Goal: Find specific page/section: Find specific page/section

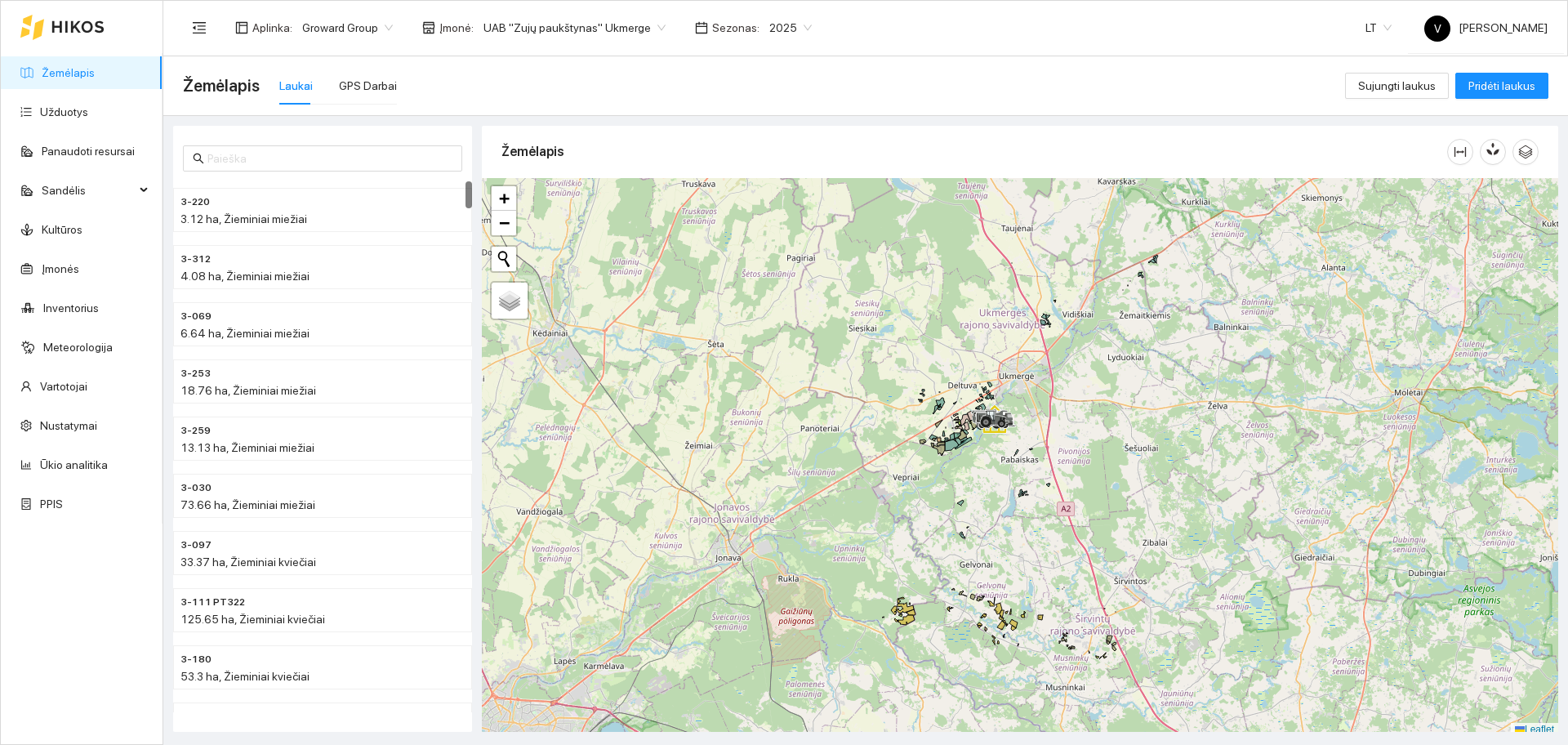
click at [580, 30] on span "UAB "Zujų paukštynas" Ukmerge" at bounding box center [574, 28] width 182 height 25
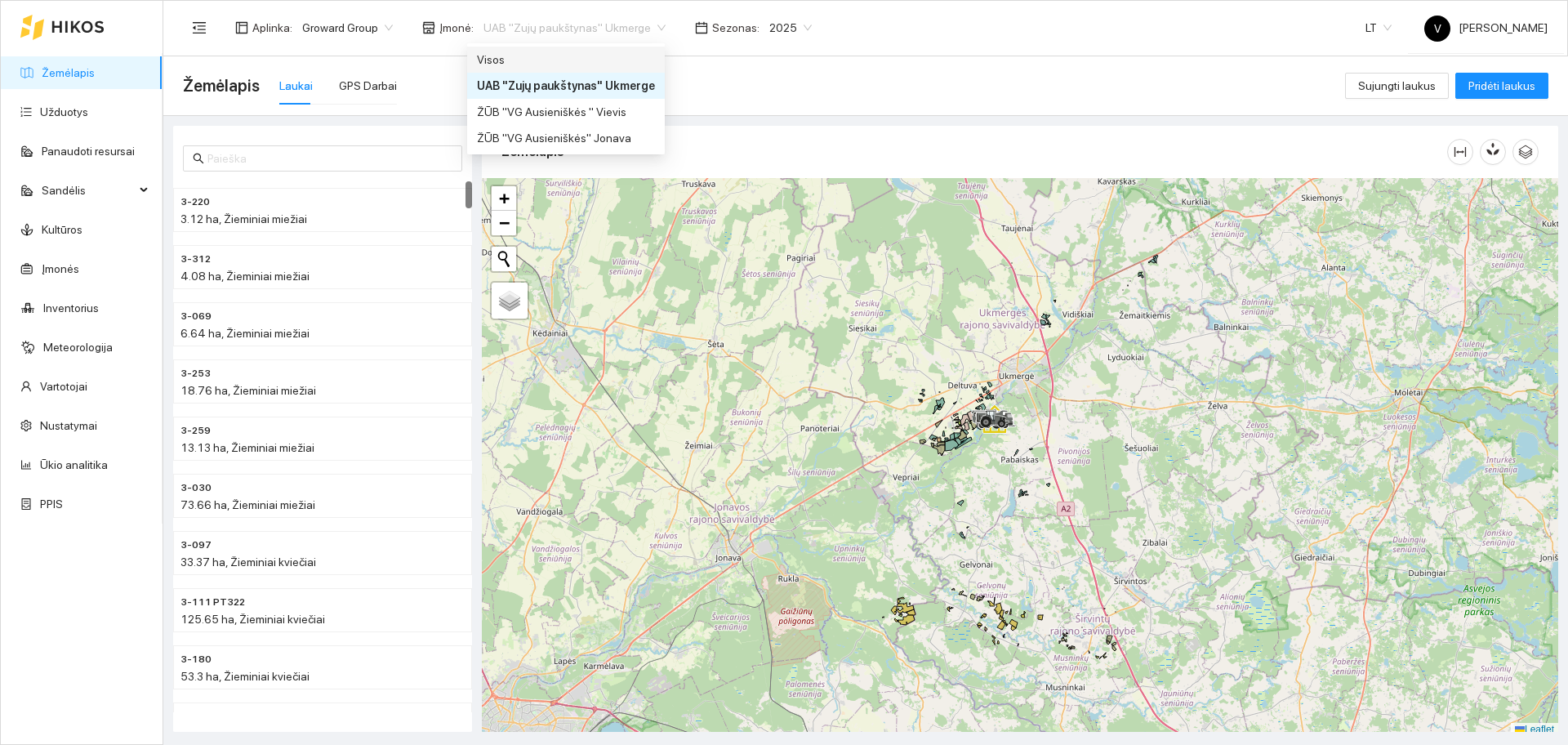
click at [520, 58] on div "Visos" at bounding box center [566, 59] width 178 height 18
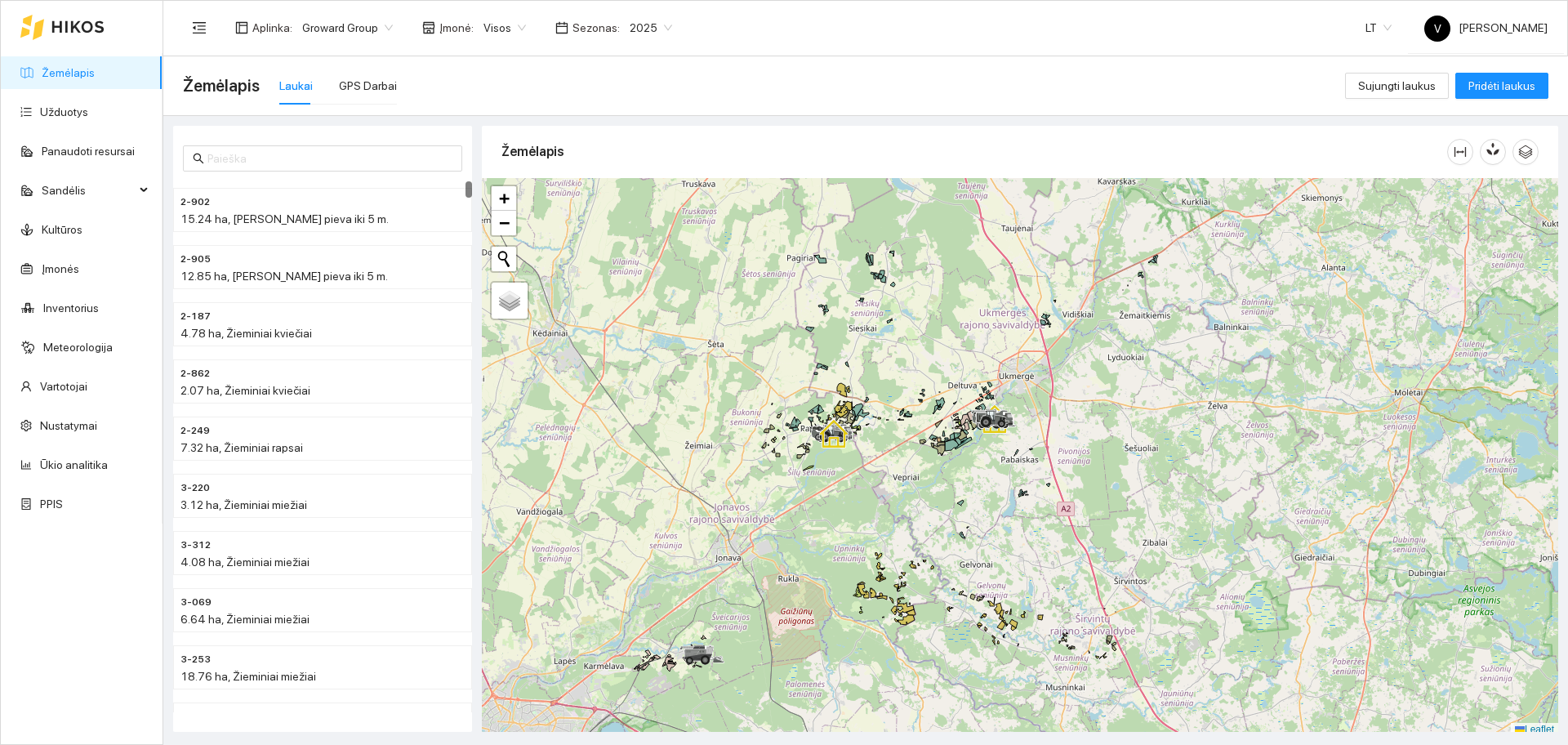
scroll to position [5, 0]
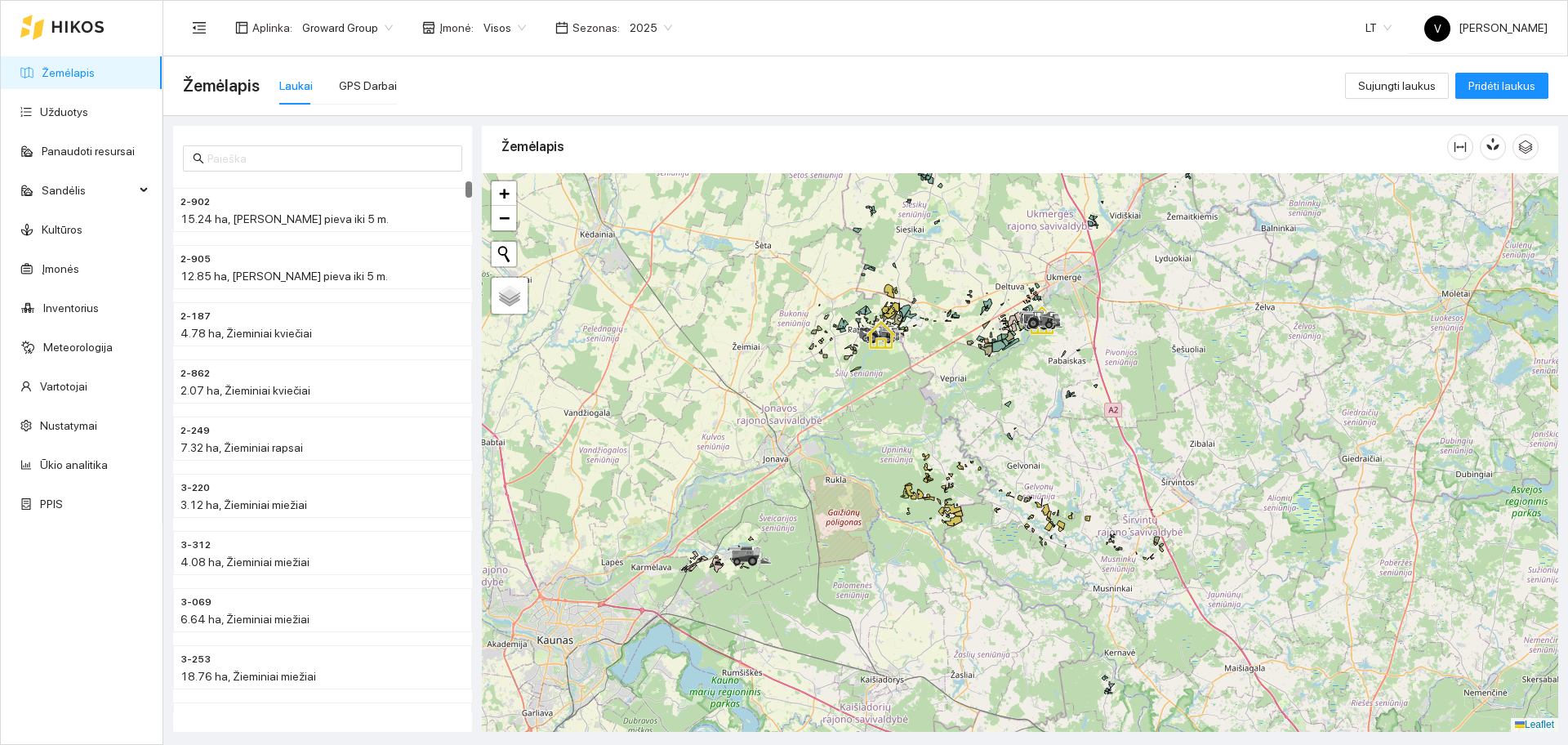
drag, startPoint x: 957, startPoint y: 546, endPoint x: 946, endPoint y: 460, distance: 86.7
click at [1045, 467] on div at bounding box center [1020, 452] width 1077 height 559
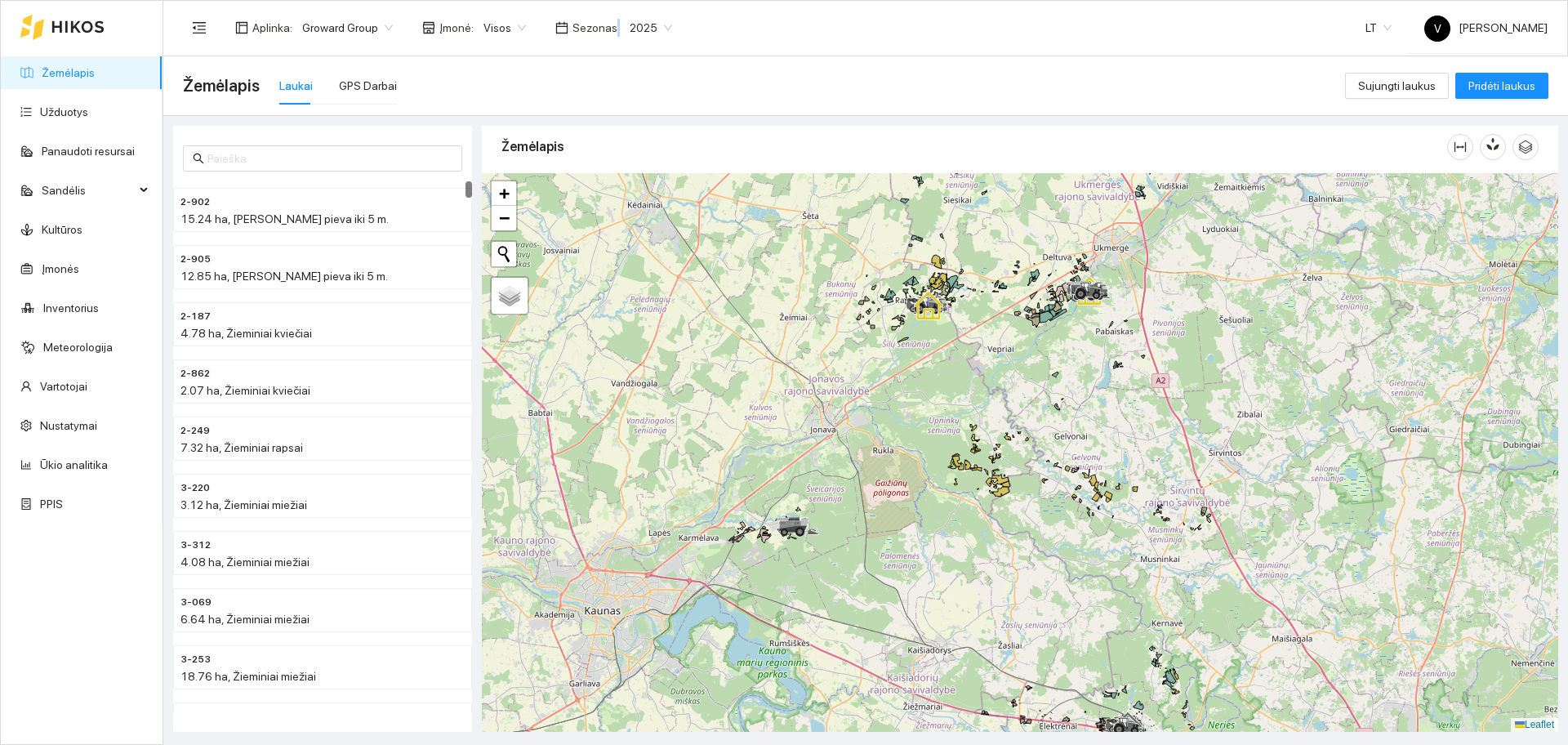
click at [607, 20] on span "Sezonas :" at bounding box center [596, 27] width 48 height 18
click at [635, 29] on span "2025" at bounding box center [651, 28] width 42 height 25
click at [634, 214] on div "2026" at bounding box center [639, 216] width 42 height 18
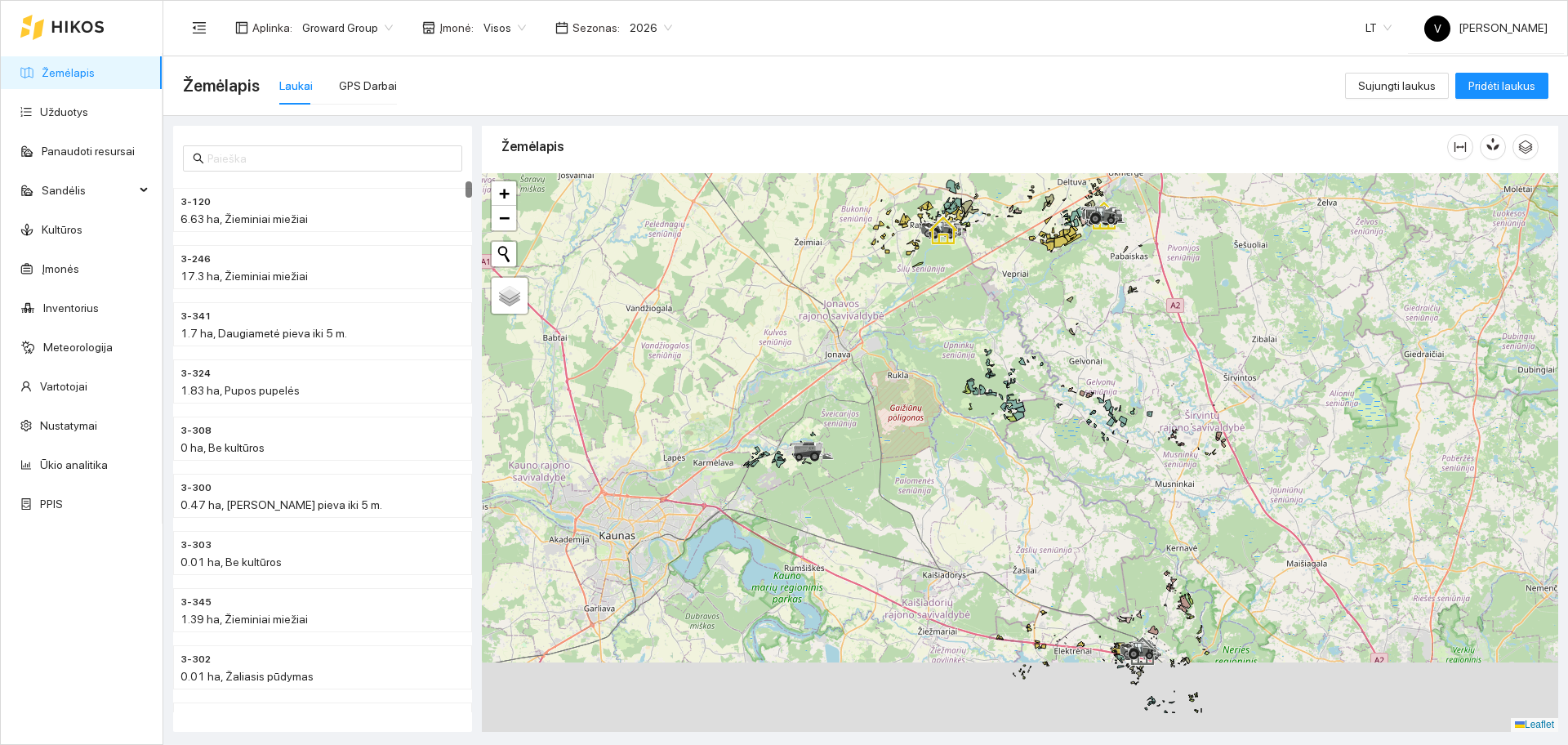
drag, startPoint x: 851, startPoint y: 496, endPoint x: 847, endPoint y: 350, distance: 146.1
click at [859, 389] on div at bounding box center [1020, 452] width 1077 height 559
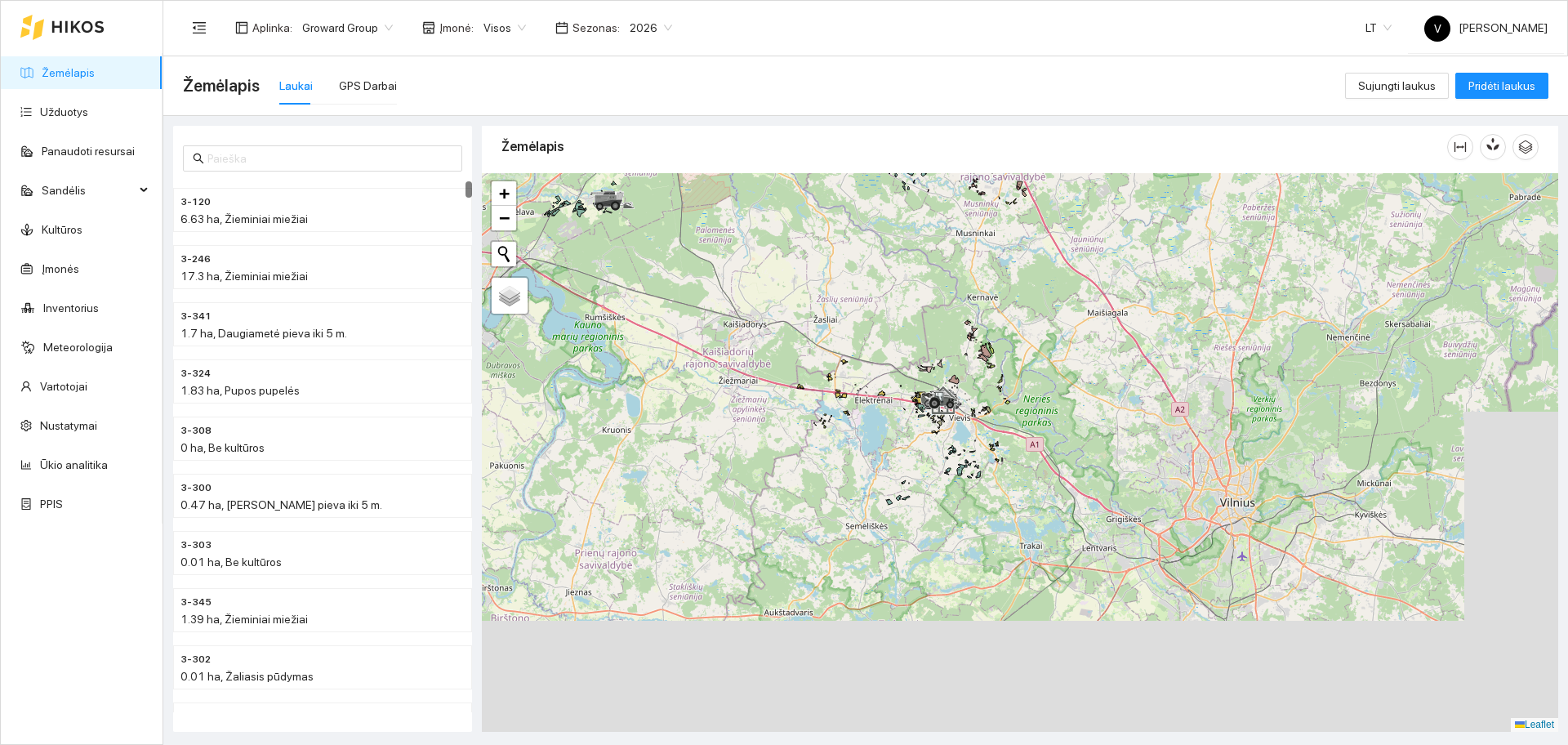
drag, startPoint x: 1036, startPoint y: 496, endPoint x: 960, endPoint y: 463, distance: 82.9
click at [960, 464] on icon at bounding box center [961, 470] width 8 height 11
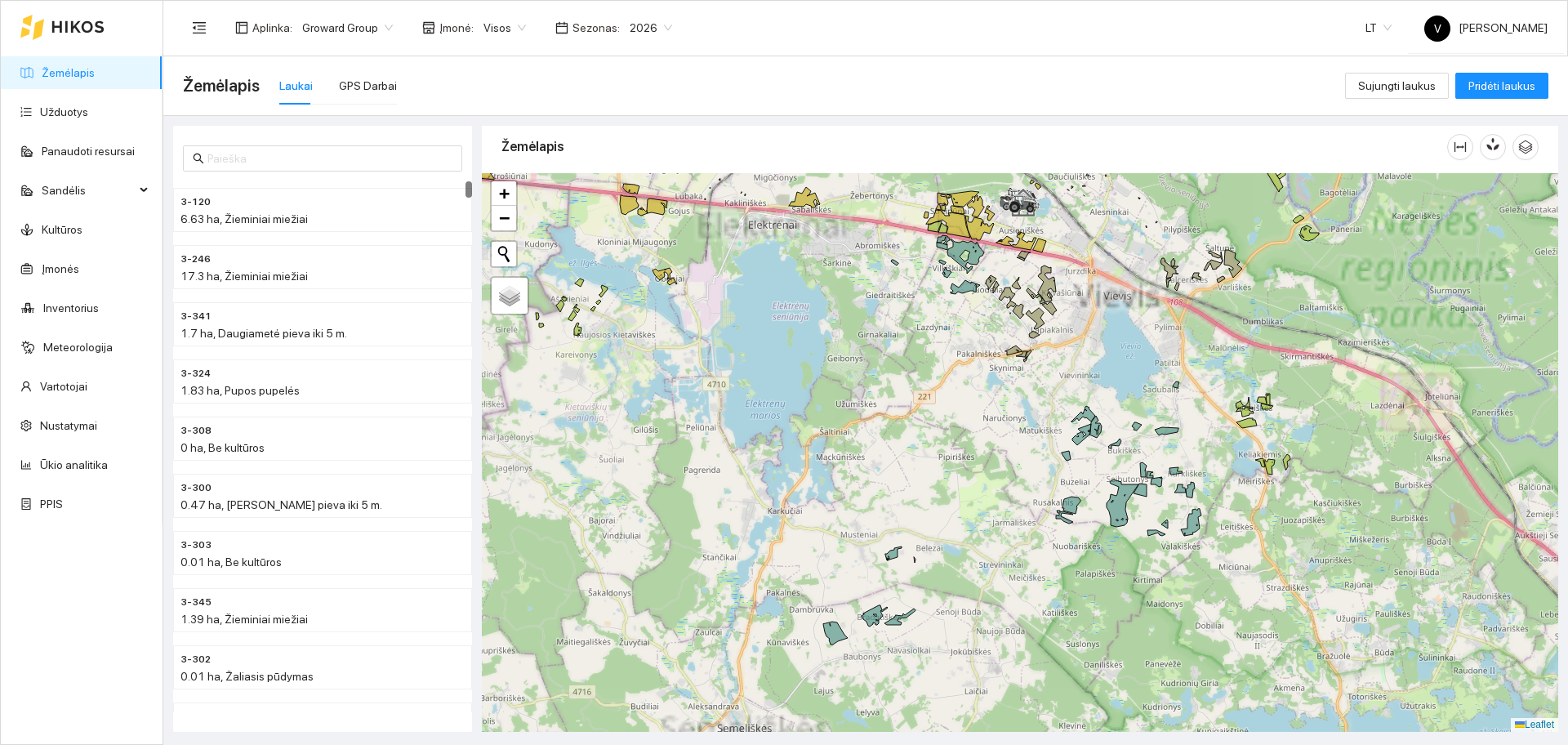
drag, startPoint x: 871, startPoint y: 521, endPoint x: 872, endPoint y: 463, distance: 58.0
click at [864, 465] on div at bounding box center [1020, 452] width 1077 height 559
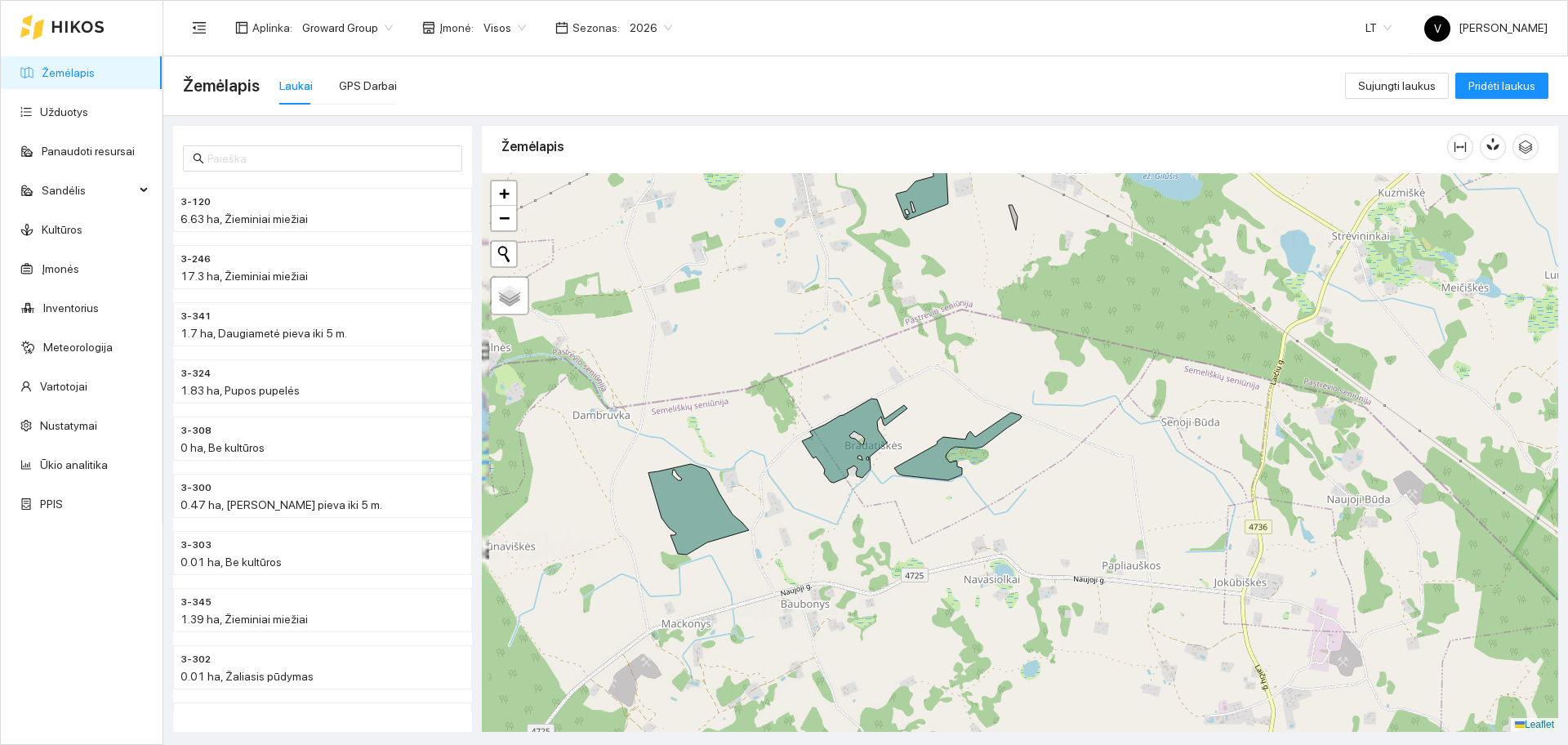
drag, startPoint x: 852, startPoint y: 525, endPoint x: 966, endPoint y: 502, distance: 116.3
click at [966, 502] on div at bounding box center [1020, 452] width 1077 height 559
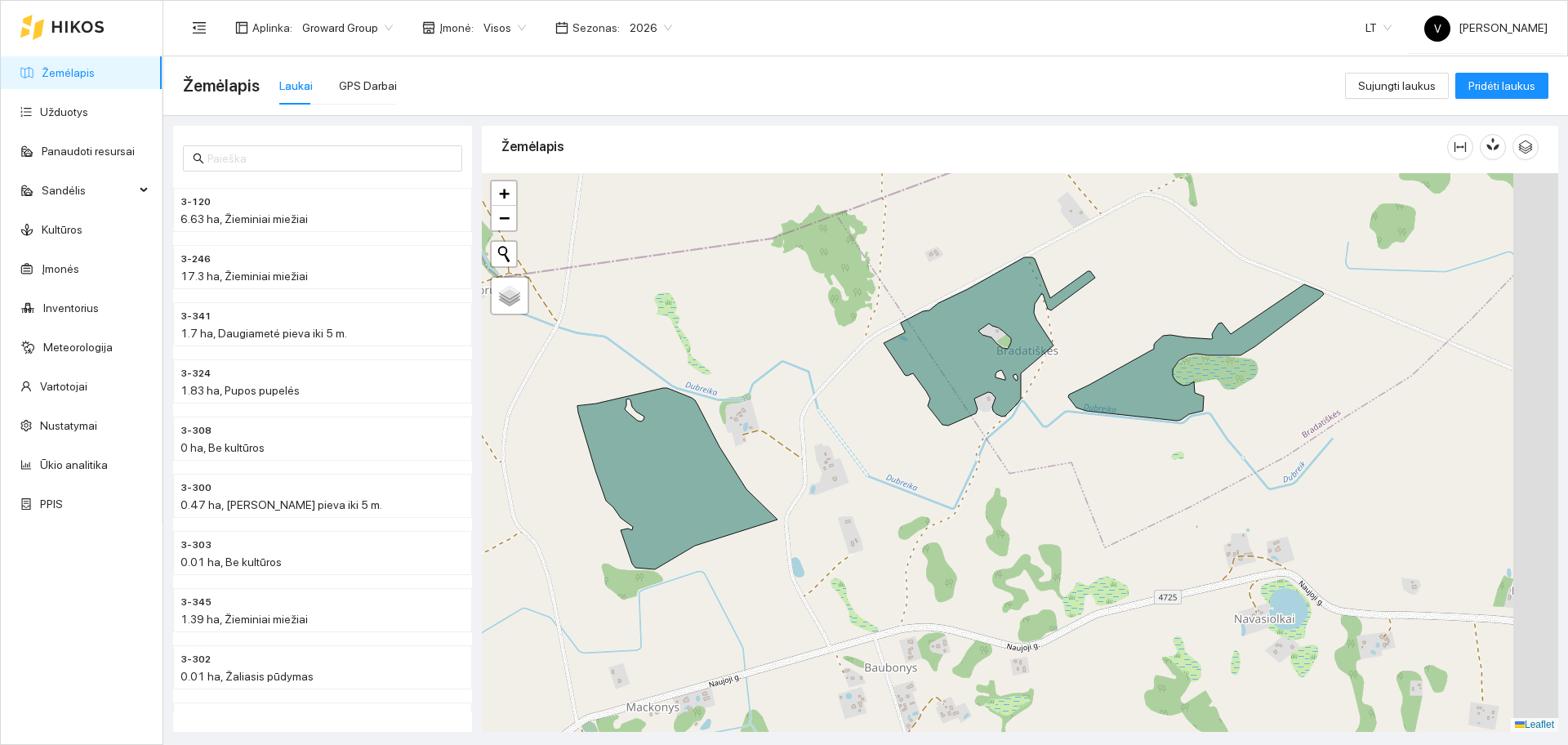
drag, startPoint x: 1189, startPoint y: 335, endPoint x: 1039, endPoint y: 342, distance: 150.2
click at [1040, 347] on div at bounding box center [1020, 452] width 1077 height 559
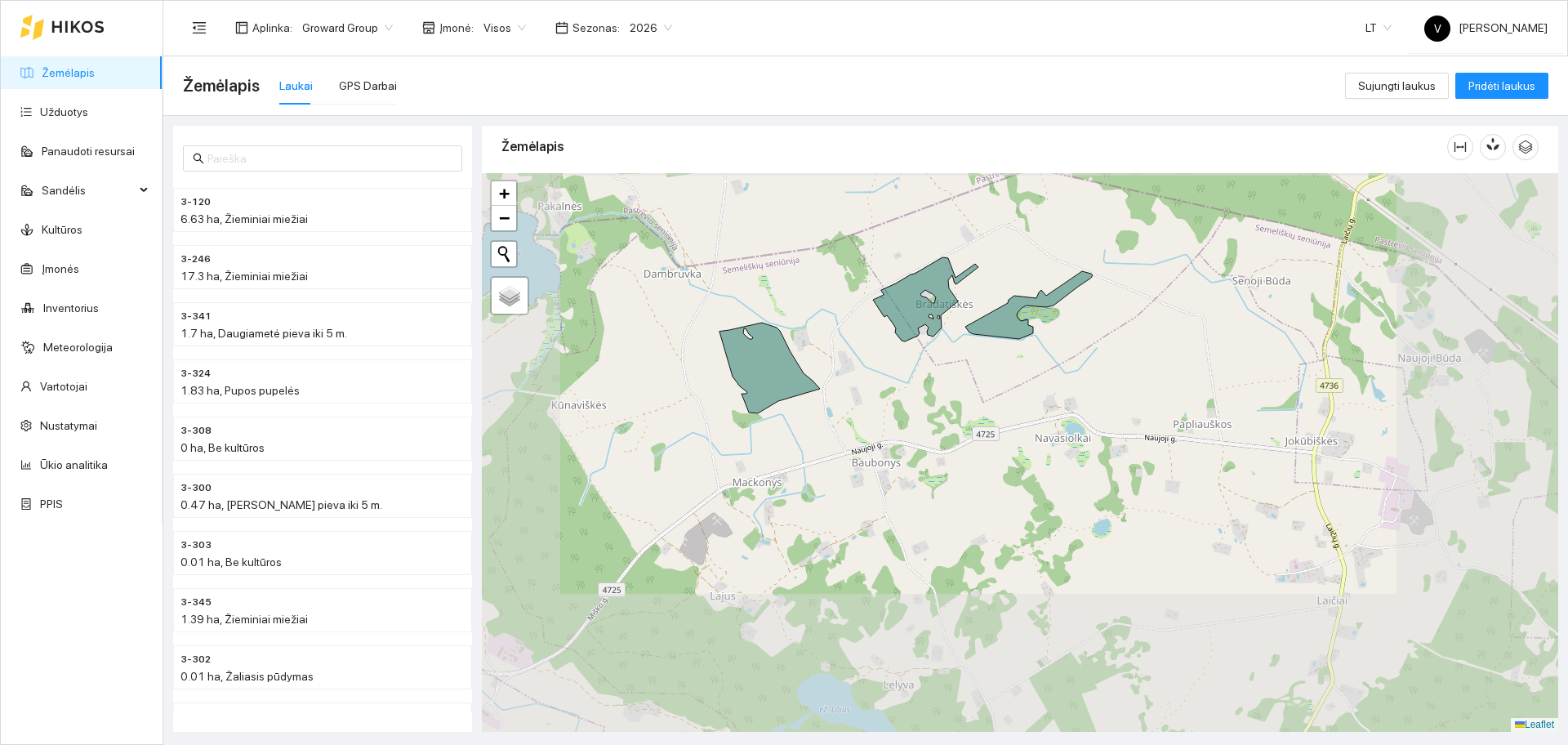
drag, startPoint x: 895, startPoint y: 367, endPoint x: 885, endPoint y: 411, distance: 45.1
click at [885, 411] on div at bounding box center [1020, 452] width 1077 height 559
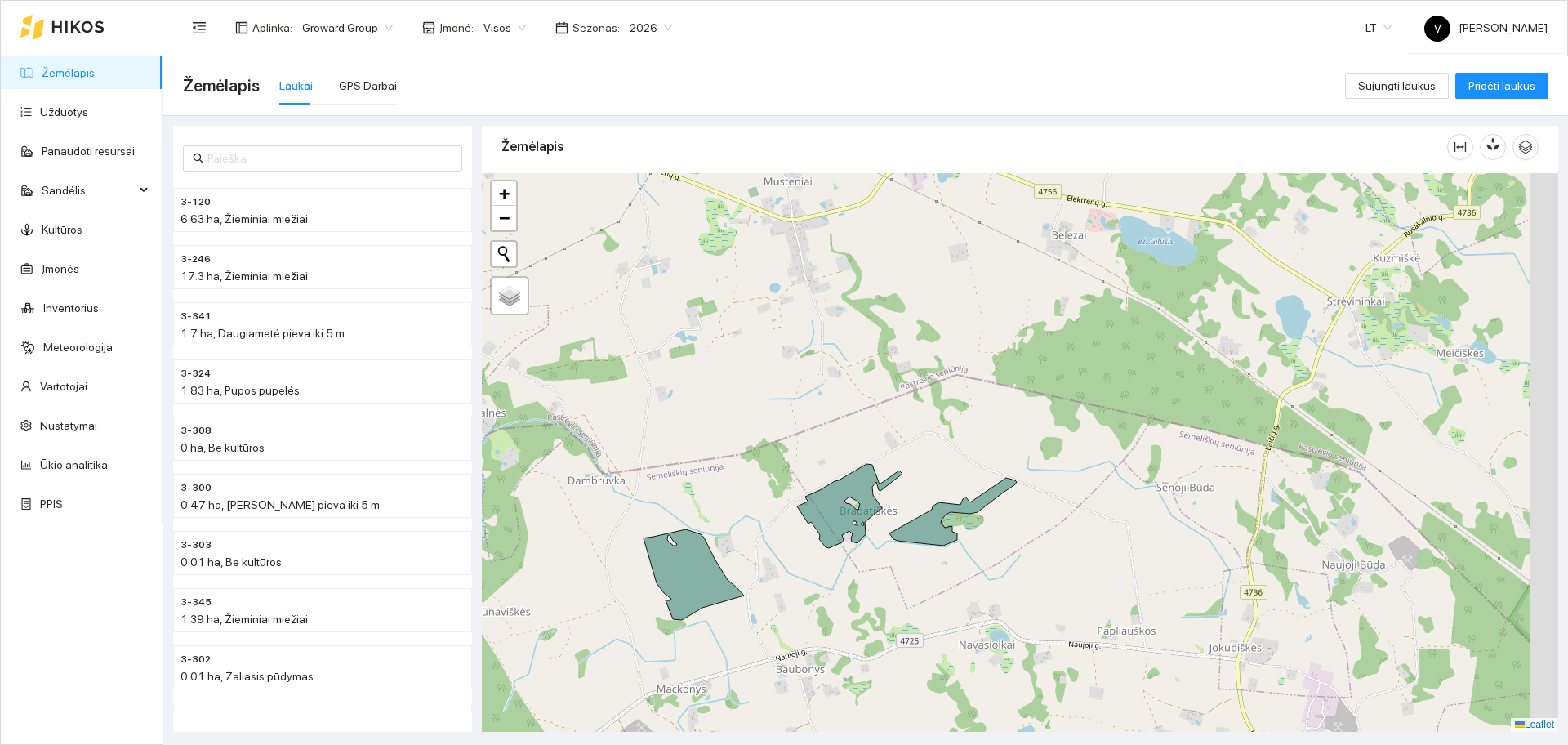
drag, startPoint x: 835, startPoint y: 476, endPoint x: 821, endPoint y: 548, distance: 73.3
click at [821, 548] on icon at bounding box center [849, 506] width 105 height 84
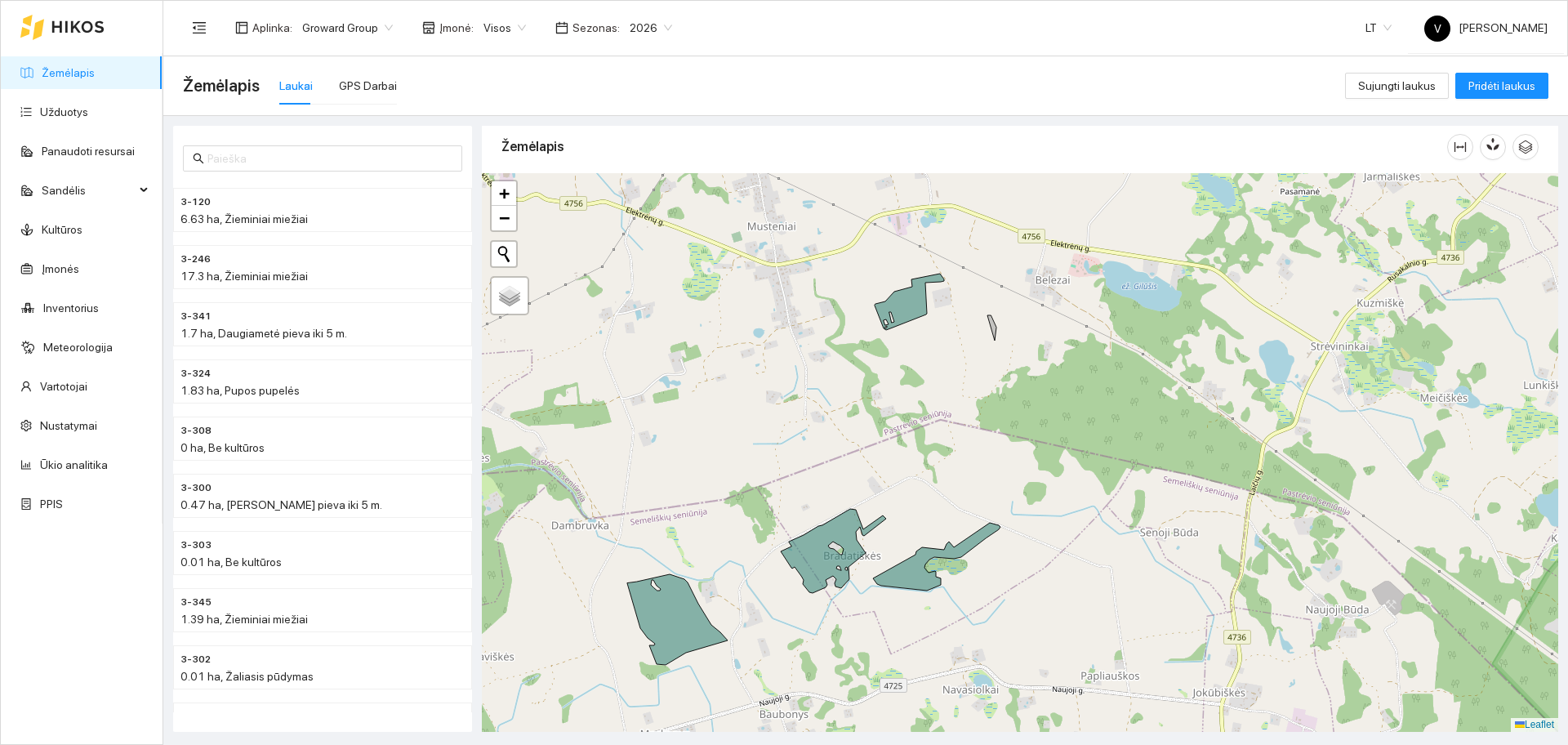
drag, startPoint x: 835, startPoint y: 352, endPoint x: 776, endPoint y: 380, distance: 65.3
click at [781, 381] on div at bounding box center [1020, 452] width 1077 height 559
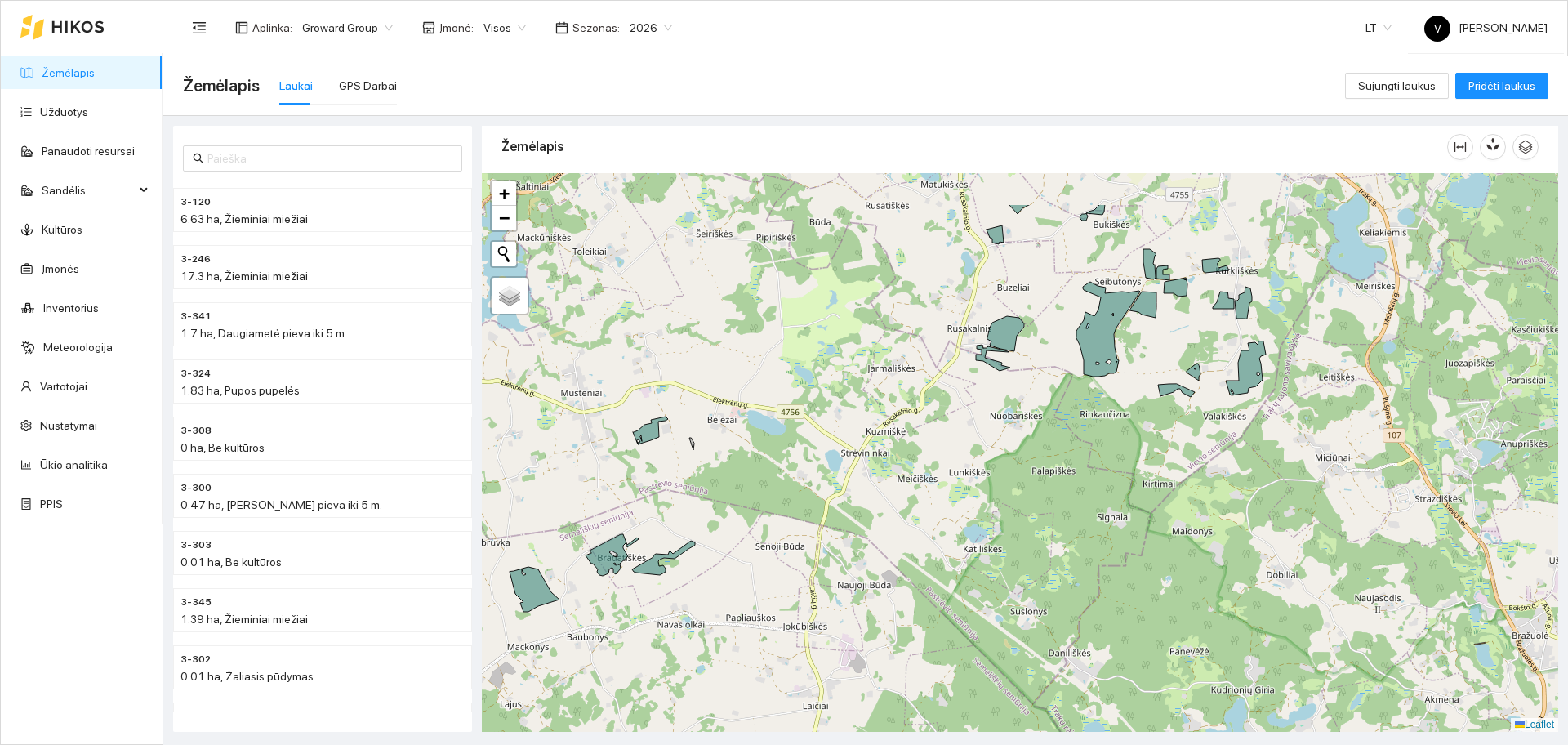
drag, startPoint x: 1140, startPoint y: 343, endPoint x: 870, endPoint y: 426, distance: 282.5
click at [870, 430] on div at bounding box center [1020, 452] width 1077 height 559
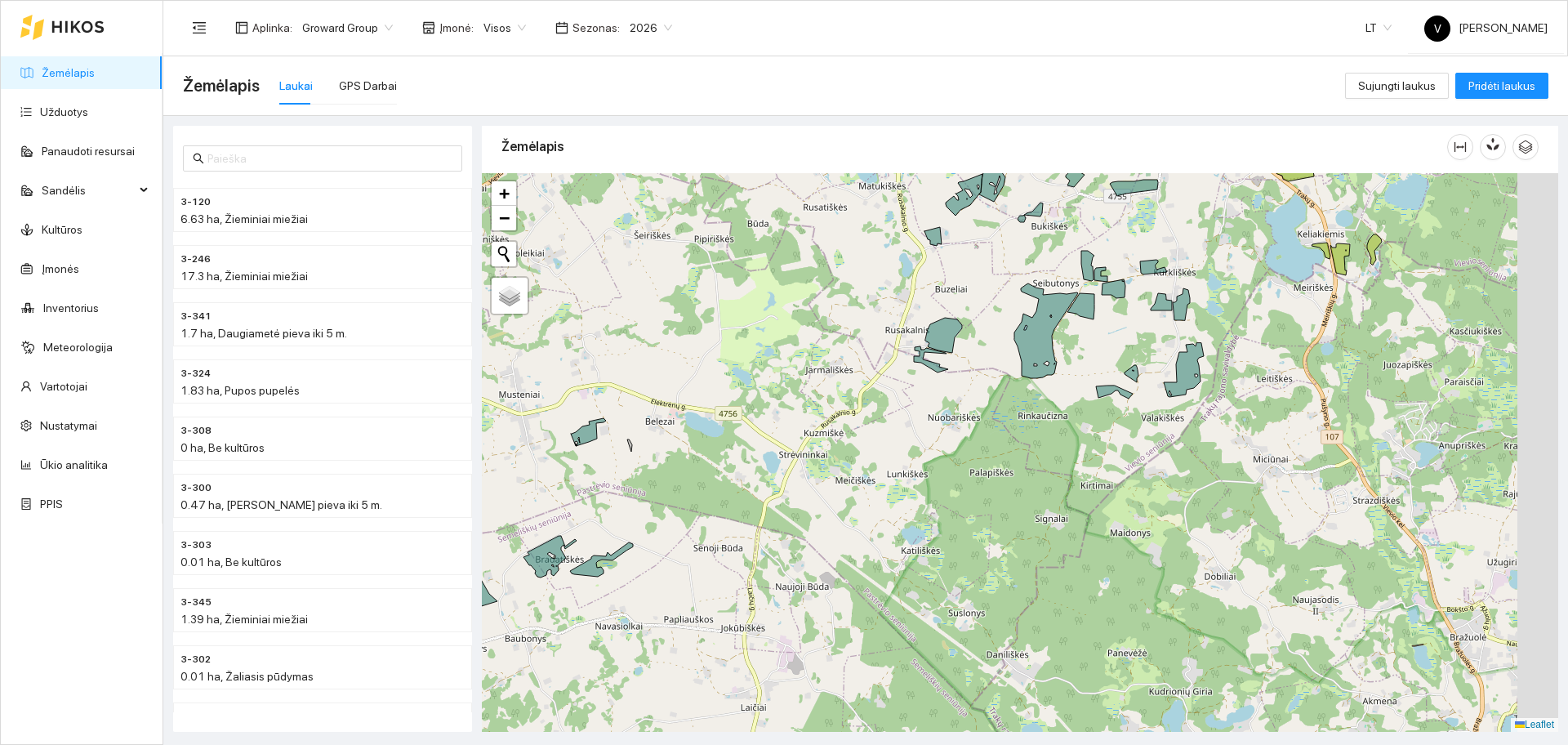
drag, startPoint x: 1080, startPoint y: 382, endPoint x: 1068, endPoint y: 382, distance: 12.0
click at [1068, 382] on div at bounding box center [1020, 452] width 1077 height 559
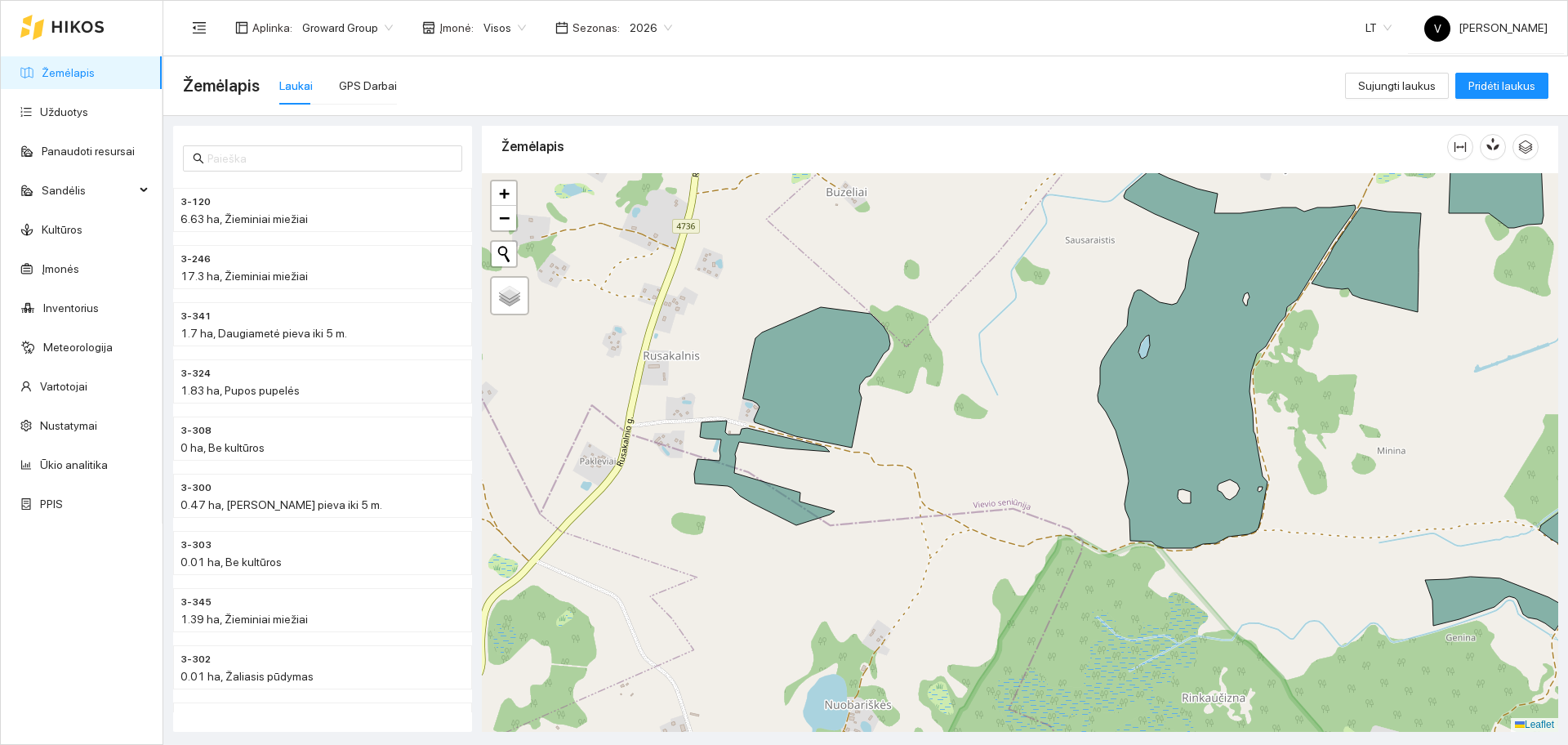
drag, startPoint x: 875, startPoint y: 358, endPoint x: 909, endPoint y: 350, distance: 34.9
click at [909, 350] on div at bounding box center [1020, 452] width 1077 height 559
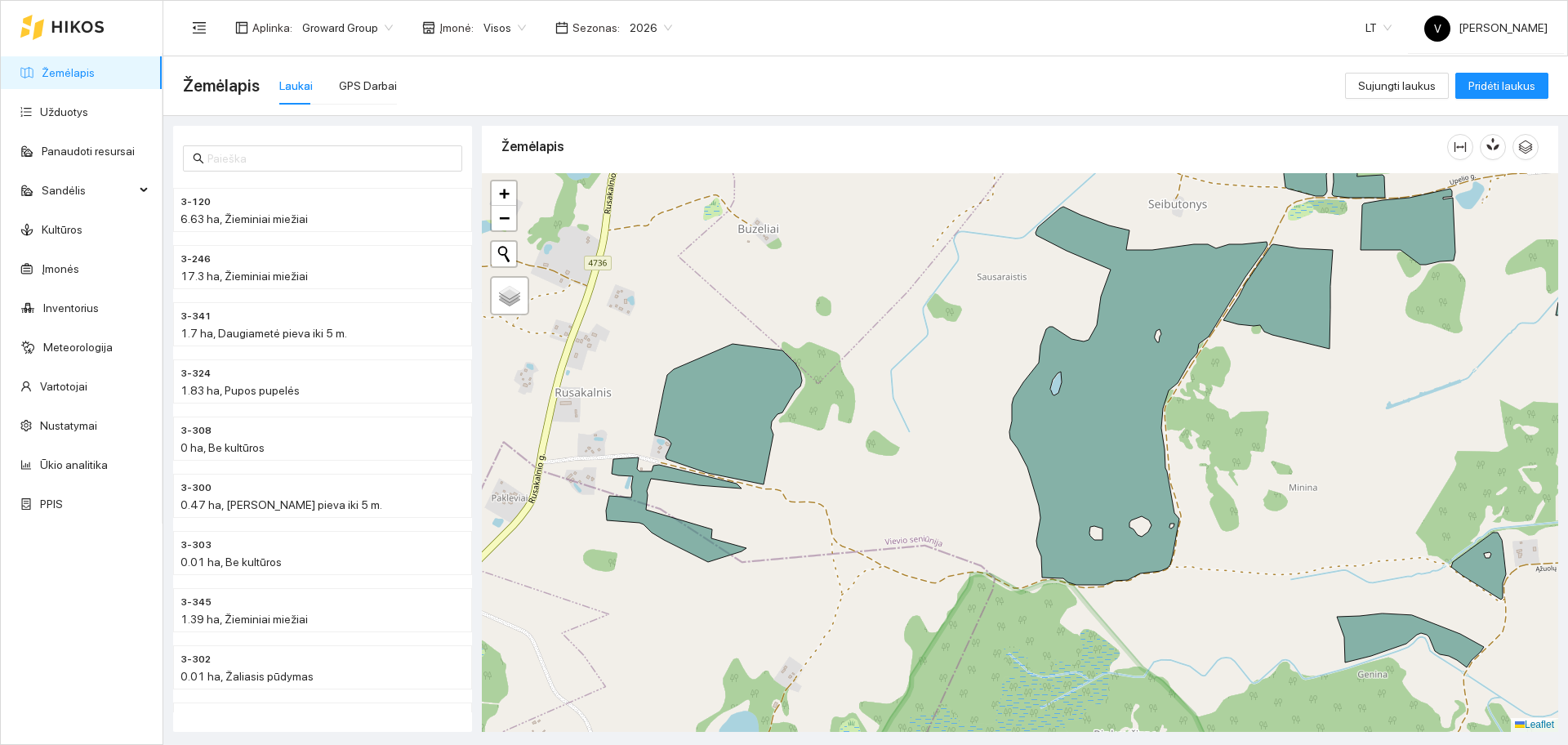
drag, startPoint x: 1284, startPoint y: 357, endPoint x: 884, endPoint y: 494, distance: 422.8
click at [884, 494] on div at bounding box center [1020, 452] width 1077 height 559
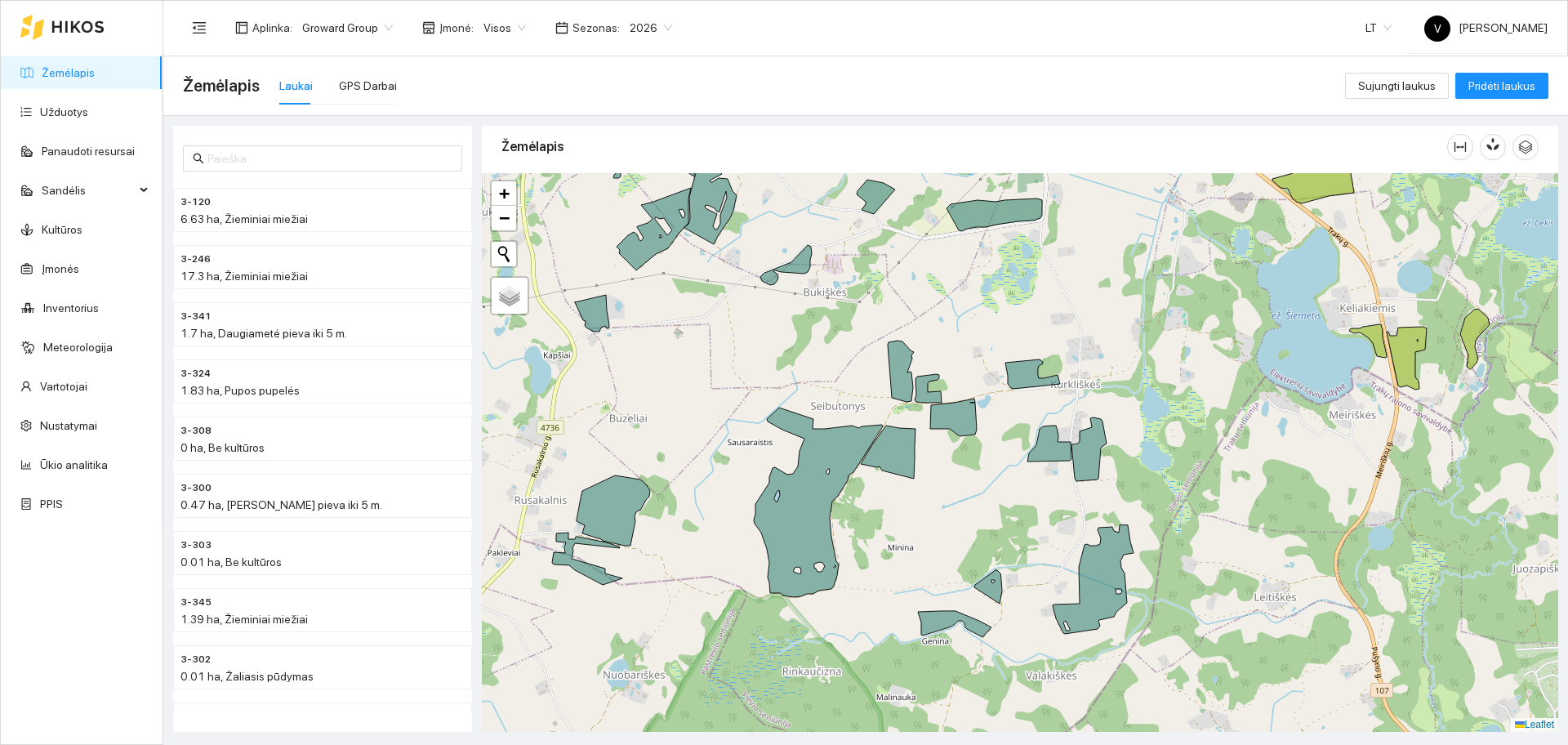
click at [1211, 501] on div at bounding box center [1020, 452] width 1077 height 559
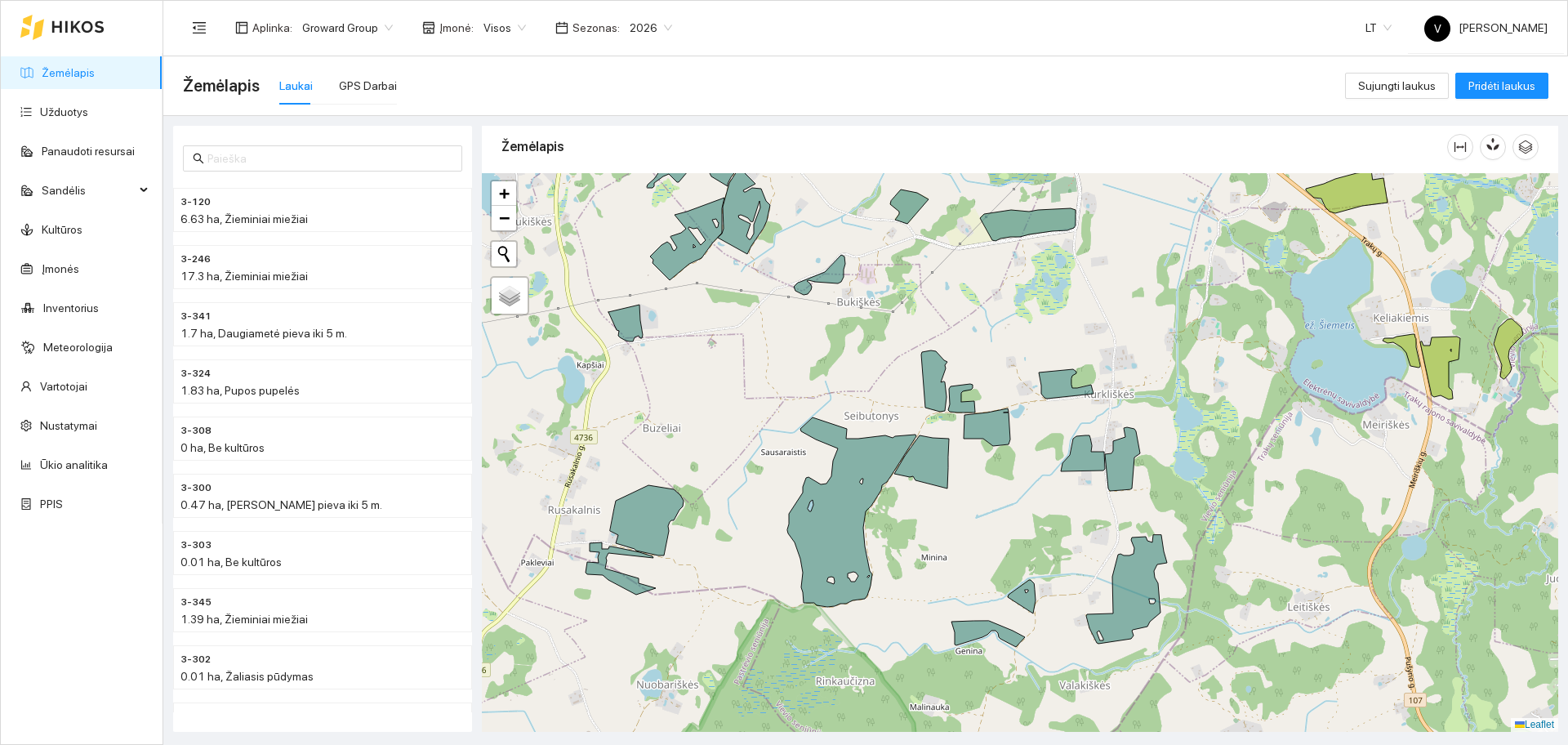
drag, startPoint x: 784, startPoint y: 382, endPoint x: 849, endPoint y: 401, distance: 67.7
click at [849, 401] on div at bounding box center [1020, 452] width 1077 height 559
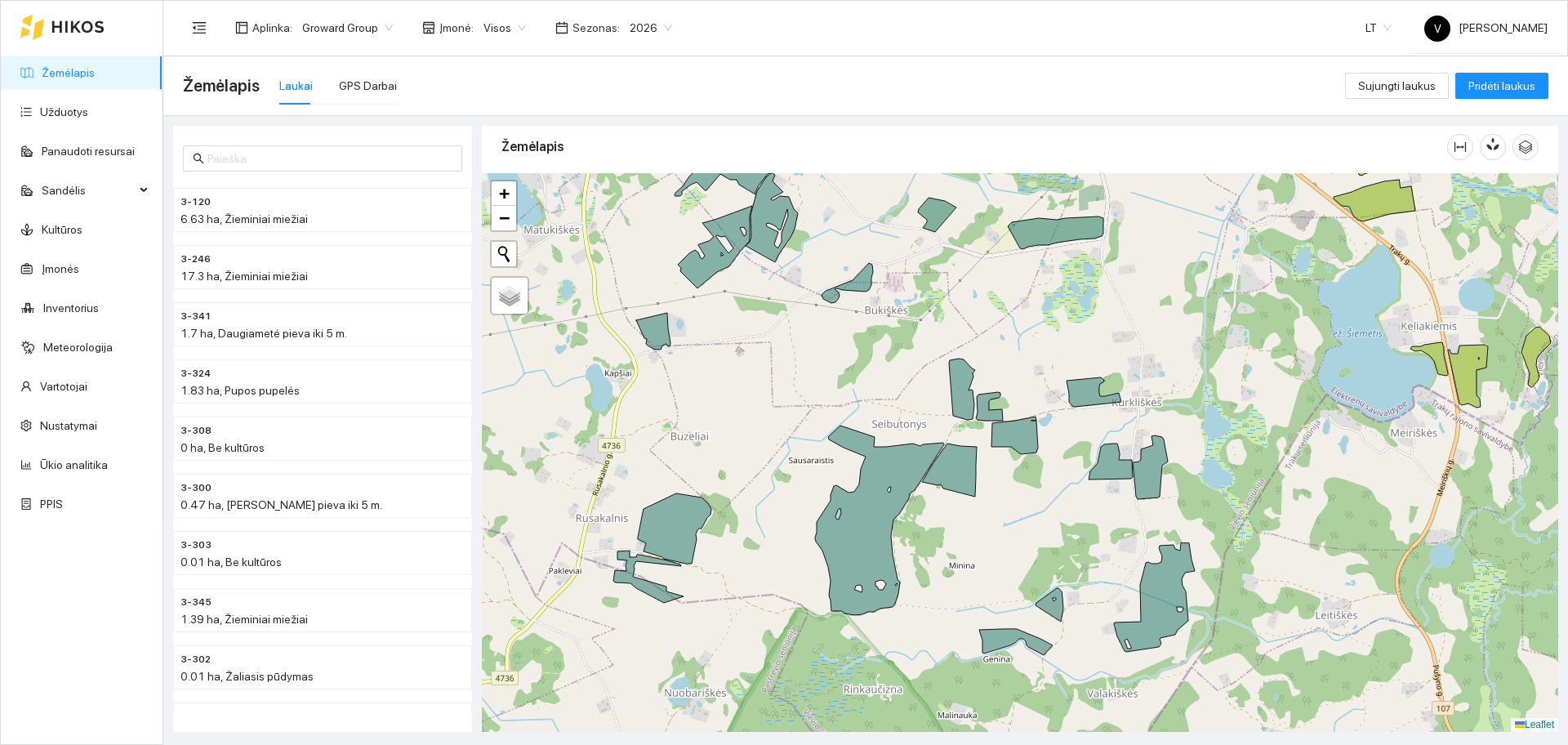
drag, startPoint x: 828, startPoint y: 360, endPoint x: 842, endPoint y: 400, distance: 42.4
click at [842, 400] on div at bounding box center [1020, 452] width 1077 height 559
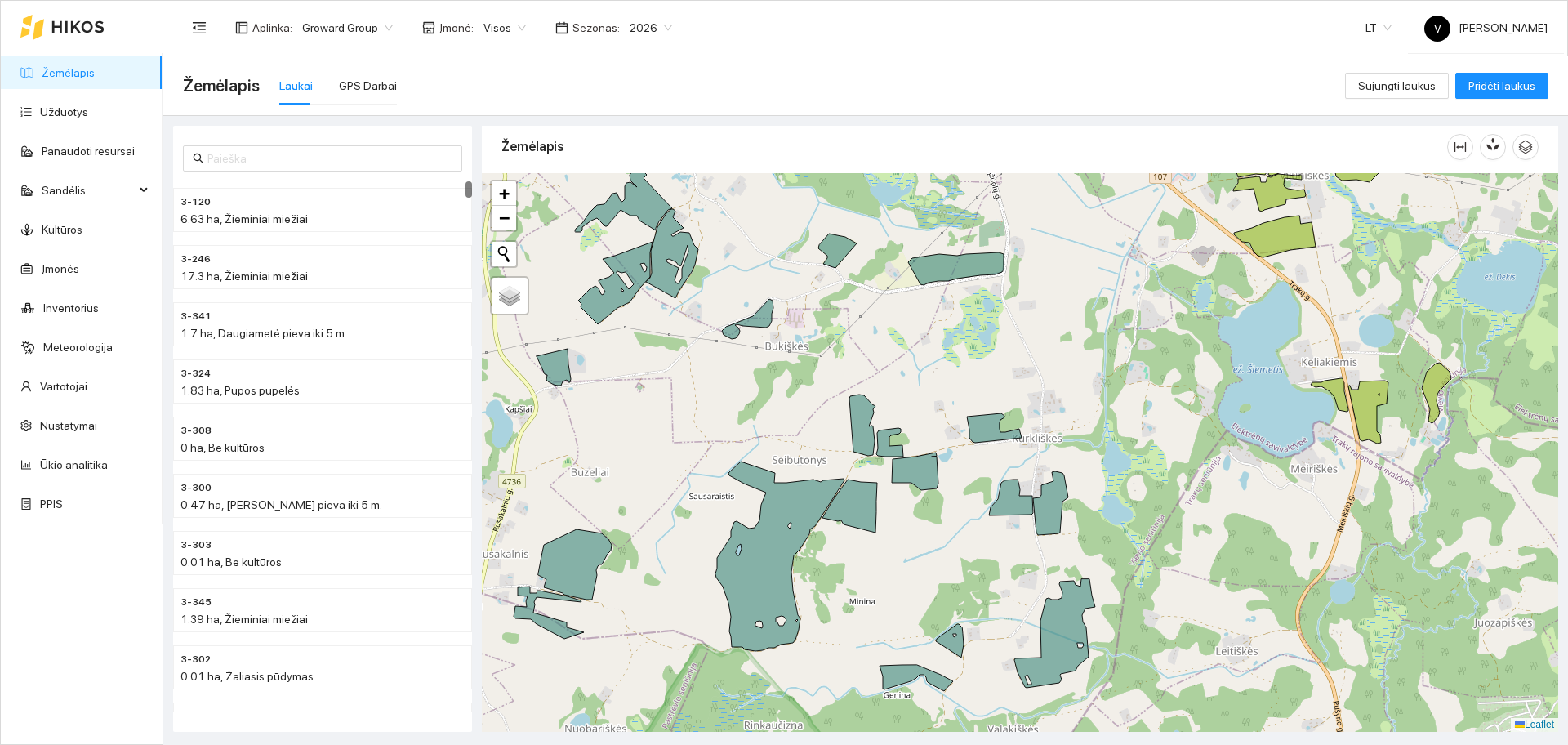
drag, startPoint x: 1152, startPoint y: 462, endPoint x: 1037, endPoint y: 458, distance: 115.1
click at [1037, 458] on div at bounding box center [1020, 452] width 1077 height 559
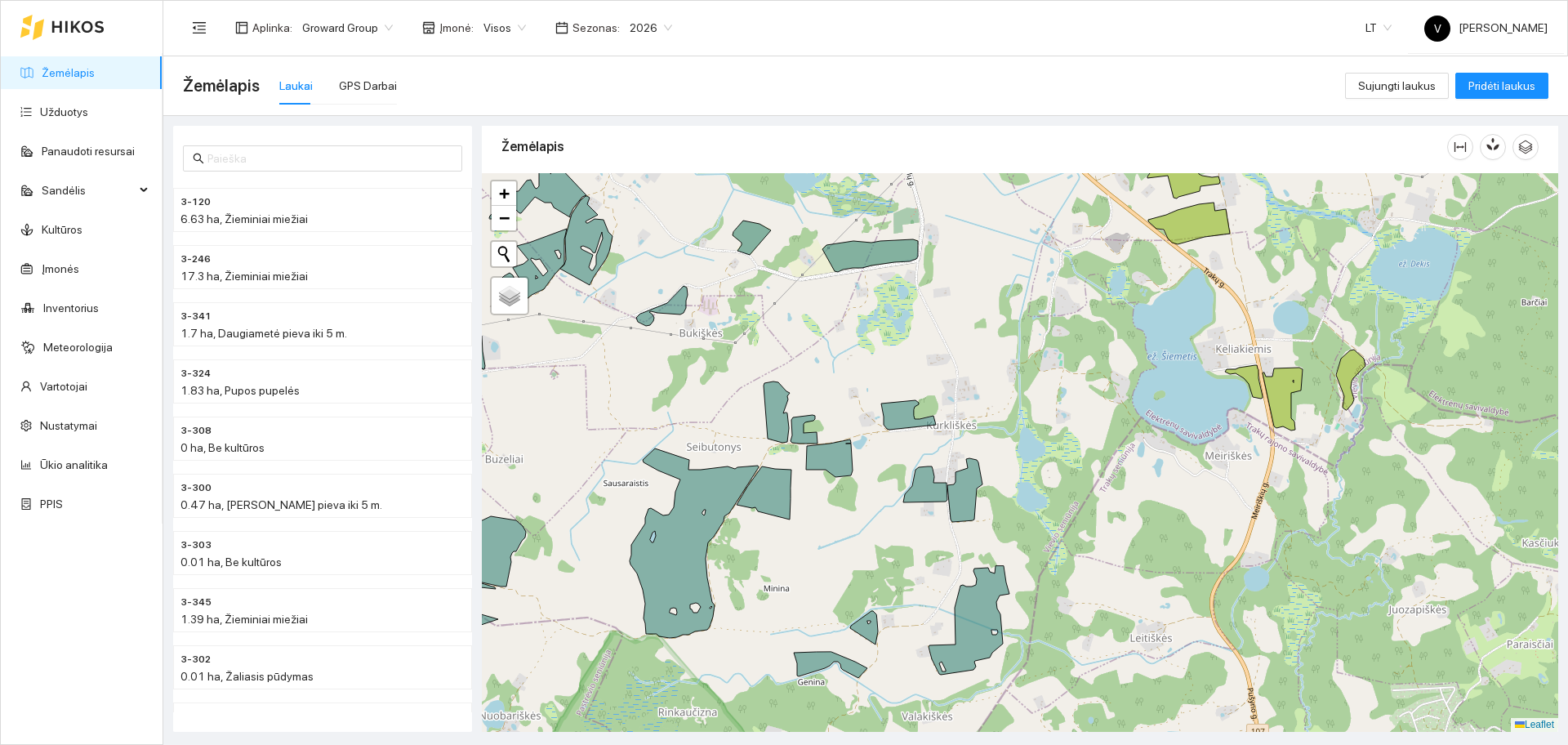
drag, startPoint x: 1177, startPoint y: 538, endPoint x: 977, endPoint y: 546, distance: 200.2
click at [977, 546] on div at bounding box center [1020, 452] width 1077 height 559
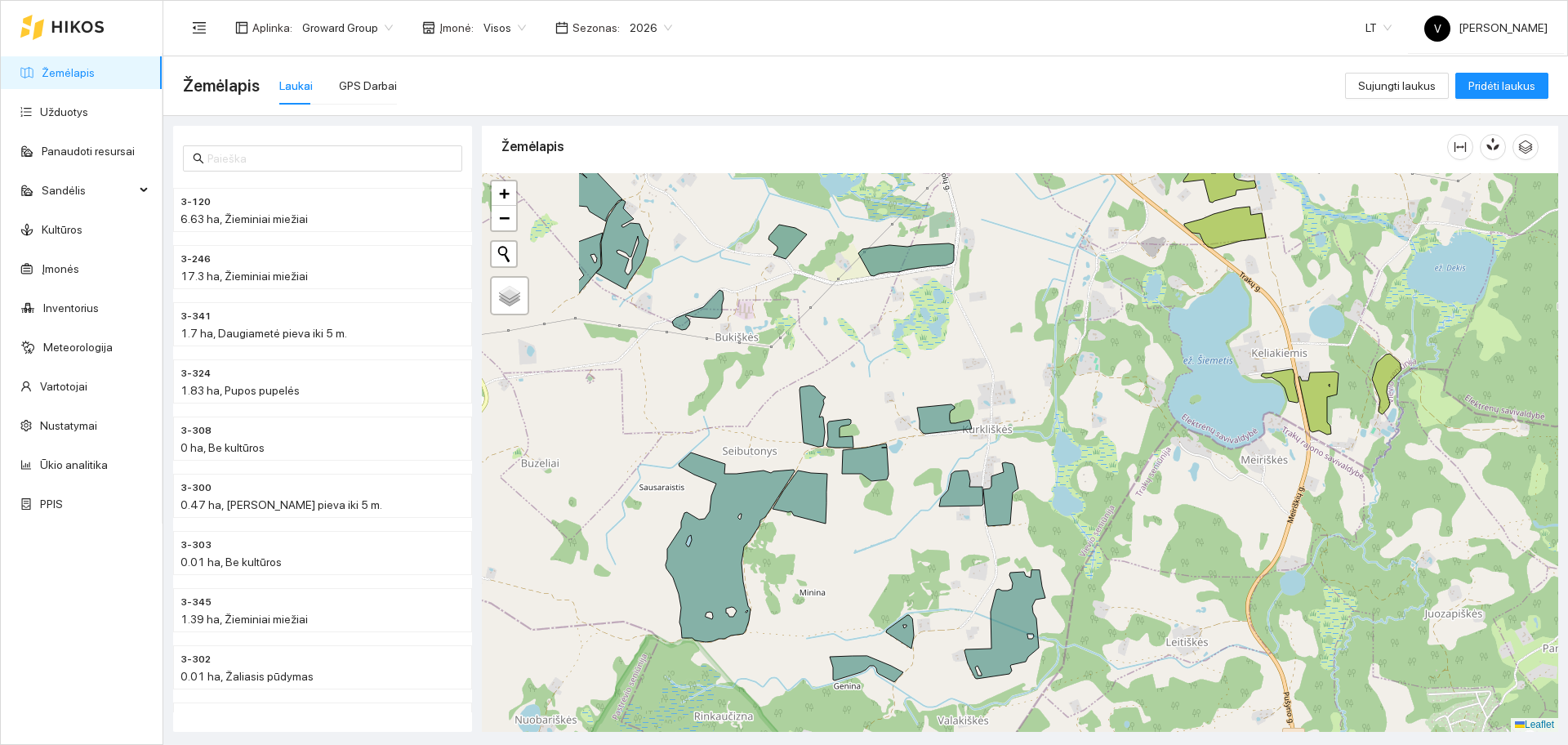
drag, startPoint x: 635, startPoint y: 554, endPoint x: 840, endPoint y: 550, distance: 205.0
click at [840, 550] on div at bounding box center [1020, 452] width 1077 height 559
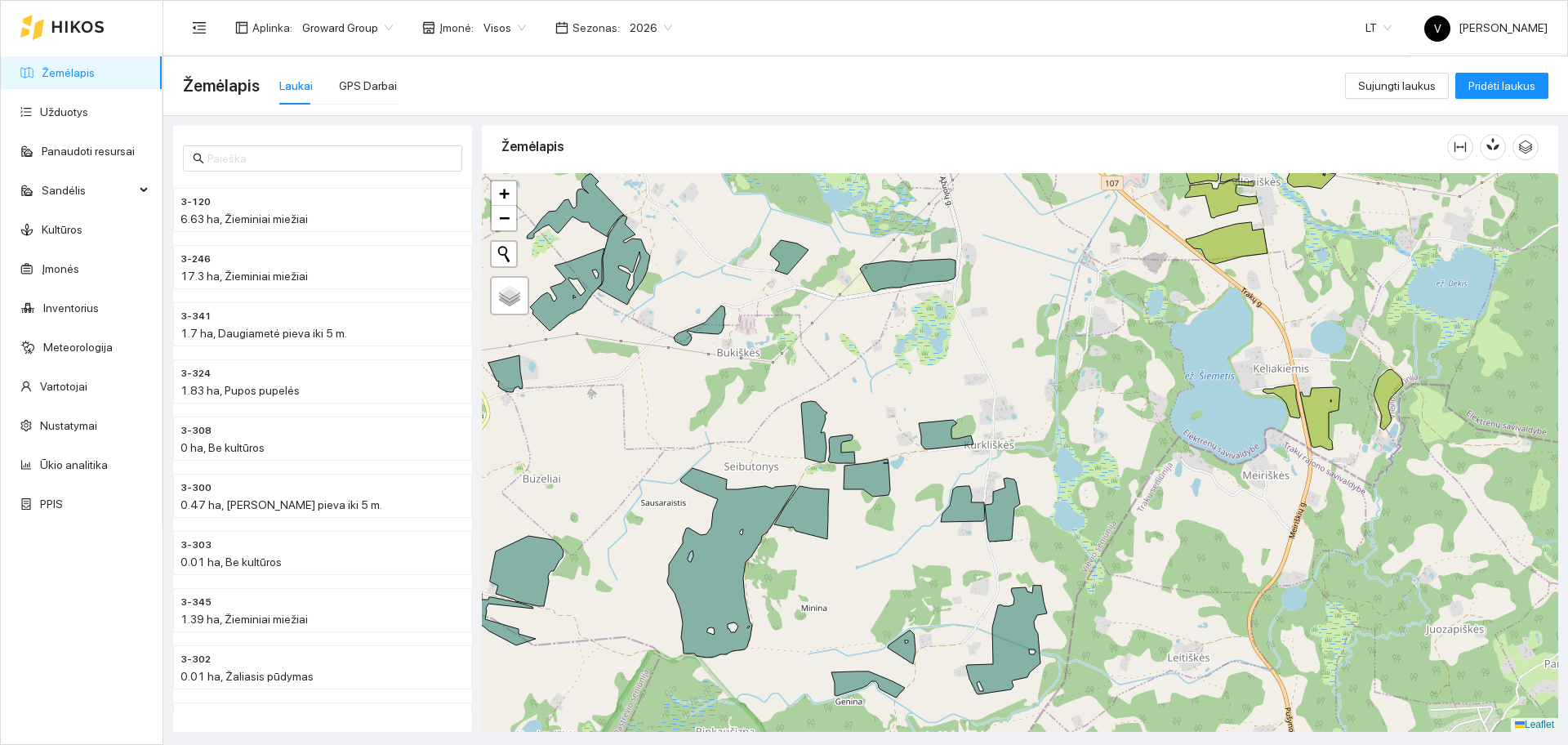
drag, startPoint x: 768, startPoint y: 362, endPoint x: 767, endPoint y: 380, distance: 18.0
click at [751, 423] on div at bounding box center [1020, 452] width 1077 height 559
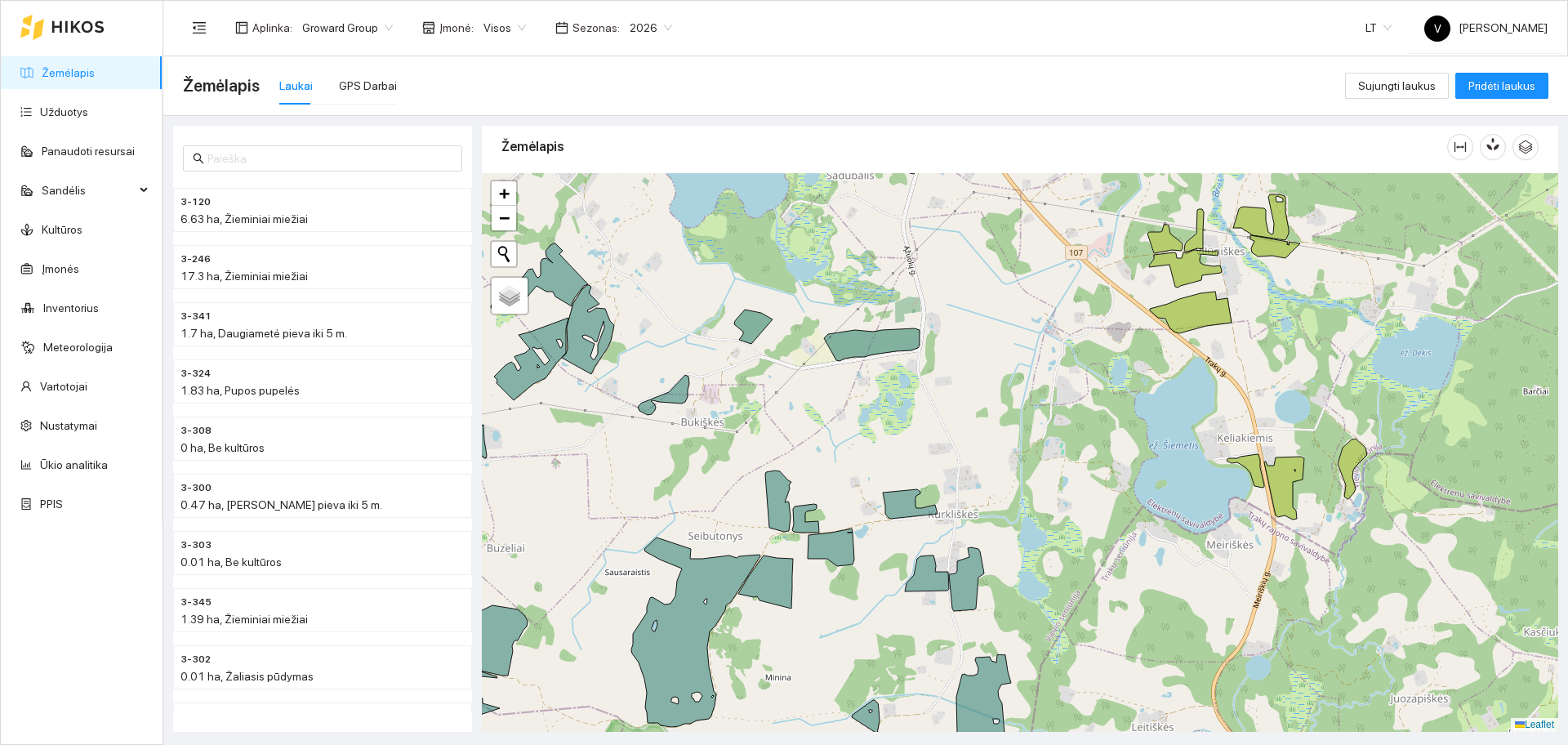
click at [1146, 394] on div at bounding box center [1020, 452] width 1077 height 559
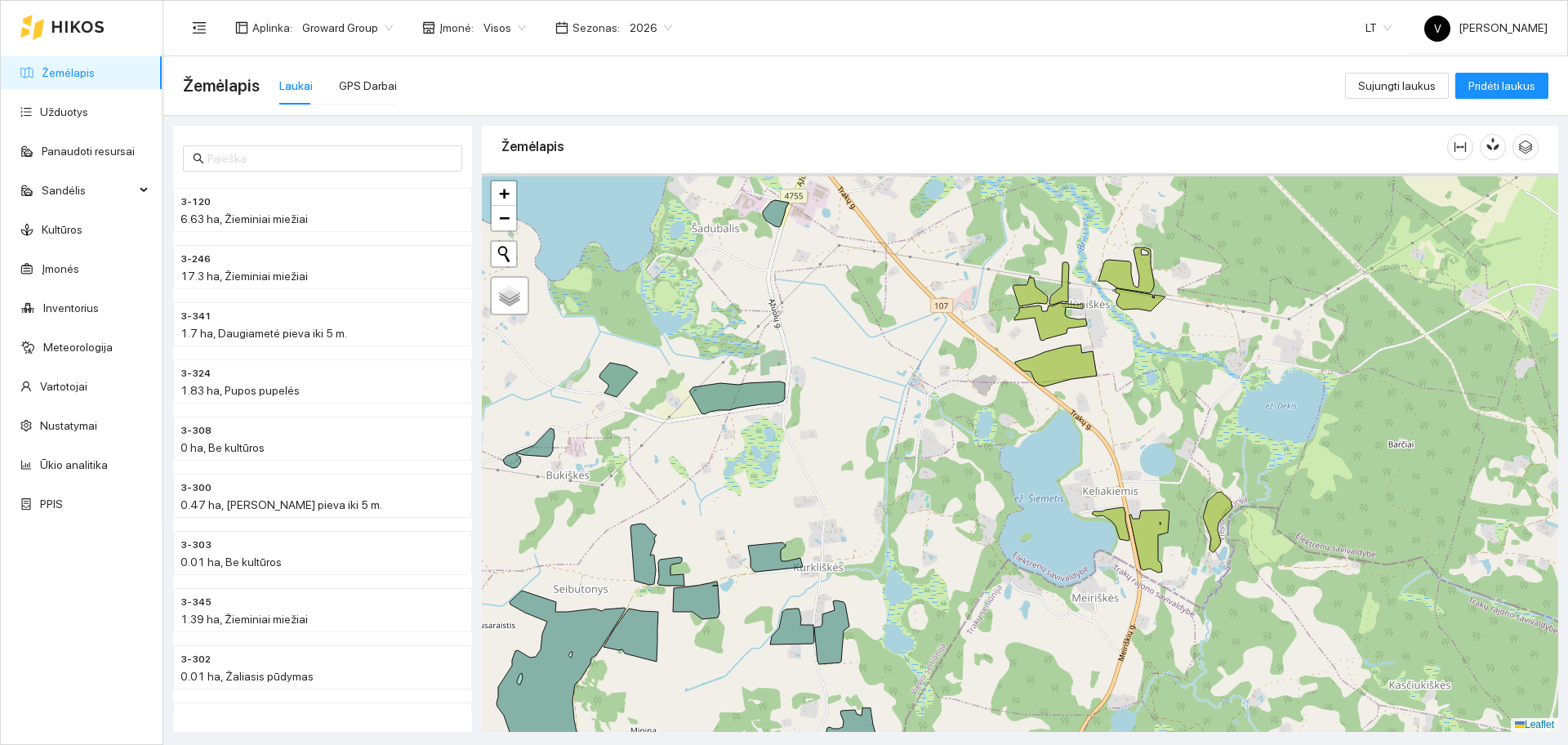
drag, startPoint x: 1014, startPoint y: 433, endPoint x: 916, endPoint y: 216, distance: 238.1
click at [1009, 435] on div at bounding box center [1020, 452] width 1077 height 559
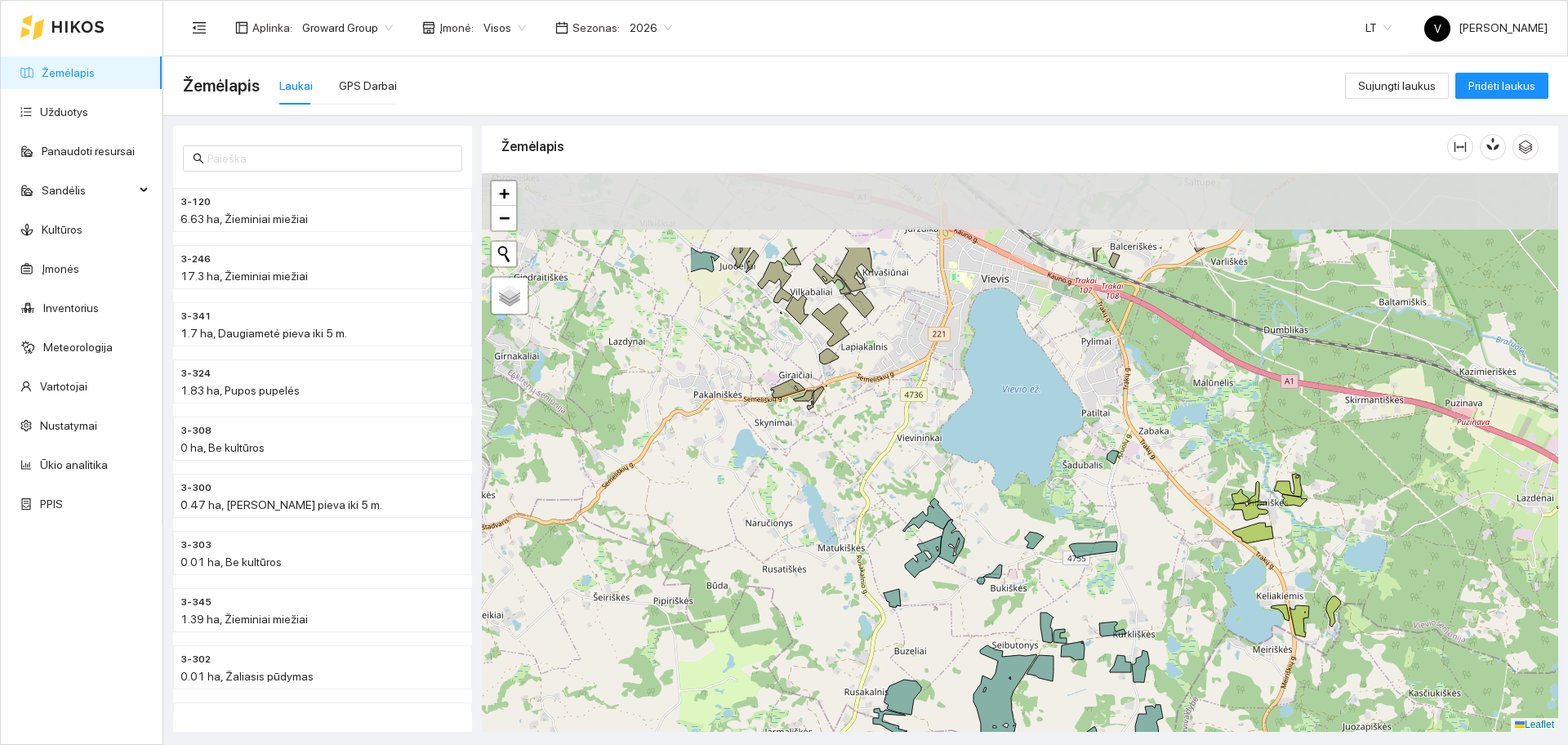
drag, startPoint x: 714, startPoint y: 439, endPoint x: 1031, endPoint y: 568, distance: 342.2
click at [1031, 568] on div at bounding box center [1020, 452] width 1077 height 559
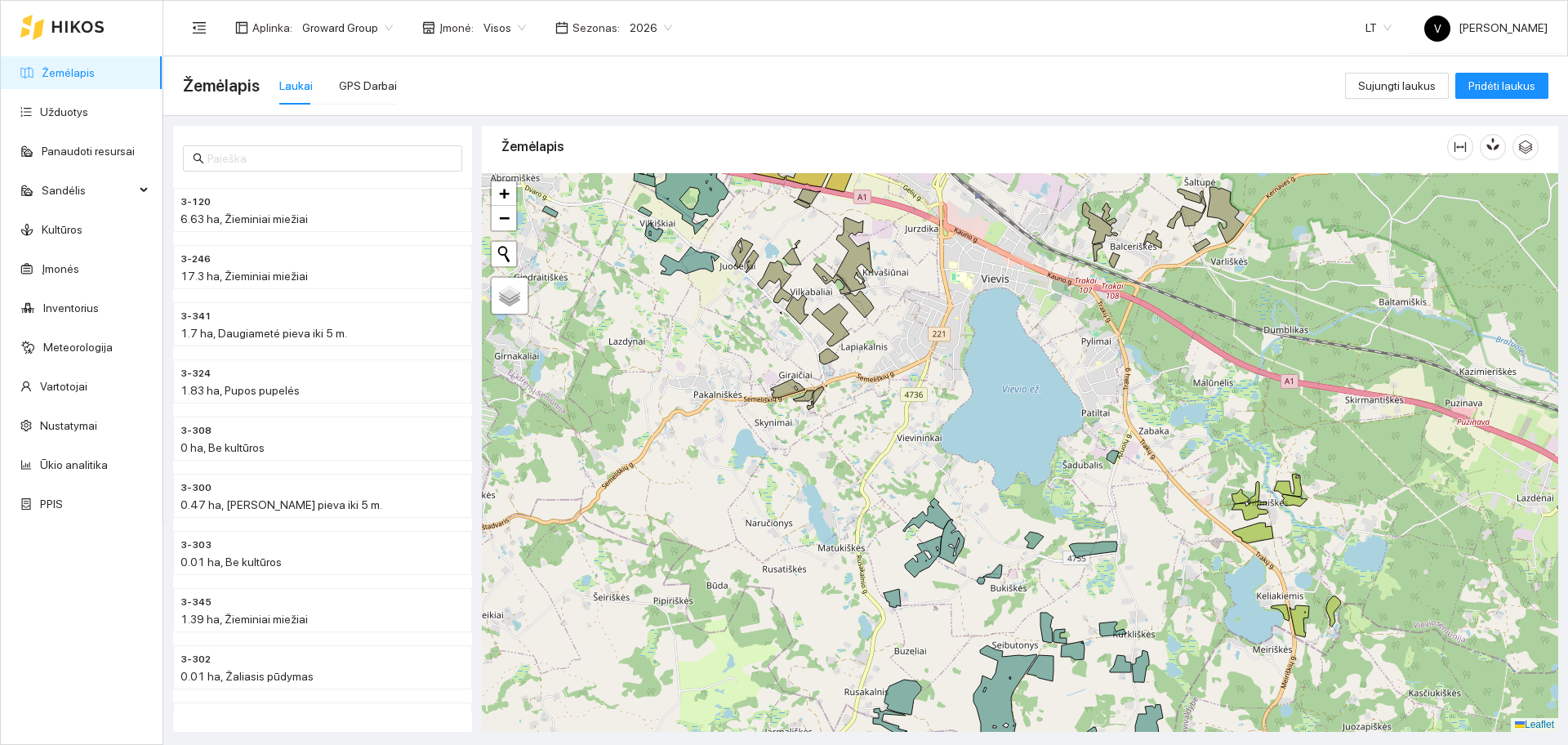
drag, startPoint x: 901, startPoint y: 449, endPoint x: 929, endPoint y: 500, distance: 58.2
click at [929, 500] on div at bounding box center [1020, 452] width 1077 height 559
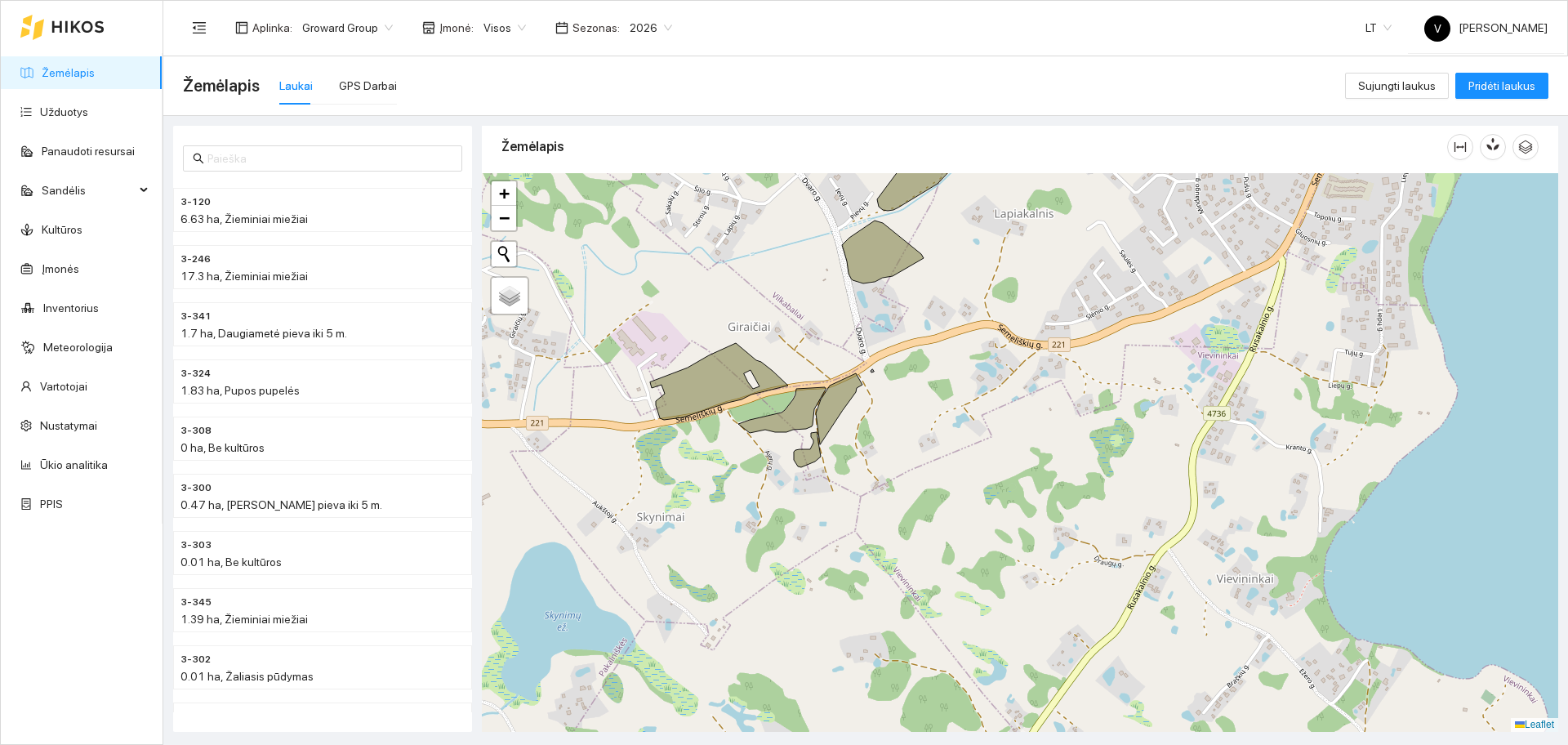
click at [877, 448] on div at bounding box center [1020, 452] width 1077 height 559
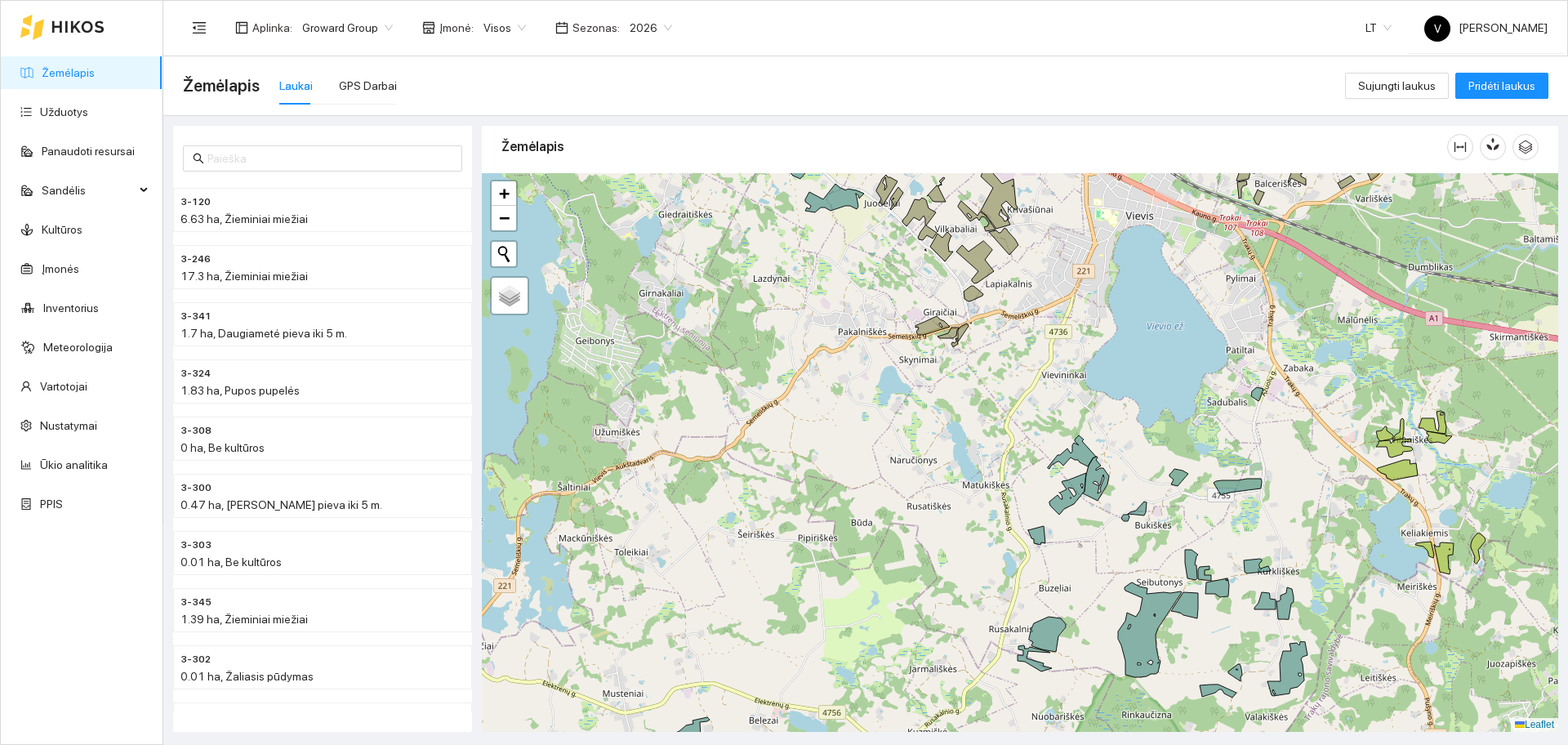
drag, startPoint x: 1231, startPoint y: 416, endPoint x: 1077, endPoint y: 388, distance: 156.5
click at [1056, 396] on div at bounding box center [1020, 452] width 1077 height 559
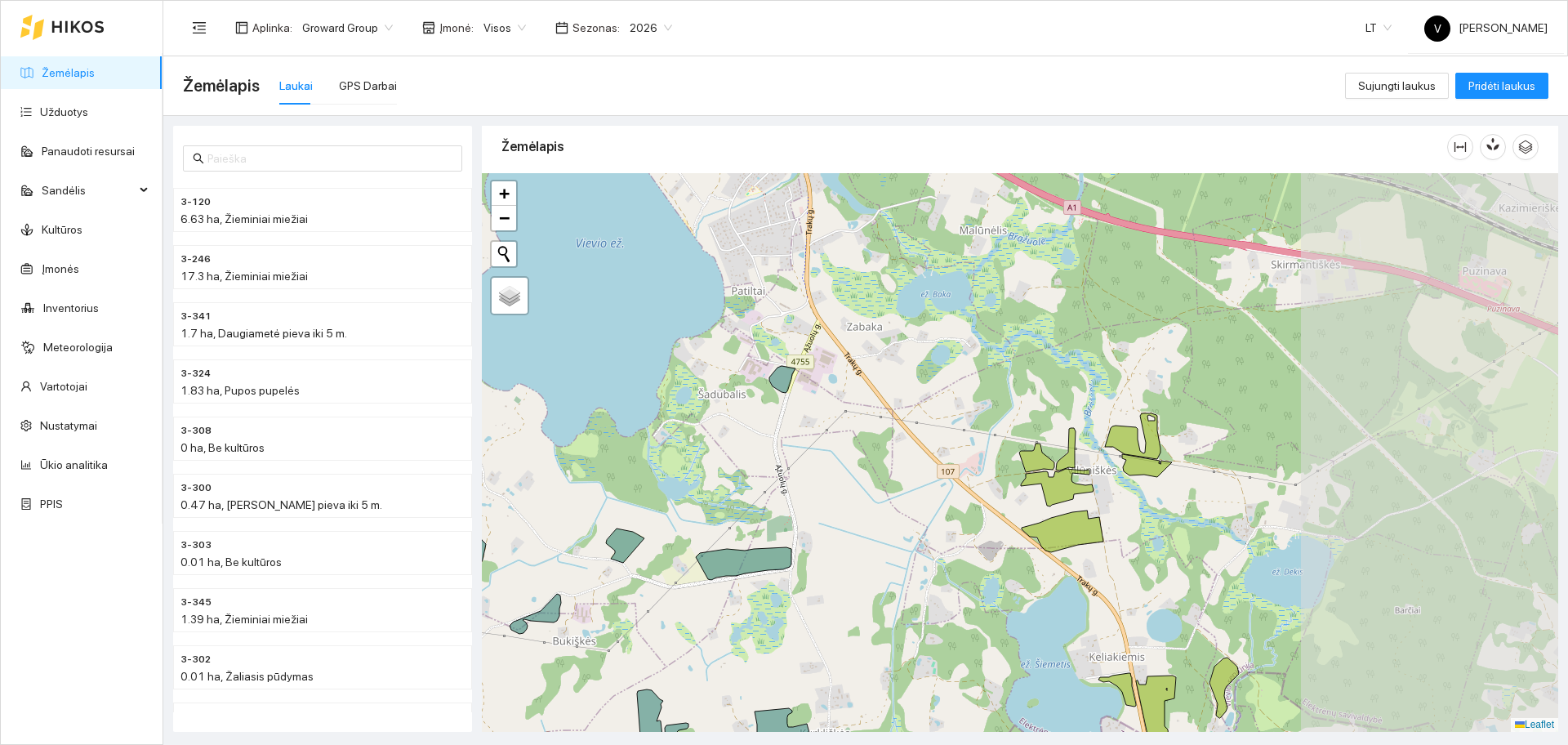
drag, startPoint x: 1263, startPoint y: 544, endPoint x: 882, endPoint y: 324, distance: 440.0
click at [885, 515] on div at bounding box center [1020, 452] width 1077 height 559
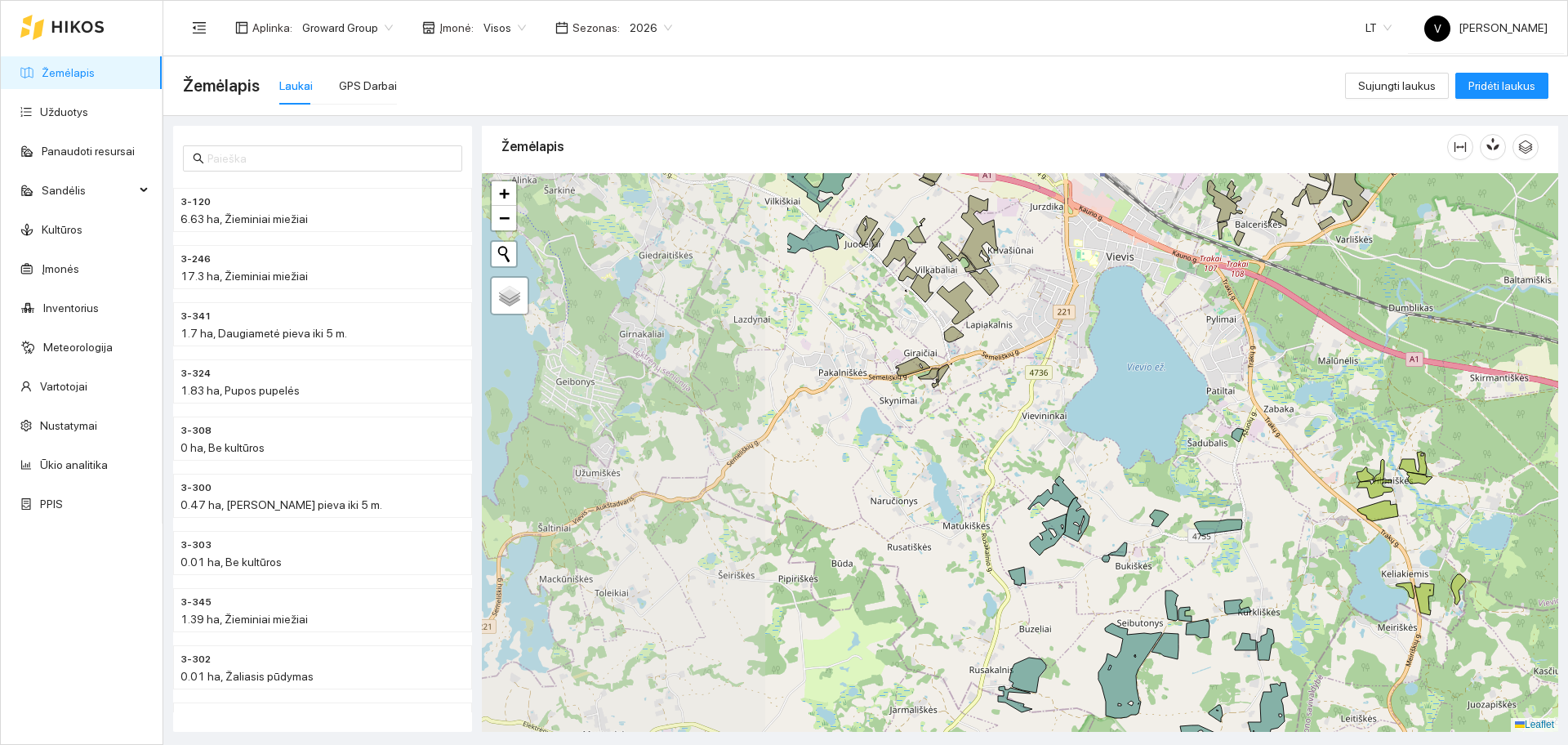
drag, startPoint x: 648, startPoint y: 459, endPoint x: 1061, endPoint y: 464, distance: 413.0
click at [1061, 464] on div at bounding box center [1020, 452] width 1077 height 559
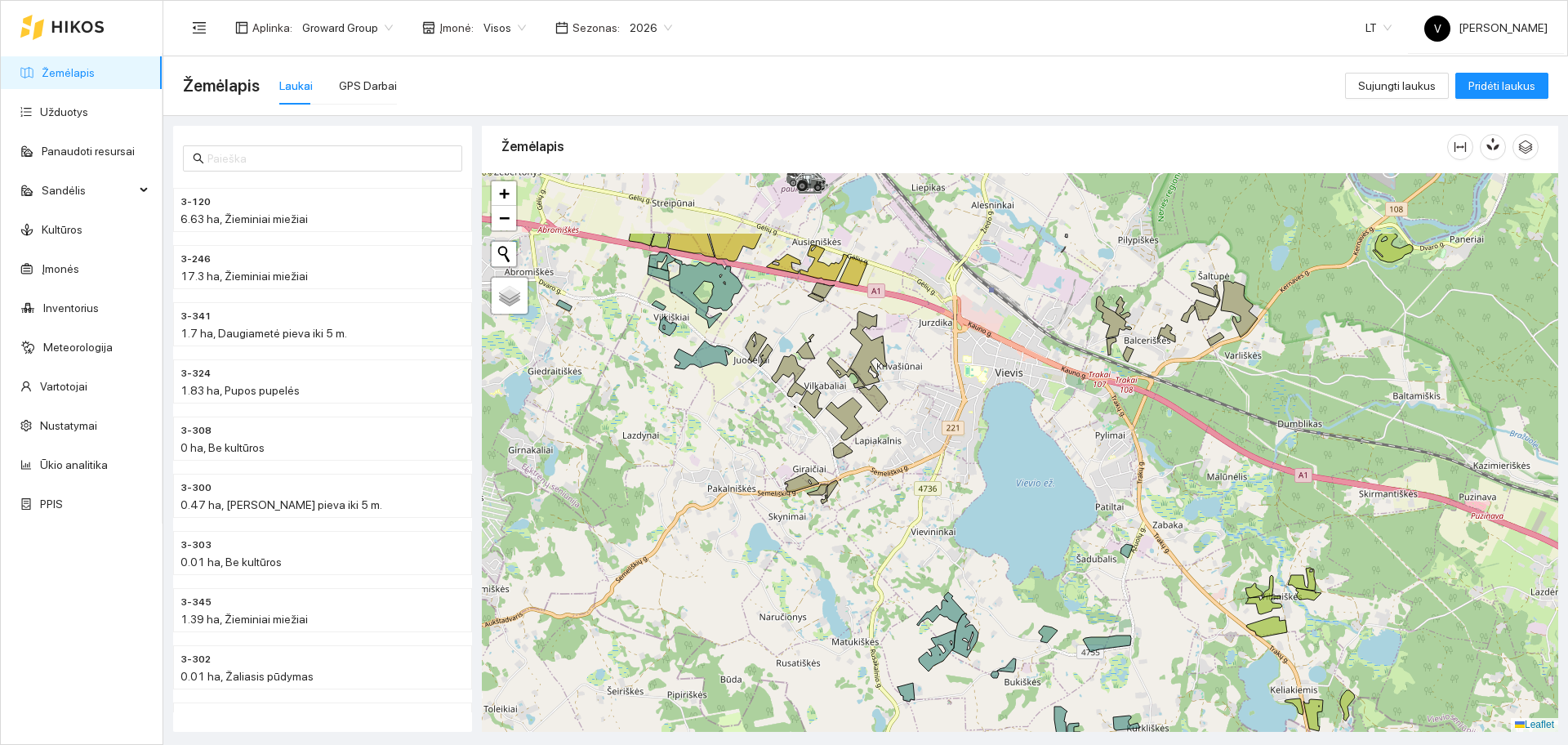
drag, startPoint x: 1146, startPoint y: 474, endPoint x: 1097, endPoint y: 565, distance: 103.4
click at [1097, 565] on div at bounding box center [1020, 452] width 1077 height 559
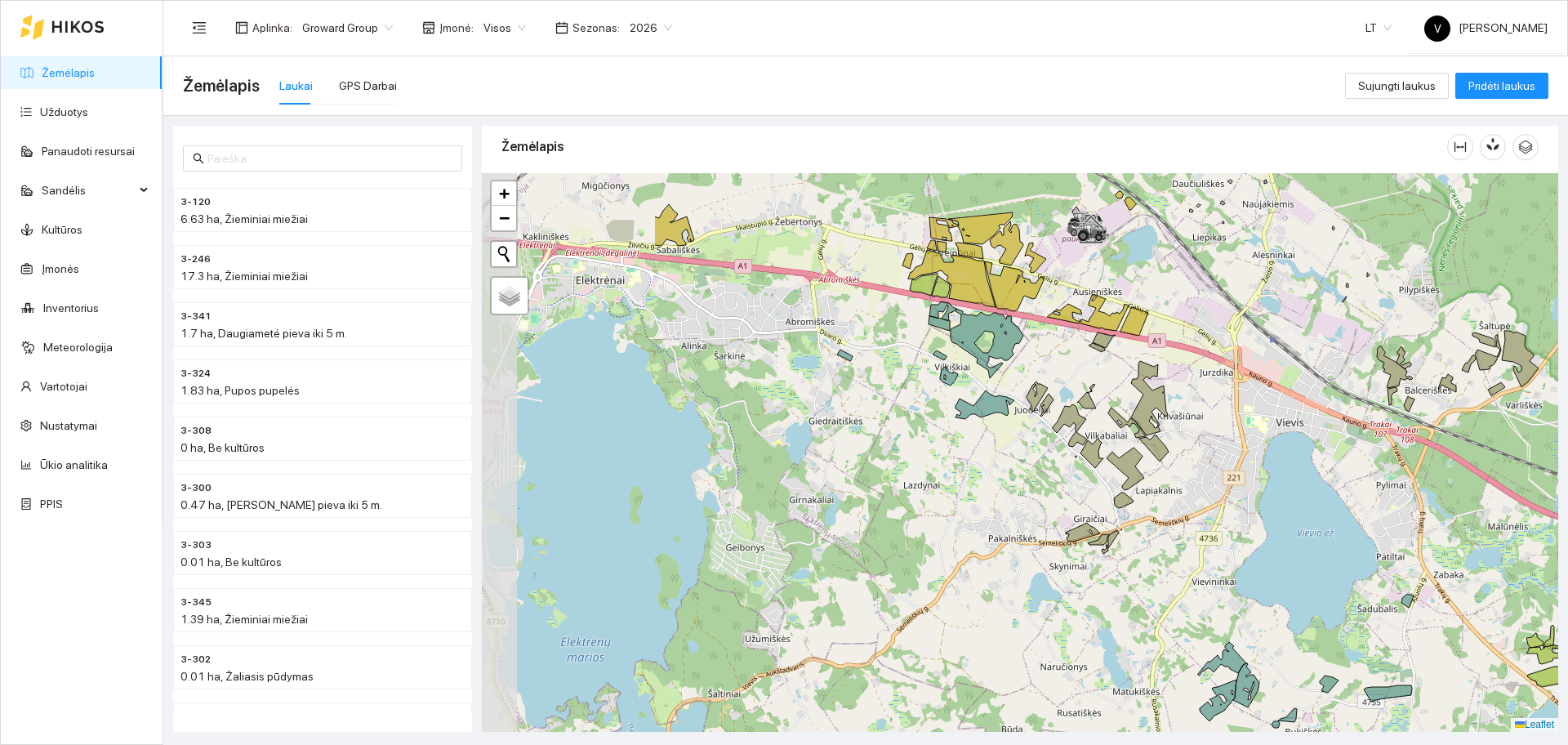
drag, startPoint x: 740, startPoint y: 453, endPoint x: 1002, endPoint y: 500, distance: 266.2
click at [1002, 500] on div at bounding box center [1020, 452] width 1077 height 559
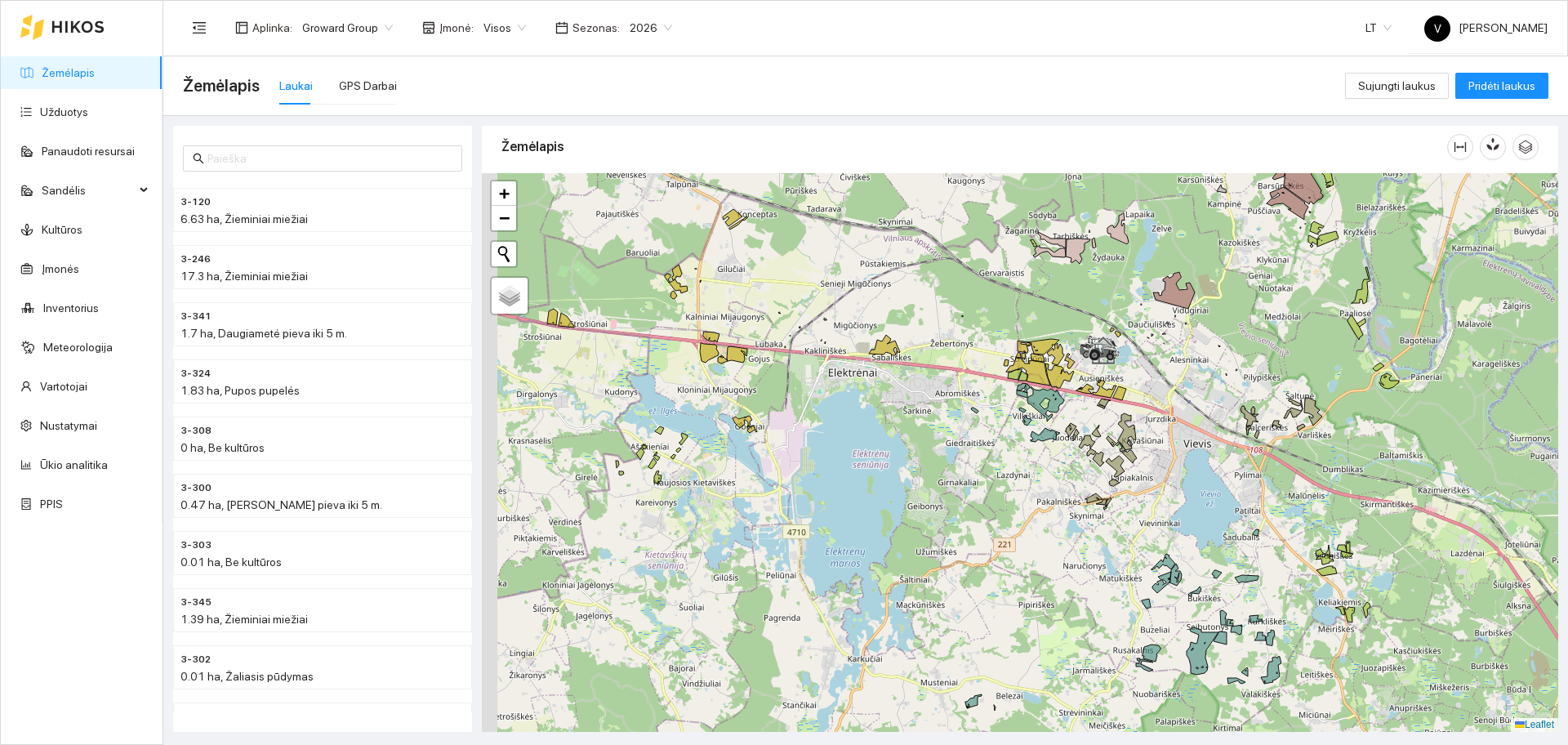
drag, startPoint x: 796, startPoint y: 499, endPoint x: 1158, endPoint y: 509, distance: 362.1
click at [1158, 509] on div at bounding box center [1020, 452] width 1077 height 559
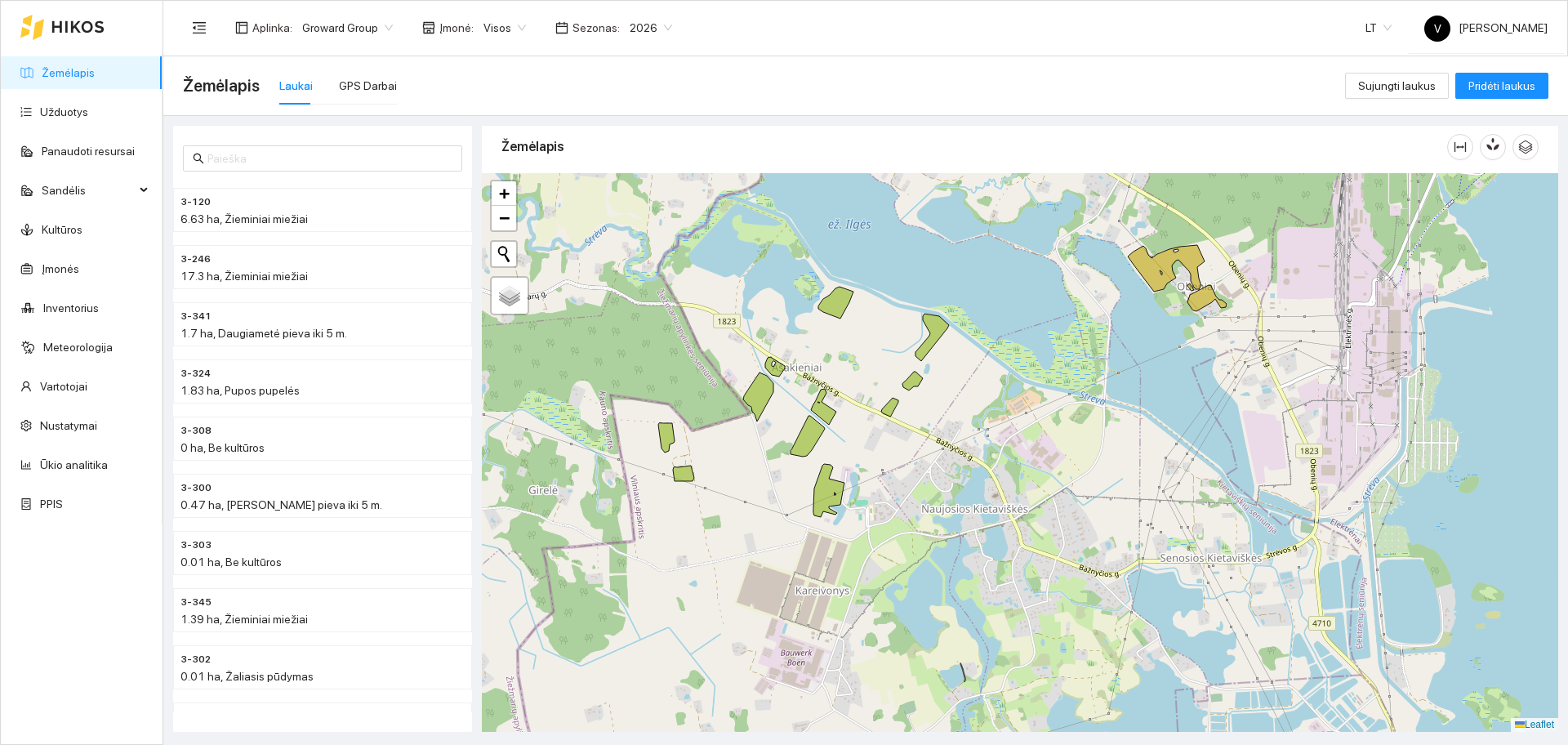
drag, startPoint x: 895, startPoint y: 482, endPoint x: 906, endPoint y: 488, distance: 12.5
click at [906, 488] on div at bounding box center [1020, 452] width 1077 height 559
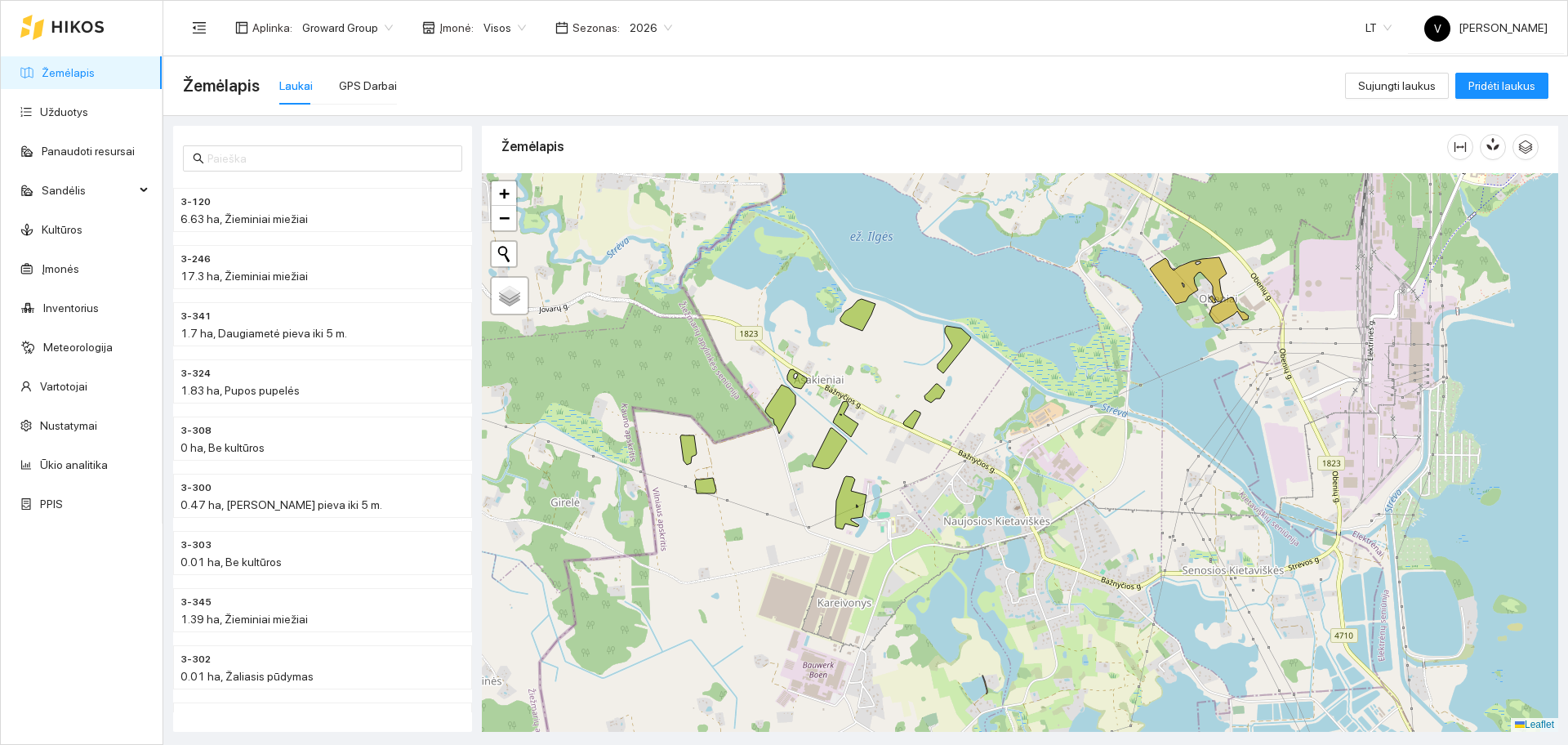
drag, startPoint x: 926, startPoint y: 409, endPoint x: 935, endPoint y: 415, distance: 10.8
click at [935, 415] on div at bounding box center [1020, 452] width 1077 height 559
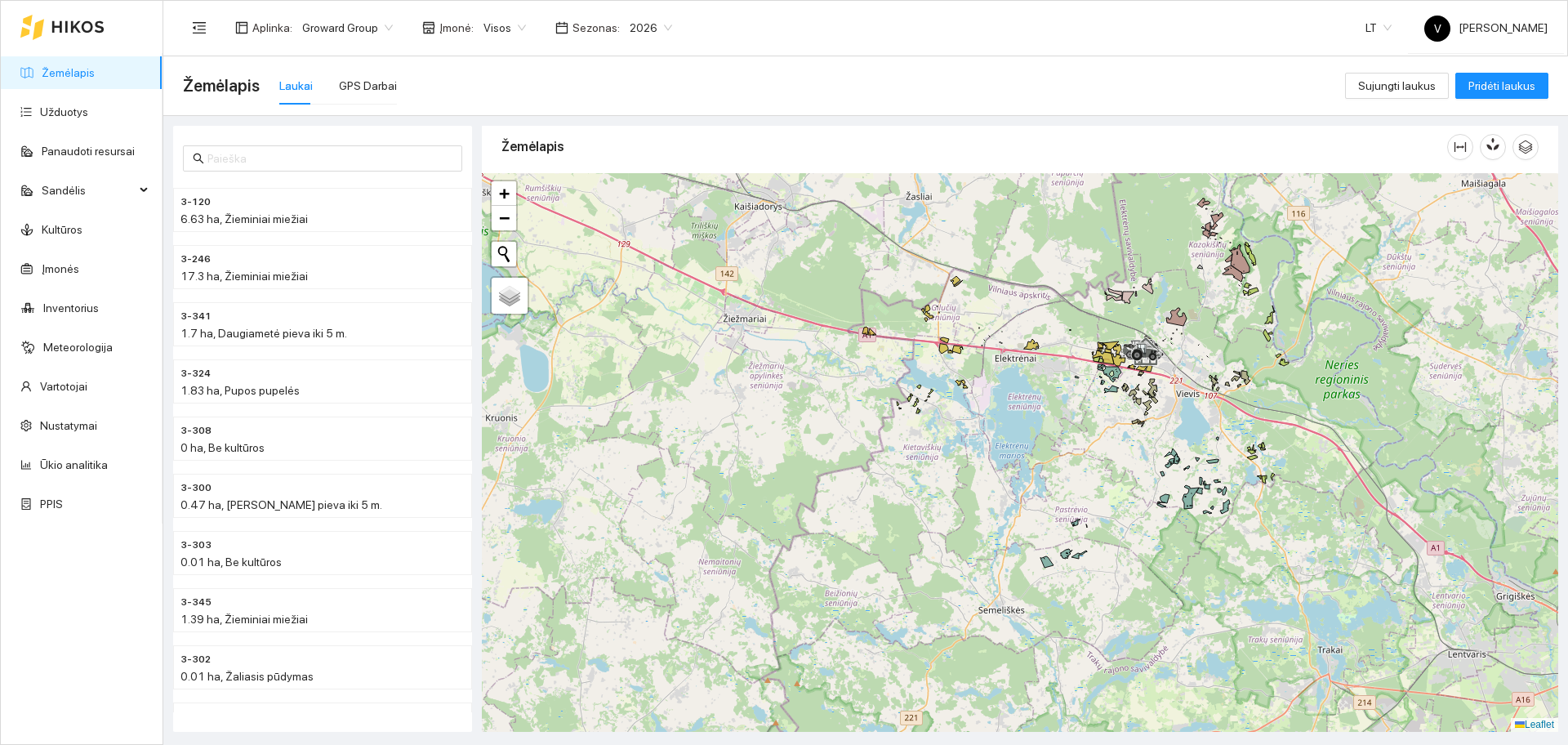
drag, startPoint x: 1280, startPoint y: 535, endPoint x: 1063, endPoint y: 523, distance: 217.3
click at [1065, 523] on div at bounding box center [1020, 452] width 1077 height 559
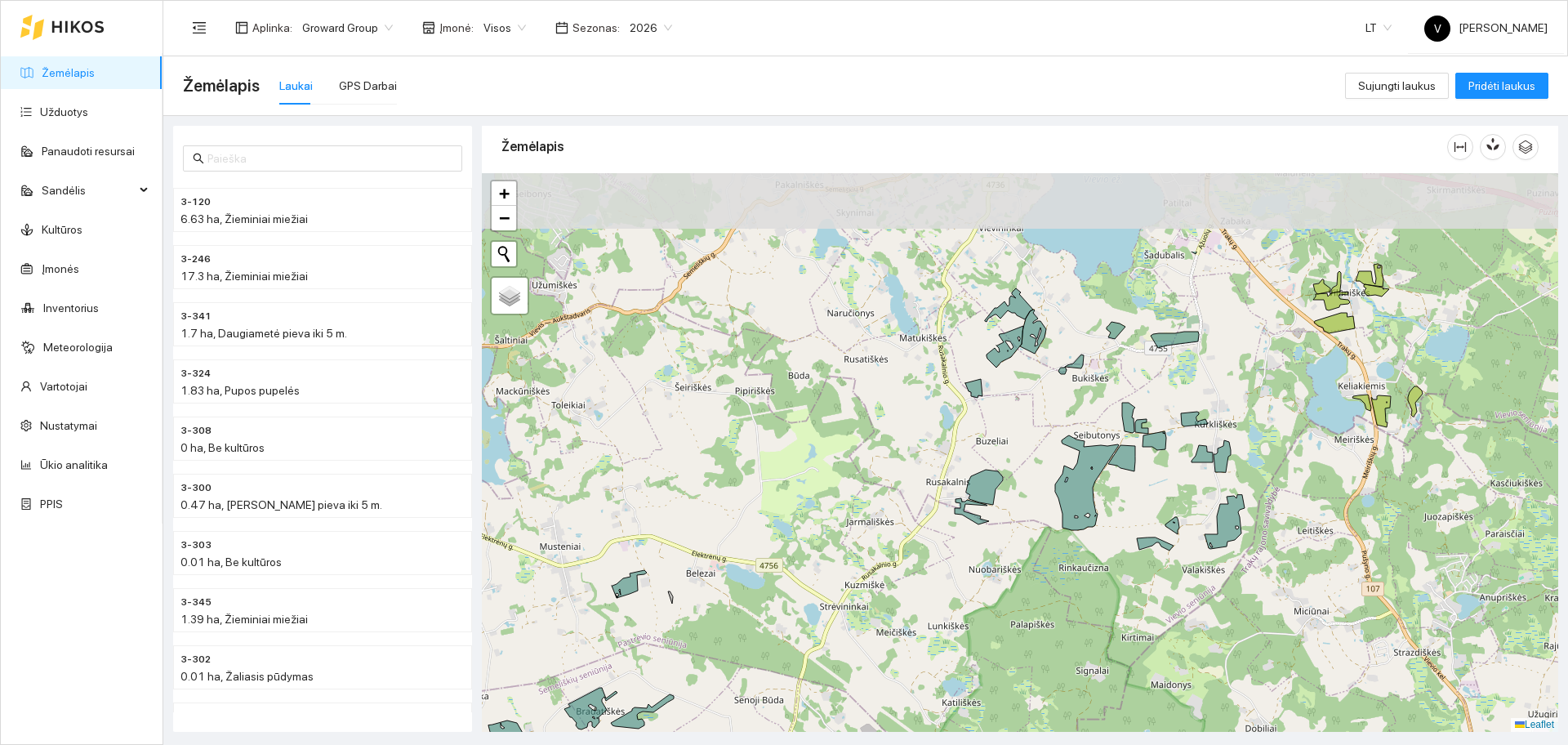
drag, startPoint x: 1267, startPoint y: 394, endPoint x: 1198, endPoint y: 531, distance: 153.4
click at [1198, 531] on div at bounding box center [1020, 452] width 1077 height 559
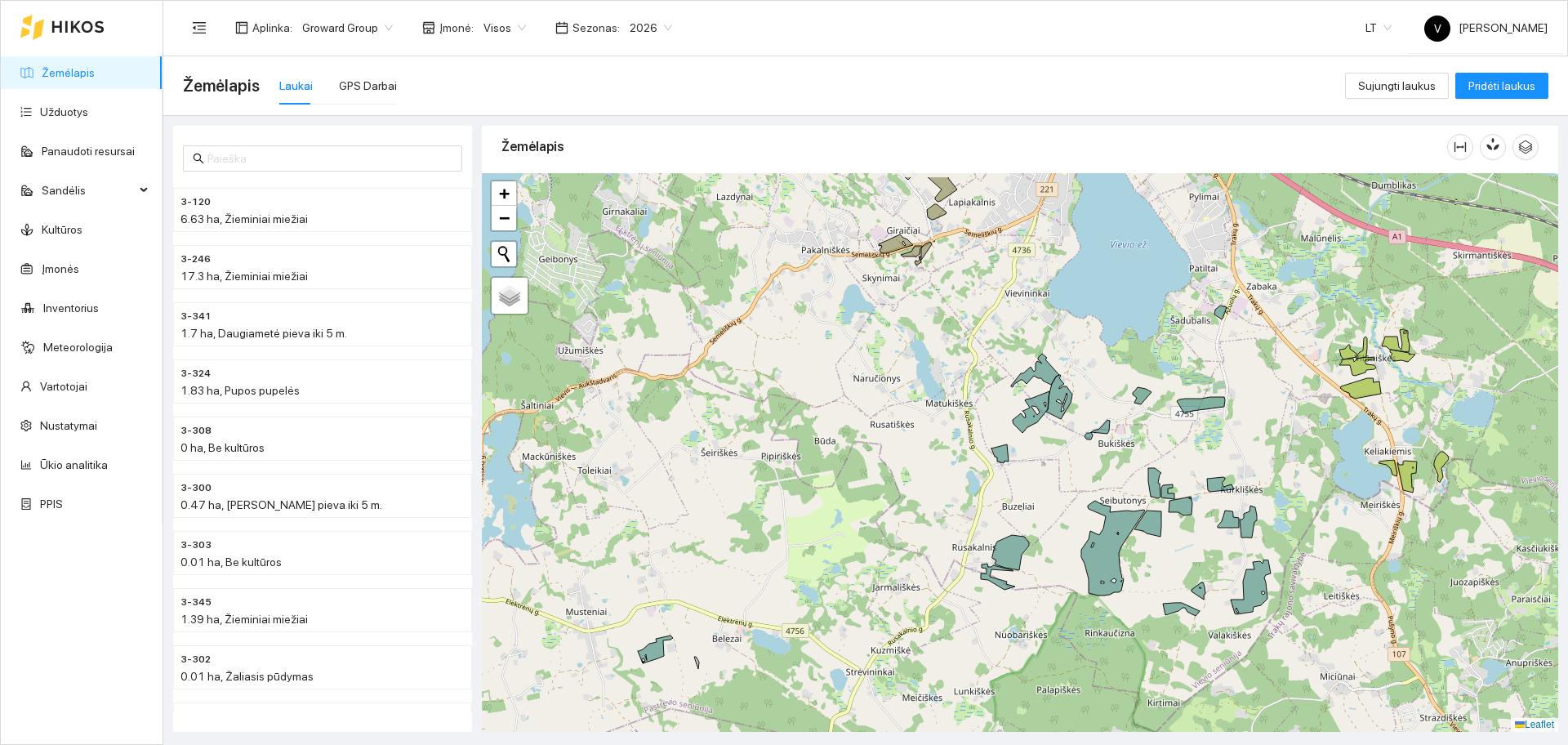
drag, startPoint x: 1015, startPoint y: 369, endPoint x: 1043, endPoint y: 430, distance: 67.1
click at [1043, 430] on div at bounding box center [1020, 452] width 1077 height 559
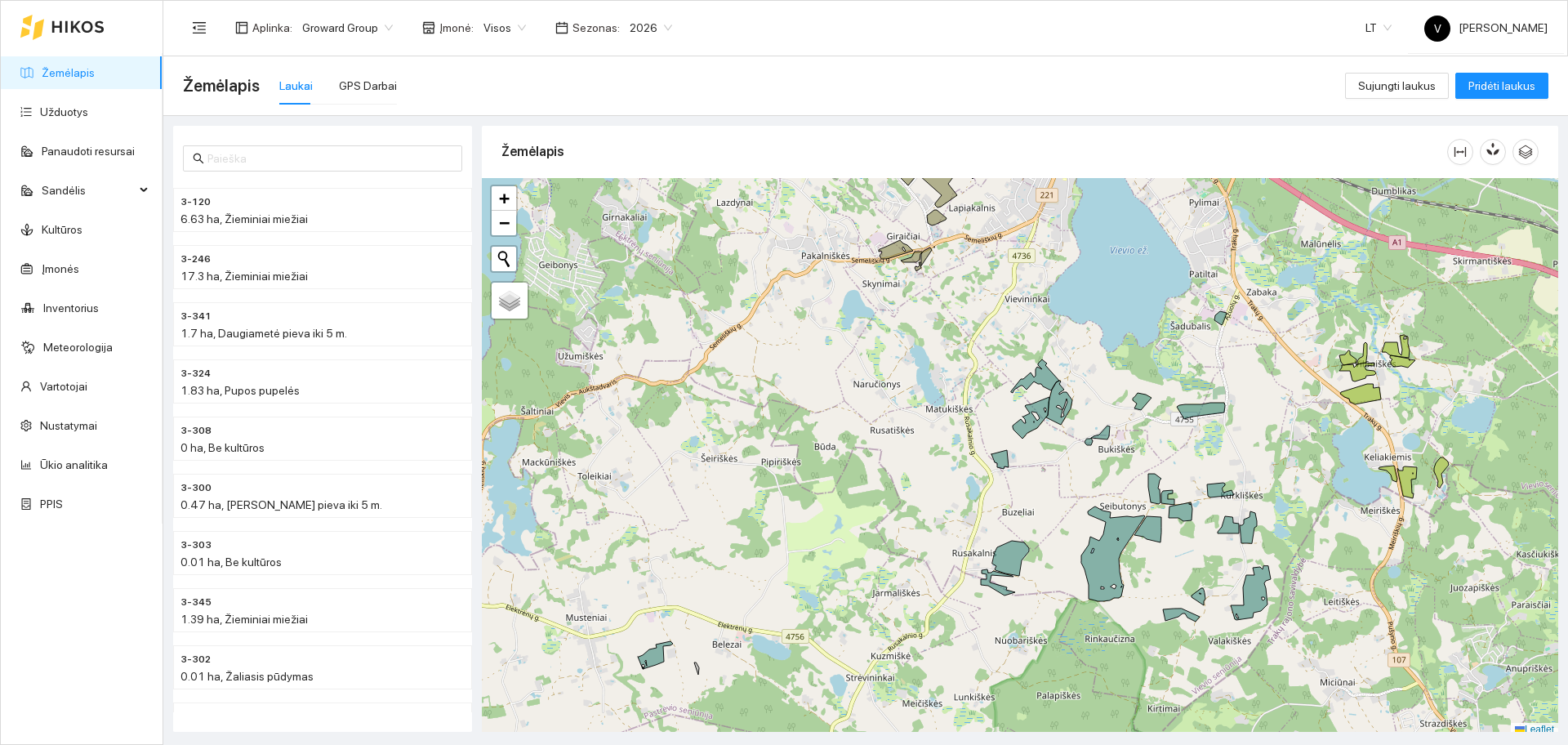
scroll to position [5, 0]
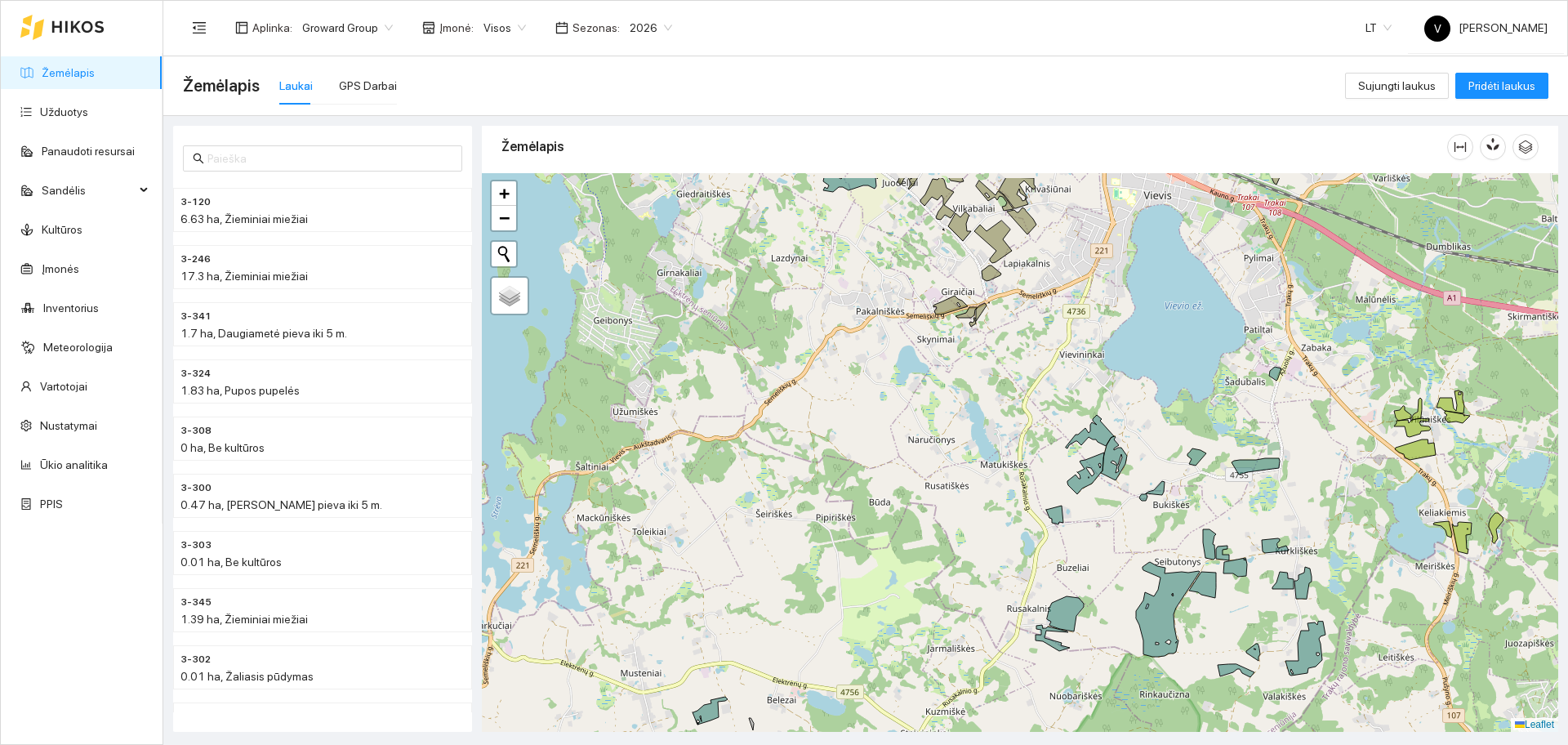
drag, startPoint x: 952, startPoint y: 349, endPoint x: 998, endPoint y: 395, distance: 65.1
click at [998, 395] on div at bounding box center [1020, 452] width 1077 height 559
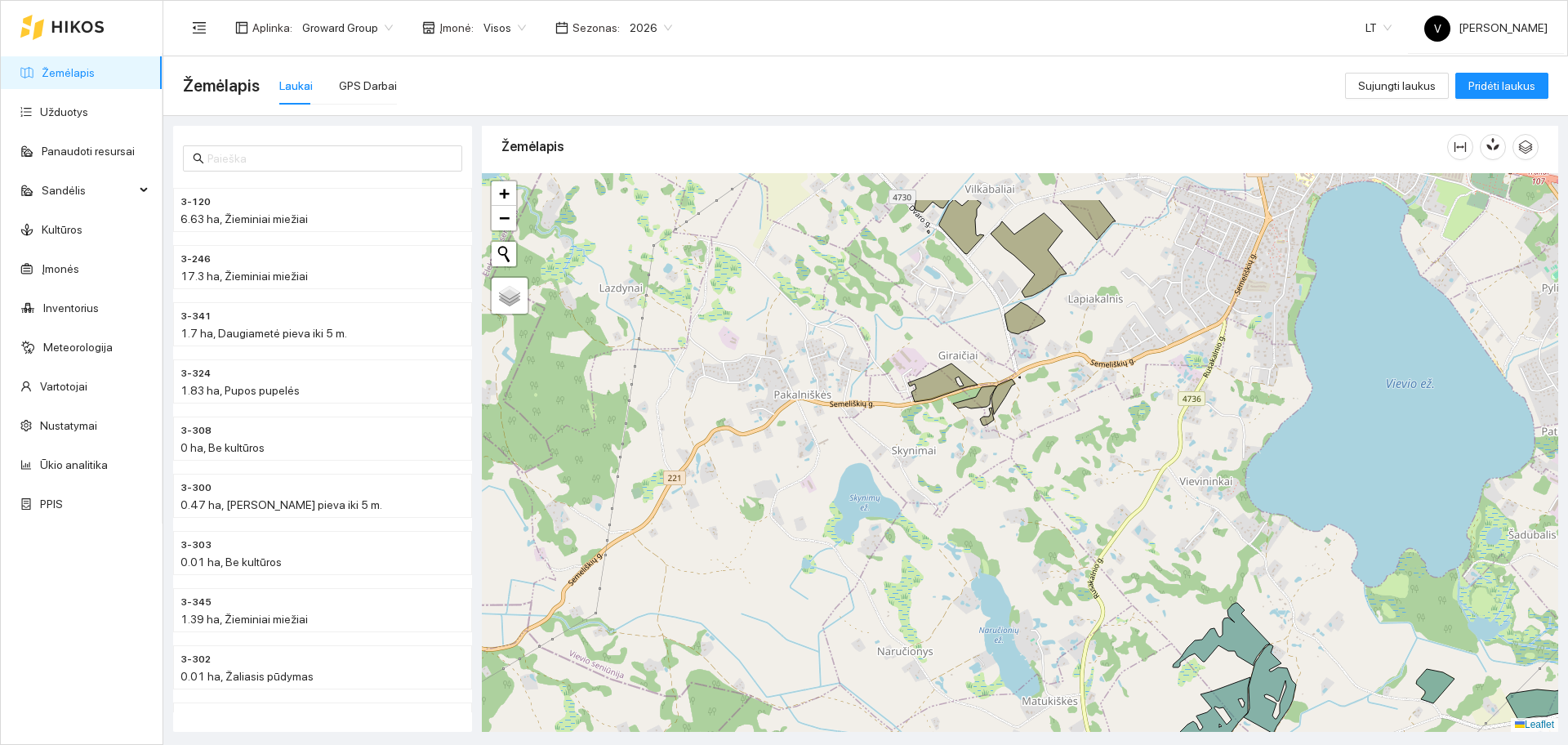
drag, startPoint x: 1027, startPoint y: 250, endPoint x: 1033, endPoint y: 334, distance: 84.2
click at [1033, 334] on div at bounding box center [1020, 452] width 1077 height 559
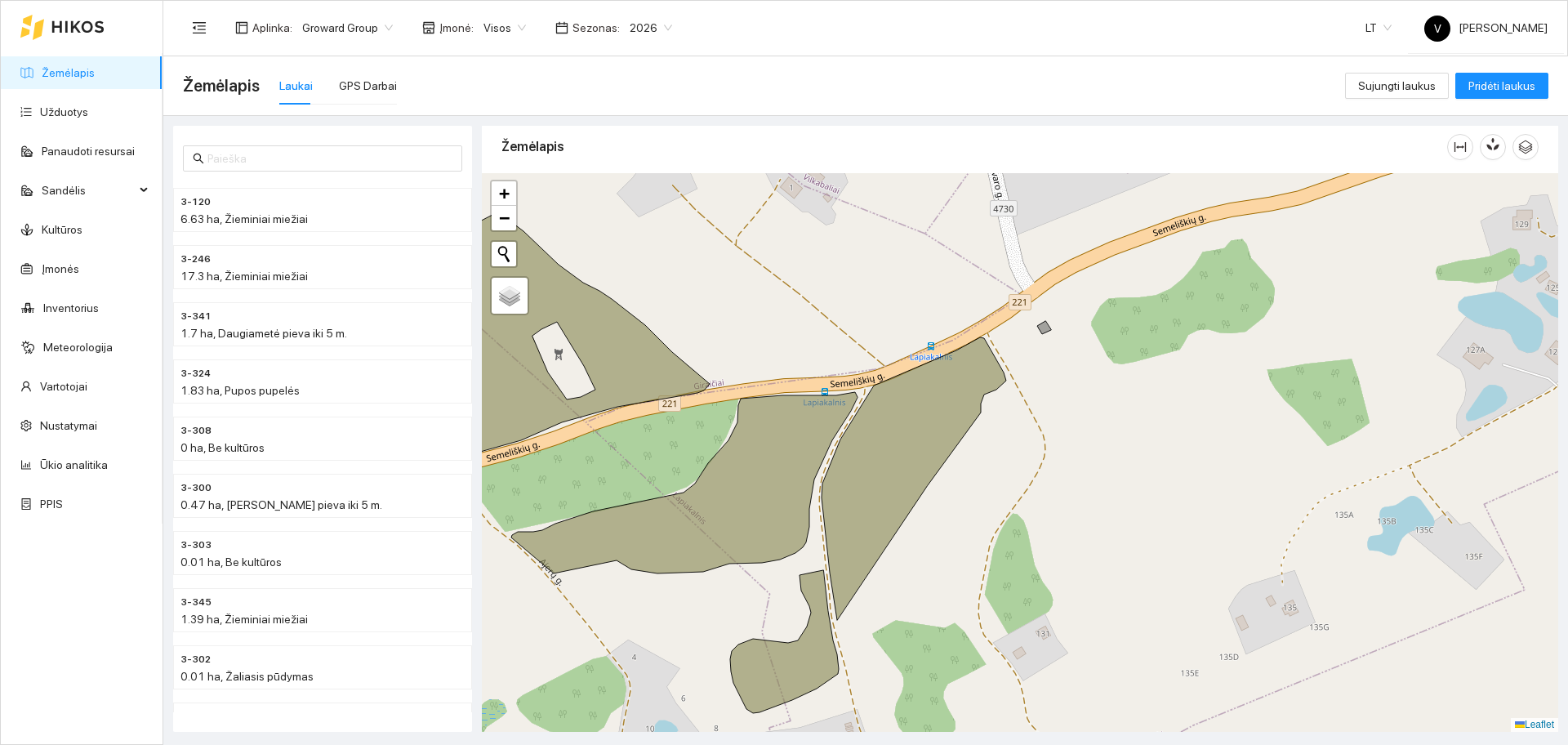
click at [630, 18] on span "2026" at bounding box center [651, 28] width 42 height 25
click at [637, 188] on div "2025" at bounding box center [639, 190] width 42 height 18
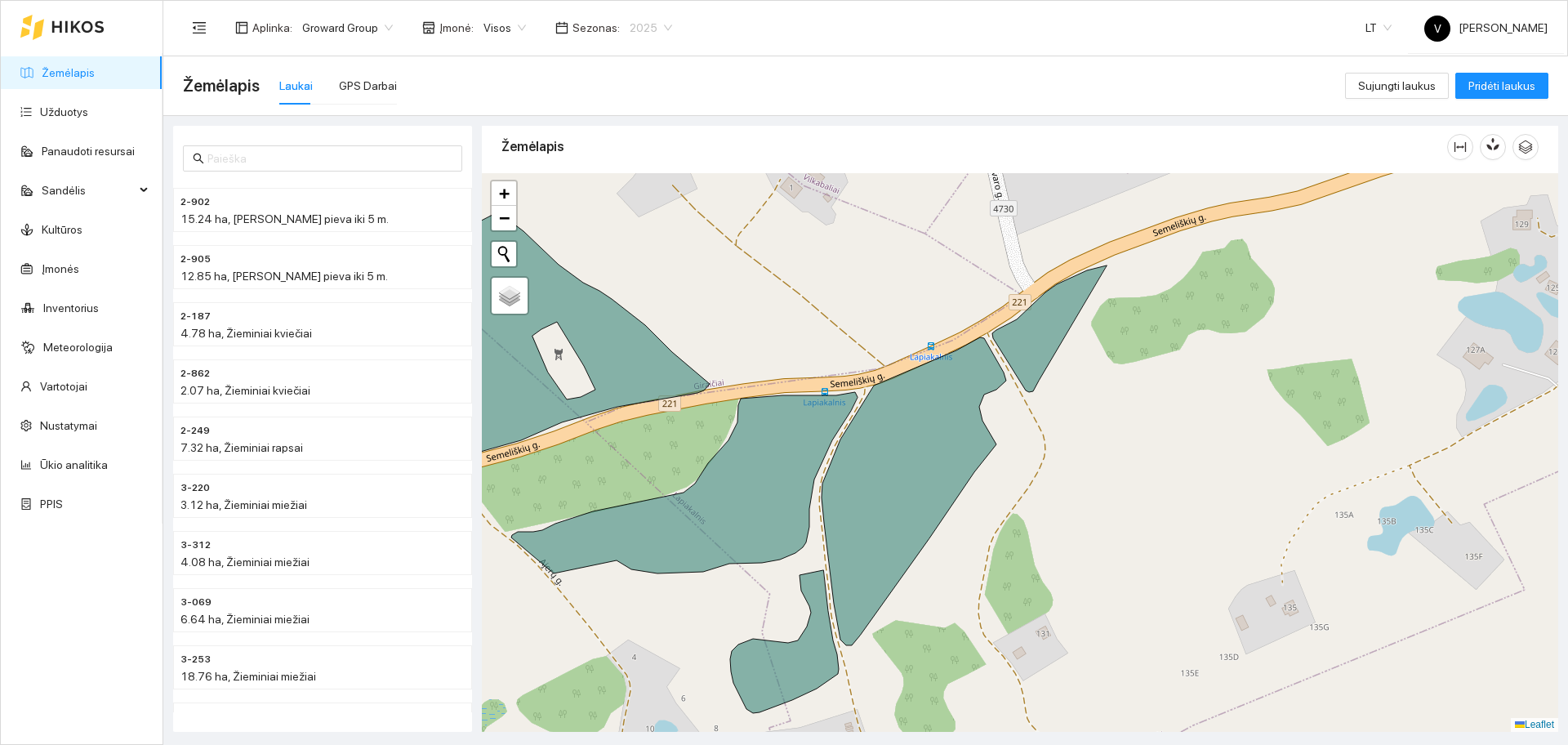
click at [649, 33] on span "2025" at bounding box center [651, 28] width 42 height 25
click at [626, 207] on div "2026" at bounding box center [639, 216] width 42 height 18
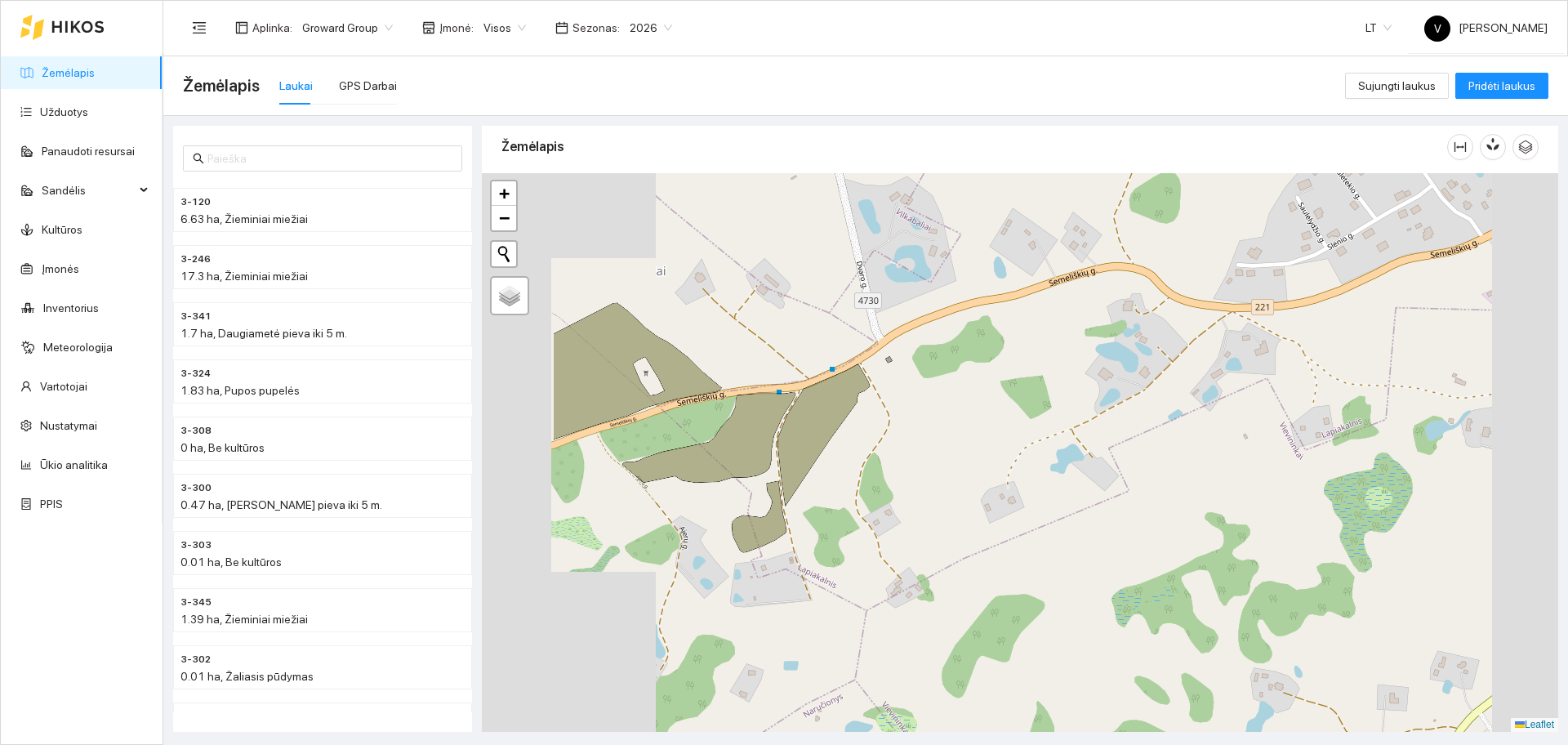
drag, startPoint x: 832, startPoint y: 365, endPoint x: 842, endPoint y: 367, distance: 10.2
click at [842, 367] on div at bounding box center [1020, 452] width 1077 height 559
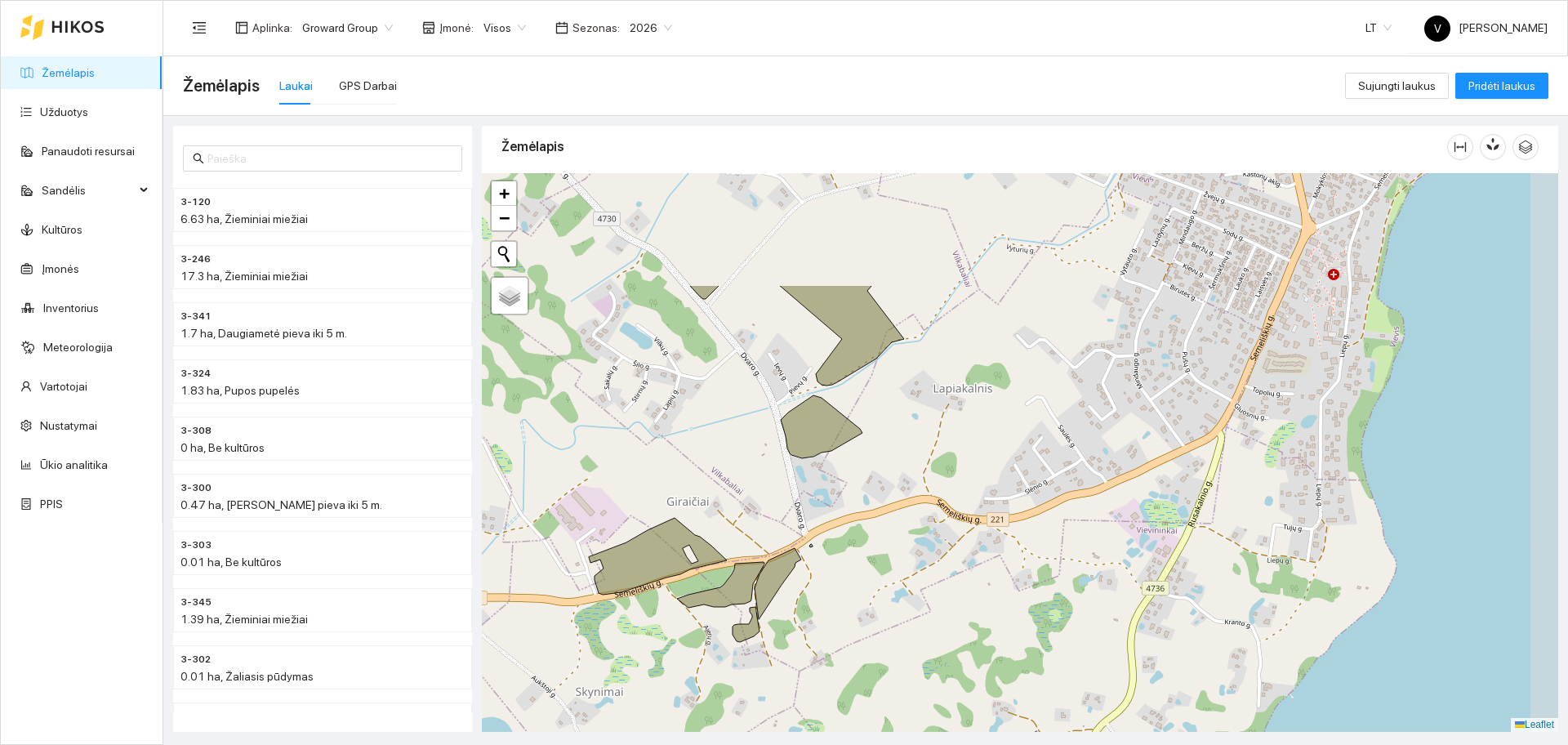
drag, startPoint x: 863, startPoint y: 375, endPoint x: 799, endPoint y: 544, distance: 180.7
click at [799, 544] on div at bounding box center [1020, 452] width 1077 height 559
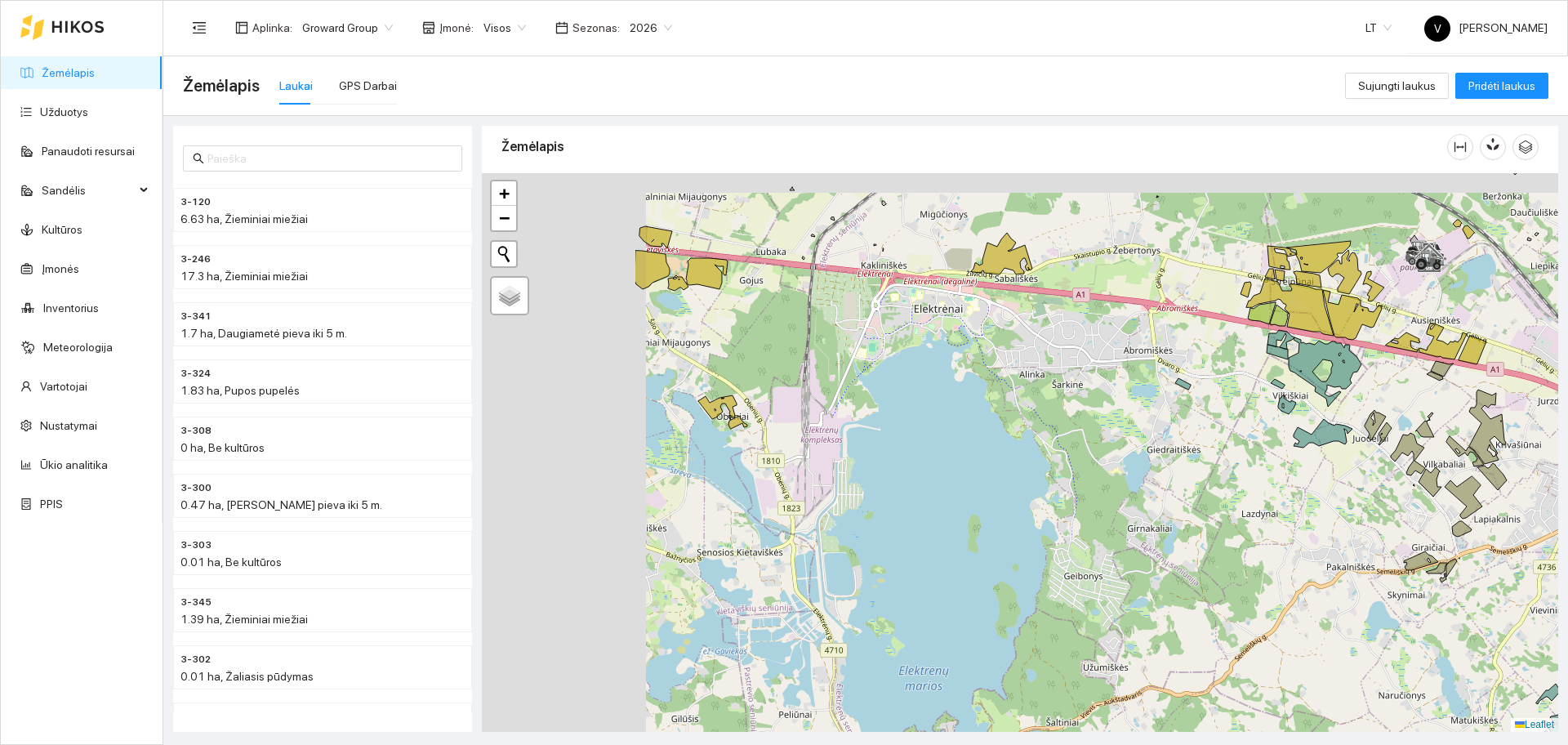
drag, startPoint x: 761, startPoint y: 381, endPoint x: 1034, endPoint y: 421, distance: 275.9
click at [1034, 421] on div at bounding box center [1020, 452] width 1077 height 559
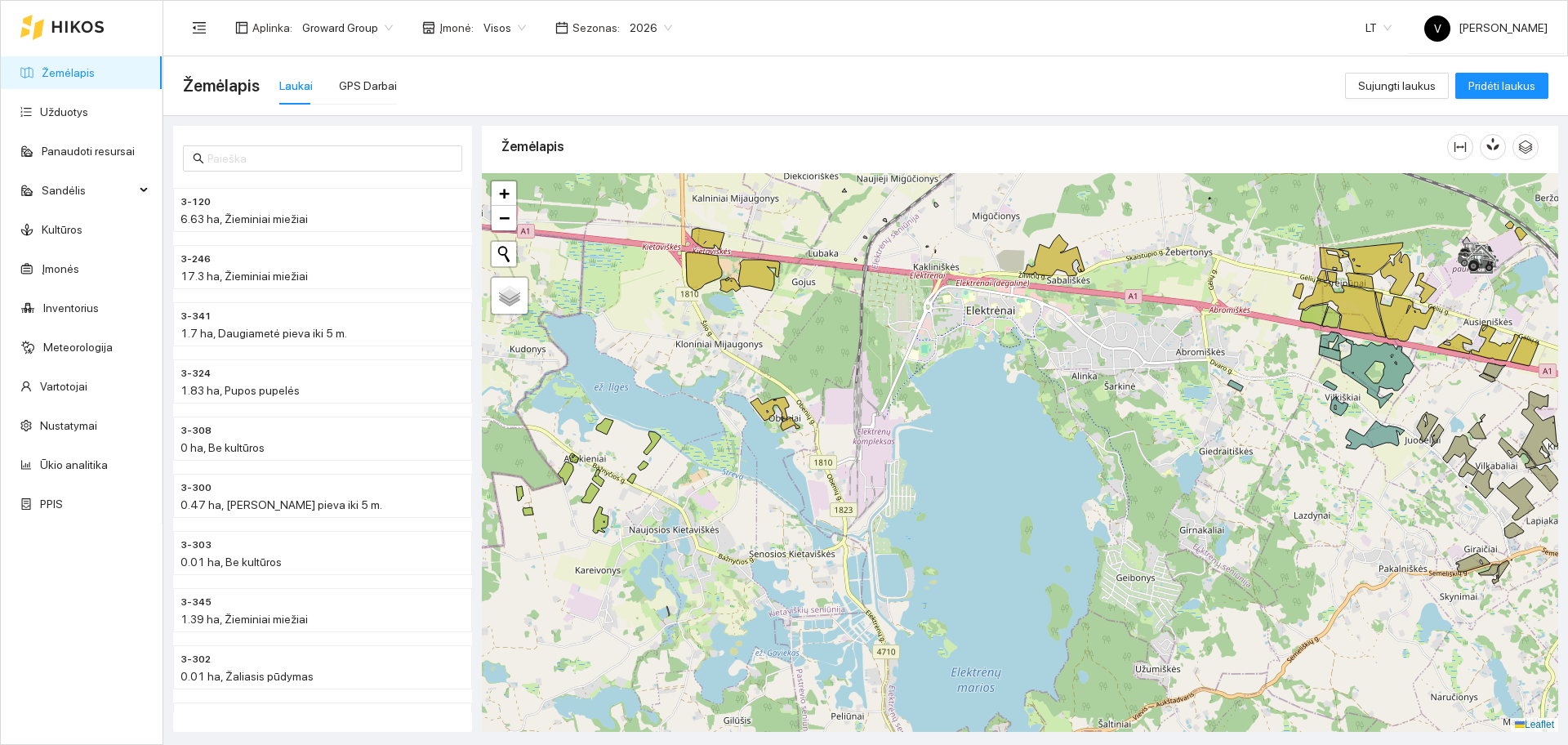
drag, startPoint x: 728, startPoint y: 415, endPoint x: 769, endPoint y: 415, distance: 41.0
click at [769, 415] on icon at bounding box center [770, 409] width 39 height 24
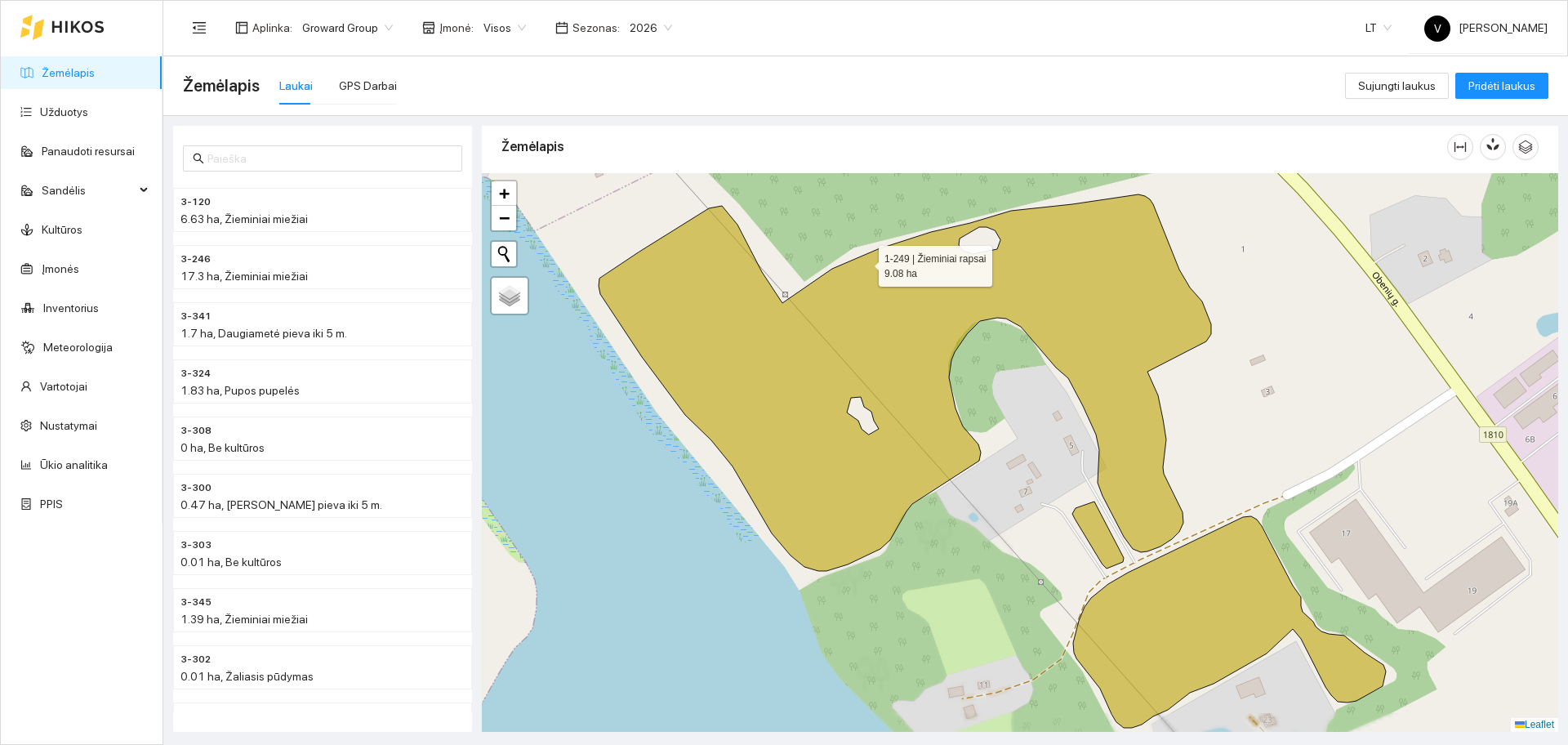
drag, startPoint x: 815, startPoint y: 276, endPoint x: 863, endPoint y: 262, distance: 50.0
click at [863, 262] on icon at bounding box center [904, 382] width 612 height 377
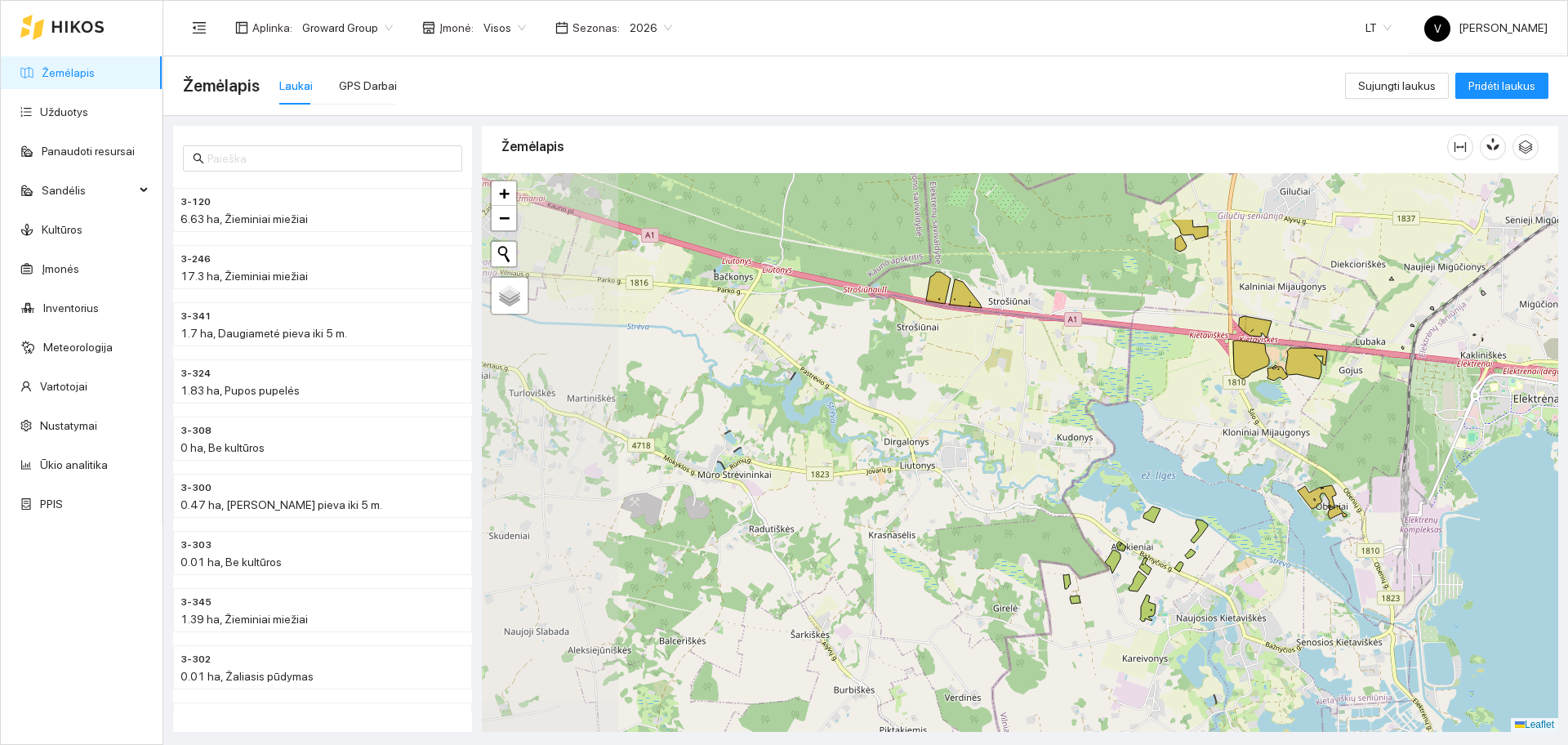
drag, startPoint x: 970, startPoint y: 394, endPoint x: 1359, endPoint y: 472, distance: 396.7
click at [1359, 472] on div at bounding box center [1020, 452] width 1077 height 559
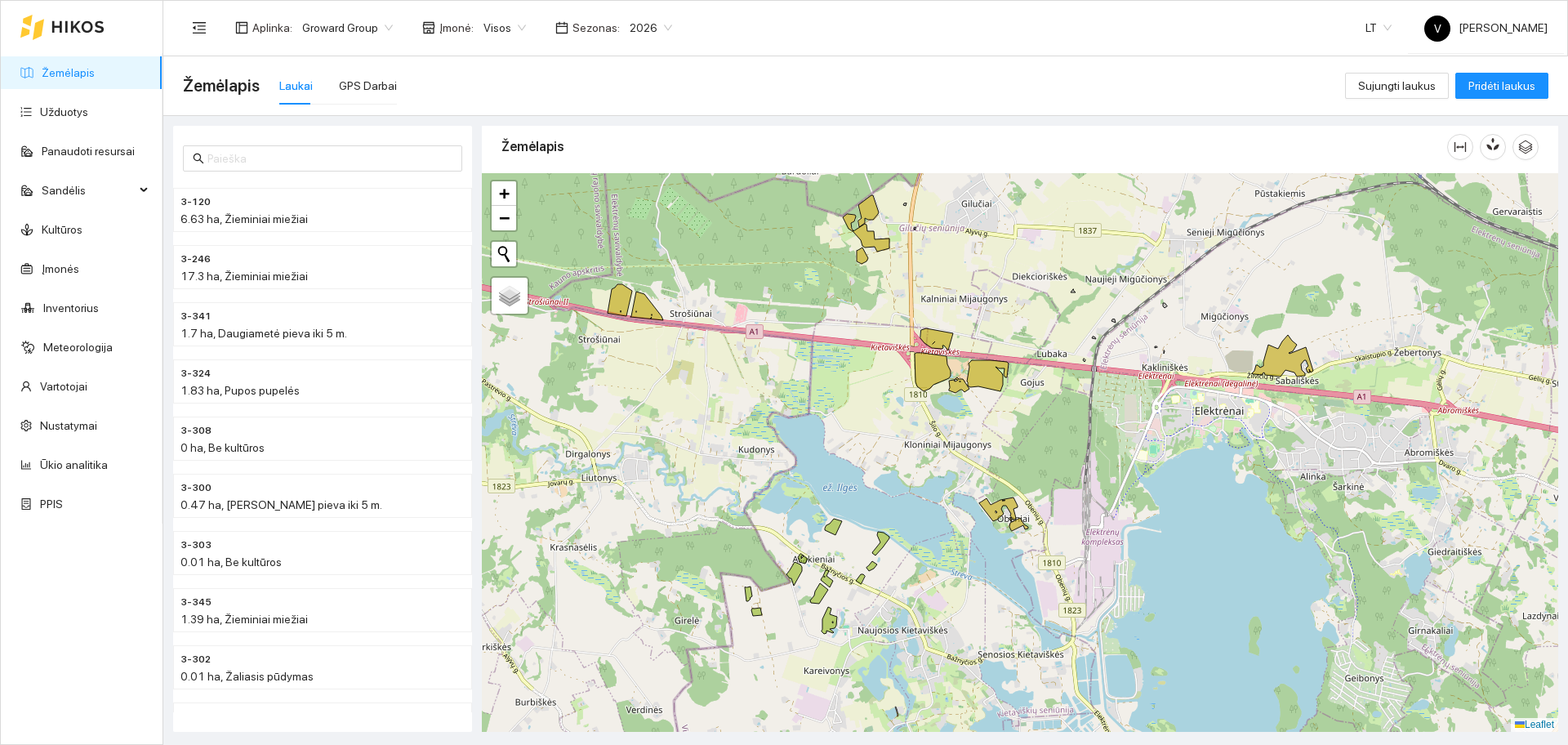
drag, startPoint x: 1302, startPoint y: 446, endPoint x: 889, endPoint y: 487, distance: 415.0
click at [889, 487] on div at bounding box center [1020, 452] width 1077 height 559
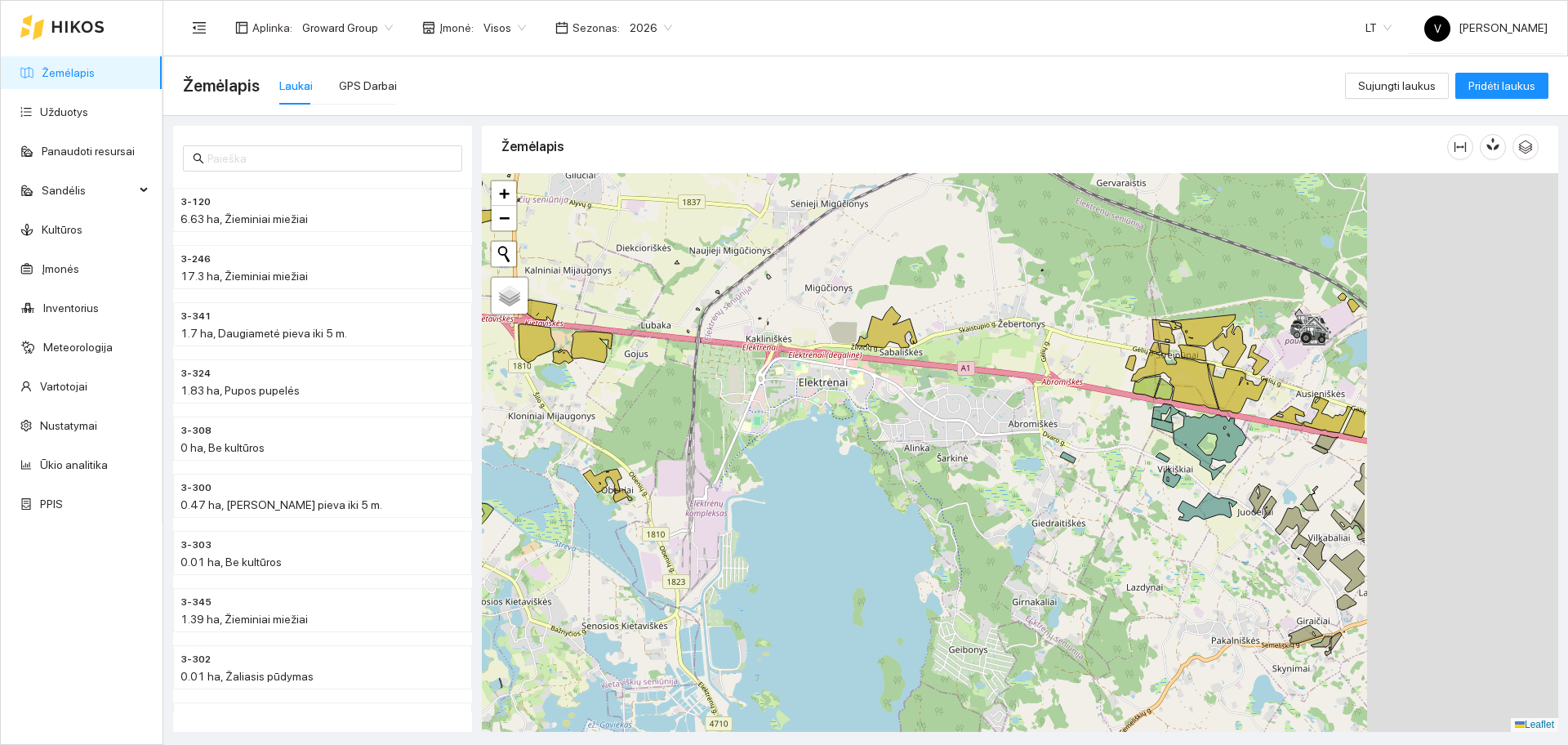
drag, startPoint x: 1355, startPoint y: 523, endPoint x: 1058, endPoint y: 463, distance: 303.0
click at [1054, 465] on div at bounding box center [1020, 452] width 1077 height 559
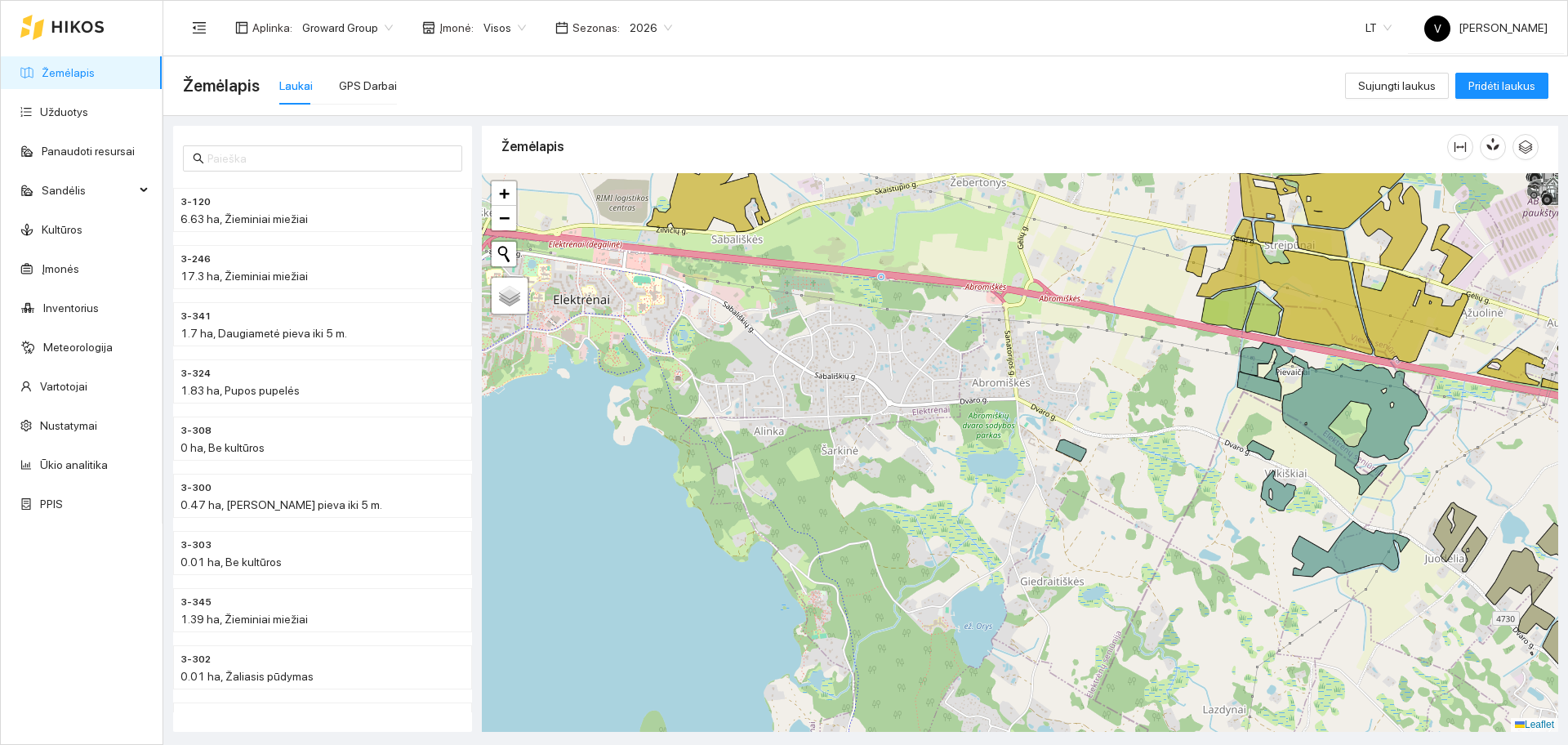
drag, startPoint x: 1155, startPoint y: 494, endPoint x: 1069, endPoint y: 478, distance: 87.5
click at [1079, 485] on div at bounding box center [1020, 452] width 1077 height 559
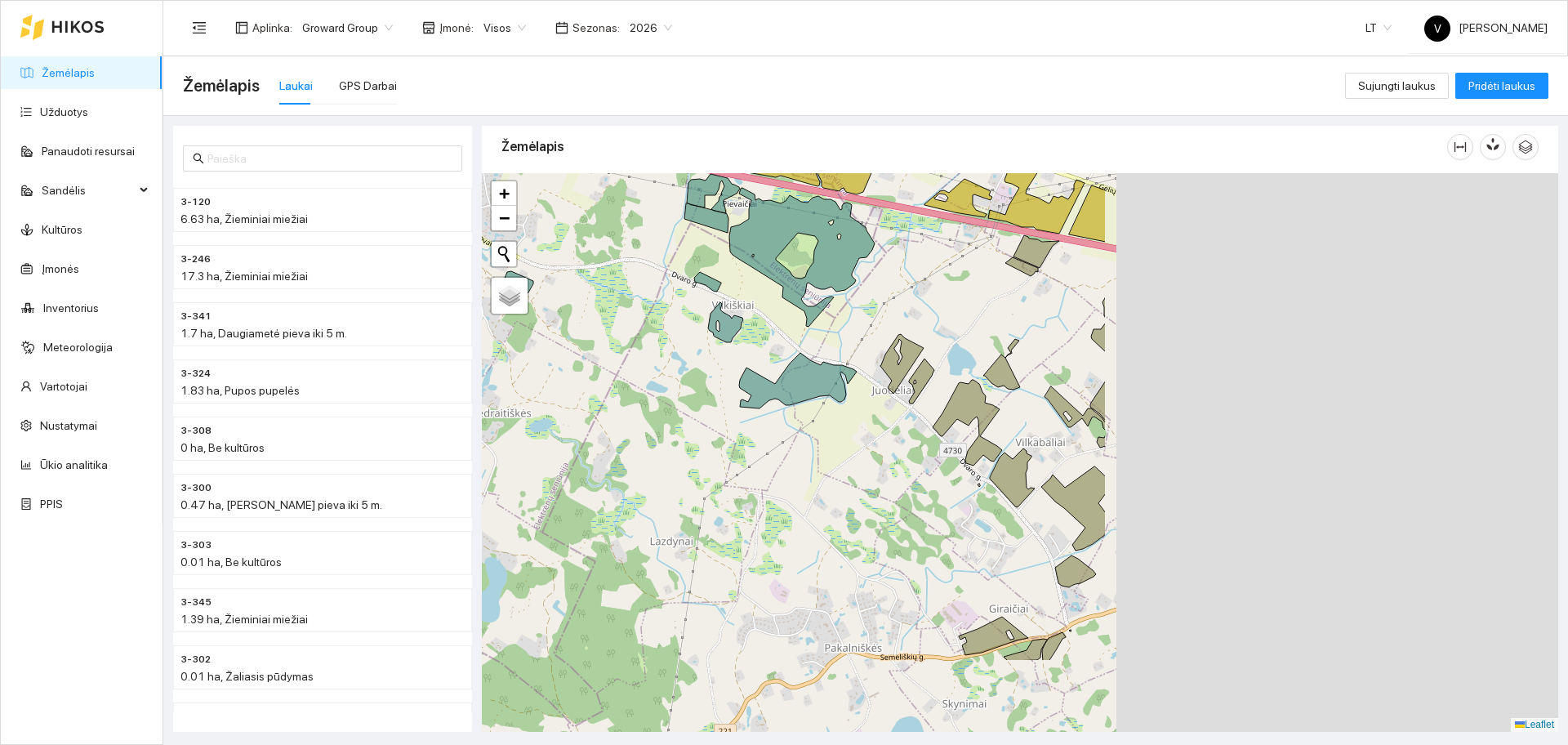
drag, startPoint x: 1407, startPoint y: 449, endPoint x: 807, endPoint y: 355, distance: 607.3
click at [809, 355] on div at bounding box center [1020, 452] width 1077 height 559
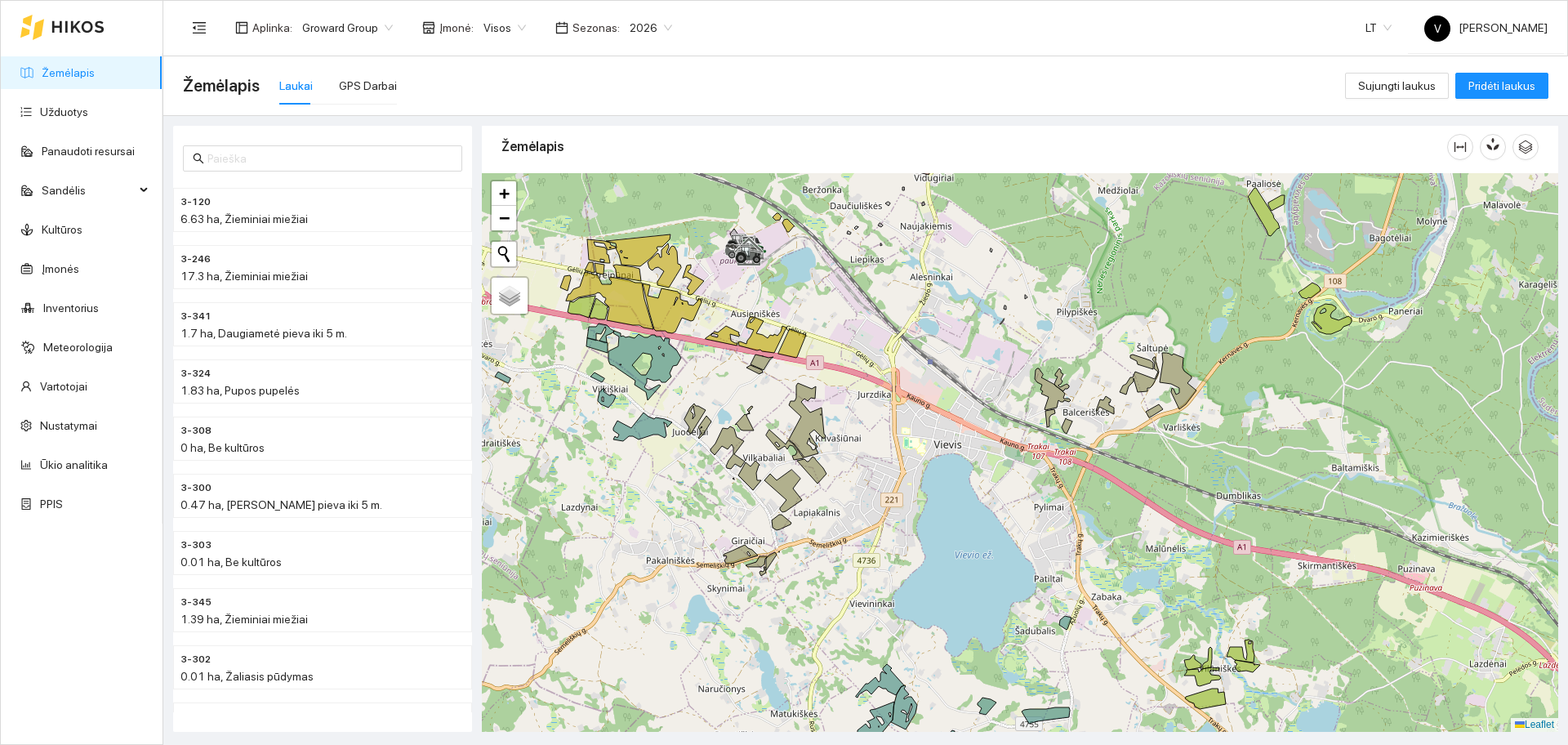
drag, startPoint x: 1204, startPoint y: 456, endPoint x: 970, endPoint y: 449, distance: 234.1
click at [970, 449] on div at bounding box center [1020, 452] width 1077 height 559
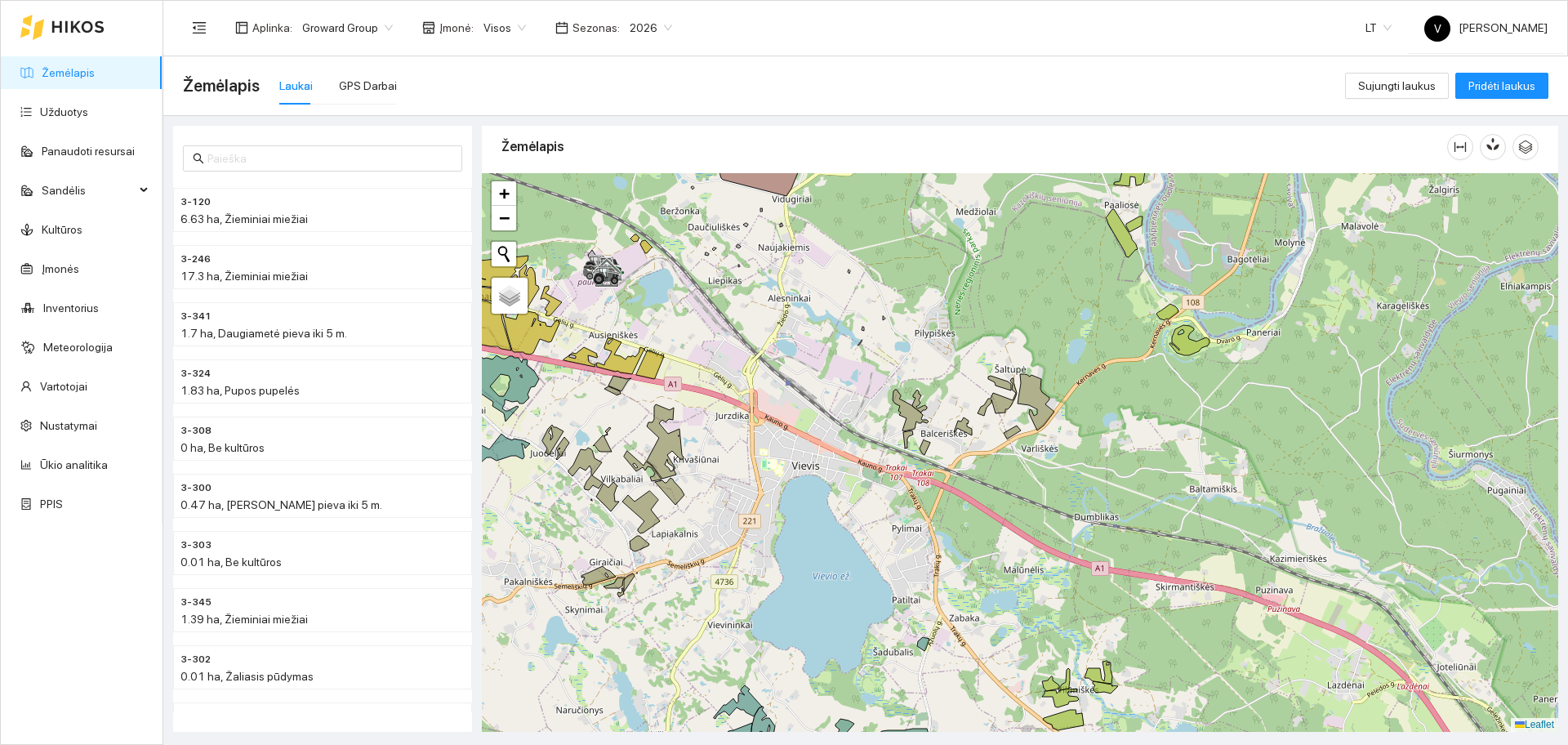
drag, startPoint x: 741, startPoint y: 496, endPoint x: 981, endPoint y: 433, distance: 248.1
click at [981, 433] on div at bounding box center [1020, 452] width 1077 height 559
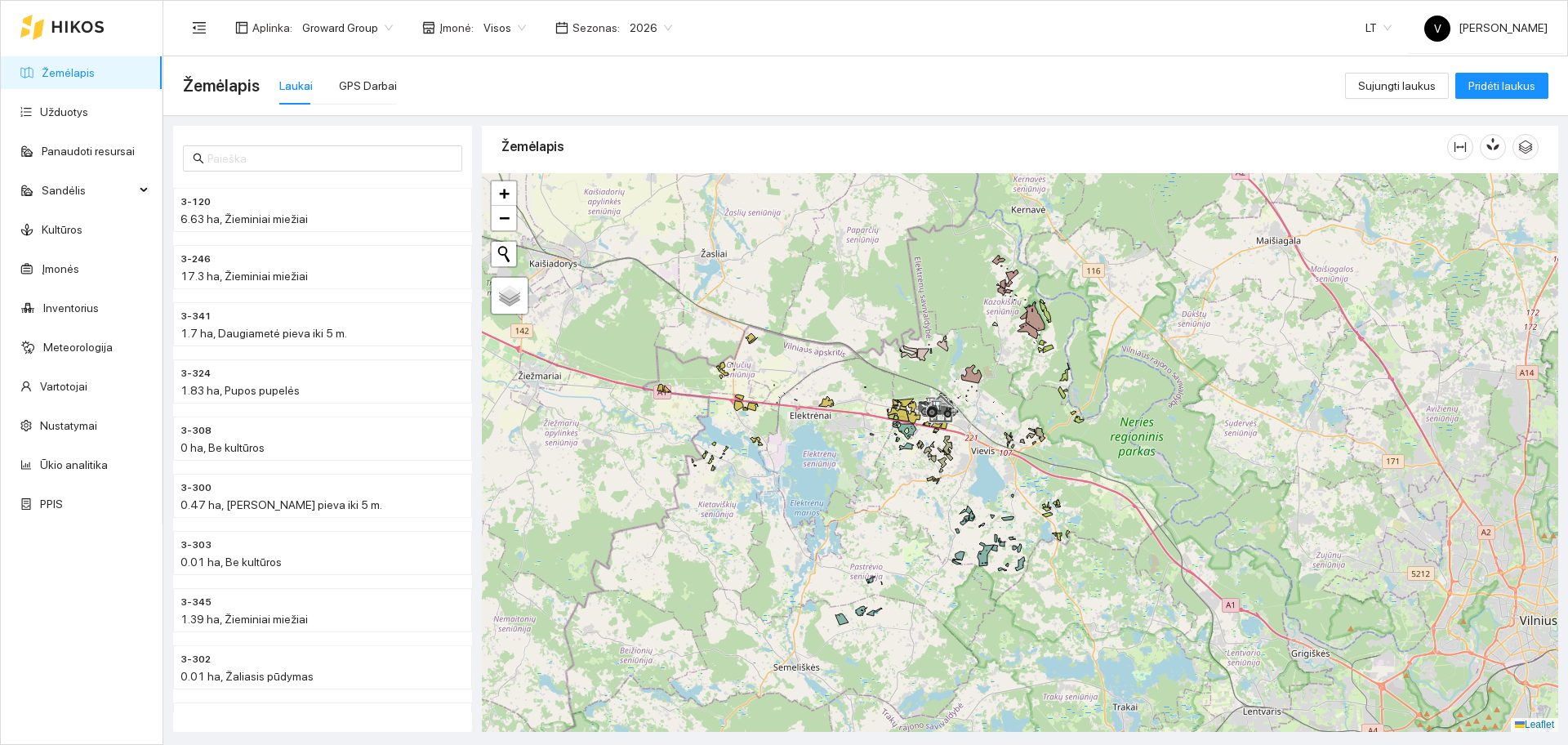
drag, startPoint x: 886, startPoint y: 496, endPoint x: 908, endPoint y: 500, distance: 22.4
click at [908, 500] on div at bounding box center [1020, 452] width 1077 height 559
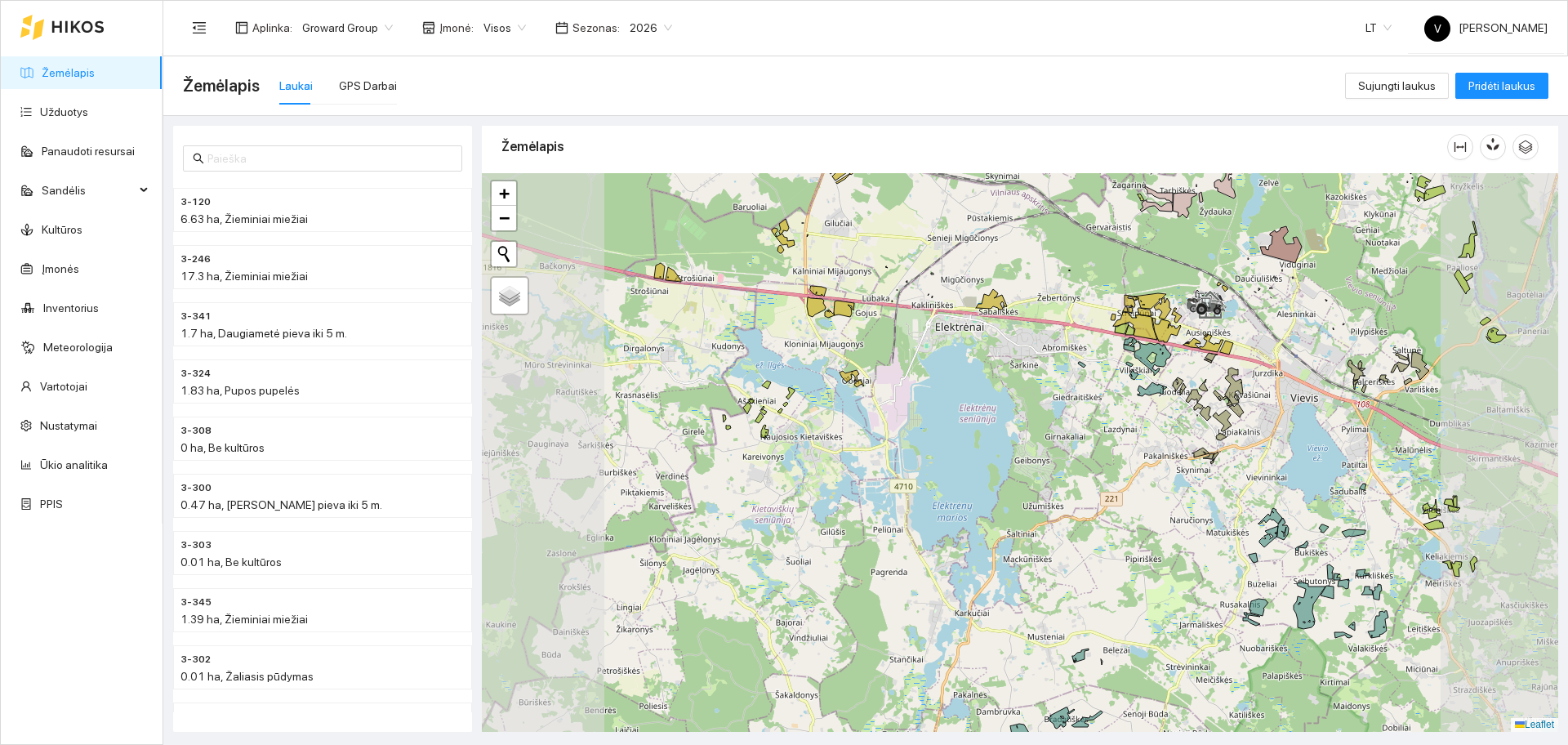
drag, startPoint x: 1190, startPoint y: 393, endPoint x: 1136, endPoint y: 423, distance: 61.8
click at [1186, 410] on icon at bounding box center [1194, 399] width 17 height 20
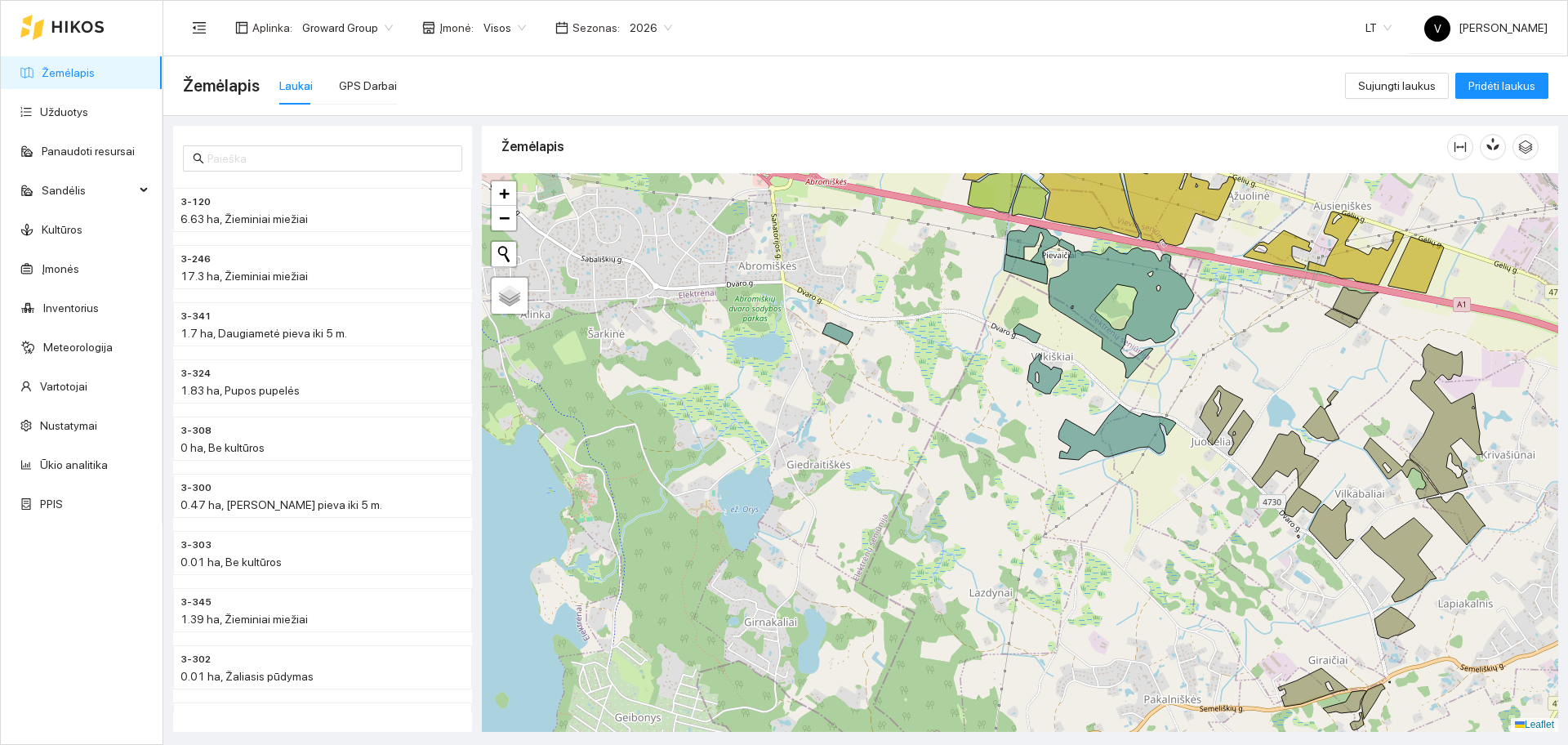
drag, startPoint x: 1086, startPoint y: 359, endPoint x: 1070, endPoint y: 382, distance: 28.0
click at [1070, 382] on div at bounding box center [1020, 452] width 1077 height 559
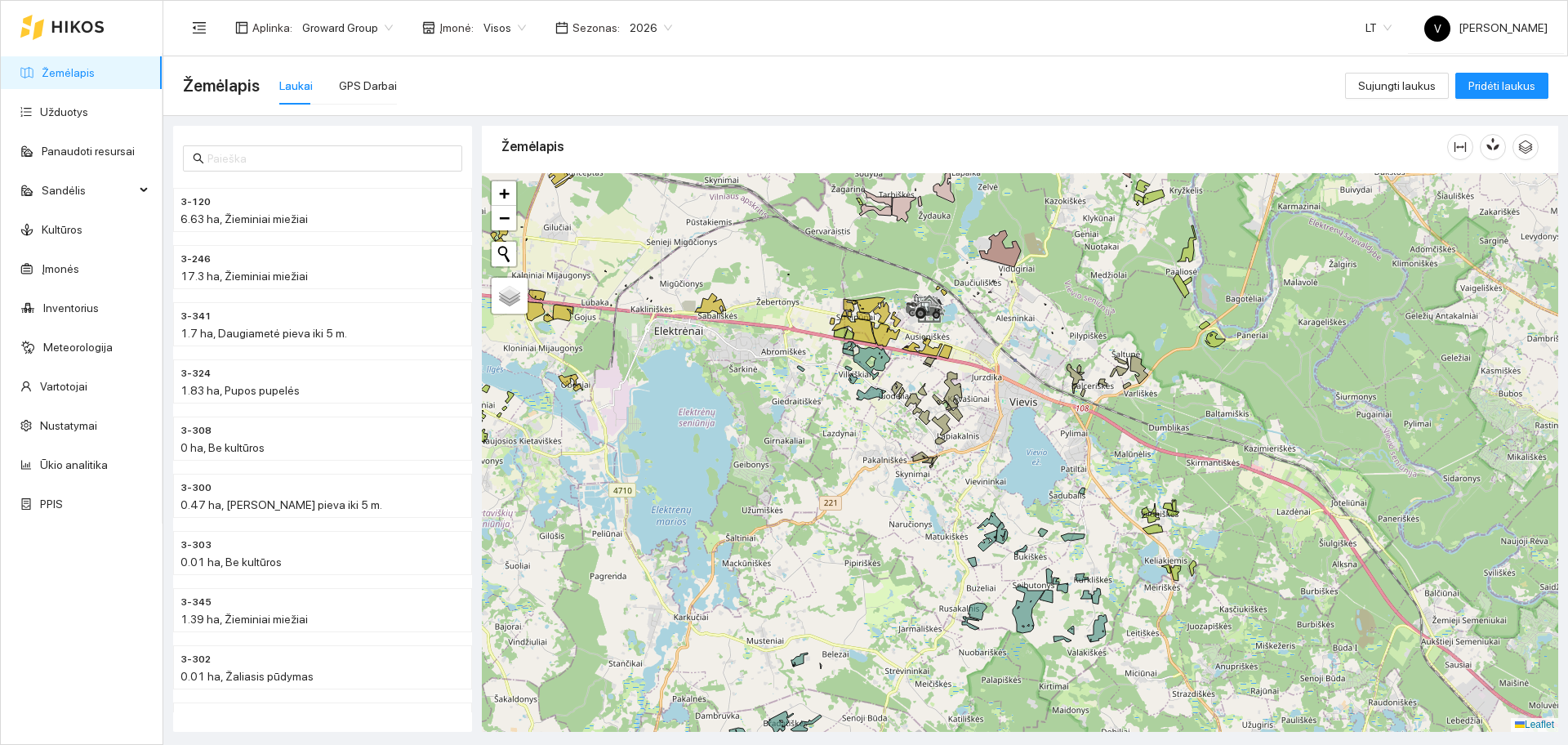
drag, startPoint x: 1386, startPoint y: 402, endPoint x: 1007, endPoint y: 394, distance: 379.1
click at [1007, 394] on div at bounding box center [1020, 452] width 1077 height 559
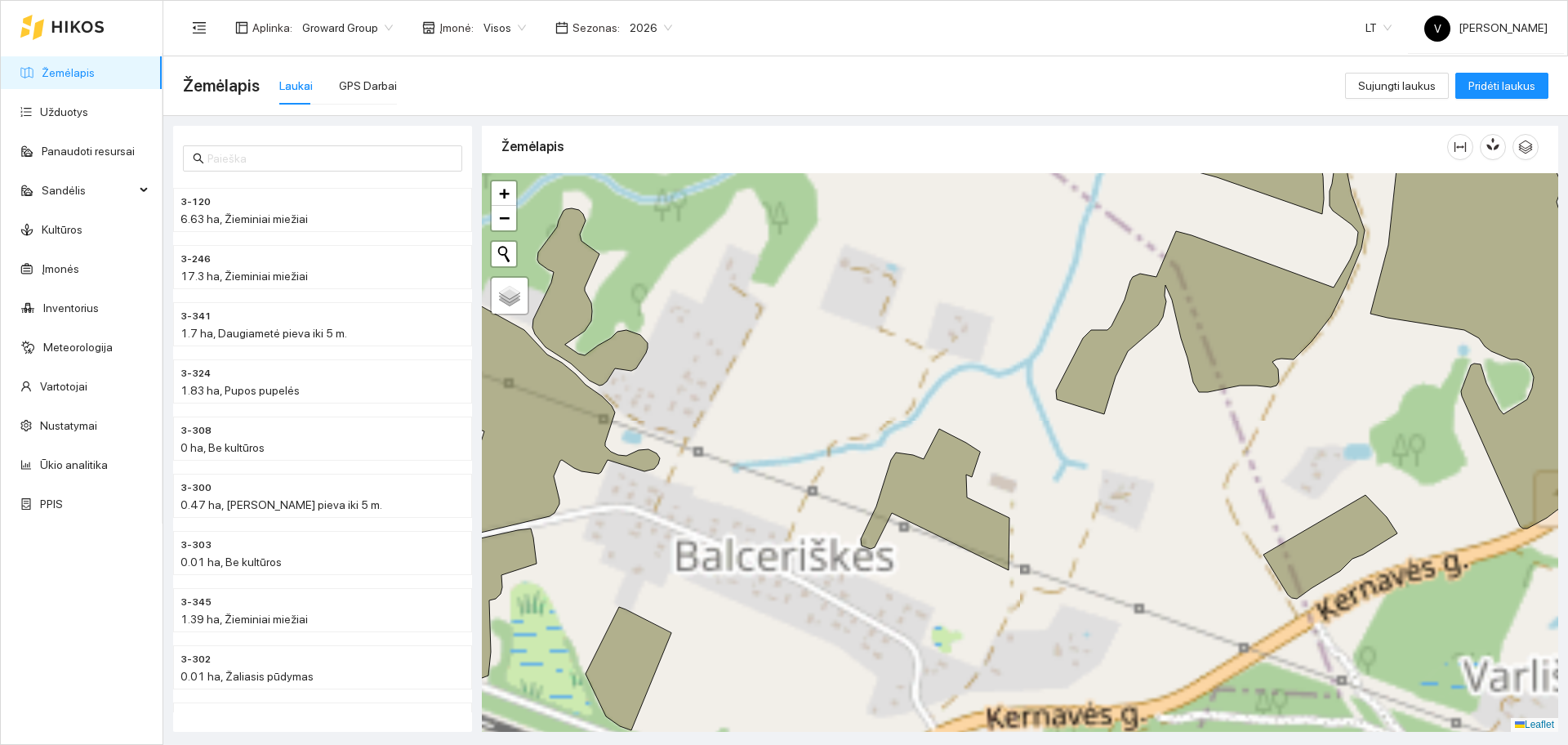
click at [1064, 442] on div at bounding box center [1020, 452] width 1077 height 559
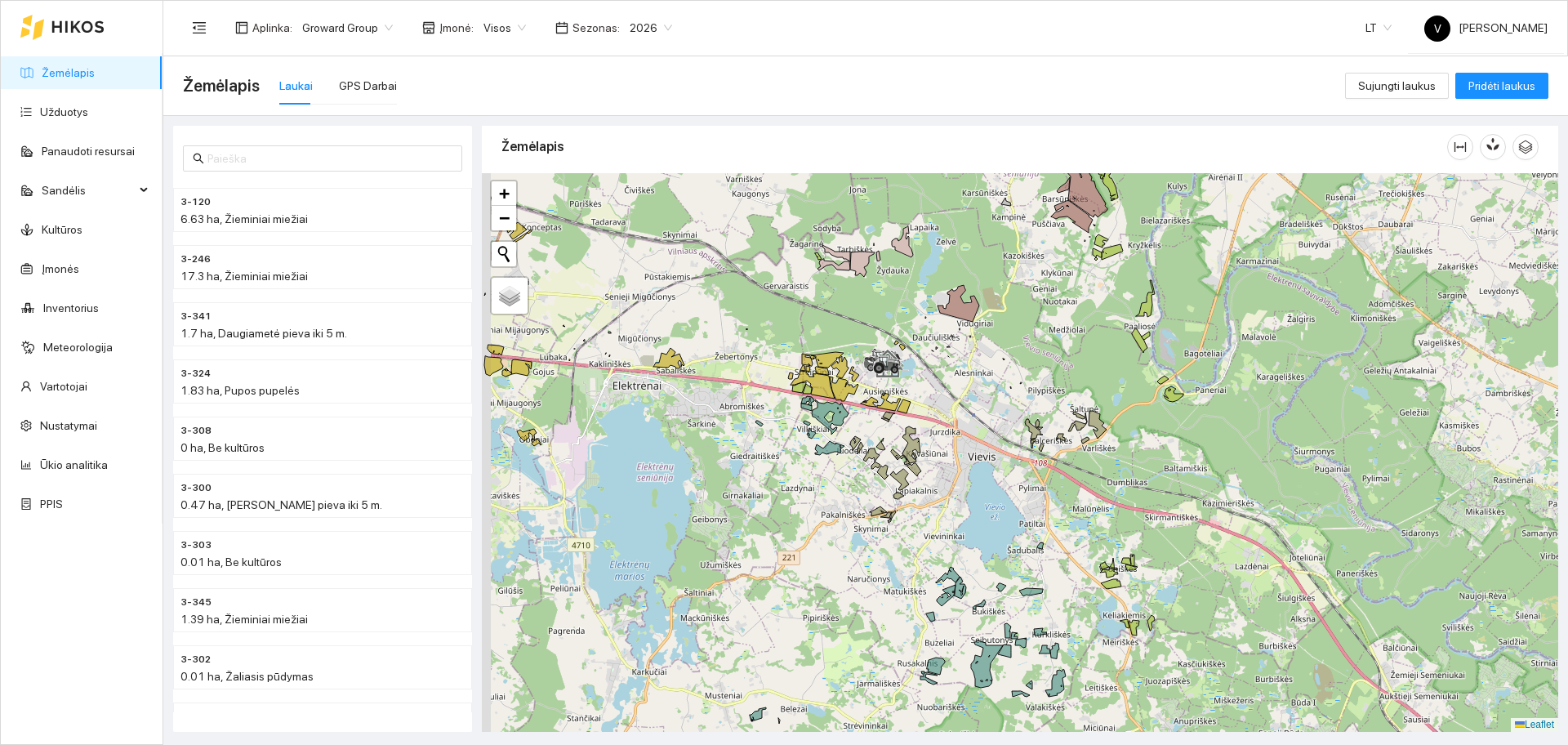
drag, startPoint x: 829, startPoint y: 476, endPoint x: 958, endPoint y: 433, distance: 136.0
click at [976, 437] on div at bounding box center [1020, 452] width 1077 height 559
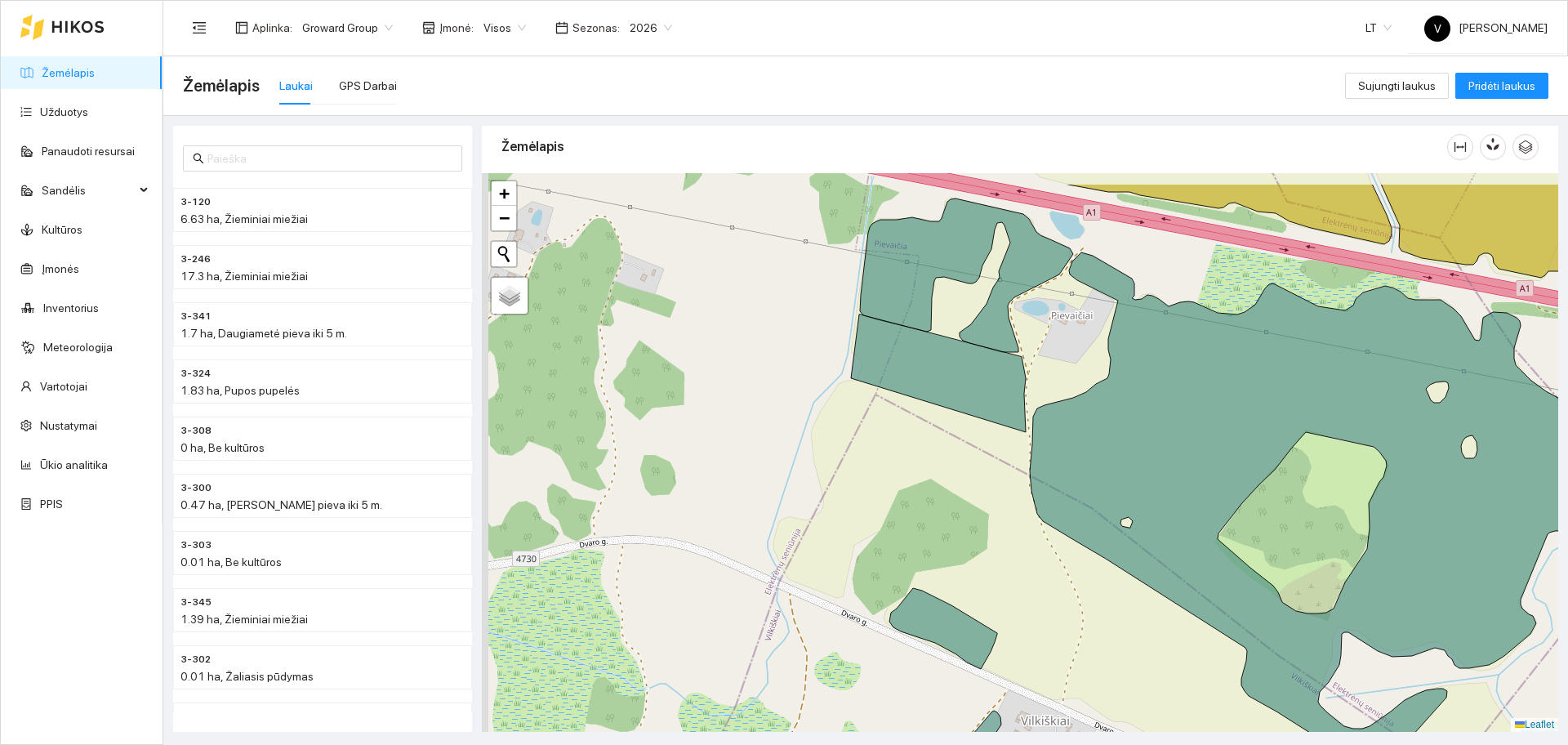
drag, startPoint x: 861, startPoint y: 405, endPoint x: 1057, endPoint y: 474, distance: 207.8
click at [1056, 473] on div at bounding box center [1020, 452] width 1077 height 559
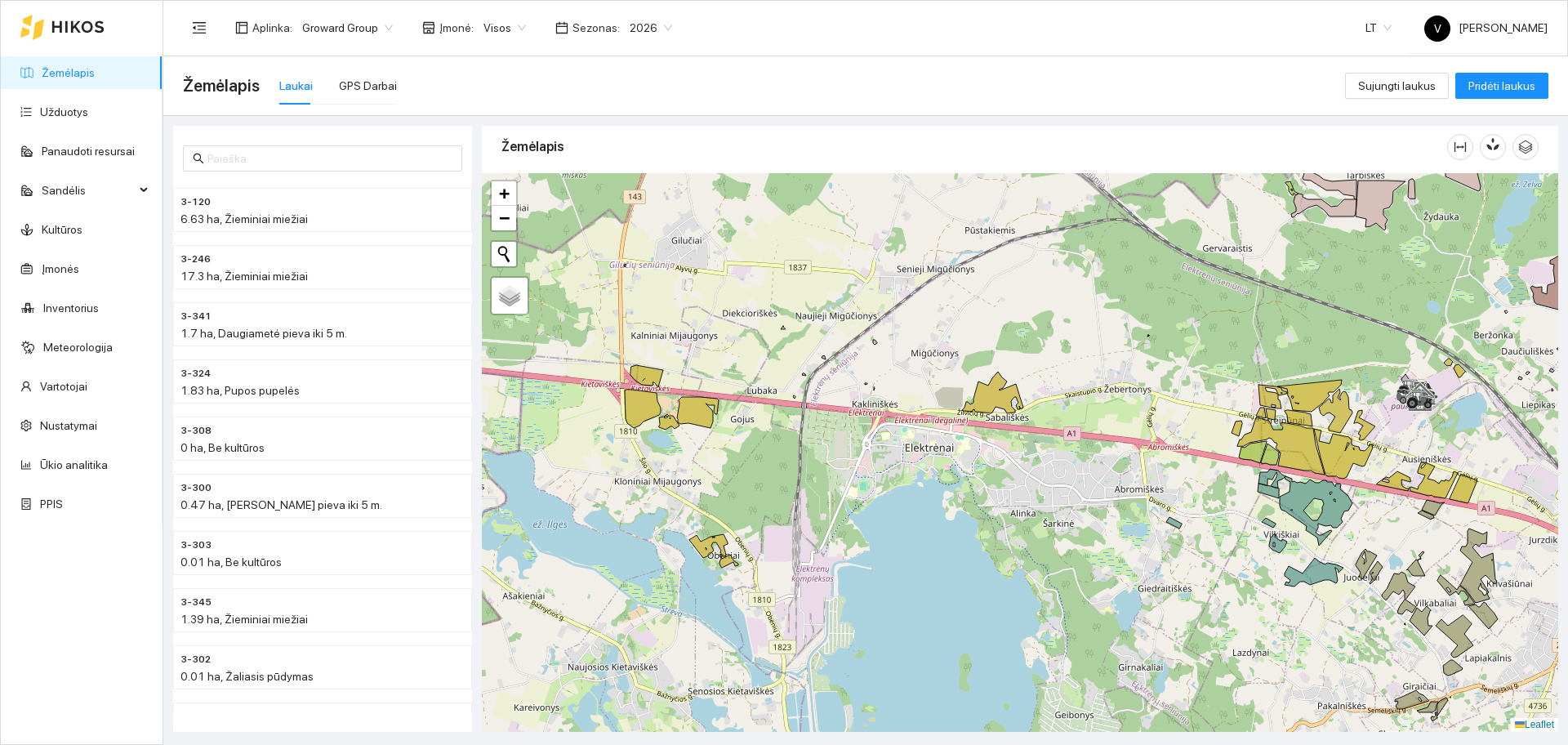
drag, startPoint x: 848, startPoint y: 420, endPoint x: 870, endPoint y: 437, distance: 27.8
click at [1003, 446] on div at bounding box center [1020, 452] width 1077 height 559
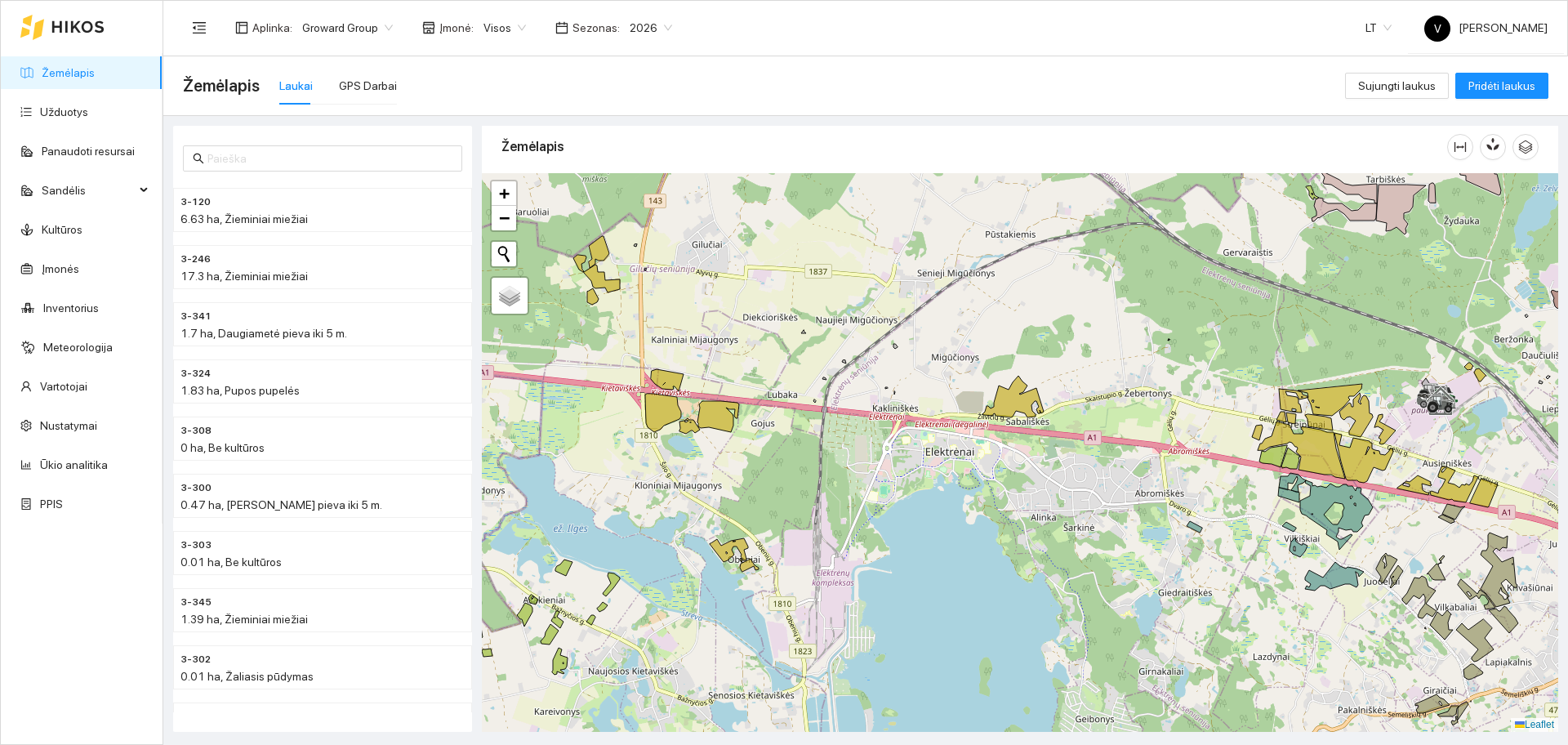
drag, startPoint x: 783, startPoint y: 470, endPoint x: 890, endPoint y: 472, distance: 107.0
click at [890, 472] on div at bounding box center [1020, 452] width 1077 height 559
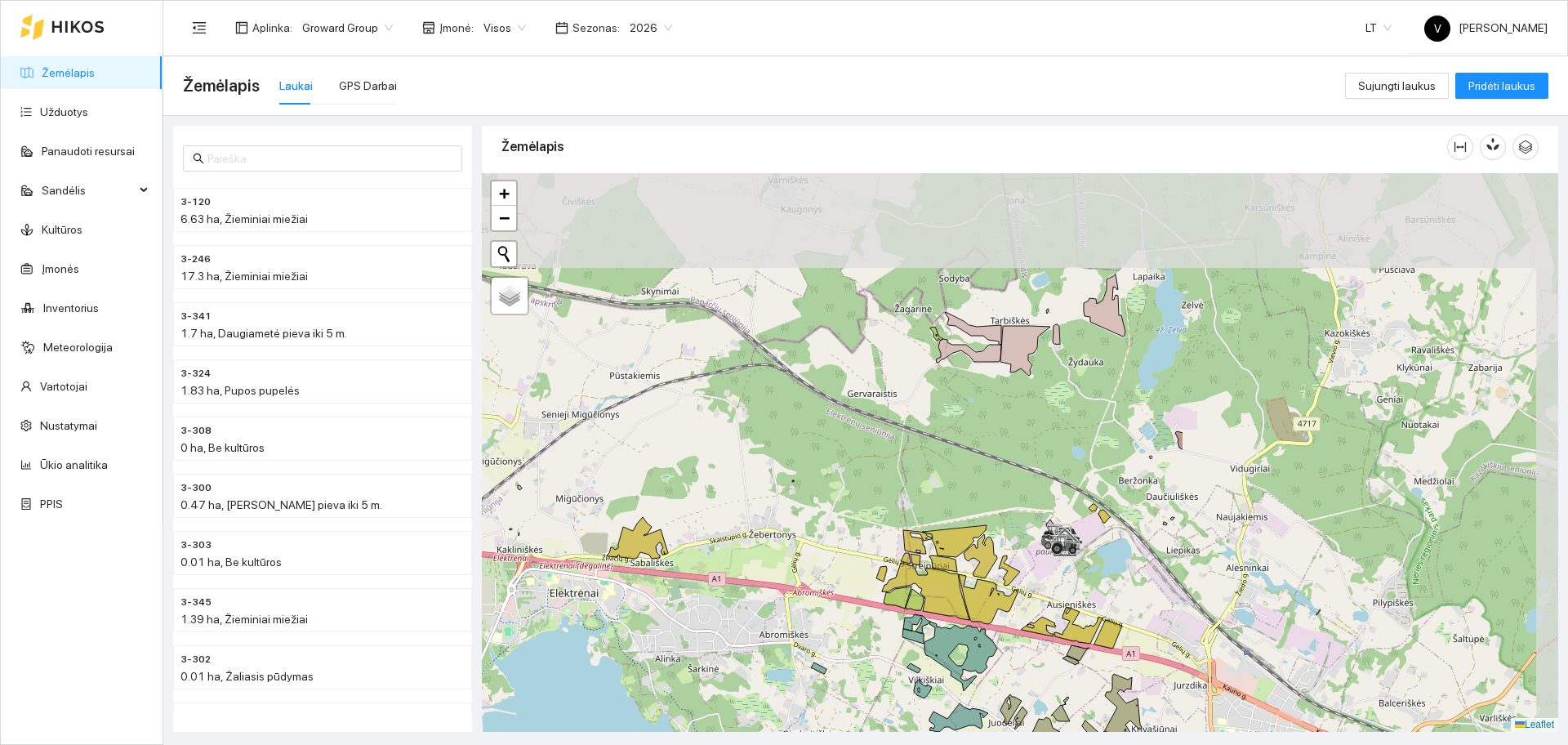
drag, startPoint x: 1343, startPoint y: 438, endPoint x: 883, endPoint y: 575, distance: 480.0
click at [883, 575] on icon at bounding box center [882, 574] width 11 height 16
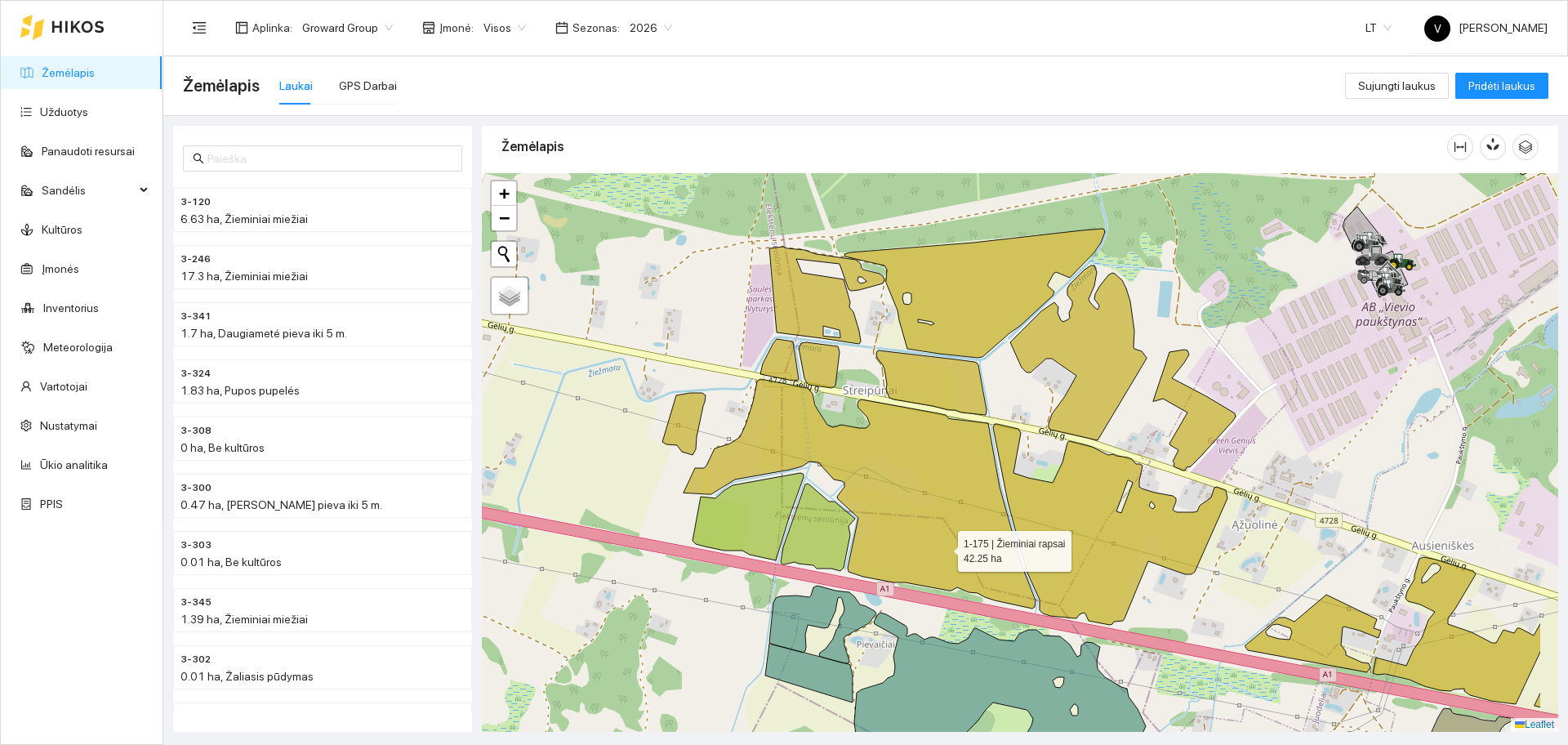
drag, startPoint x: 1002, startPoint y: 558, endPoint x: 936, endPoint y: 543, distance: 67.7
click at [940, 547] on icon at bounding box center [859, 493] width 352 height 230
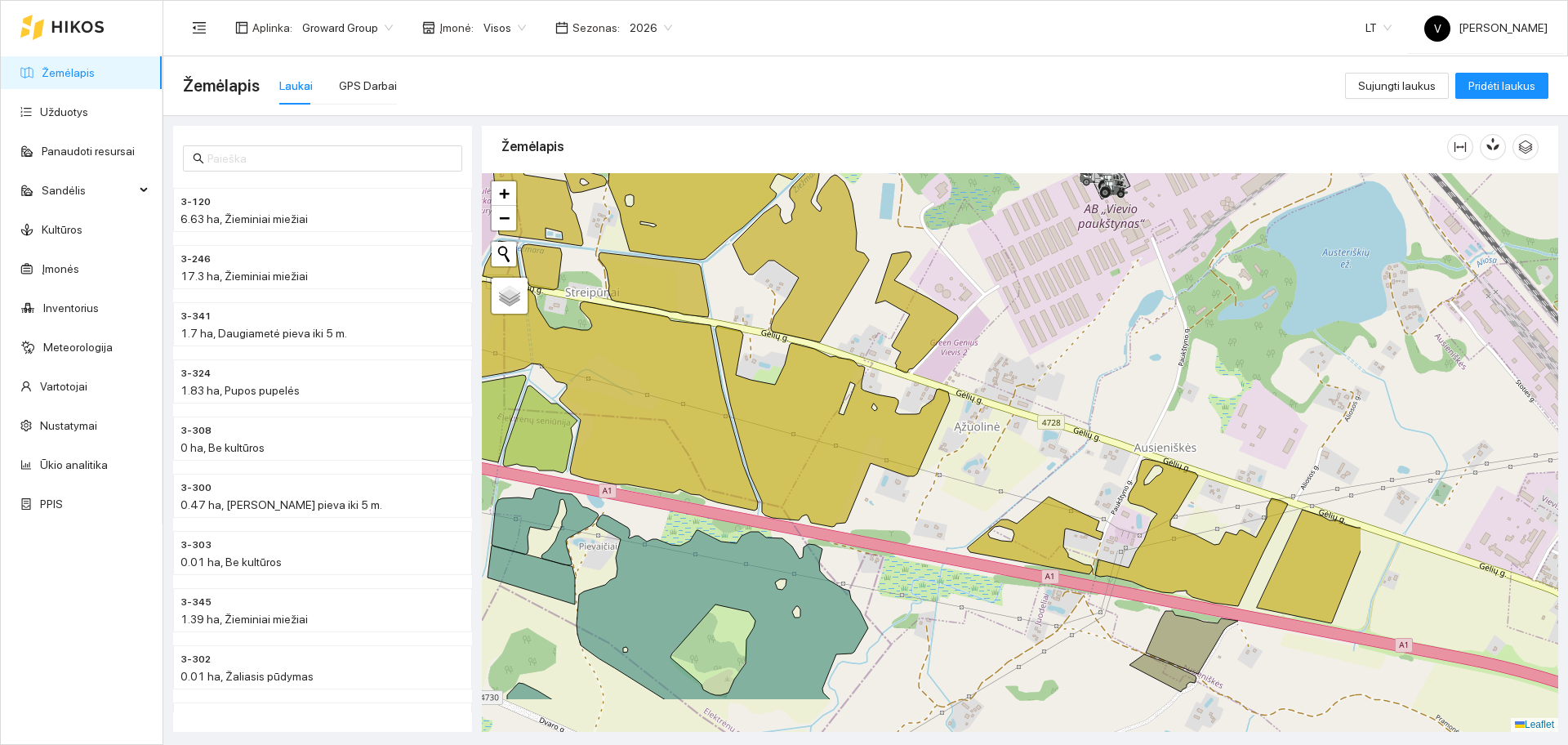
drag, startPoint x: 1238, startPoint y: 514, endPoint x: 1062, endPoint y: 409, distance: 204.9
click at [1048, 448] on div at bounding box center [1020, 452] width 1077 height 559
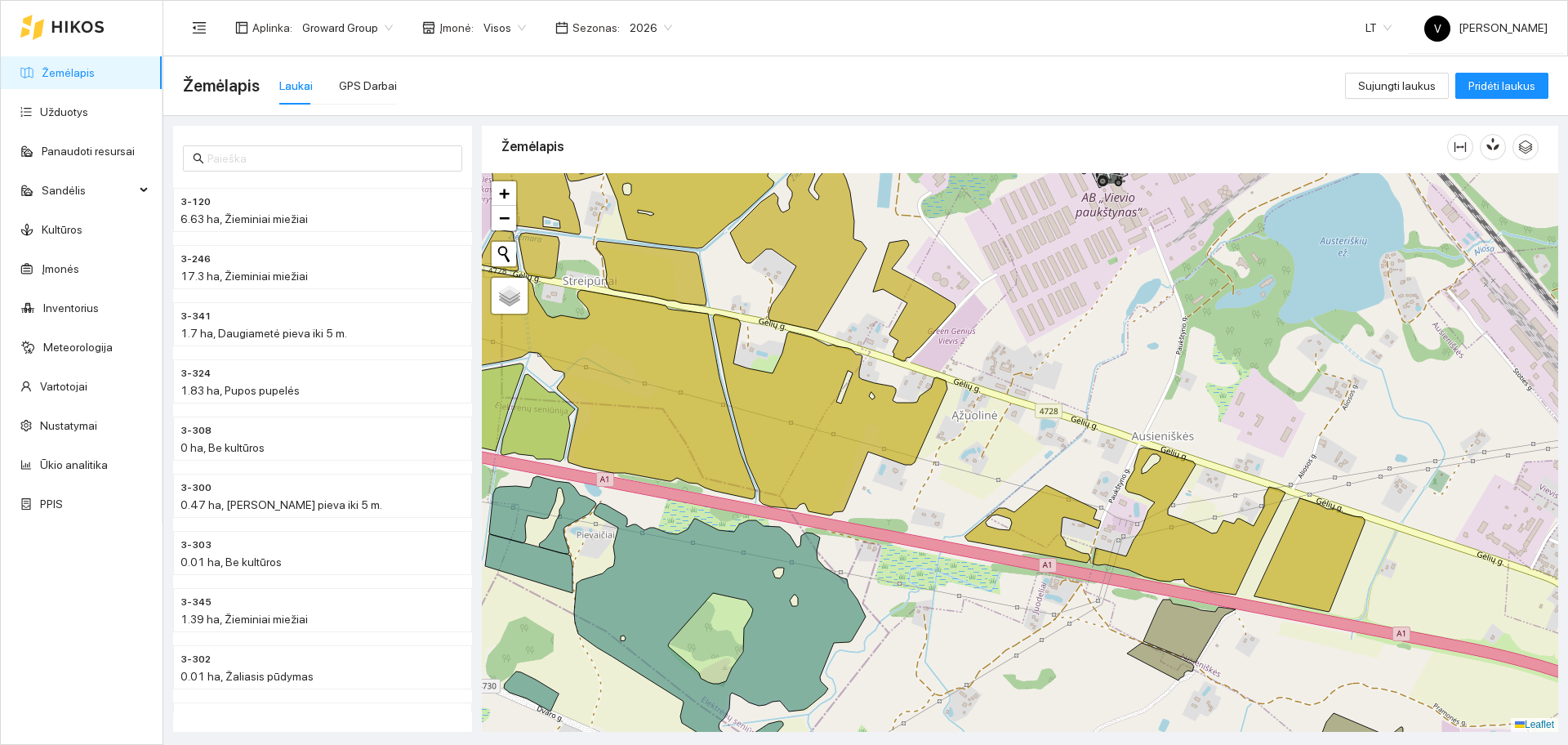
click at [1234, 384] on div at bounding box center [1020, 452] width 1077 height 559
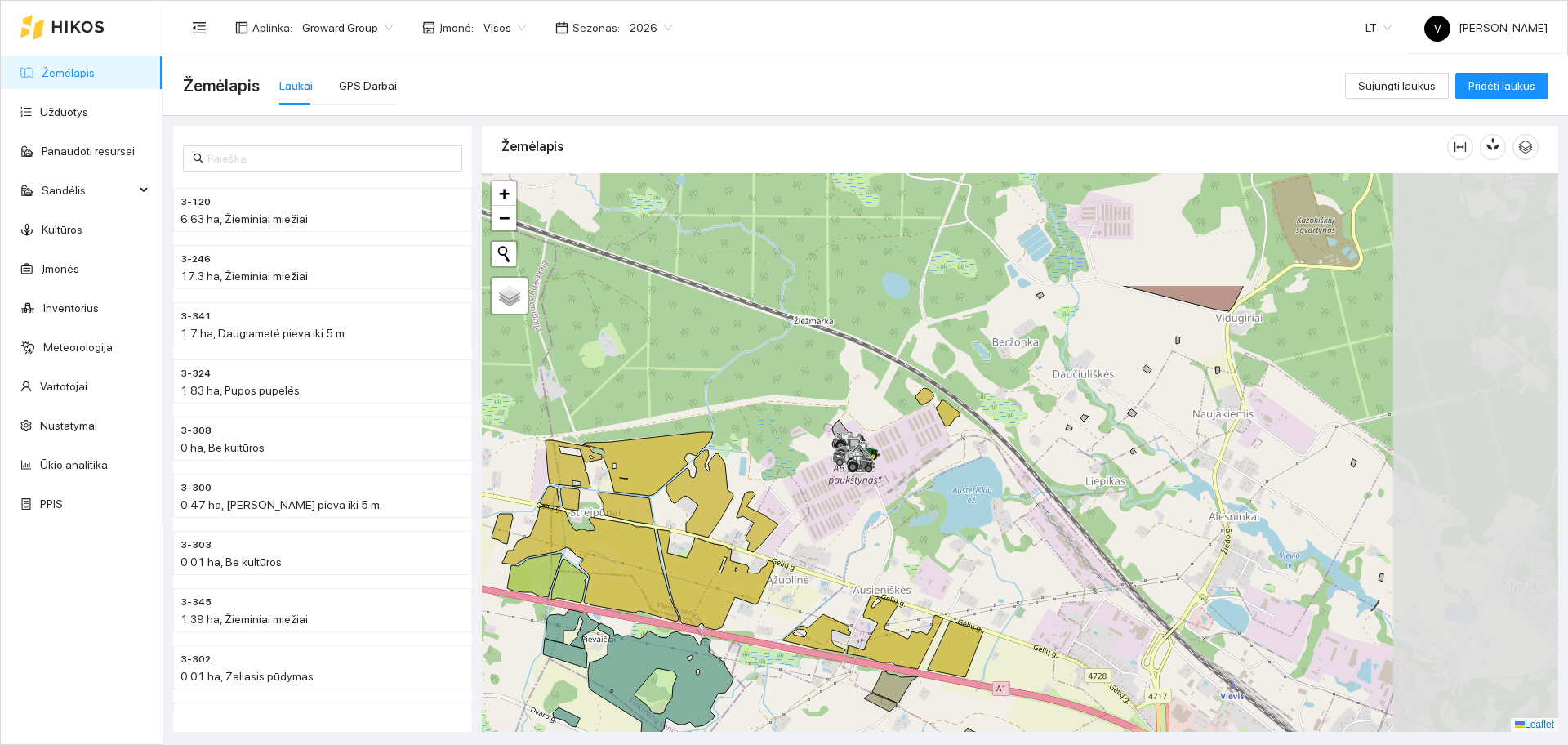
drag, startPoint x: 1326, startPoint y: 373, endPoint x: 1003, endPoint y: 530, distance: 359.1
click at [1013, 535] on div at bounding box center [1020, 452] width 1077 height 559
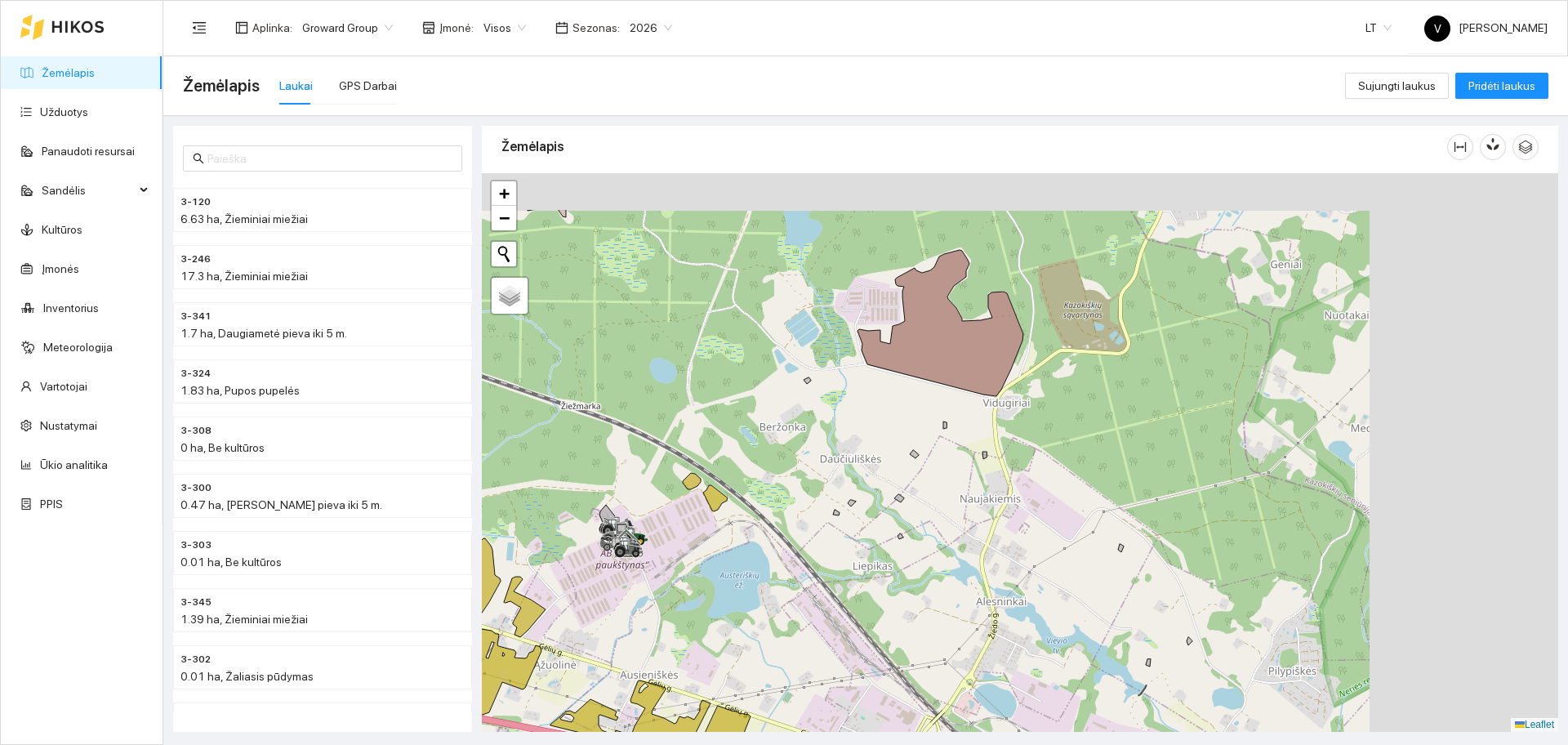
drag, startPoint x: 1217, startPoint y: 368, endPoint x: 952, endPoint y: 464, distance: 281.9
click at [949, 470] on div at bounding box center [1020, 452] width 1077 height 559
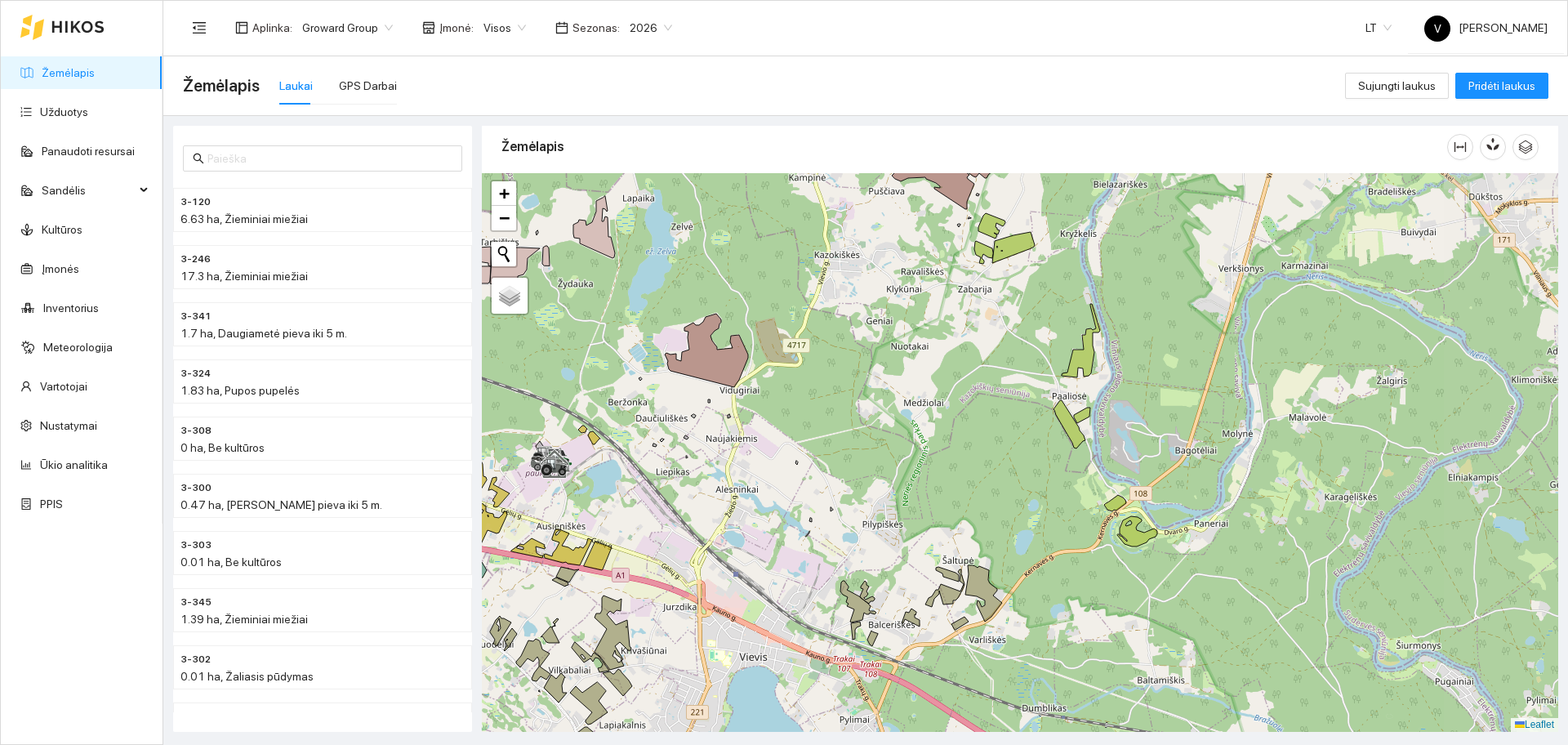
drag, startPoint x: 1235, startPoint y: 440, endPoint x: 1002, endPoint y: 417, distance: 234.1
click at [1002, 417] on div at bounding box center [1020, 452] width 1077 height 559
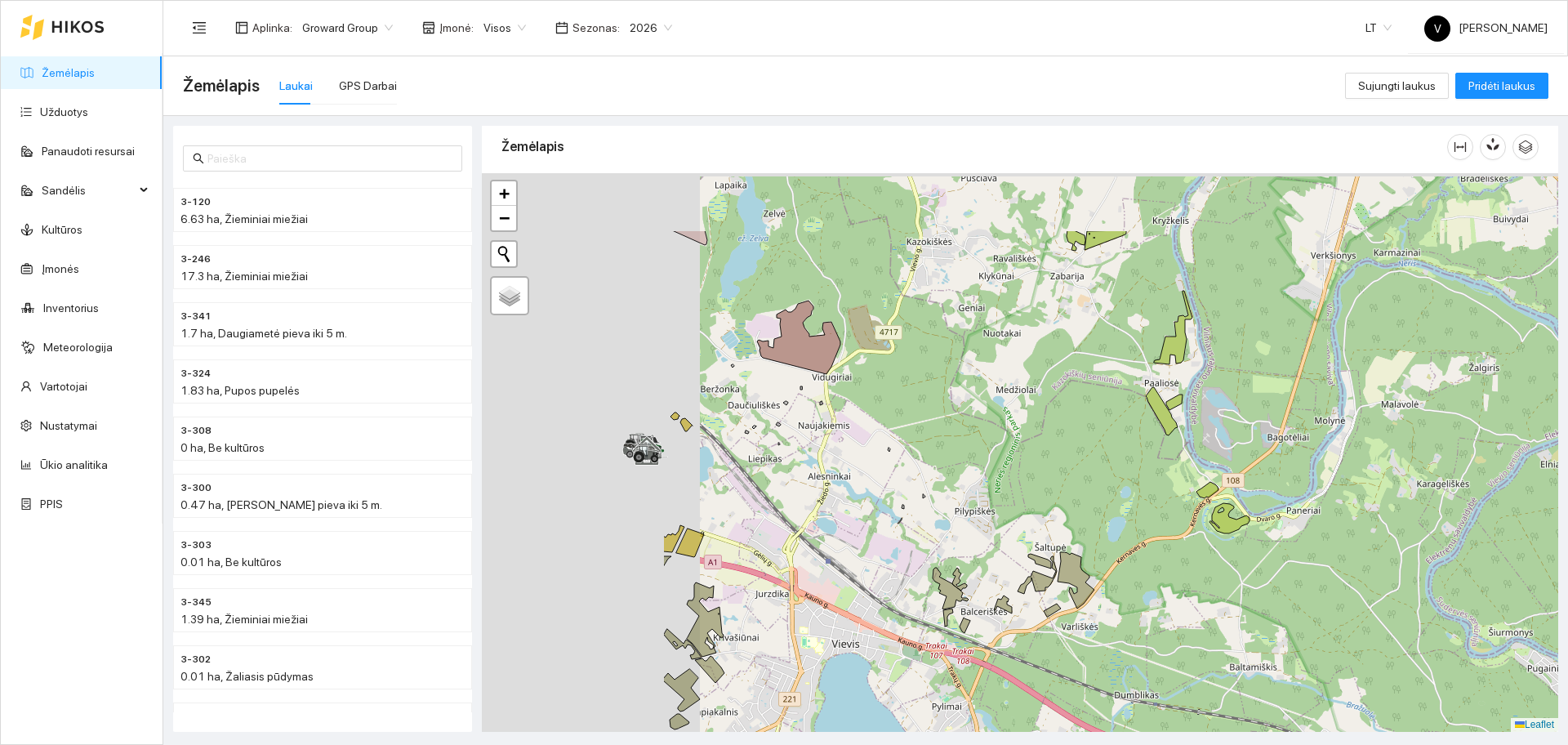
drag, startPoint x: 886, startPoint y: 474, endPoint x: 1037, endPoint y: 502, distance: 153.6
click at [1037, 505] on div at bounding box center [1020, 452] width 1077 height 559
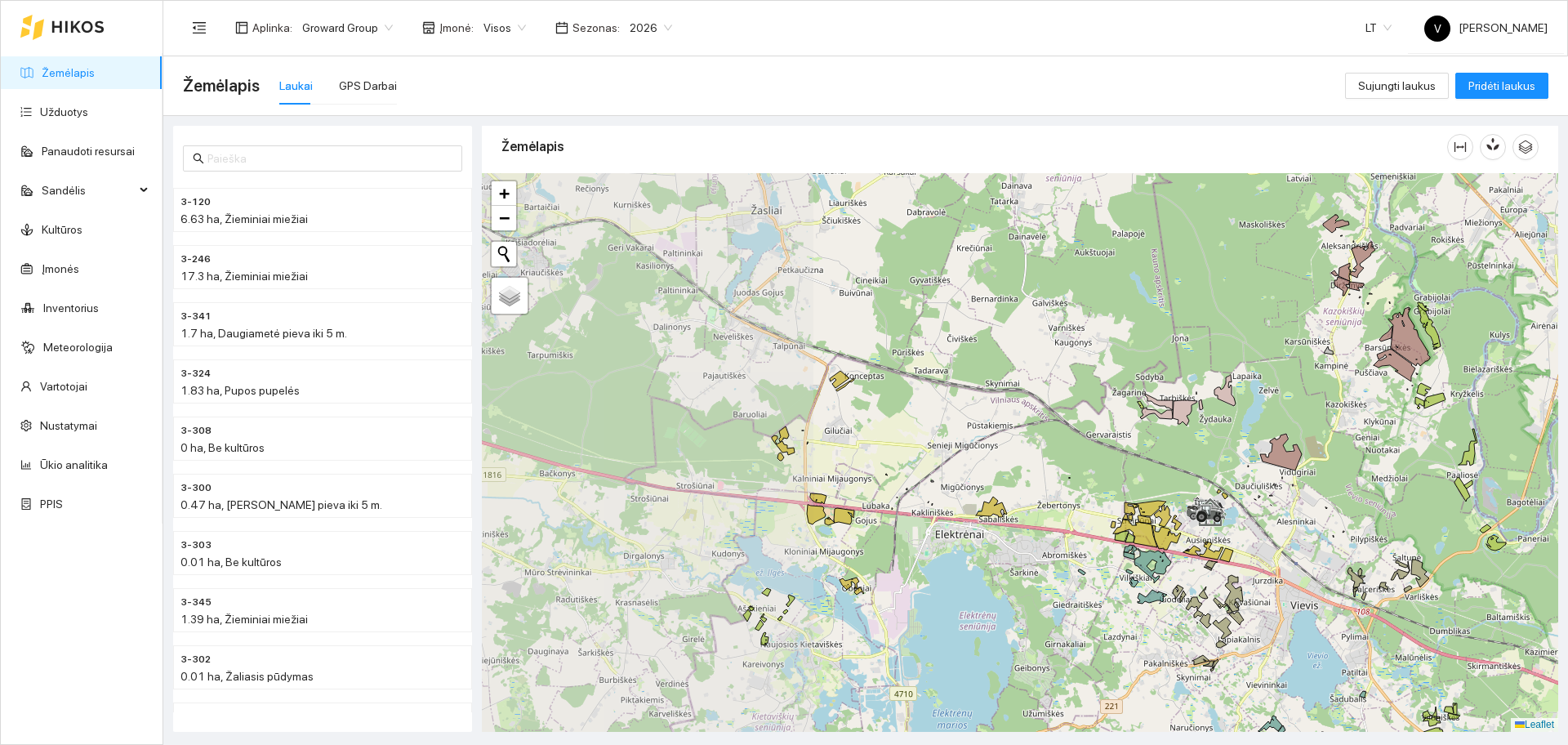
drag, startPoint x: 795, startPoint y: 419, endPoint x: 979, endPoint y: 515, distance: 207.5
click at [1139, 474] on div at bounding box center [1020, 452] width 1077 height 559
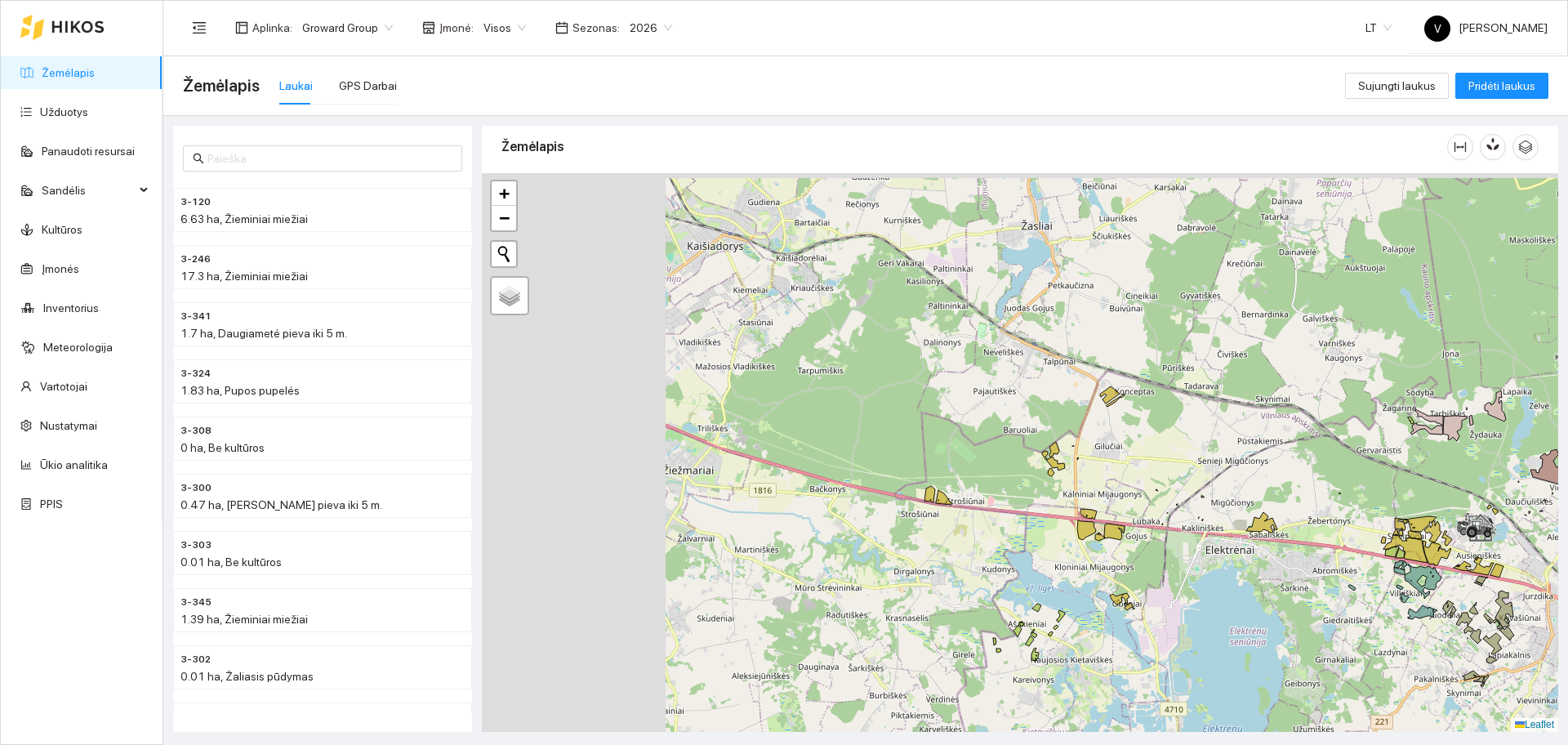
drag, startPoint x: 743, startPoint y: 486, endPoint x: 978, endPoint y: 496, distance: 235.2
click at [978, 496] on div at bounding box center [1020, 452] width 1077 height 559
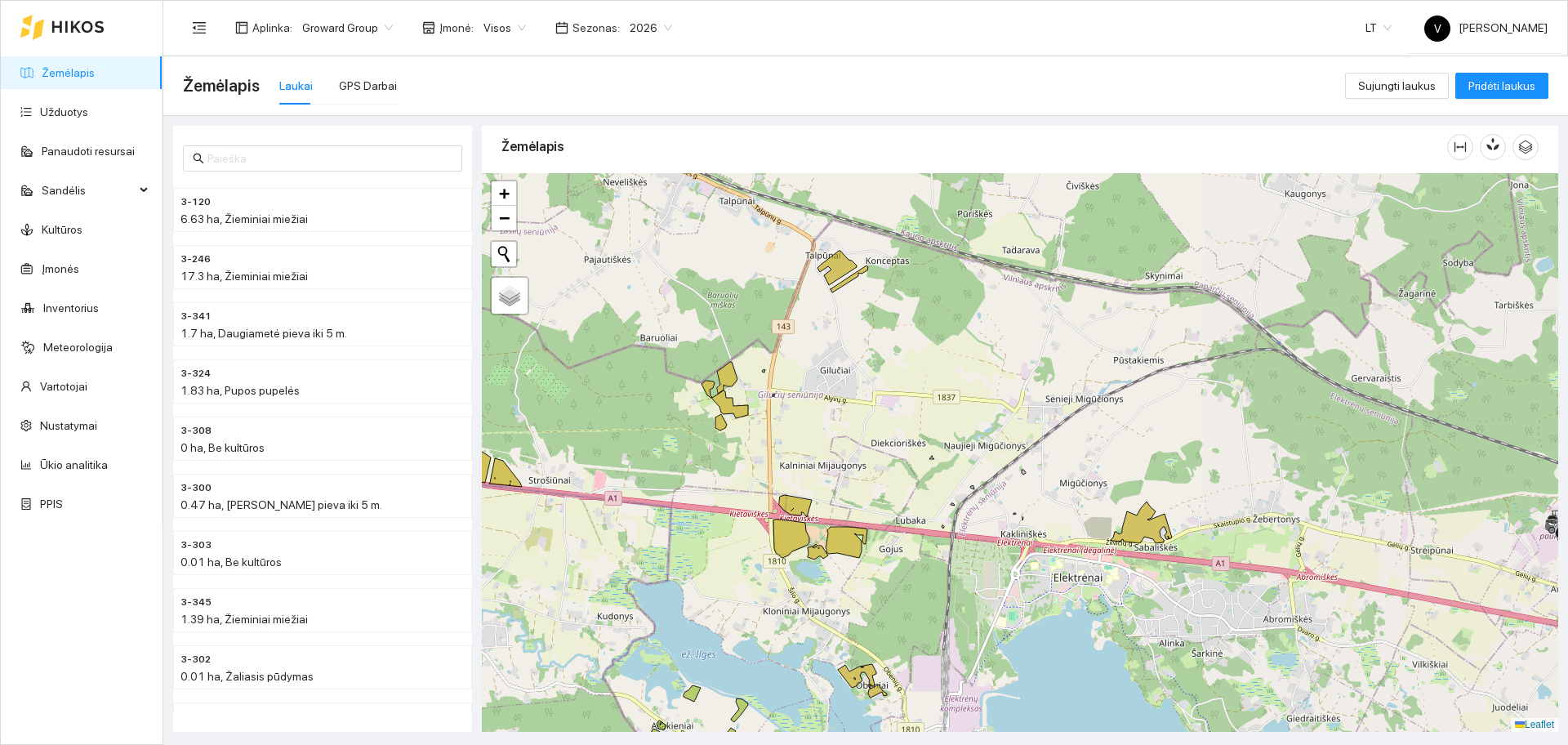
drag, startPoint x: 1339, startPoint y: 478, endPoint x: 869, endPoint y: 447, distance: 471.0
click at [874, 447] on div at bounding box center [1020, 452] width 1077 height 559
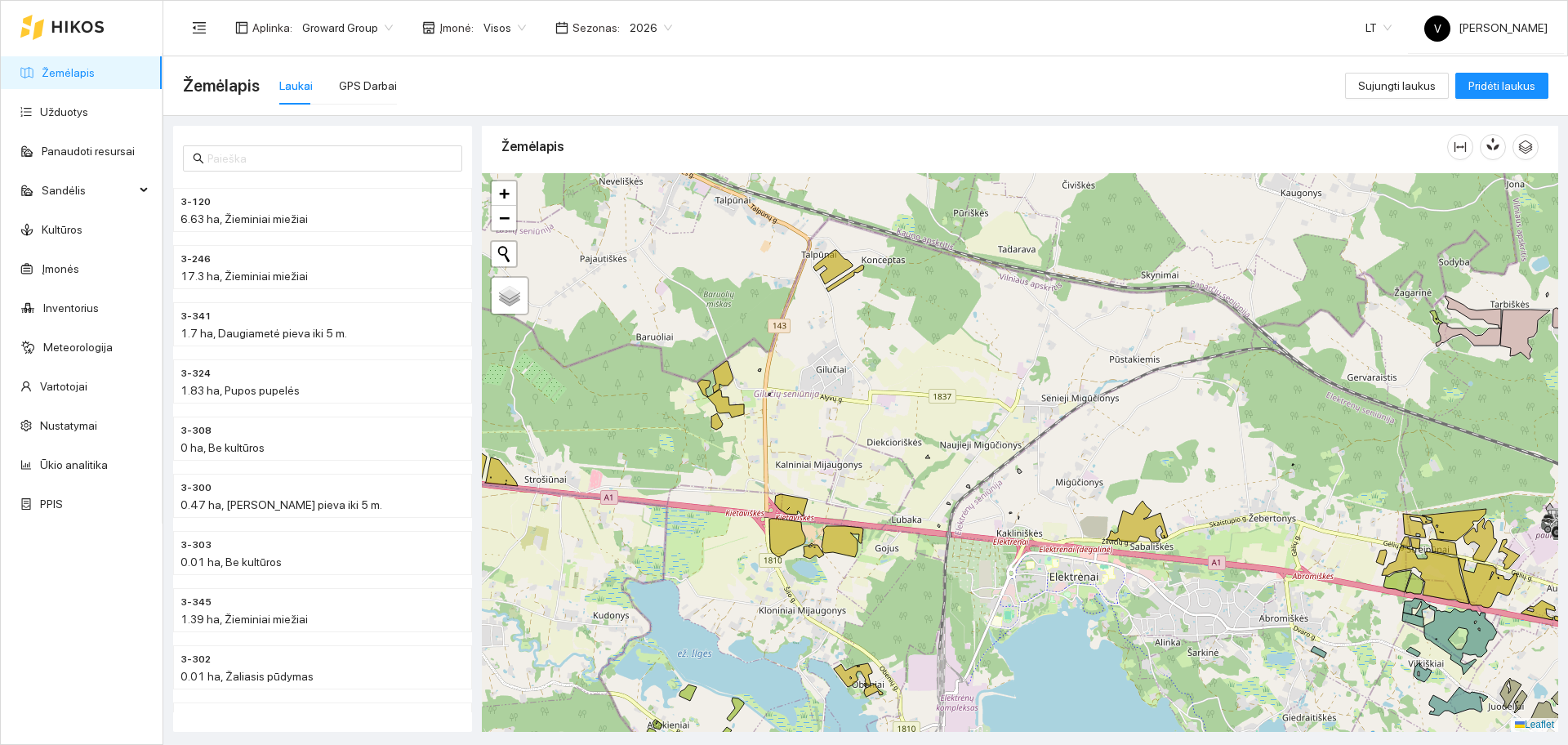
drag, startPoint x: 1437, startPoint y: 437, endPoint x: 1223, endPoint y: 411, distance: 215.6
click at [1223, 411] on div at bounding box center [1020, 452] width 1077 height 559
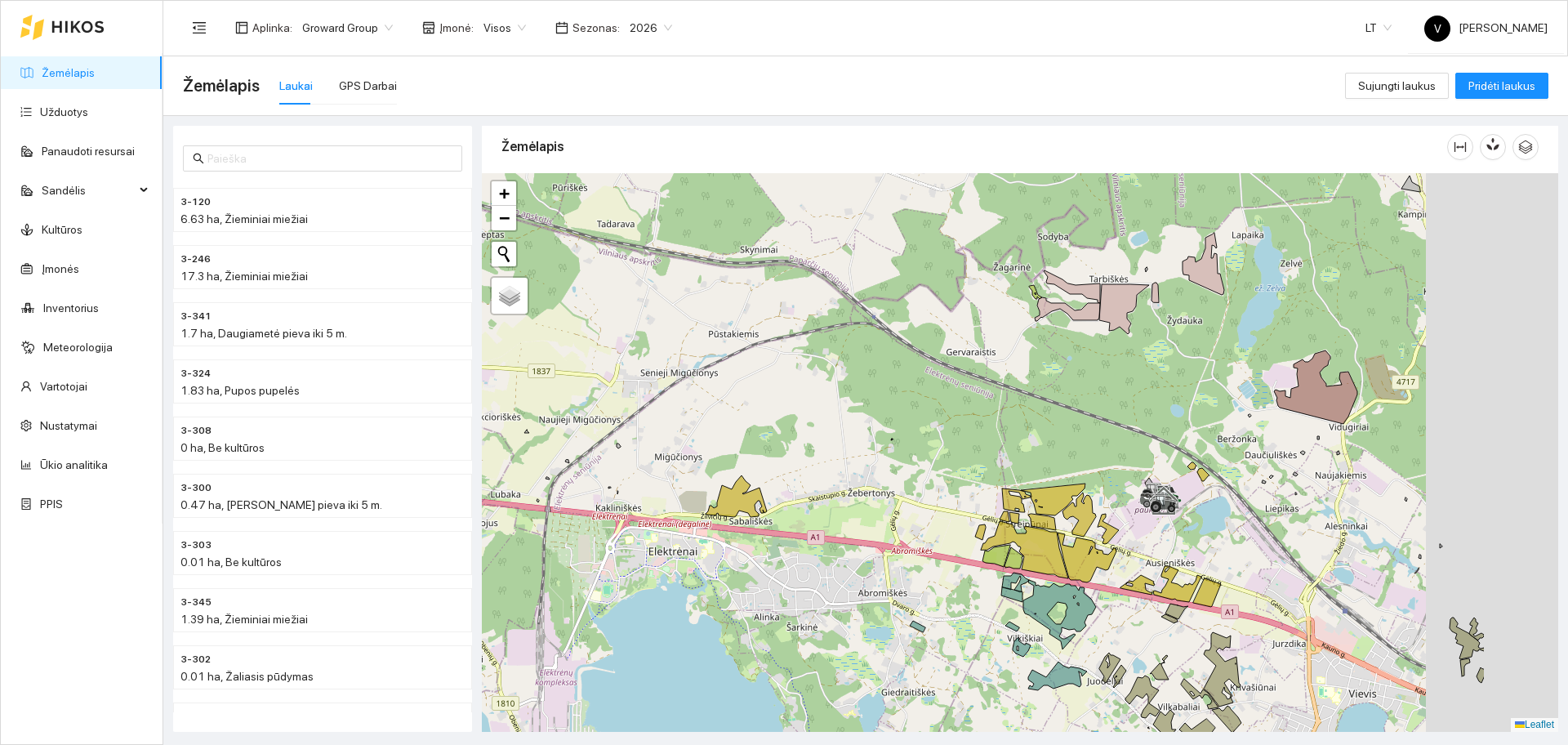
drag, startPoint x: 1311, startPoint y: 522, endPoint x: 1144, endPoint y: 500, distance: 168.4
click at [1219, 522] on div at bounding box center [1020, 452] width 1077 height 559
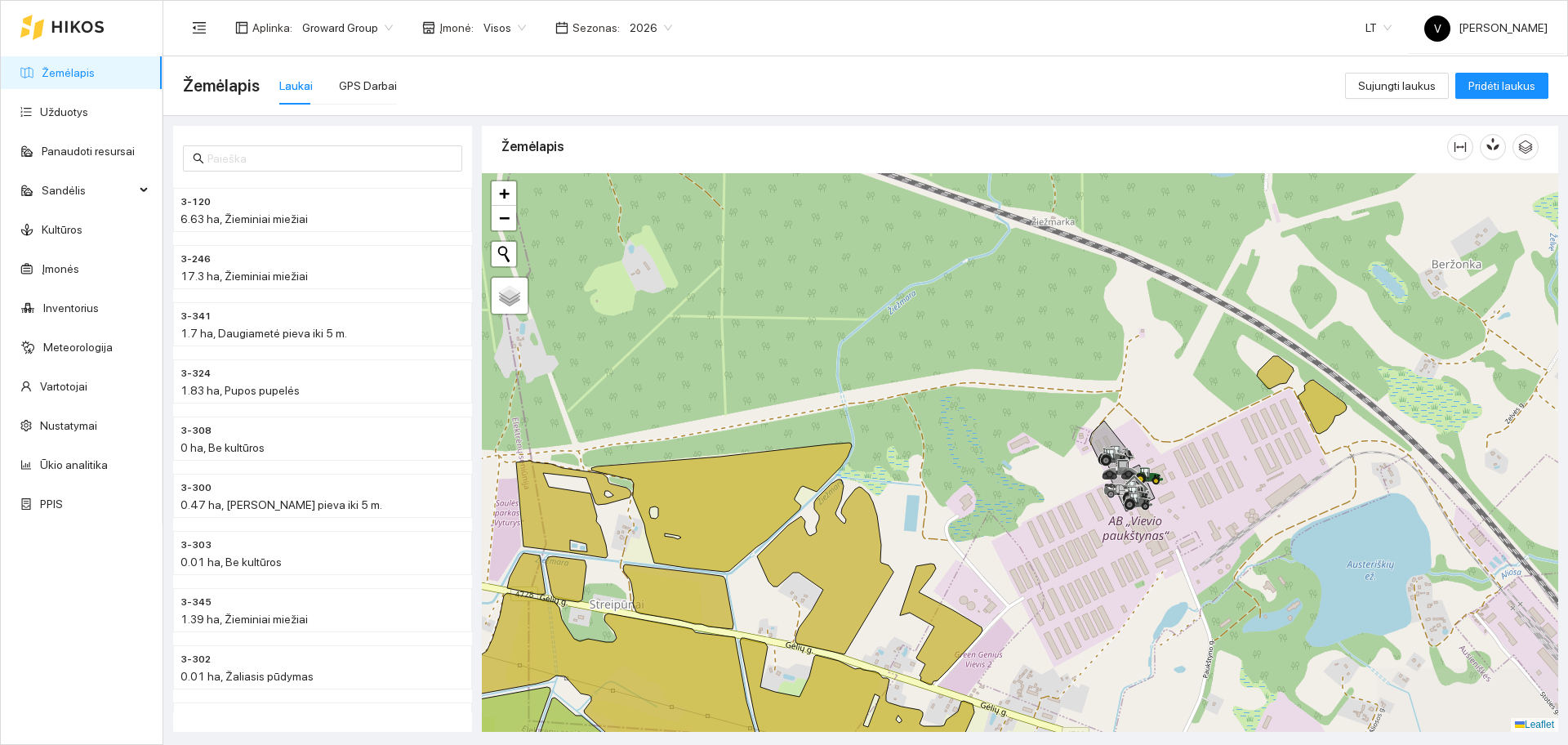
drag, startPoint x: 1317, startPoint y: 498, endPoint x: 1125, endPoint y: 504, distance: 192.1
click at [1125, 504] on icon at bounding box center [1138, 499] width 27 height 13
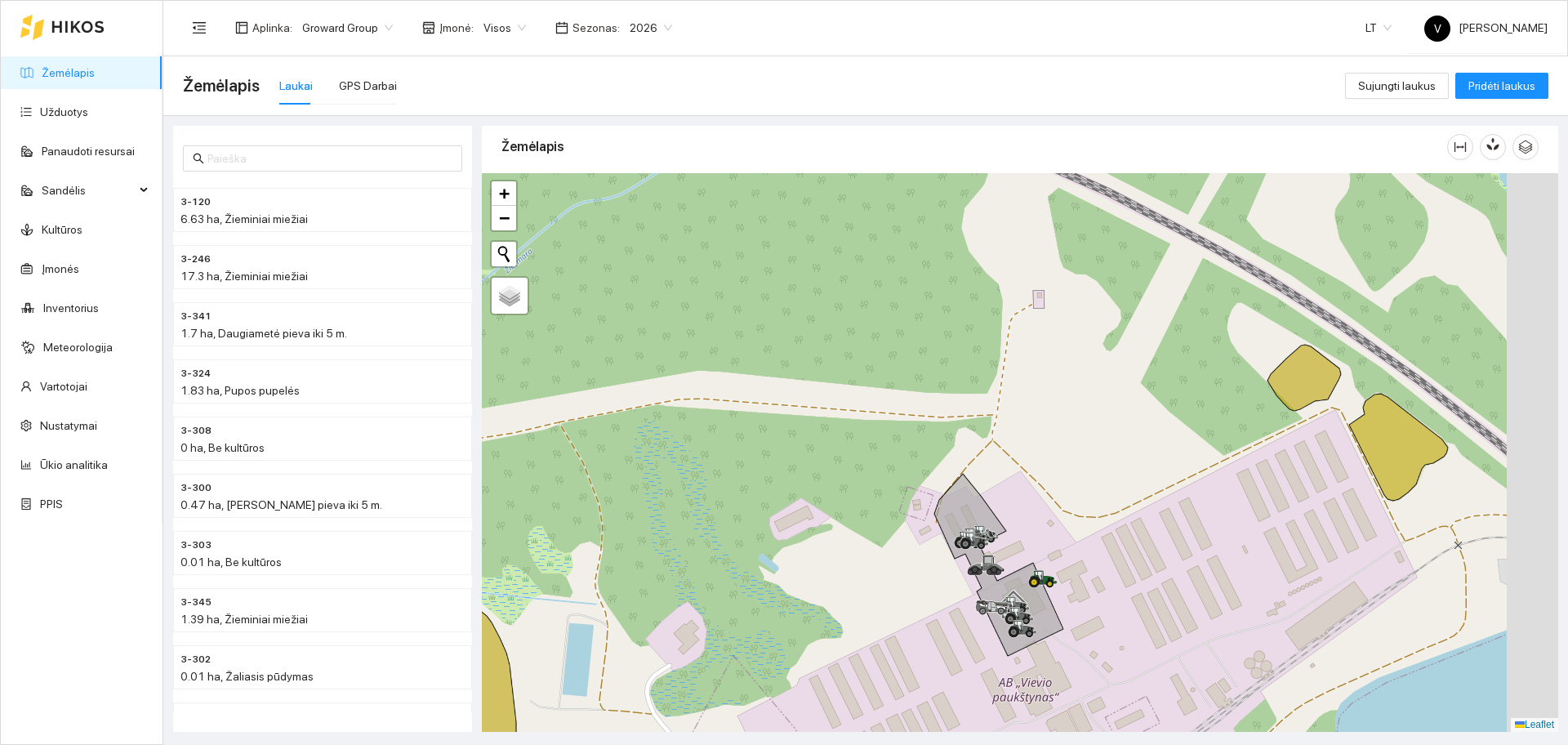
drag, startPoint x: 1189, startPoint y: 441, endPoint x: 1118, endPoint y: 433, distance: 71.4
click at [1118, 435] on div at bounding box center [1020, 452] width 1077 height 559
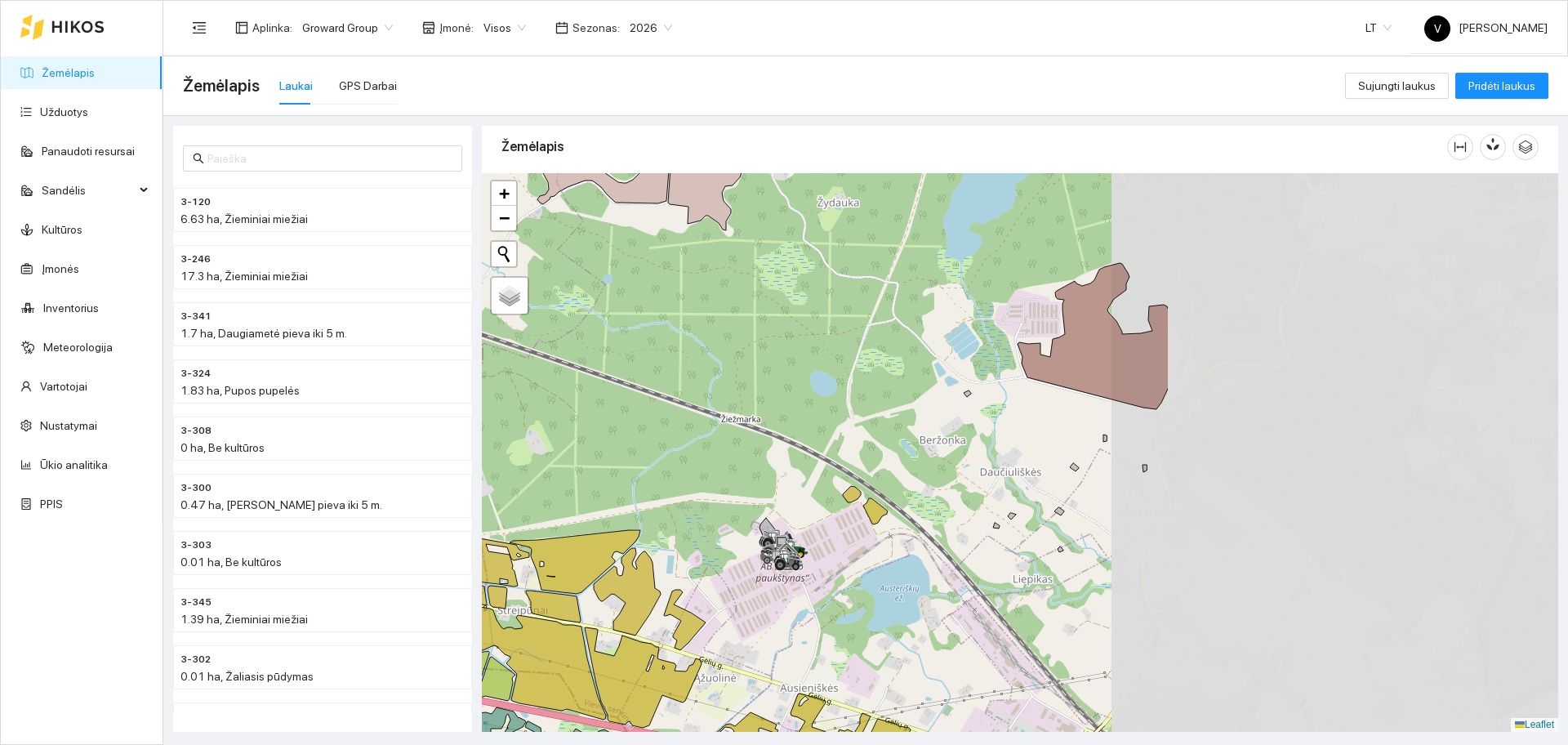
drag, startPoint x: 1095, startPoint y: 515, endPoint x: 789, endPoint y: 532, distance: 306.5
click at [789, 532] on div at bounding box center [1020, 452] width 1077 height 559
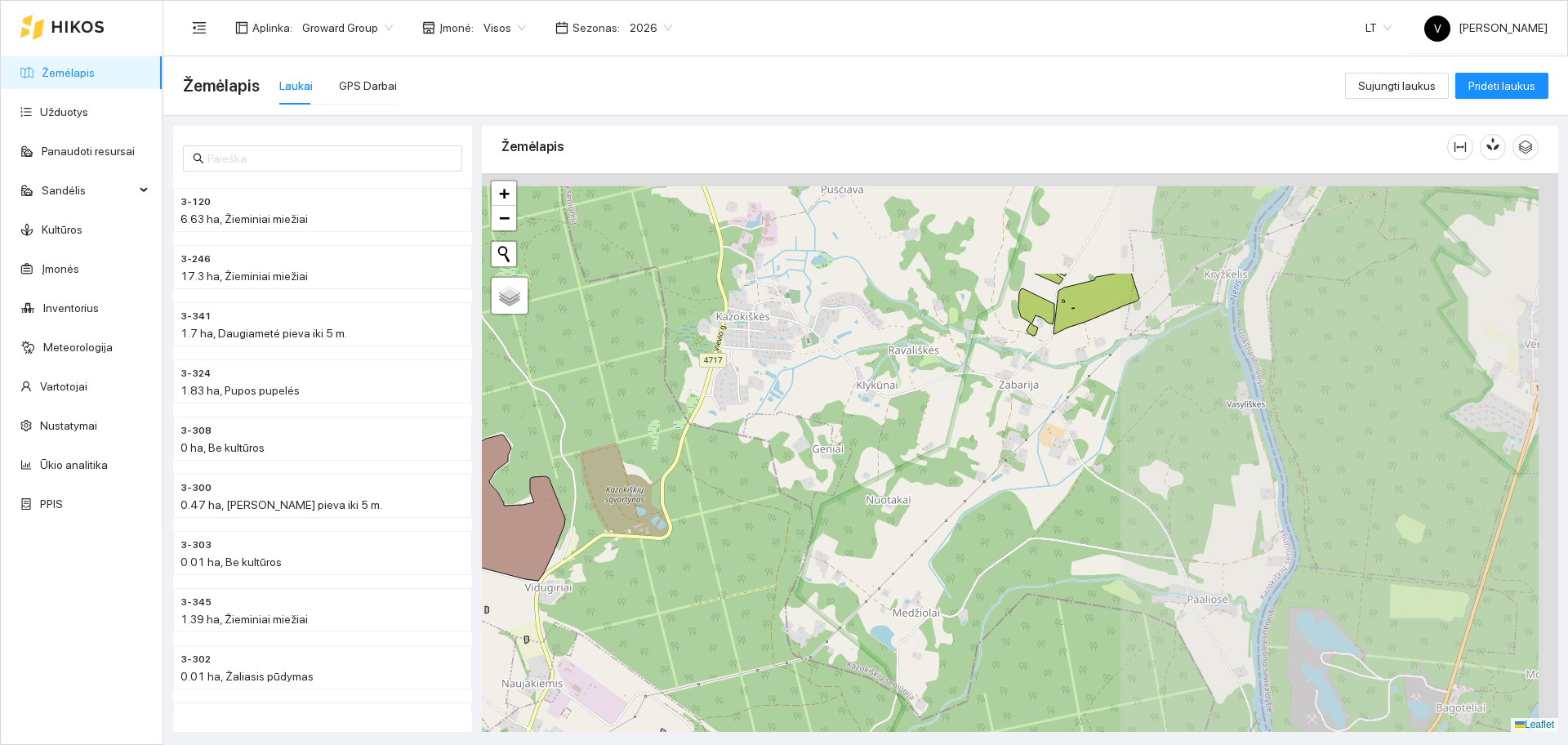
drag, startPoint x: 1332, startPoint y: 342, endPoint x: 815, endPoint y: 488, distance: 537.2
click at [816, 494] on div at bounding box center [1020, 452] width 1077 height 559
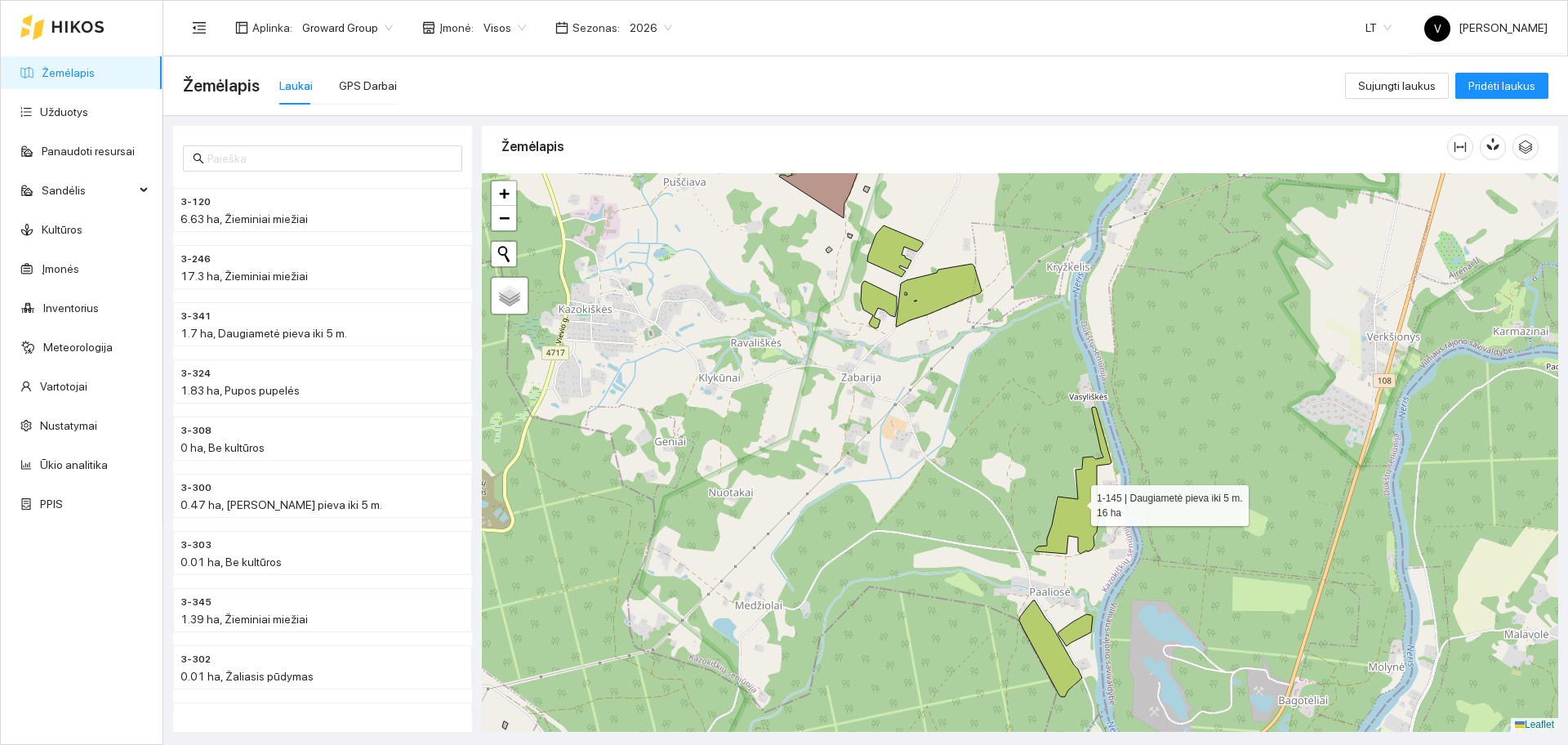
drag, startPoint x: 1200, startPoint y: 505, endPoint x: 1062, endPoint y: 500, distance: 138.1
click at [1062, 502] on icon at bounding box center [1073, 480] width 77 height 147
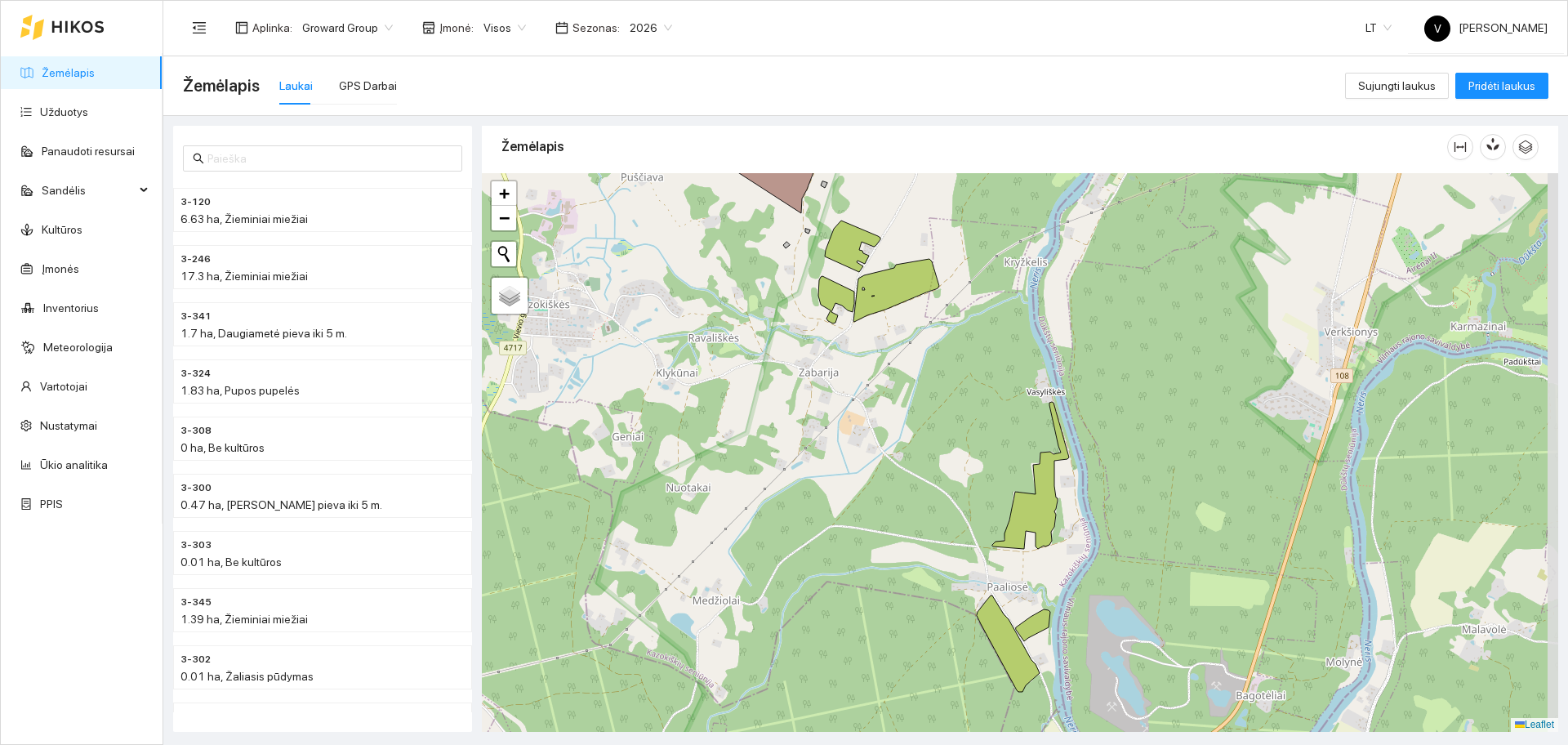
drag, startPoint x: 1228, startPoint y: 568, endPoint x: 1113, endPoint y: 312, distance: 280.6
click at [1128, 401] on div at bounding box center [1020, 452] width 1077 height 559
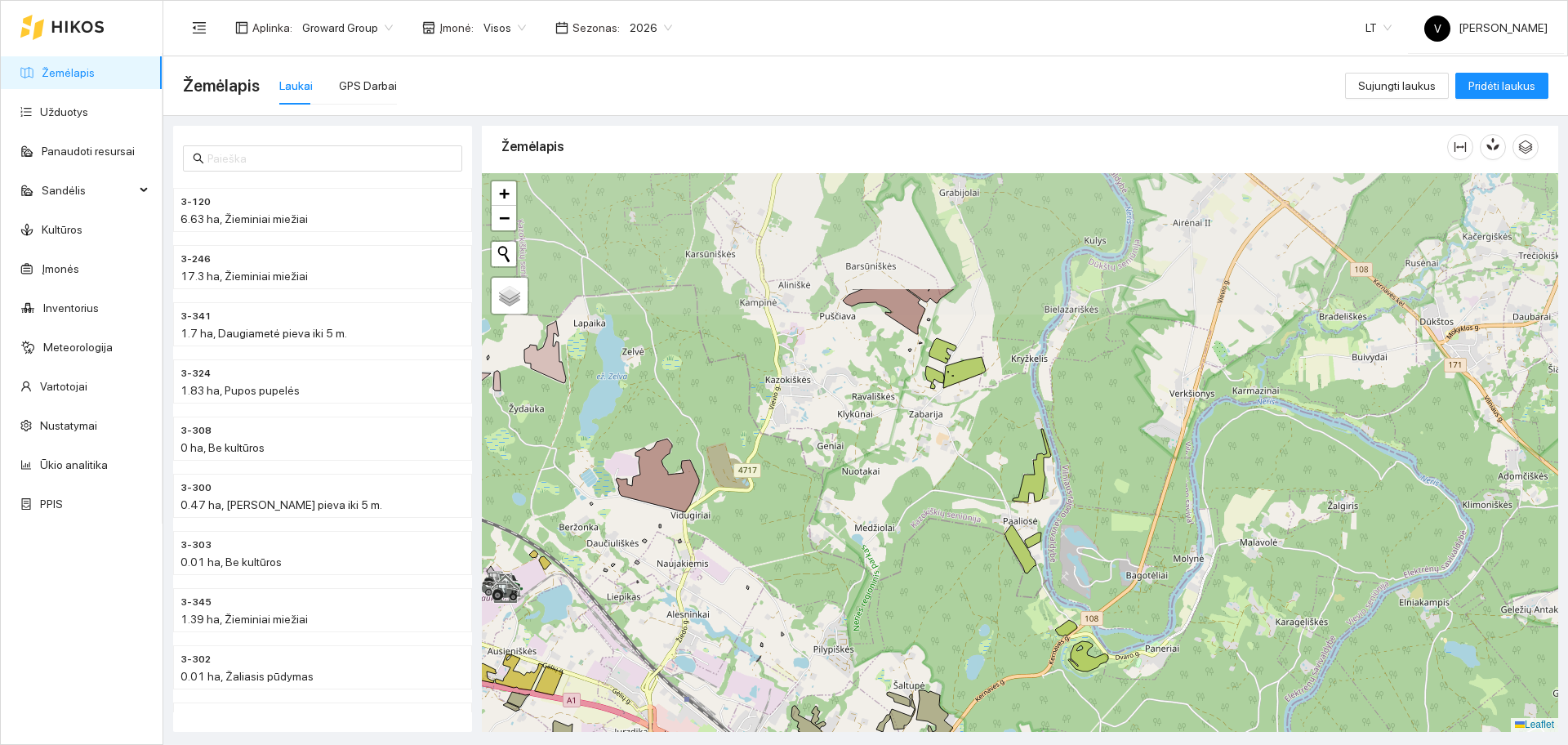
drag, startPoint x: 1049, startPoint y: 435, endPoint x: 1059, endPoint y: 513, distance: 78.6
click at [1059, 516] on div at bounding box center [1020, 452] width 1077 height 559
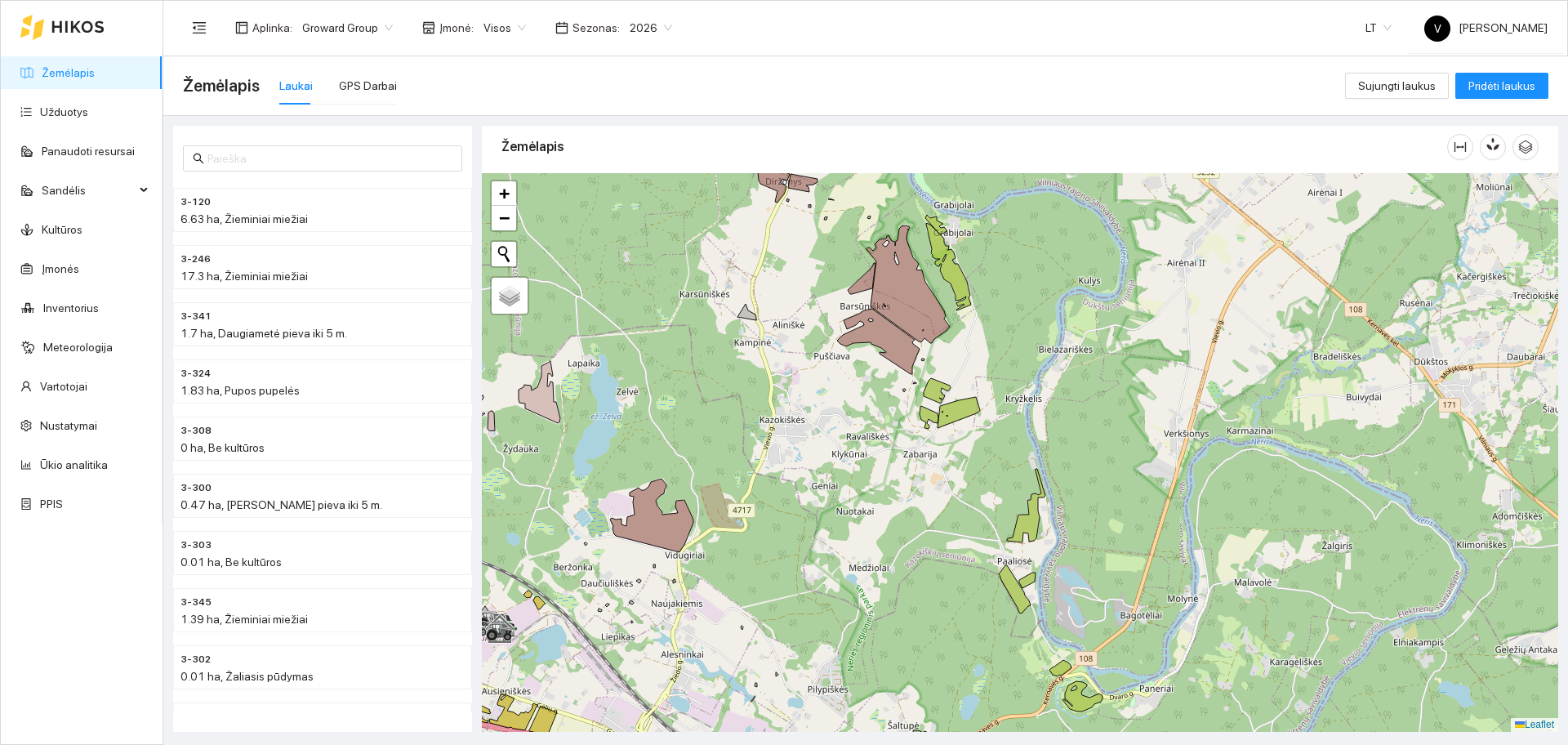
drag, startPoint x: 1016, startPoint y: 327, endPoint x: 972, endPoint y: 286, distance: 60.1
click at [1015, 324] on div at bounding box center [1020, 452] width 1077 height 559
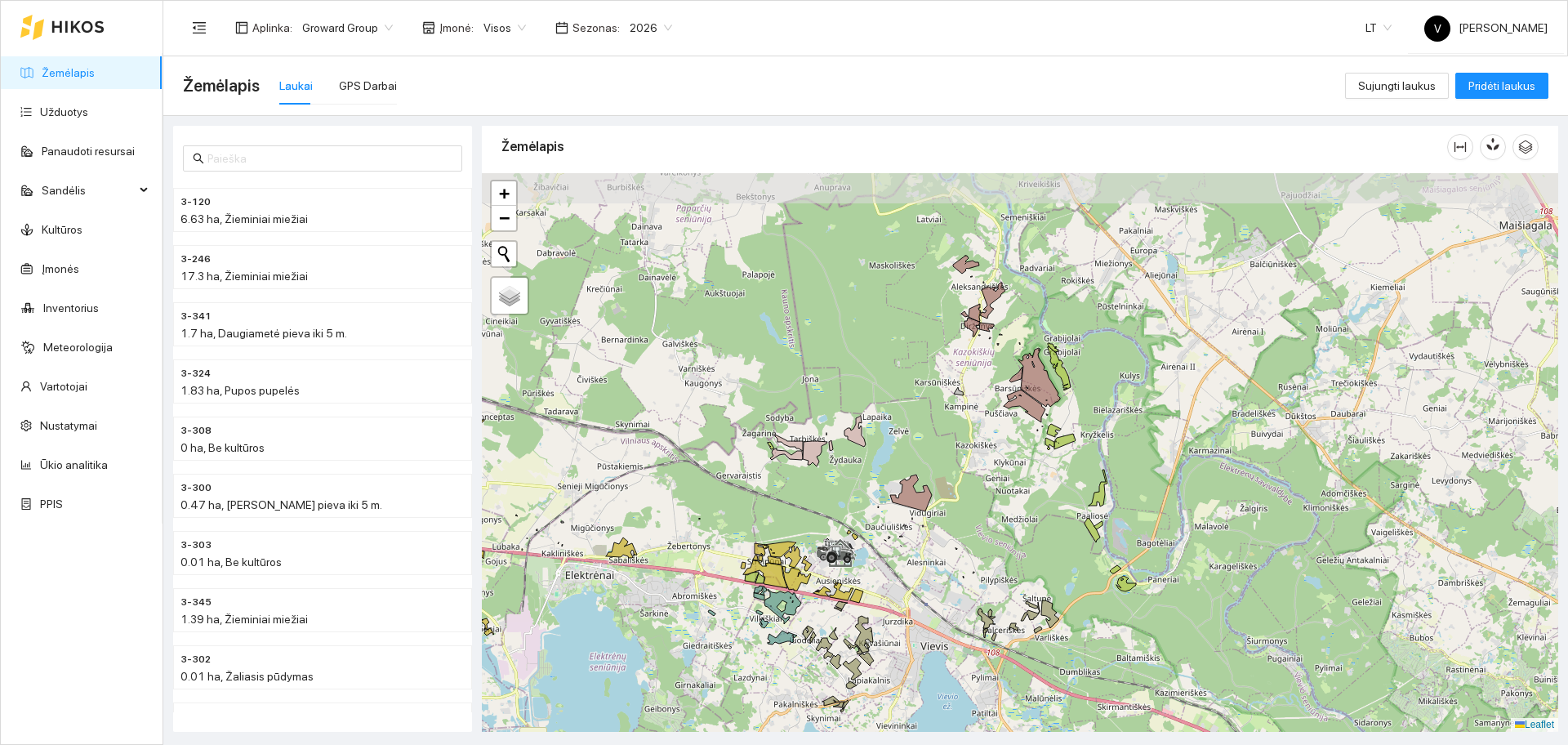
drag, startPoint x: 734, startPoint y: 421, endPoint x: 797, endPoint y: 470, distance: 79.8
click at [797, 470] on div at bounding box center [1020, 452] width 1077 height 559
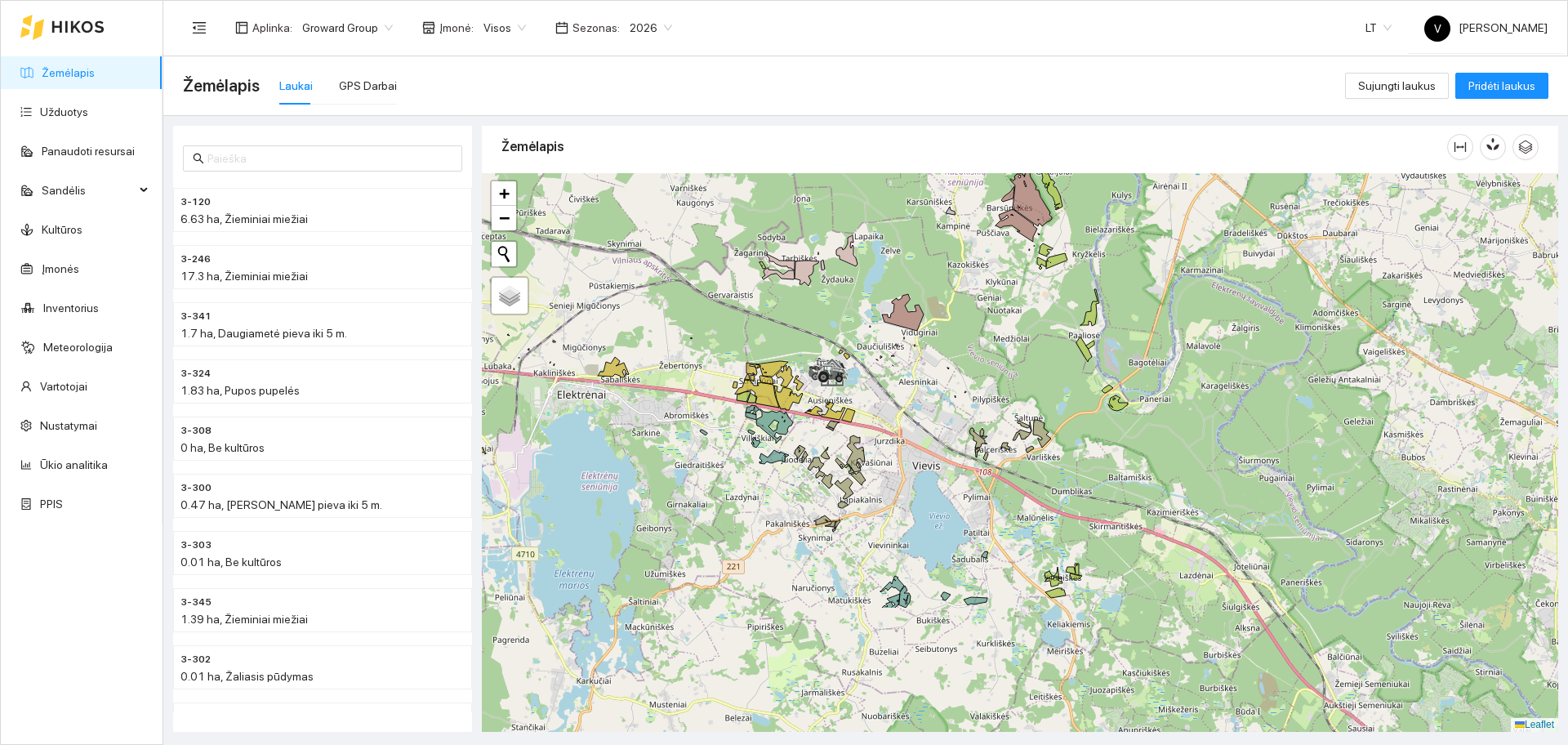
drag, startPoint x: 927, startPoint y: 549, endPoint x: 938, endPoint y: 477, distance: 72.8
click at [919, 379] on div at bounding box center [1020, 452] width 1077 height 559
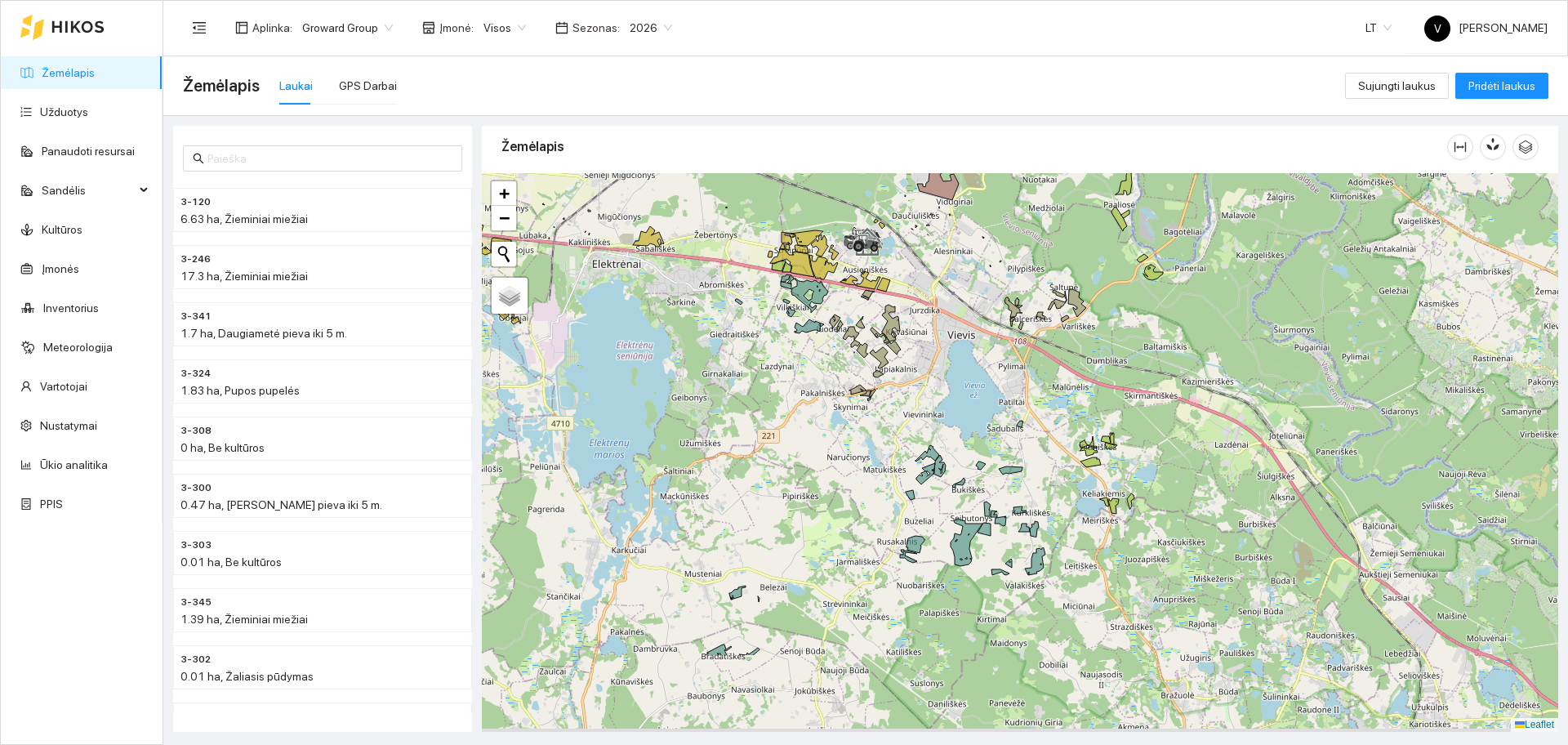
drag, startPoint x: 844, startPoint y: 613, endPoint x: 898, endPoint y: 489, distance: 135.2
click at [887, 478] on div at bounding box center [1020, 452] width 1077 height 559
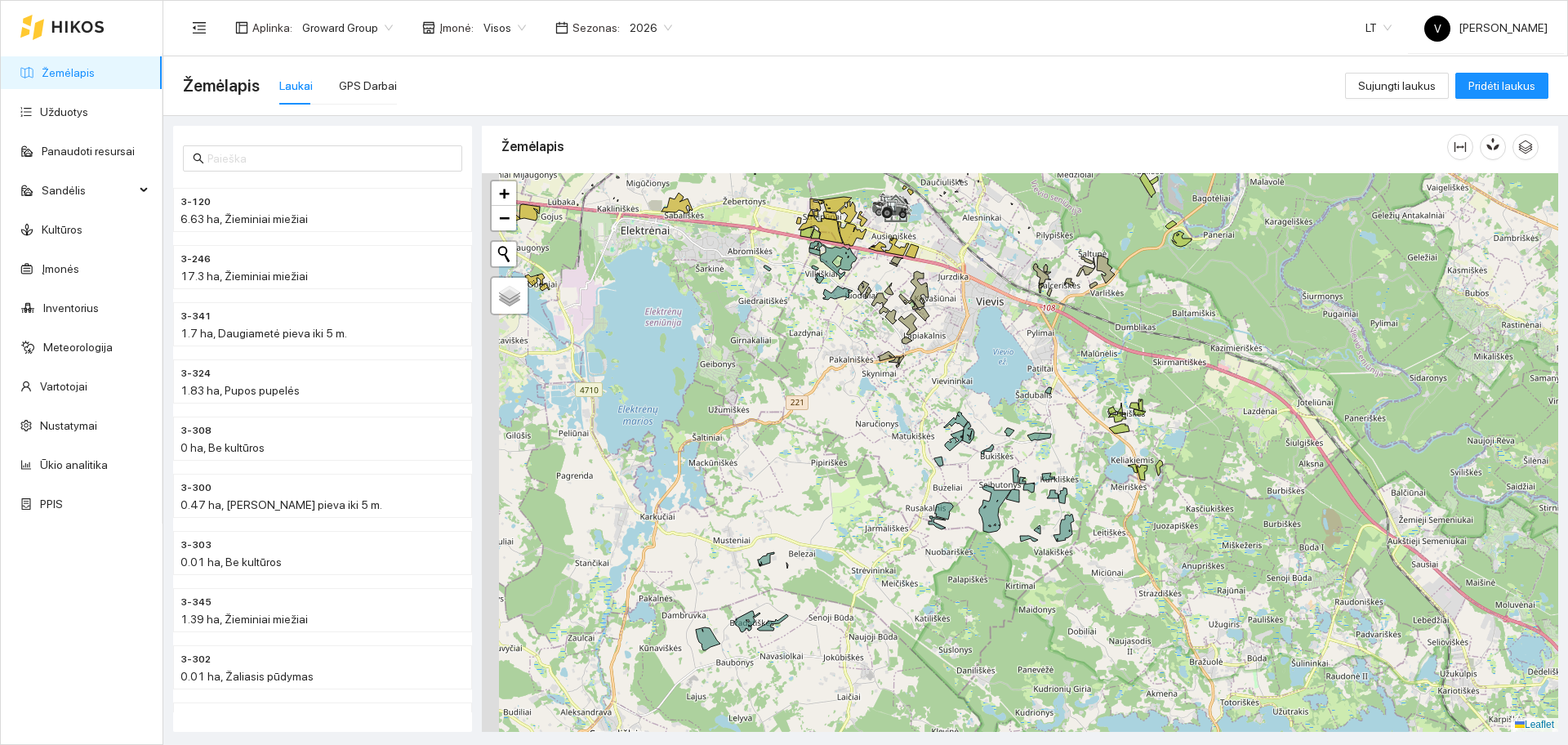
drag, startPoint x: 804, startPoint y: 621, endPoint x: 883, endPoint y: 482, distance: 159.9
click at [876, 484] on div at bounding box center [1020, 452] width 1077 height 559
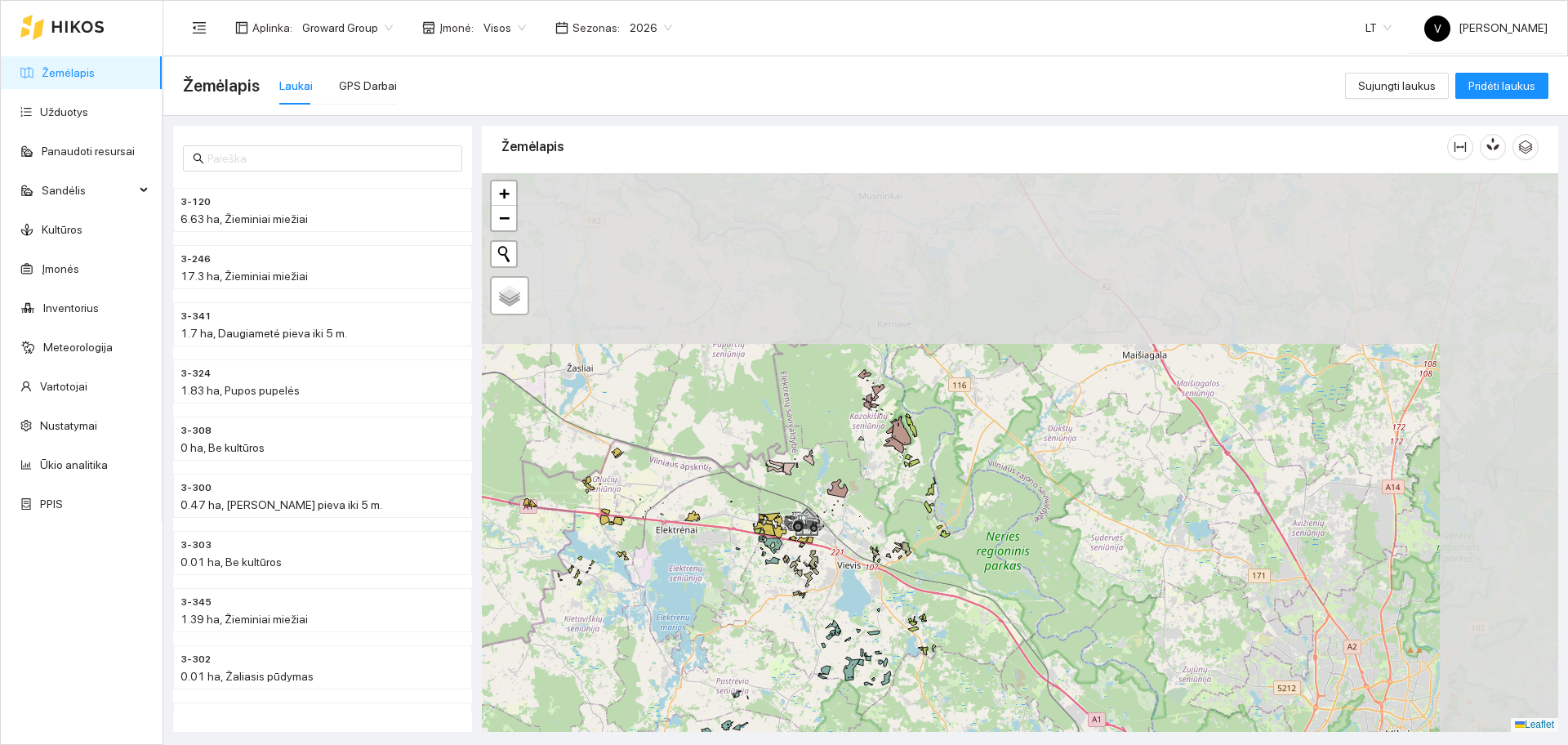
drag, startPoint x: 1025, startPoint y: 298, endPoint x: 903, endPoint y: 547, distance: 277.3
click at [903, 547] on div at bounding box center [1020, 452] width 1077 height 559
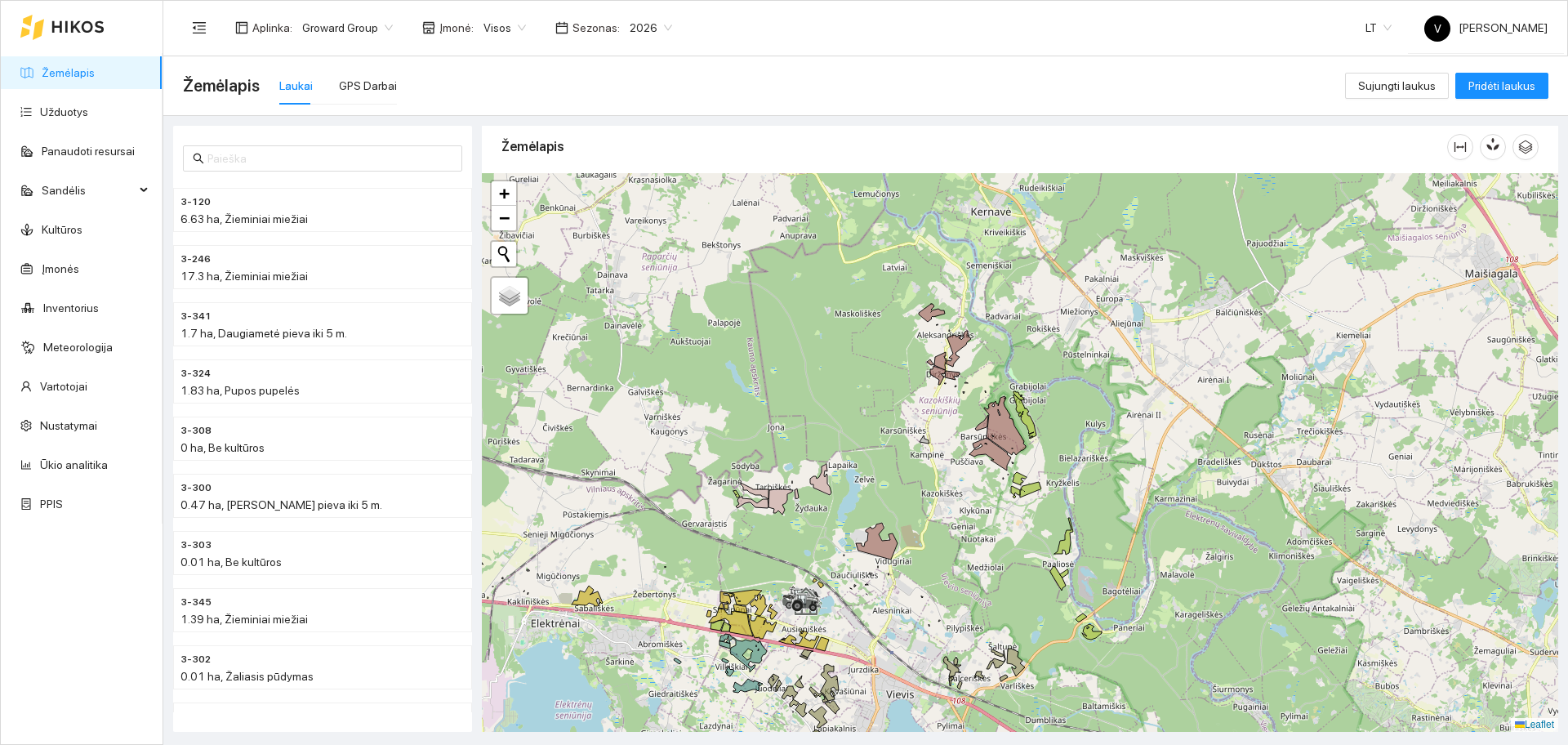
drag, startPoint x: 795, startPoint y: 527, endPoint x: 805, endPoint y: 527, distance: 10.0
click at [805, 527] on div at bounding box center [1020, 452] width 1077 height 559
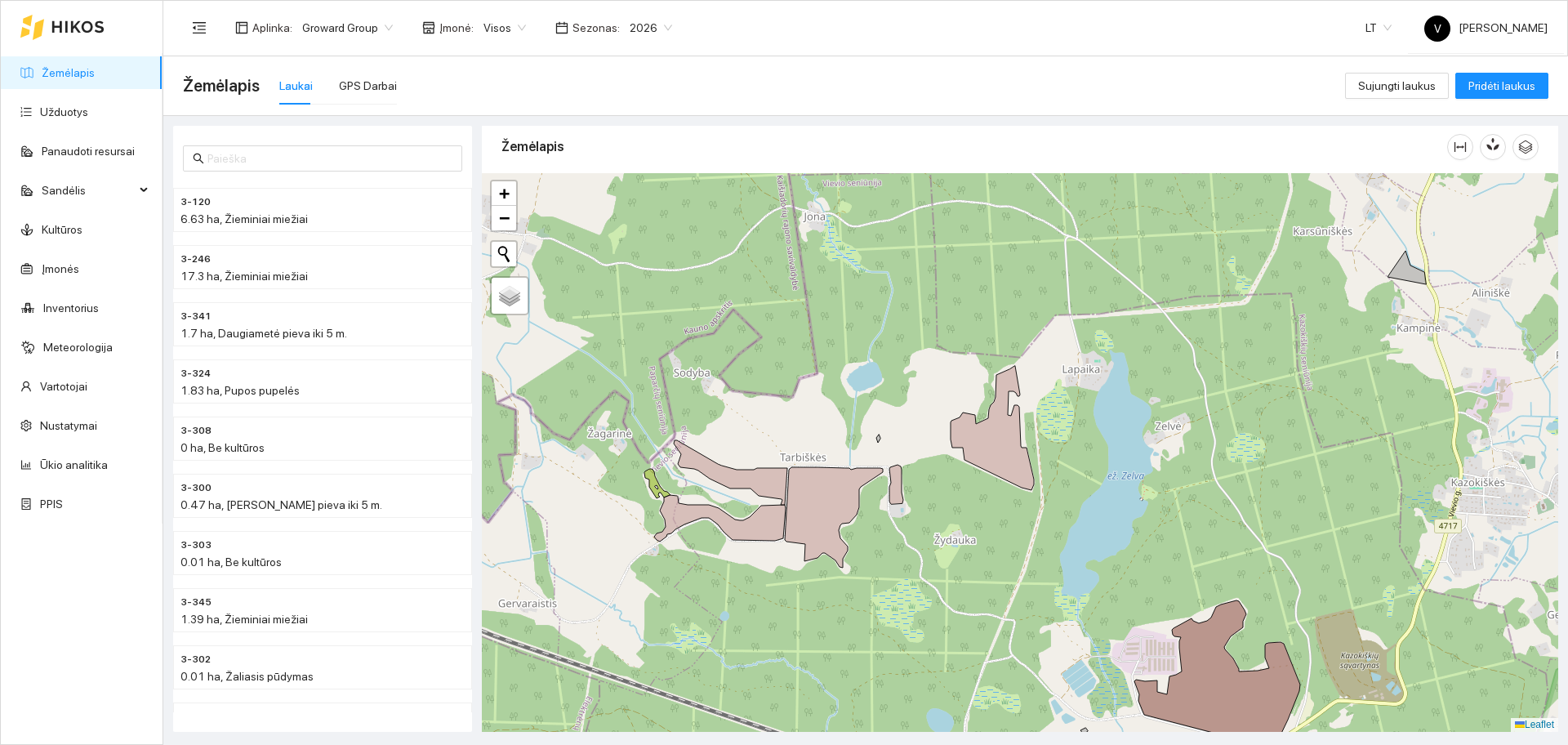
drag, startPoint x: 814, startPoint y: 548, endPoint x: 874, endPoint y: 561, distance: 61.4
click at [874, 561] on div at bounding box center [1020, 452] width 1077 height 559
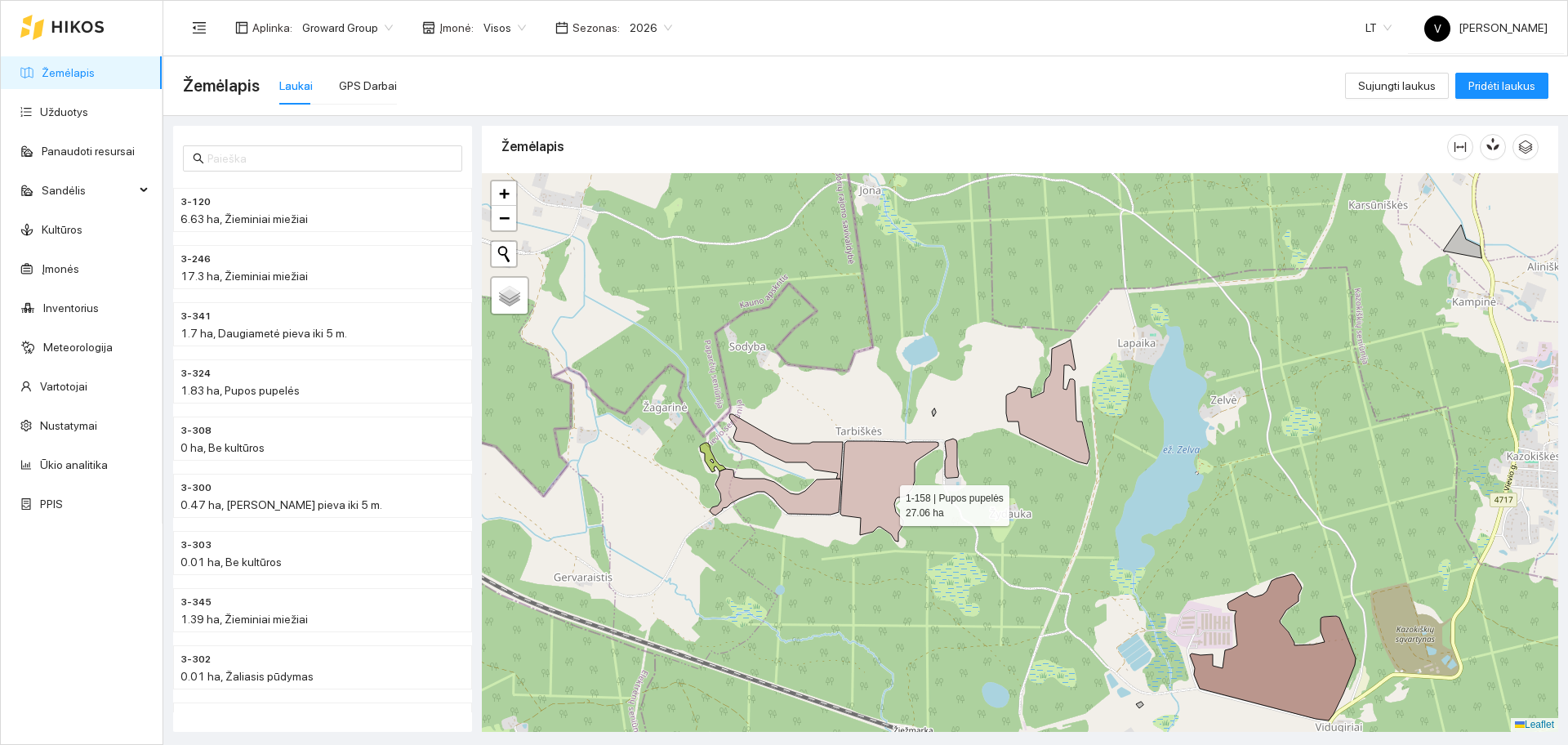
drag, startPoint x: 838, startPoint y: 529, endPoint x: 885, endPoint y: 490, distance: 61.1
click at [884, 500] on icon at bounding box center [889, 492] width 98 height 101
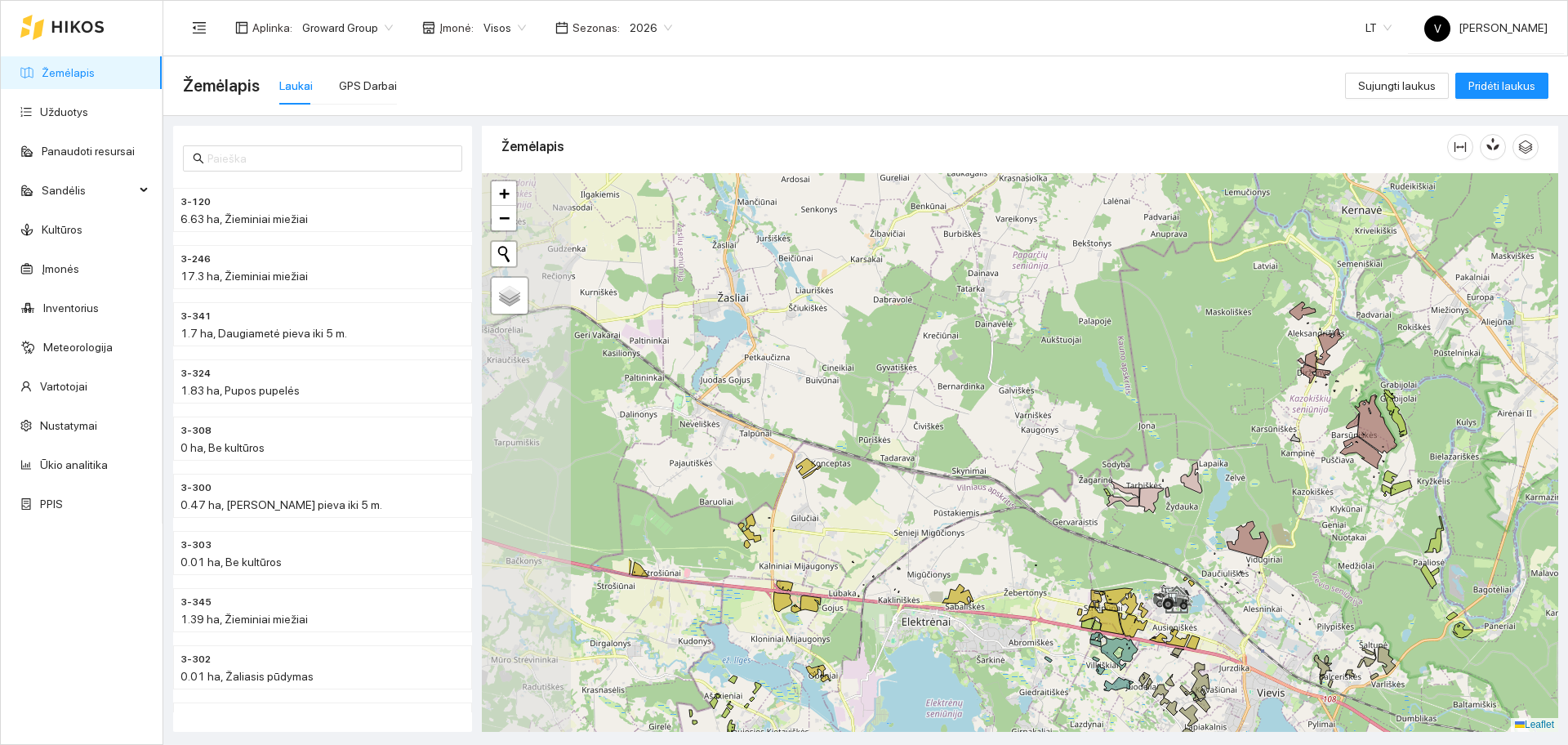
drag, startPoint x: 644, startPoint y: 546, endPoint x: 868, endPoint y: 529, distance: 224.6
click at [906, 527] on div at bounding box center [1020, 452] width 1077 height 559
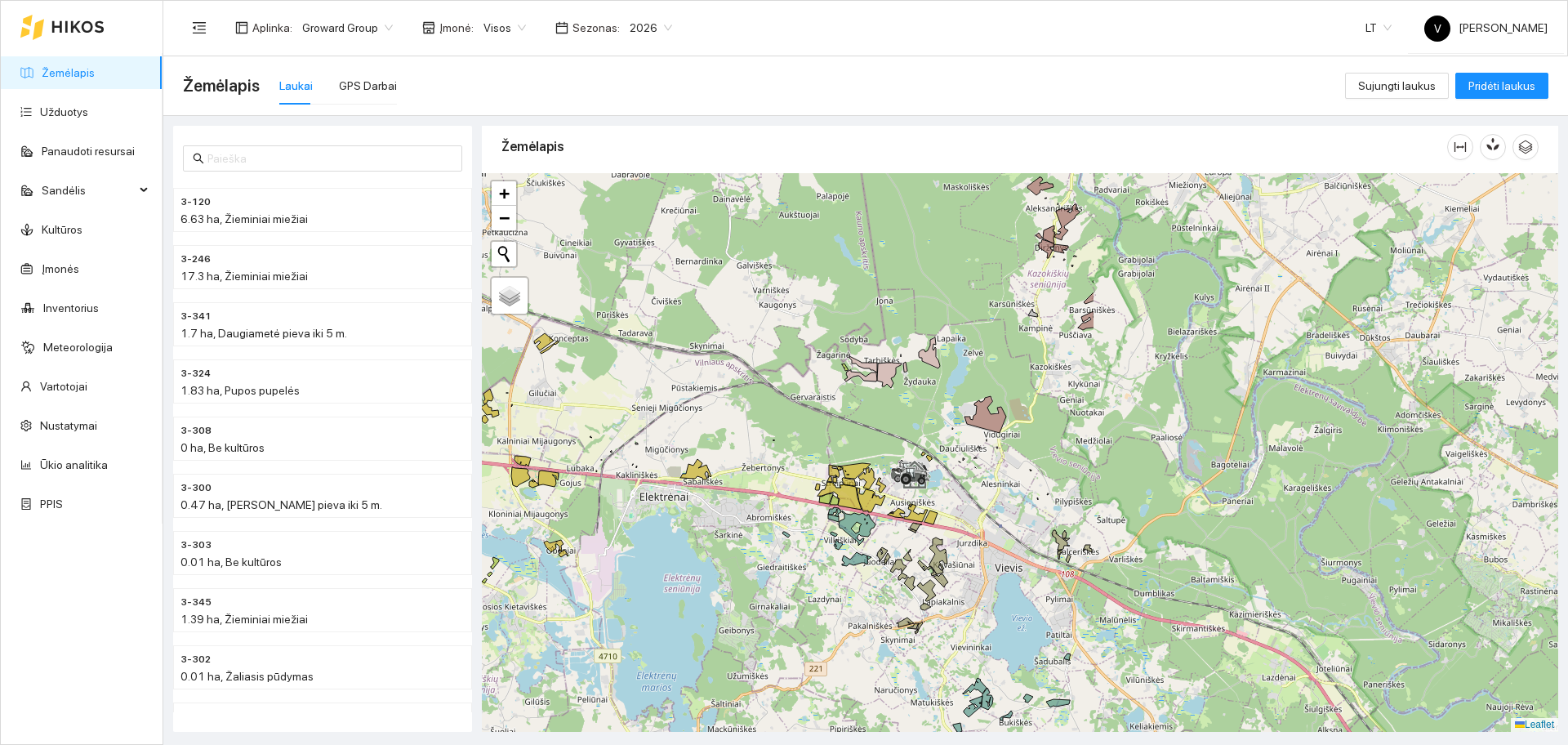
drag, startPoint x: 1304, startPoint y: 395, endPoint x: 731, endPoint y: 368, distance: 573.6
click at [731, 368] on div at bounding box center [1020, 452] width 1077 height 559
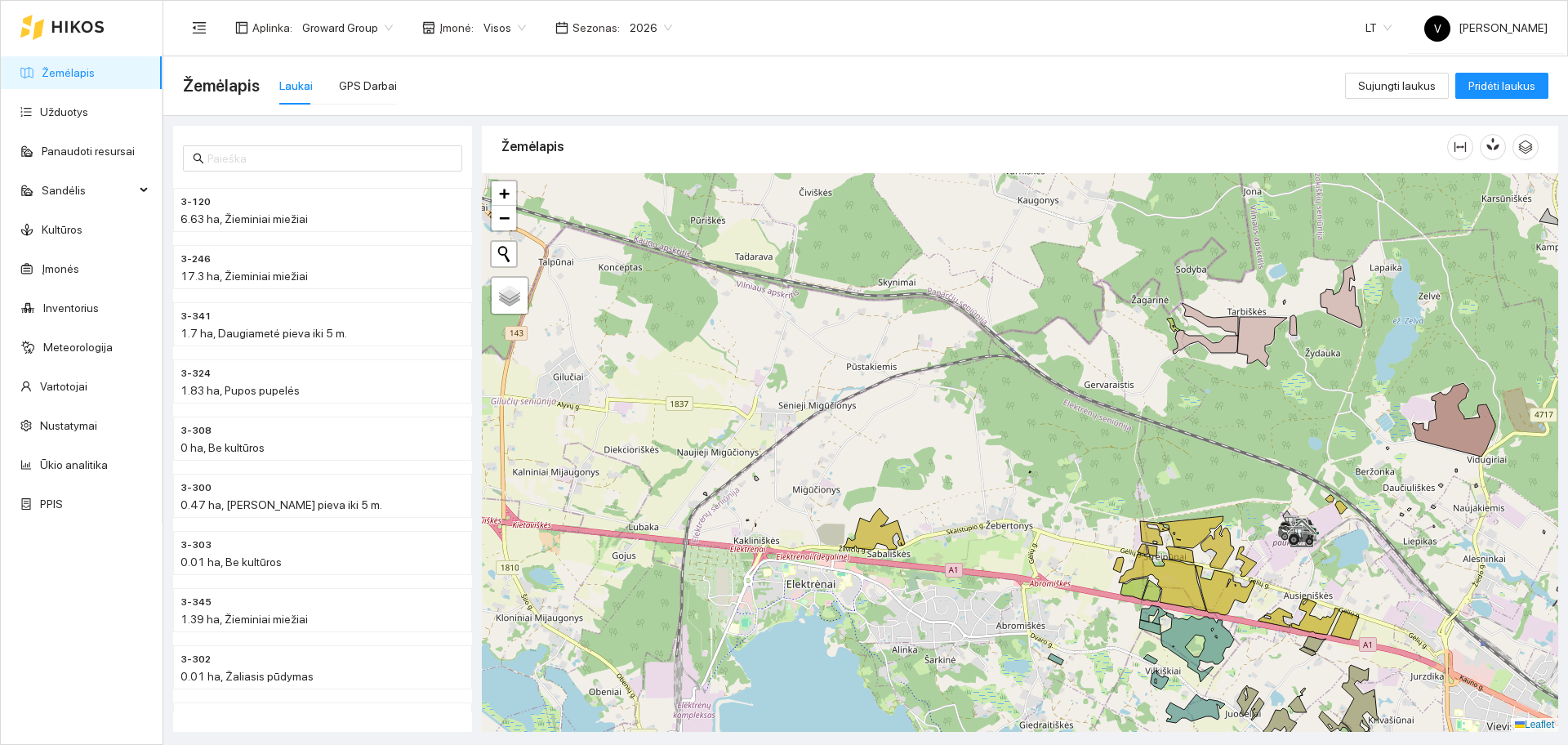
drag, startPoint x: 708, startPoint y: 479, endPoint x: 1277, endPoint y: 495, distance: 569.2
click at [1277, 495] on div at bounding box center [1020, 452] width 1077 height 559
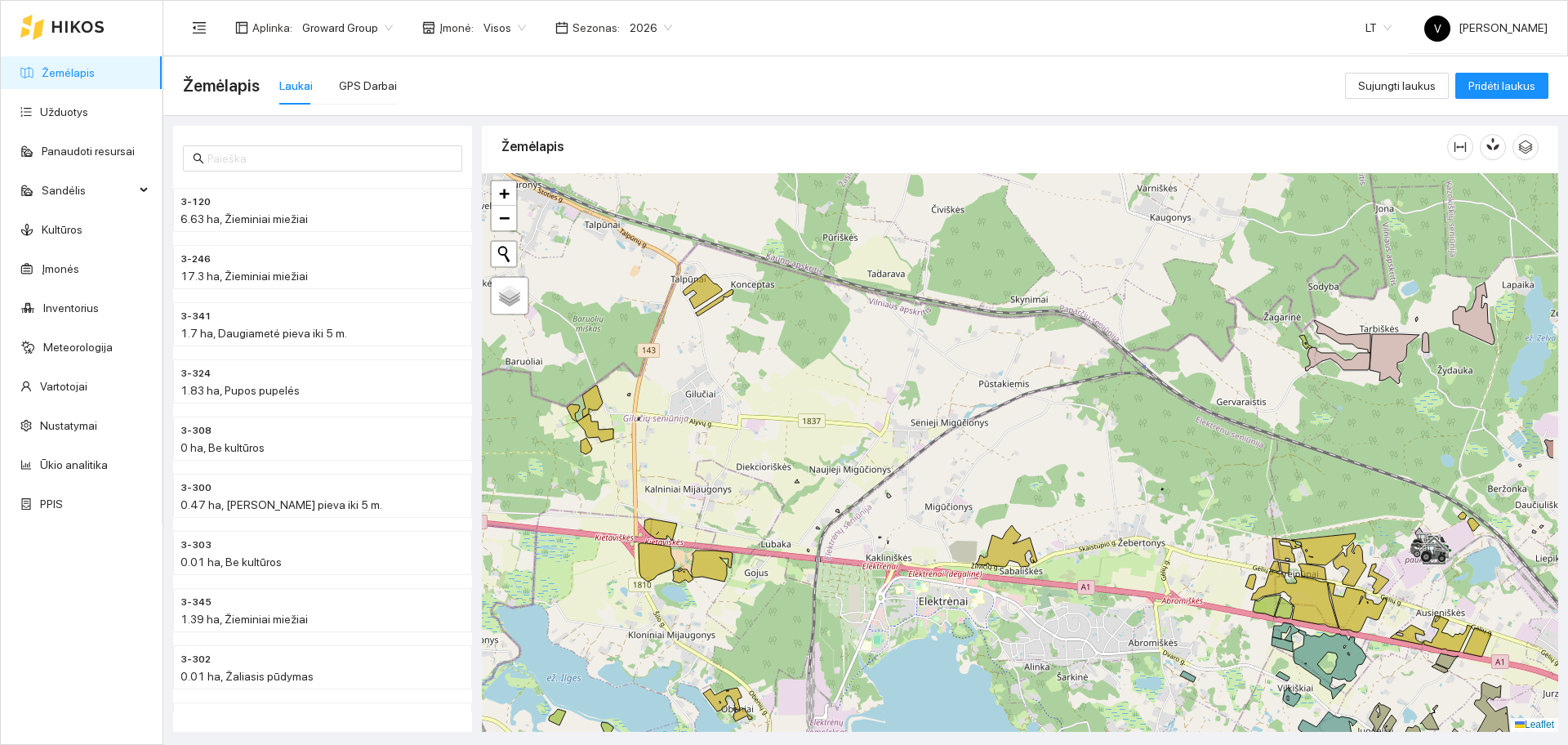
drag, startPoint x: 1287, startPoint y: 425, endPoint x: 1179, endPoint y: 425, distance: 108.0
click at [1179, 425] on div at bounding box center [1020, 452] width 1077 height 559
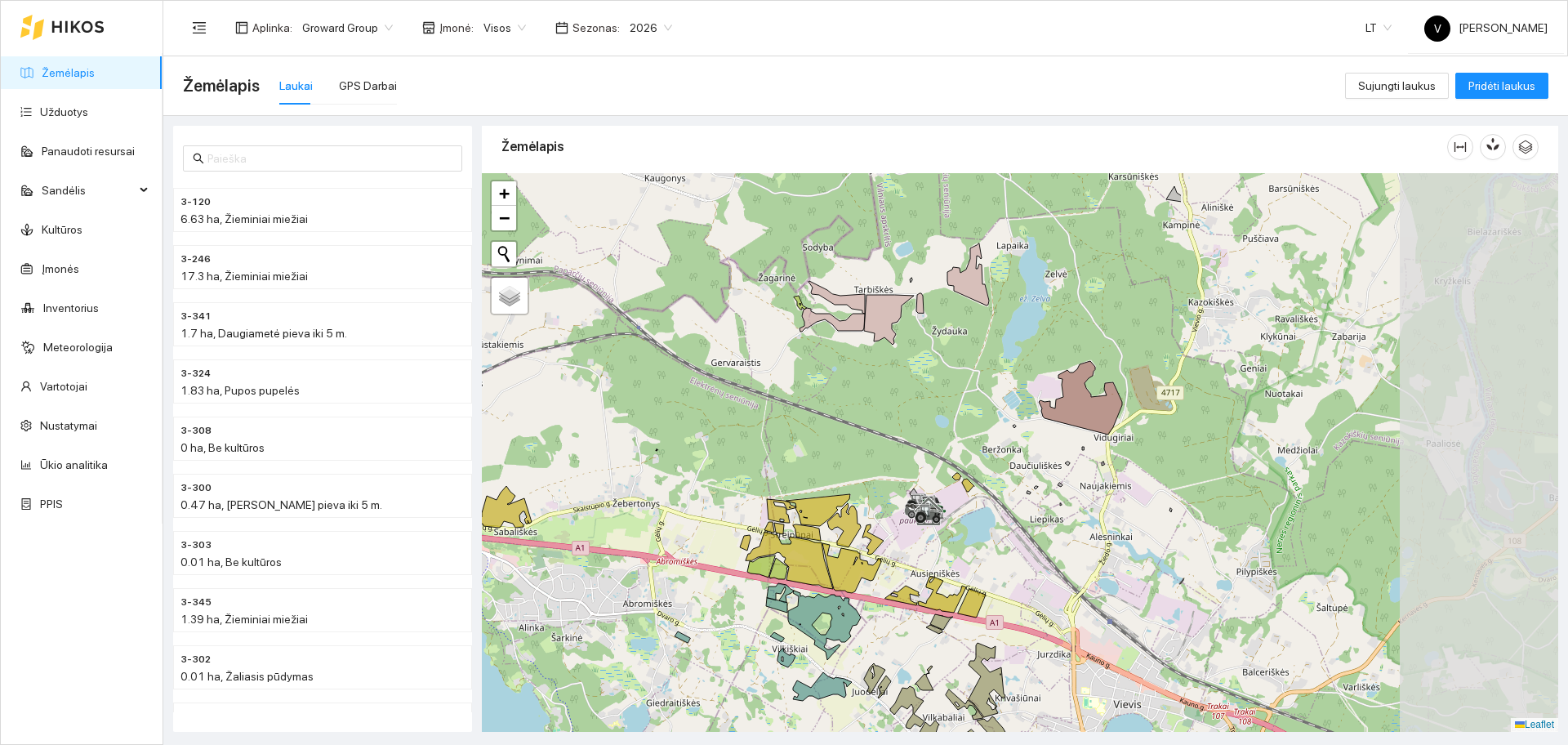
drag, startPoint x: 1397, startPoint y: 395, endPoint x: 838, endPoint y: 365, distance: 559.8
click at [841, 365] on div at bounding box center [1020, 452] width 1077 height 559
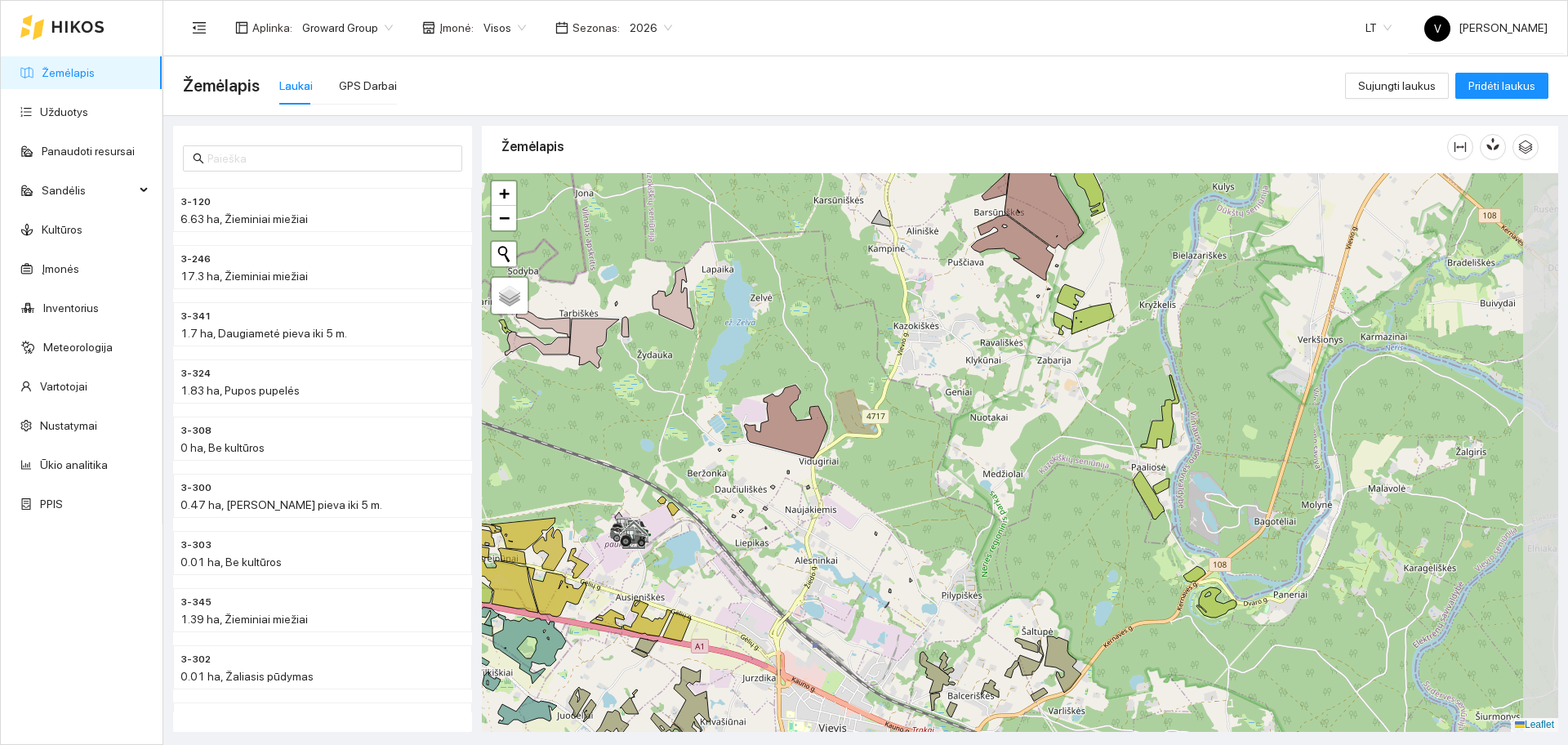
drag, startPoint x: 1194, startPoint y: 395, endPoint x: 955, endPoint y: 427, distance: 241.1
click at [955, 427] on div at bounding box center [1020, 452] width 1077 height 559
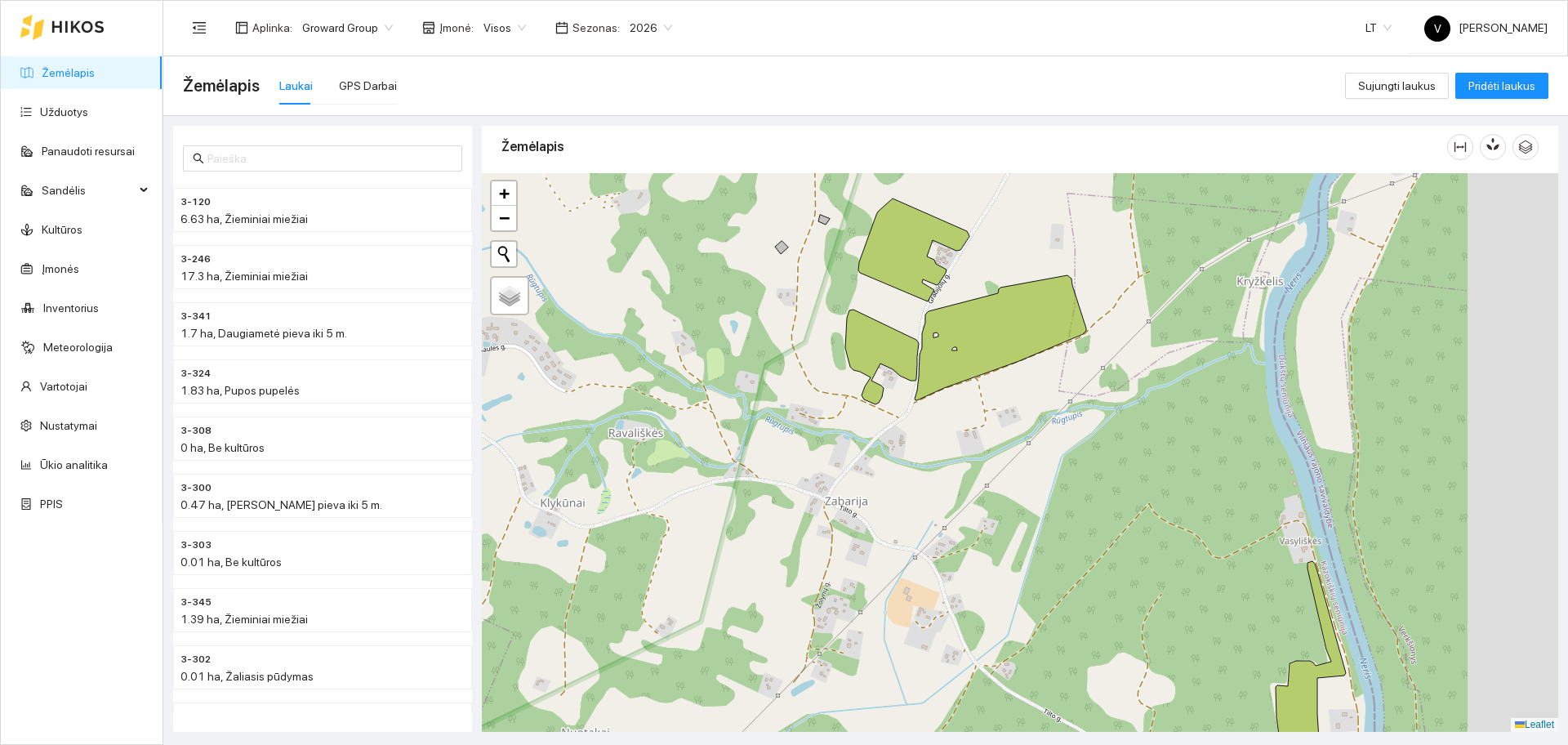
drag, startPoint x: 1165, startPoint y: 445, endPoint x: 1150, endPoint y: 456, distance: 18.6
click at [1152, 456] on div at bounding box center [1020, 452] width 1077 height 559
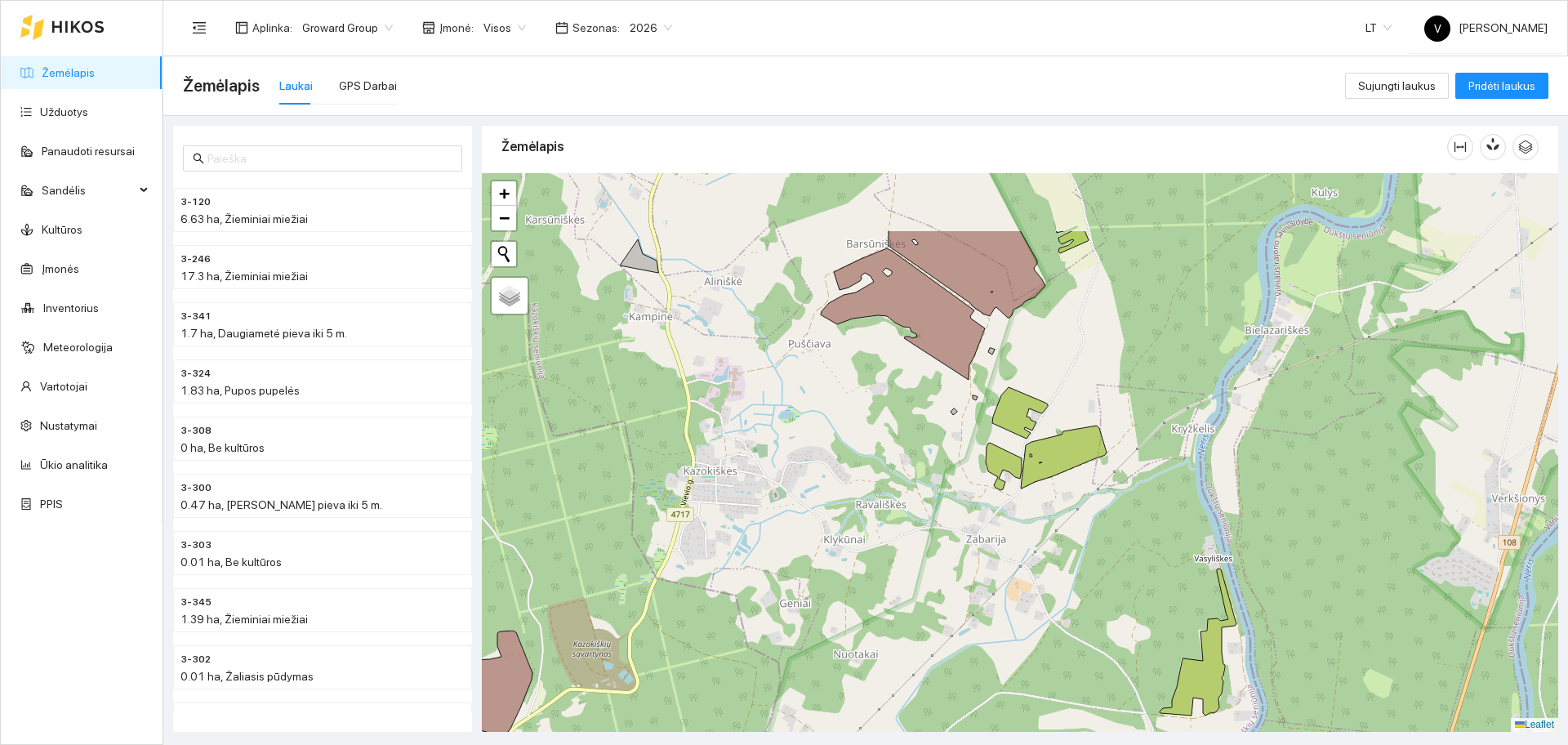
drag, startPoint x: 1023, startPoint y: 286, endPoint x: 1014, endPoint y: 475, distance: 189.2
click at [1014, 469] on div at bounding box center [1020, 452] width 1077 height 559
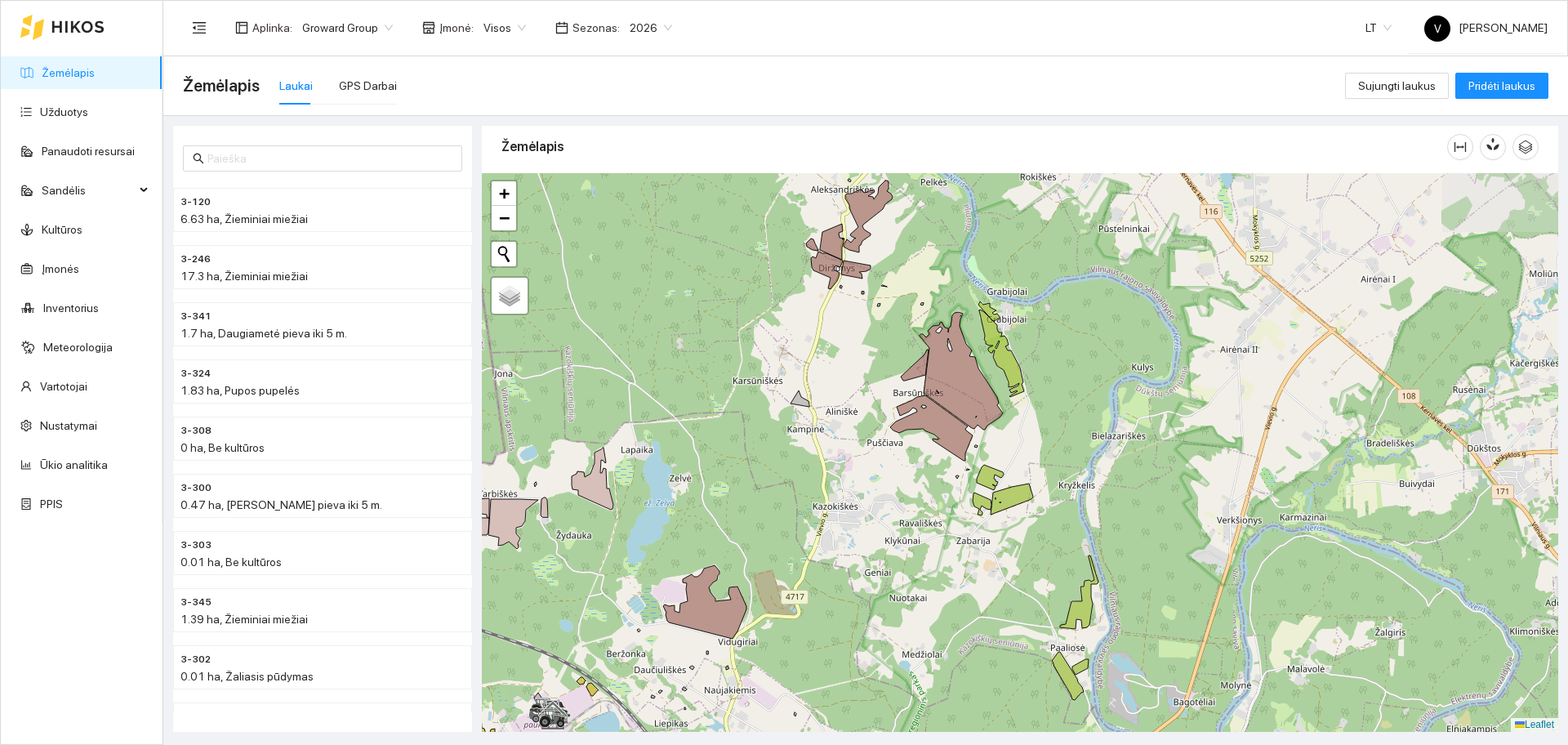
drag, startPoint x: 938, startPoint y: 339, endPoint x: 969, endPoint y: 497, distance: 161.0
click at [974, 518] on div at bounding box center [1020, 452] width 1077 height 559
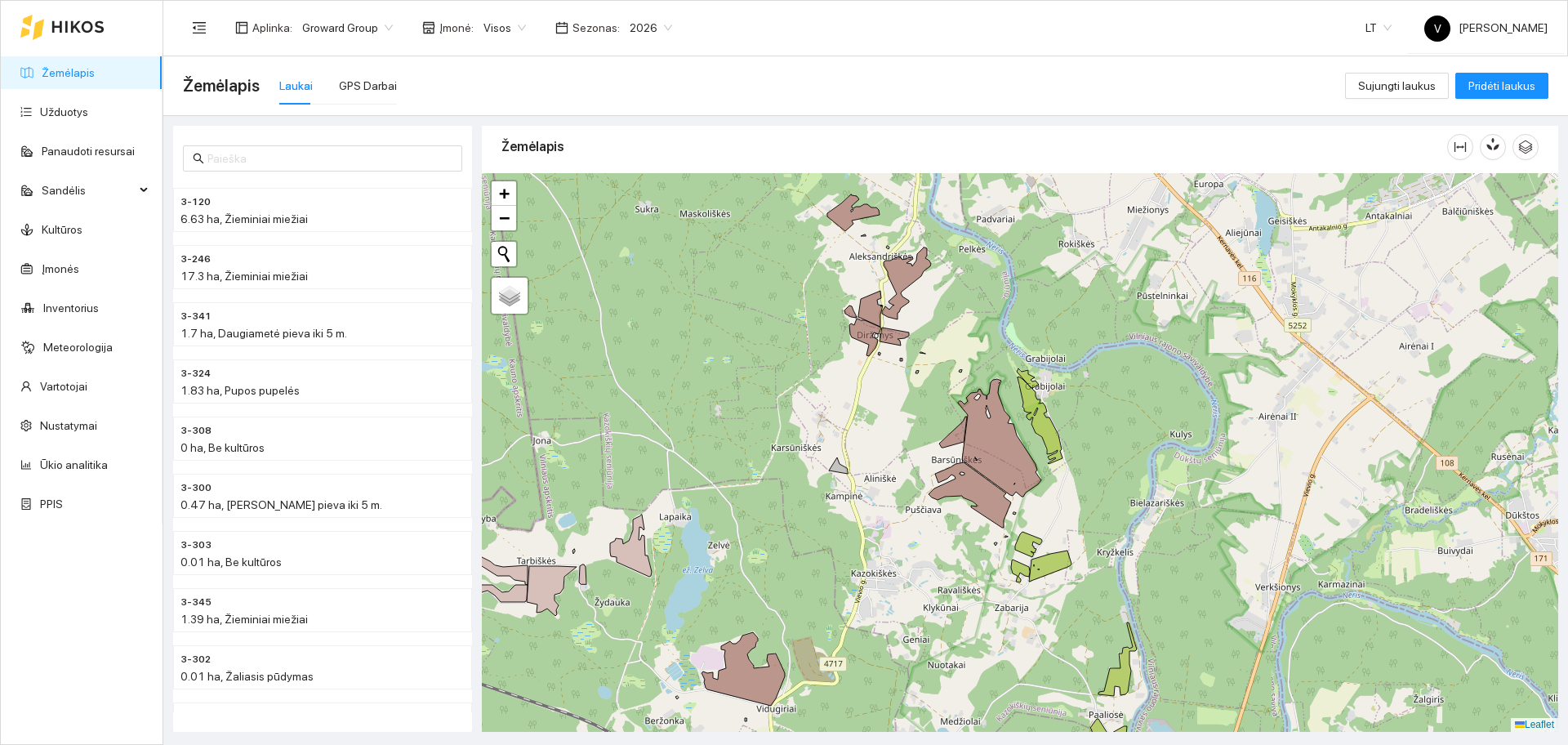
drag, startPoint x: 905, startPoint y: 415, endPoint x: 963, endPoint y: 482, distance: 88.6
click at [951, 485] on div at bounding box center [1020, 452] width 1077 height 559
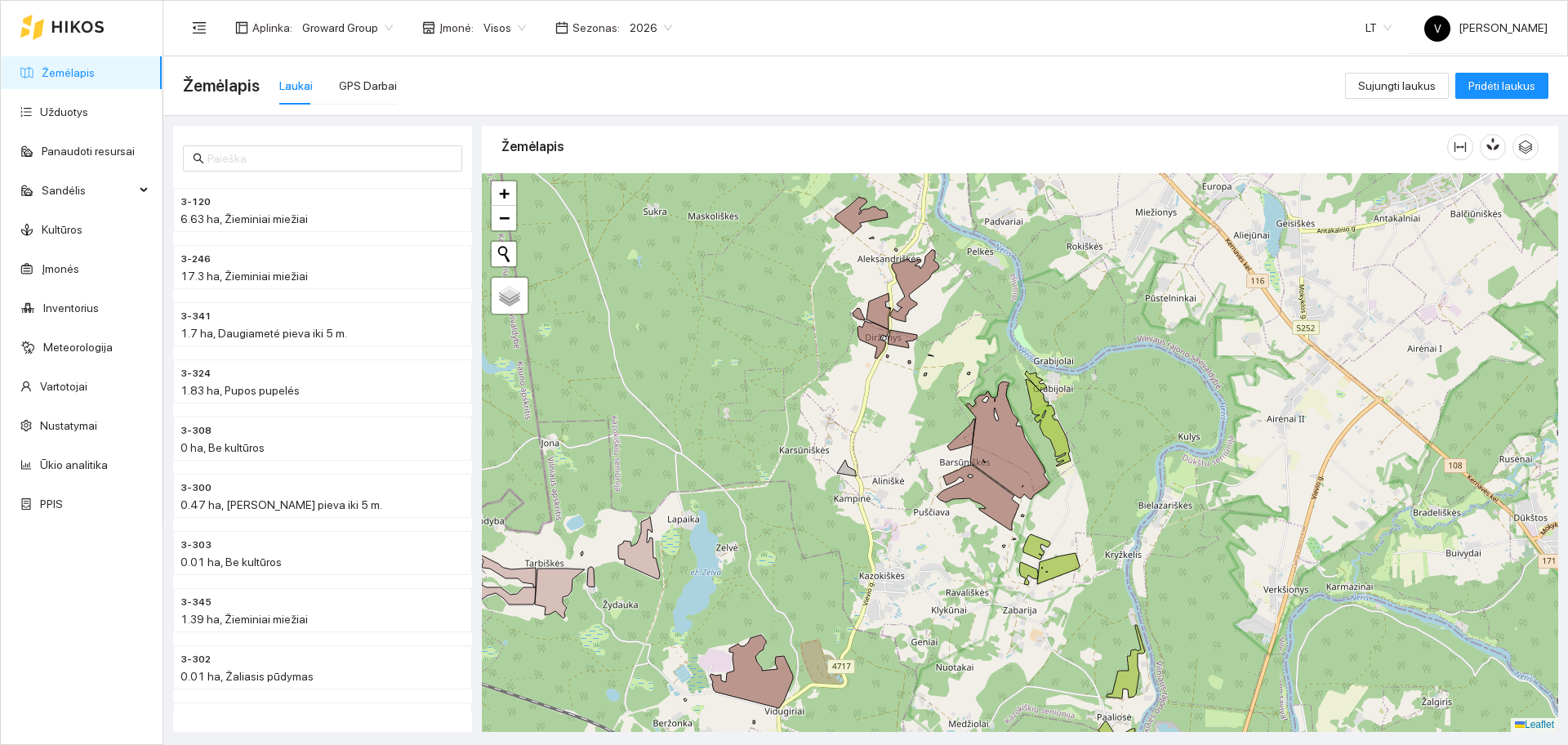
drag, startPoint x: 899, startPoint y: 420, endPoint x: 946, endPoint y: 500, distance: 92.8
click at [945, 500] on div at bounding box center [1020, 452] width 1077 height 559
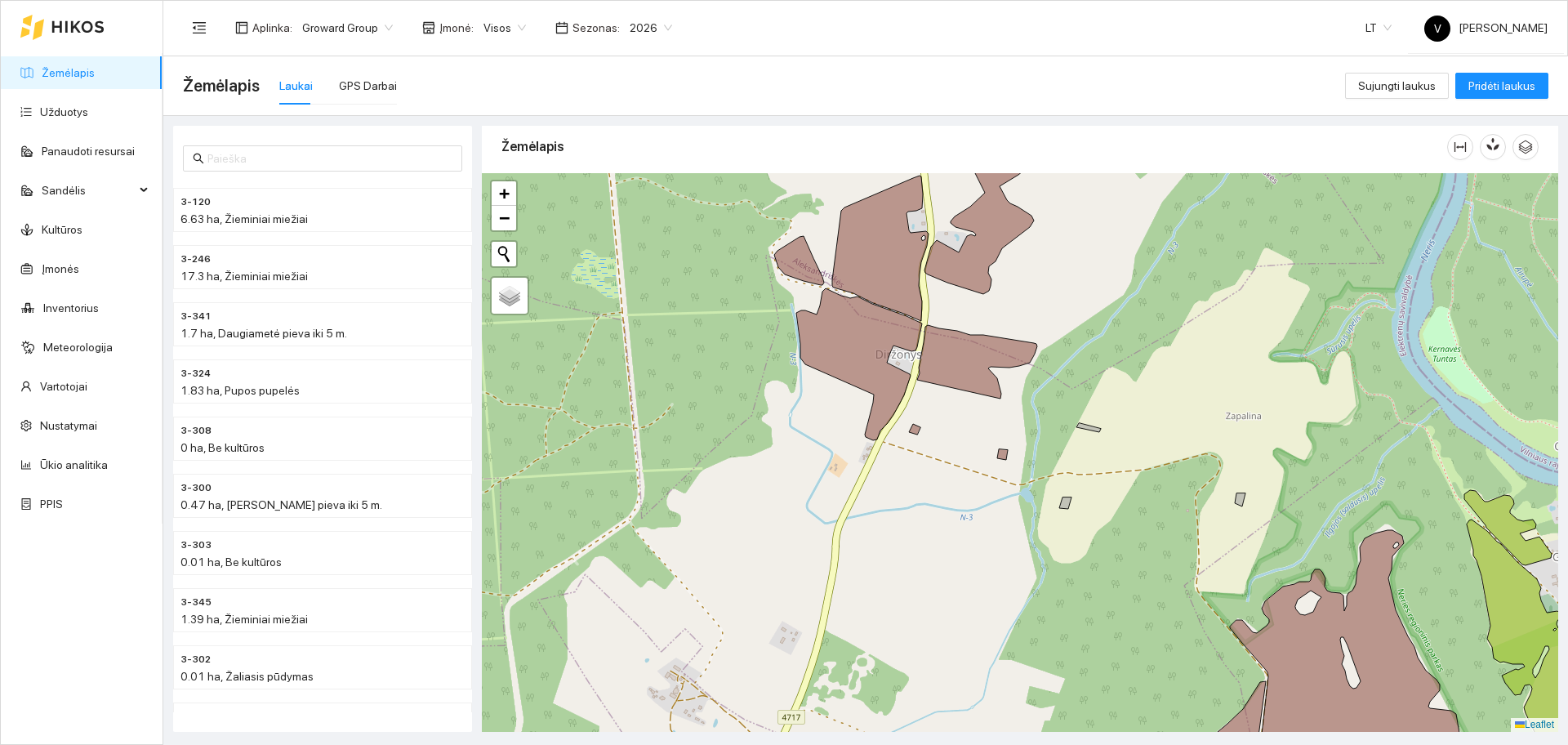
drag, startPoint x: 1159, startPoint y: 421, endPoint x: 1208, endPoint y: 460, distance: 62.6
click at [1196, 500] on div at bounding box center [1020, 452] width 1077 height 559
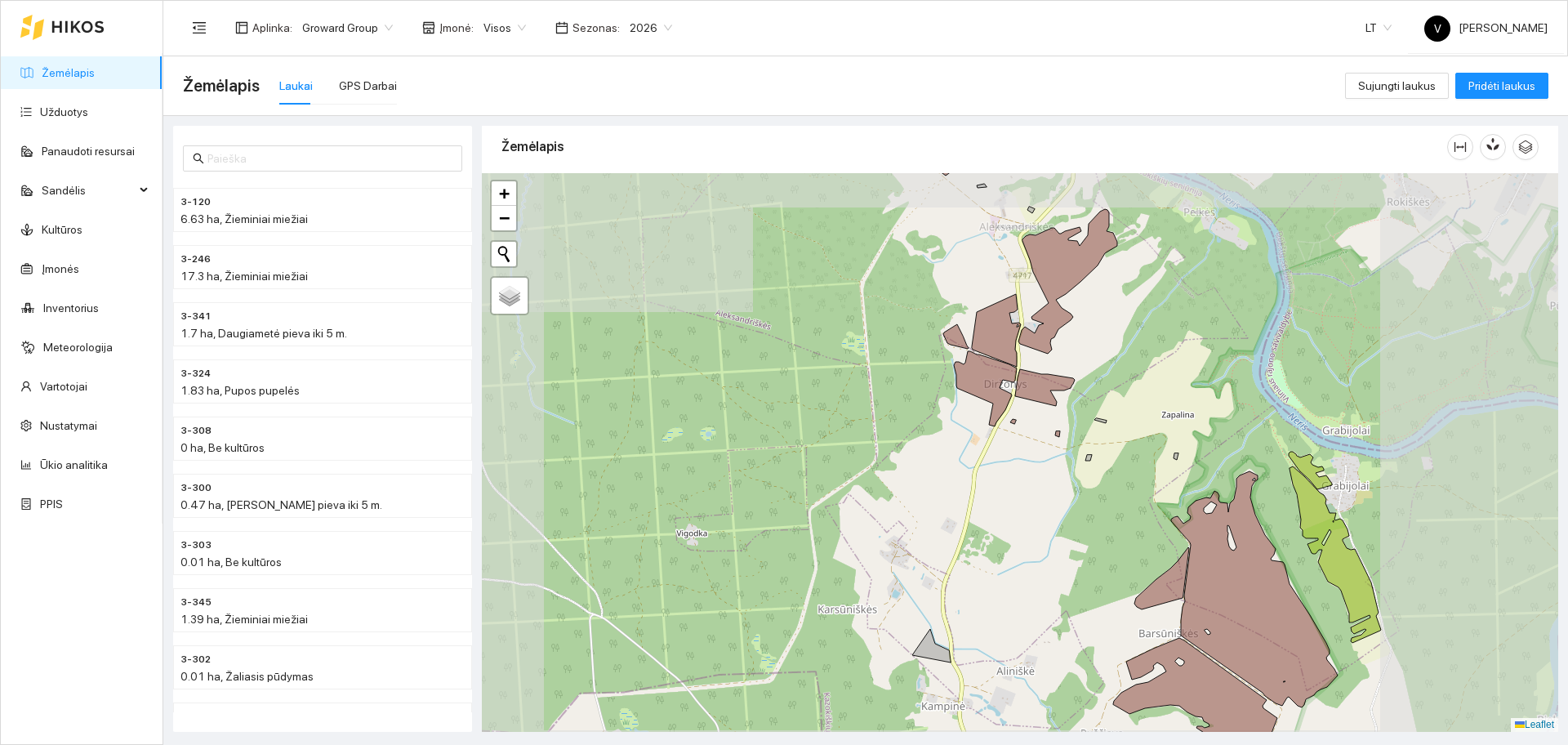
drag, startPoint x: 1058, startPoint y: 290, endPoint x: 1057, endPoint y: 538, distance: 248.0
click at [1057, 538] on div at bounding box center [1020, 452] width 1077 height 559
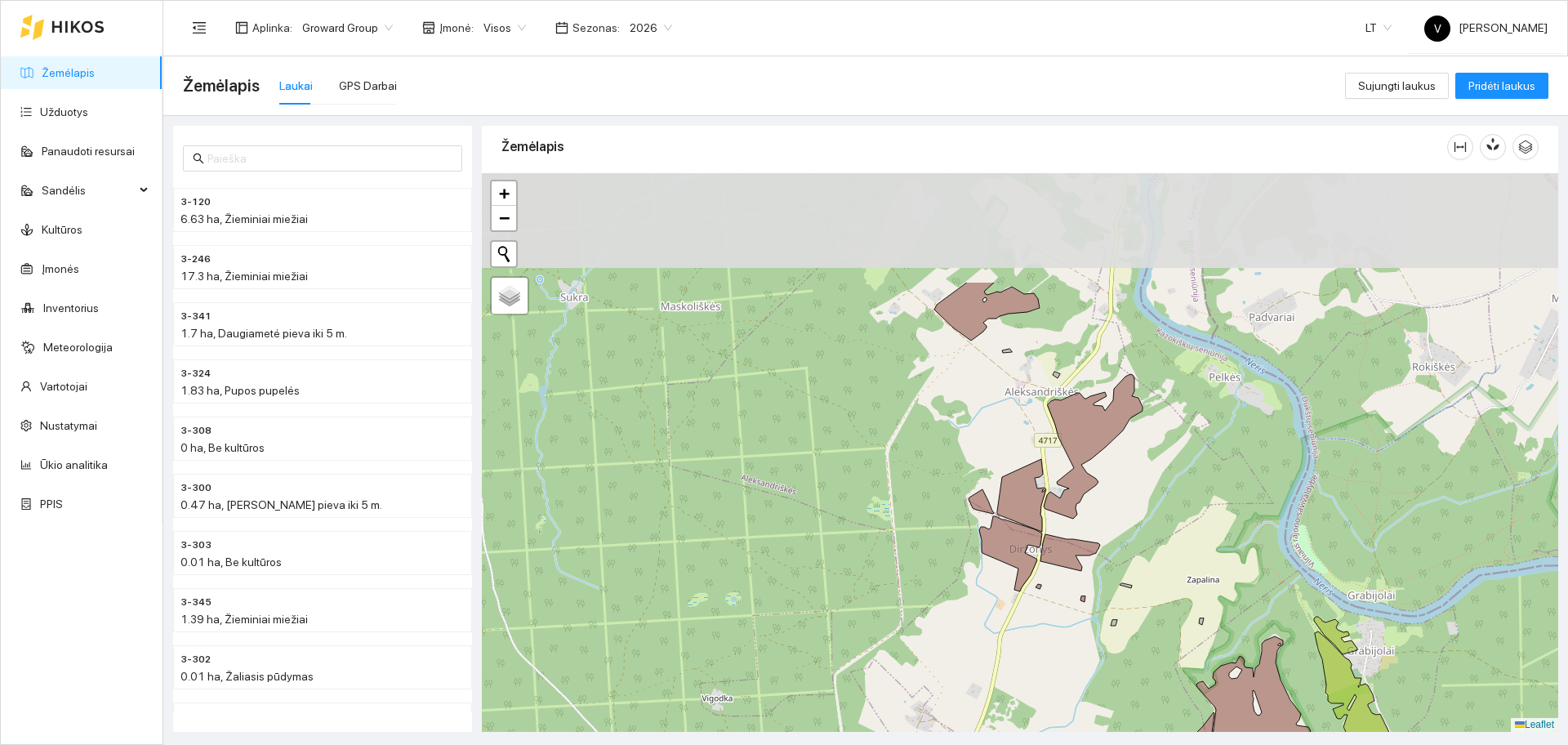
drag, startPoint x: 1010, startPoint y: 336, endPoint x: 1037, endPoint y: 487, distance: 153.4
click at [1037, 487] on icon at bounding box center [1022, 495] width 49 height 72
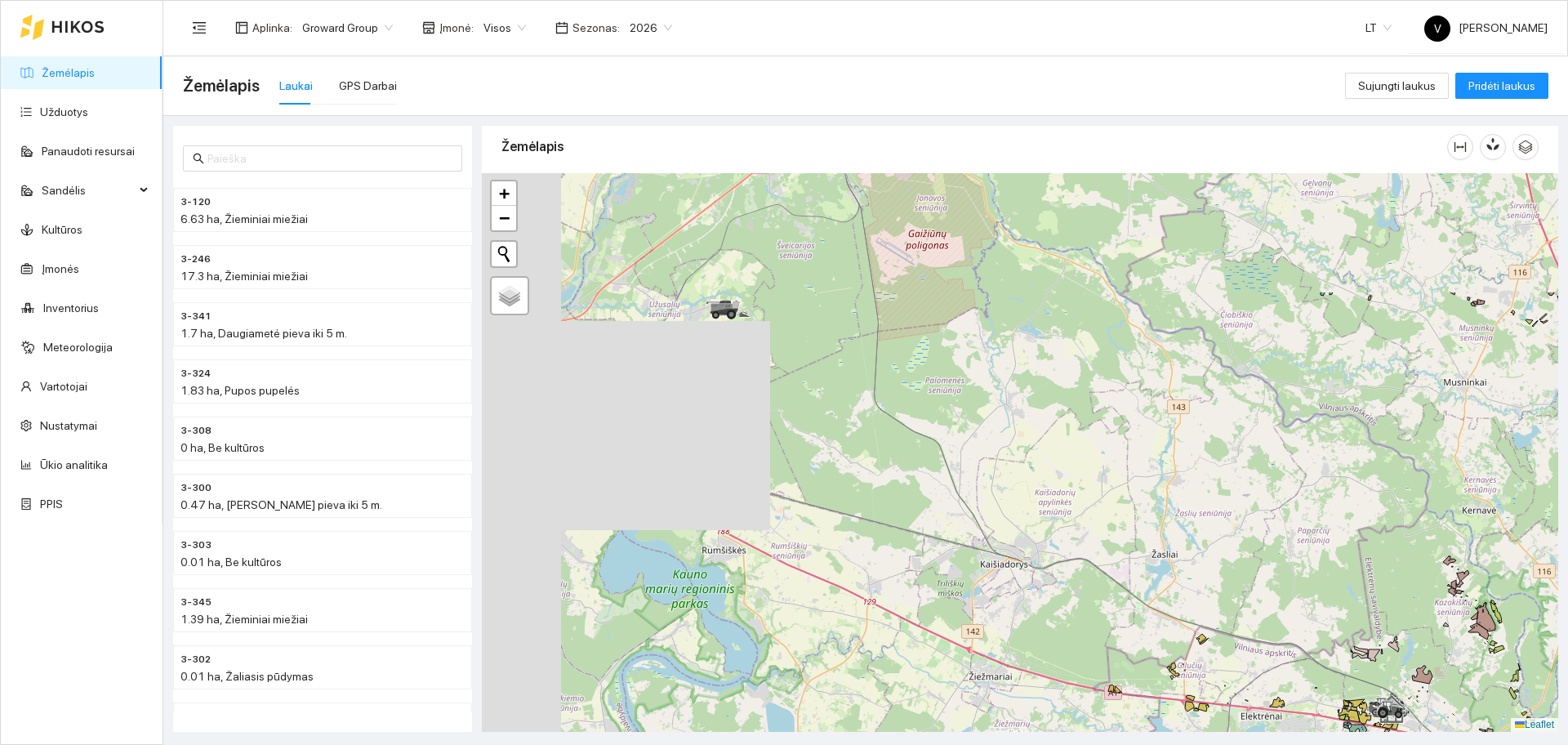
drag, startPoint x: 888, startPoint y: 414, endPoint x: 1301, endPoint y: 579, distance: 444.7
click at [1301, 579] on div at bounding box center [1020, 452] width 1077 height 559
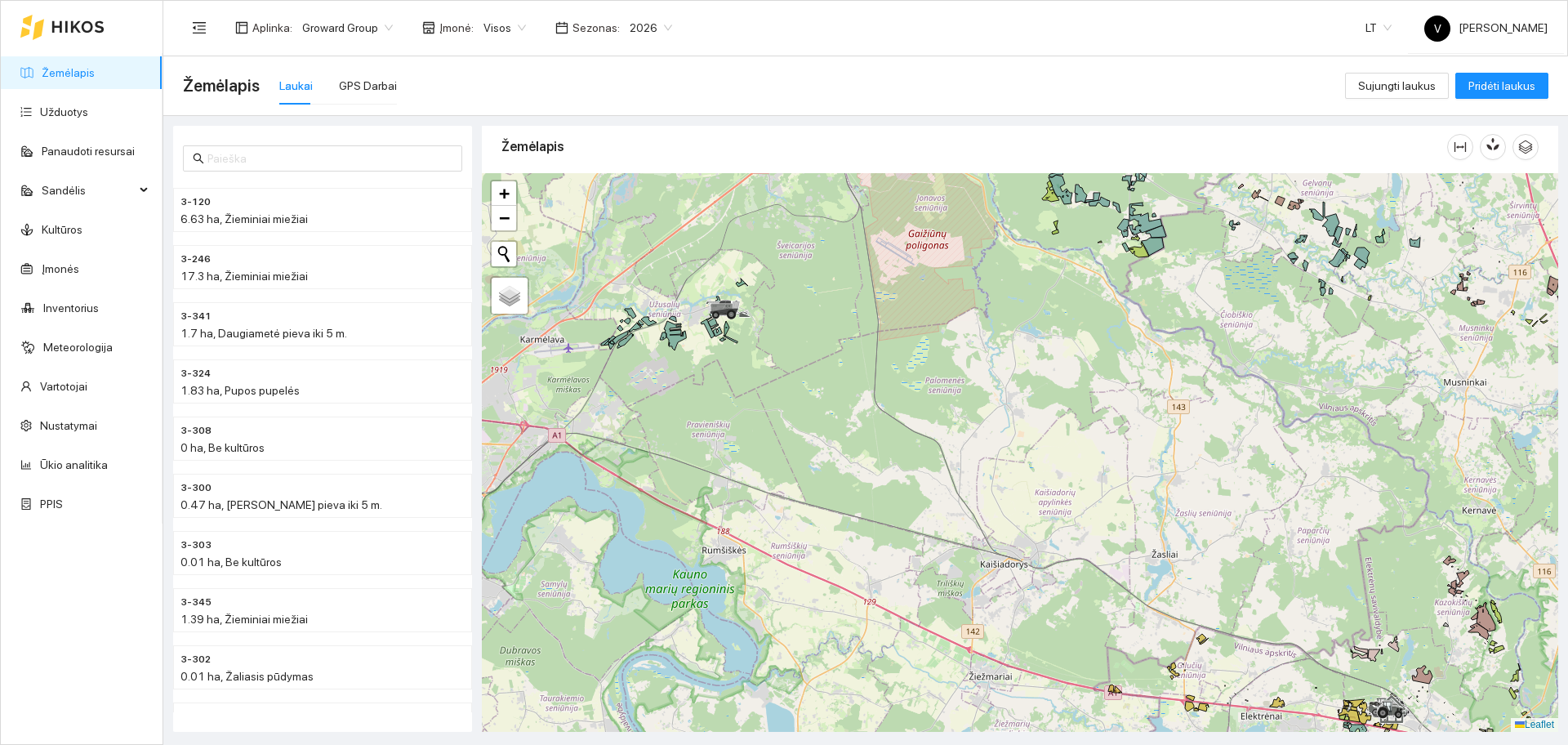
drag, startPoint x: 801, startPoint y: 388, endPoint x: 916, endPoint y: 431, distance: 122.8
click at [922, 435] on div at bounding box center [1020, 452] width 1077 height 559
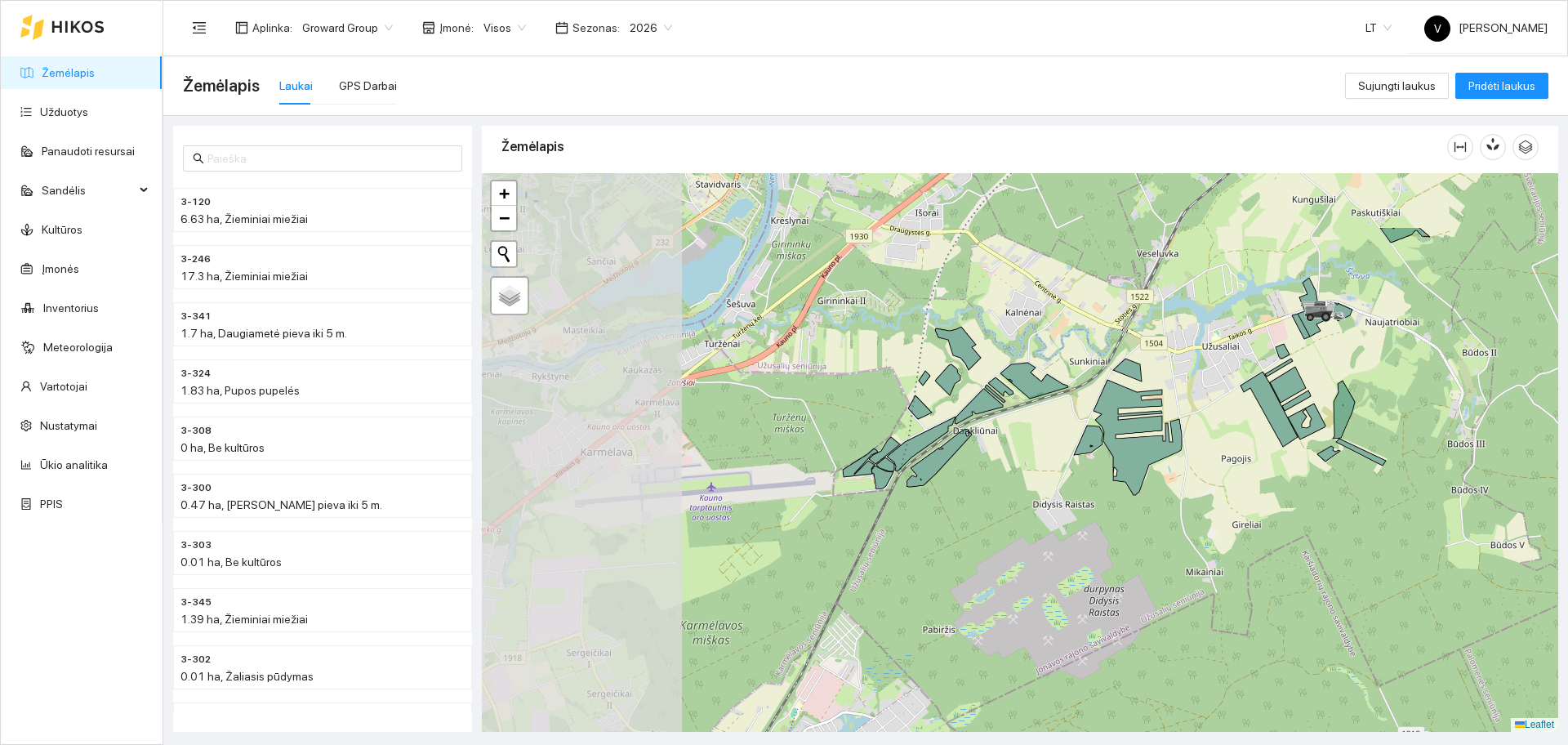
drag, startPoint x: 761, startPoint y: 410, endPoint x: 1022, endPoint y: 468, distance: 267.4
click at [1078, 494] on div at bounding box center [1020, 452] width 1077 height 559
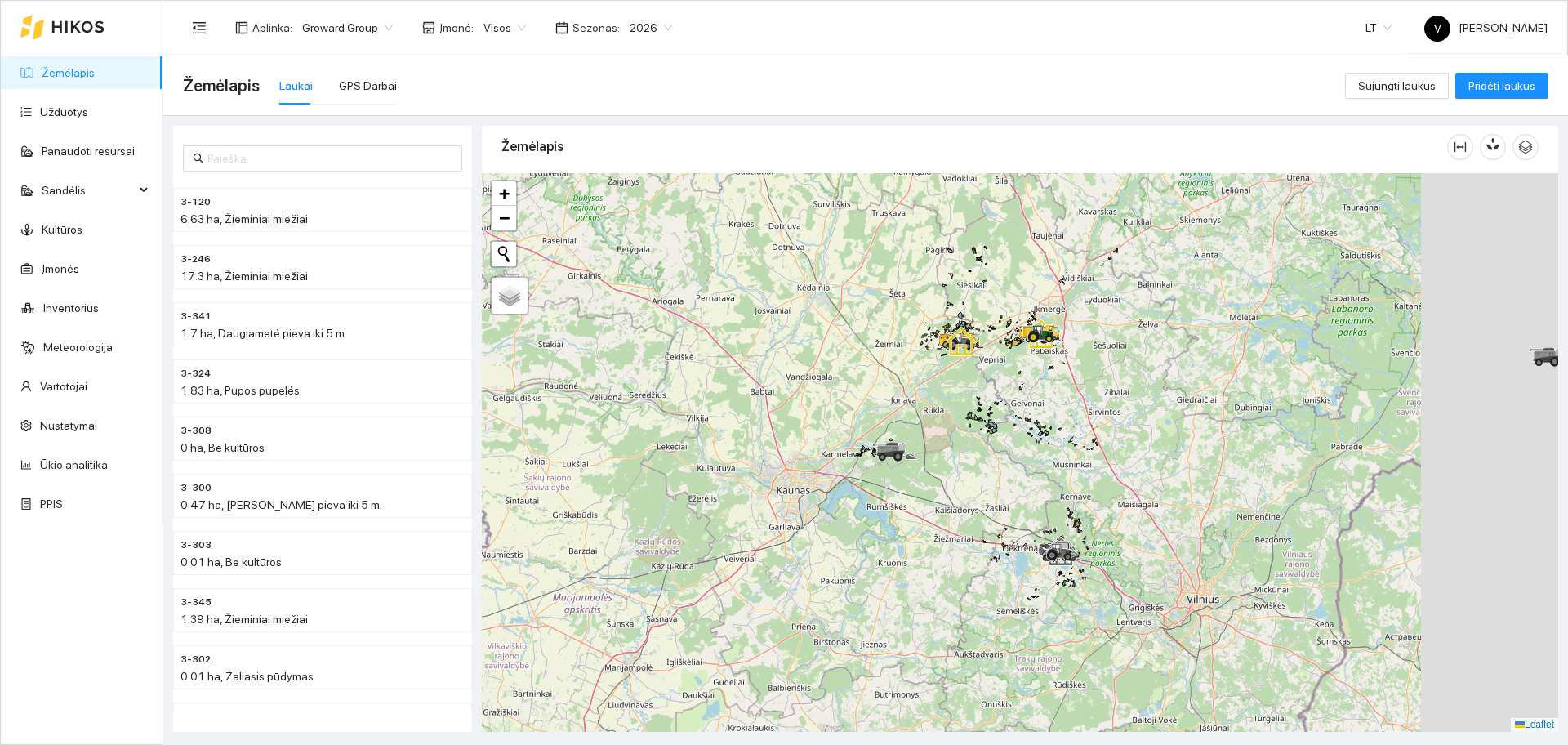
drag, startPoint x: 1083, startPoint y: 454, endPoint x: 942, endPoint y: 503, distance: 149.3
click at [936, 523] on div at bounding box center [1020, 452] width 1077 height 559
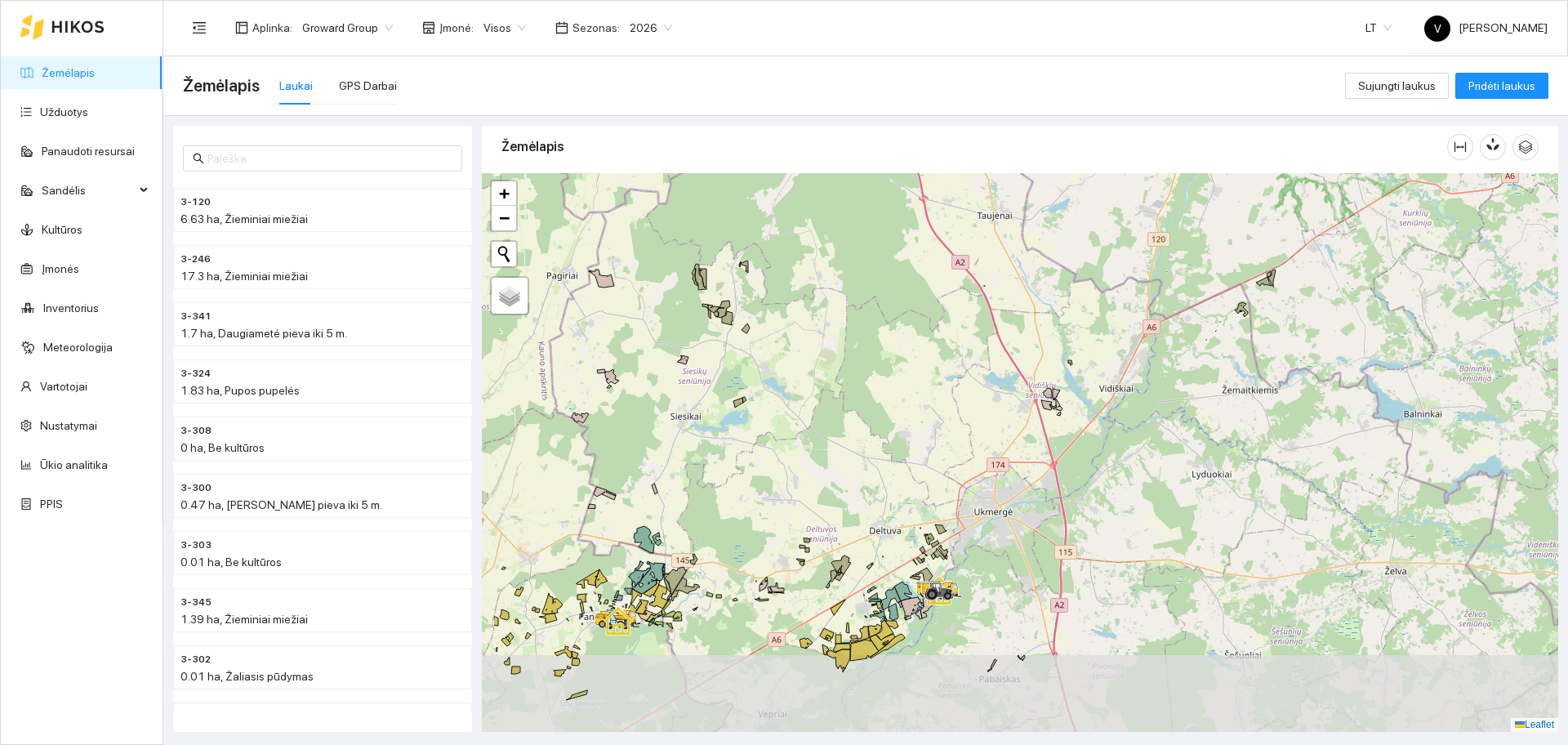
drag, startPoint x: 829, startPoint y: 498, endPoint x: 988, endPoint y: 400, distance: 186.8
click at [972, 407] on div at bounding box center [1020, 452] width 1077 height 559
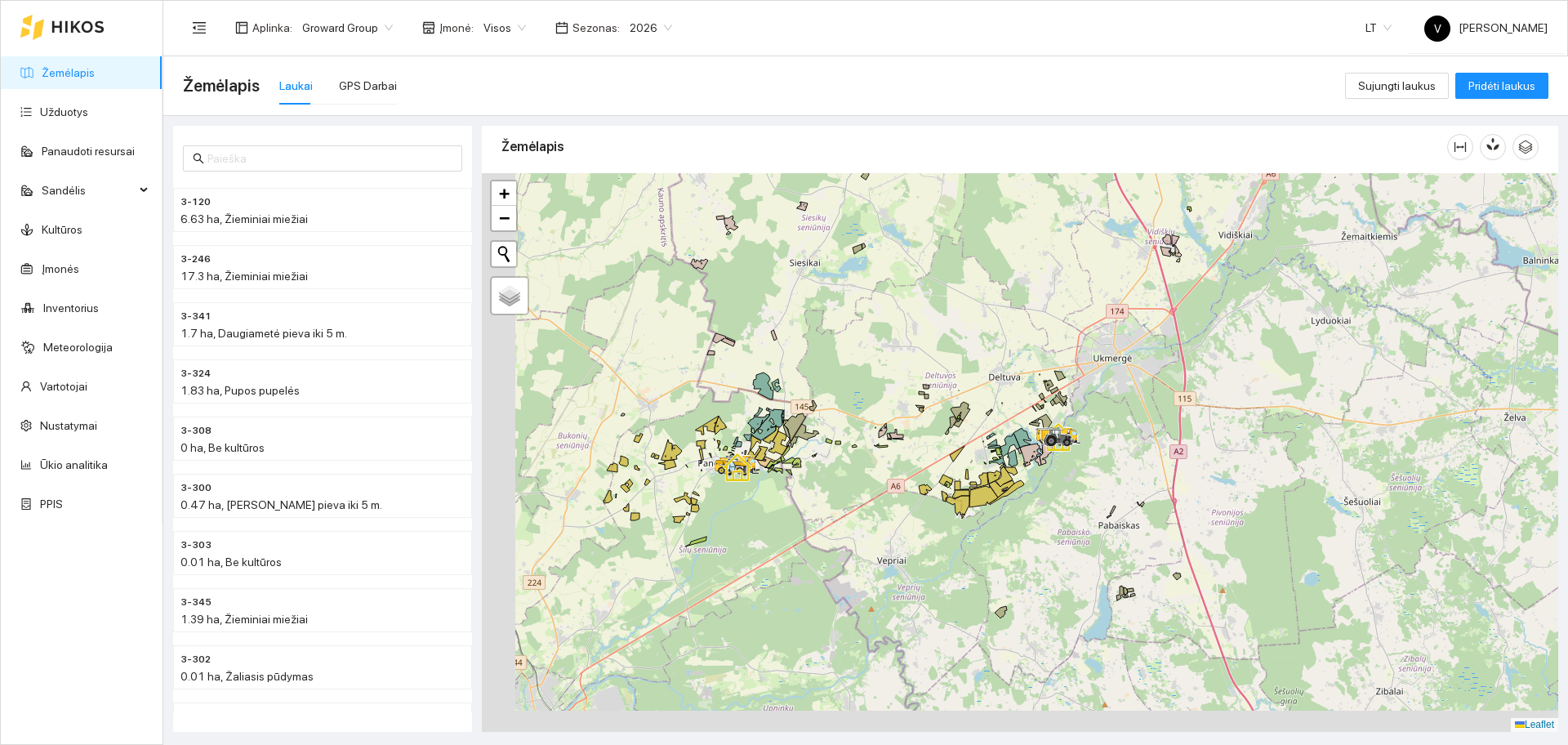
drag, startPoint x: 756, startPoint y: 621, endPoint x: 1015, endPoint y: 307, distance: 407.0
click at [1017, 304] on div at bounding box center [1020, 452] width 1077 height 559
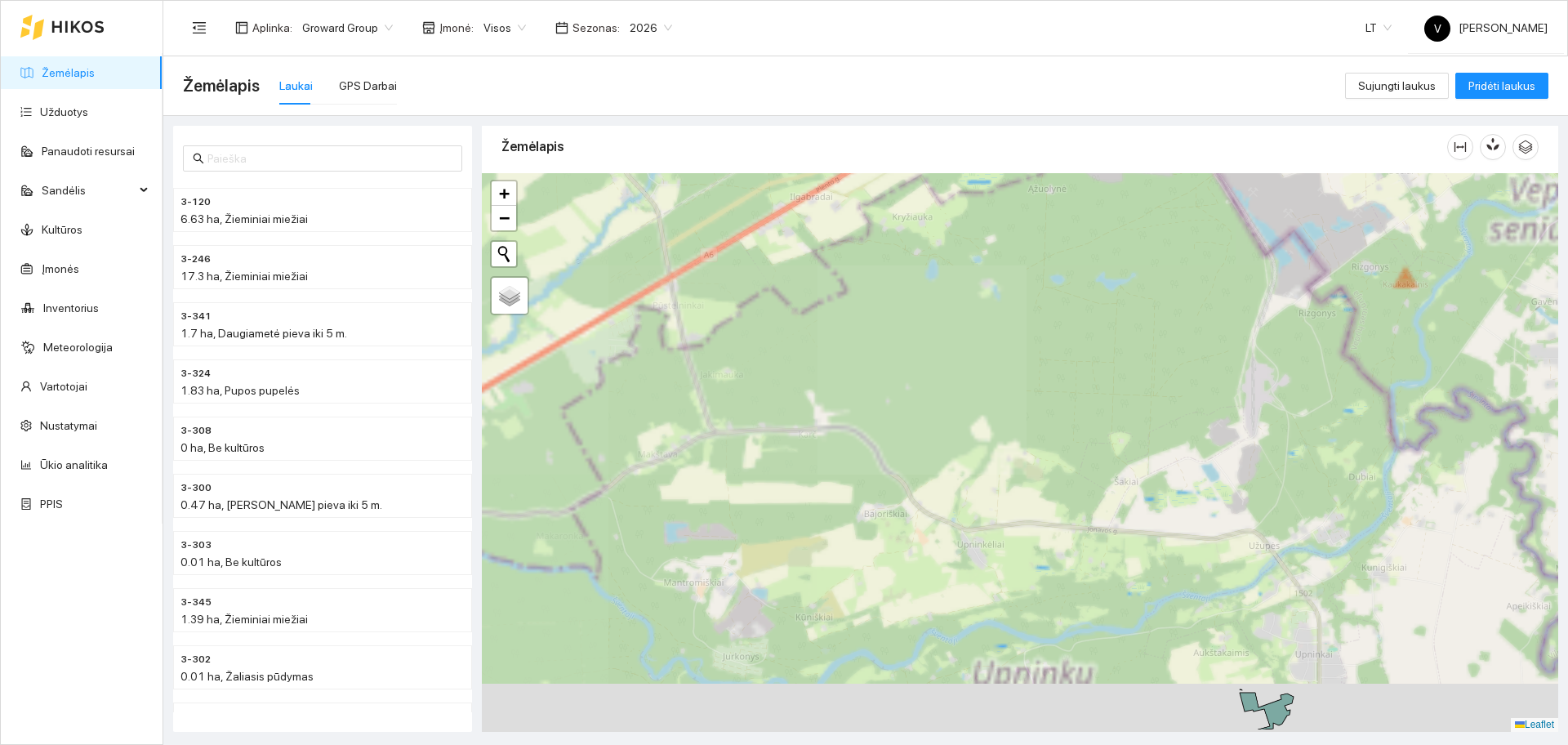
drag, startPoint x: 885, startPoint y: 512, endPoint x: 994, endPoint y: 296, distance: 241.9
click at [994, 299] on div at bounding box center [1020, 452] width 1077 height 559
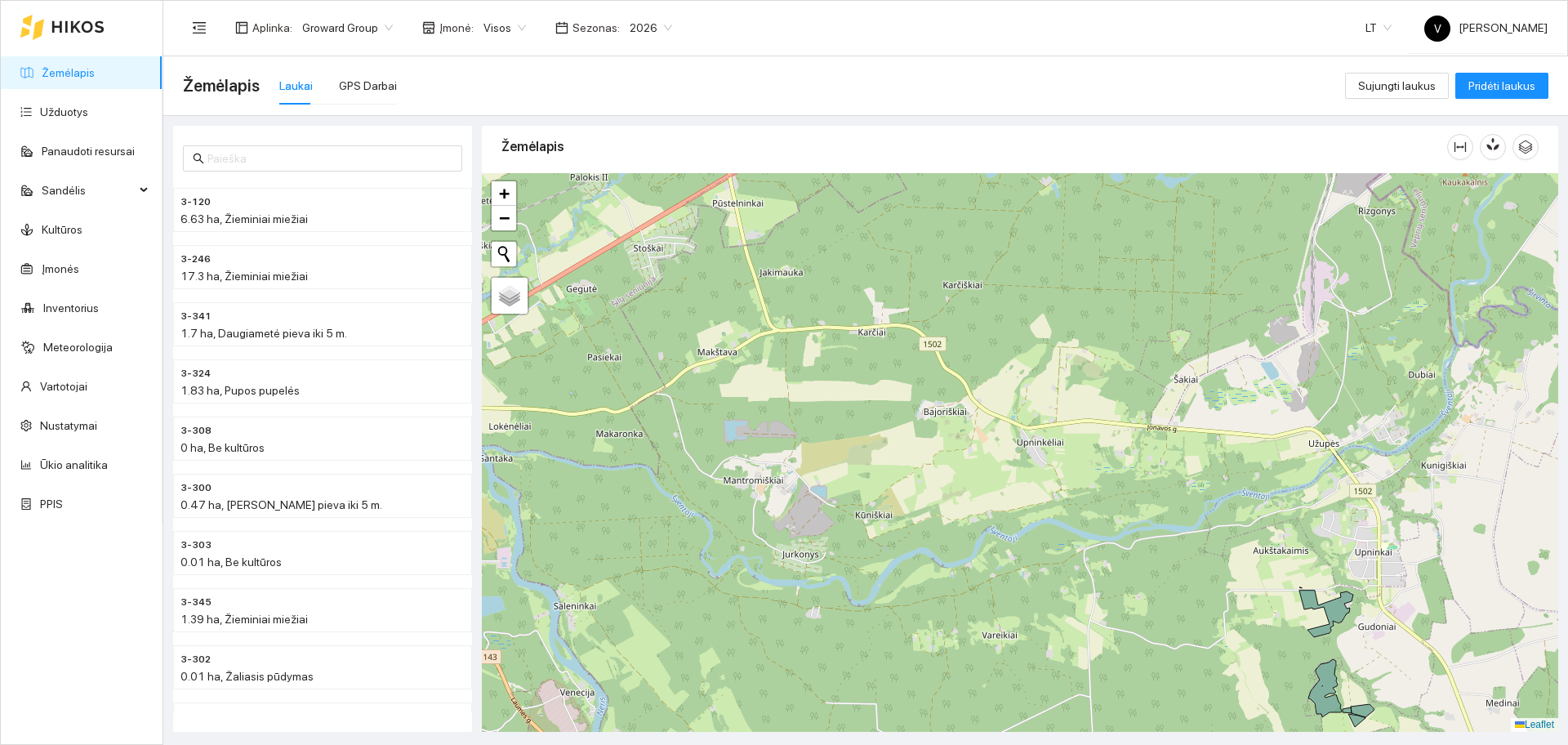
drag, startPoint x: 1103, startPoint y: 400, endPoint x: 1106, endPoint y: 410, distance: 10.4
click at [1103, 407] on div at bounding box center [1020, 452] width 1077 height 559
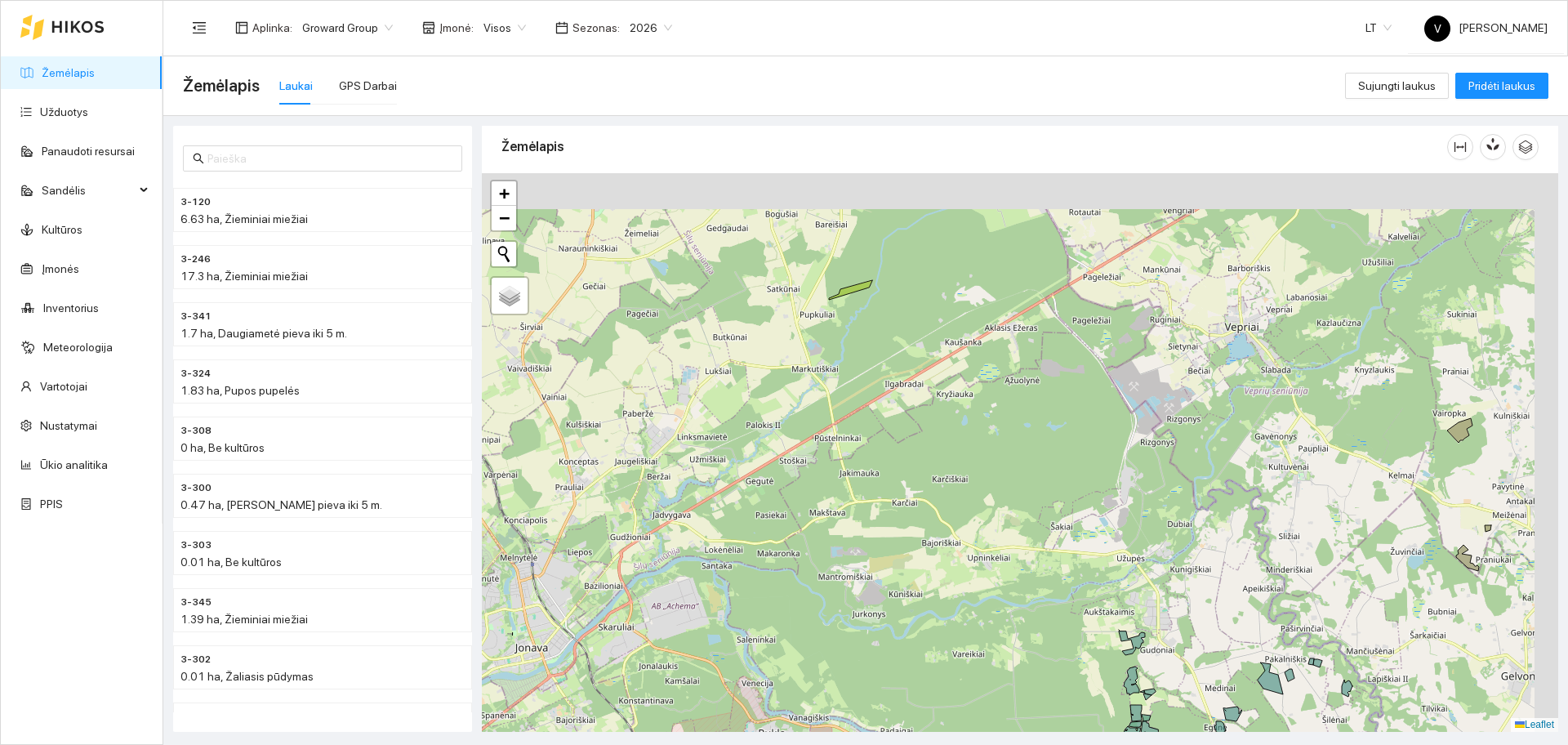
drag, startPoint x: 933, startPoint y: 294, endPoint x: 854, endPoint y: 496, distance: 216.9
click at [854, 496] on div at bounding box center [1020, 452] width 1077 height 559
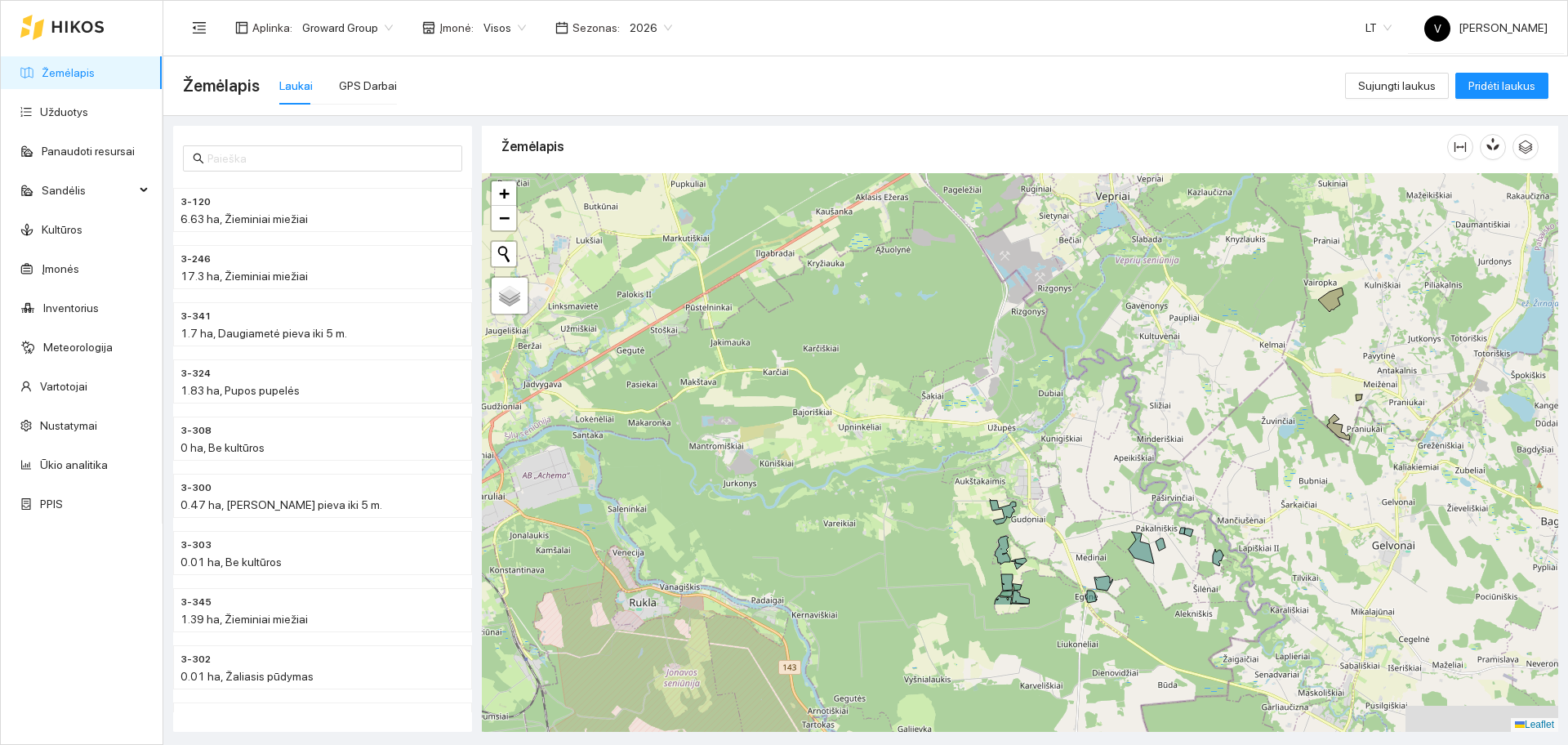
drag, startPoint x: 1254, startPoint y: 467, endPoint x: 1152, endPoint y: 219, distance: 268.2
click at [1212, 213] on div at bounding box center [1020, 452] width 1077 height 559
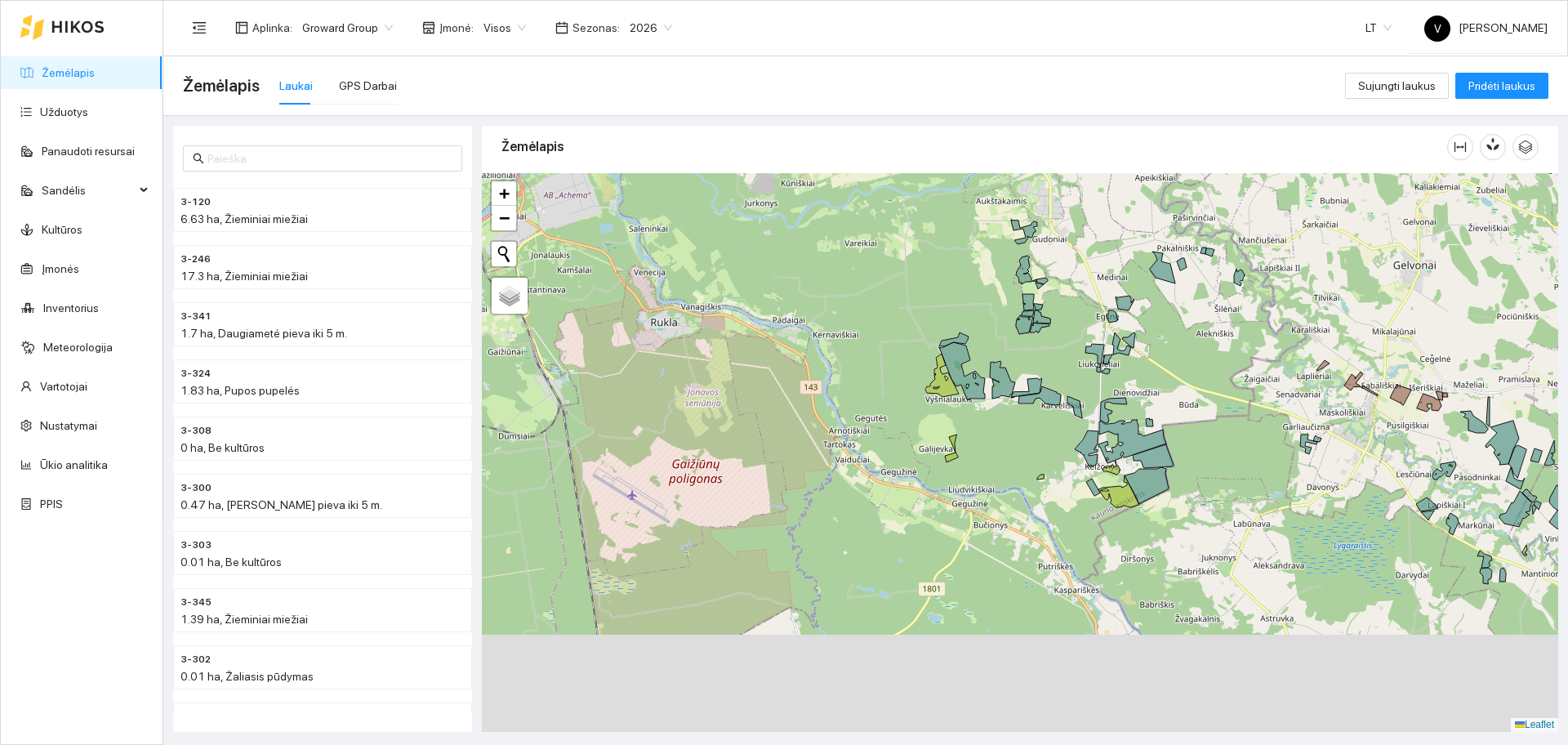
drag, startPoint x: 1063, startPoint y: 406, endPoint x: 1047, endPoint y: 298, distance: 109.2
click at [1047, 299] on div at bounding box center [1020, 452] width 1077 height 559
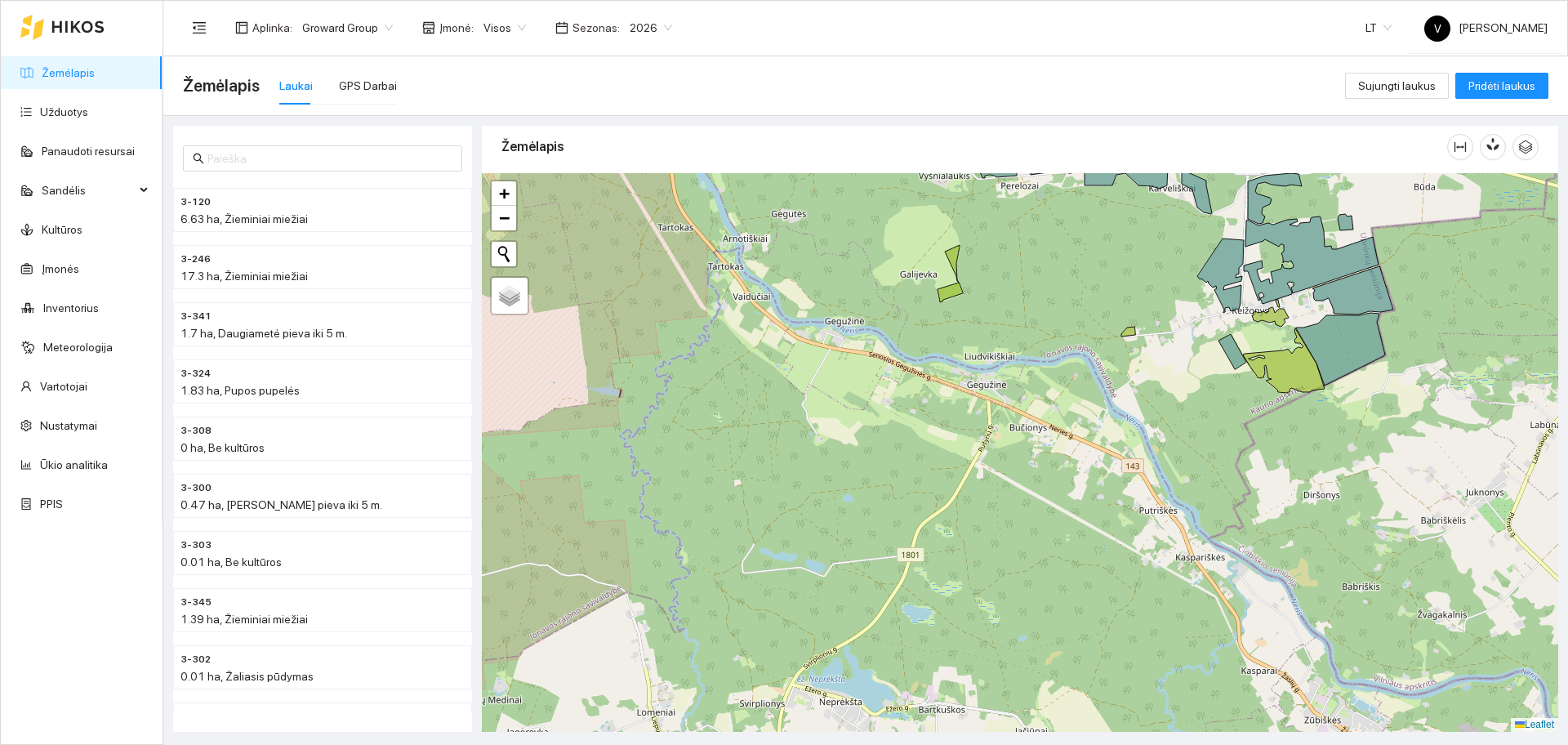
drag, startPoint x: 1051, startPoint y: 275, endPoint x: 1017, endPoint y: 314, distance: 51.7
click at [1017, 322] on div at bounding box center [1020, 452] width 1077 height 559
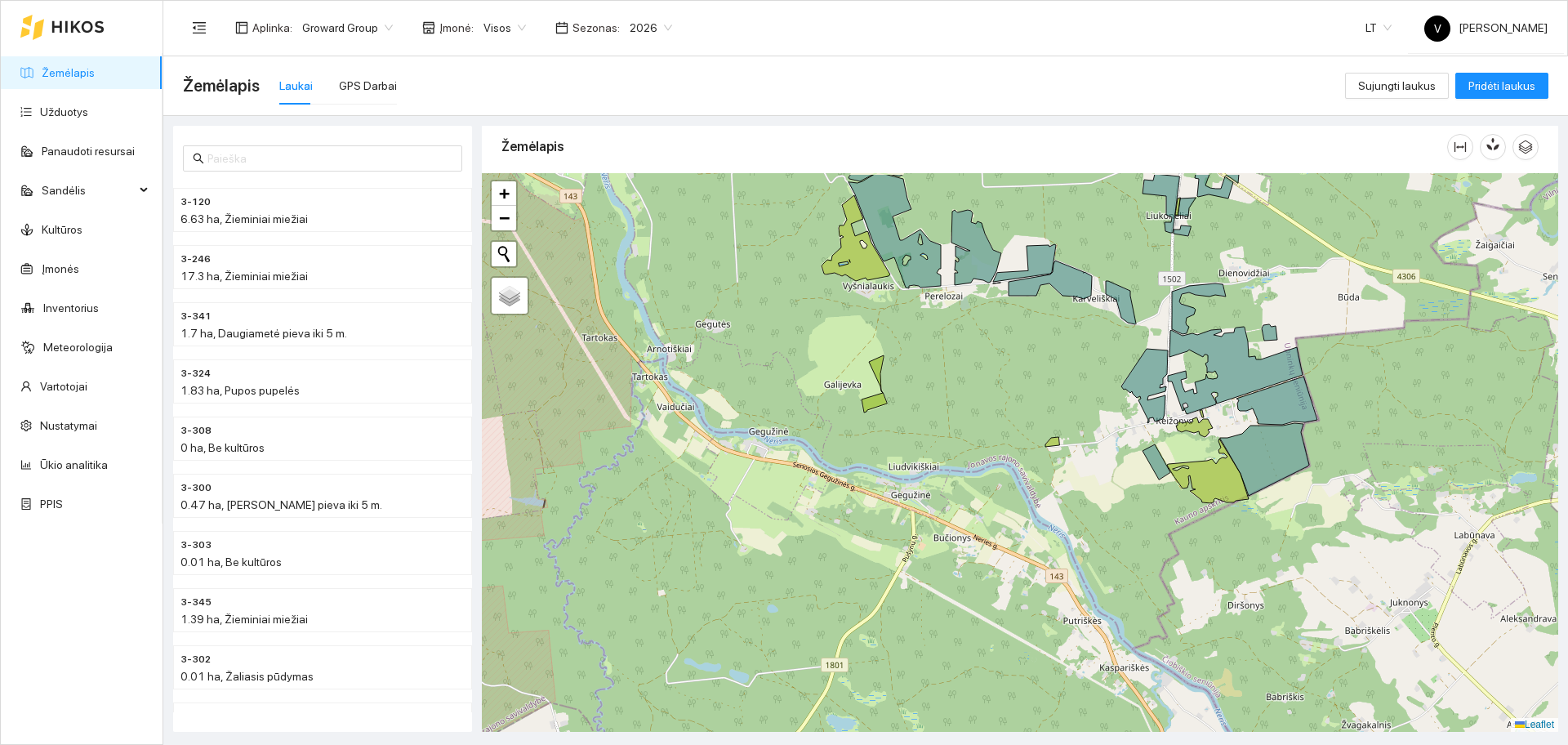
drag, startPoint x: 1029, startPoint y: 374, endPoint x: 993, endPoint y: 432, distance: 68.3
click at [993, 432] on div at bounding box center [1020, 452] width 1077 height 559
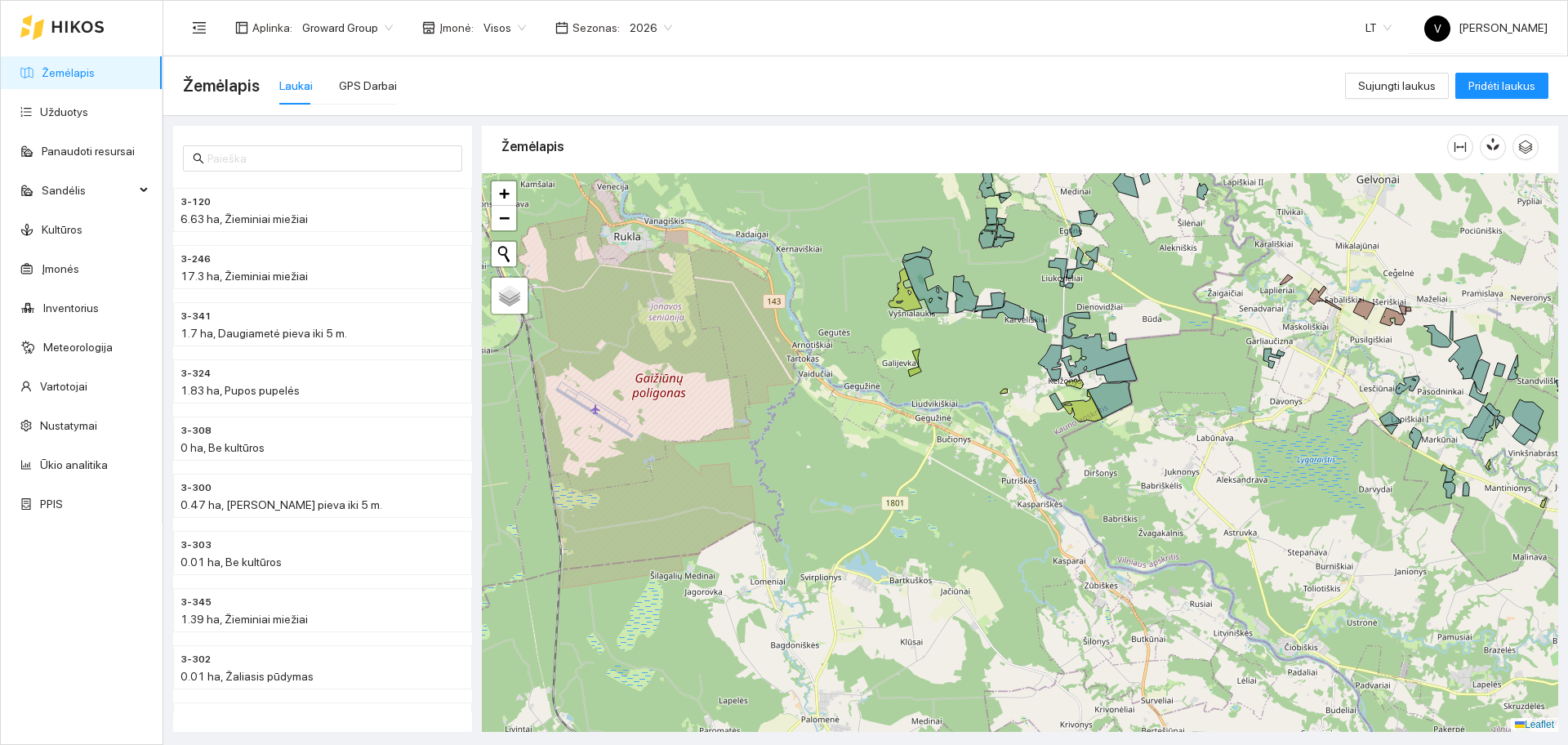
drag, startPoint x: 1065, startPoint y: 303, endPoint x: 1008, endPoint y: 369, distance: 87.2
click at [1008, 369] on div at bounding box center [1020, 452] width 1077 height 559
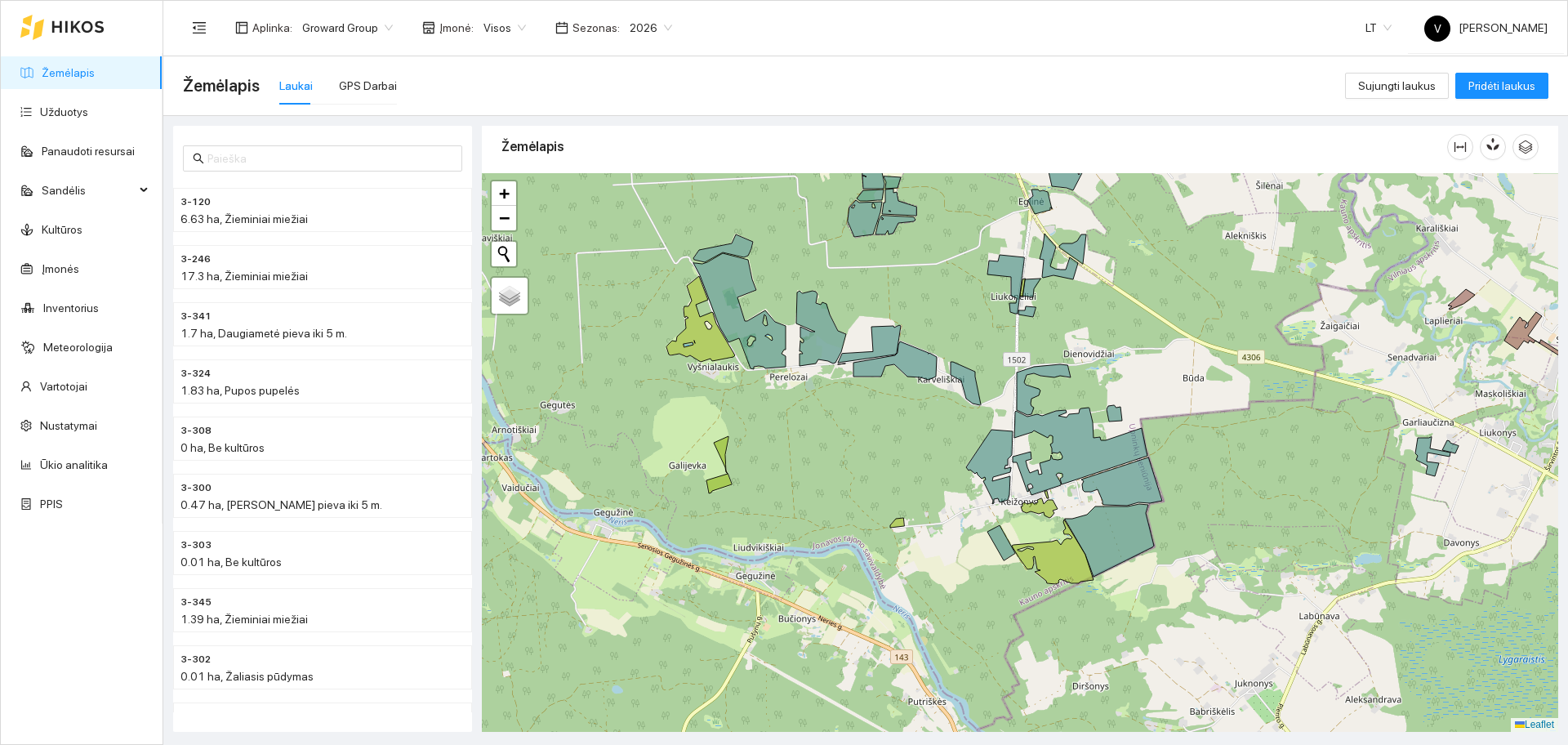
drag, startPoint x: 994, startPoint y: 372, endPoint x: 916, endPoint y: 400, distance: 82.9
click at [916, 400] on div at bounding box center [1020, 452] width 1077 height 559
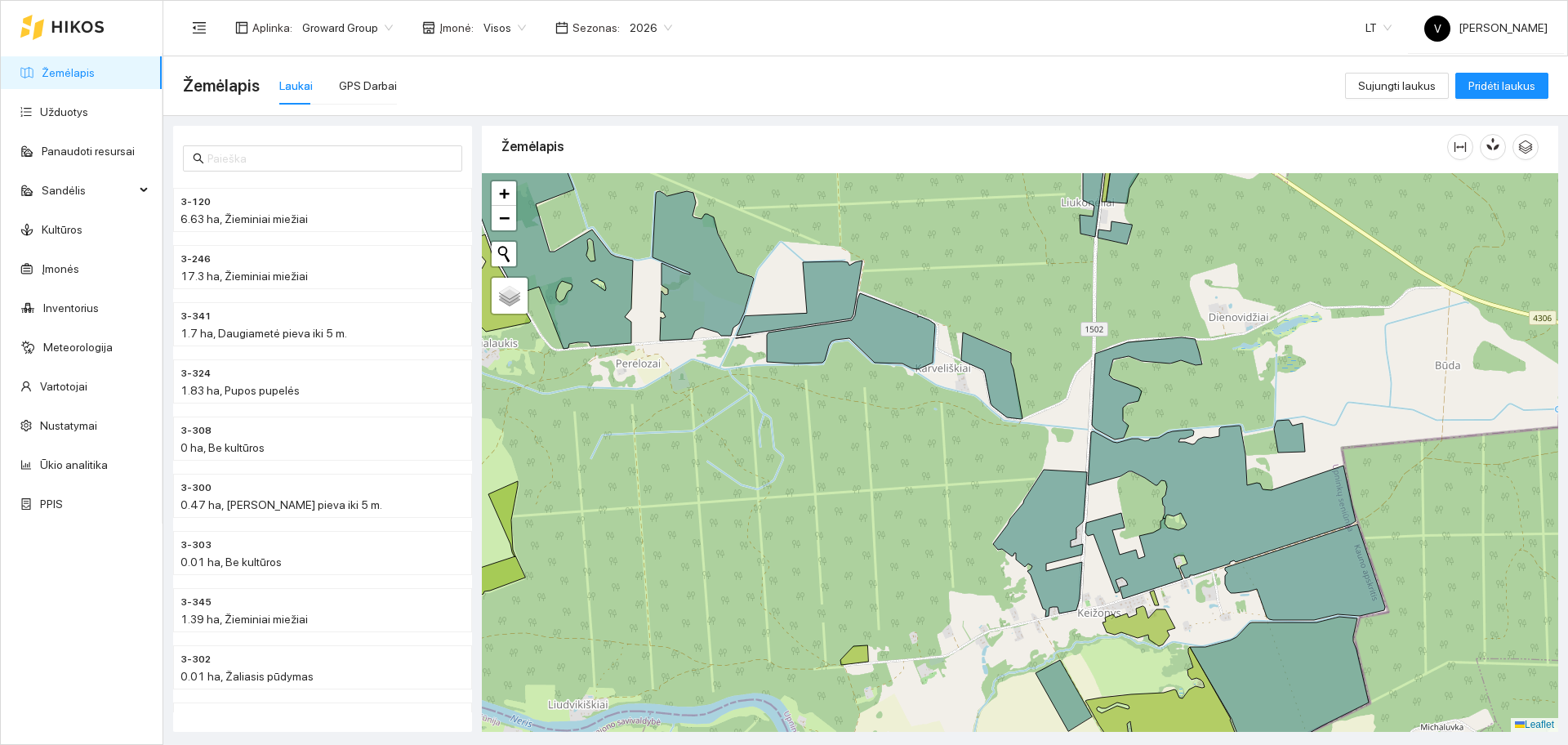
drag, startPoint x: 905, startPoint y: 433, endPoint x: 934, endPoint y: 400, distance: 43.9
click at [916, 440] on div at bounding box center [1020, 452] width 1077 height 559
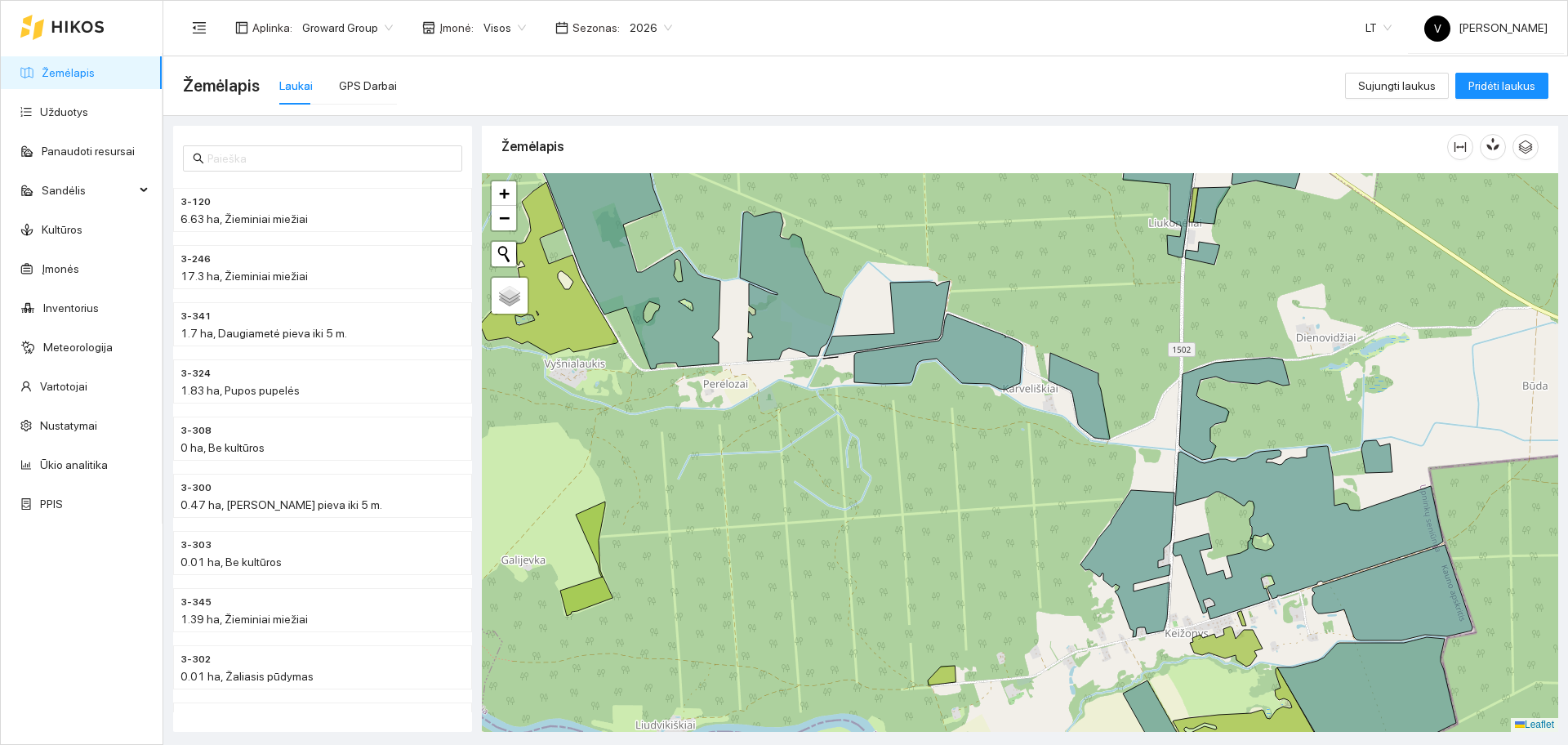
drag, startPoint x: 855, startPoint y: 404, endPoint x: 972, endPoint y: 432, distance: 120.3
click at [972, 432] on div at bounding box center [1020, 452] width 1077 height 559
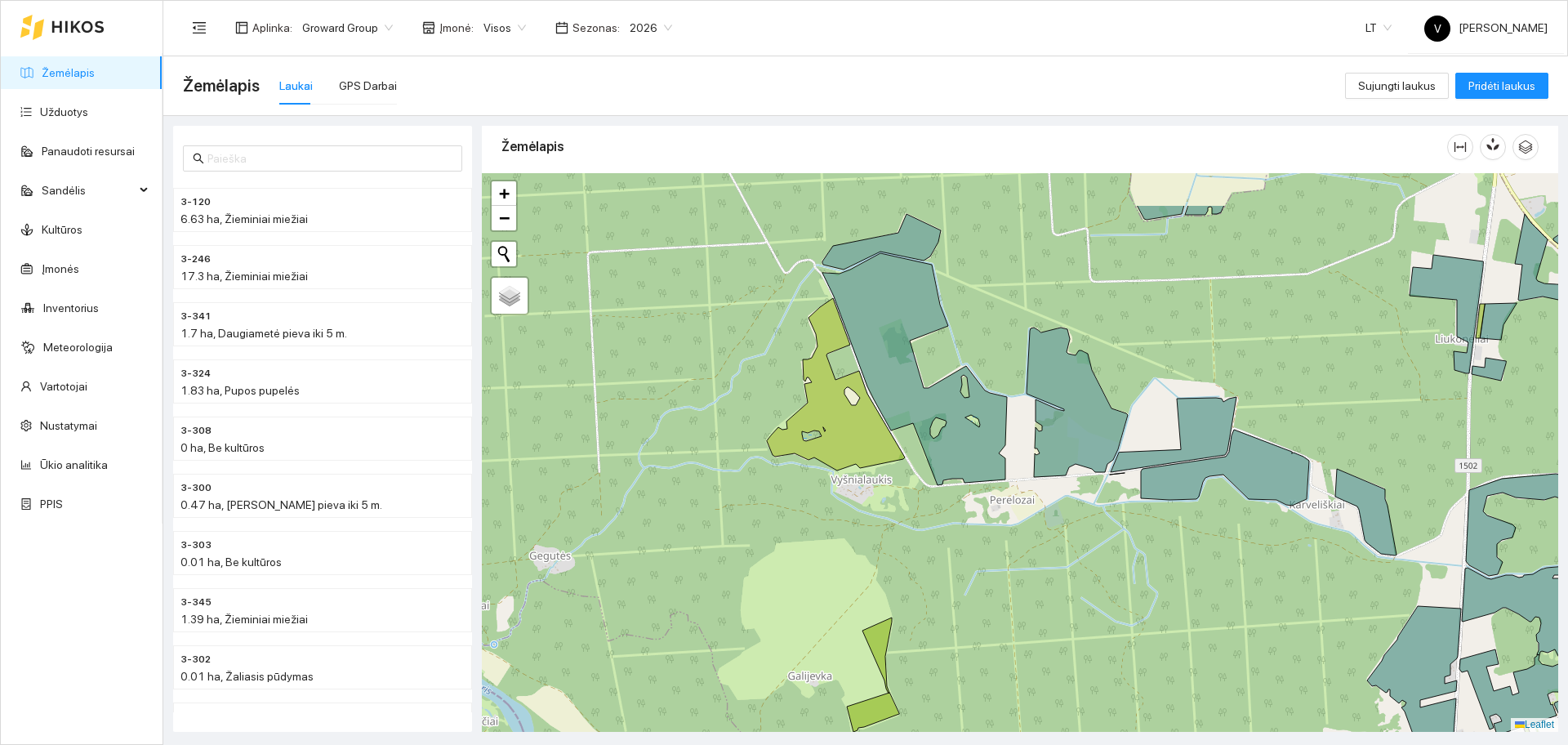
drag, startPoint x: 919, startPoint y: 406, endPoint x: 1062, endPoint y: 484, distance: 162.9
click at [1062, 484] on div at bounding box center [1020, 452] width 1077 height 559
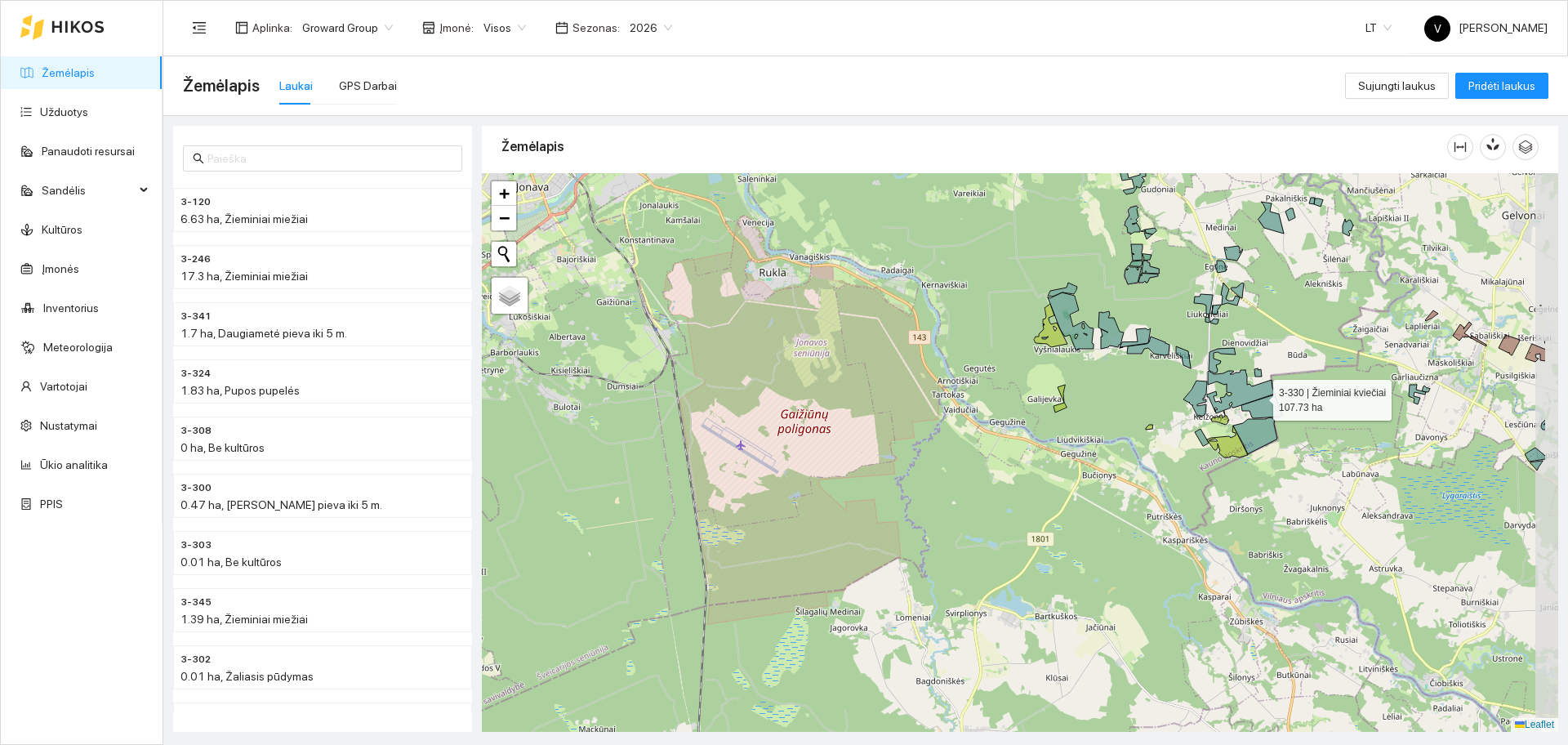
drag, startPoint x: 1347, startPoint y: 368, endPoint x: 1257, endPoint y: 412, distance: 100.2
click at [1257, 412] on icon at bounding box center [1241, 391] width 68 height 43
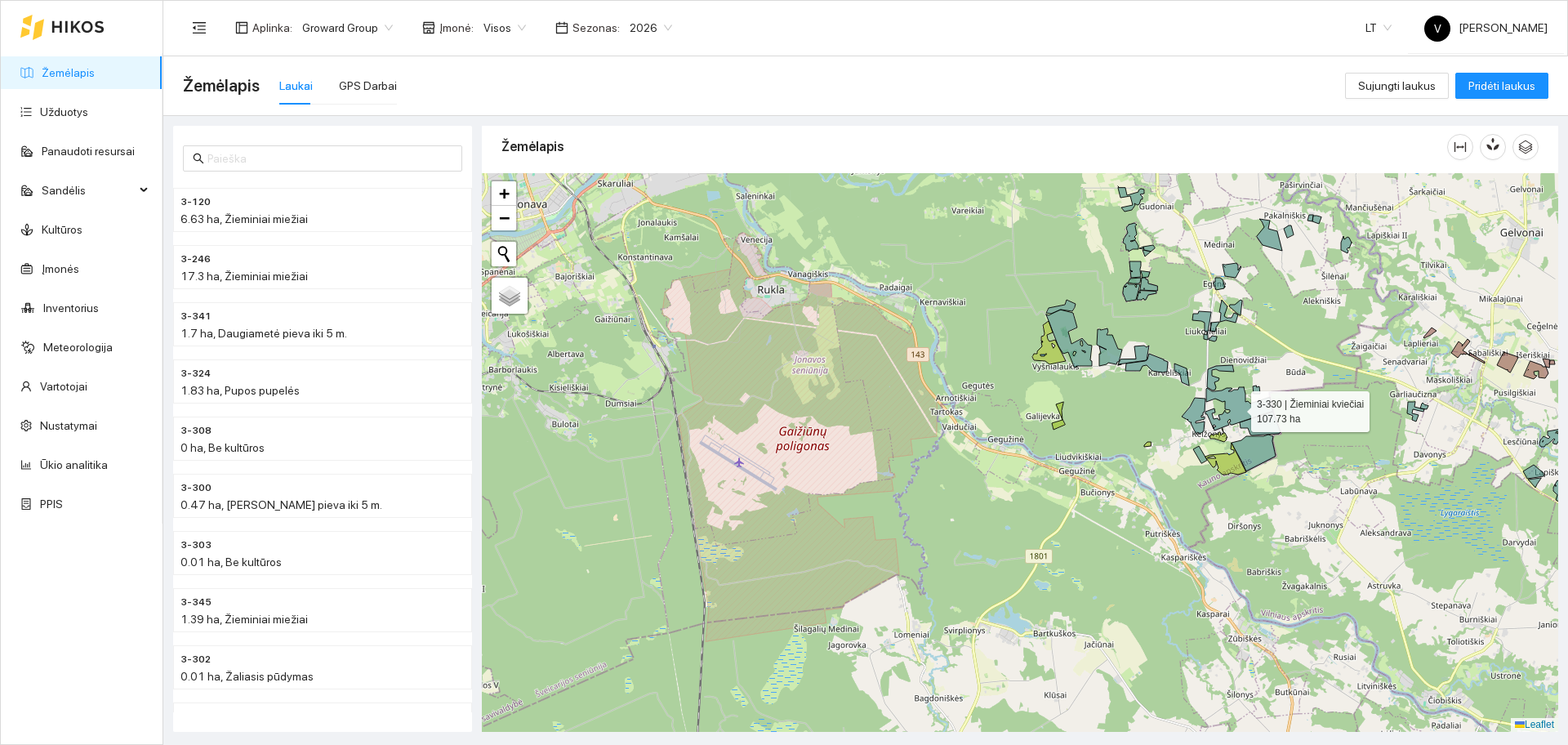
drag, startPoint x: 1221, startPoint y: 390, endPoint x: 1201, endPoint y: 400, distance: 22.4
click at [1201, 400] on div at bounding box center [1020, 452] width 1077 height 559
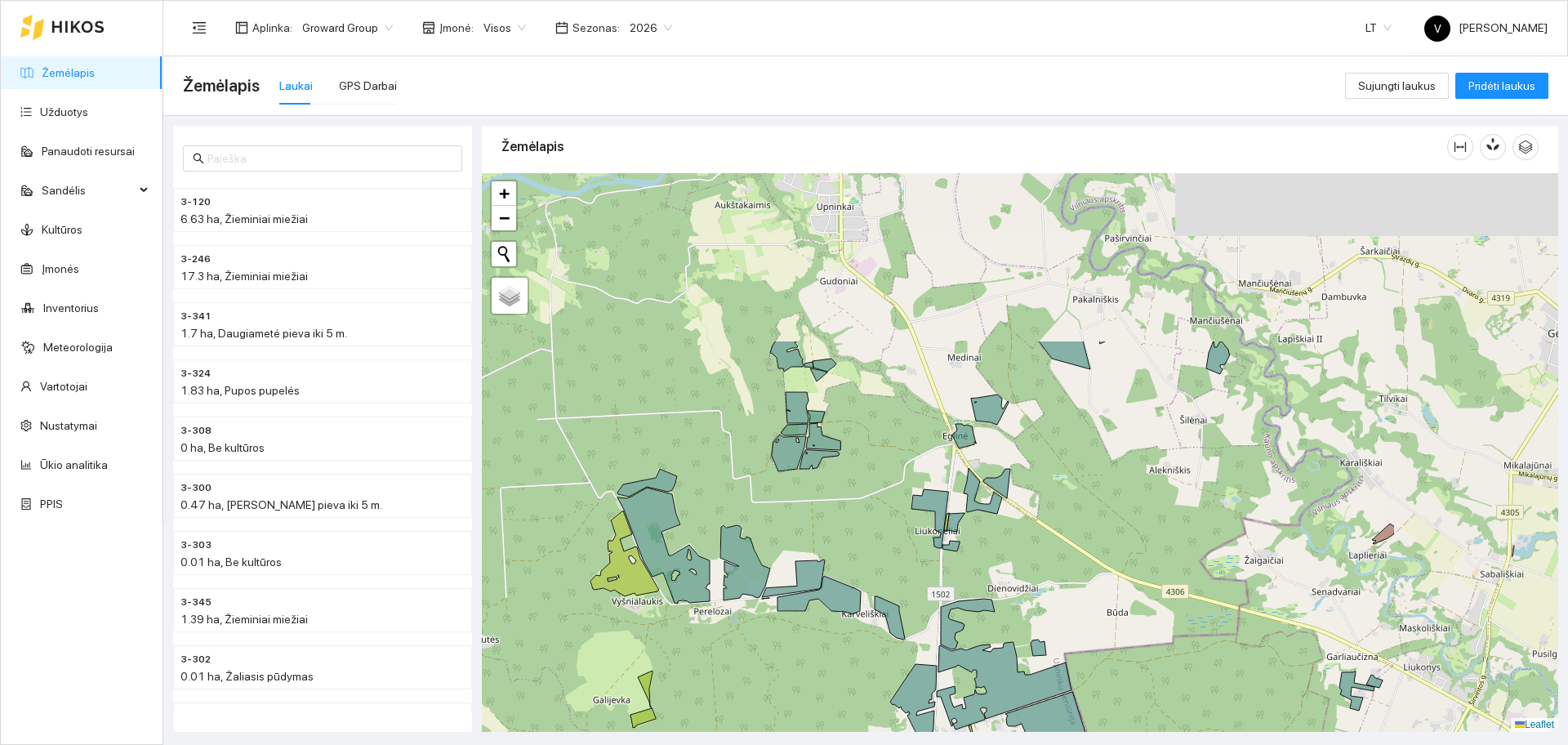
drag, startPoint x: 1033, startPoint y: 396, endPoint x: 934, endPoint y: 498, distance: 142.1
click at [934, 498] on icon at bounding box center [930, 518] width 37 height 59
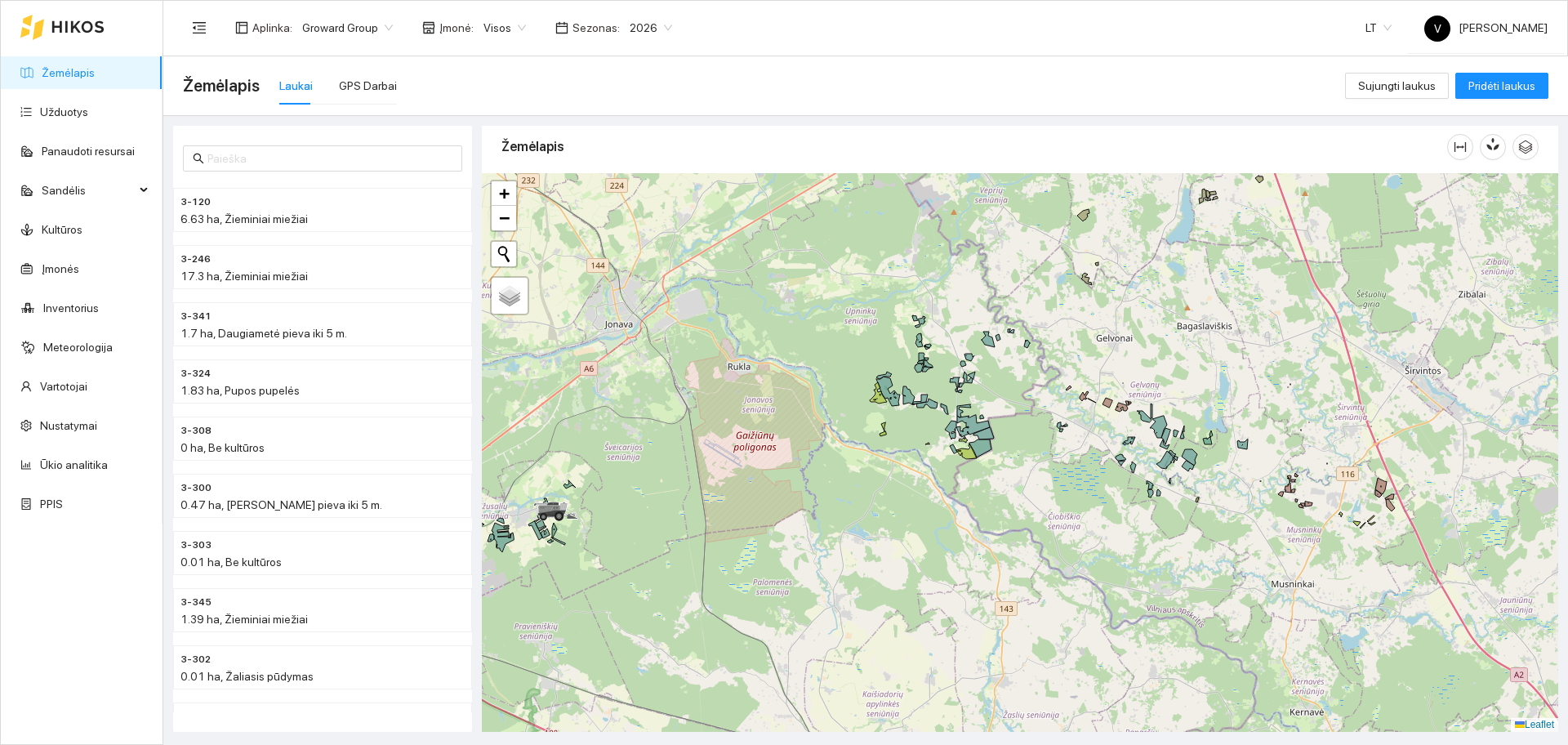
drag, startPoint x: 897, startPoint y: 269, endPoint x: 969, endPoint y: 500, distance: 242.0
click at [968, 499] on div at bounding box center [1020, 452] width 1077 height 559
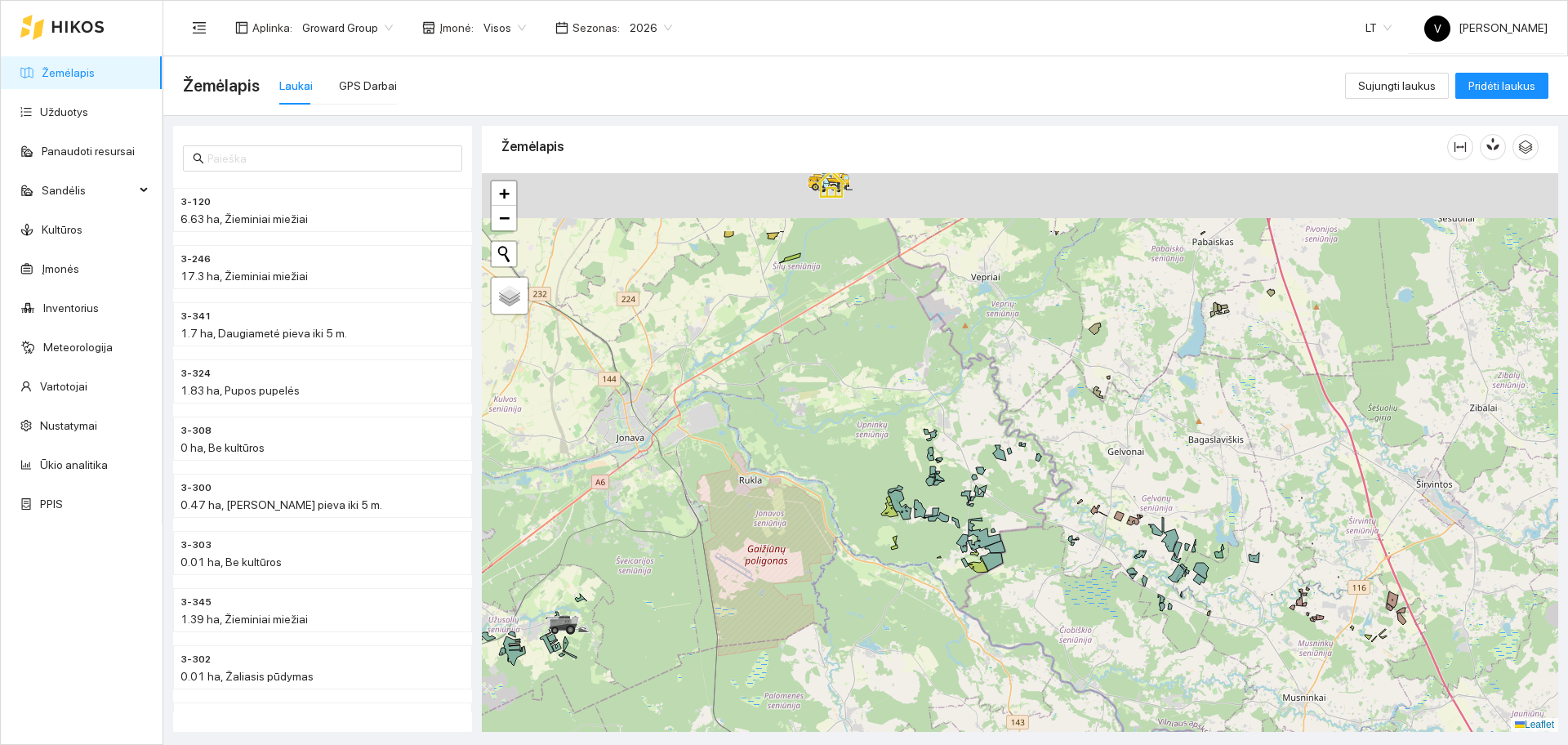
drag, startPoint x: 748, startPoint y: 354, endPoint x: 793, endPoint y: 587, distance: 237.3
click at [776, 595] on div at bounding box center [1020, 452] width 1077 height 559
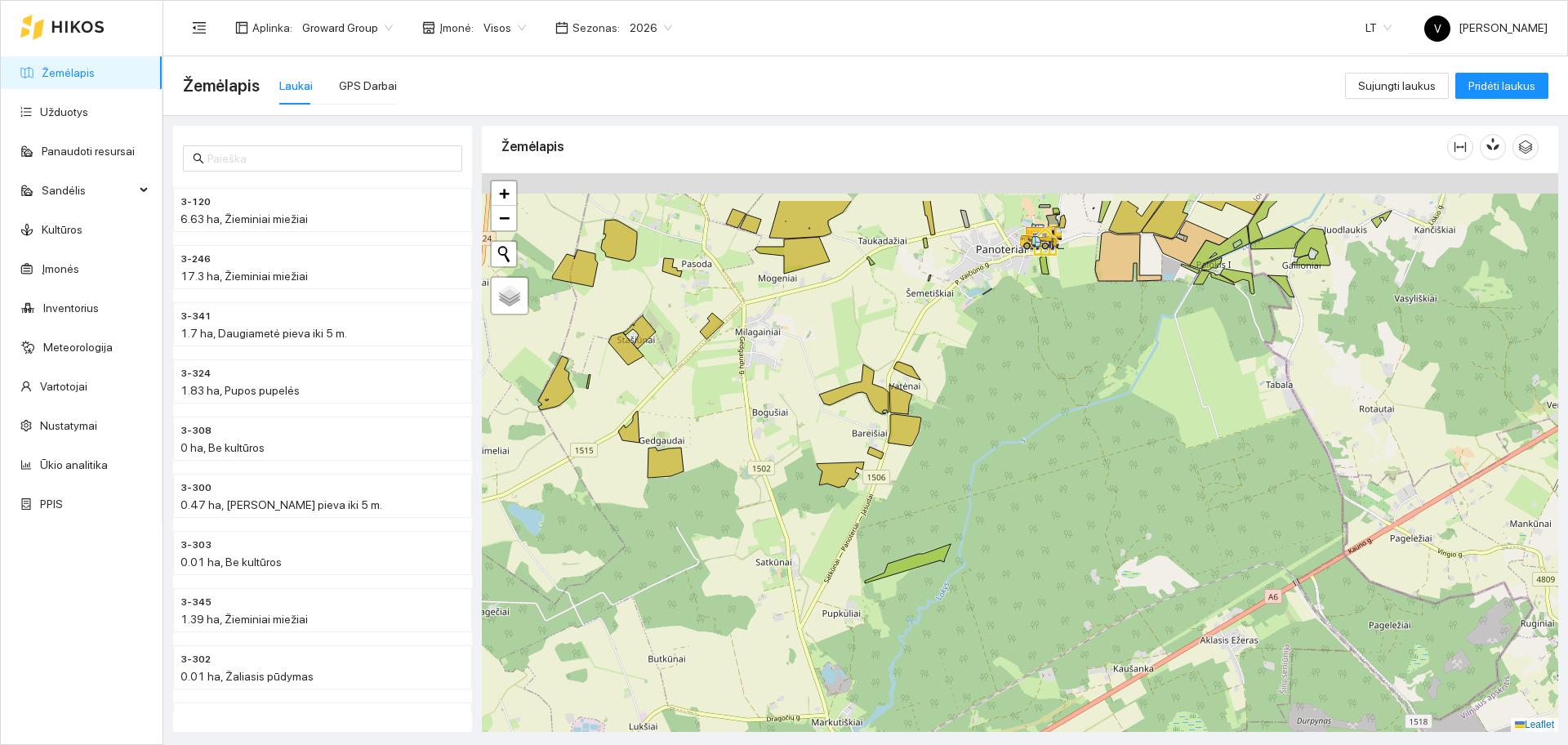
drag, startPoint x: 708, startPoint y: 326, endPoint x: 877, endPoint y: 500, distance: 242.6
click at [877, 500] on div at bounding box center [1020, 452] width 1077 height 559
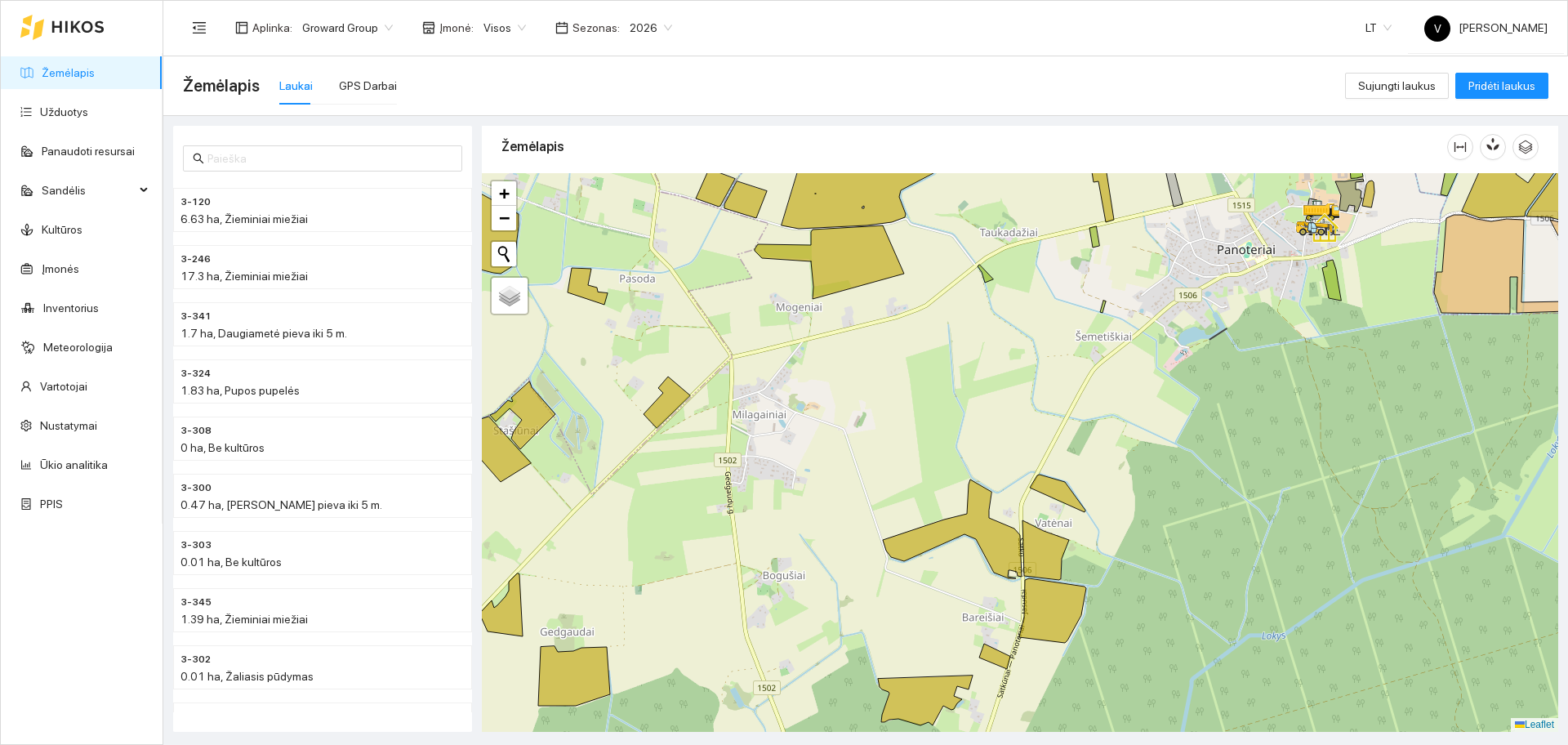
drag, startPoint x: 994, startPoint y: 382, endPoint x: 998, endPoint y: 403, distance: 21.4
click at [998, 403] on div at bounding box center [1020, 452] width 1077 height 559
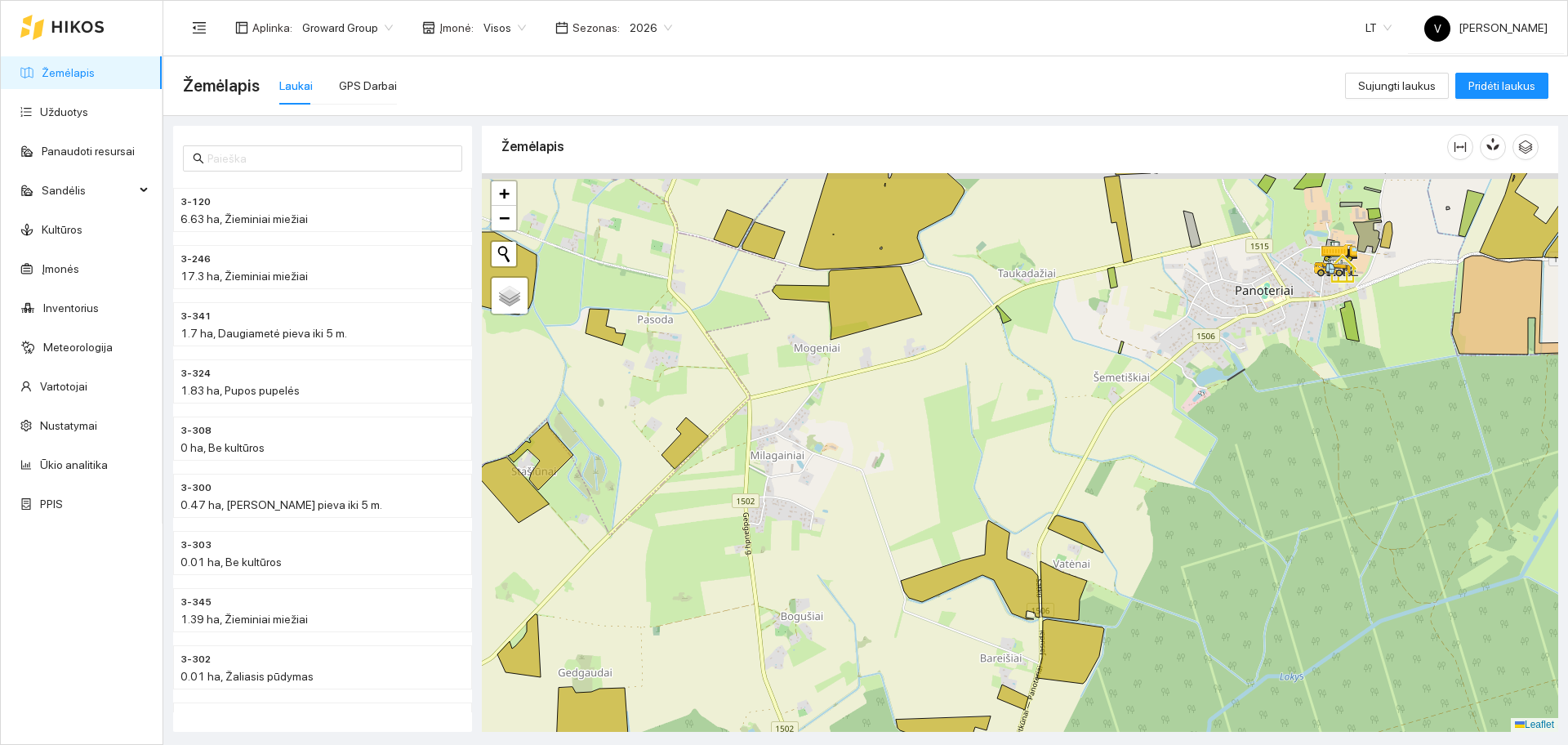
drag, startPoint x: 889, startPoint y: 305, endPoint x: 940, endPoint y: 393, distance: 101.7
click at [939, 399] on div at bounding box center [1020, 452] width 1077 height 559
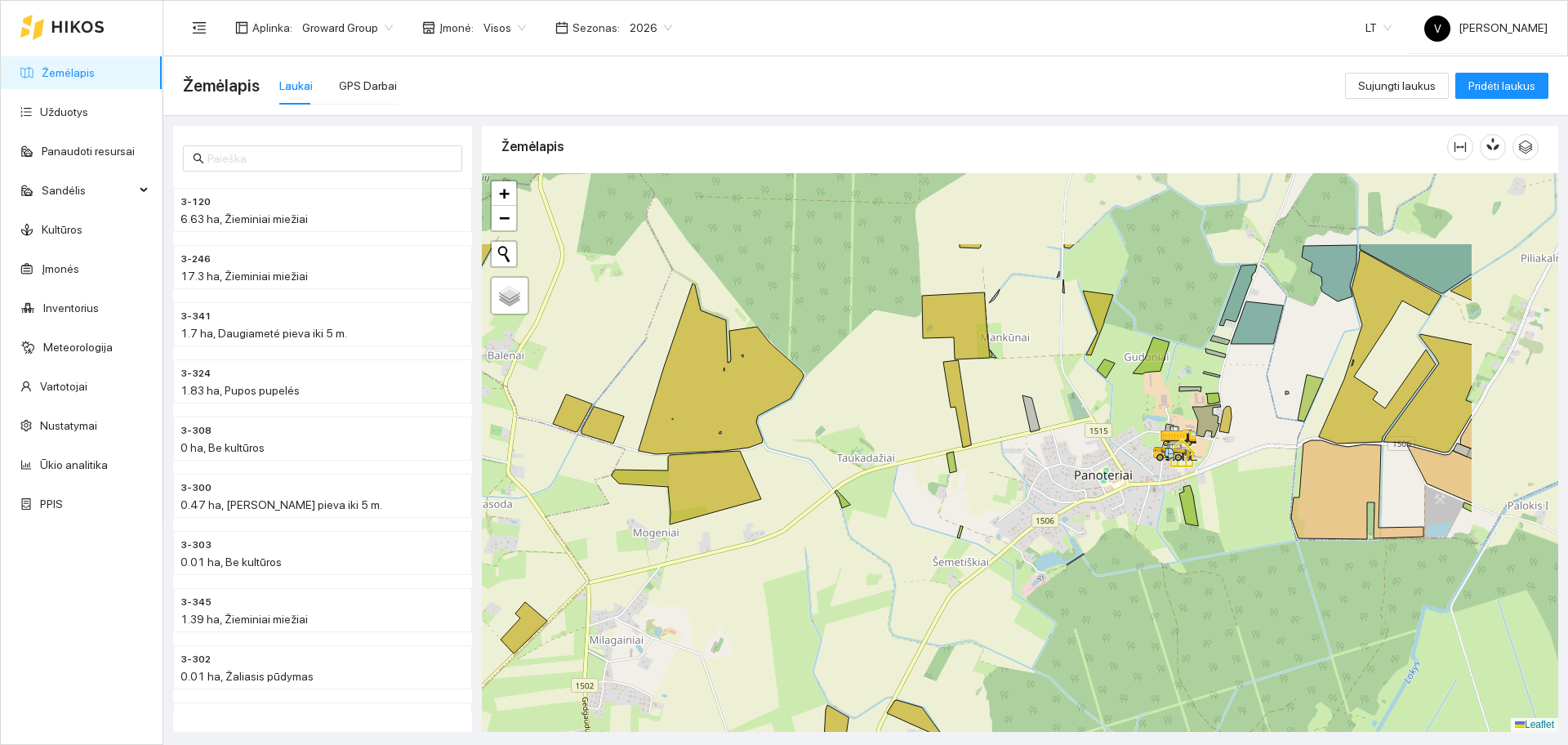
drag, startPoint x: 1191, startPoint y: 447, endPoint x: 1035, endPoint y: 533, distance: 178.1
click at [1035, 533] on div at bounding box center [1020, 452] width 1077 height 559
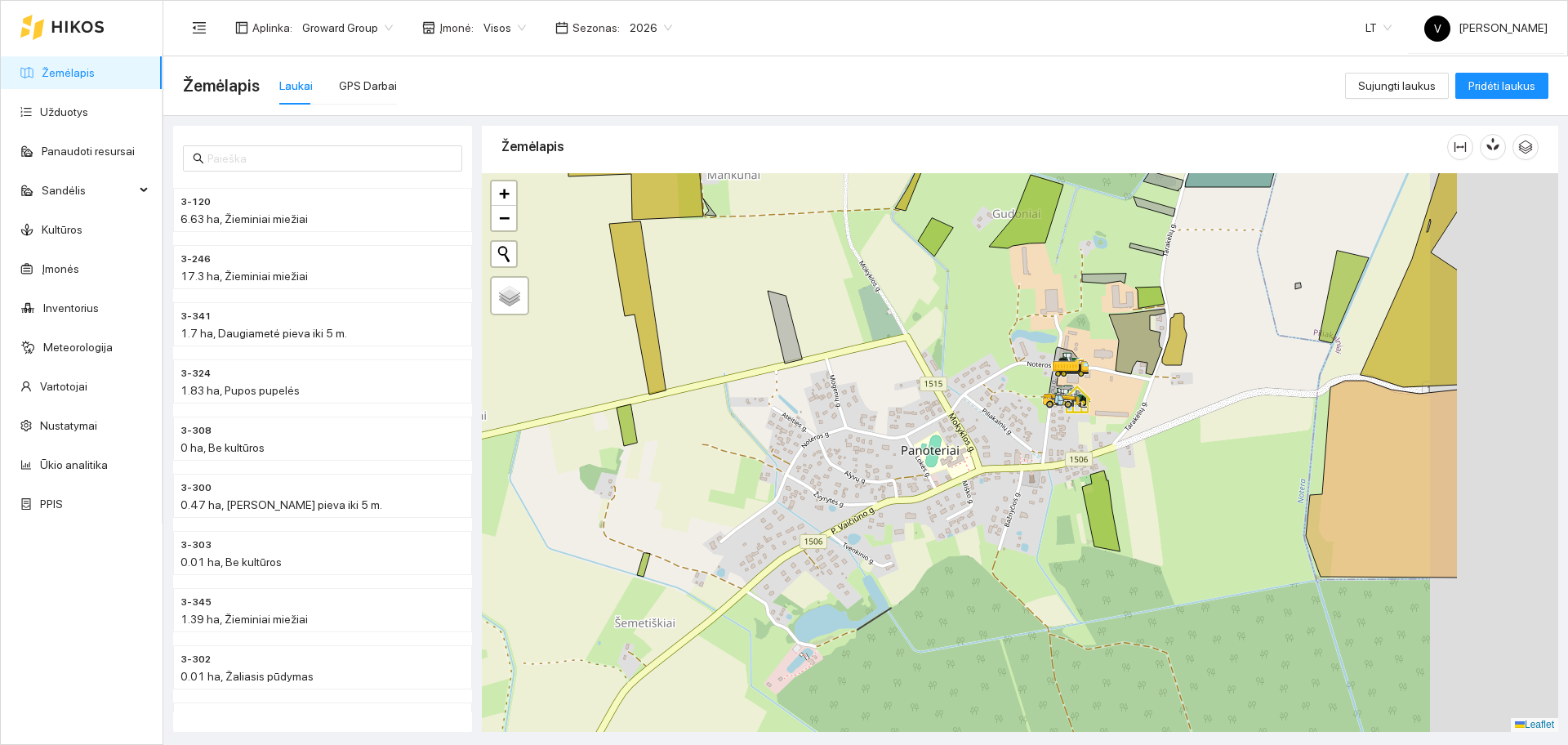
drag, startPoint x: 1194, startPoint y: 529, endPoint x: 1045, endPoint y: 516, distance: 149.6
click at [1047, 520] on div at bounding box center [1020, 452] width 1077 height 559
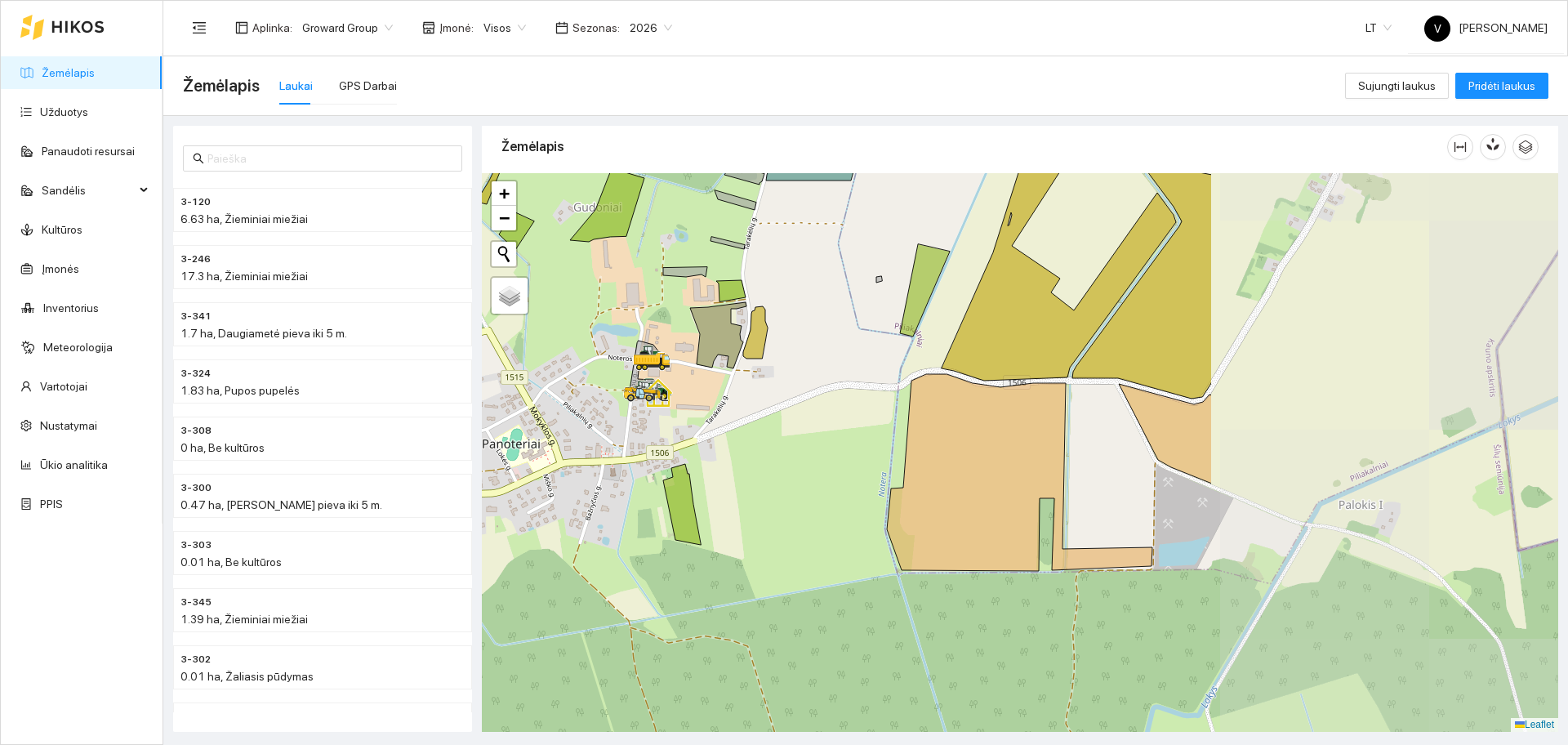
drag, startPoint x: 1273, startPoint y: 442, endPoint x: 801, endPoint y: 484, distance: 473.9
click at [801, 484] on div at bounding box center [1020, 452] width 1077 height 559
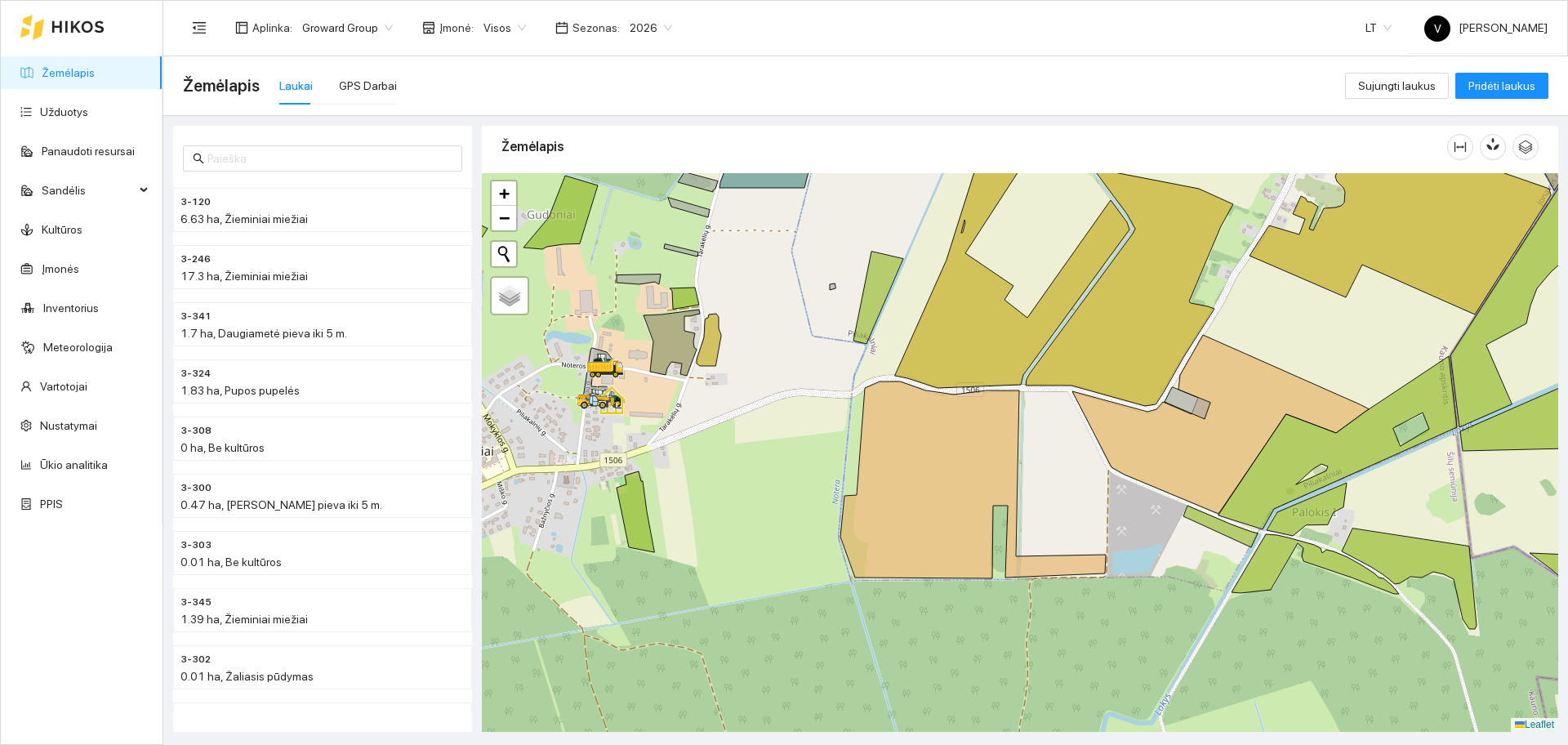
drag, startPoint x: 1238, startPoint y: 514, endPoint x: 1212, endPoint y: 518, distance: 26.3
click at [1212, 518] on div at bounding box center [1020, 452] width 1077 height 559
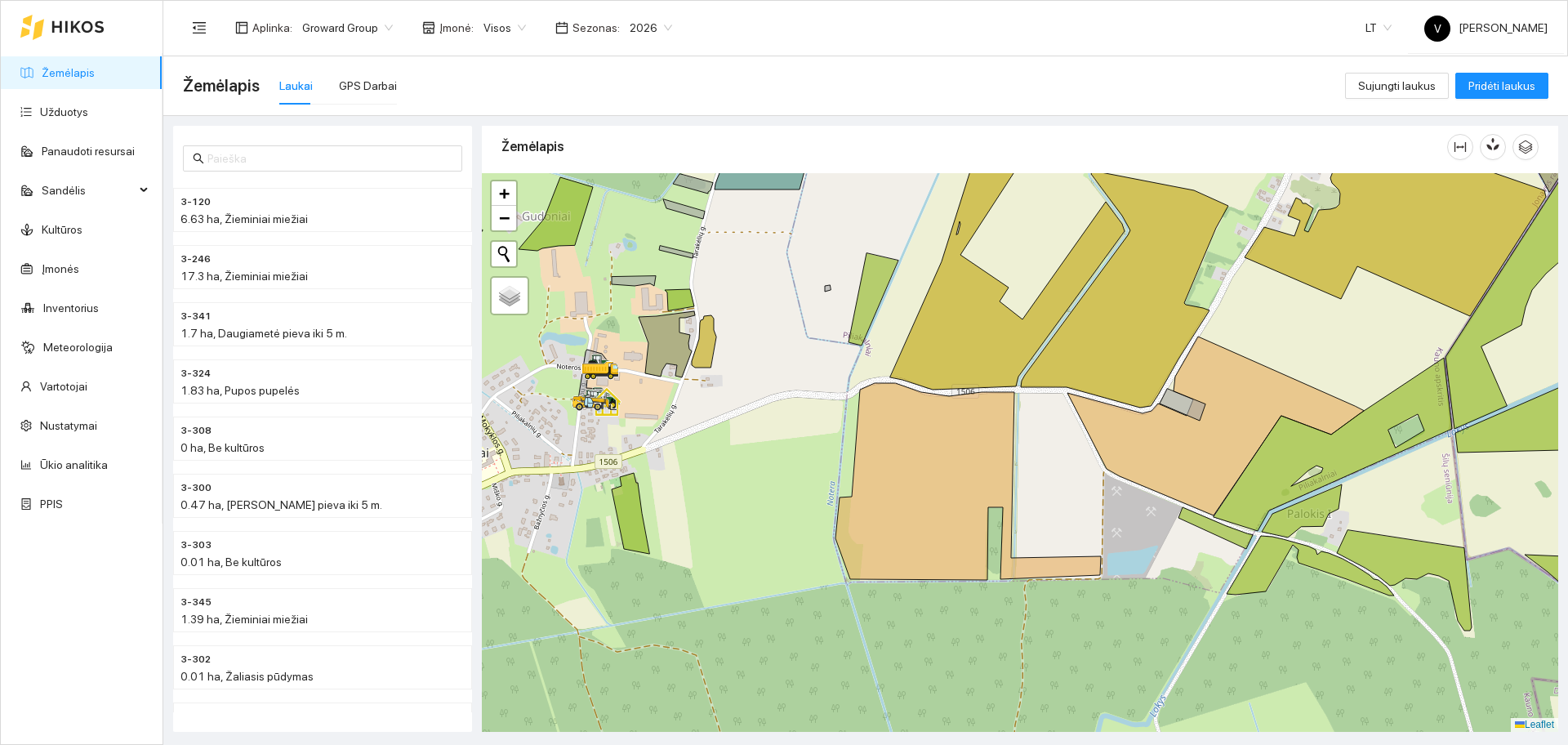
drag, startPoint x: 1339, startPoint y: 628, endPoint x: 1224, endPoint y: 615, distance: 115.7
click at [1228, 612] on div at bounding box center [1020, 452] width 1077 height 559
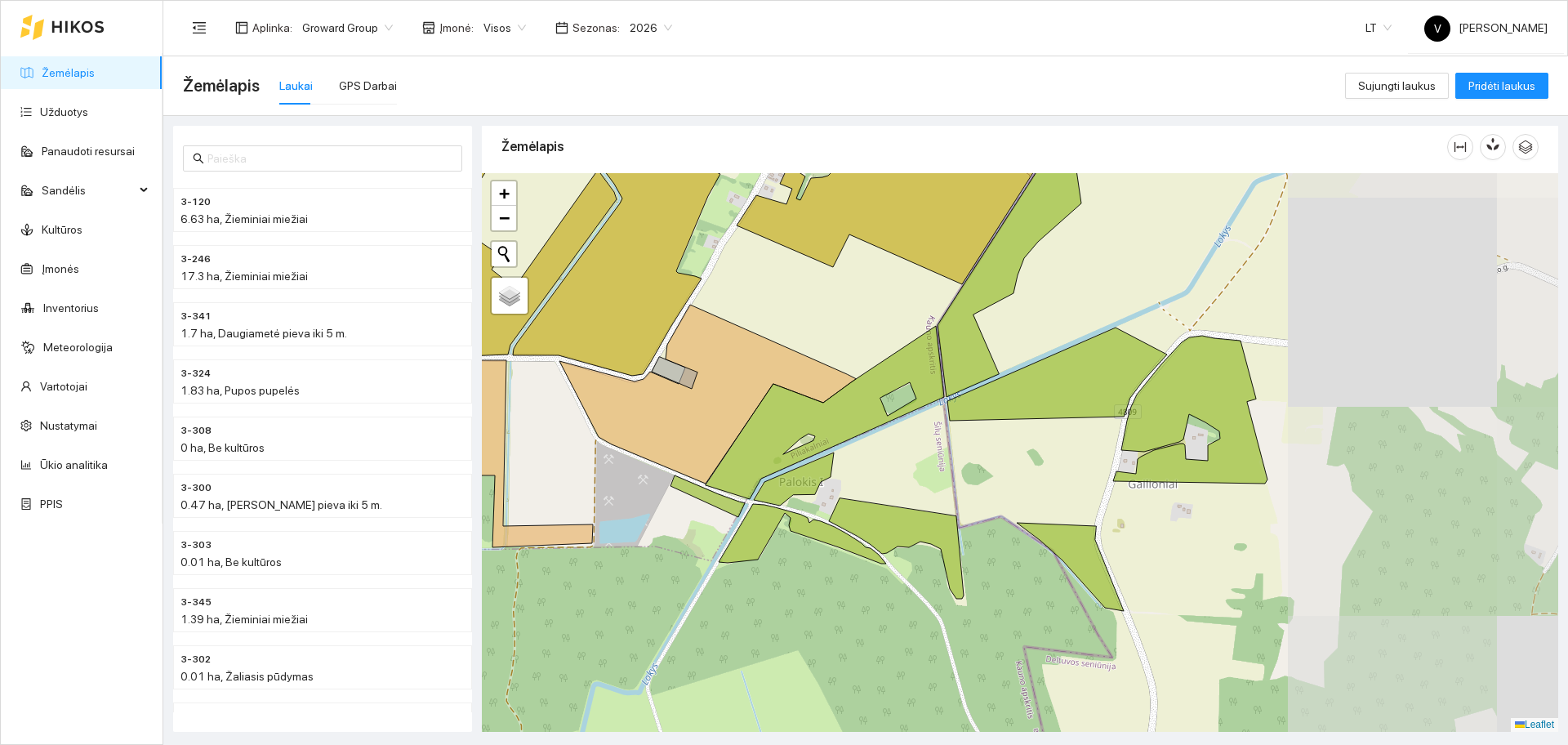
drag, startPoint x: 1118, startPoint y: 351, endPoint x: 902, endPoint y: 337, distance: 216.5
click at [902, 337] on div at bounding box center [1020, 452] width 1077 height 559
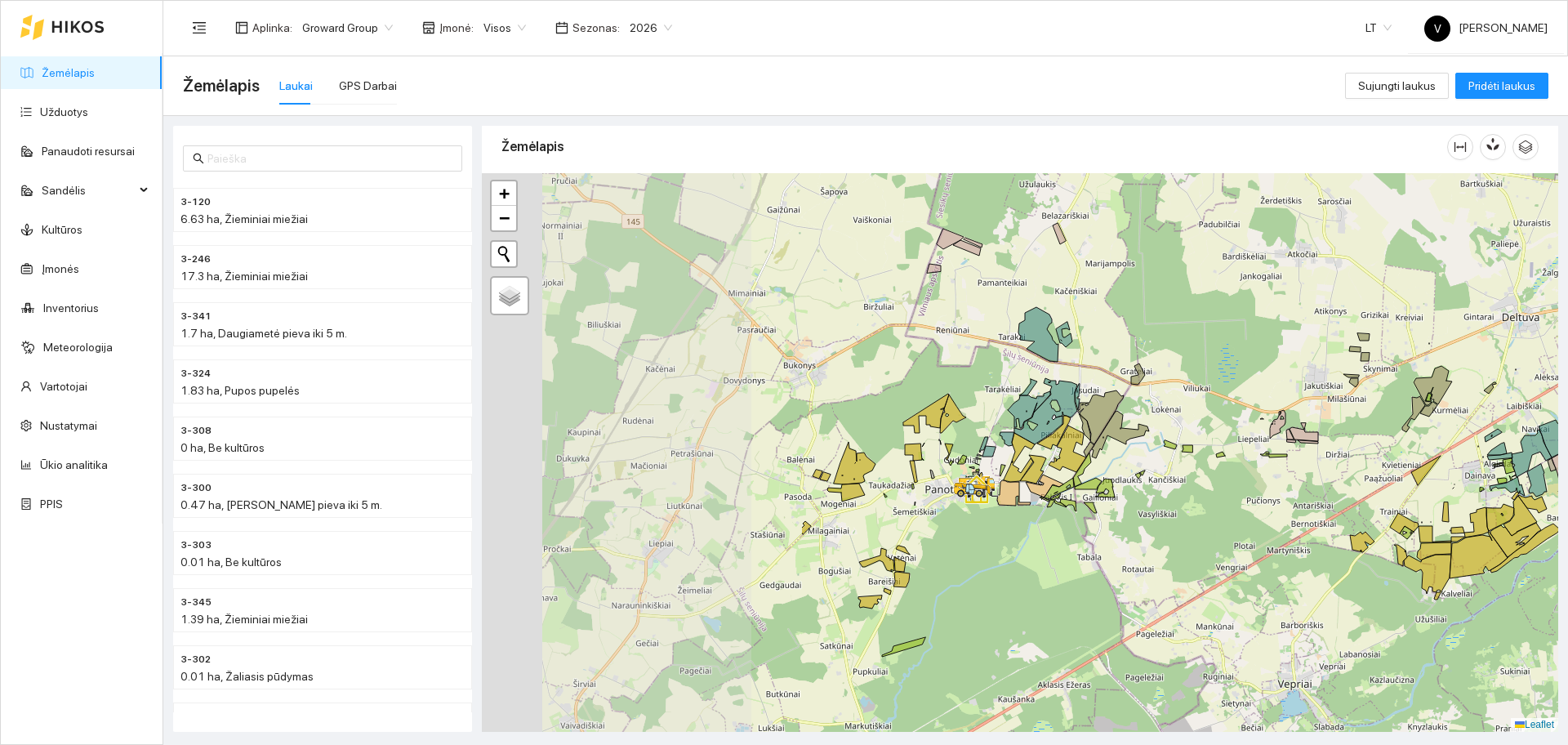
drag, startPoint x: 723, startPoint y: 395, endPoint x: 1069, endPoint y: 440, distance: 348.9
click at [1069, 440] on icon at bounding box center [1067, 448] width 38 height 47
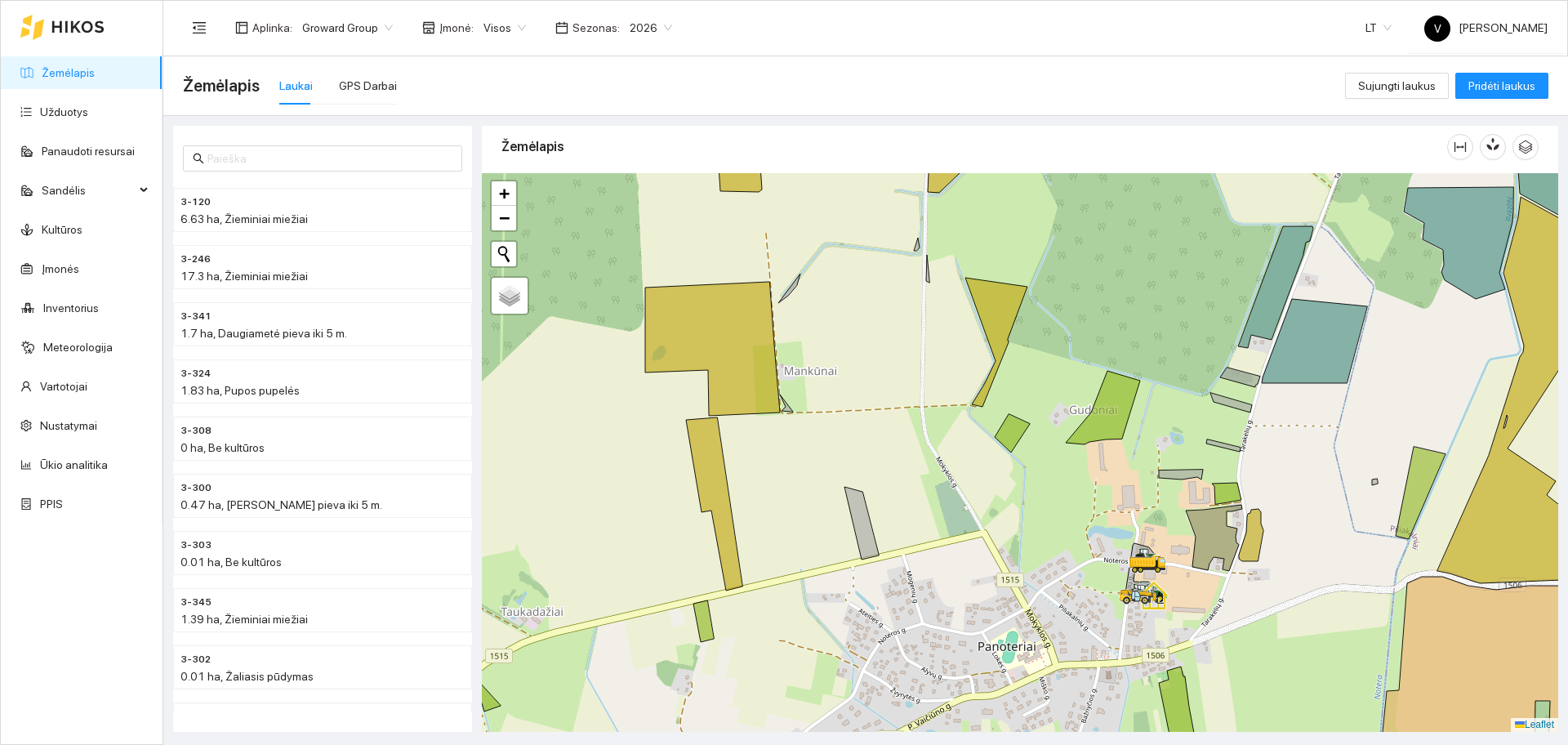
drag, startPoint x: 1053, startPoint y: 341, endPoint x: 1046, endPoint y: 306, distance: 35.7
click at [1059, 379] on div at bounding box center [1020, 452] width 1077 height 559
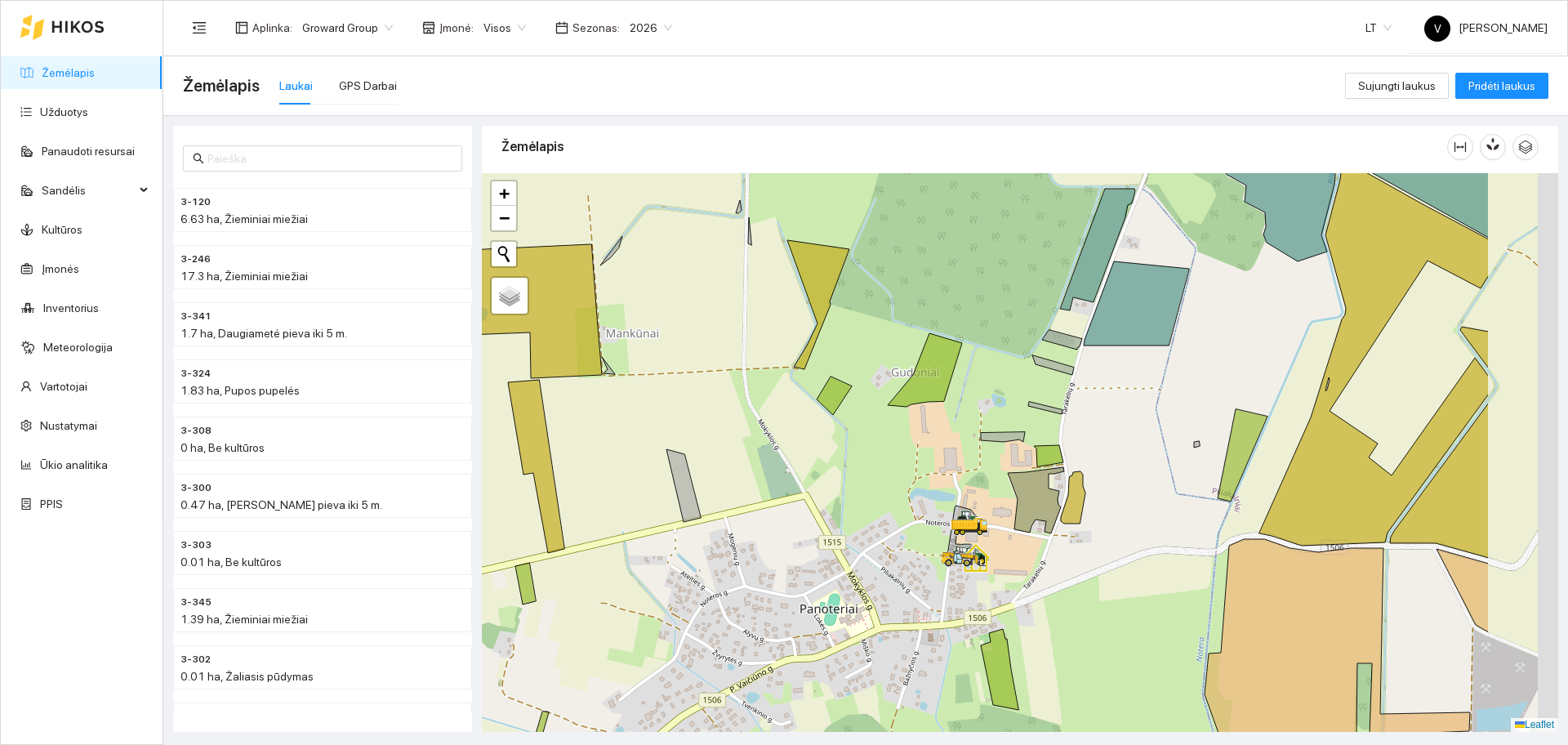
drag, startPoint x: 1157, startPoint y: 544, endPoint x: 979, endPoint y: 507, distance: 181.8
click at [978, 506] on div at bounding box center [1020, 452] width 1077 height 559
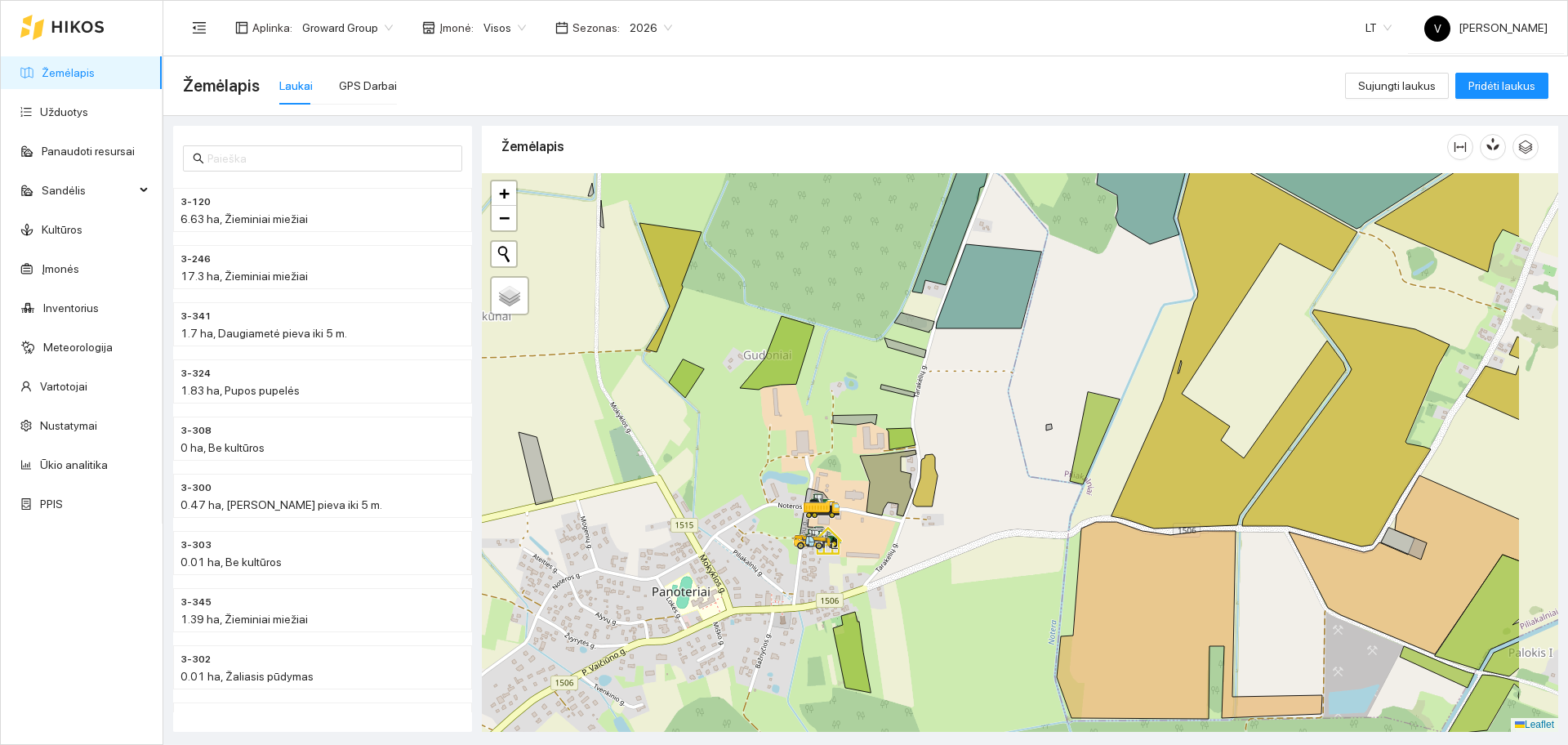
drag, startPoint x: 1036, startPoint y: 500, endPoint x: 892, endPoint y: 484, distance: 144.9
click at [892, 484] on icon at bounding box center [889, 483] width 56 height 66
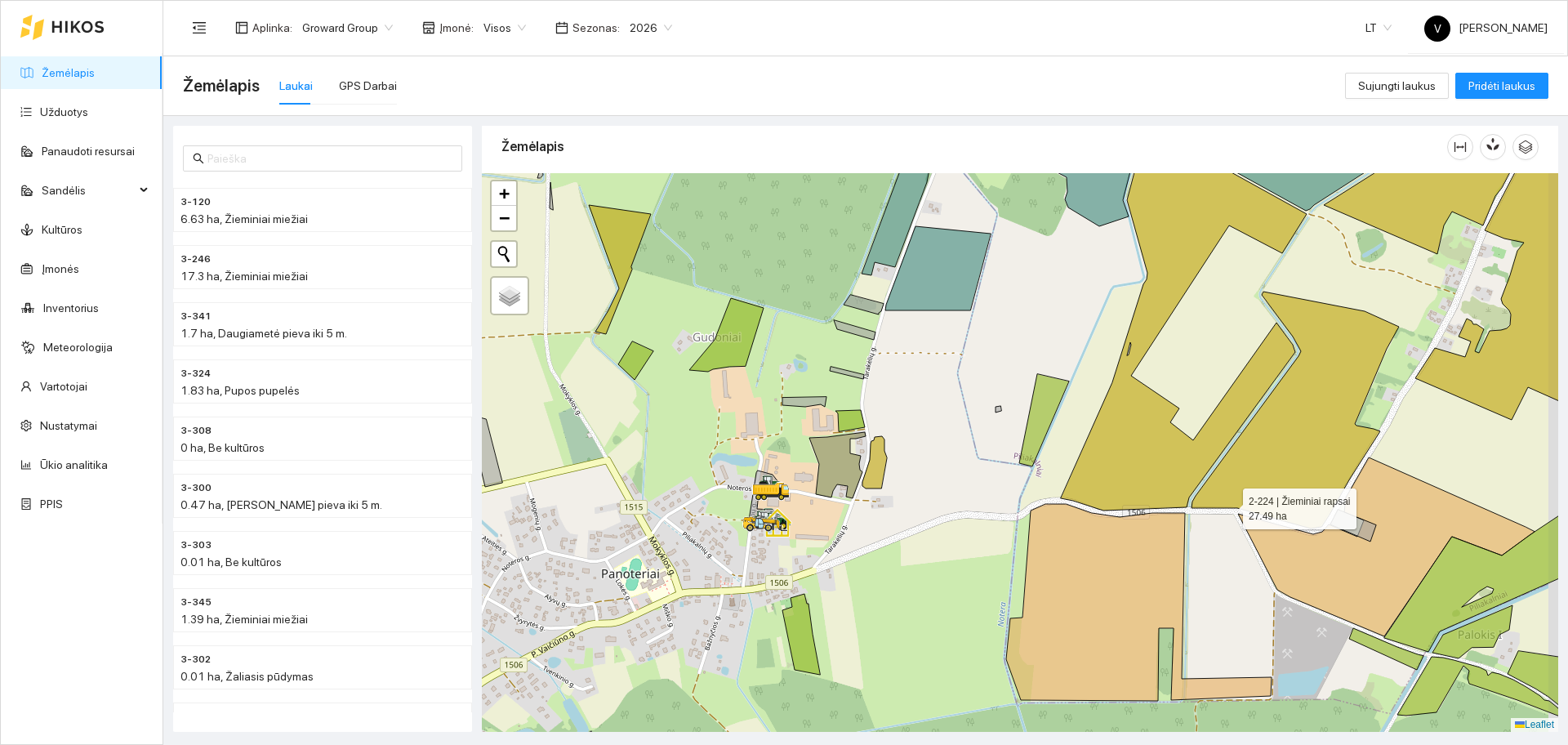
drag, startPoint x: 1256, startPoint y: 512, endPoint x: 1175, endPoint y: 456, distance: 98.5
click at [1191, 508] on icon at bounding box center [1294, 410] width 207 height 237
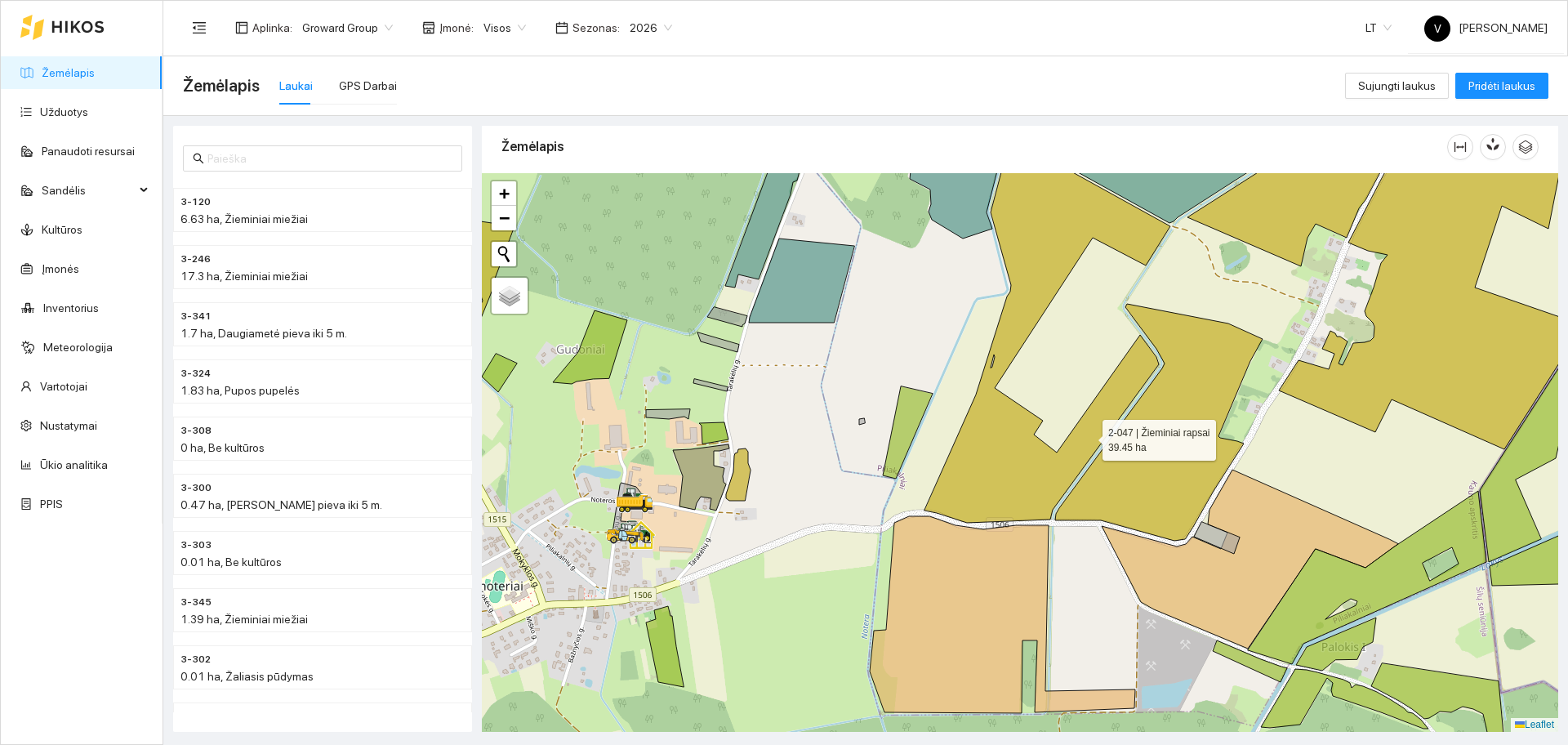
drag, startPoint x: 1098, startPoint y: 430, endPoint x: 1085, endPoint y: 440, distance: 16.4
click at [1085, 440] on icon at bounding box center [1047, 330] width 246 height 387
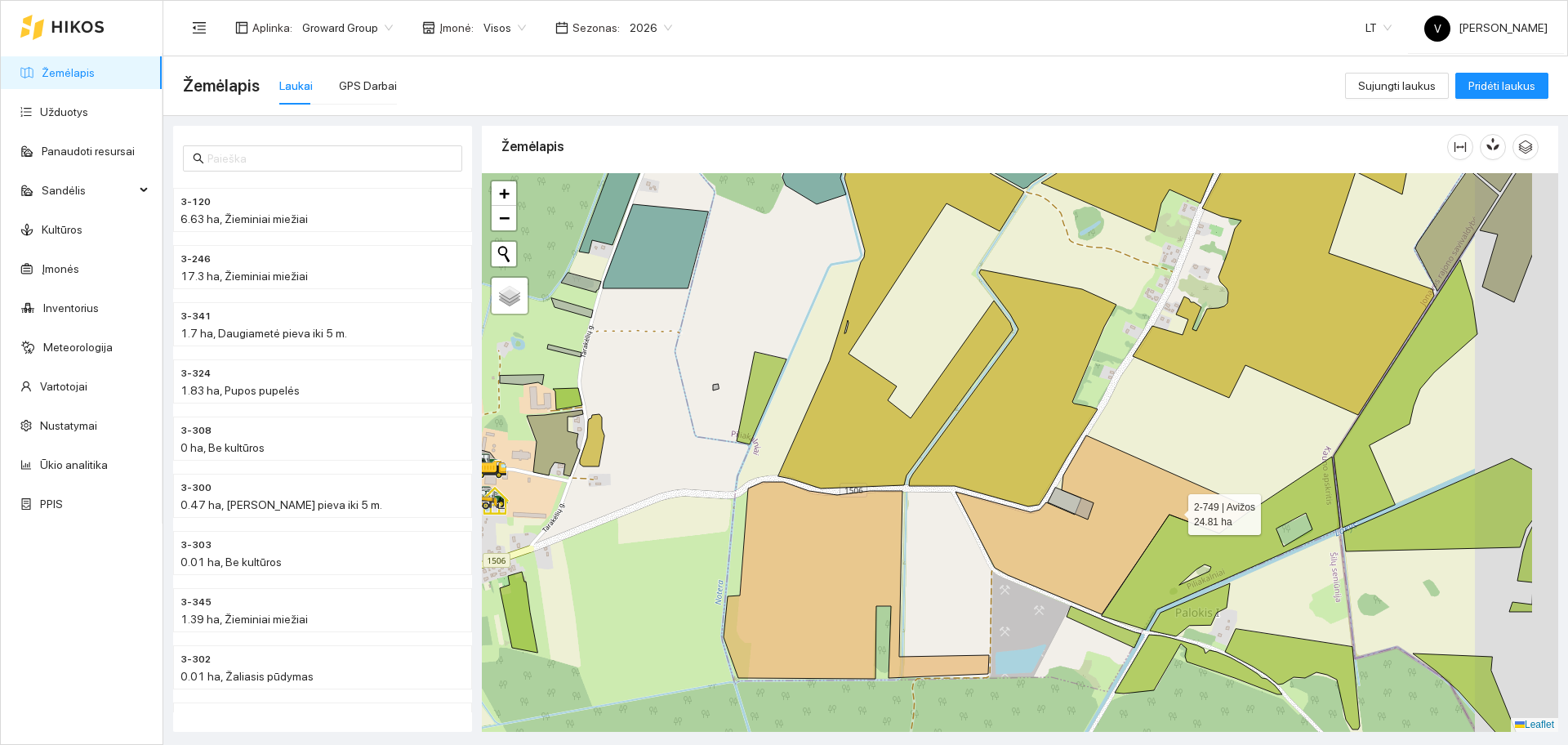
drag, startPoint x: 1309, startPoint y: 556, endPoint x: 1174, endPoint y: 511, distance: 142.3
click at [1174, 511] on icon at bounding box center [1104, 524] width 296 height 179
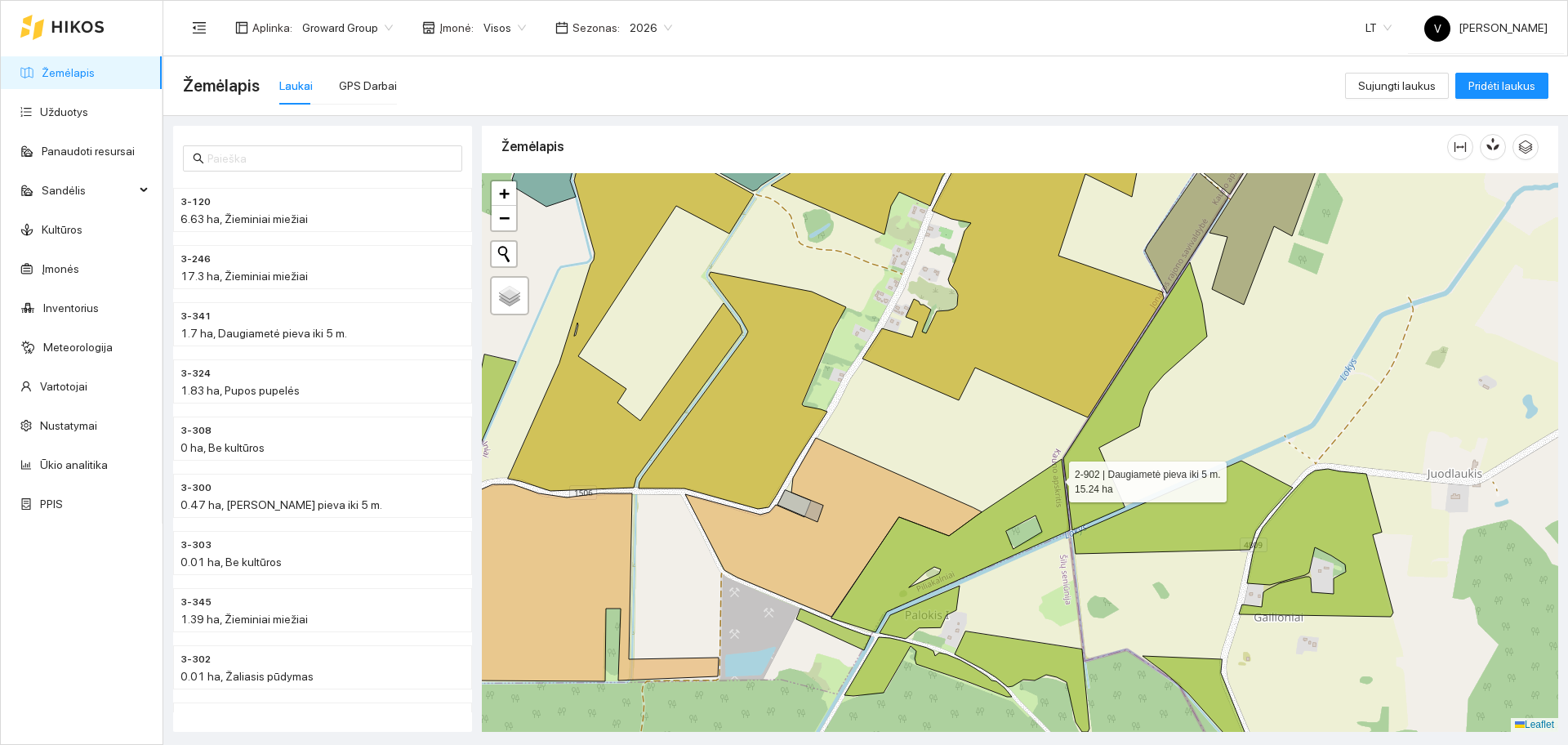
drag, startPoint x: 1267, startPoint y: 477, endPoint x: 1054, endPoint y: 478, distance: 213.0
click at [1054, 478] on icon at bounding box center [950, 546] width 238 height 173
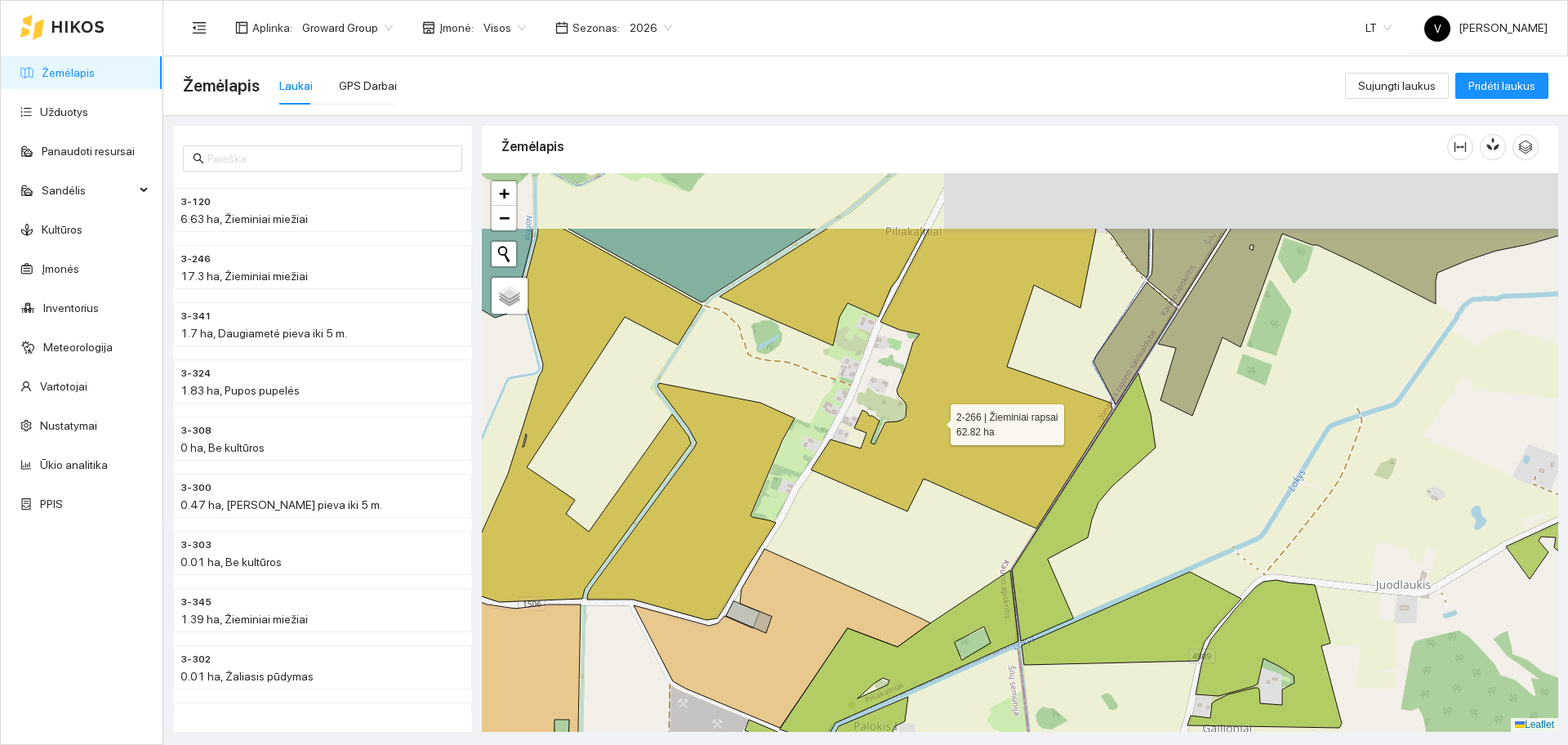
drag, startPoint x: 948, startPoint y: 399, endPoint x: 920, endPoint y: 457, distance: 64.4
click at [920, 457] on icon at bounding box center [962, 378] width 302 height 301
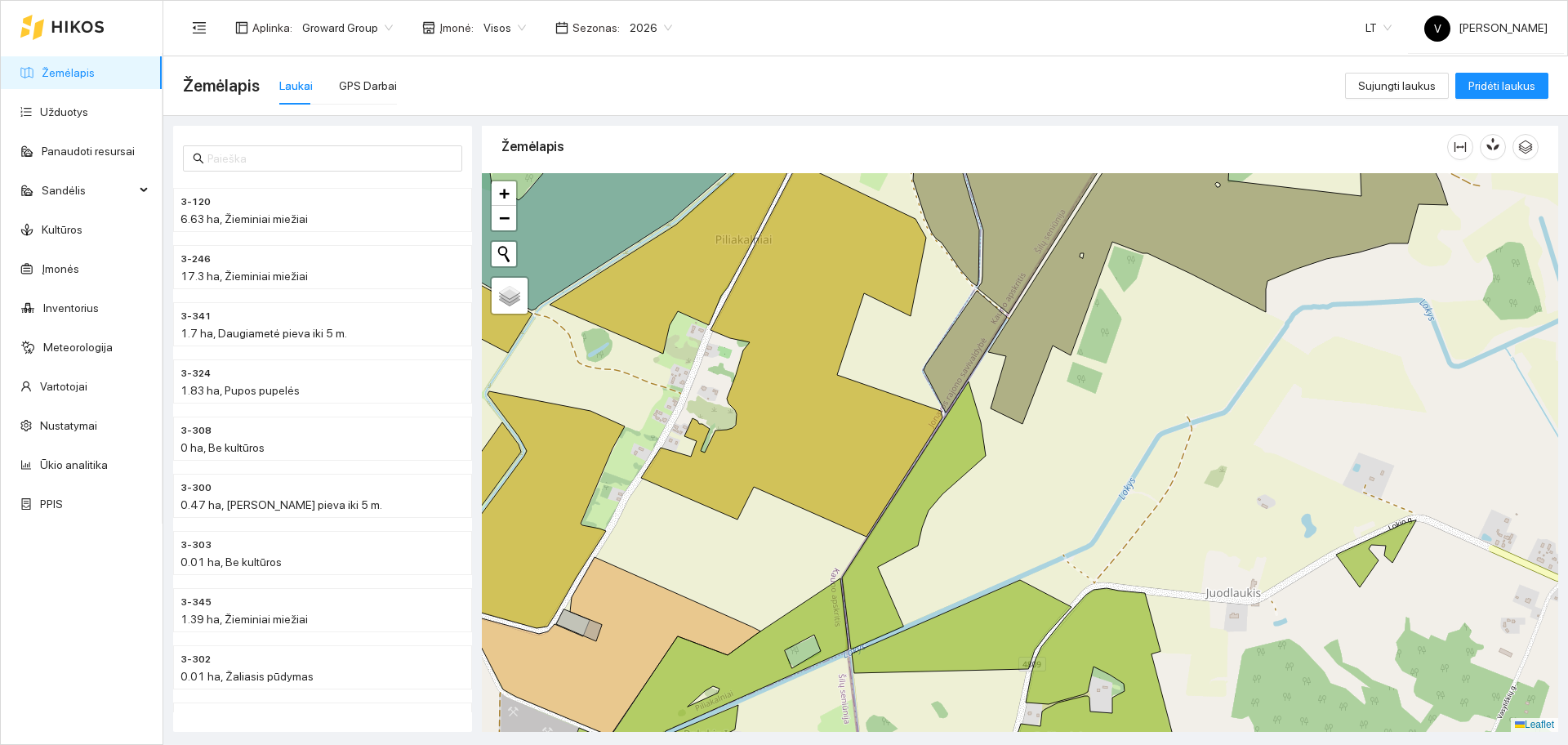
drag, startPoint x: 1241, startPoint y: 467, endPoint x: 977, endPoint y: 273, distance: 327.6
click at [977, 273] on div at bounding box center [1020, 452] width 1077 height 559
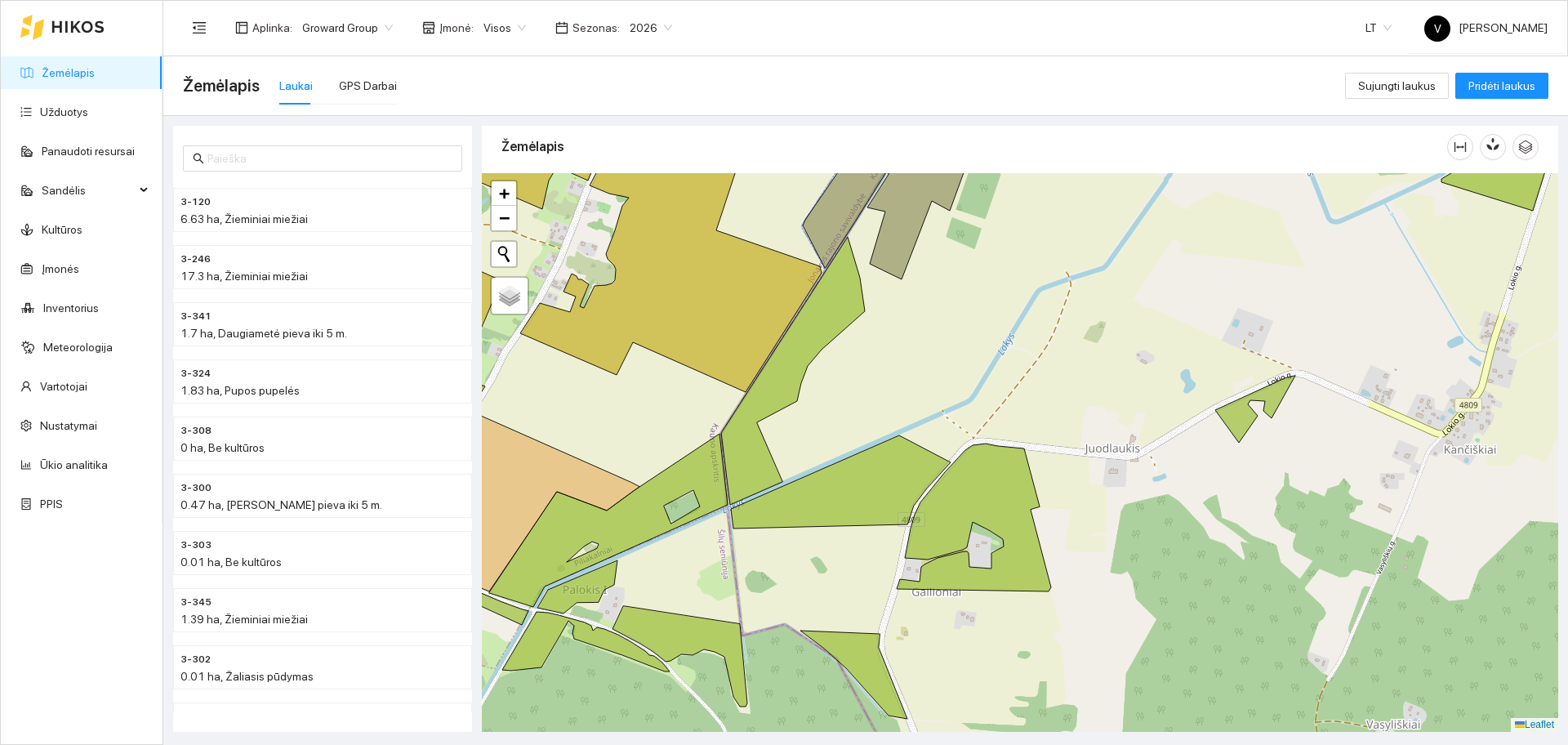
drag, startPoint x: 666, startPoint y: 397, endPoint x: 1138, endPoint y: 525, distance: 489.0
click at [1077, 522] on div at bounding box center [1020, 452] width 1077 height 559
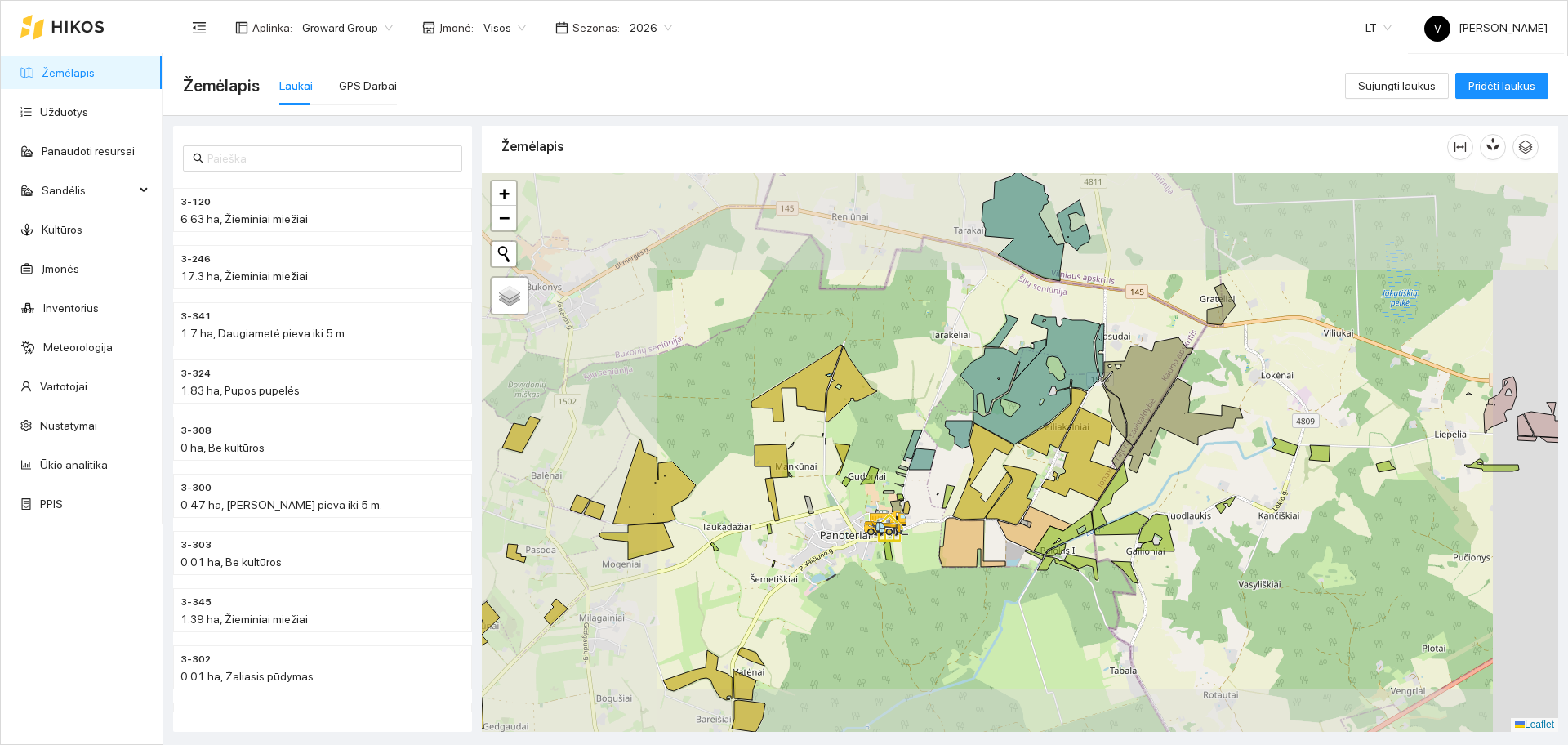
drag, startPoint x: 766, startPoint y: 429, endPoint x: 1094, endPoint y: 454, distance: 329.0
click at [1094, 454] on div at bounding box center [1020, 452] width 1077 height 559
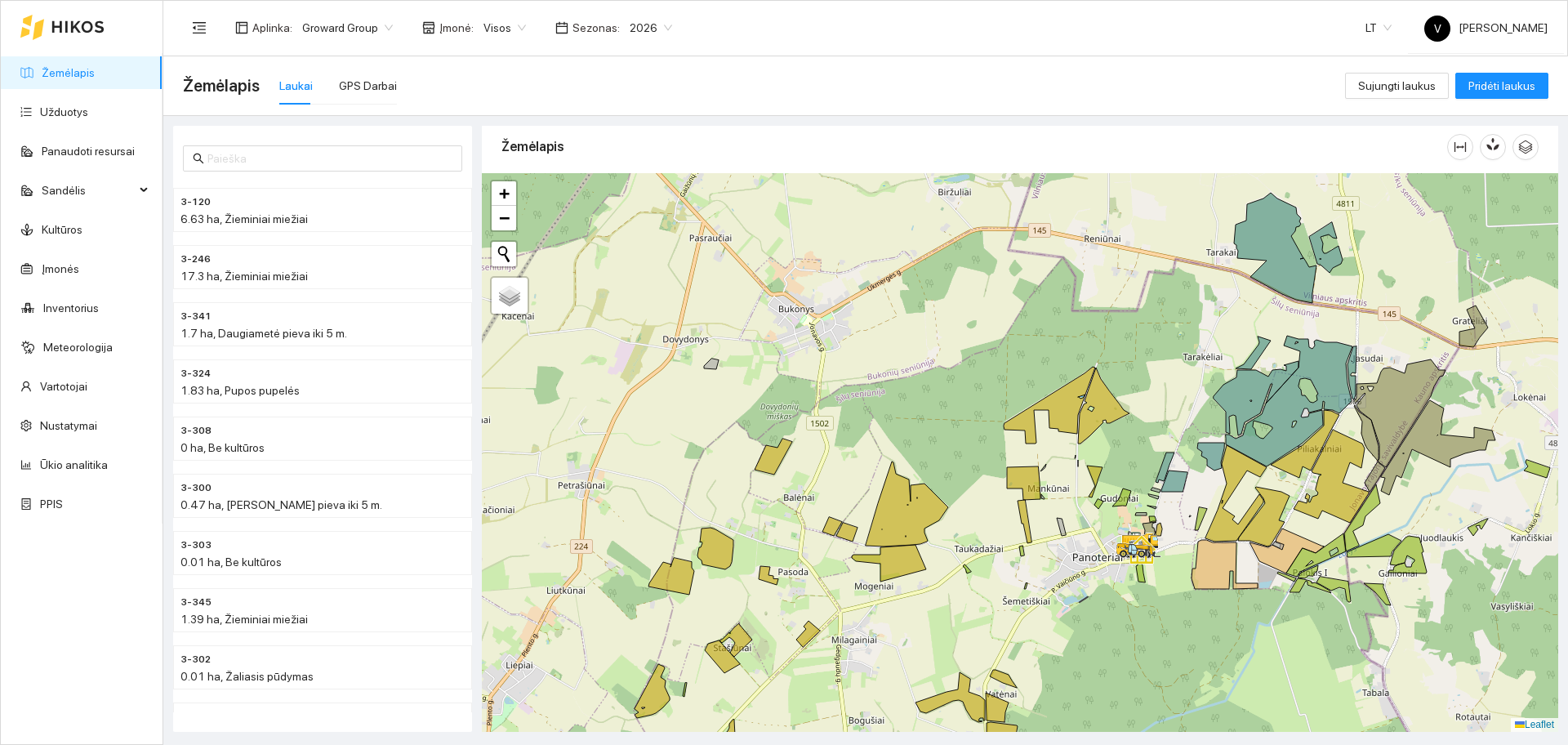
drag, startPoint x: 1187, startPoint y: 518, endPoint x: 1164, endPoint y: 518, distance: 23.0
click at [1164, 518] on div at bounding box center [1020, 452] width 1077 height 559
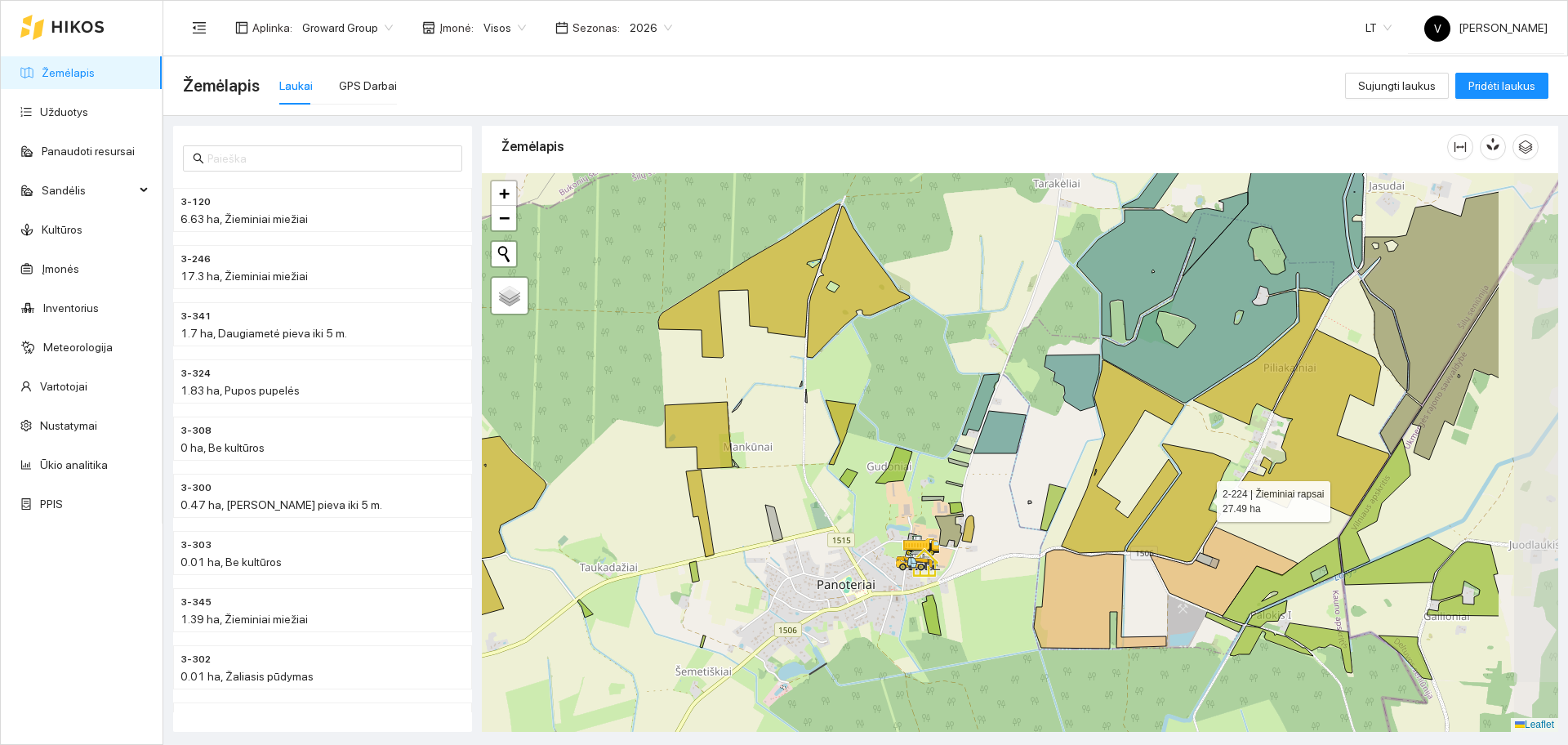
drag, startPoint x: 1369, startPoint y: 532, endPoint x: 1203, endPoint y: 496, distance: 169.9
click at [1203, 496] on icon at bounding box center [1178, 503] width 104 height 118
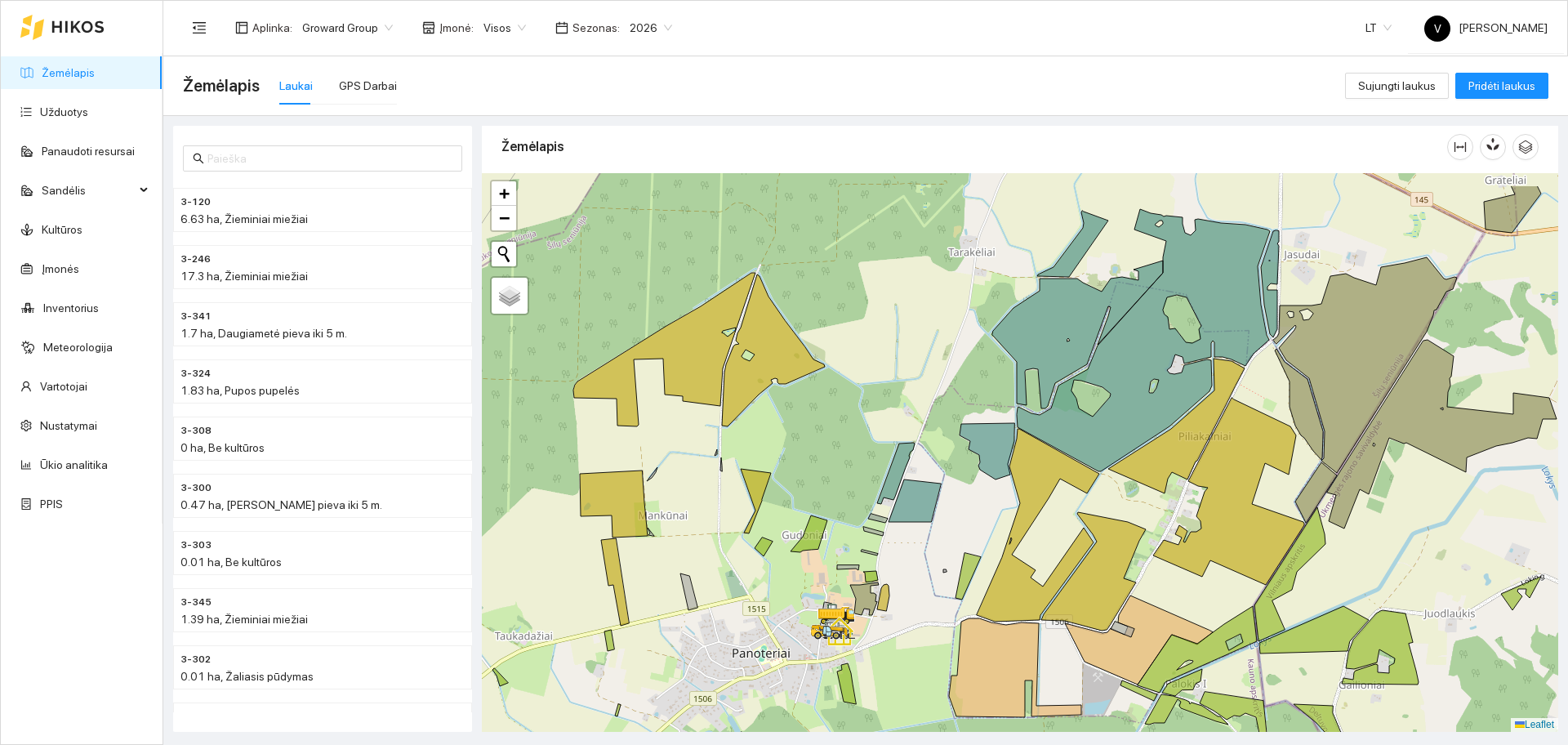
drag, startPoint x: 1277, startPoint y: 421, endPoint x: 1160, endPoint y: 500, distance: 141.2
click at [1160, 500] on div at bounding box center [1020, 452] width 1077 height 559
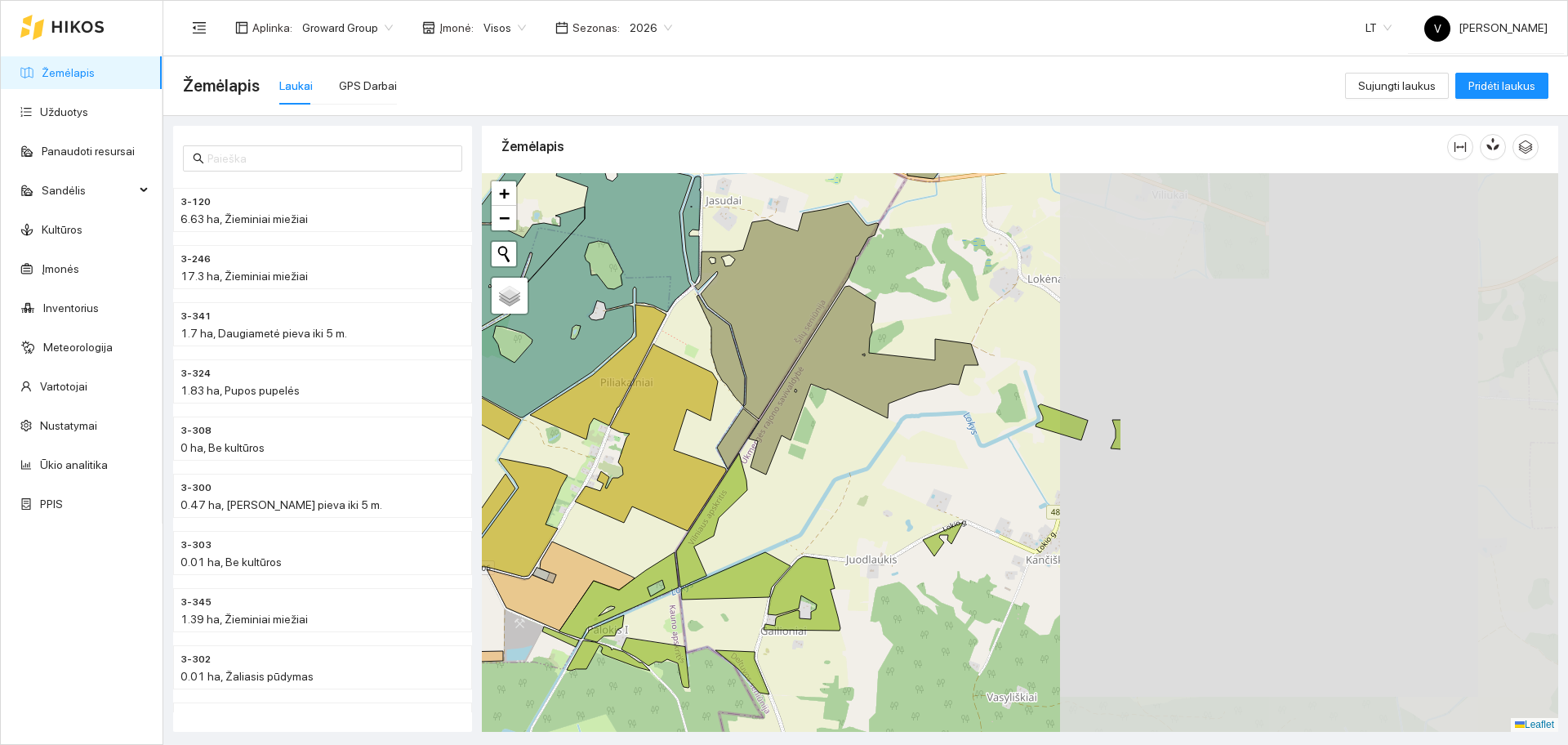
drag, startPoint x: 1232, startPoint y: 542, endPoint x: 720, endPoint y: 497, distance: 514.0
click at [720, 497] on icon at bounding box center [711, 521] width 71 height 134
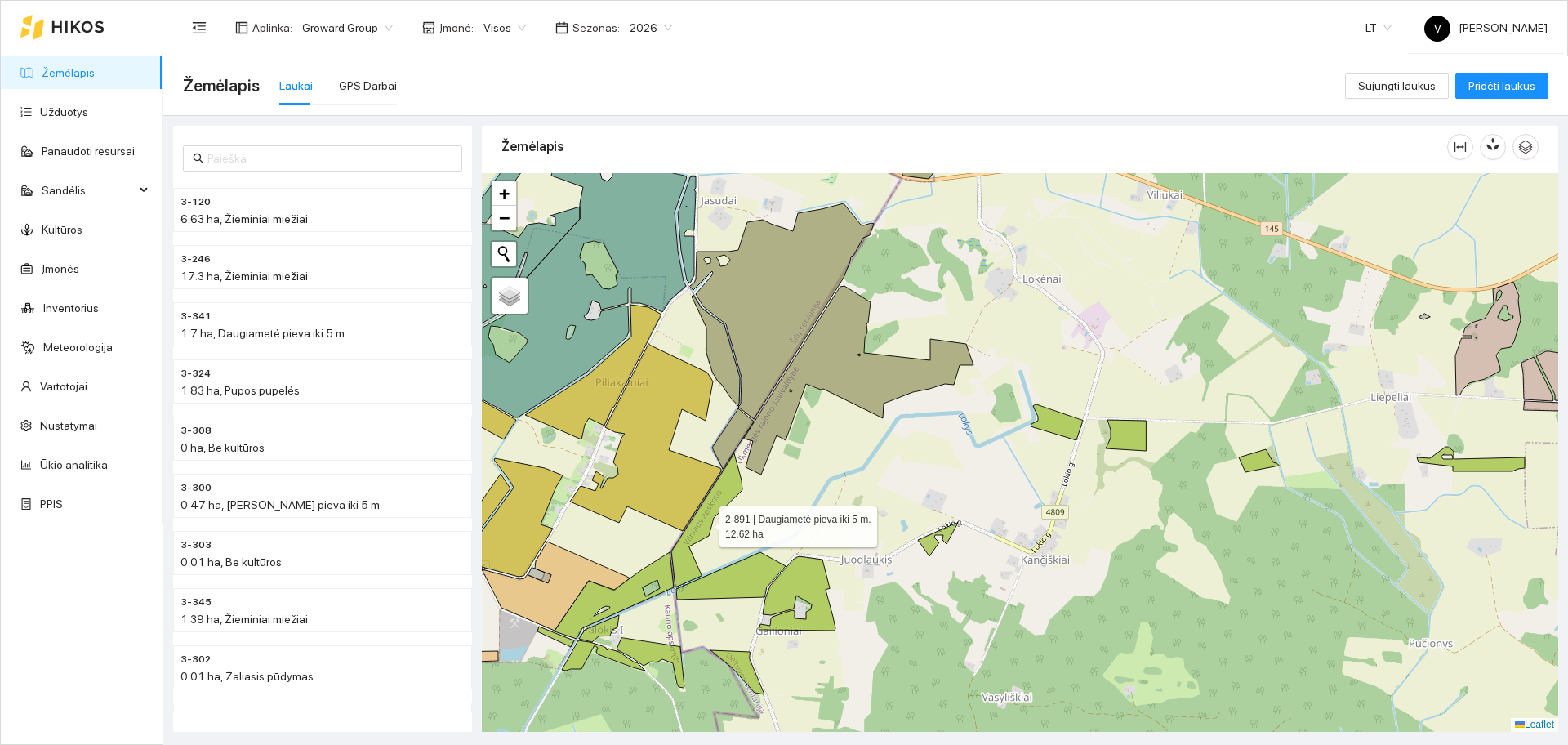
click at [1252, 488] on div at bounding box center [1020, 452] width 1077 height 559
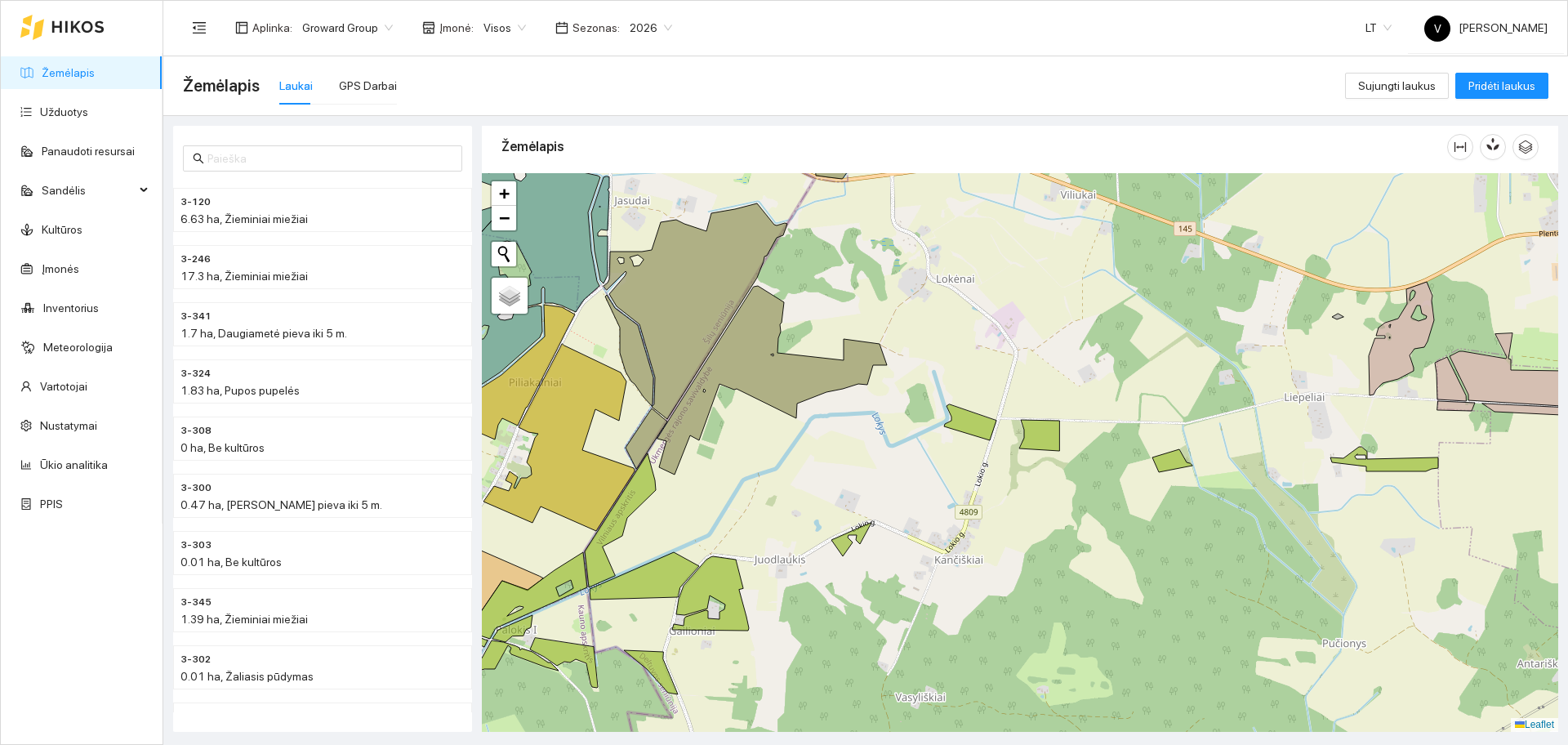
drag, startPoint x: 1299, startPoint y: 446, endPoint x: 1258, endPoint y: 457, distance: 42.4
click at [1258, 457] on div at bounding box center [1020, 452] width 1077 height 559
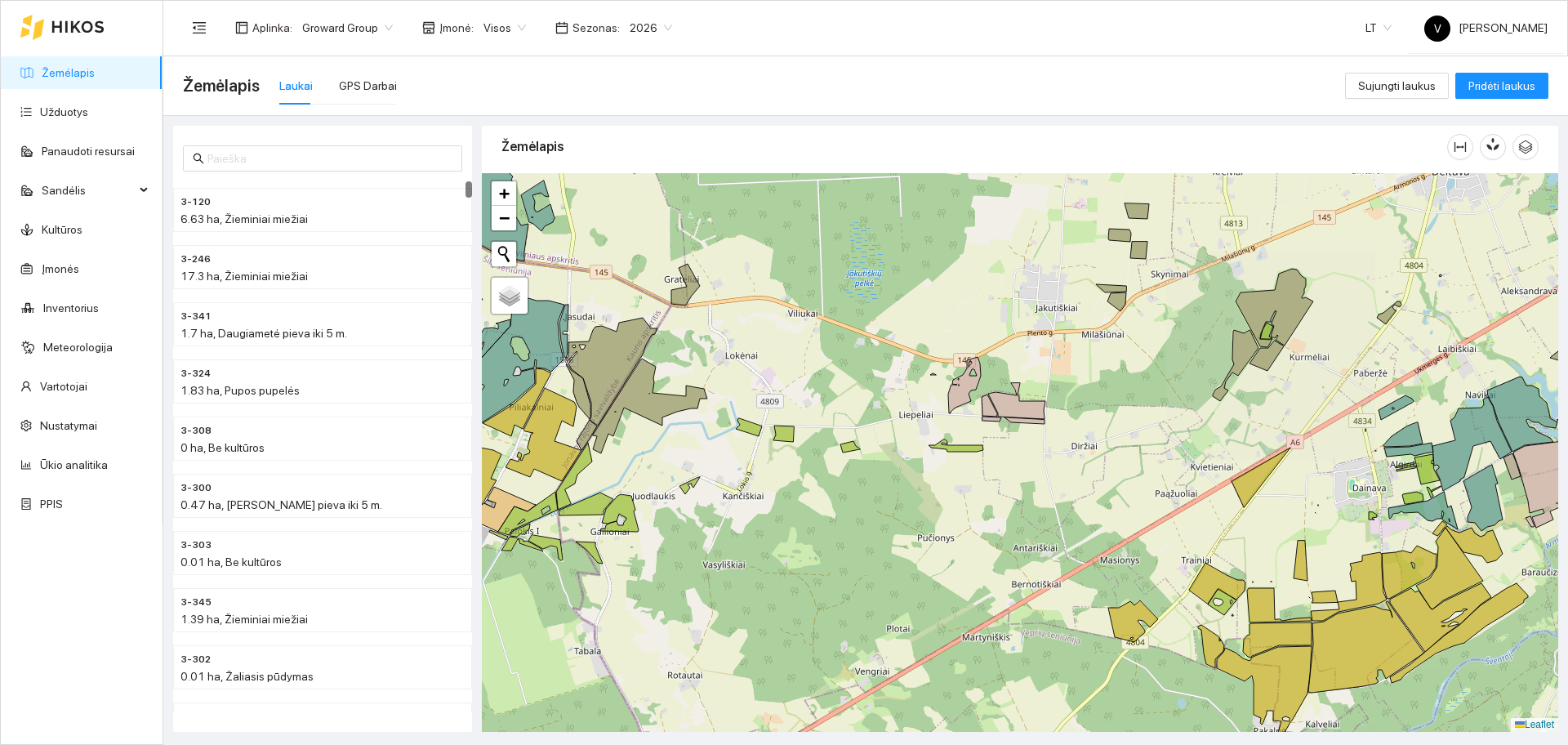
drag, startPoint x: 690, startPoint y: 310, endPoint x: 853, endPoint y: 494, distance: 245.8
click at [853, 494] on div at bounding box center [1020, 452] width 1077 height 559
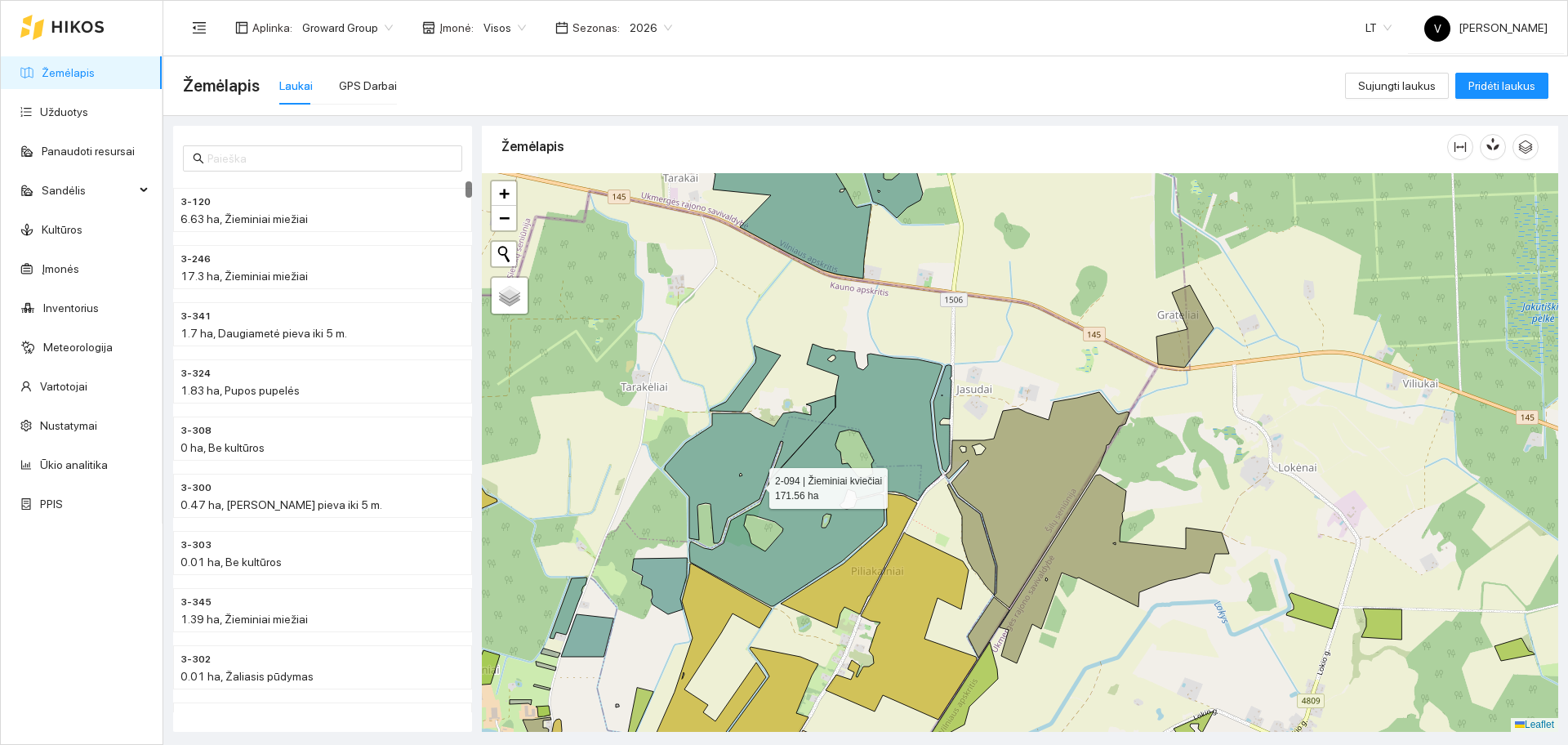
drag, startPoint x: 747, startPoint y: 485, endPoint x: 811, endPoint y: 497, distance: 65.1
click at [823, 501] on icon at bounding box center [803, 475] width 278 height 262
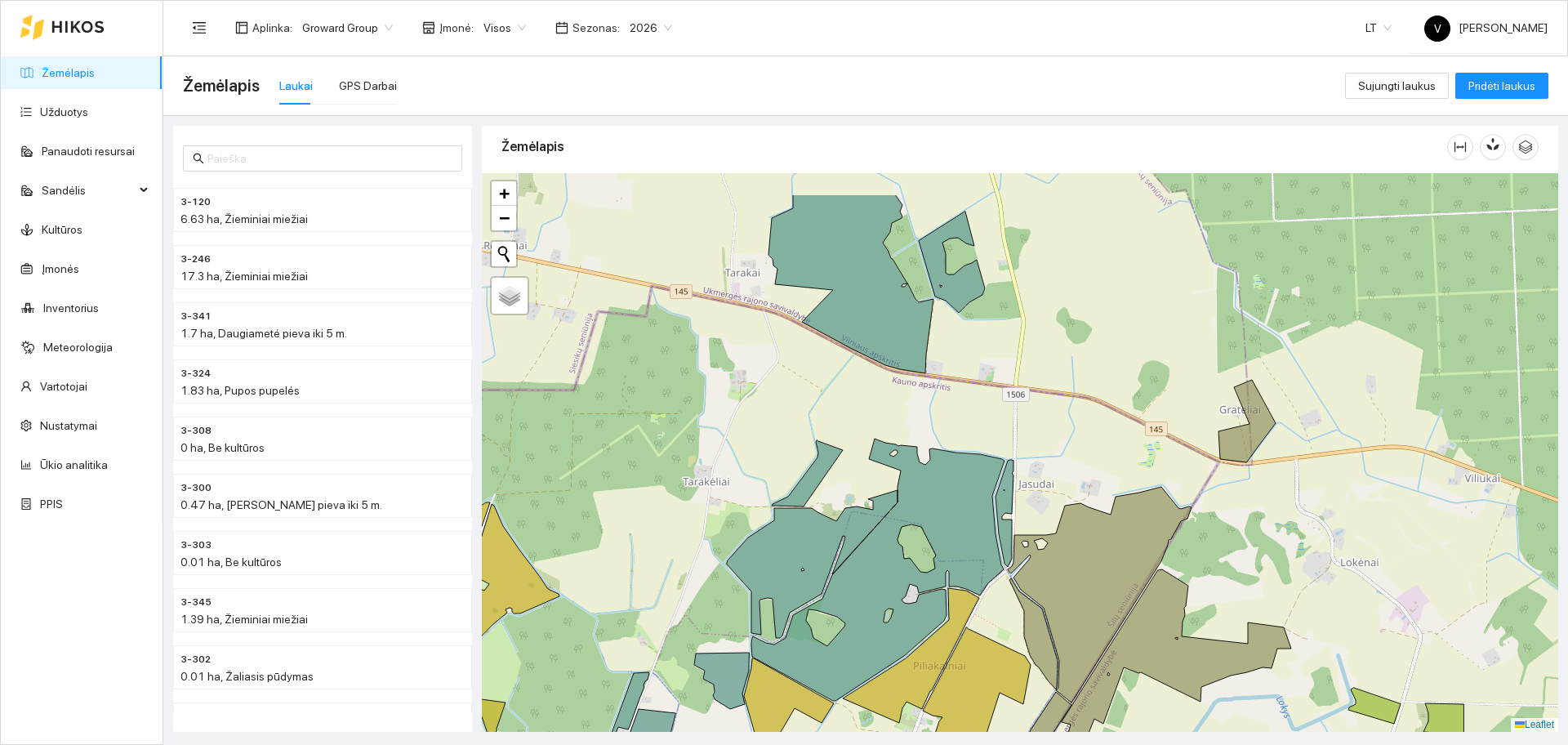
drag, startPoint x: 1052, startPoint y: 369, endPoint x: 1061, endPoint y: 379, distance: 13.5
click at [1045, 373] on div at bounding box center [1020, 452] width 1077 height 559
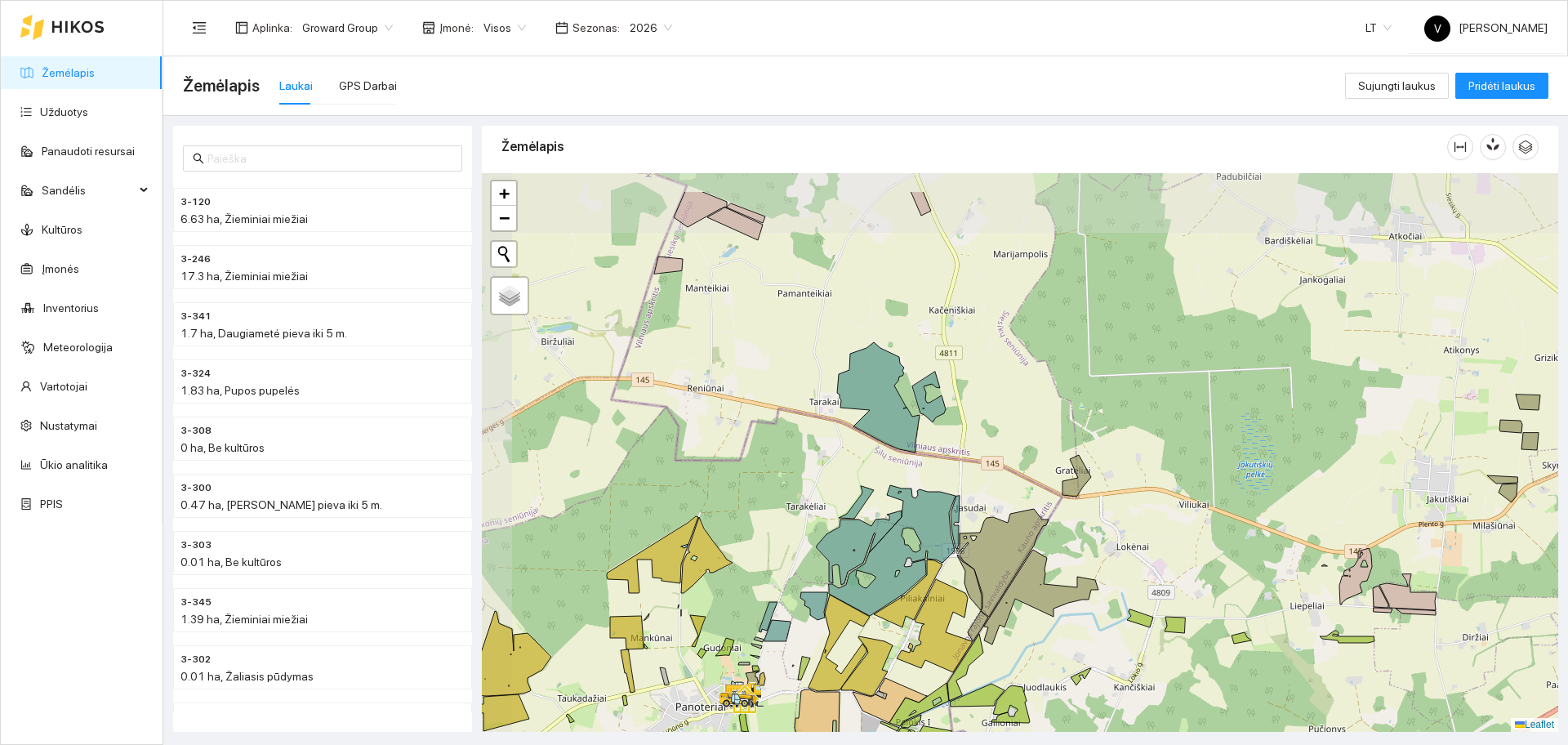
drag, startPoint x: 717, startPoint y: 327, endPoint x: 783, endPoint y: 389, distance: 90.6
click at [783, 389] on div at bounding box center [1020, 452] width 1077 height 559
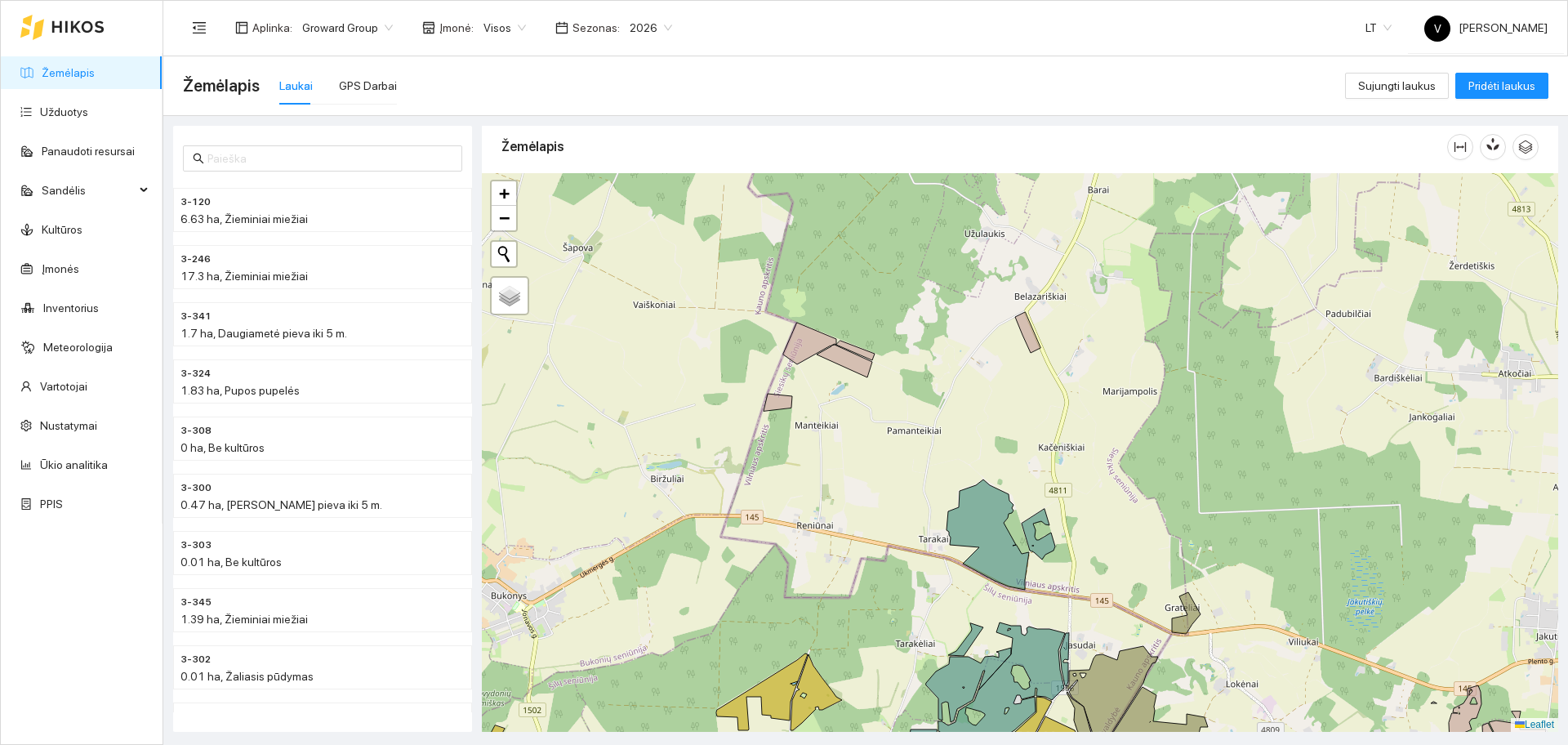
drag, startPoint x: 766, startPoint y: 458, endPoint x: 786, endPoint y: 478, distance: 28.3
click at [786, 478] on div at bounding box center [1020, 452] width 1077 height 559
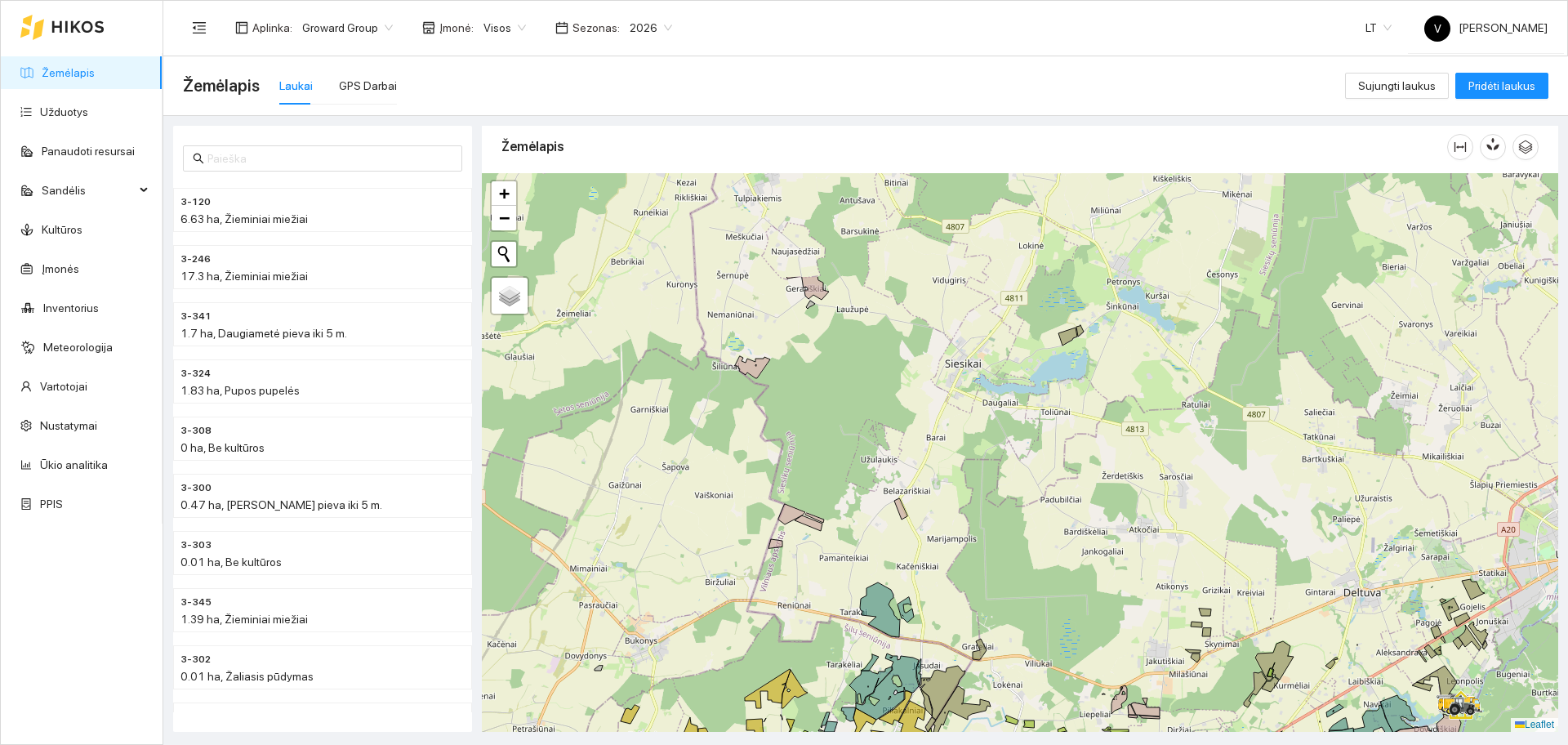
drag, startPoint x: 896, startPoint y: 431, endPoint x: 883, endPoint y: 506, distance: 76.1
click at [883, 506] on div at bounding box center [1020, 452] width 1077 height 559
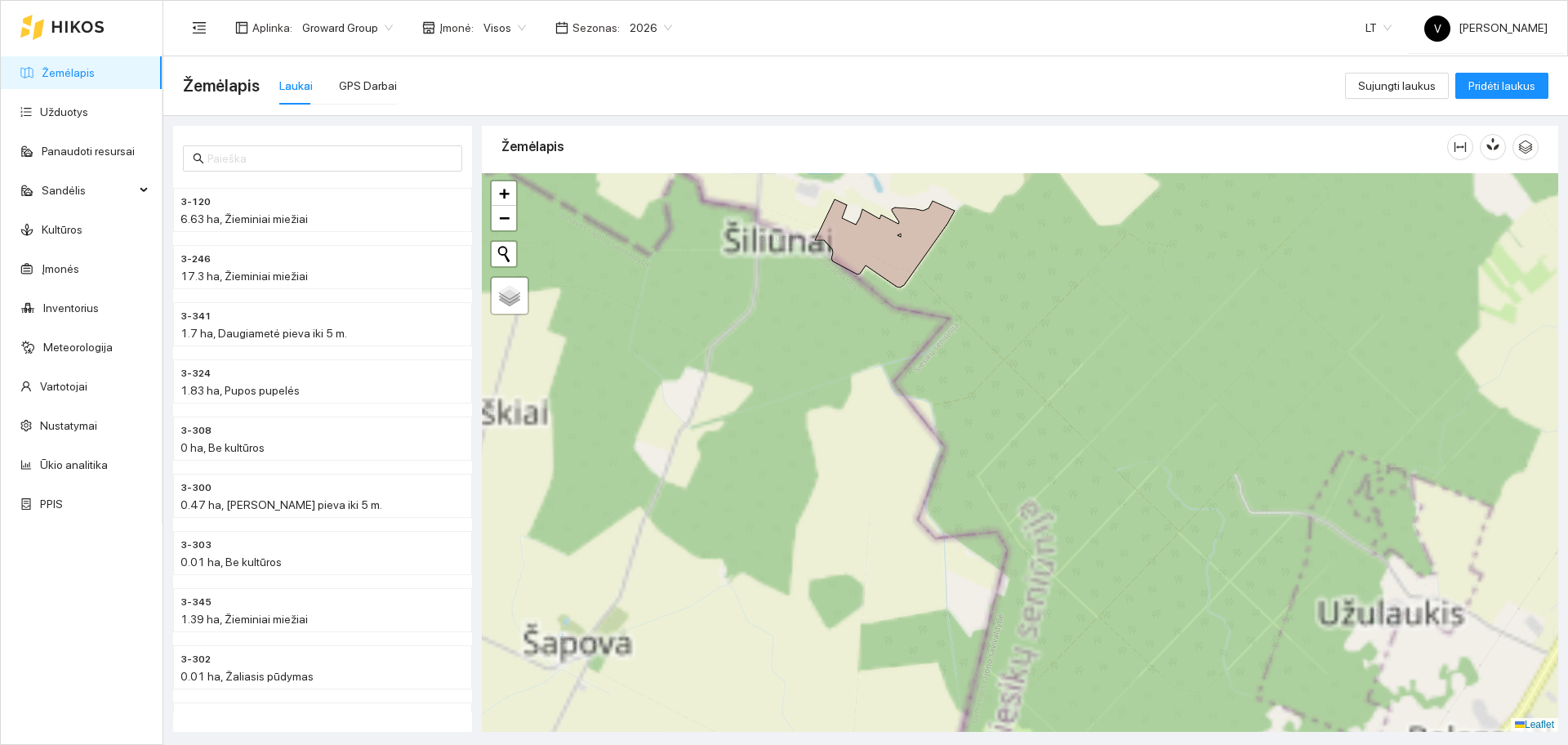
drag, startPoint x: 749, startPoint y: 395, endPoint x: 761, endPoint y: 422, distance: 29.5
click at [760, 418] on div at bounding box center [1020, 452] width 1077 height 559
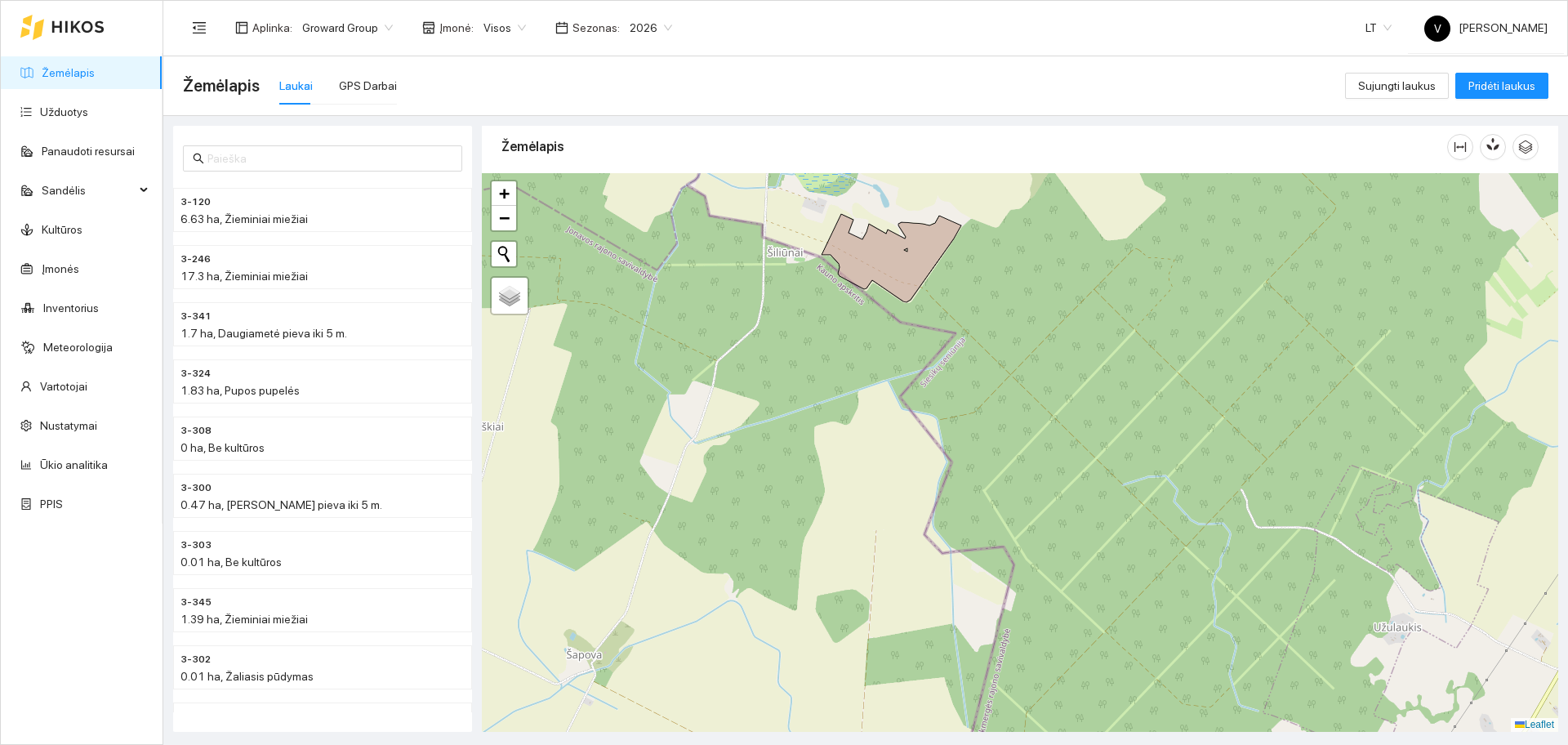
drag, startPoint x: 1045, startPoint y: 190, endPoint x: 760, endPoint y: 483, distance: 408.7
click at [761, 482] on div "Žemėlapis" at bounding box center [1020, 424] width 1077 height 606
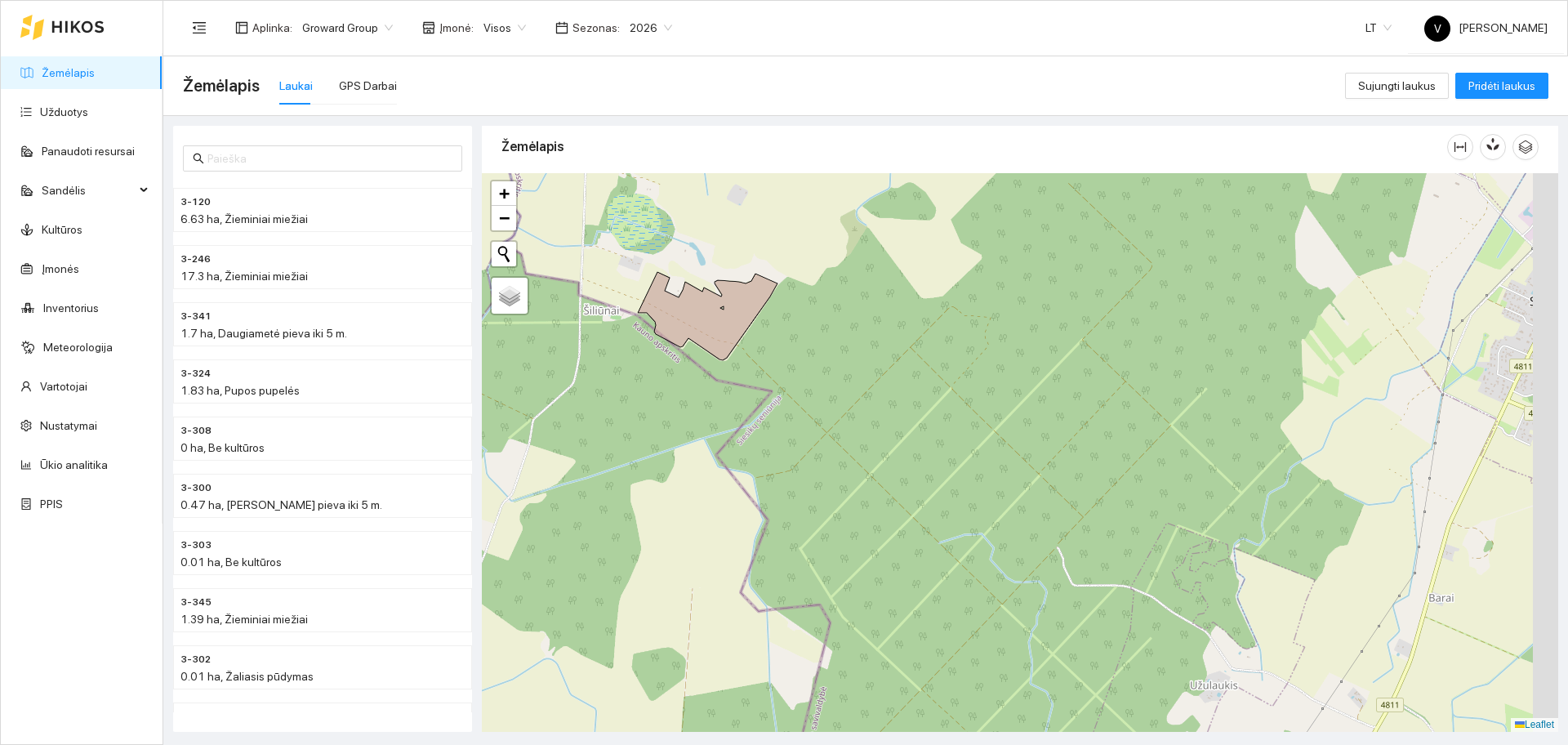
drag, startPoint x: 1029, startPoint y: 342, endPoint x: 765, endPoint y: 511, distance: 313.5
click at [763, 508] on div at bounding box center [1020, 452] width 1077 height 559
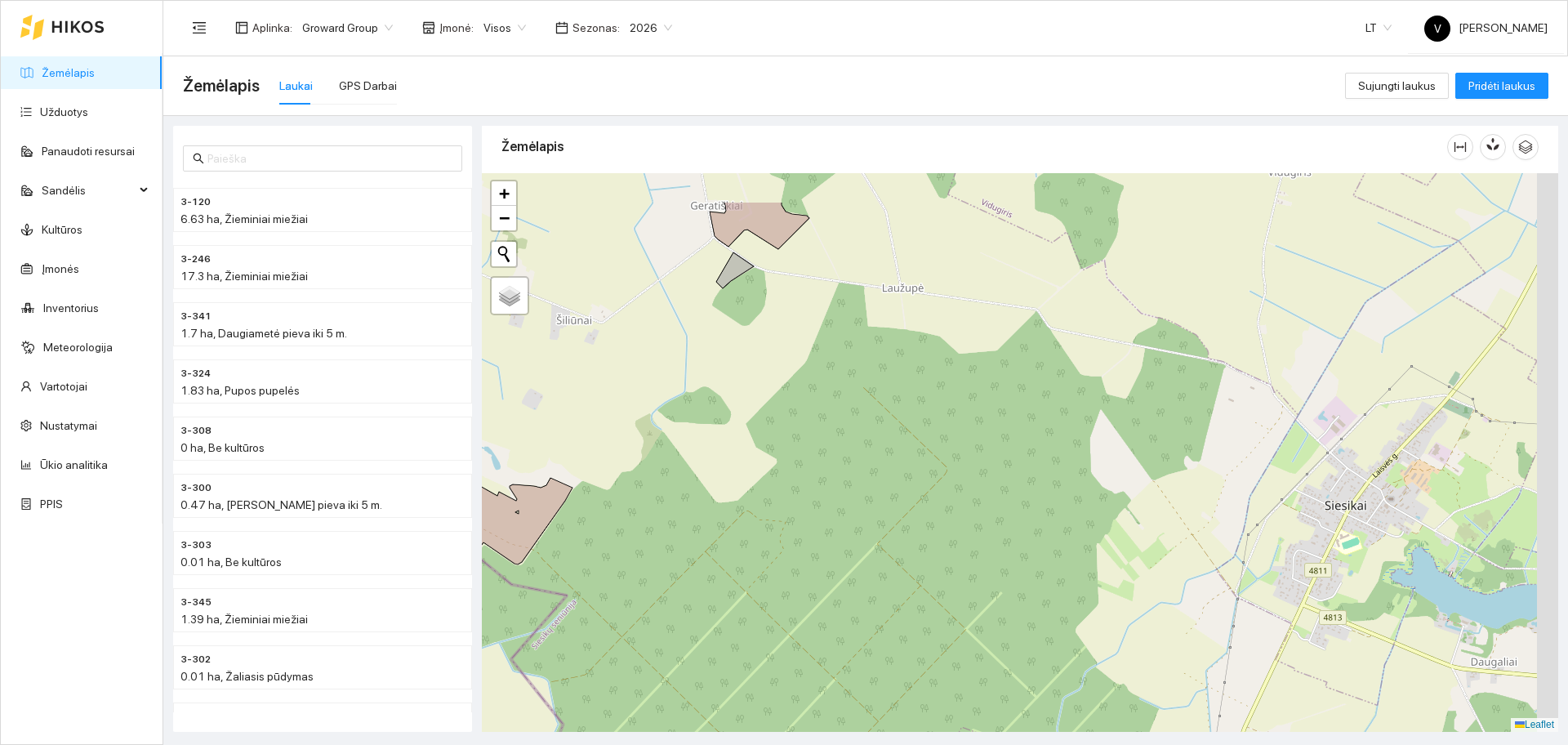
drag, startPoint x: 978, startPoint y: 357, endPoint x: 900, endPoint y: 450, distance: 121.4
click at [900, 449] on div at bounding box center [1020, 452] width 1077 height 559
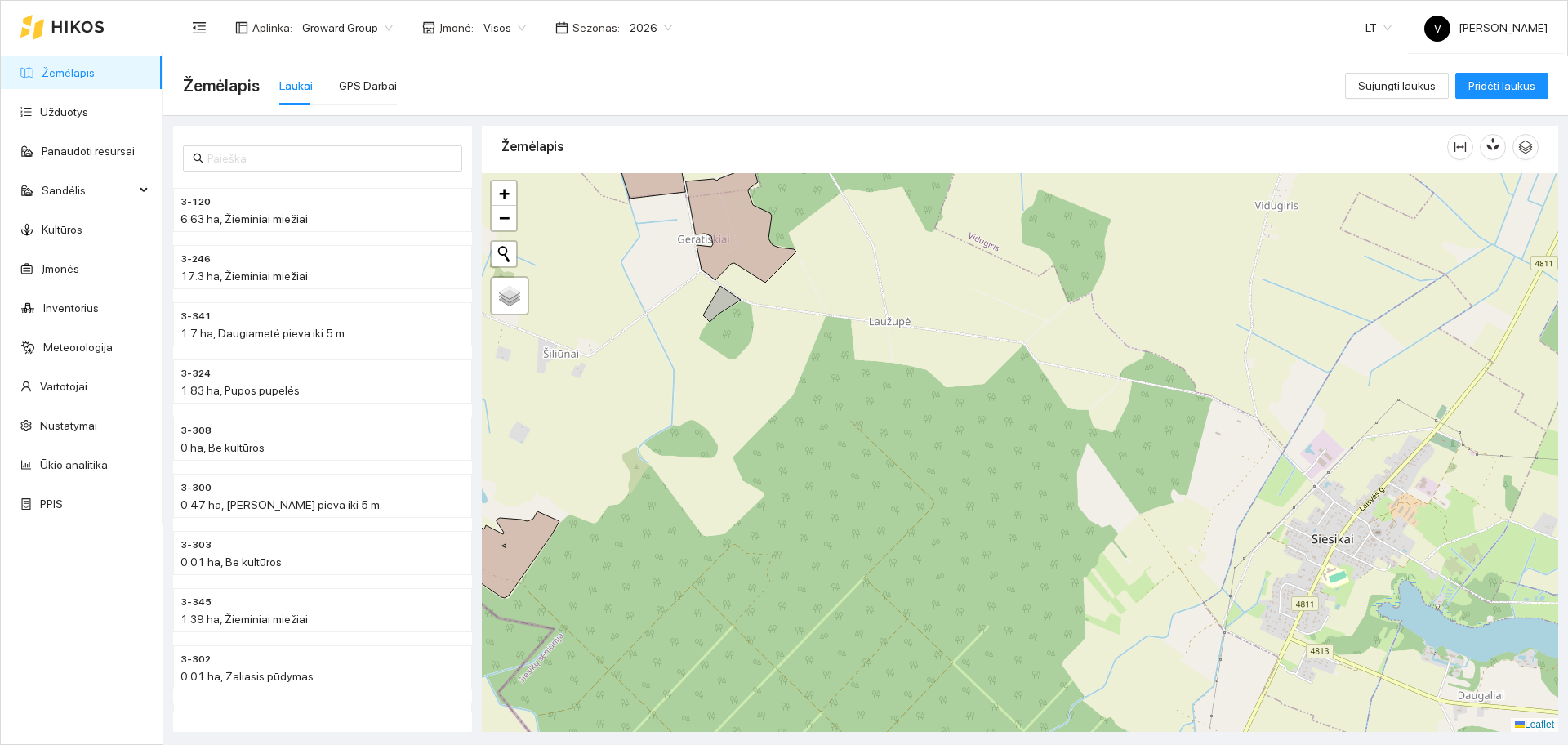
drag, startPoint x: 839, startPoint y: 446, endPoint x: 876, endPoint y: 485, distance: 53.8
click at [876, 485] on div at bounding box center [1020, 452] width 1077 height 559
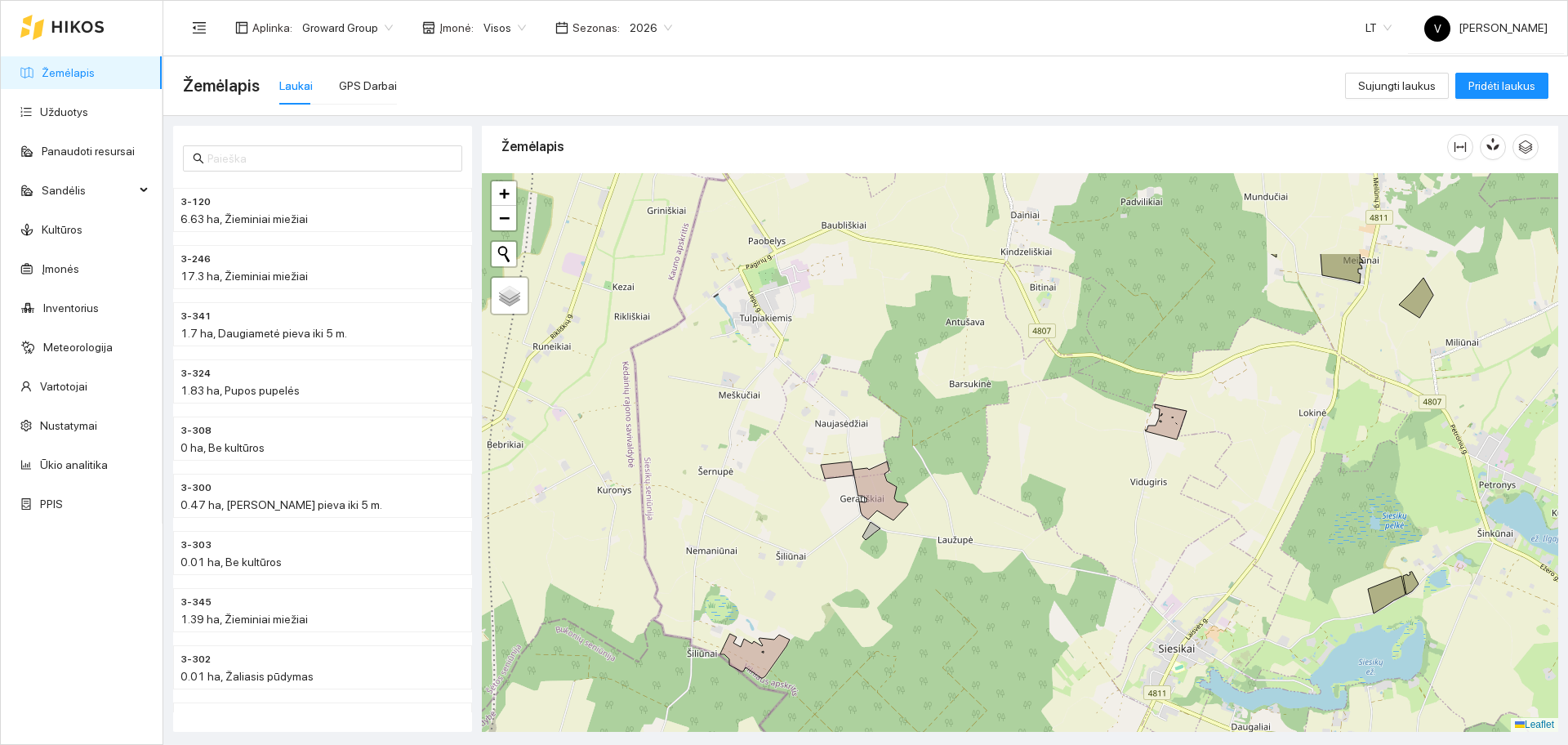
drag, startPoint x: 911, startPoint y: 312, endPoint x: 994, endPoint y: 485, distance: 191.9
click at [947, 527] on div at bounding box center [1020, 452] width 1077 height 559
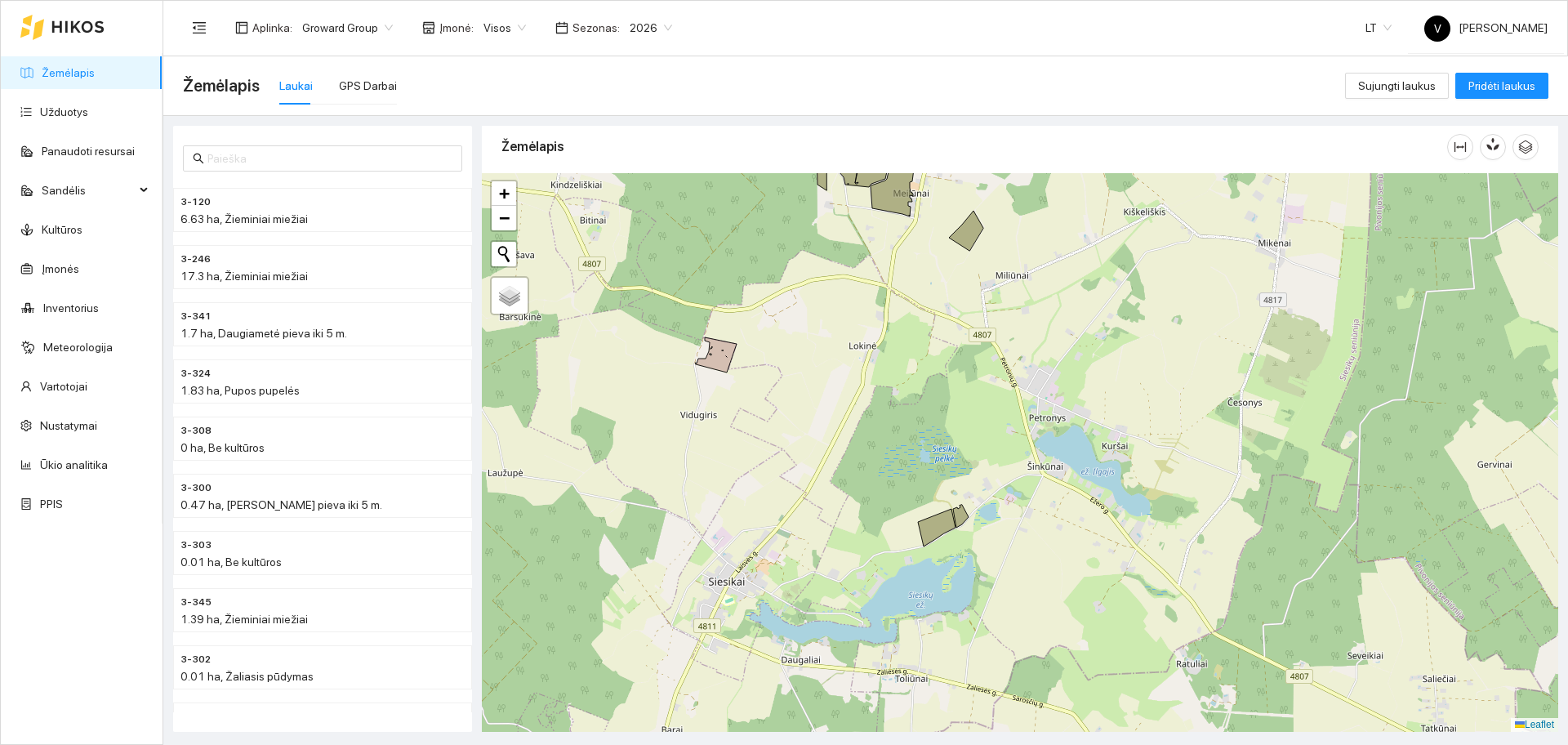
drag, startPoint x: 1239, startPoint y: 627, endPoint x: 773, endPoint y: 478, distance: 489.2
click at [773, 478] on div at bounding box center [1020, 452] width 1077 height 559
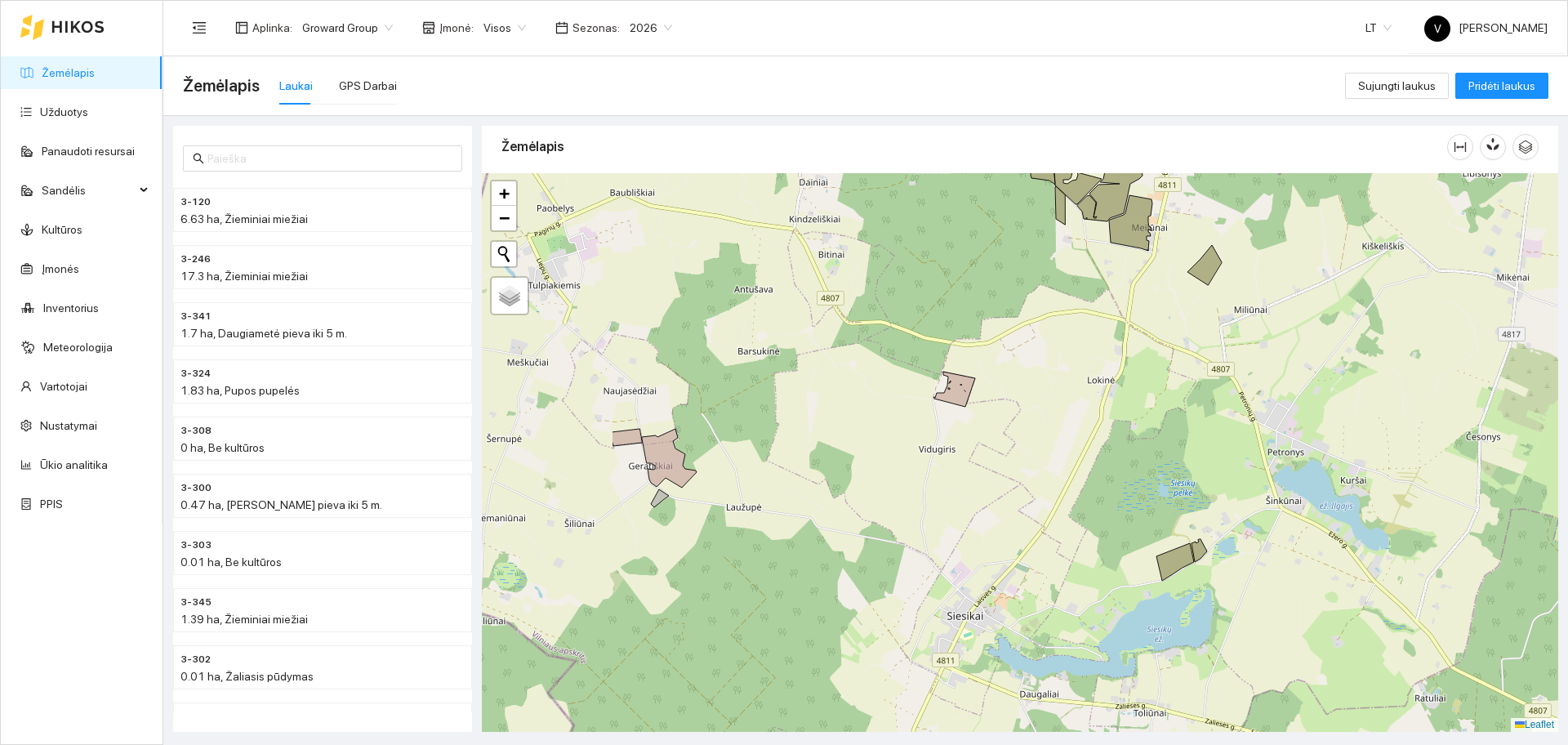
drag, startPoint x: 794, startPoint y: 357, endPoint x: 1140, endPoint y: 356, distance: 346.0
click at [1140, 356] on div at bounding box center [1020, 452] width 1077 height 559
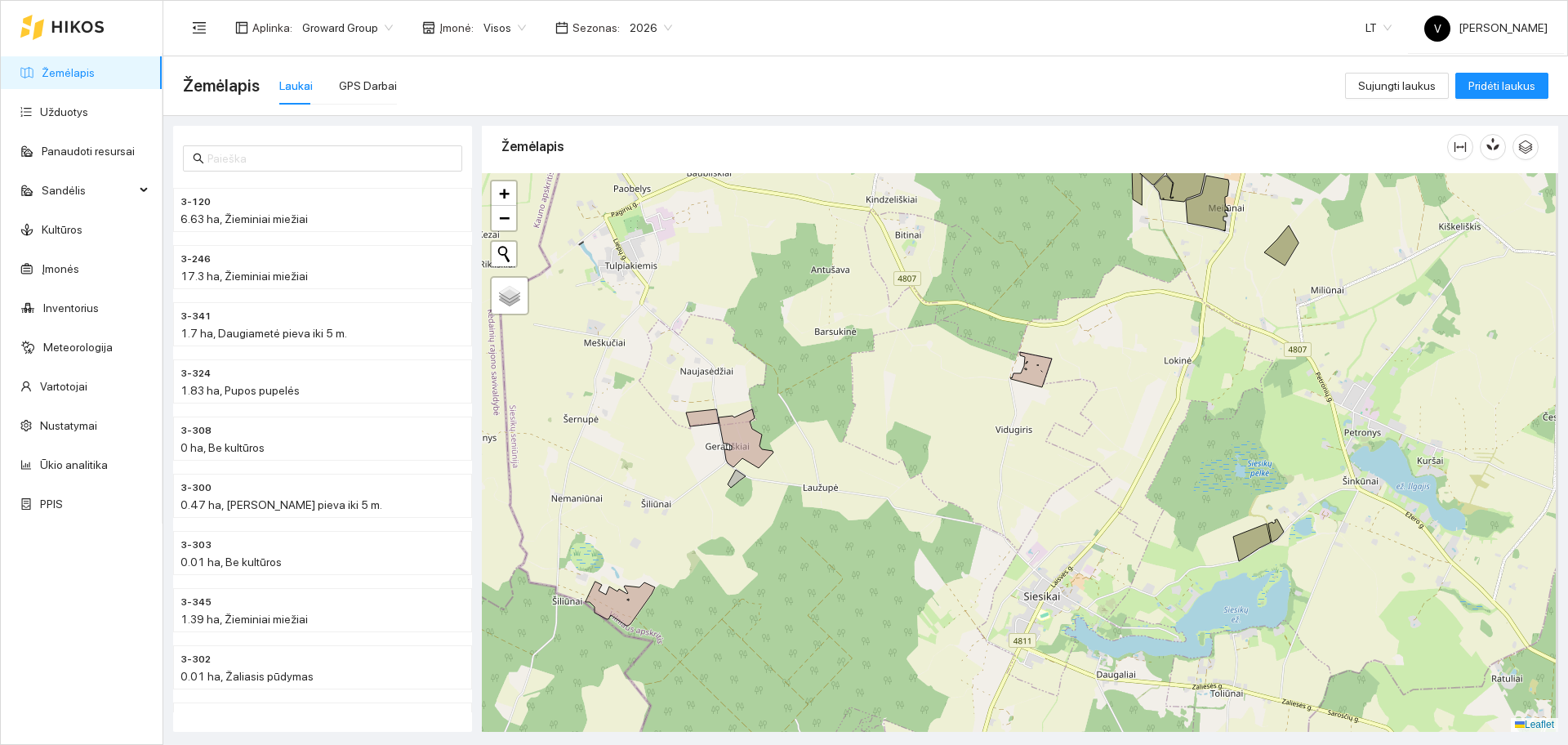
drag, startPoint x: 991, startPoint y: 372, endPoint x: 806, endPoint y: 368, distance: 185.0
click at [807, 368] on div at bounding box center [1020, 452] width 1077 height 559
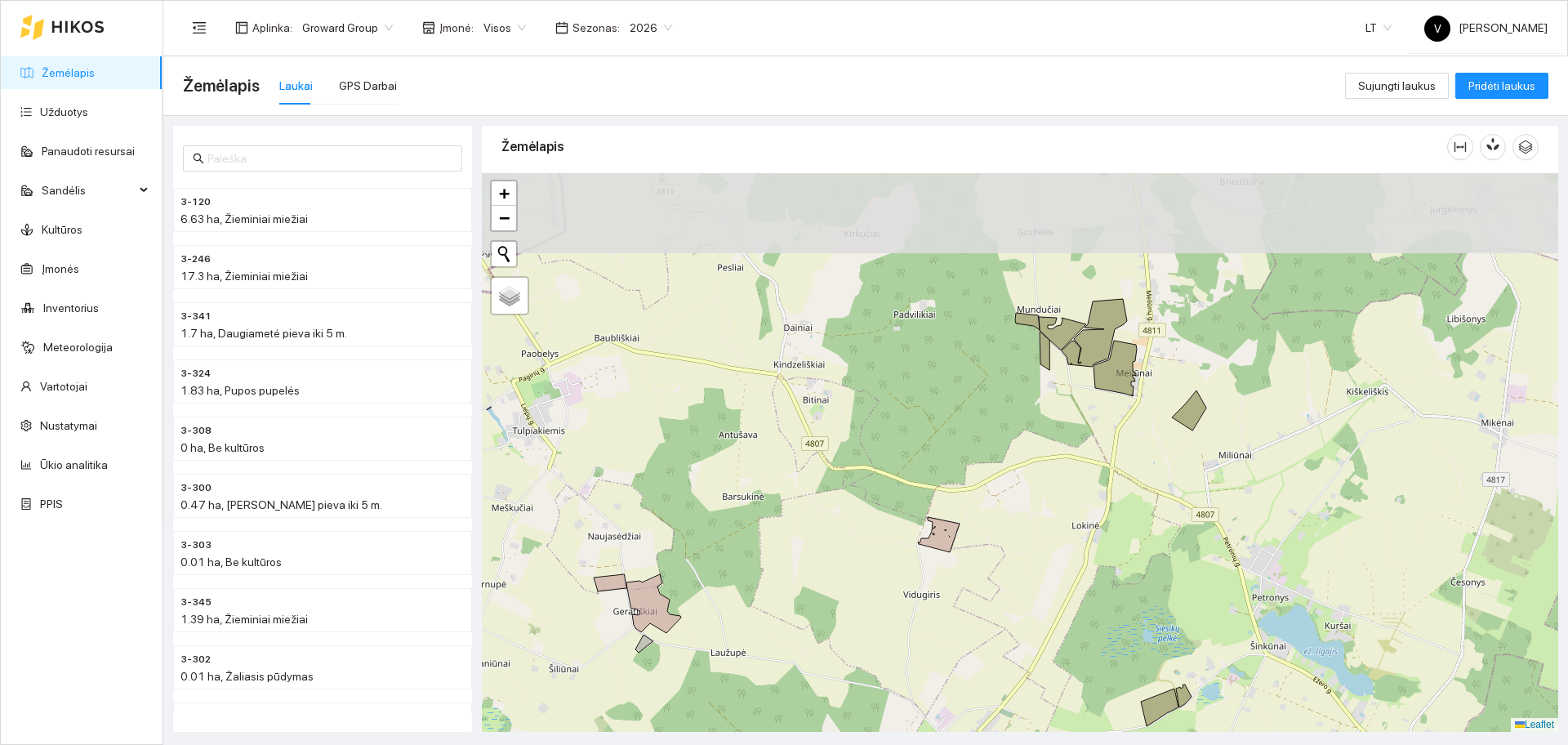
drag, startPoint x: 1026, startPoint y: 372, endPoint x: 1065, endPoint y: 548, distance: 180.3
click at [1065, 546] on div at bounding box center [1020, 452] width 1077 height 559
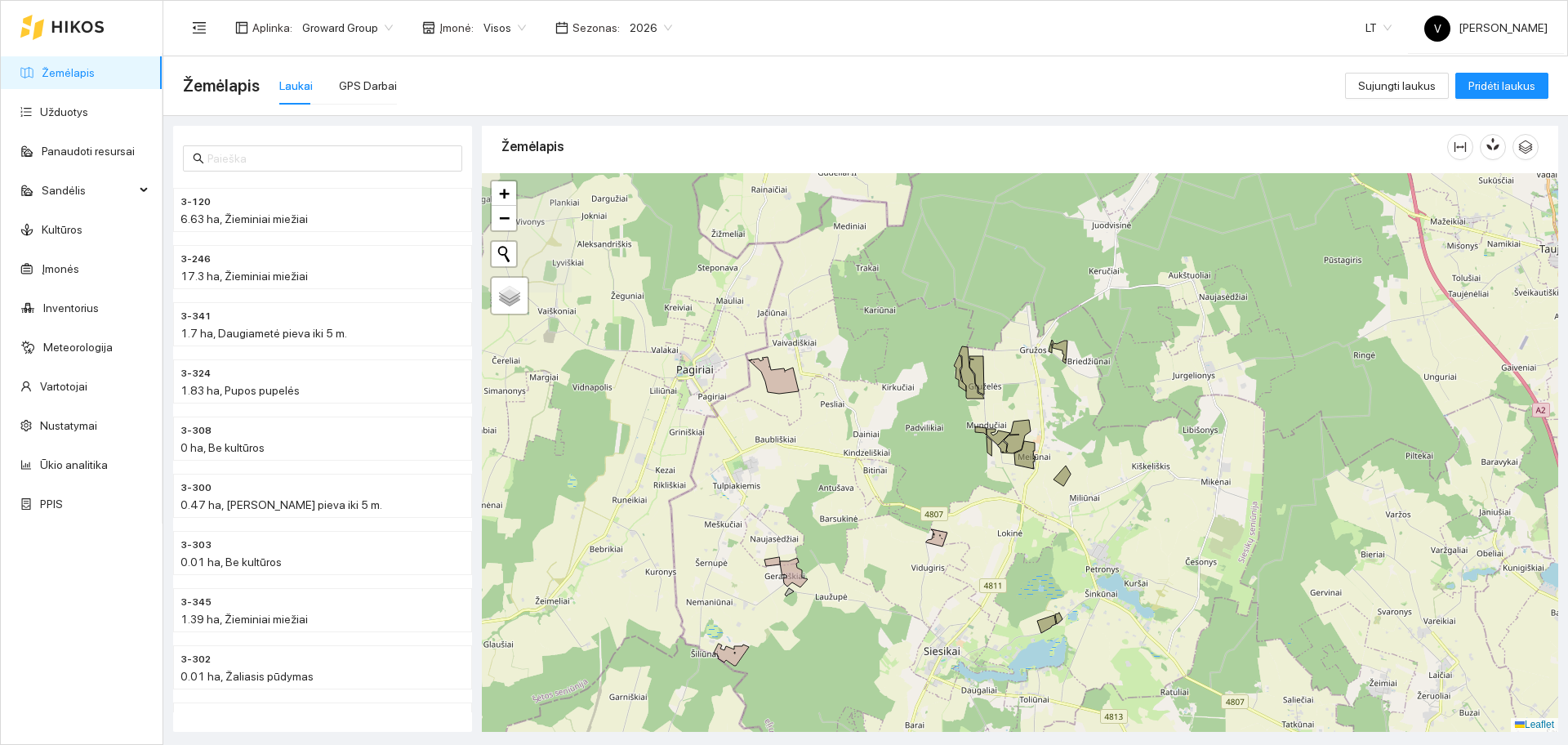
drag, startPoint x: 1045, startPoint y: 346, endPoint x: 989, endPoint y: 451, distance: 119.0
click at [989, 451] on icon at bounding box center [989, 446] width 5 height 19
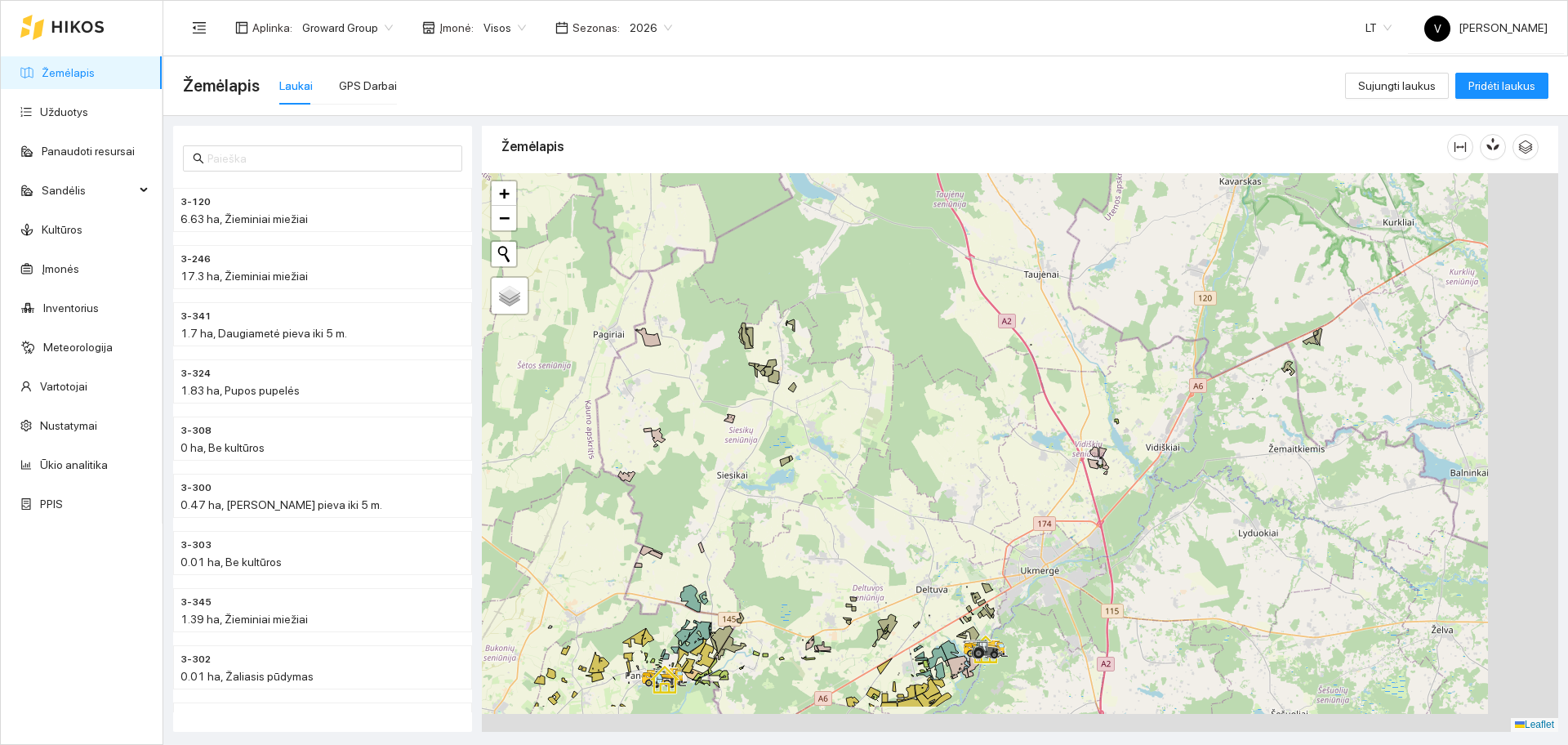
drag, startPoint x: 1133, startPoint y: 439, endPoint x: 881, endPoint y: 341, distance: 270.4
click at [895, 346] on div at bounding box center [1020, 452] width 1077 height 559
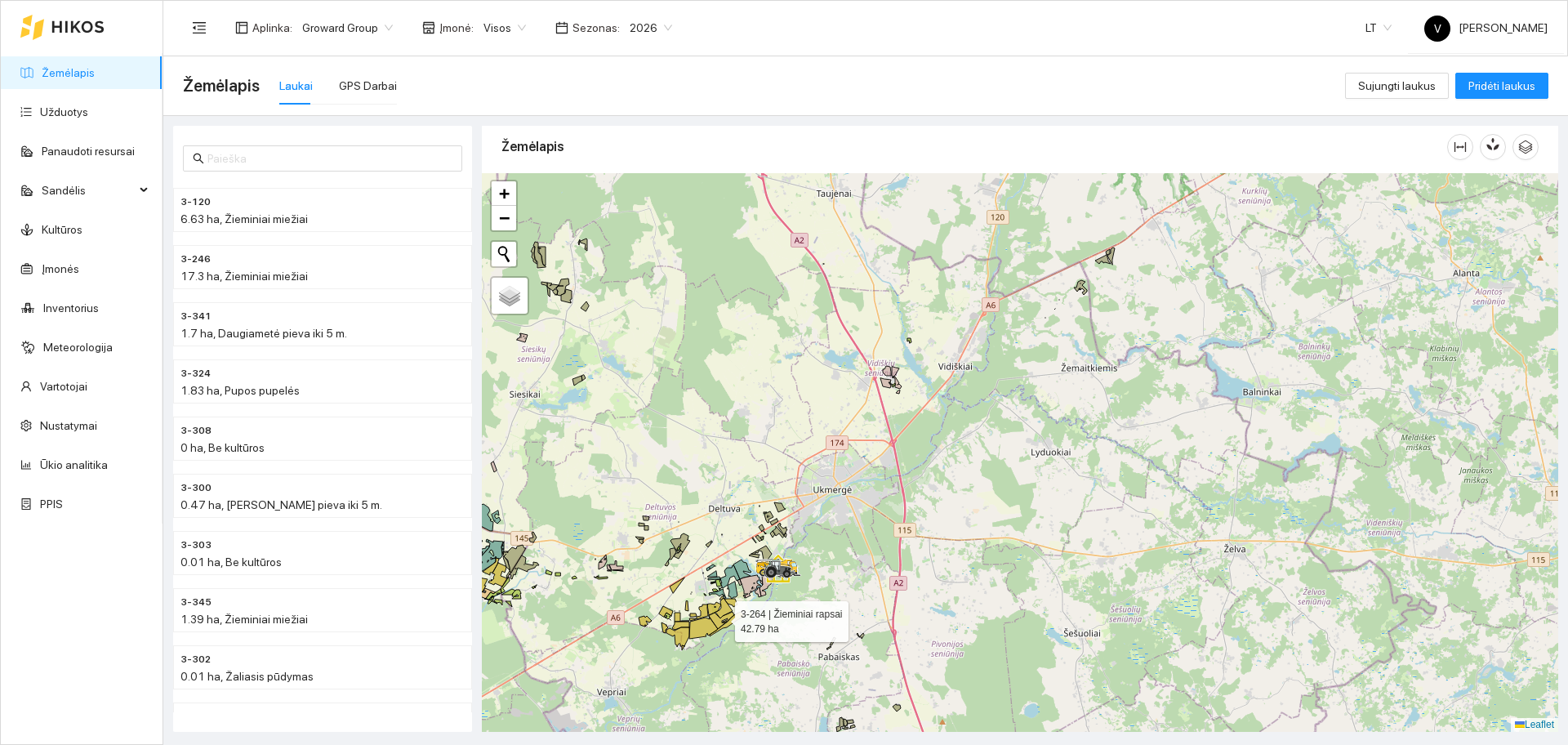
drag, startPoint x: 720, startPoint y: 618, endPoint x: 909, endPoint y: 470, distance: 240.1
click at [732, 598] on icon at bounding box center [724, 608] width 17 height 20
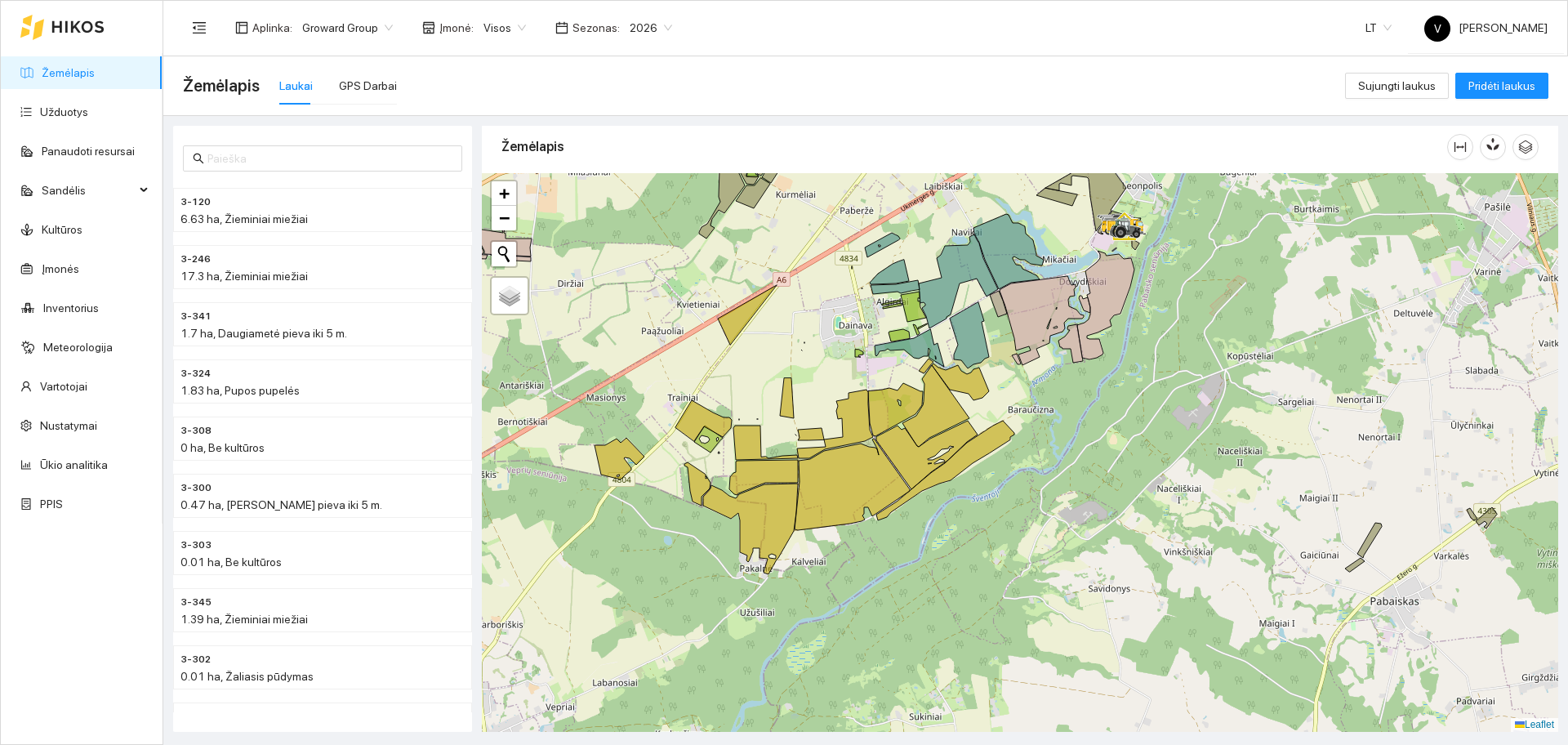
drag, startPoint x: 979, startPoint y: 373, endPoint x: 988, endPoint y: 369, distance: 9.8
click at [988, 369] on icon at bounding box center [960, 382] width 57 height 37
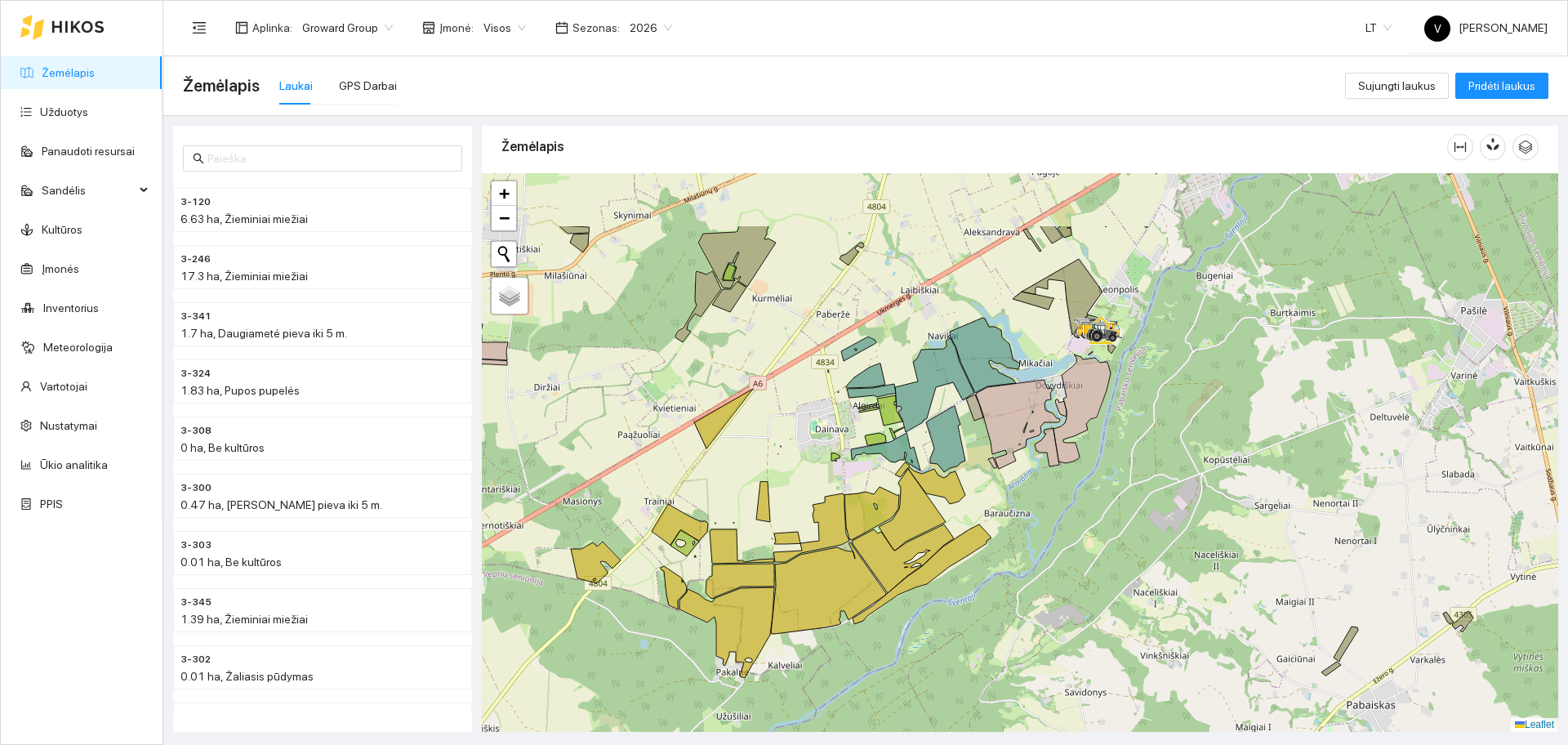
drag, startPoint x: 859, startPoint y: 334, endPoint x: 825, endPoint y: 442, distance: 113.2
click at [825, 442] on div at bounding box center [1020, 452] width 1077 height 559
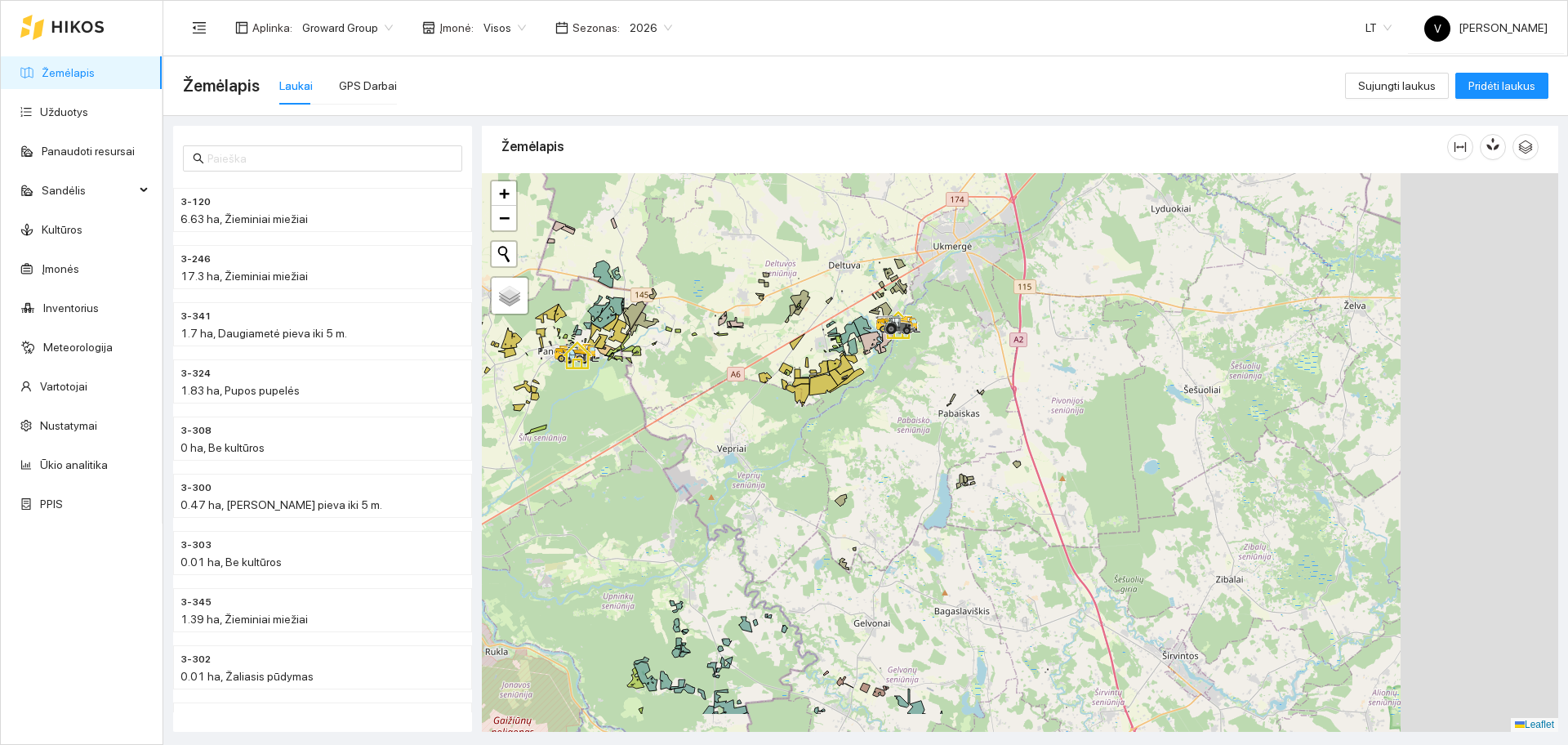
drag, startPoint x: 1315, startPoint y: 504, endPoint x: 1105, endPoint y: 423, distance: 225.1
click at [1105, 428] on div at bounding box center [1020, 452] width 1077 height 559
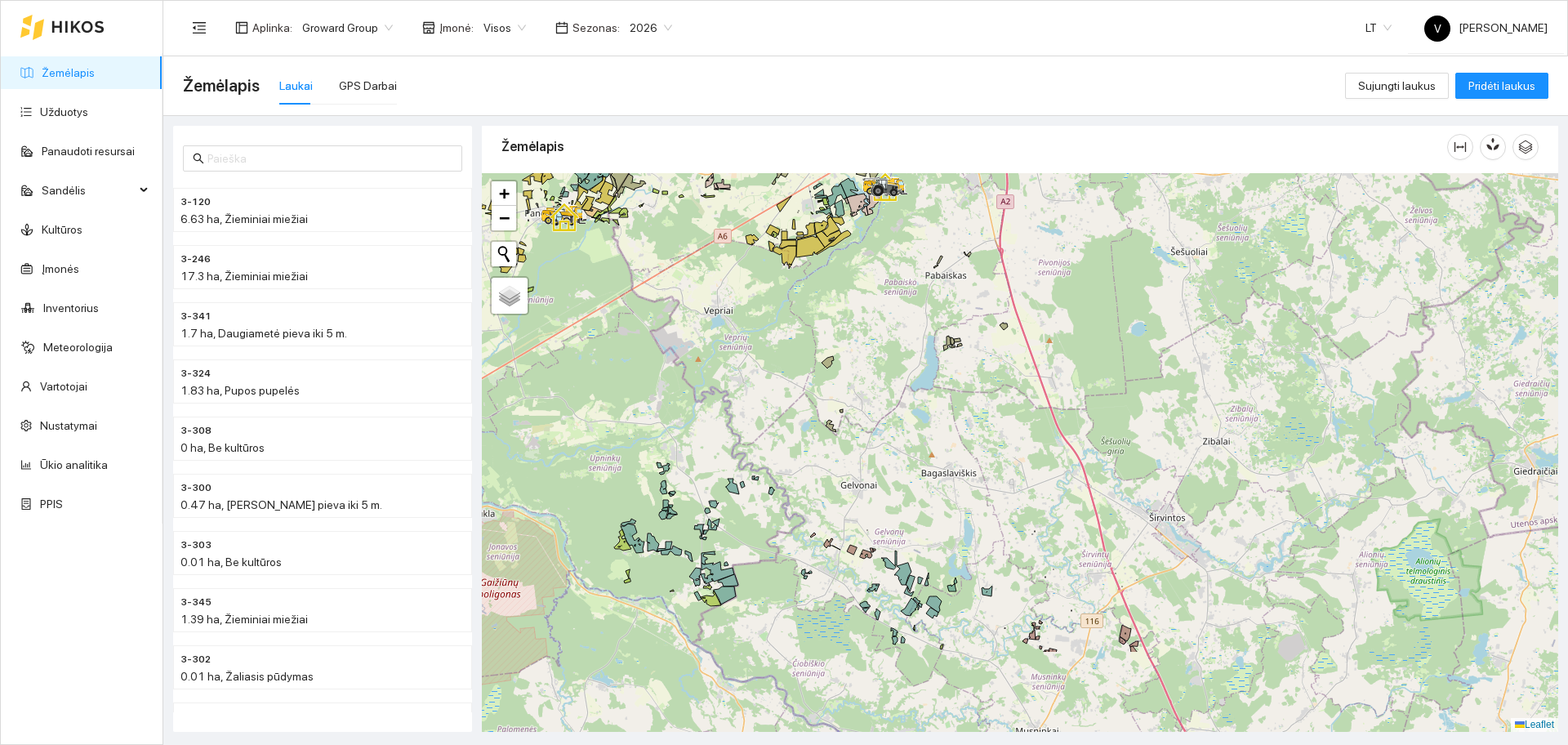
drag, startPoint x: 990, startPoint y: 626, endPoint x: 952, endPoint y: 437, distance: 192.8
click at [952, 437] on div at bounding box center [1020, 452] width 1077 height 559
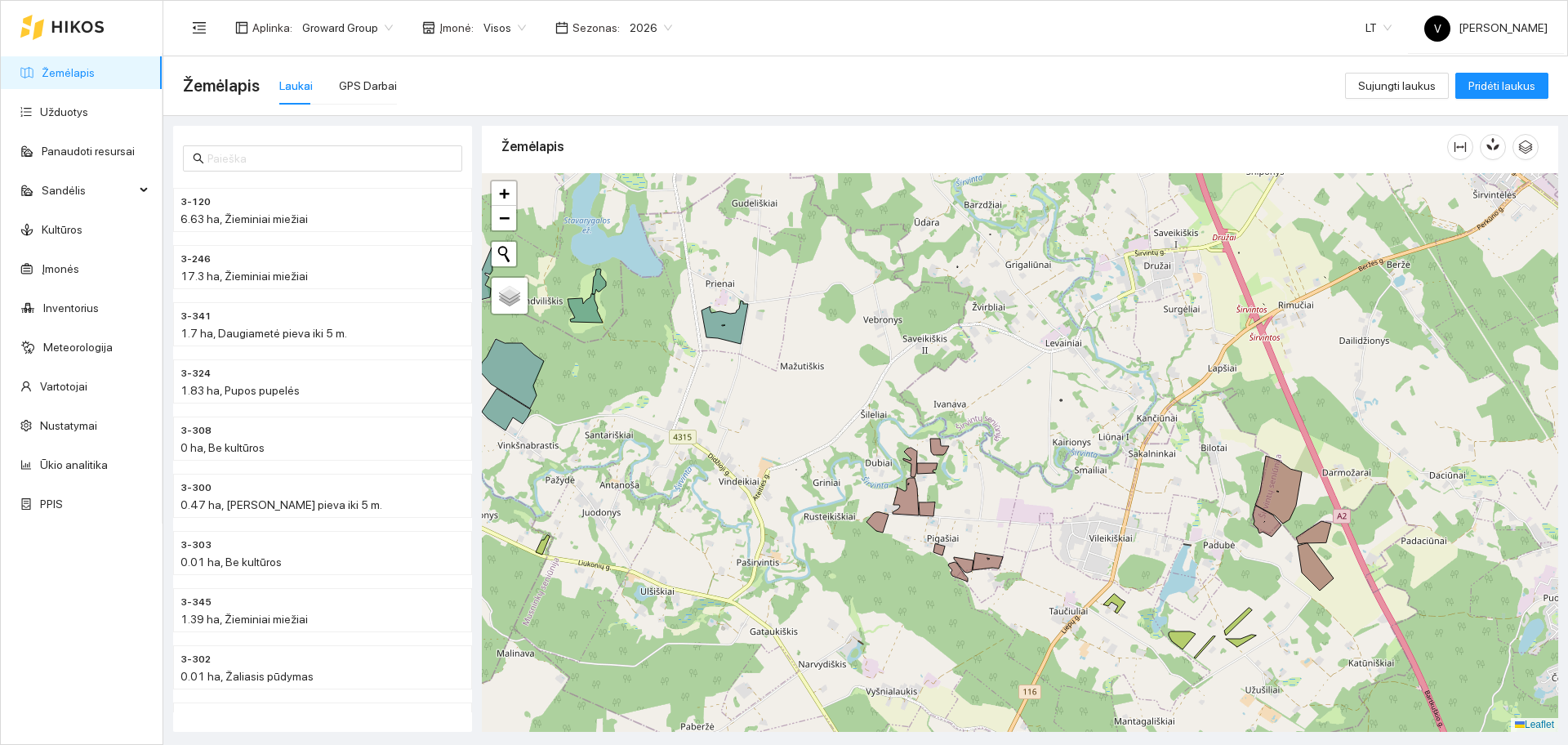
drag, startPoint x: 1119, startPoint y: 591, endPoint x: 972, endPoint y: 450, distance: 203.7
click at [972, 450] on div at bounding box center [1020, 452] width 1077 height 559
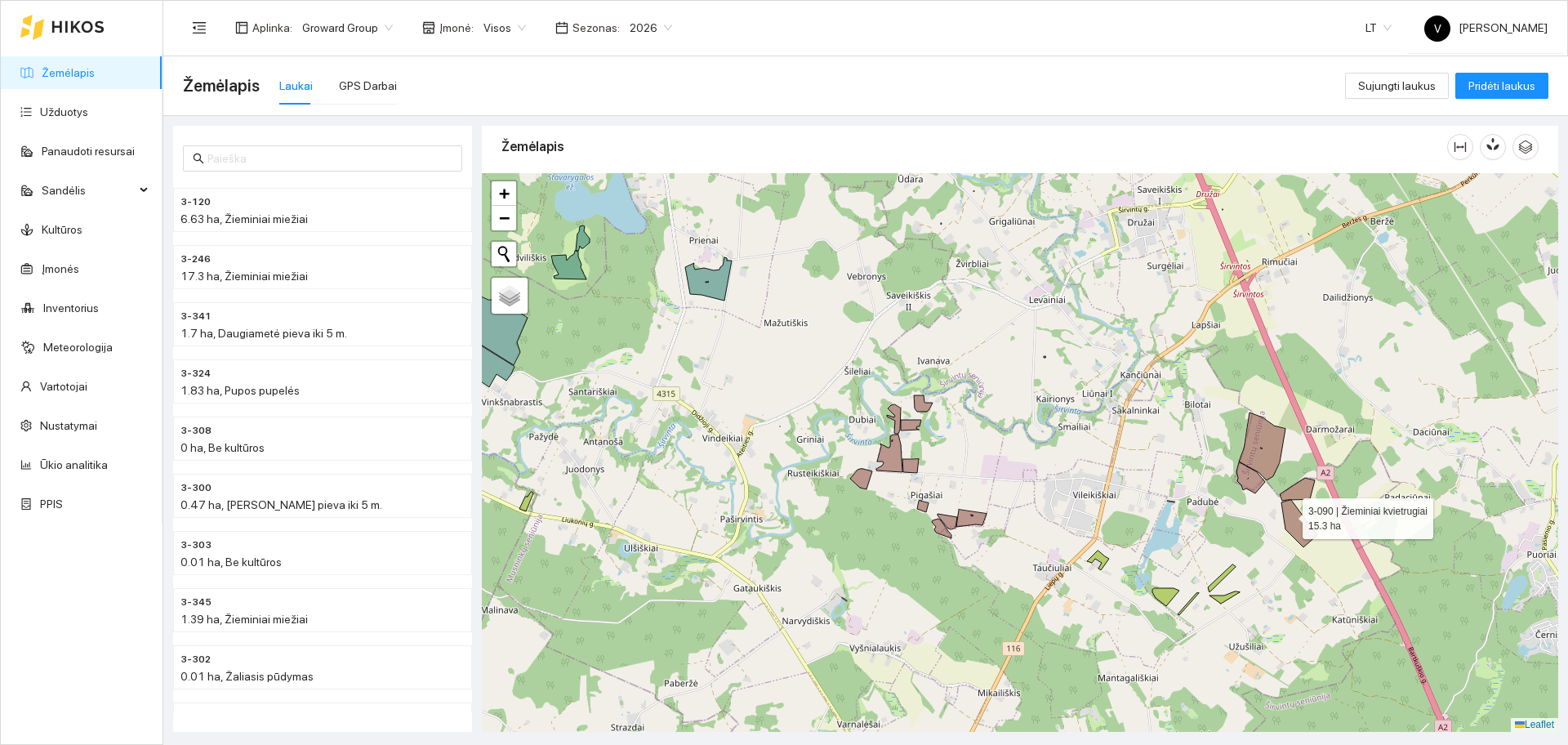
drag, startPoint x: 1288, startPoint y: 515, endPoint x: 1144, endPoint y: 483, distance: 147.5
click at [1281, 500] on icon at bounding box center [1299, 523] width 36 height 48
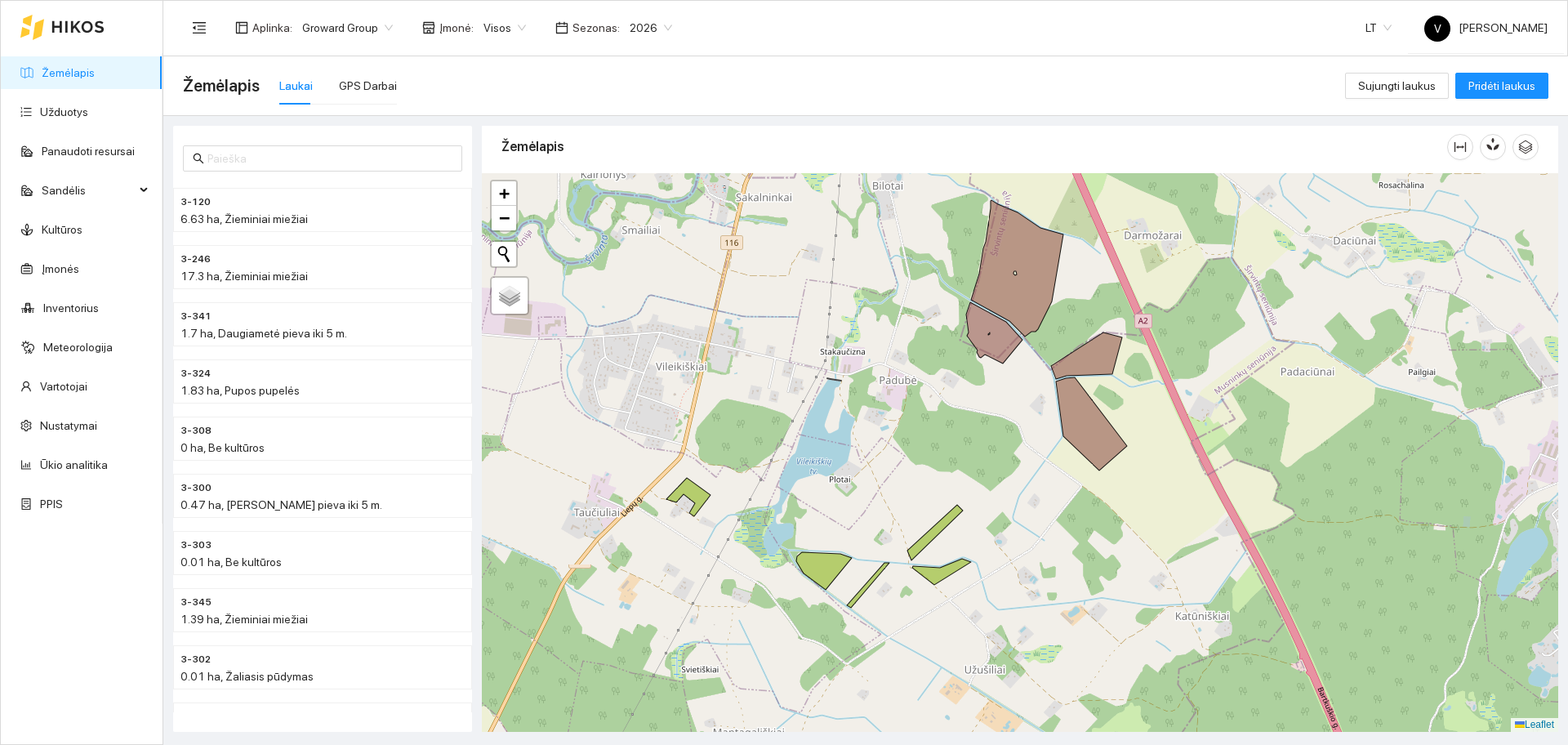
drag, startPoint x: 1129, startPoint y: 513, endPoint x: 1089, endPoint y: 380, distance: 138.9
click at [1089, 380] on div at bounding box center [1020, 452] width 1077 height 559
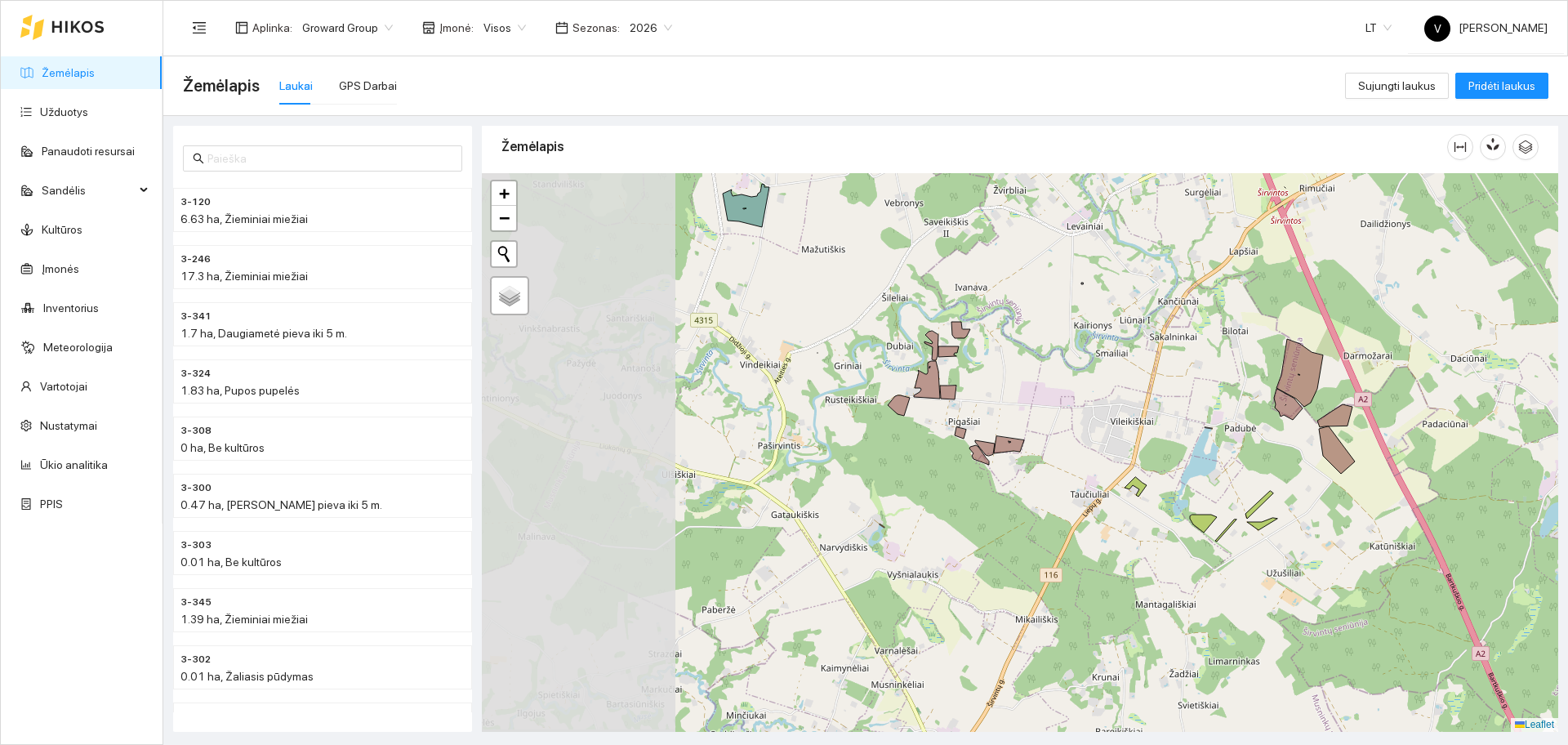
drag, startPoint x: 644, startPoint y: 426, endPoint x: 993, endPoint y: 494, distance: 355.6
click at [993, 494] on div at bounding box center [1020, 452] width 1077 height 559
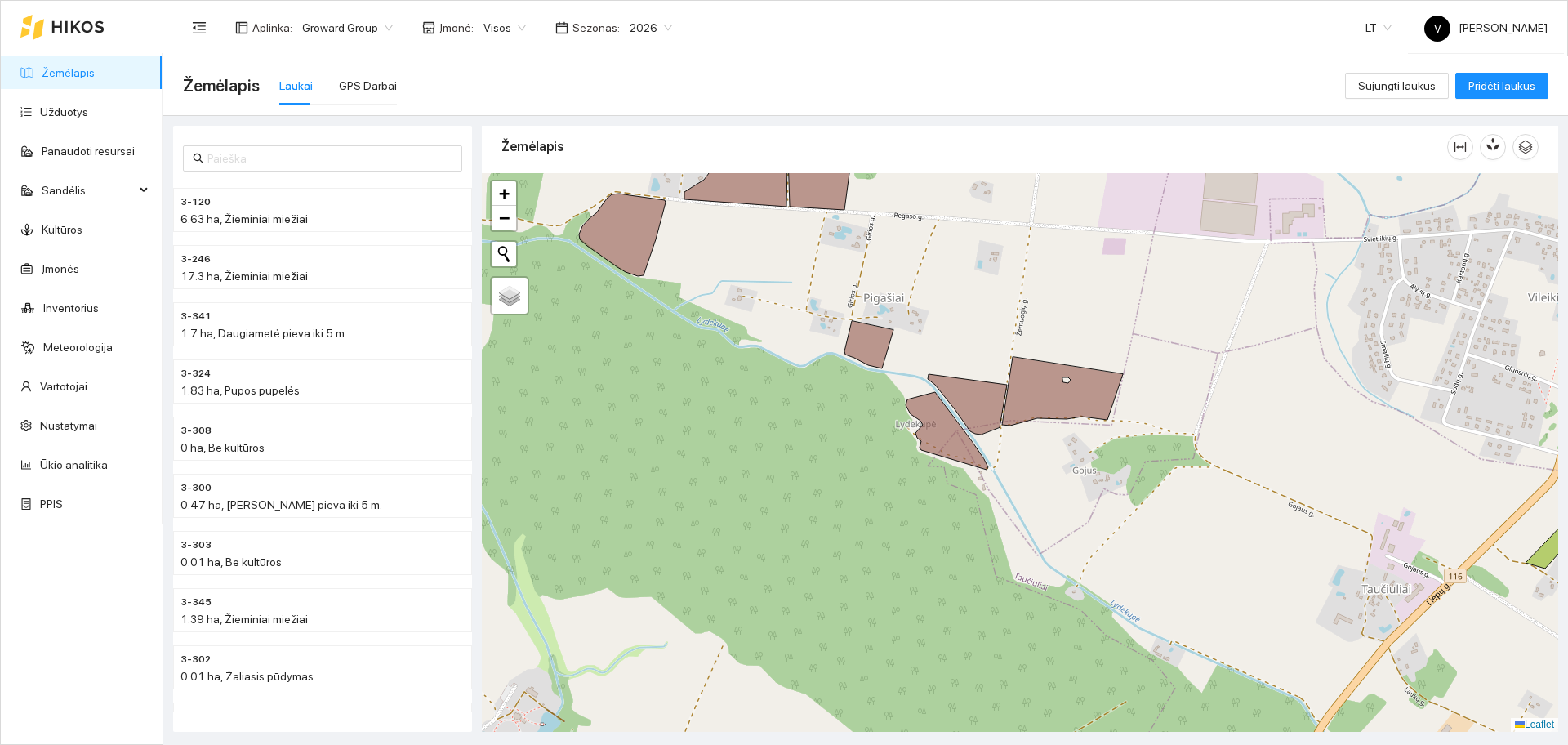
drag, startPoint x: 1159, startPoint y: 500, endPoint x: 767, endPoint y: 410, distance: 402.2
click at [769, 410] on div at bounding box center [1020, 452] width 1077 height 559
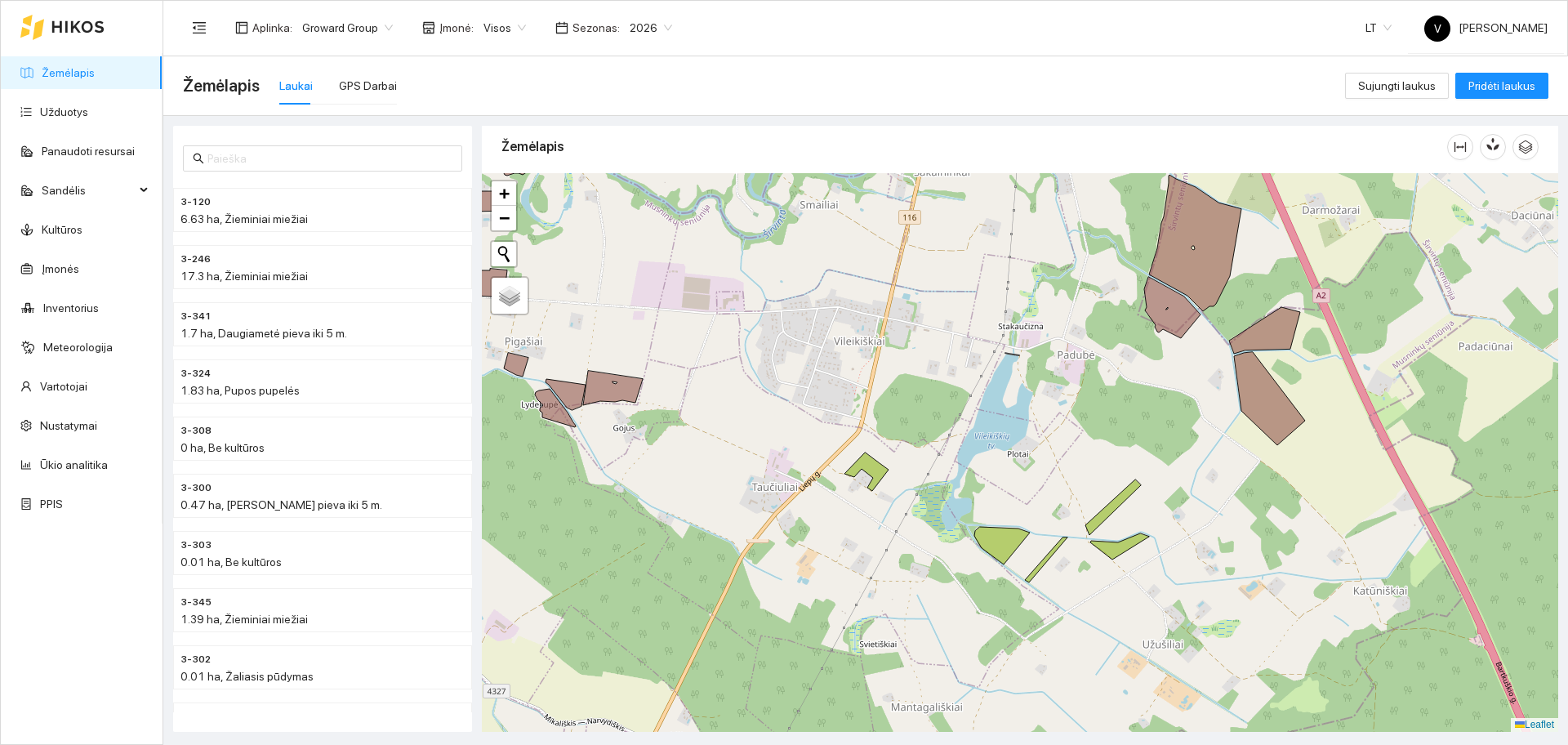
drag, startPoint x: 1220, startPoint y: 433, endPoint x: 961, endPoint y: 442, distance: 259.2
click at [961, 442] on div at bounding box center [1020, 452] width 1077 height 559
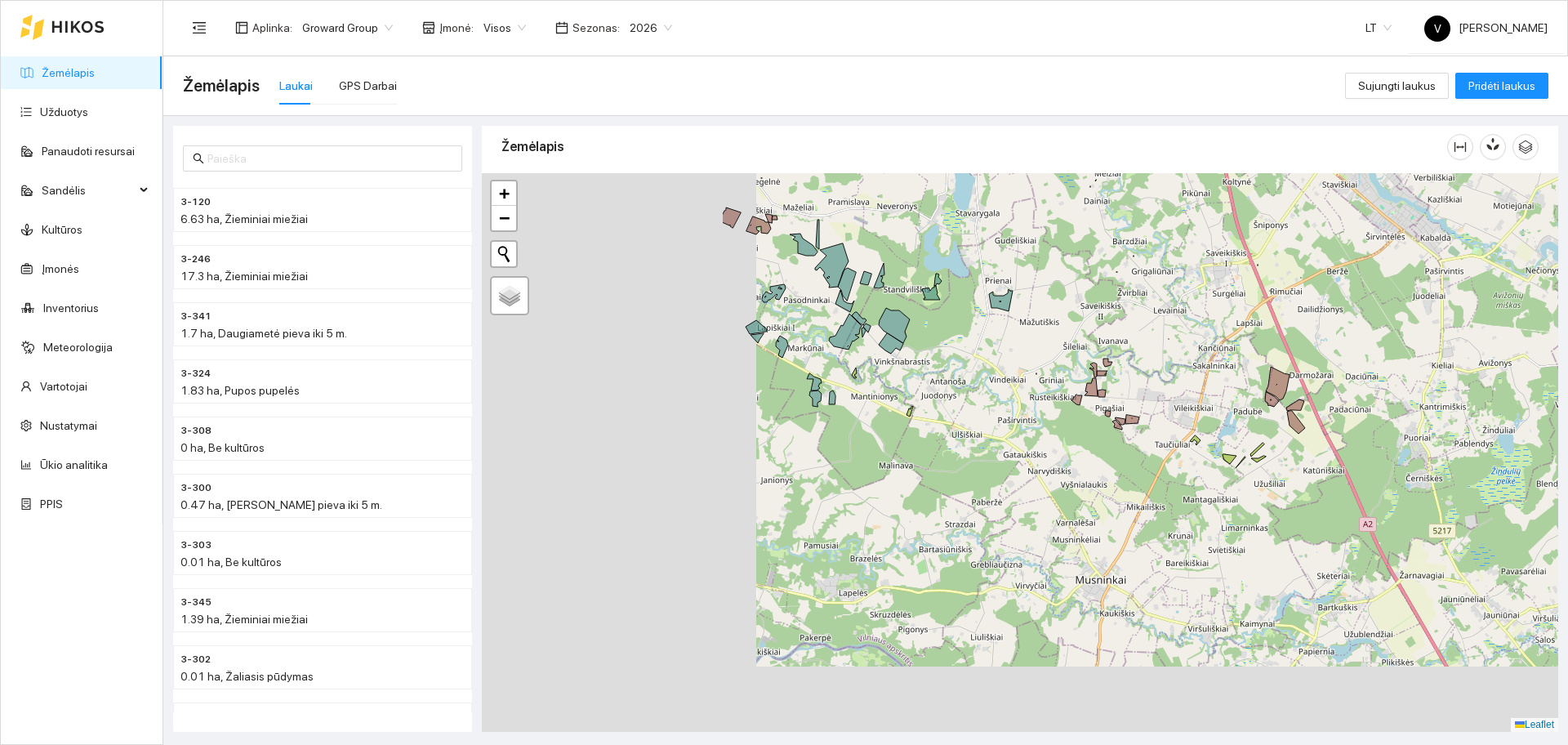
drag, startPoint x: 863, startPoint y: 605, endPoint x: 1221, endPoint y: 532, distance: 365.4
click at [1221, 532] on div at bounding box center [1020, 452] width 1077 height 559
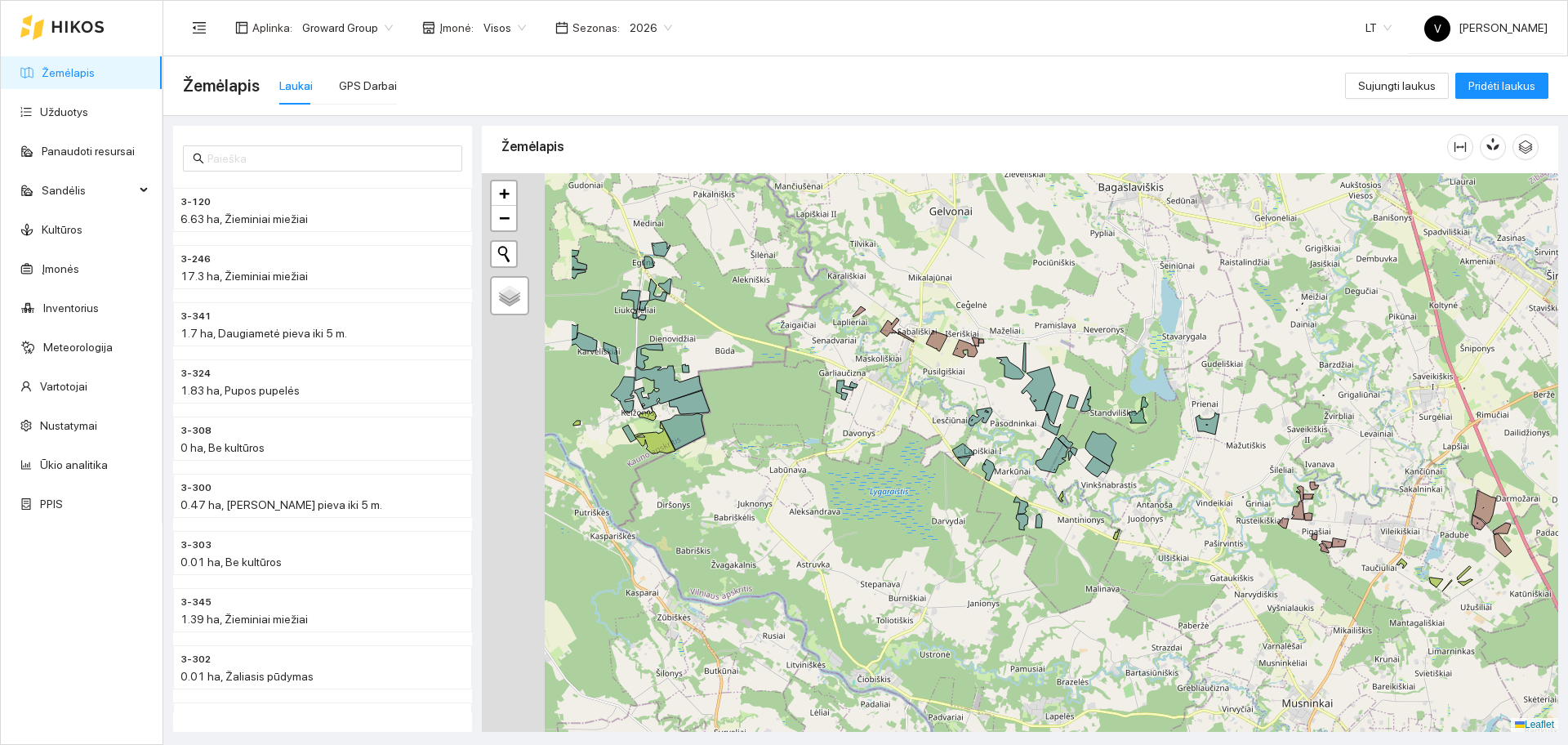
drag, startPoint x: 888, startPoint y: 462, endPoint x: 1047, endPoint y: 559, distance: 186.3
click at [1047, 559] on div at bounding box center [1020, 452] width 1077 height 559
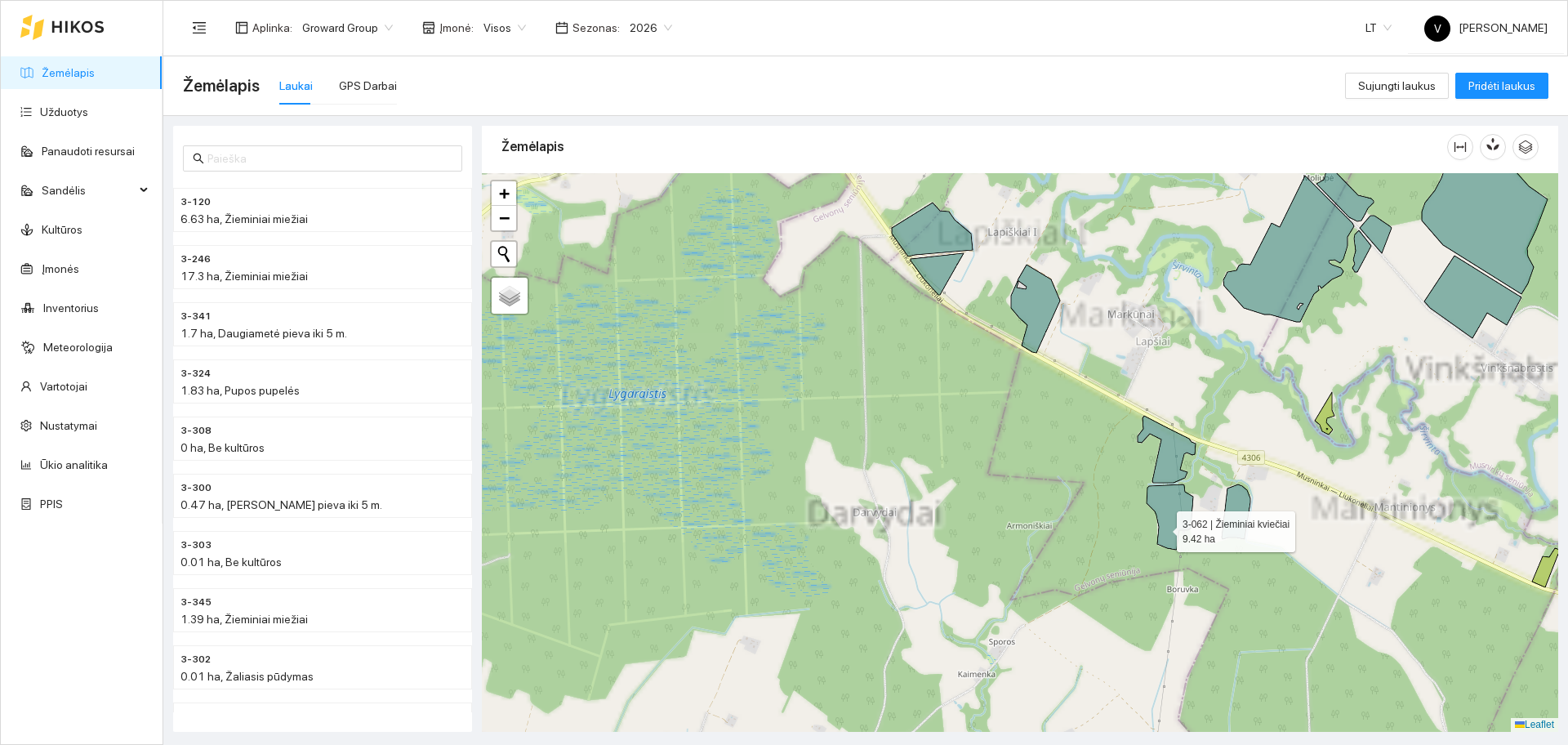
drag, startPoint x: 1162, startPoint y: 528, endPoint x: 1043, endPoint y: 591, distance: 134.6
click at [1147, 550] on icon at bounding box center [1170, 517] width 47 height 65
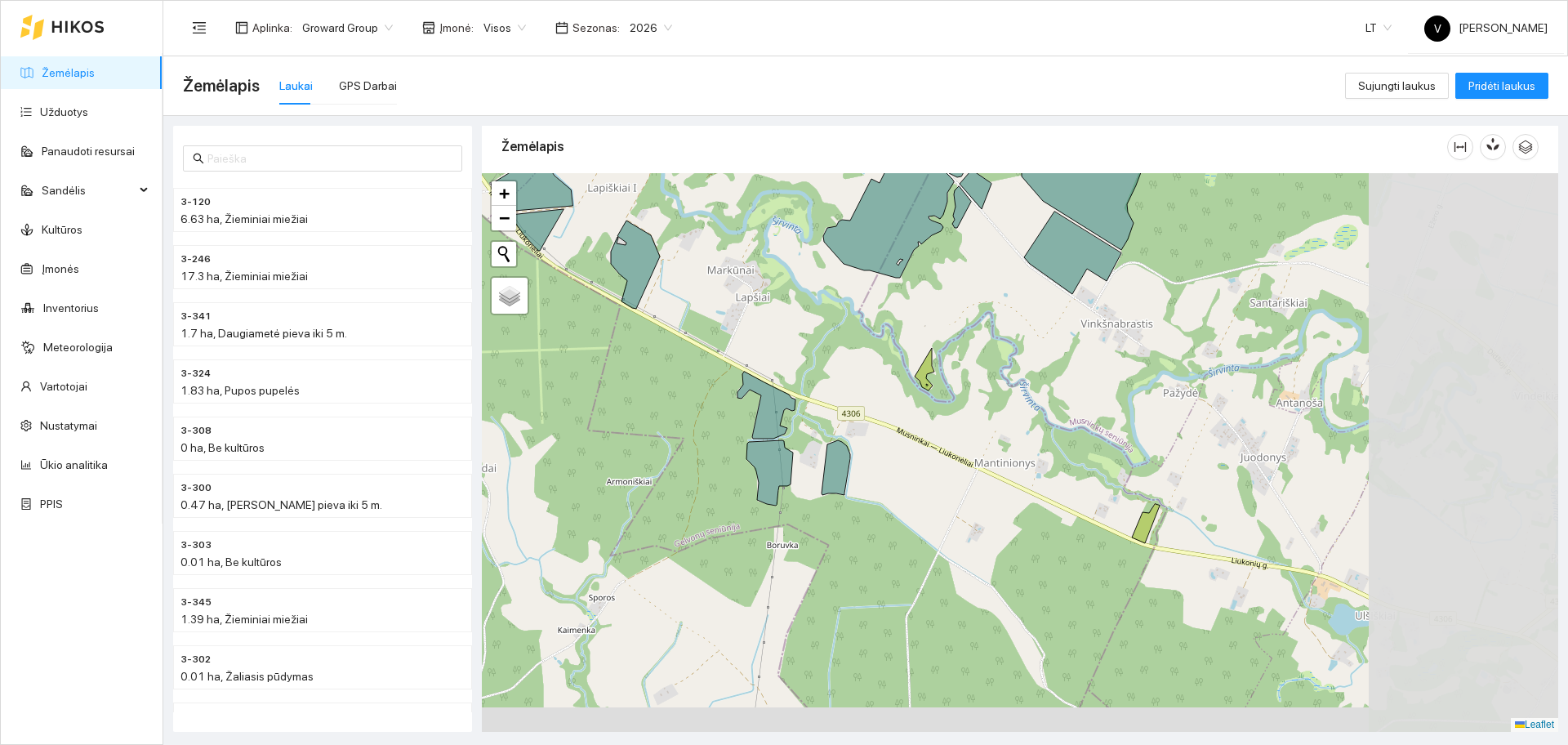
drag, startPoint x: 1337, startPoint y: 536, endPoint x: 1057, endPoint y: 428, distance: 300.1
click at [1057, 428] on div at bounding box center [1020, 452] width 1077 height 559
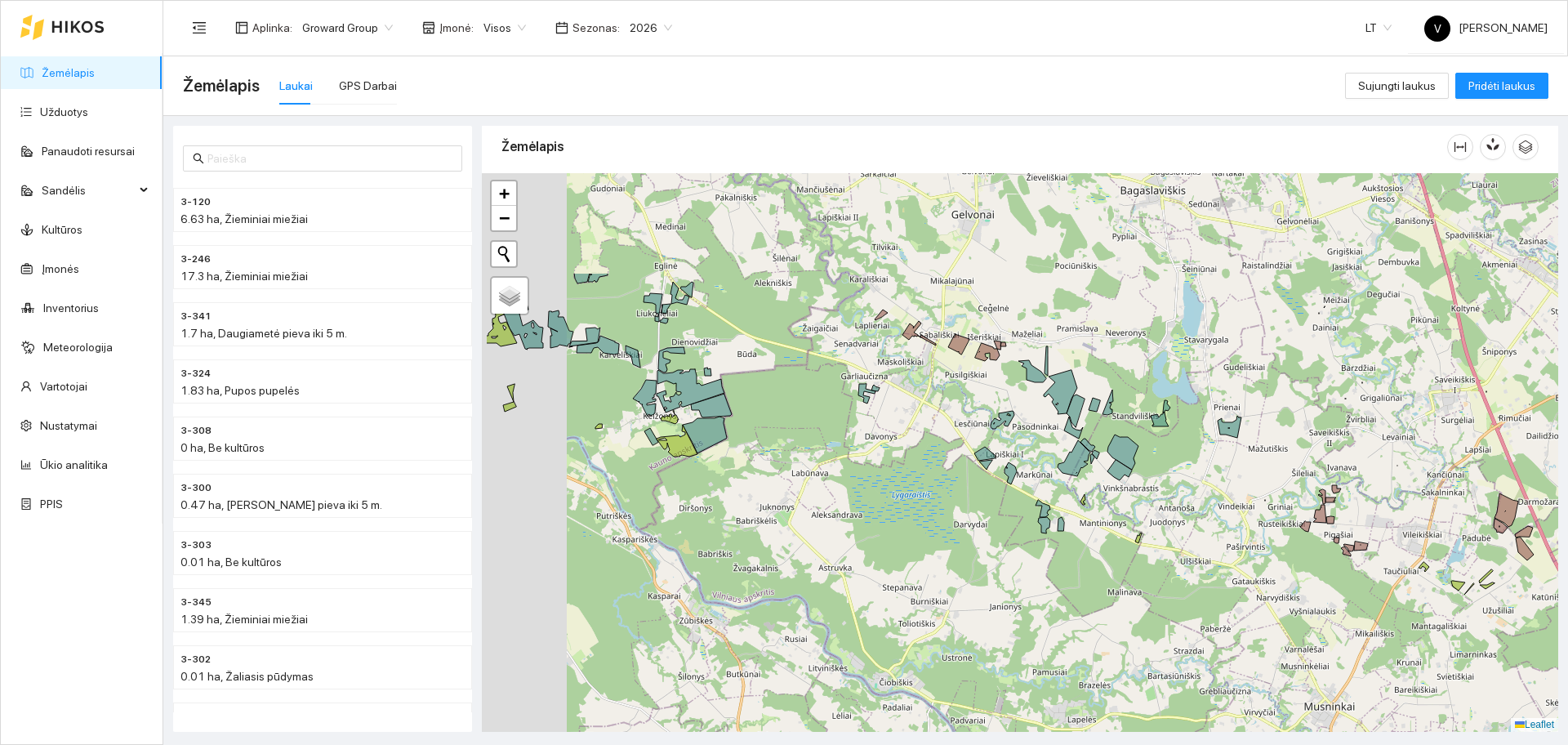
drag, startPoint x: 927, startPoint y: 273, endPoint x: 1065, endPoint y: 469, distance: 239.7
click at [1065, 469] on div at bounding box center [1020, 452] width 1077 height 559
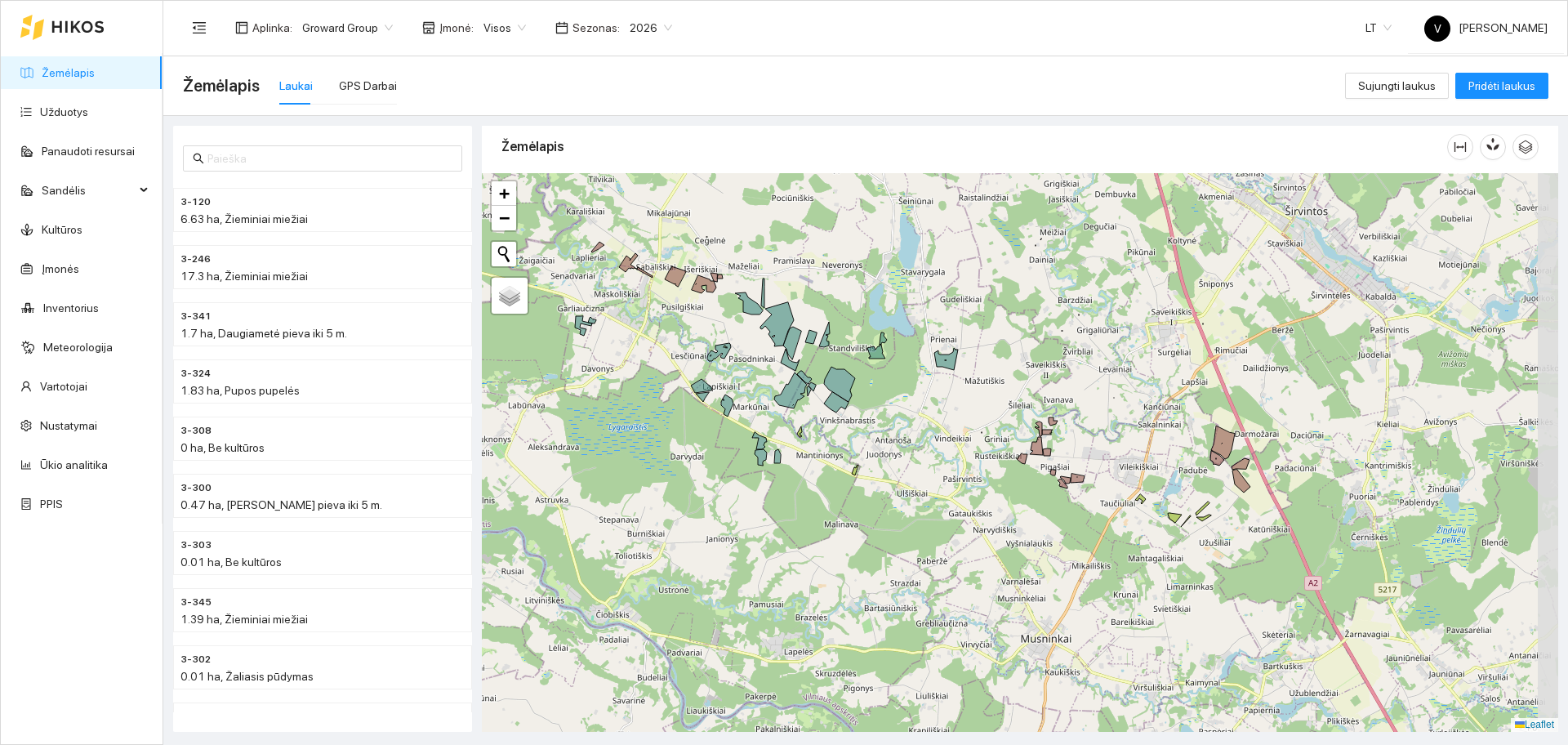
drag, startPoint x: 1180, startPoint y: 525, endPoint x: 885, endPoint y: 414, distance: 315.2
click at [867, 417] on div at bounding box center [1020, 452] width 1077 height 559
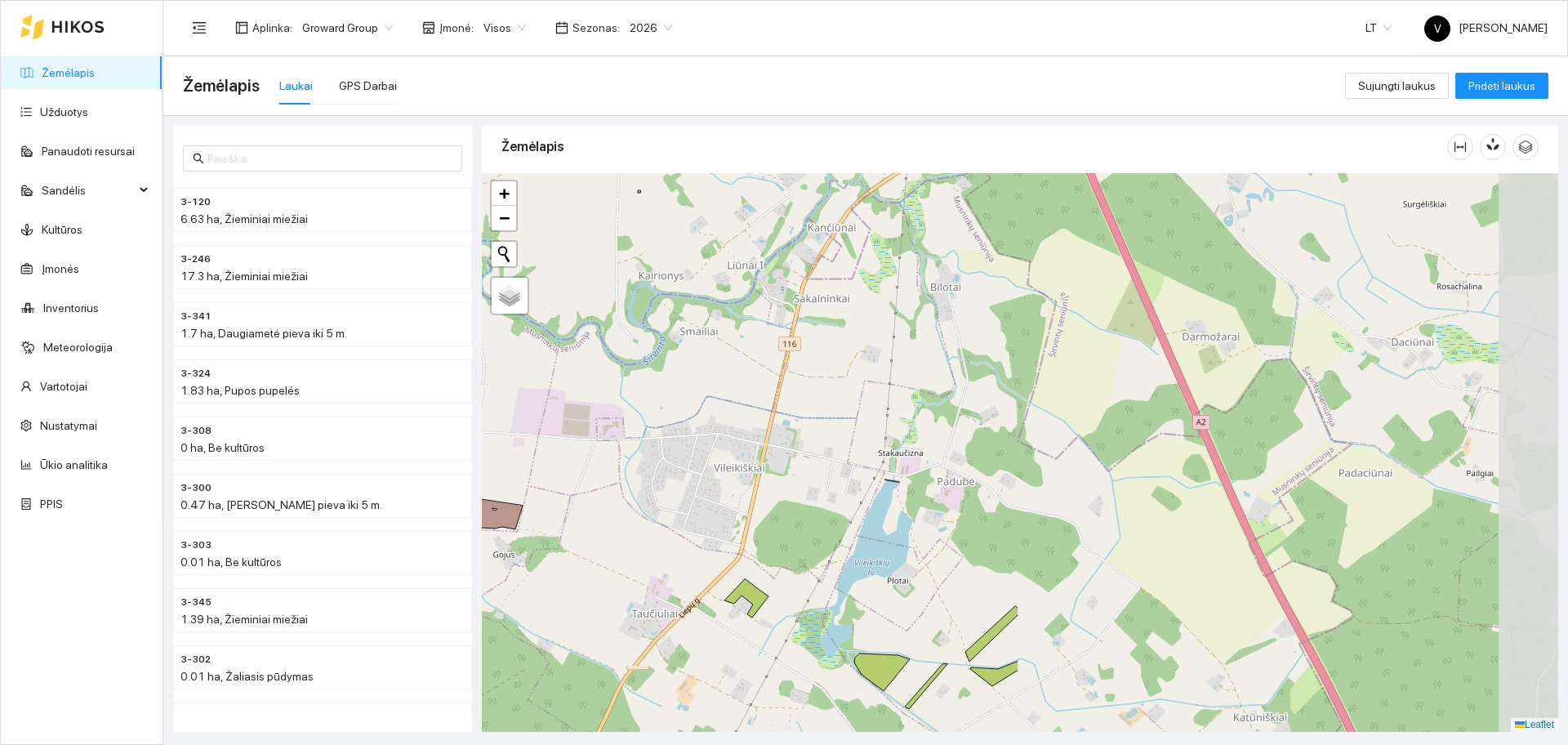
drag, startPoint x: 1297, startPoint y: 423, endPoint x: 714, endPoint y: 374, distance: 585.1
click at [714, 375] on div at bounding box center [1020, 452] width 1077 height 559
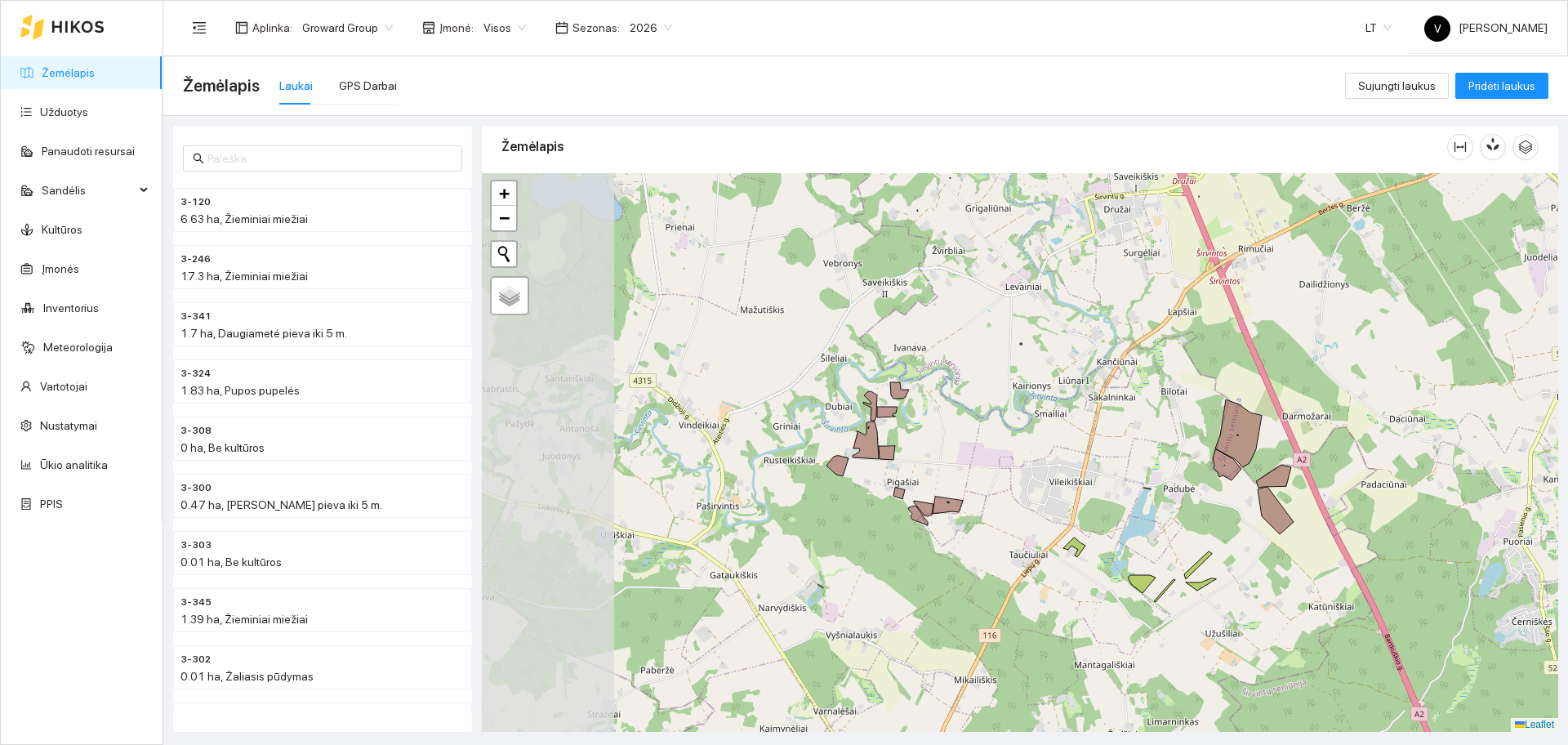
drag, startPoint x: 675, startPoint y: 505, endPoint x: 1047, endPoint y: 508, distance: 372.0
click at [1047, 508] on div at bounding box center [1020, 452] width 1077 height 559
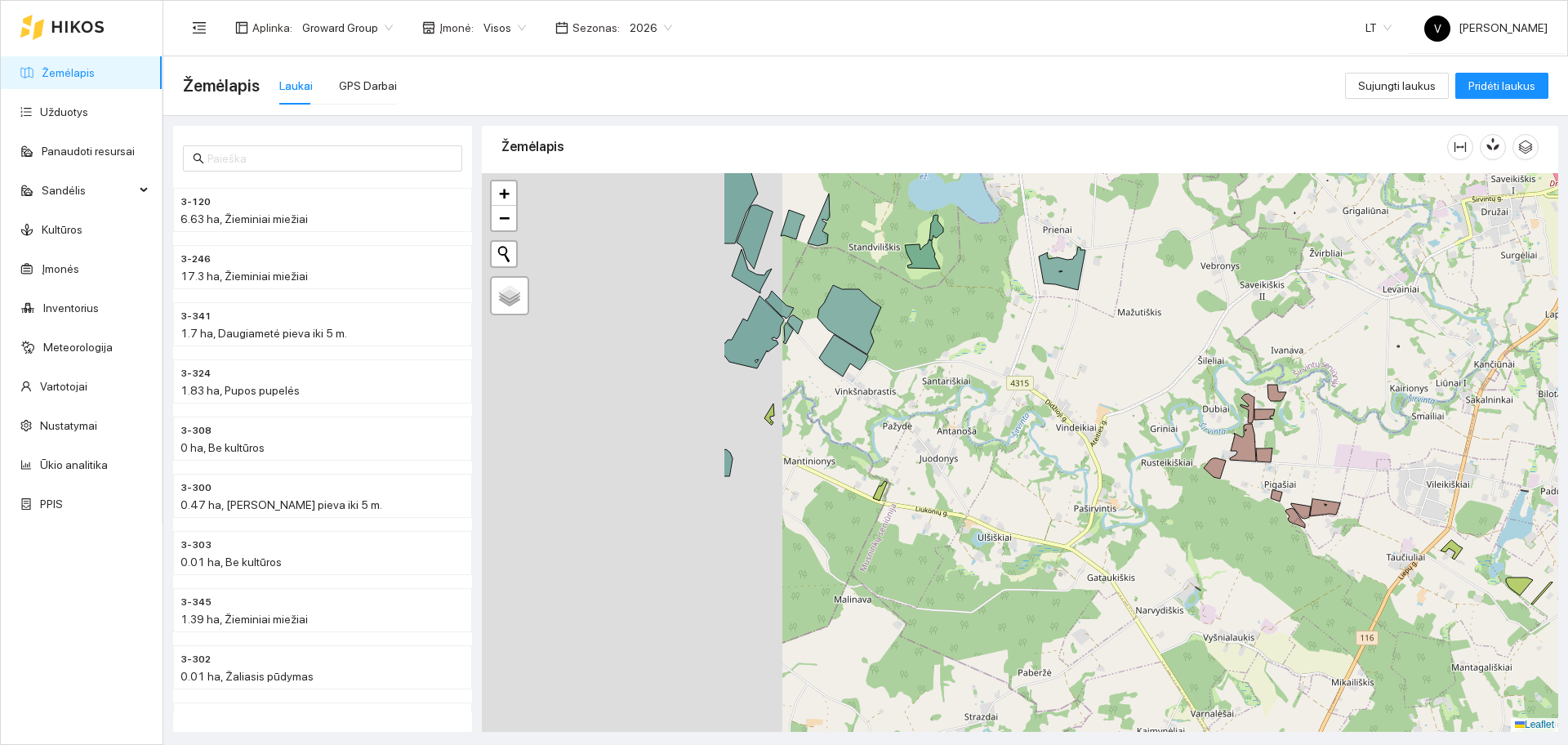
drag, startPoint x: 718, startPoint y: 420, endPoint x: 1099, endPoint y: 420, distance: 381.0
click at [1099, 420] on div at bounding box center [1020, 452] width 1077 height 559
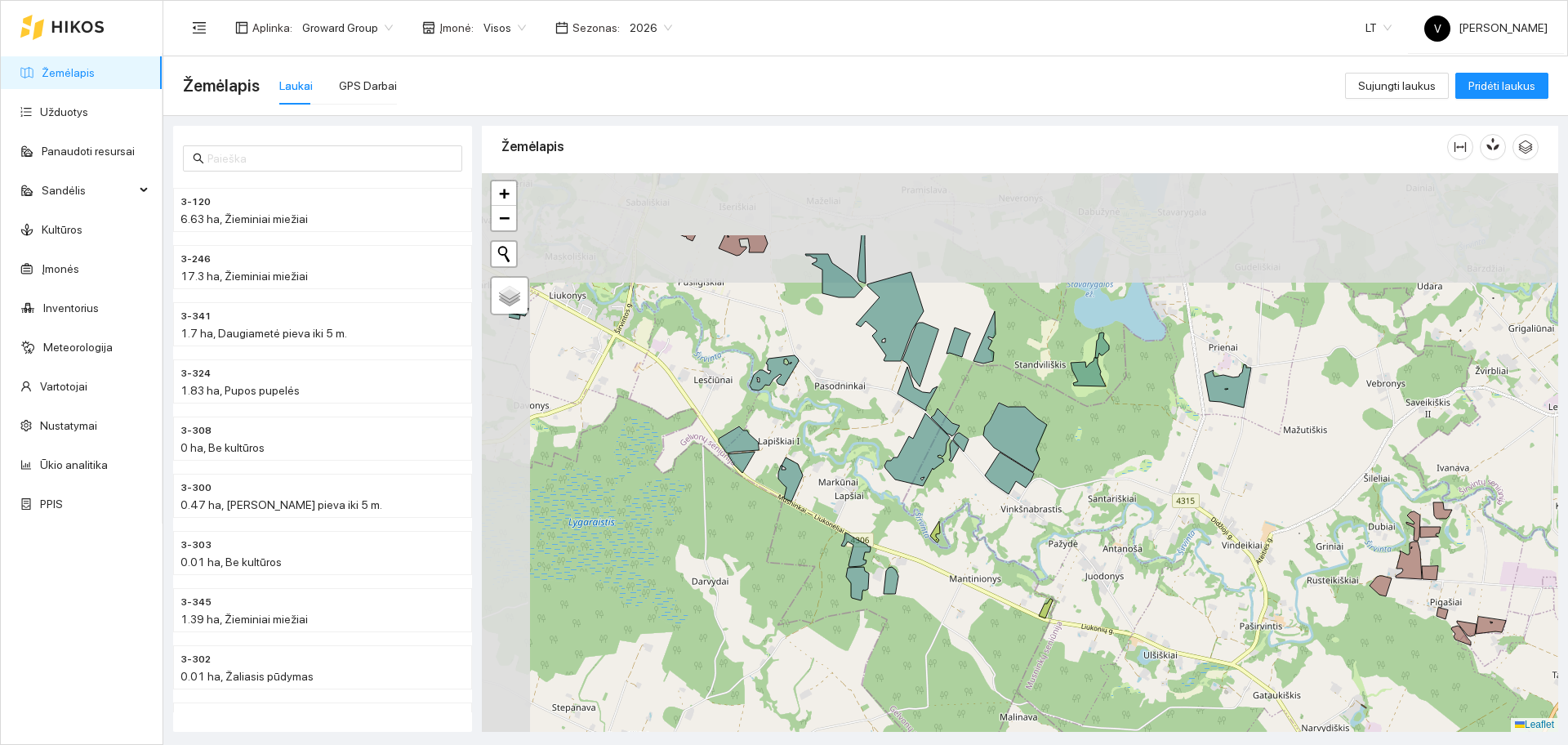
drag, startPoint x: 843, startPoint y: 416, endPoint x: 978, endPoint y: 537, distance: 181.3
click at [978, 537] on div at bounding box center [1020, 452] width 1077 height 559
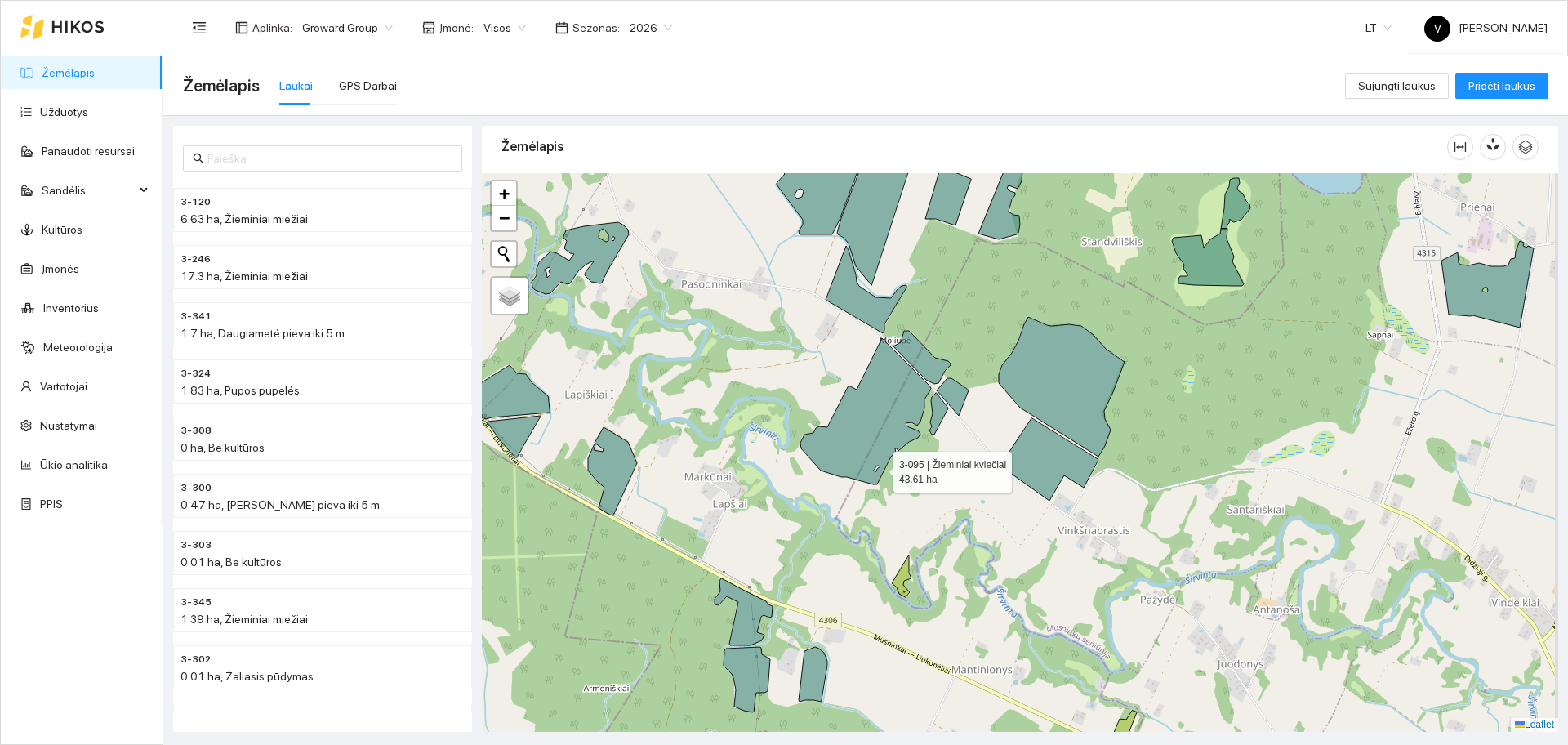
drag, startPoint x: 889, startPoint y: 437, endPoint x: 930, endPoint y: 544, distance: 114.6
click at [841, 485] on icon at bounding box center [866, 411] width 131 height 147
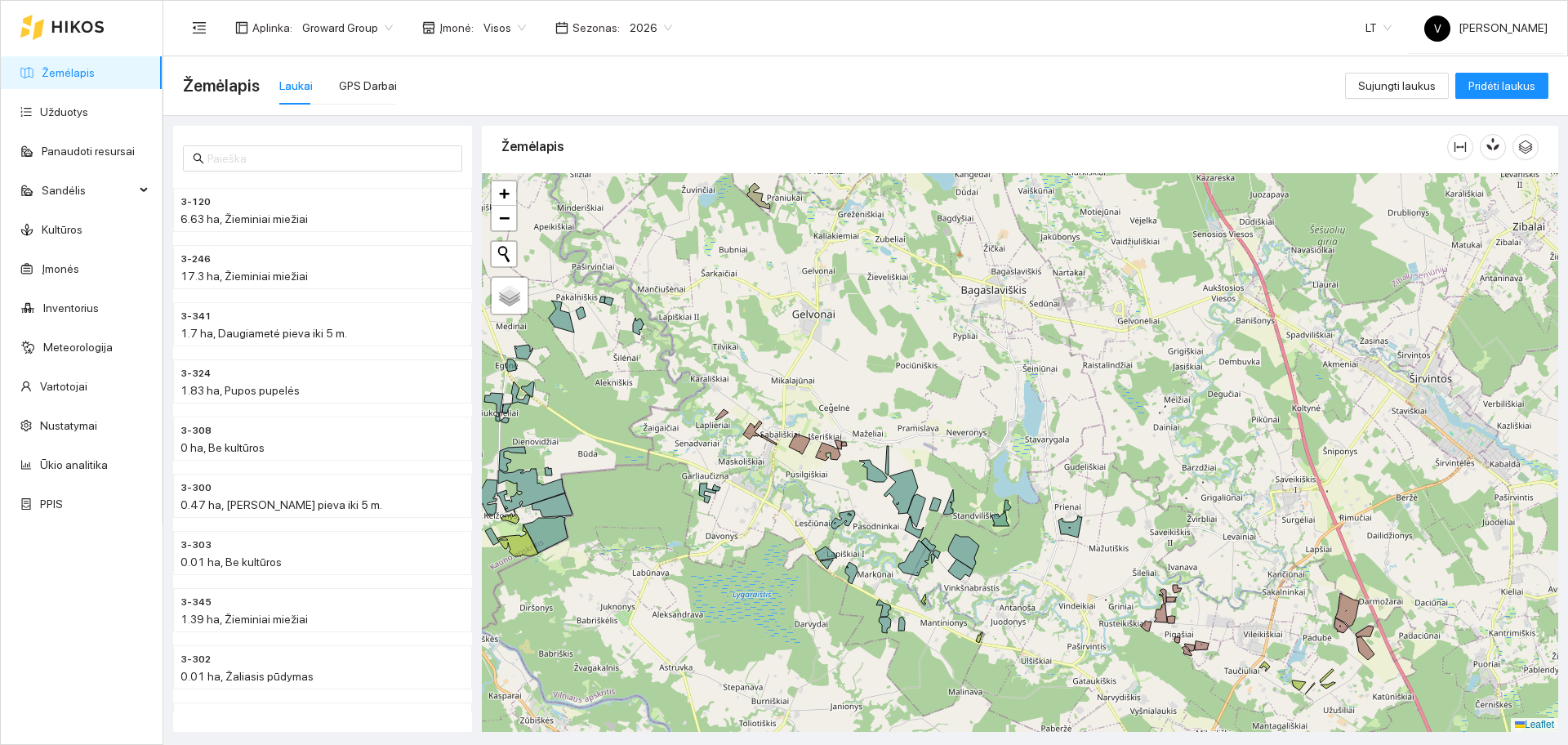
drag, startPoint x: 1027, startPoint y: 568, endPoint x: 1019, endPoint y: 559, distance: 12.0
click at [1019, 559] on div at bounding box center [1020, 452] width 1077 height 559
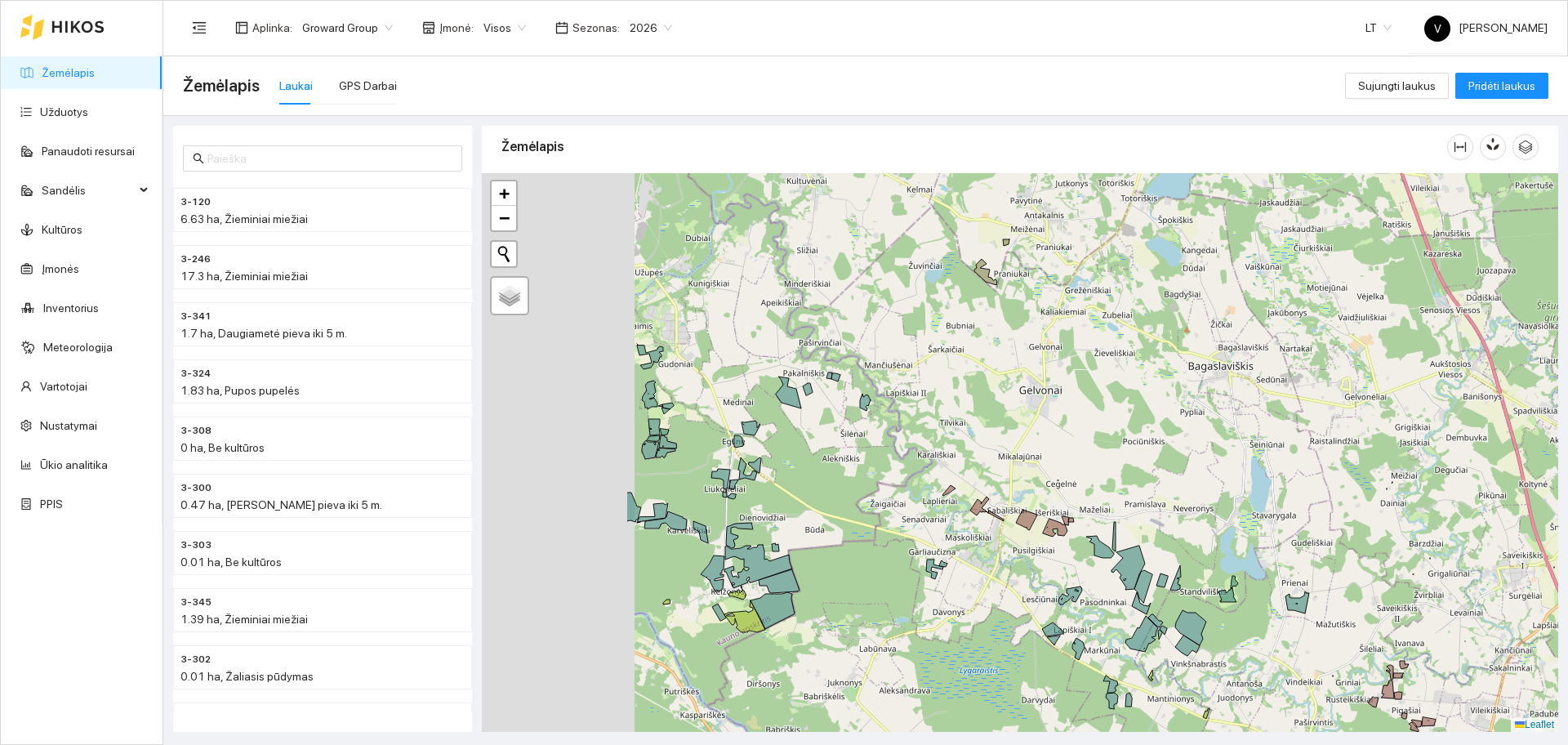
drag, startPoint x: 719, startPoint y: 380, endPoint x: 1114, endPoint y: 522, distance: 419.7
click at [1114, 522] on div at bounding box center [1020, 452] width 1077 height 559
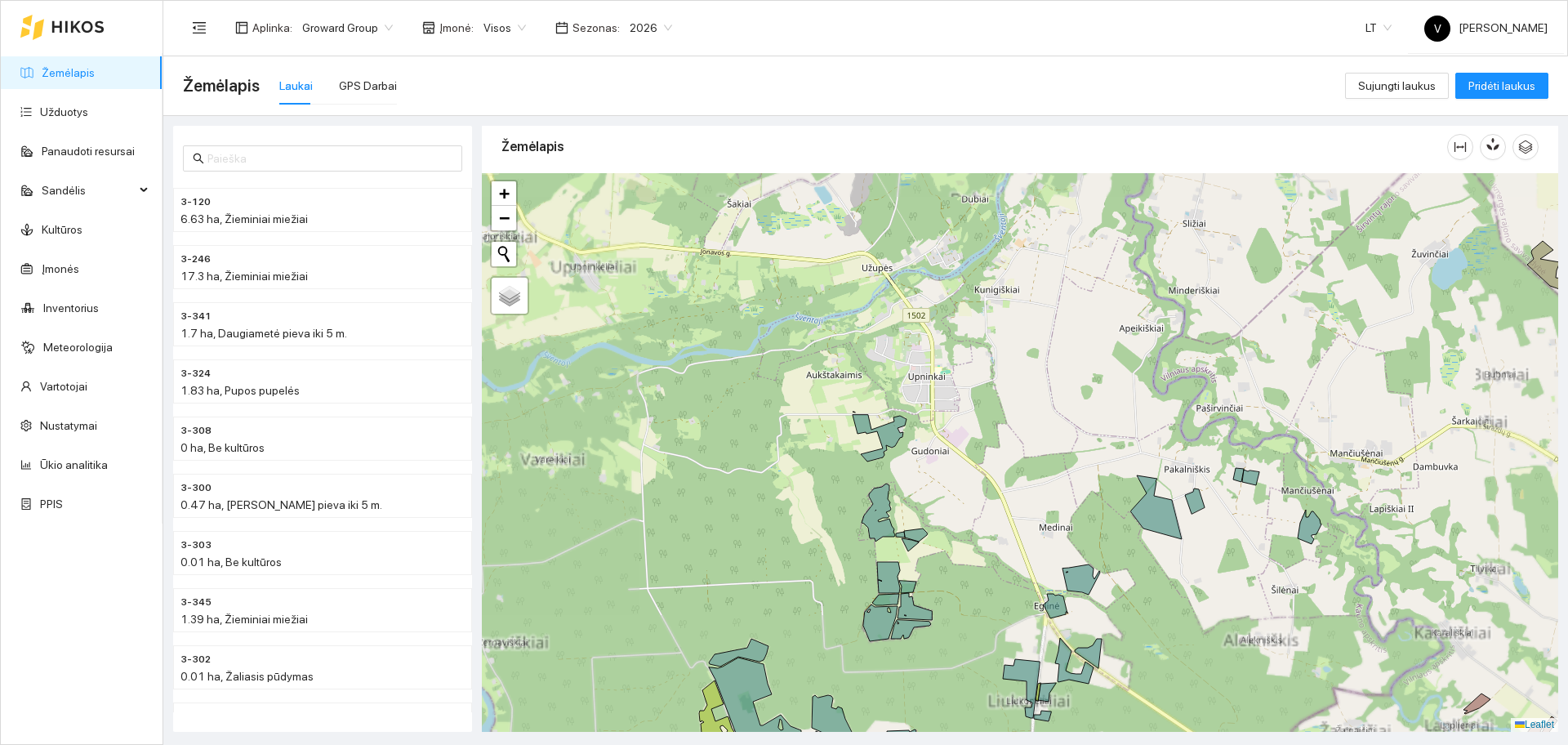
drag, startPoint x: 1053, startPoint y: 535, endPoint x: 683, endPoint y: 423, distance: 386.6
click at [688, 430] on div at bounding box center [1020, 452] width 1077 height 559
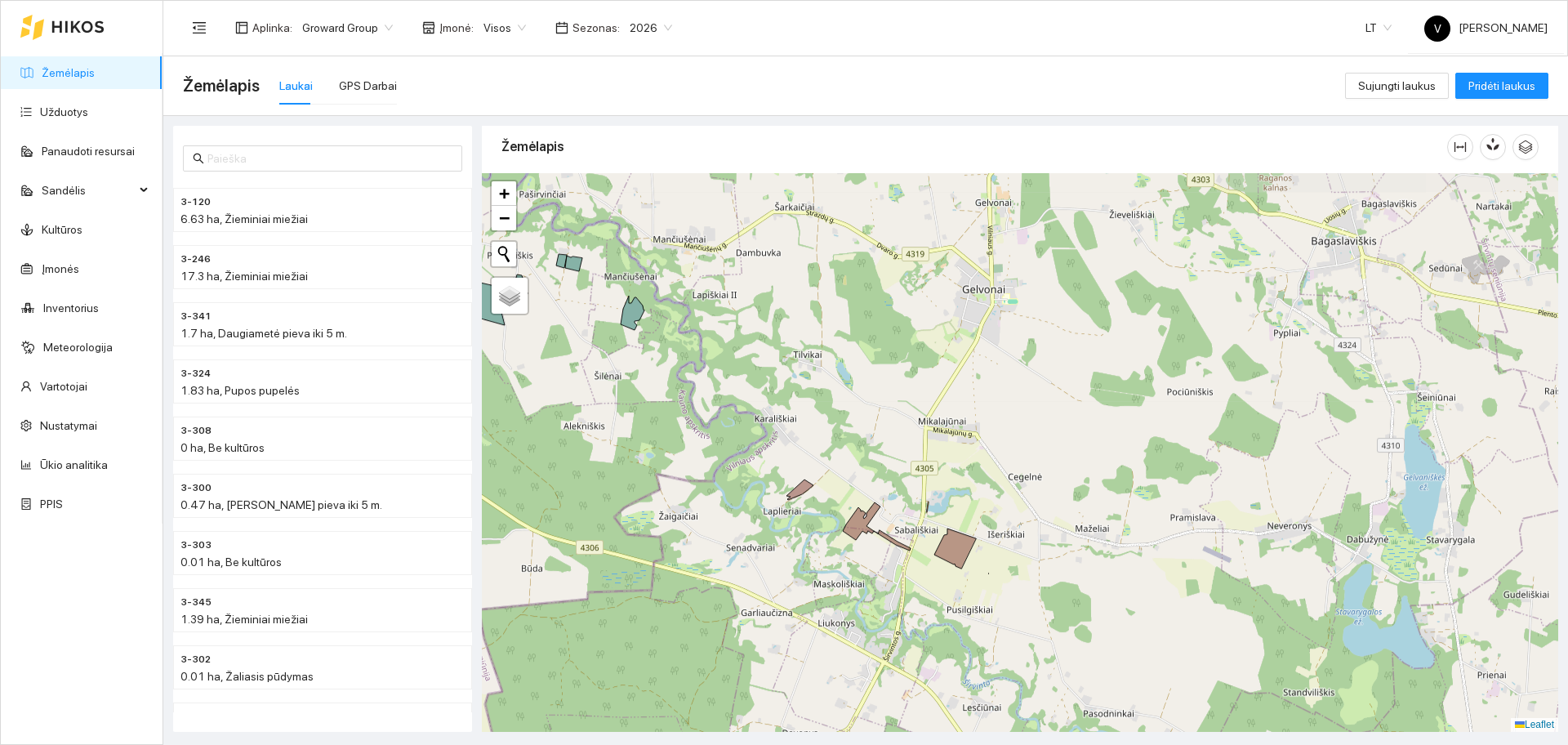
drag, startPoint x: 1174, startPoint y: 598, endPoint x: 1072, endPoint y: 468, distance: 165.2
click at [1072, 479] on div at bounding box center [1020, 452] width 1077 height 559
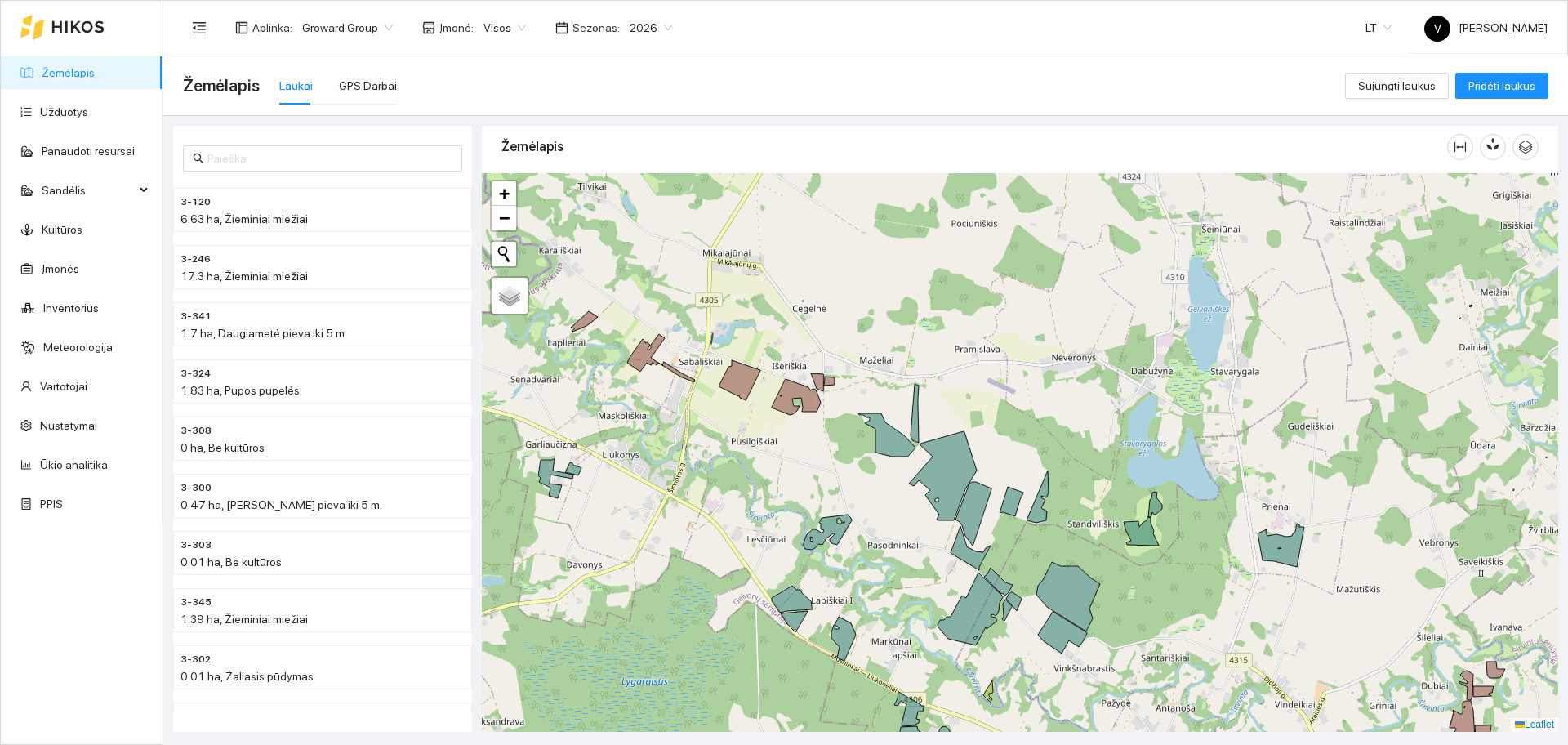
drag, startPoint x: 1167, startPoint y: 548, endPoint x: 1045, endPoint y: 510, distance: 127.8
click at [1045, 510] on div at bounding box center [1020, 452] width 1077 height 559
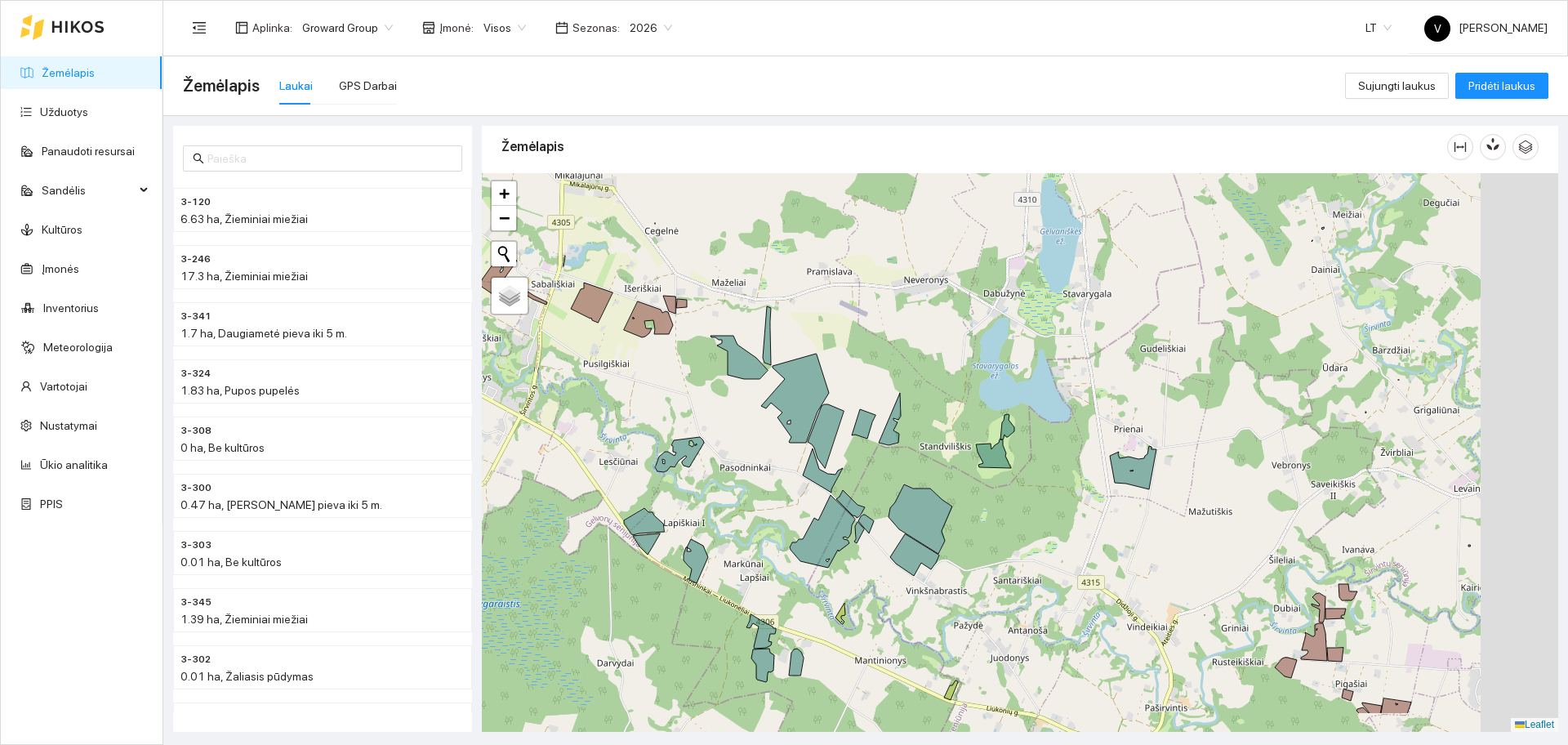
drag, startPoint x: 1240, startPoint y: 613, endPoint x: 879, endPoint y: 368, distance: 436.3
click at [879, 368] on div at bounding box center [1020, 452] width 1077 height 559
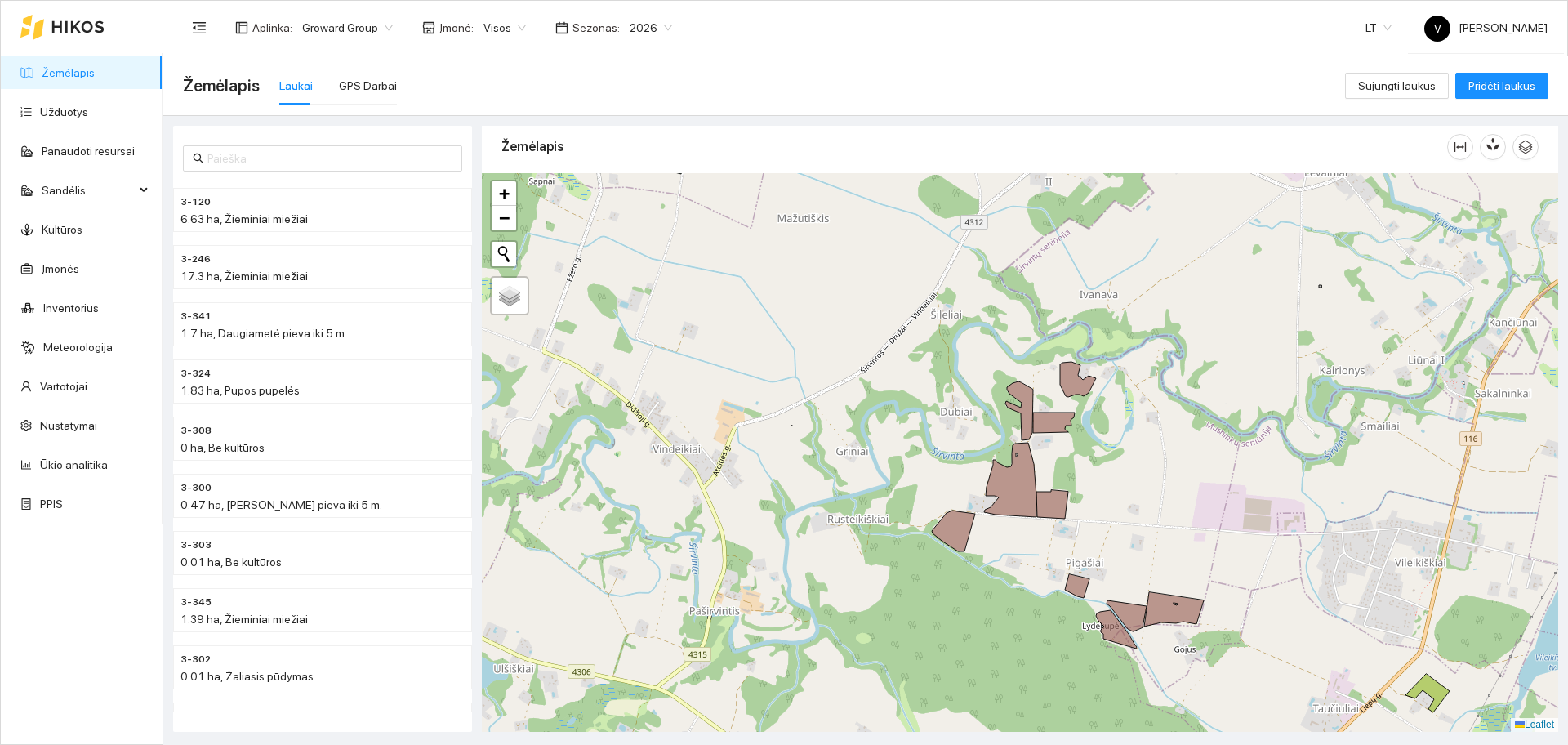
drag, startPoint x: 1113, startPoint y: 435, endPoint x: 1039, endPoint y: 453, distance: 76.2
click at [1039, 453] on div at bounding box center [1020, 452] width 1077 height 559
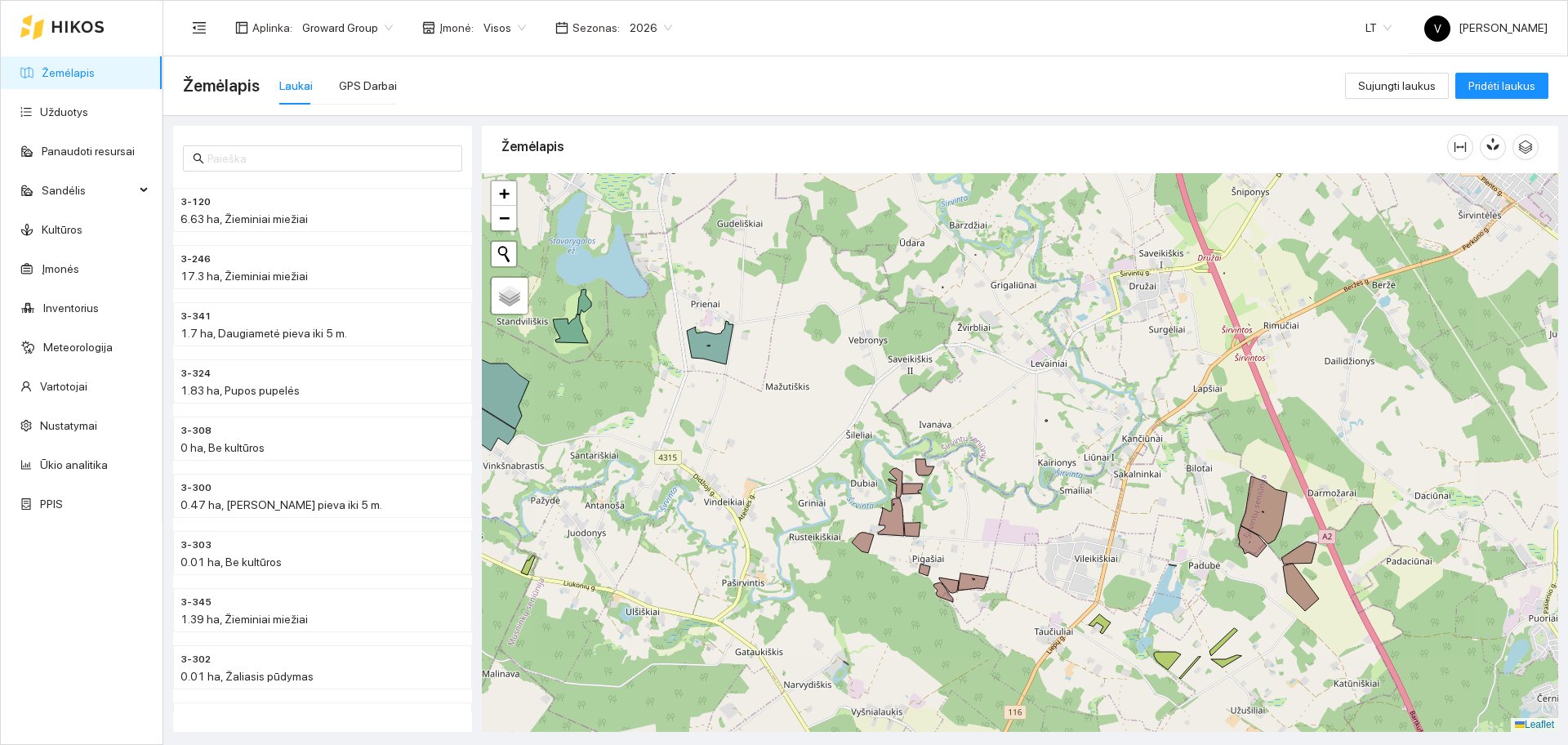
drag, startPoint x: 682, startPoint y: 536, endPoint x: 977, endPoint y: 495, distance: 297.8
click at [900, 496] on div at bounding box center [1020, 452] width 1077 height 559
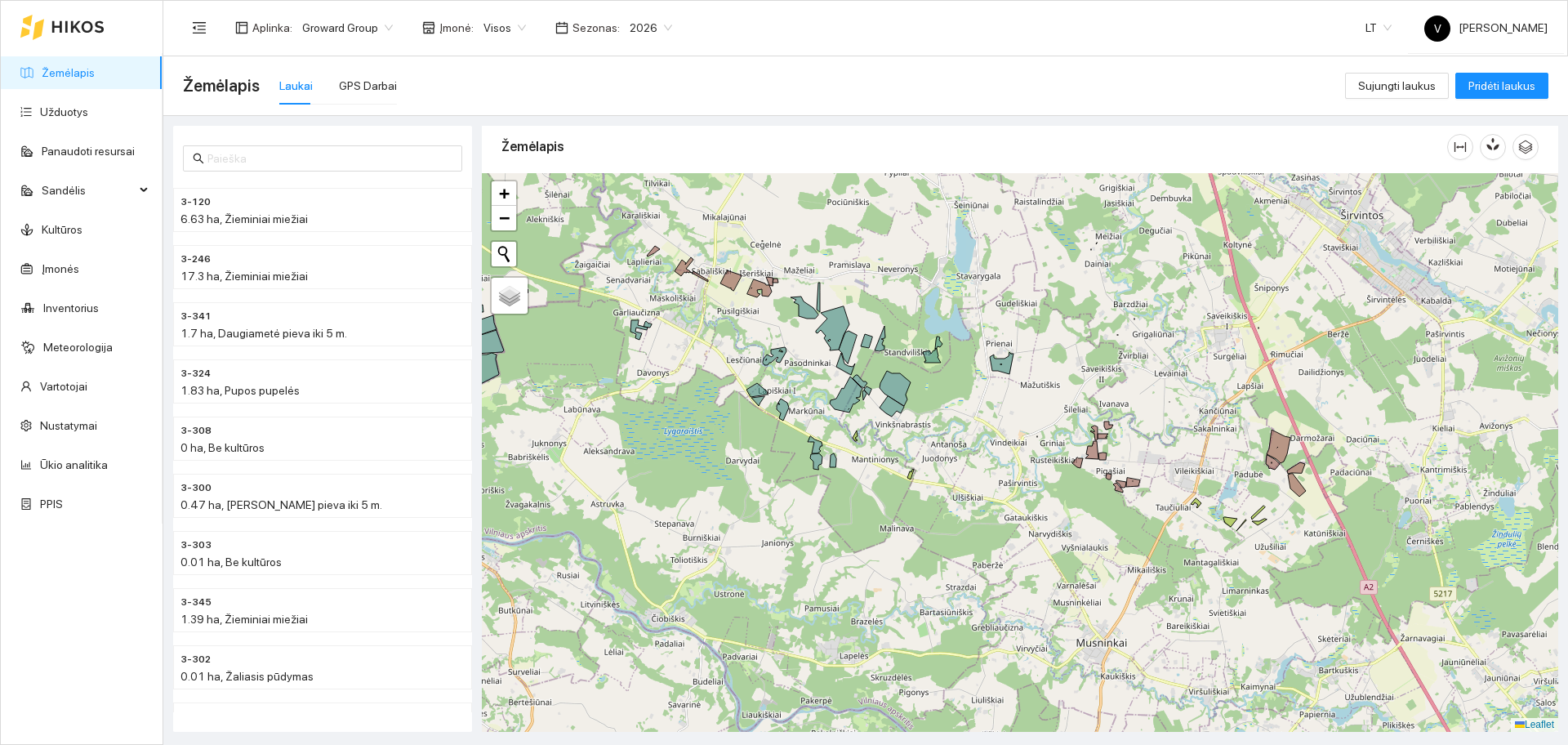
drag, startPoint x: 788, startPoint y: 410, endPoint x: 827, endPoint y: 422, distance: 40.8
click at [789, 421] on icon at bounding box center [783, 410] width 12 height 22
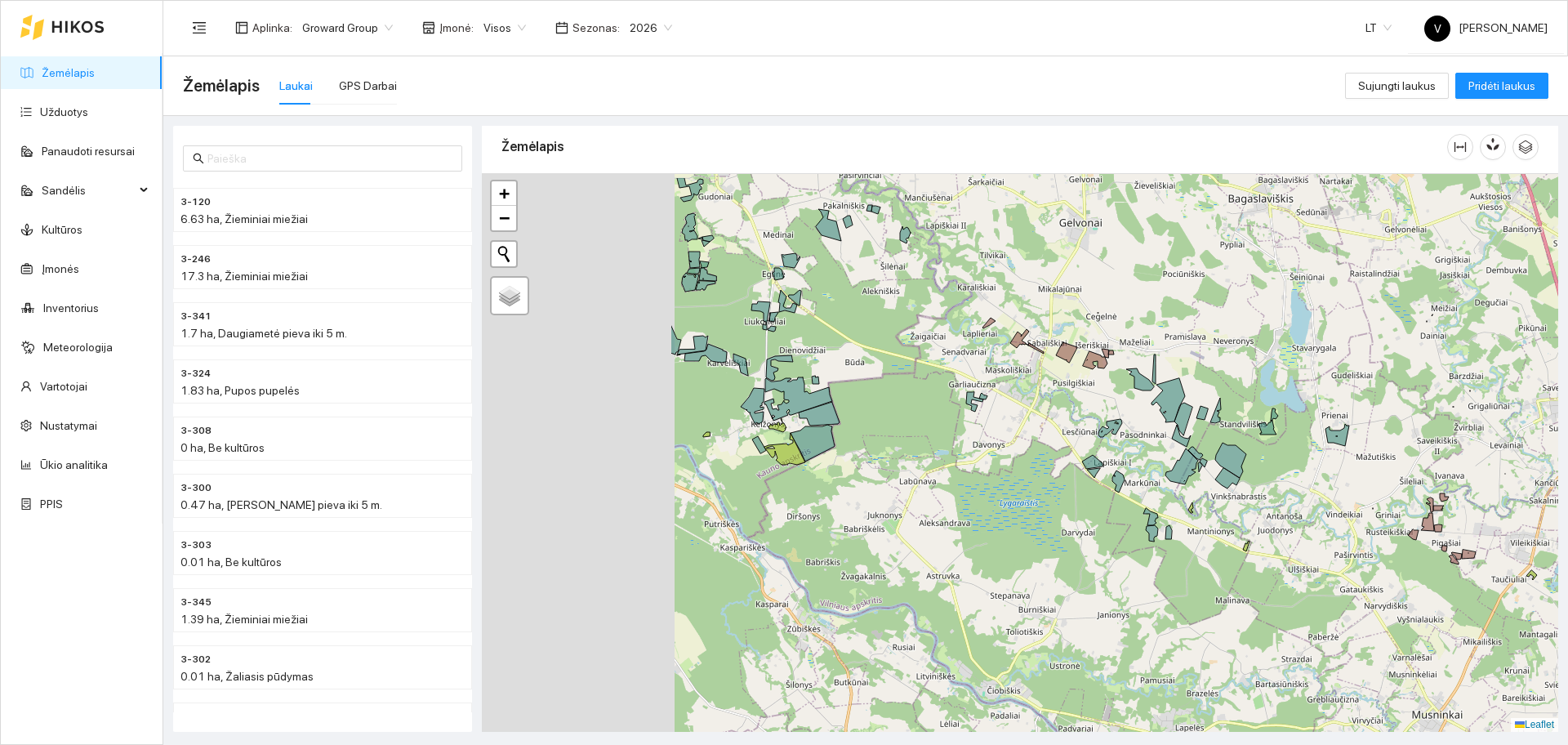
drag, startPoint x: 691, startPoint y: 394, endPoint x: 1028, endPoint y: 466, distance: 344.6
click at [1028, 466] on div at bounding box center [1020, 452] width 1077 height 559
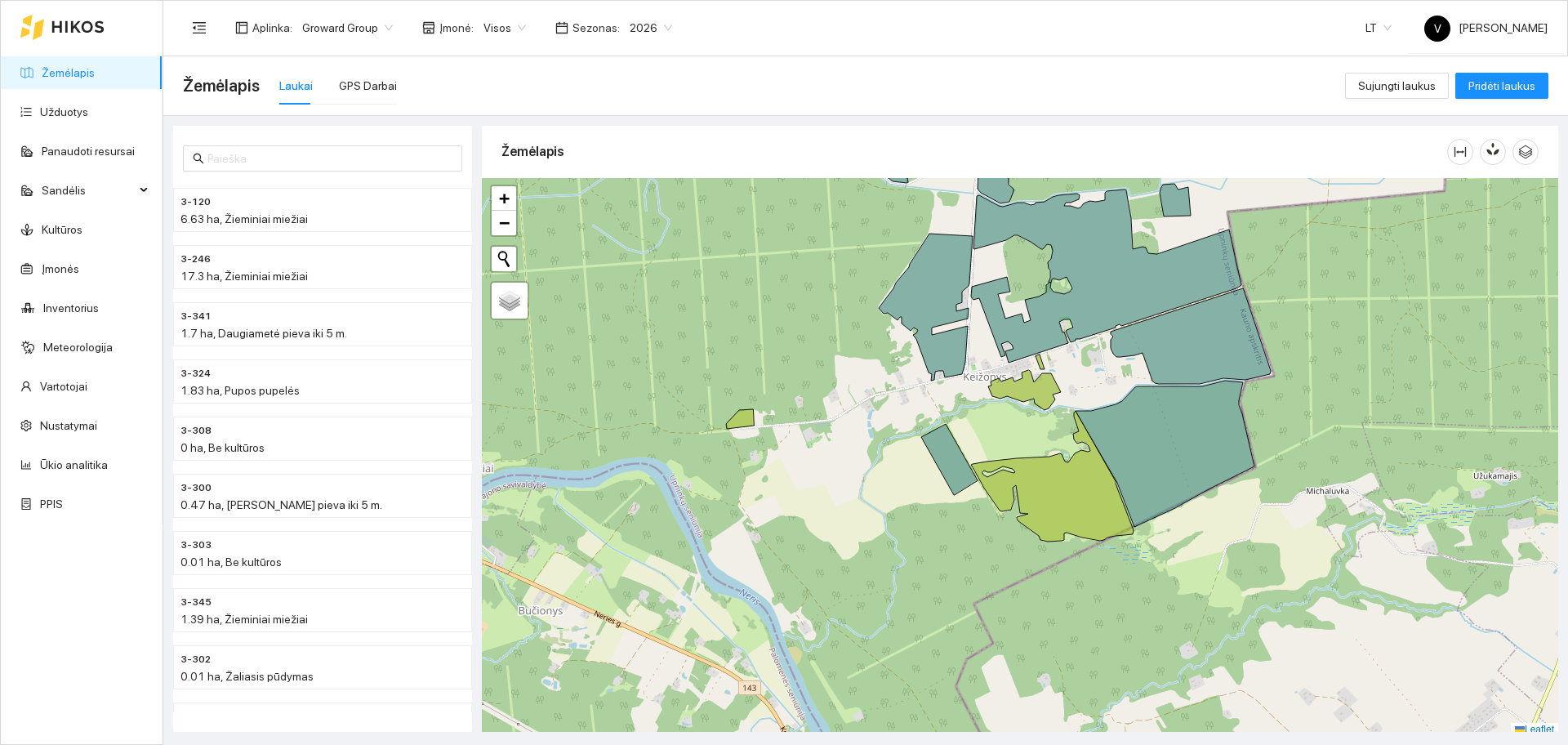
scroll to position [5, 0]
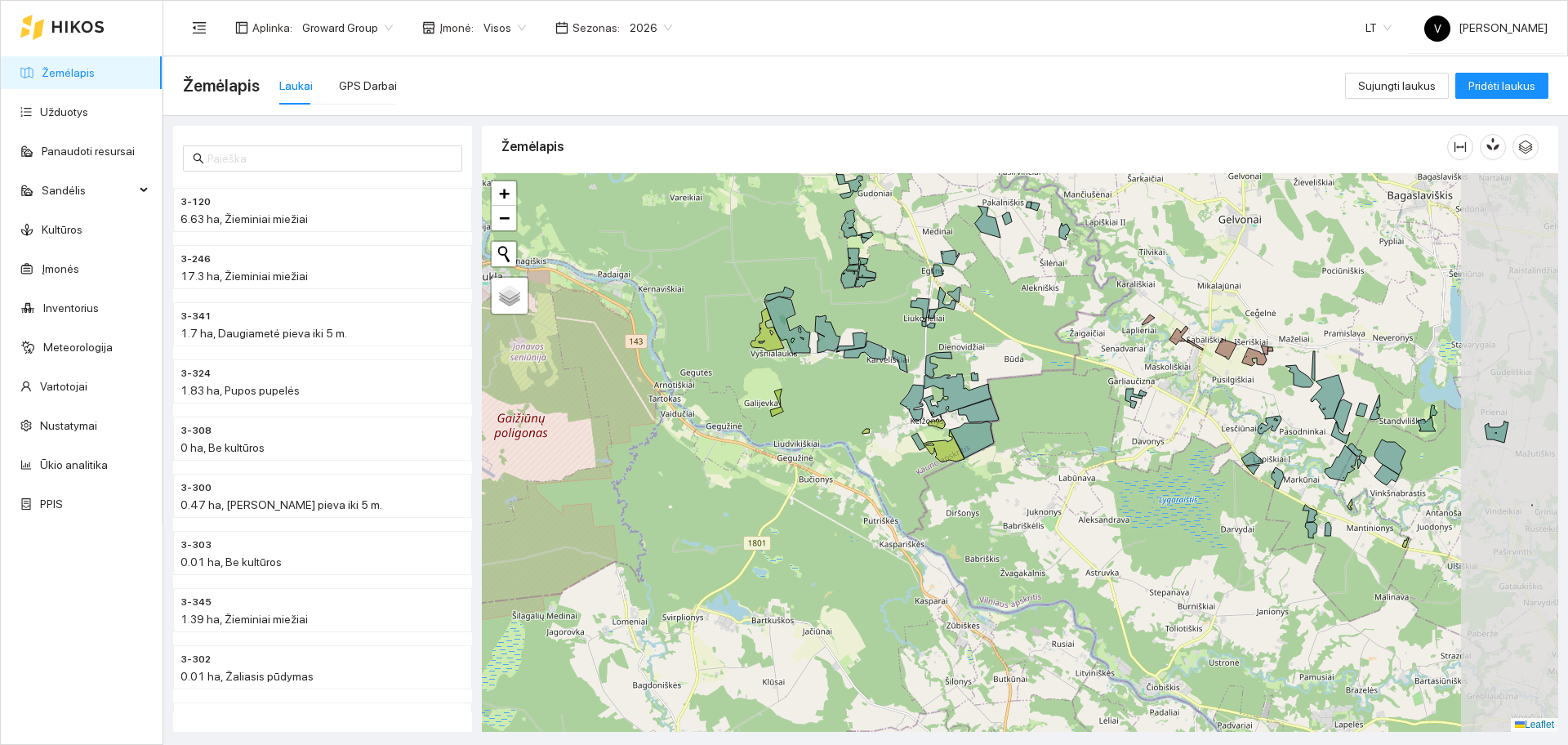
drag, startPoint x: 1249, startPoint y: 403, endPoint x: 1031, endPoint y: 460, distance: 225.3
click at [1039, 463] on div at bounding box center [1020, 452] width 1077 height 559
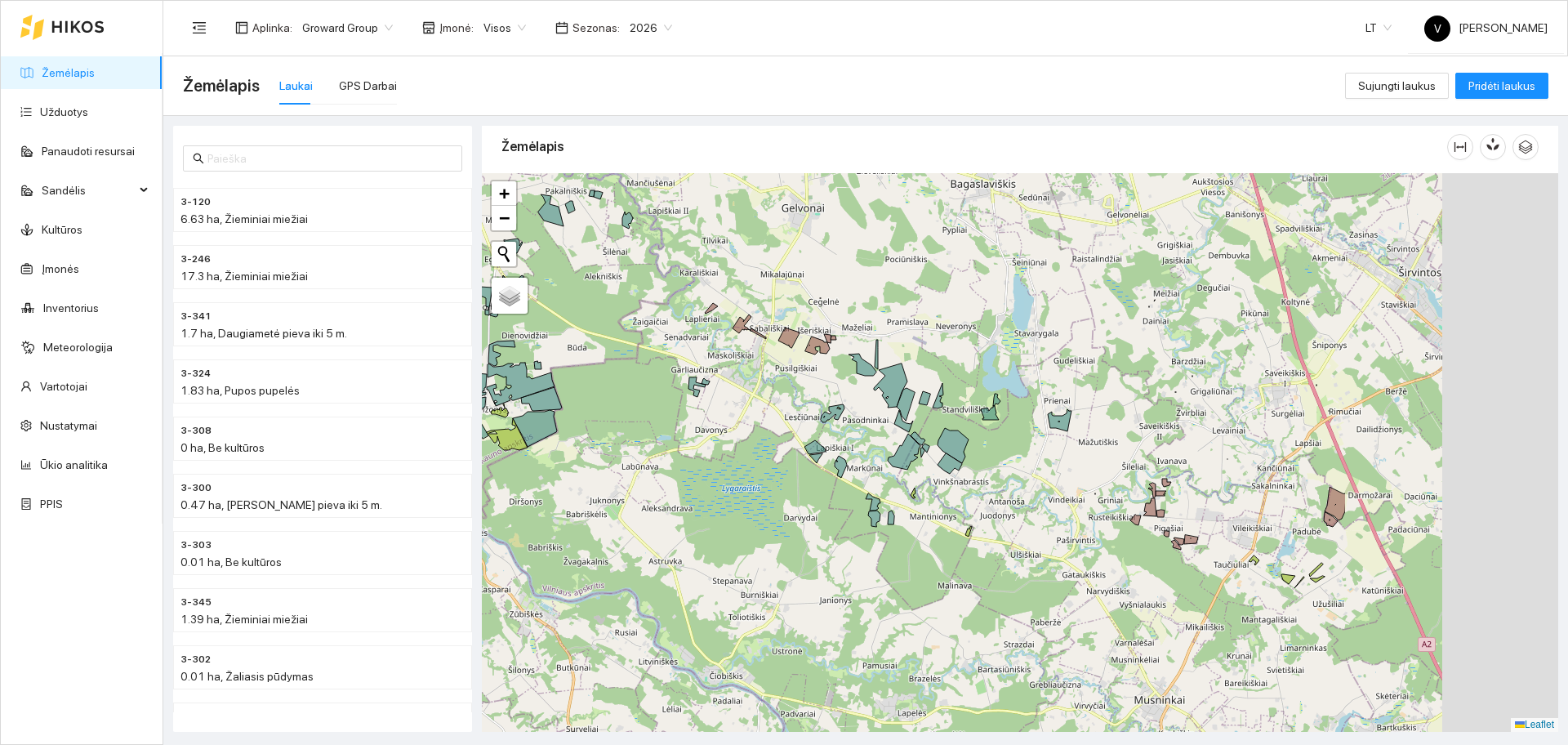
drag, startPoint x: 1149, startPoint y: 427, endPoint x: 834, endPoint y: 378, distance: 318.8
click at [834, 378] on div at bounding box center [1020, 452] width 1077 height 559
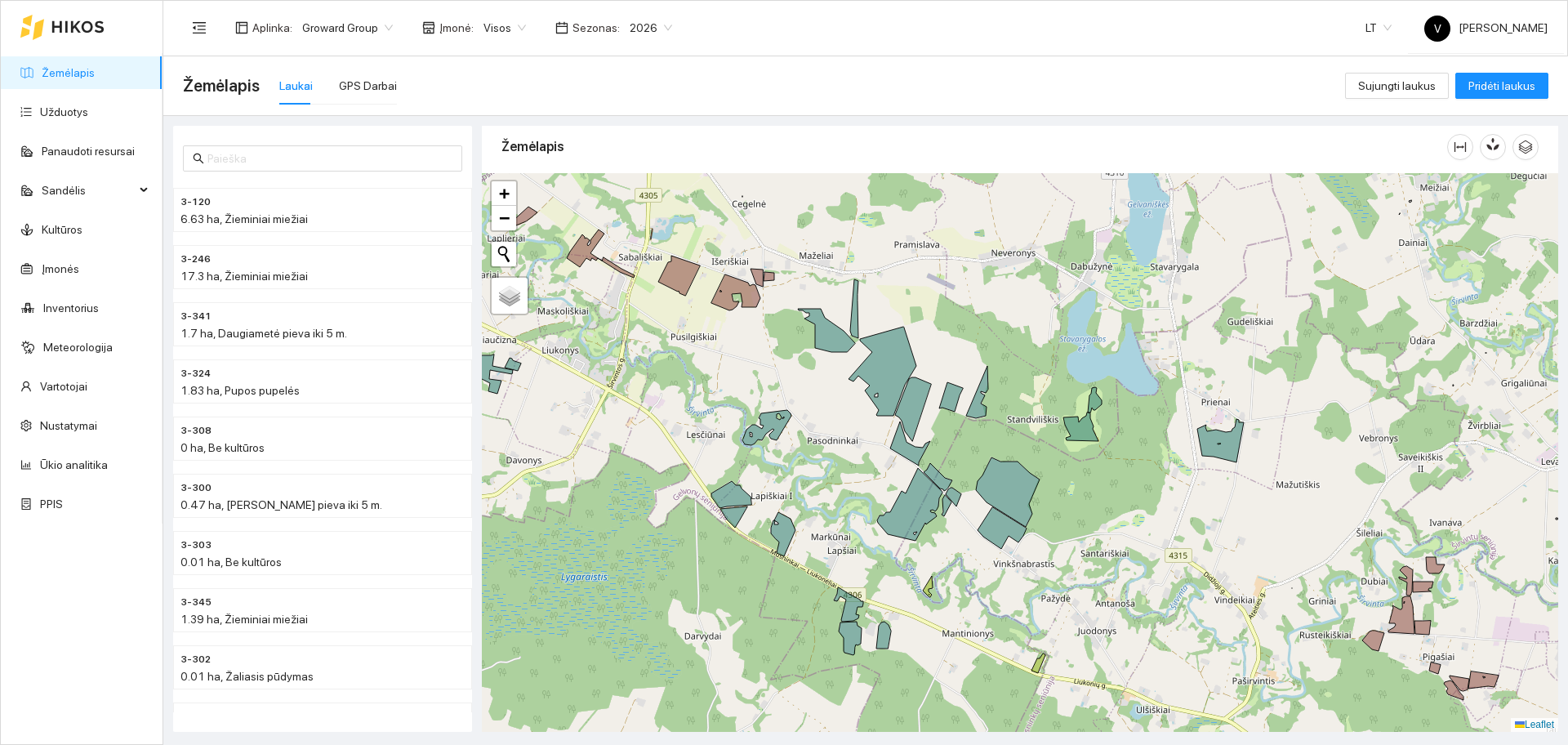
drag, startPoint x: 833, startPoint y: 518, endPoint x: 853, endPoint y: 505, distance: 23.9
click at [847, 516] on div at bounding box center [1020, 452] width 1077 height 559
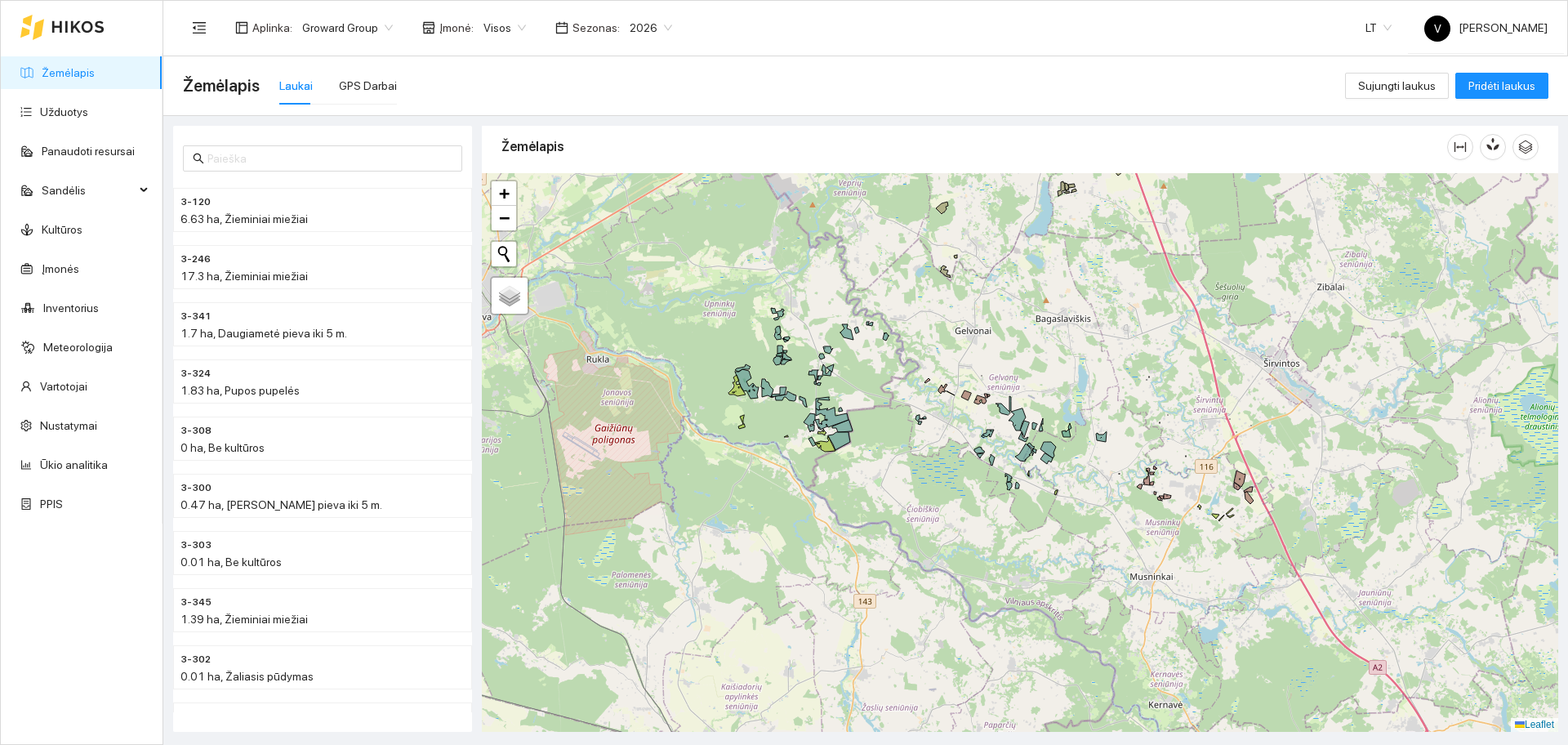
drag, startPoint x: 694, startPoint y: 379, endPoint x: 709, endPoint y: 380, distance: 15.0
click at [709, 380] on div at bounding box center [1020, 452] width 1077 height 559
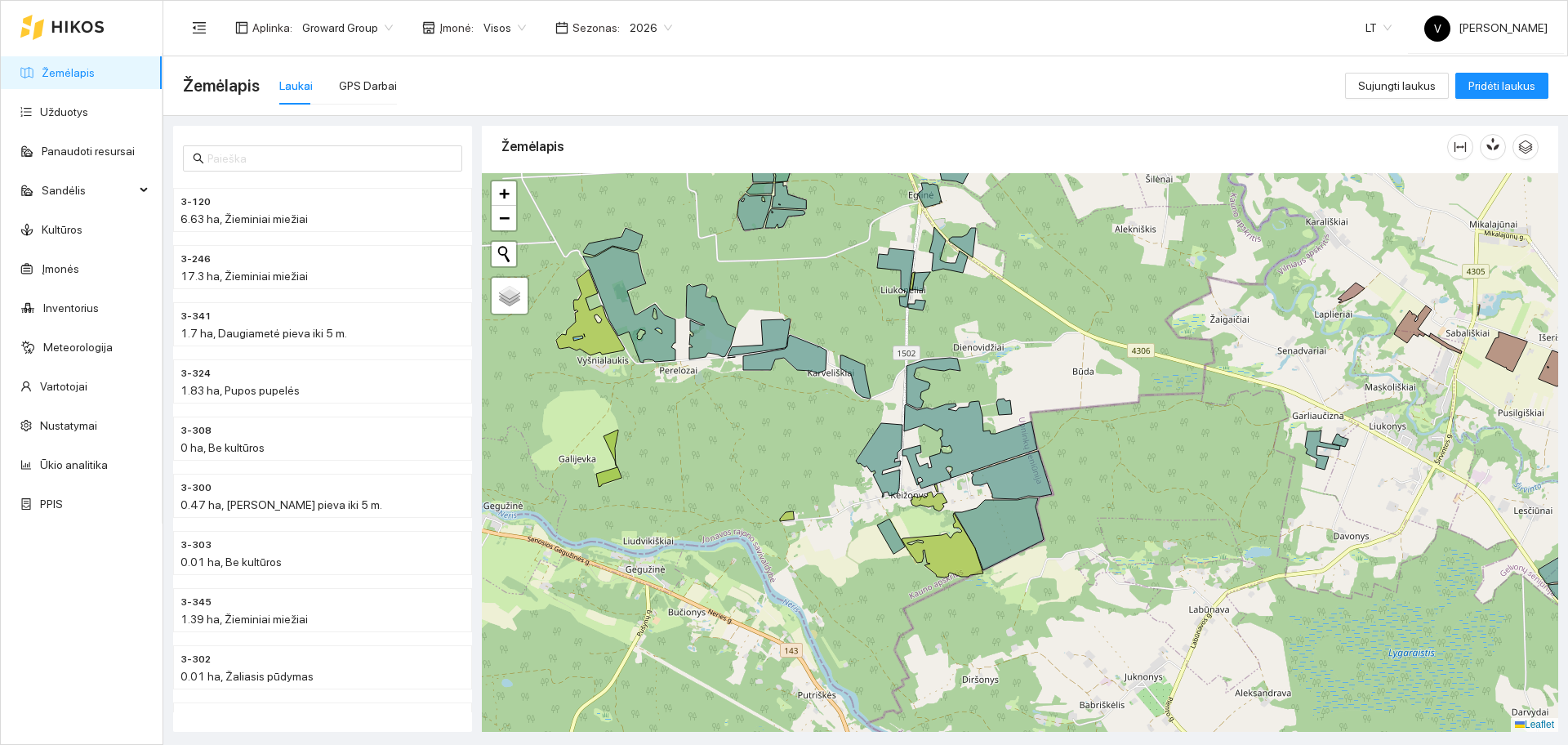
drag, startPoint x: 979, startPoint y: 488, endPoint x: 963, endPoint y: 485, distance: 16.3
click at [963, 485] on div at bounding box center [1020, 452] width 1077 height 559
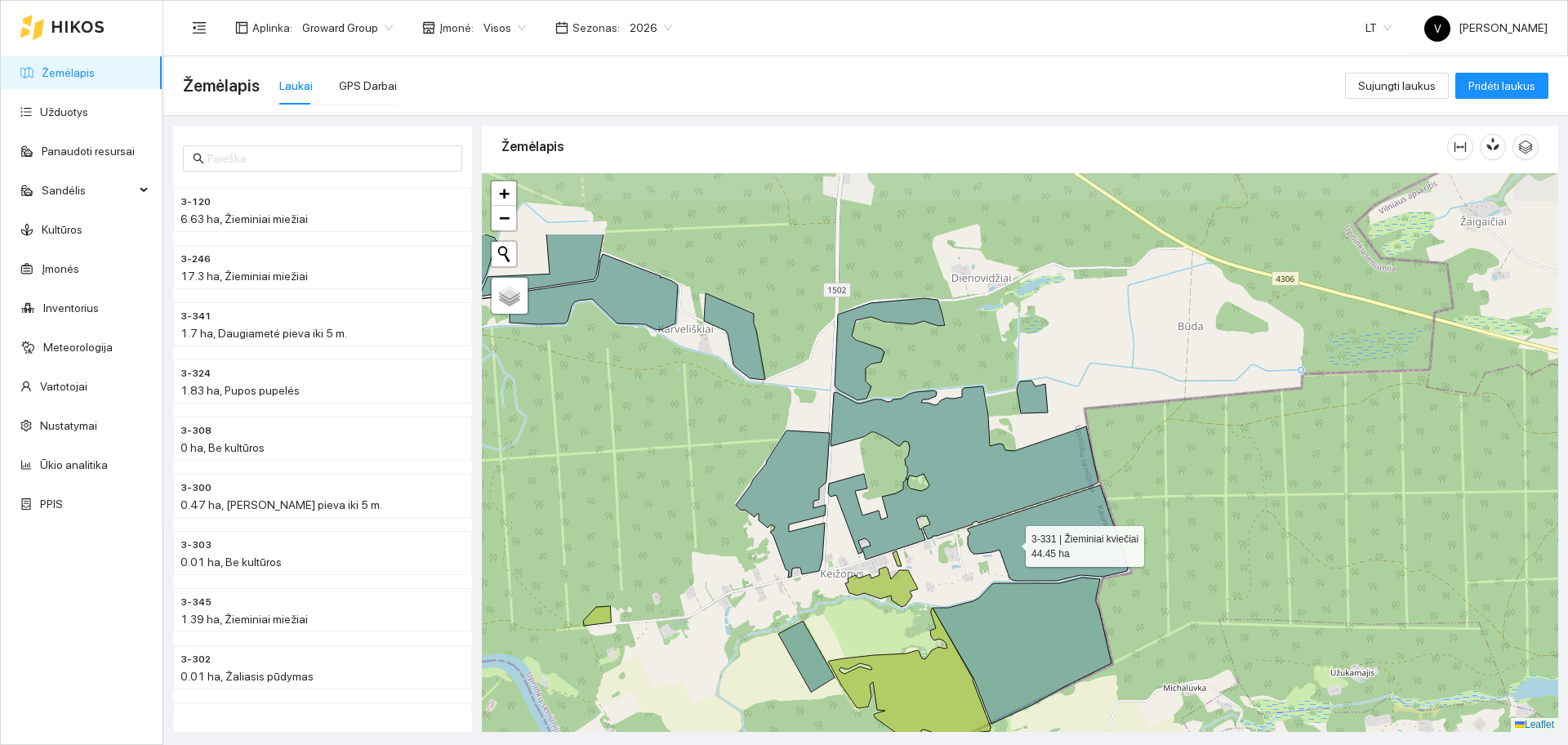
drag, startPoint x: 1043, startPoint y: 456, endPoint x: 1011, endPoint y: 542, distance: 91.8
click at [1011, 542] on icon at bounding box center [1047, 533] width 160 height 95
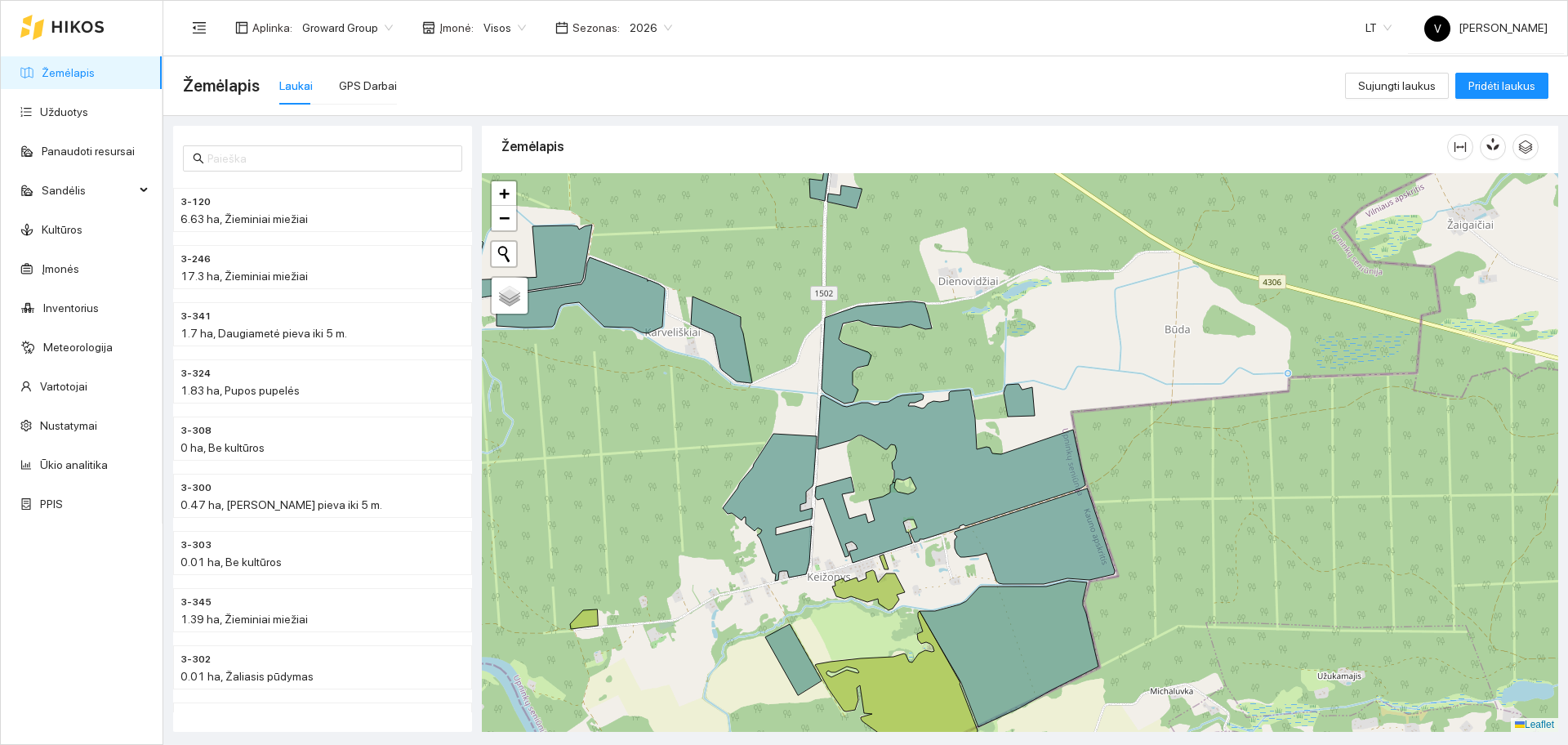
drag, startPoint x: 1142, startPoint y: 347, endPoint x: 1100, endPoint y: 353, distance: 42.4
click at [1100, 353] on div at bounding box center [1020, 452] width 1077 height 559
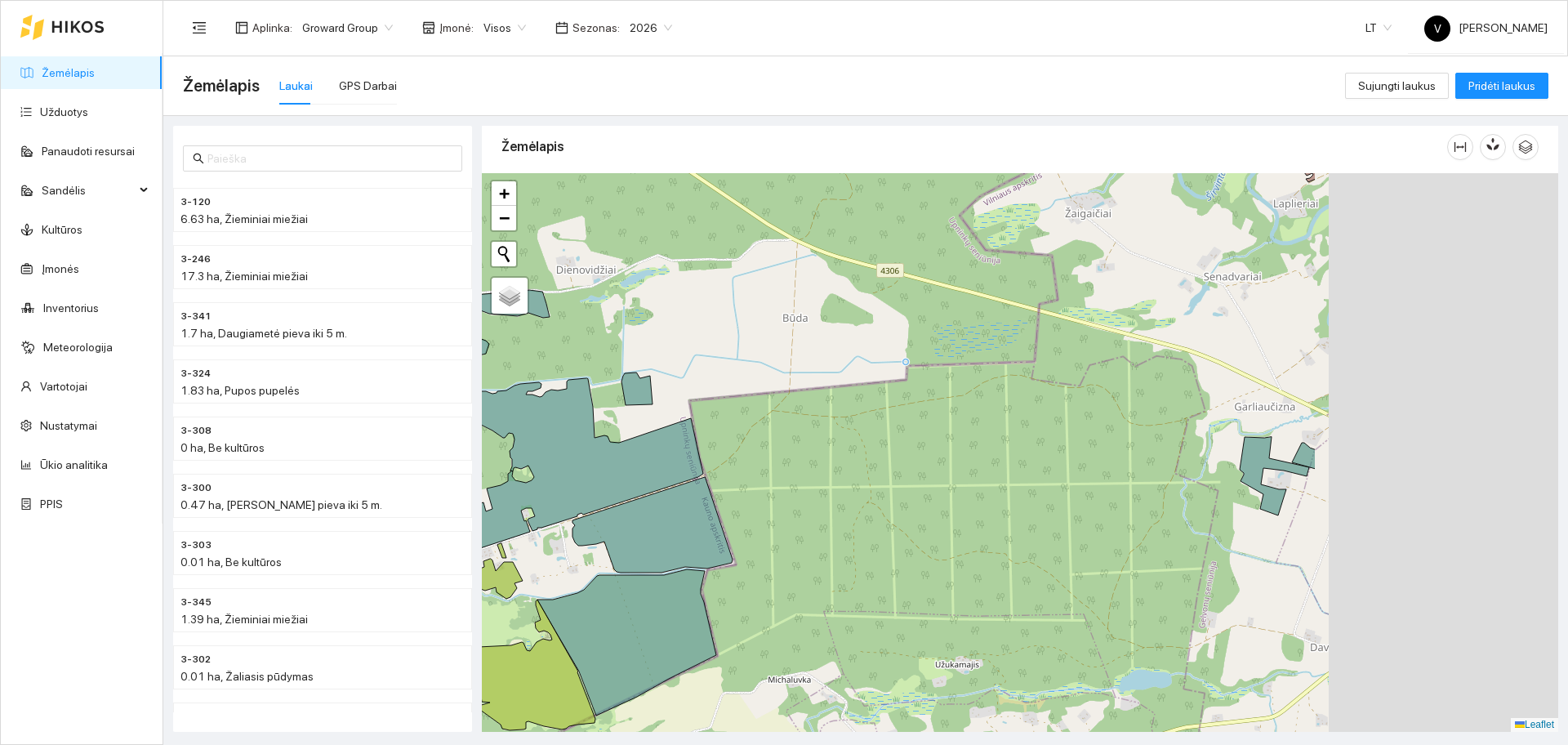
drag, startPoint x: 1131, startPoint y: 551, endPoint x: 664, endPoint y: 519, distance: 468.1
click at [664, 519] on div at bounding box center [1020, 452] width 1077 height 559
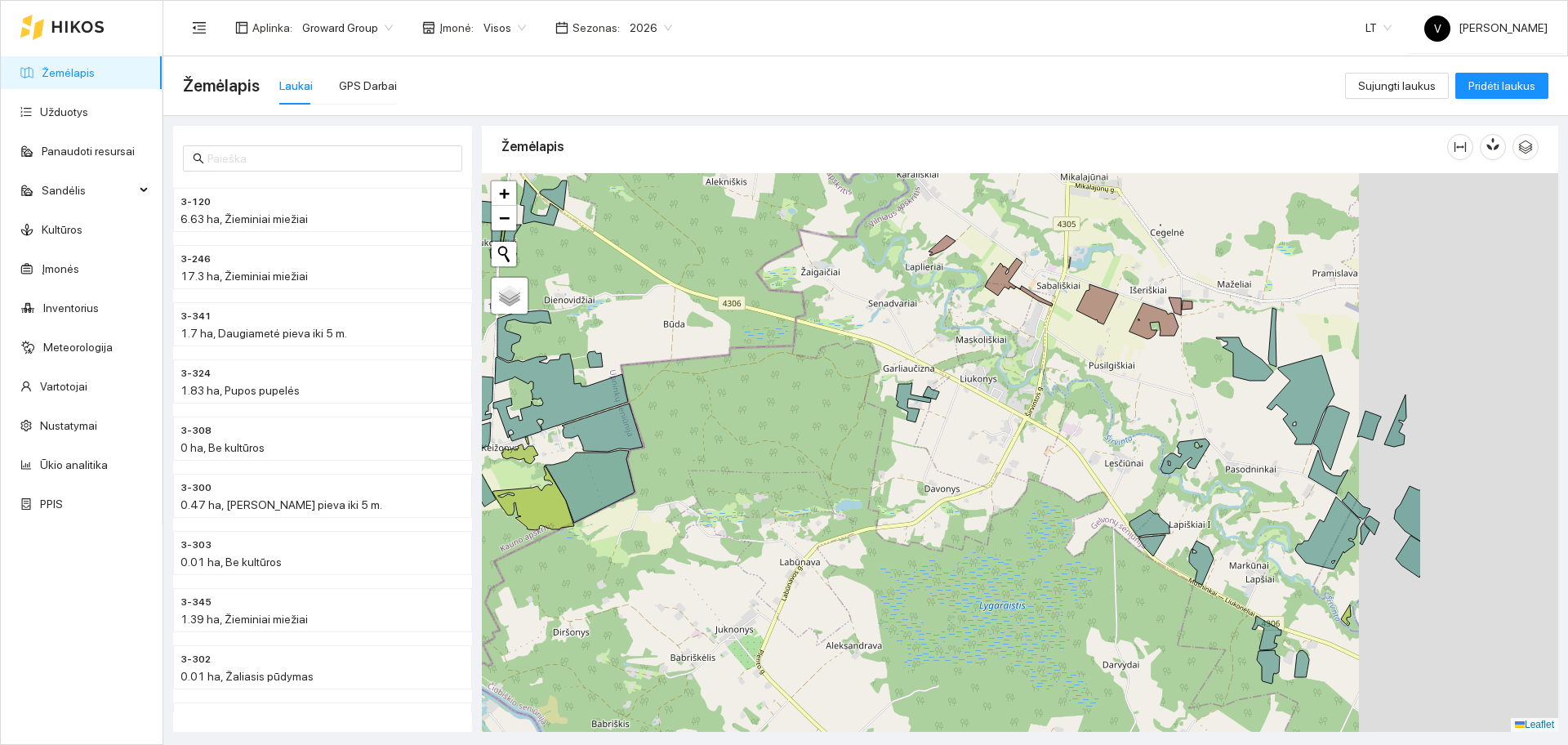
drag, startPoint x: 1323, startPoint y: 364, endPoint x: 765, endPoint y: 411, distance: 560.0
click at [759, 419] on div at bounding box center [1020, 452] width 1077 height 559
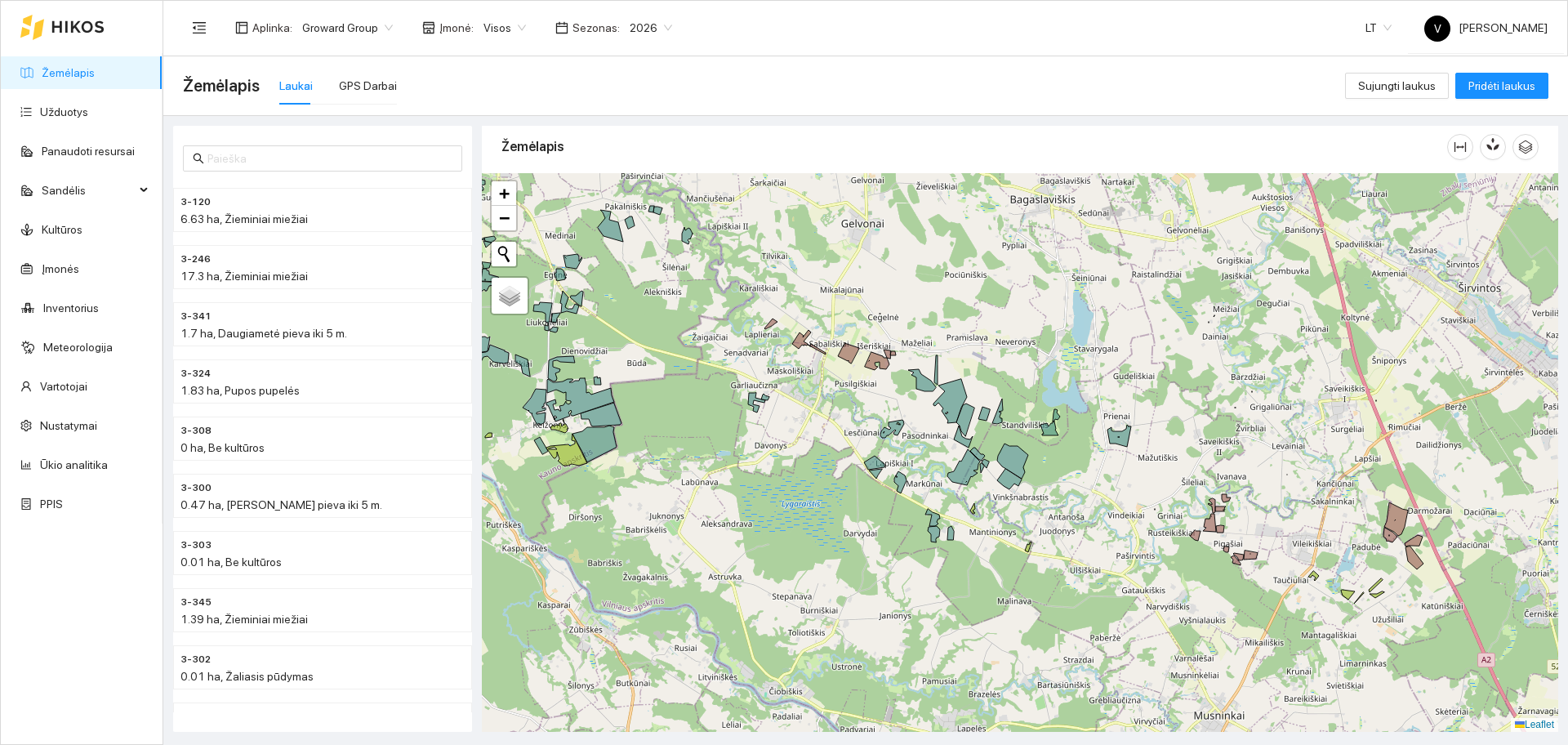
drag, startPoint x: 1304, startPoint y: 571, endPoint x: 1176, endPoint y: 552, distance: 129.4
click at [1176, 552] on div at bounding box center [1020, 452] width 1077 height 559
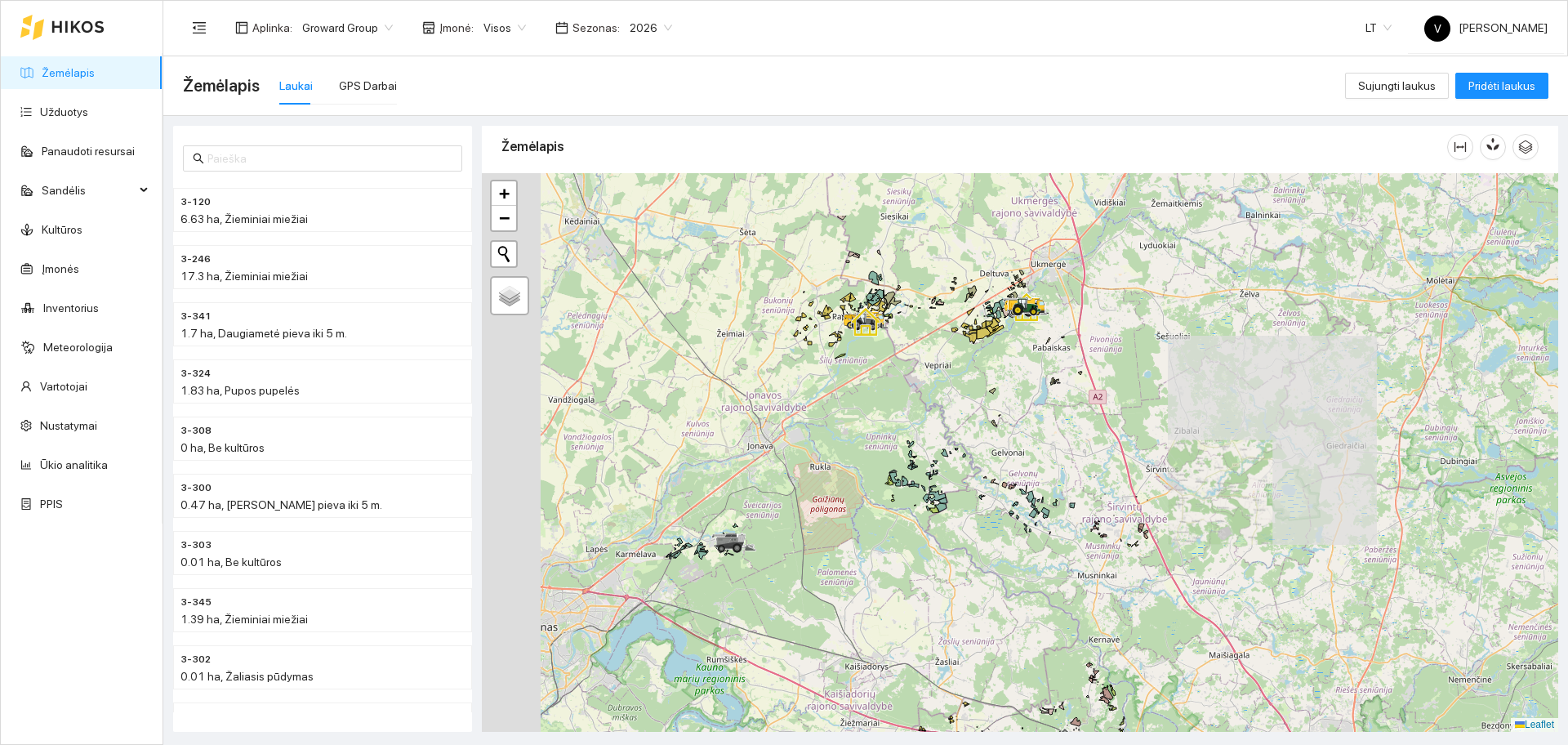
drag, startPoint x: 885, startPoint y: 370, endPoint x: 1006, endPoint y: 503, distance: 179.8
click at [1005, 503] on div at bounding box center [1020, 452] width 1077 height 559
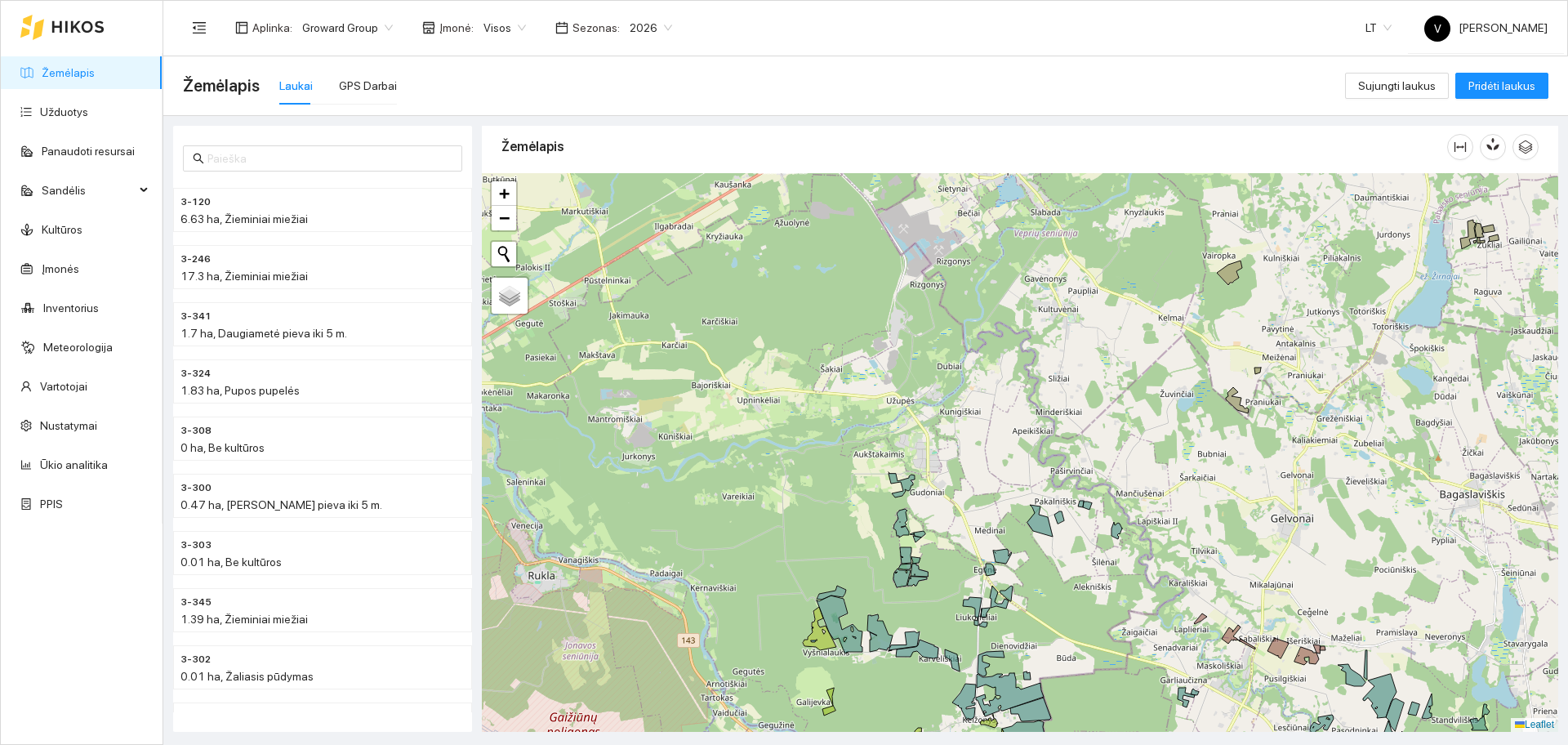
drag, startPoint x: 1066, startPoint y: 426, endPoint x: 1052, endPoint y: 476, distance: 51.9
click at [1053, 476] on div at bounding box center [1020, 452] width 1077 height 559
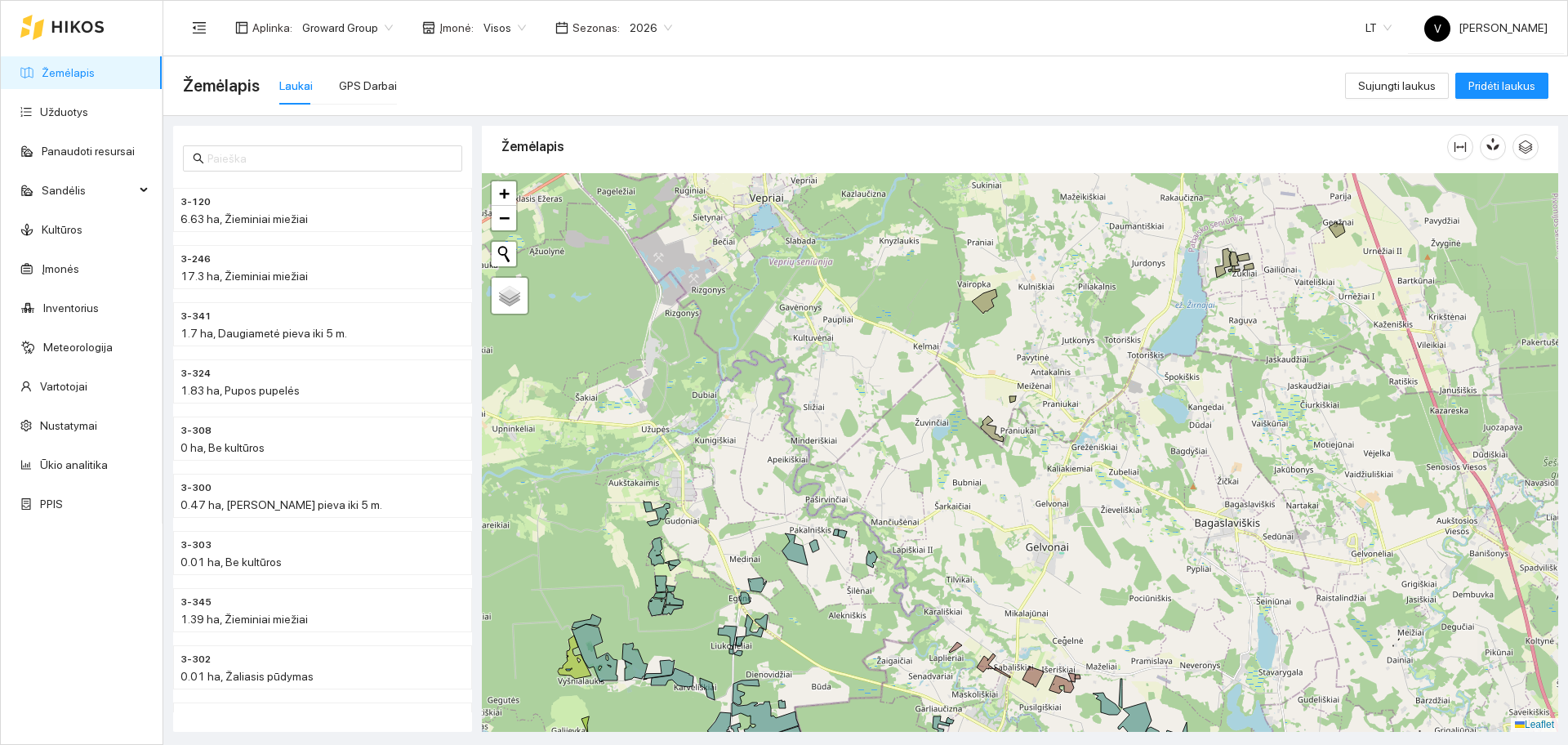
drag, startPoint x: 1227, startPoint y: 401, endPoint x: 994, endPoint y: 380, distance: 233.9
click at [994, 380] on div at bounding box center [1020, 452] width 1077 height 559
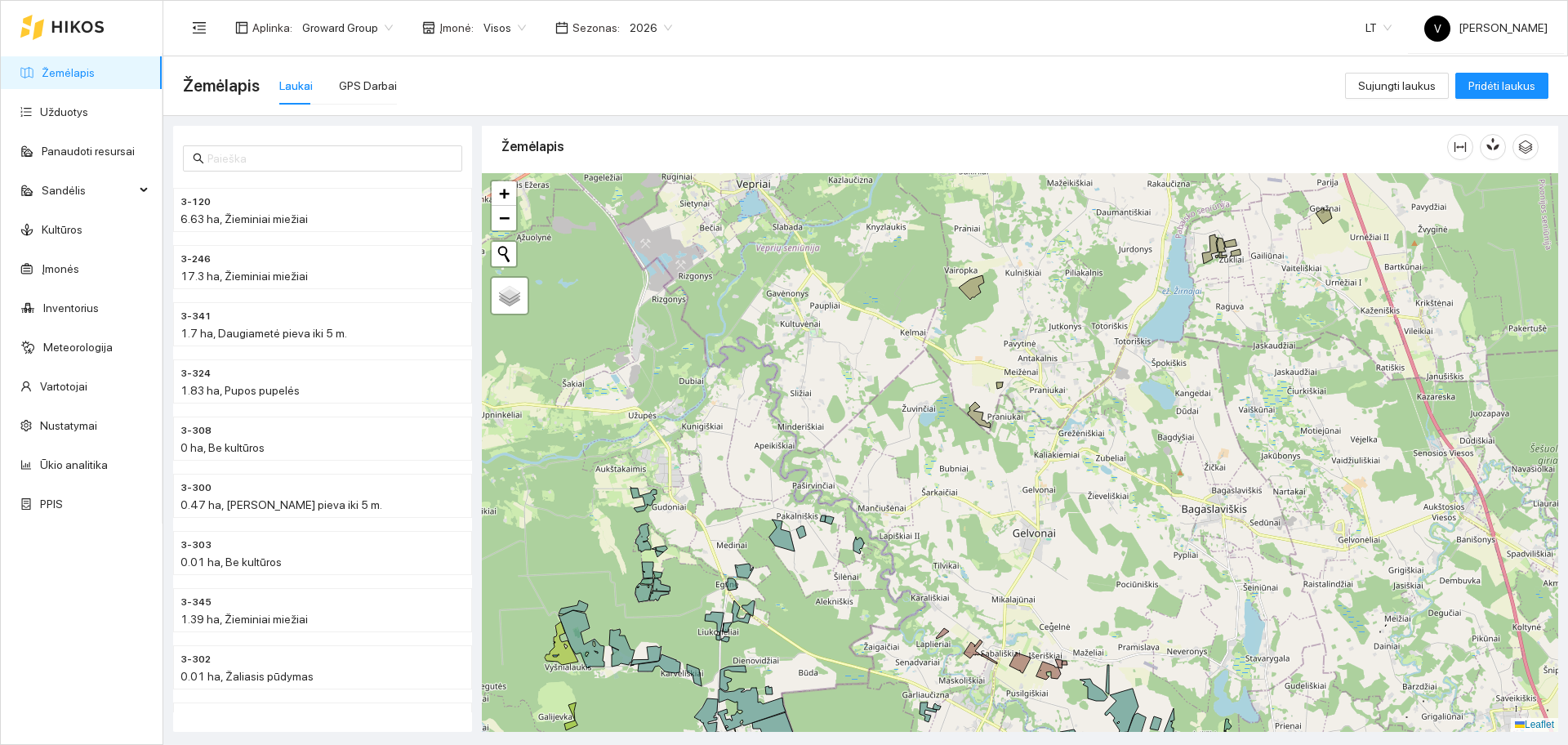
drag, startPoint x: 1004, startPoint y: 493, endPoint x: 992, endPoint y: 479, distance: 18.4
click at [992, 479] on div at bounding box center [1020, 452] width 1077 height 559
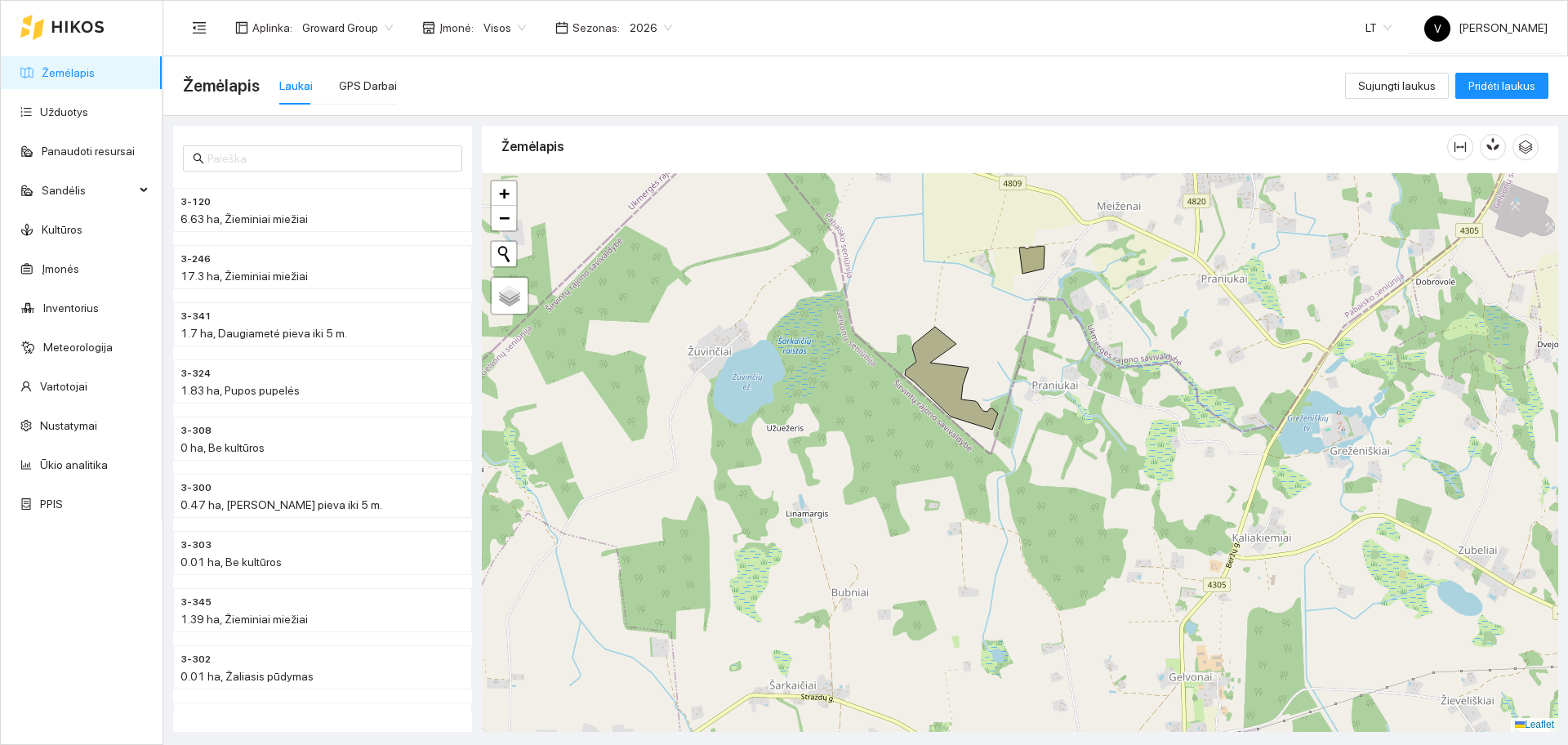
drag, startPoint x: 981, startPoint y: 431, endPoint x: 966, endPoint y: 465, distance: 37.2
click at [972, 457] on div at bounding box center [1020, 452] width 1077 height 559
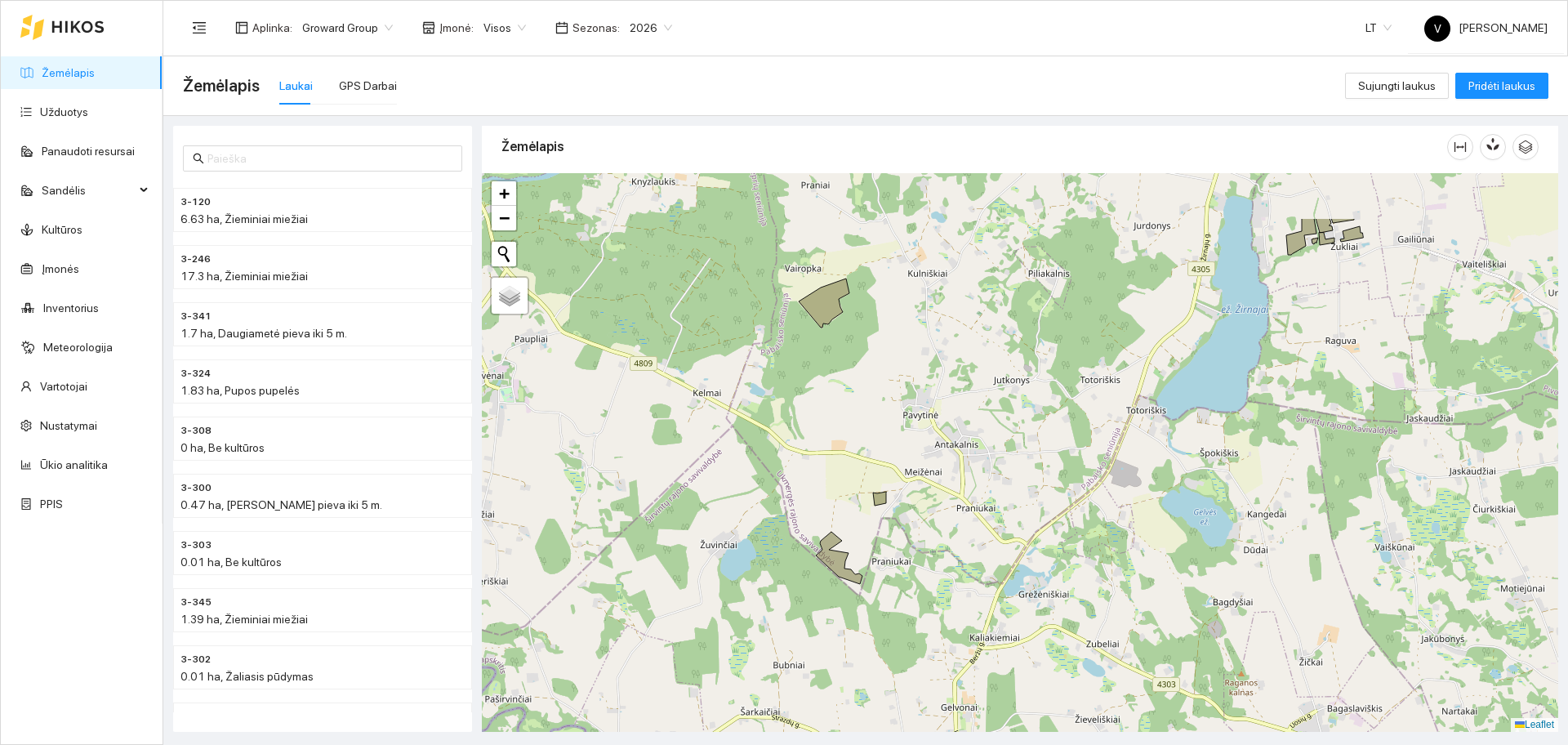
drag, startPoint x: 1122, startPoint y: 389, endPoint x: 960, endPoint y: 589, distance: 257.4
click at [960, 588] on div at bounding box center [1020, 452] width 1077 height 559
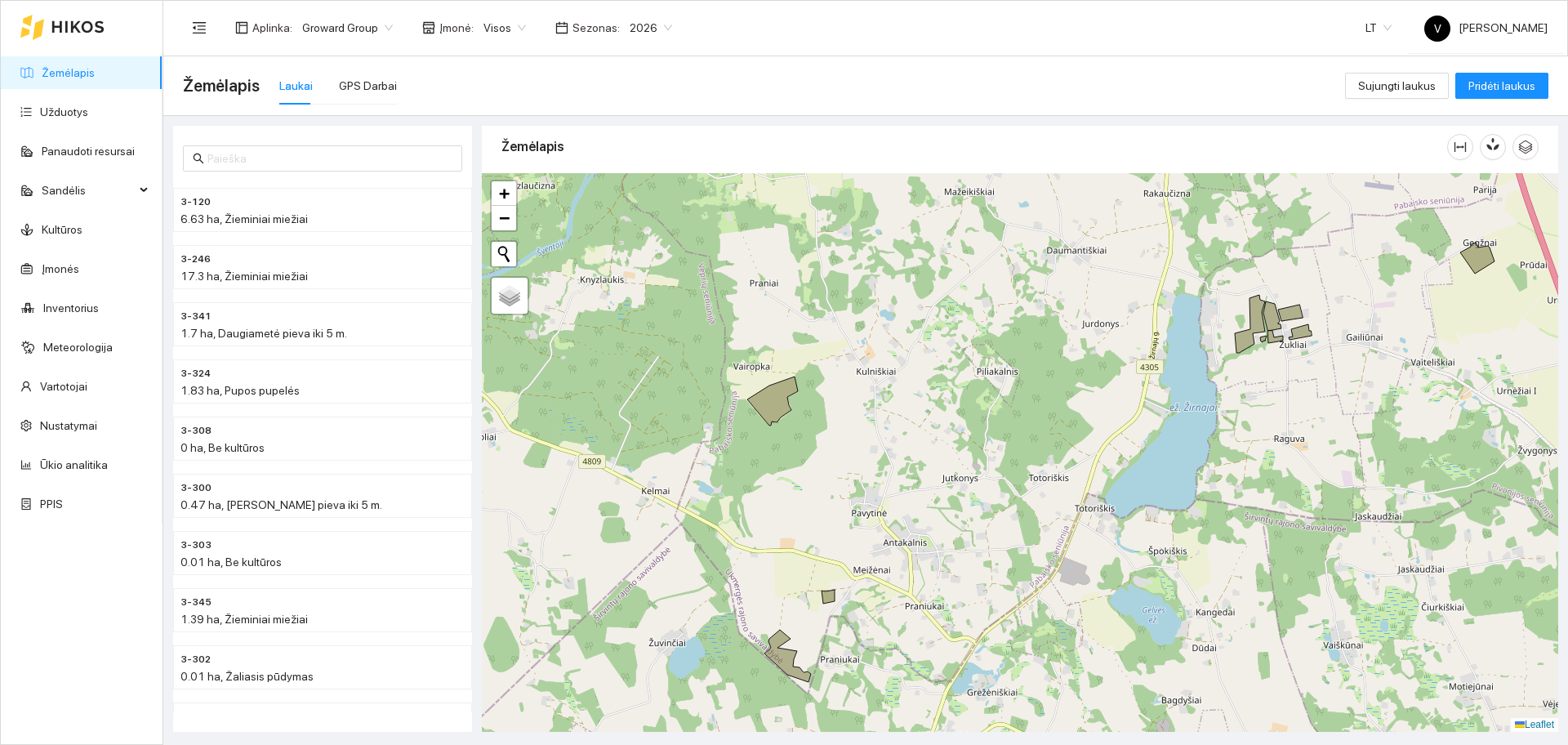
drag, startPoint x: 1263, startPoint y: 356, endPoint x: 1144, endPoint y: 360, distance: 119.1
click at [1144, 360] on div at bounding box center [1020, 452] width 1077 height 559
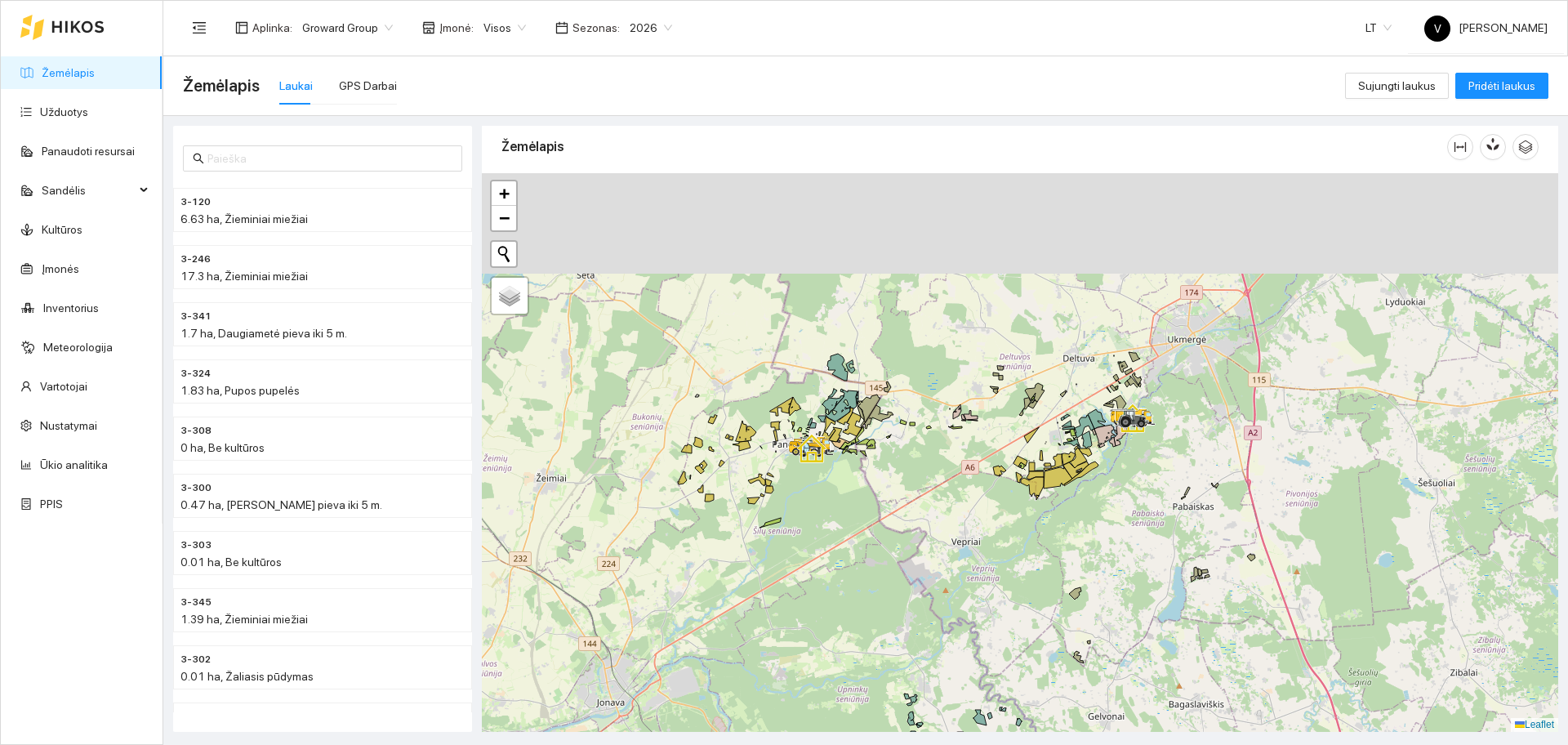
drag, startPoint x: 1019, startPoint y: 281, endPoint x: 1093, endPoint y: 508, distance: 238.8
click at [1093, 508] on div at bounding box center [1020, 452] width 1077 height 559
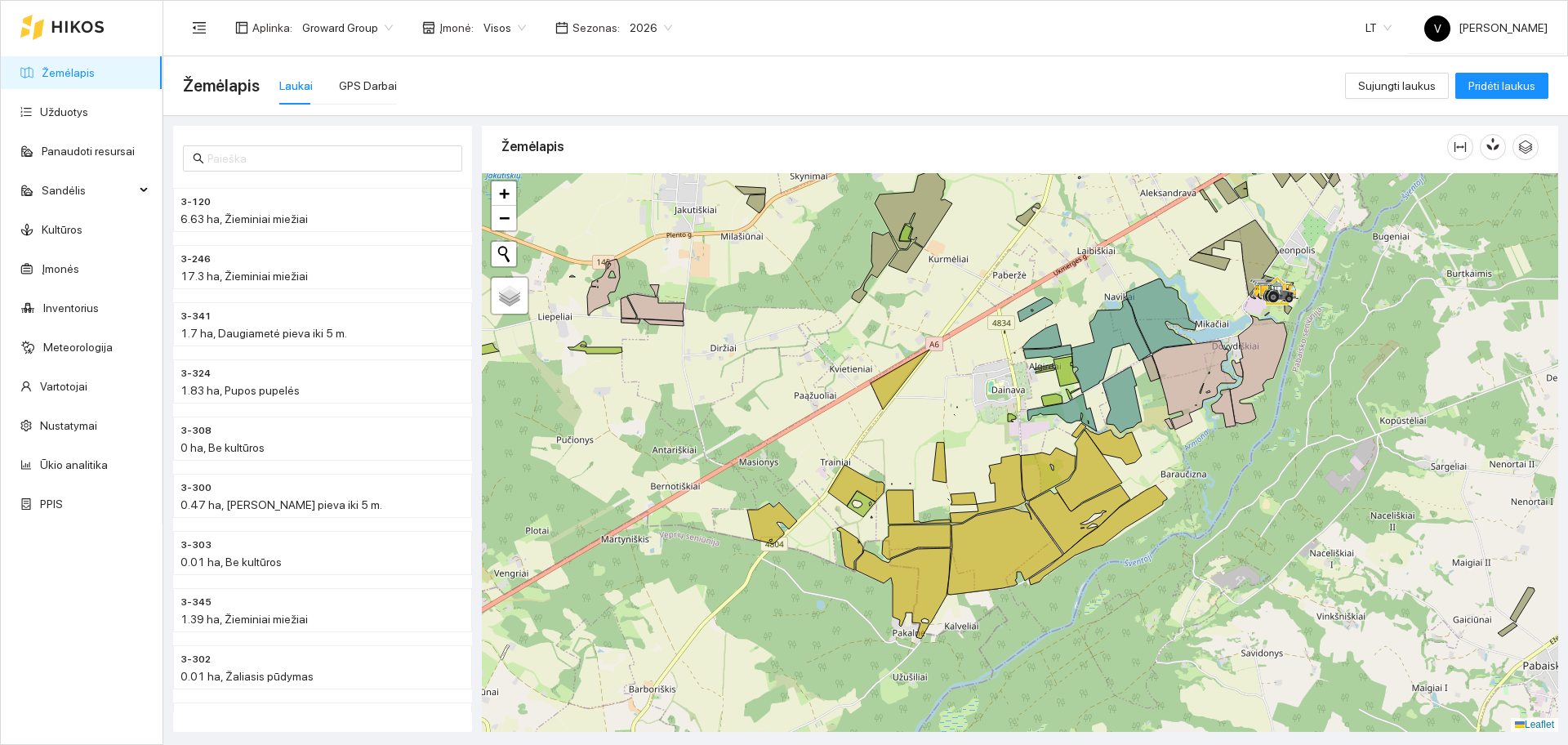
drag, startPoint x: 1198, startPoint y: 522, endPoint x: 1169, endPoint y: 517, distance: 29.4
click at [1169, 517] on div at bounding box center [1020, 452] width 1077 height 559
drag, startPoint x: 981, startPoint y: 547, endPoint x: 978, endPoint y: 531, distance: 16.3
click at [978, 531] on icon at bounding box center [1005, 549] width 116 height 92
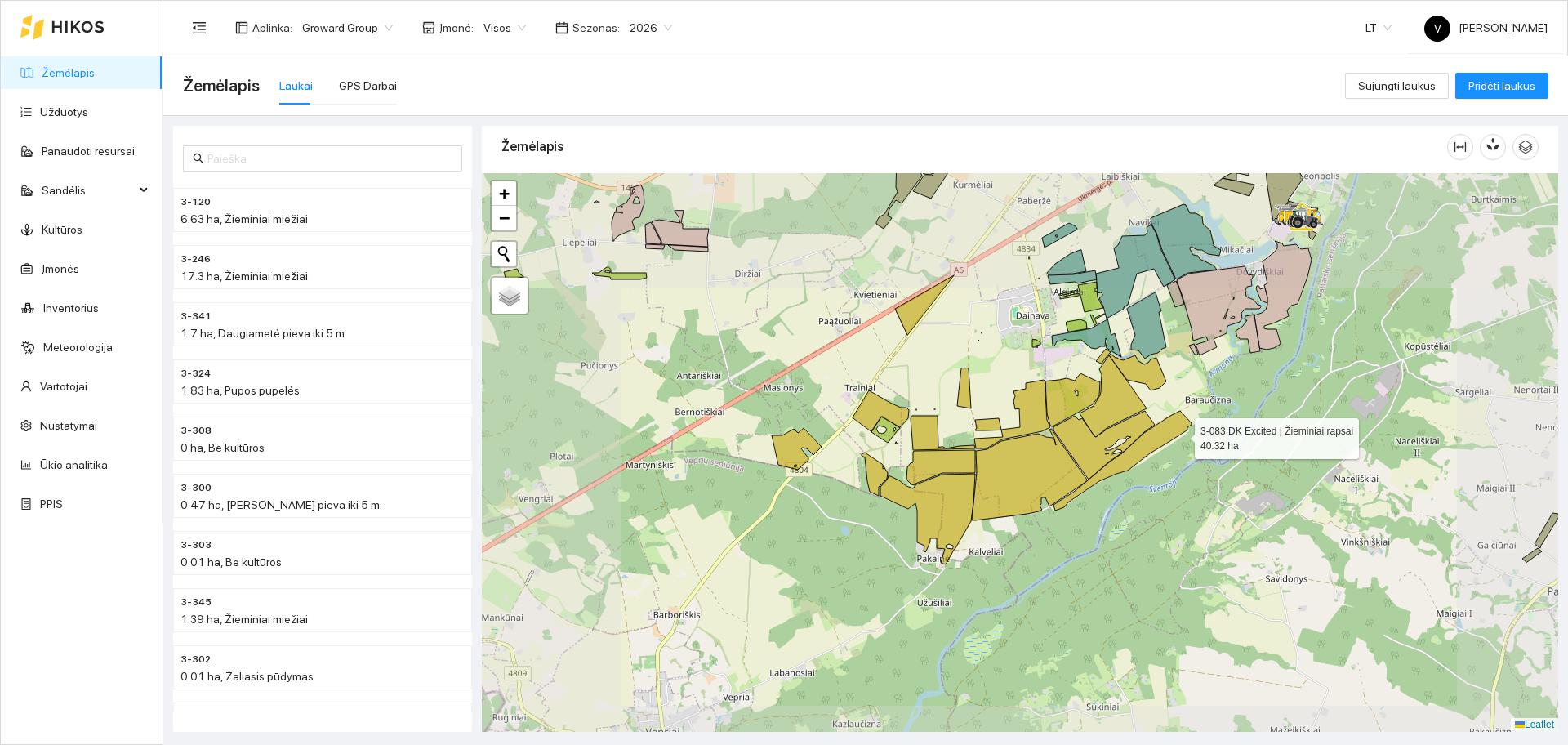
drag, startPoint x: 1180, startPoint y: 434, endPoint x: 1064, endPoint y: 329, distance: 156.5
click at [1077, 338] on div at bounding box center [1020, 452] width 1077 height 559
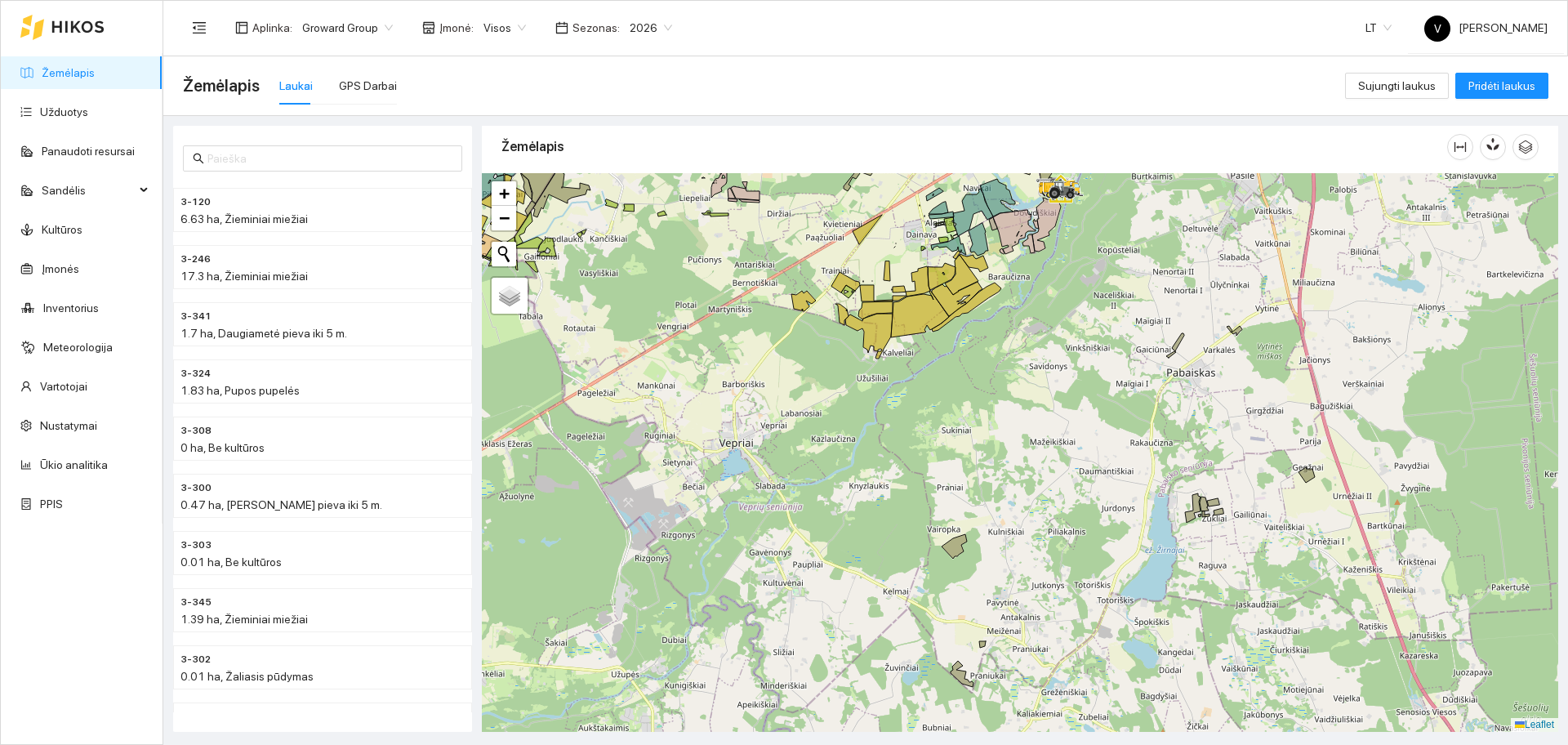
drag, startPoint x: 1203, startPoint y: 507, endPoint x: 1160, endPoint y: 496, distance: 44.4
click at [1160, 496] on div at bounding box center [1020, 452] width 1077 height 559
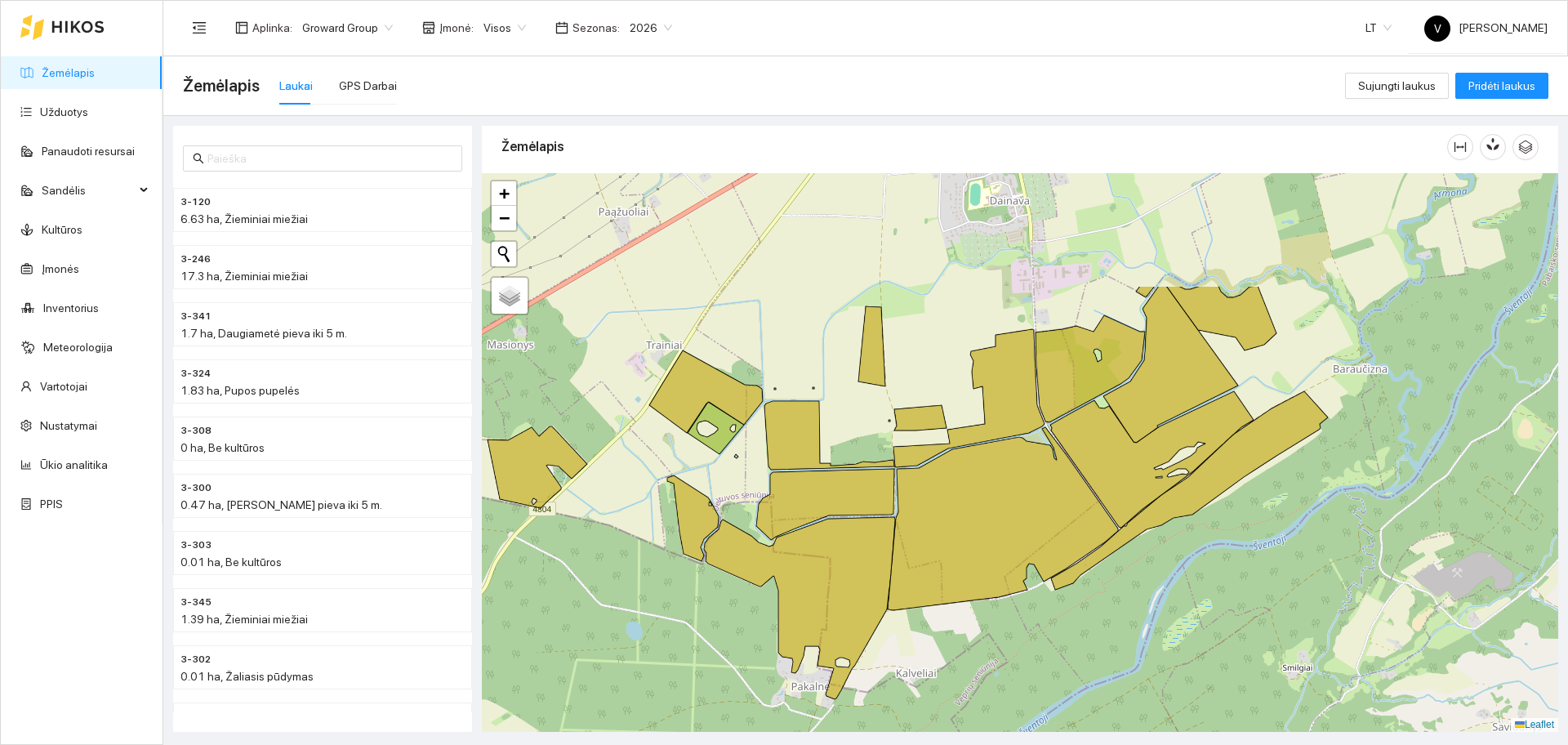
drag, startPoint x: 946, startPoint y: 332, endPoint x: 818, endPoint y: 525, distance: 231.6
click at [819, 524] on icon at bounding box center [825, 504] width 138 height 71
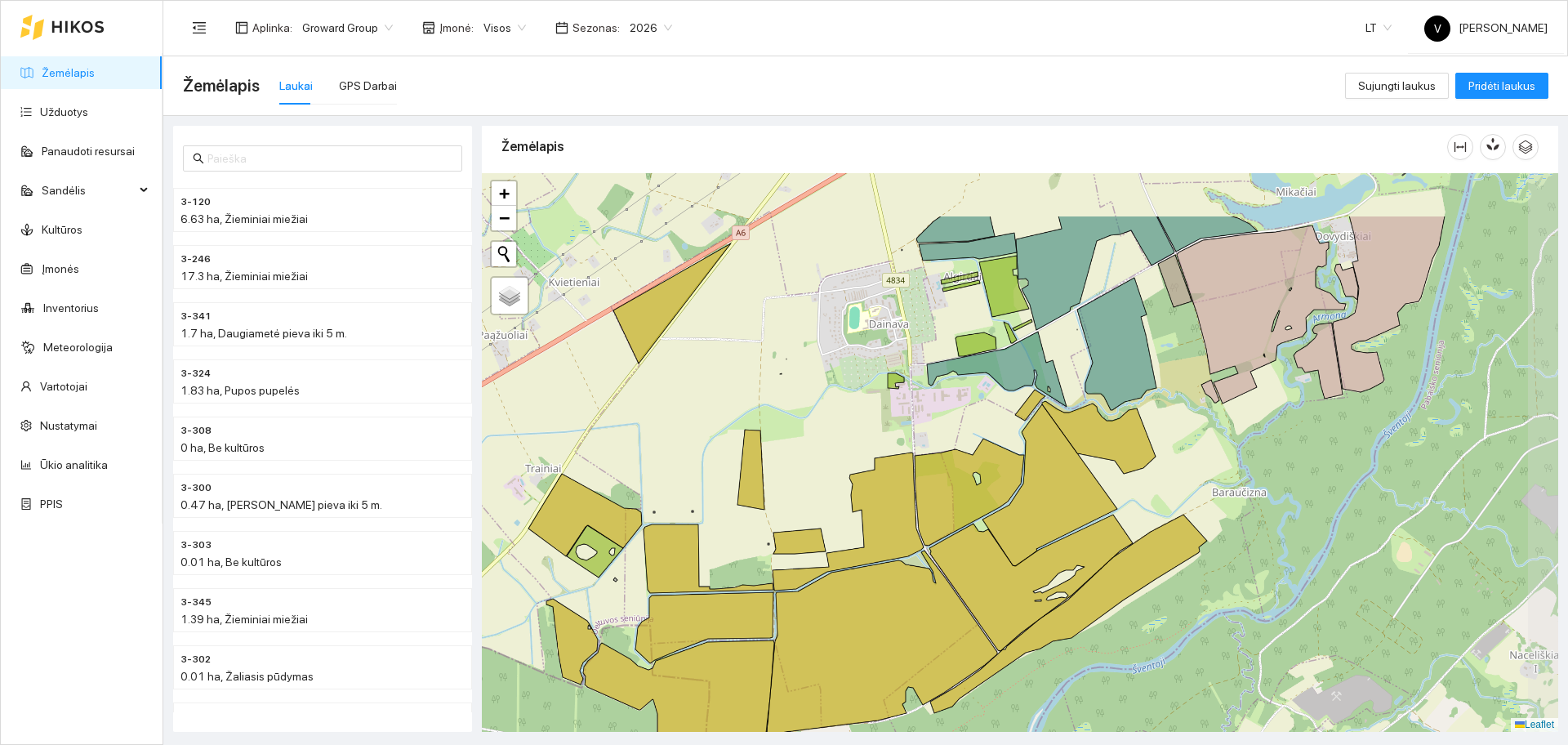
drag, startPoint x: 1062, startPoint y: 349, endPoint x: 944, endPoint y: 457, distance: 160.0
click at [944, 457] on div at bounding box center [1020, 452] width 1077 height 559
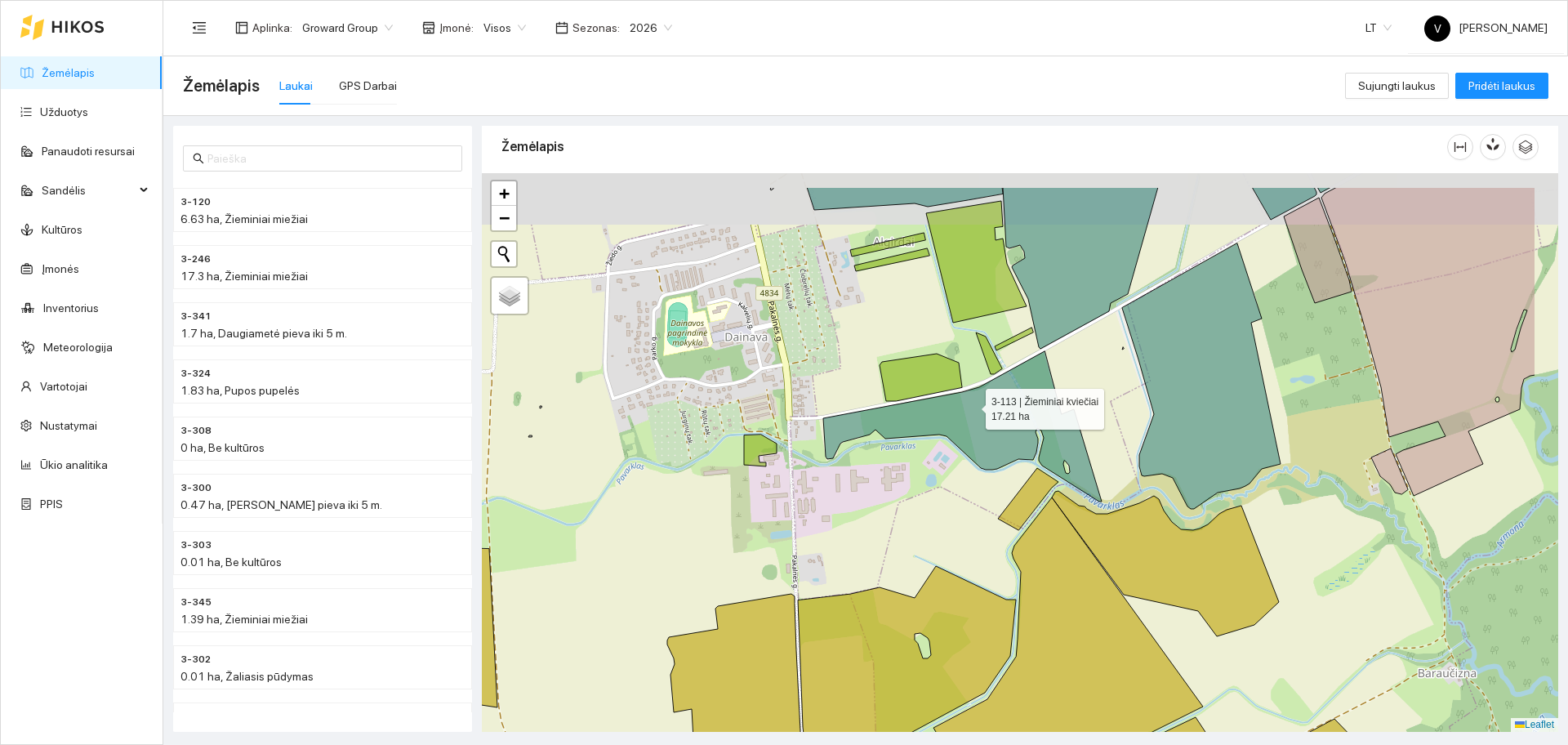
drag, startPoint x: 1110, startPoint y: 328, endPoint x: 928, endPoint y: 433, distance: 210.1
click at [928, 433] on icon at bounding box center [963, 426] width 279 height 150
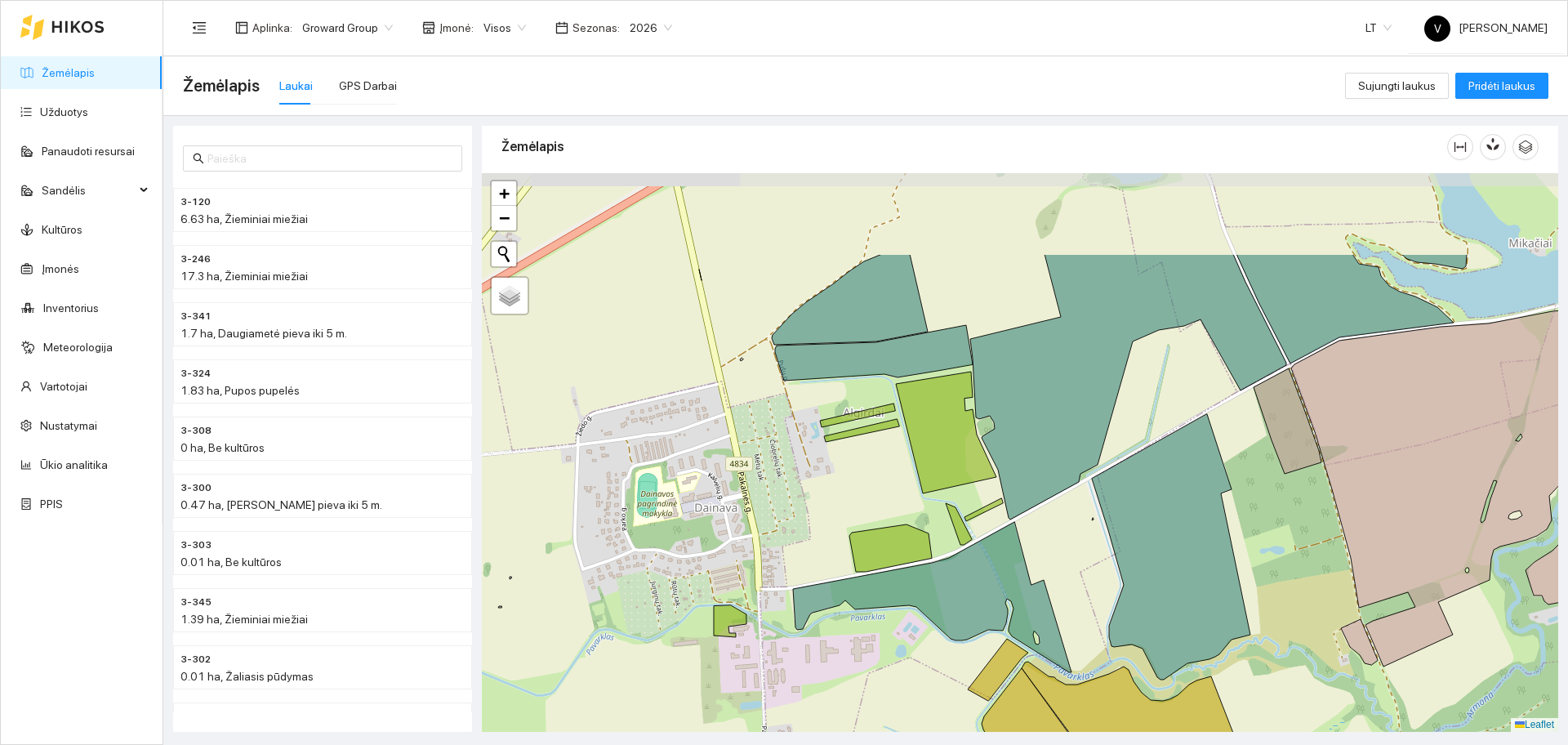
drag, startPoint x: 841, startPoint y: 337, endPoint x: 860, endPoint y: 477, distance: 141.3
click at [861, 476] on div at bounding box center [1020, 452] width 1077 height 559
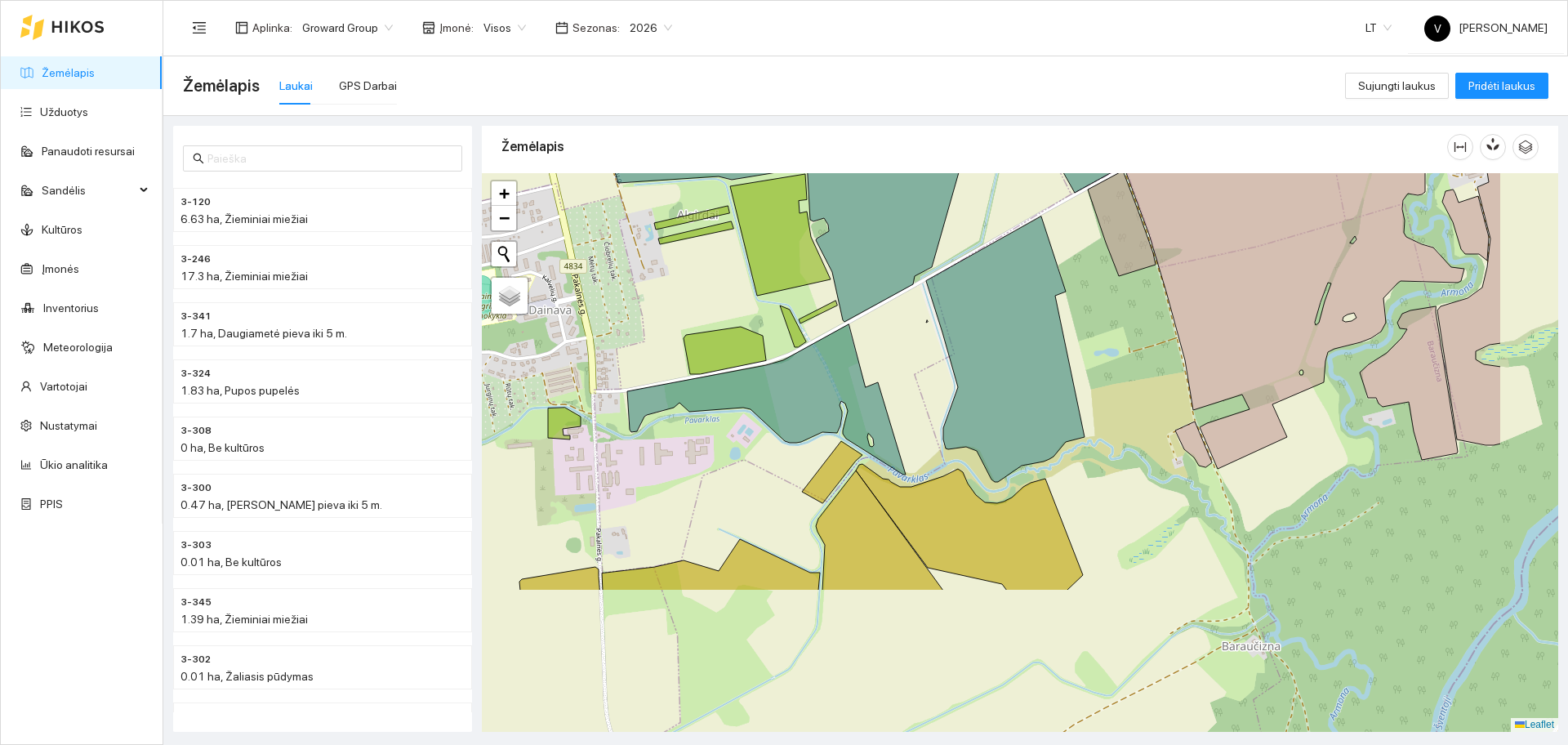
drag, startPoint x: 1108, startPoint y: 534, endPoint x: 931, endPoint y: 343, distance: 260.4
click at [931, 343] on div at bounding box center [1020, 452] width 1077 height 559
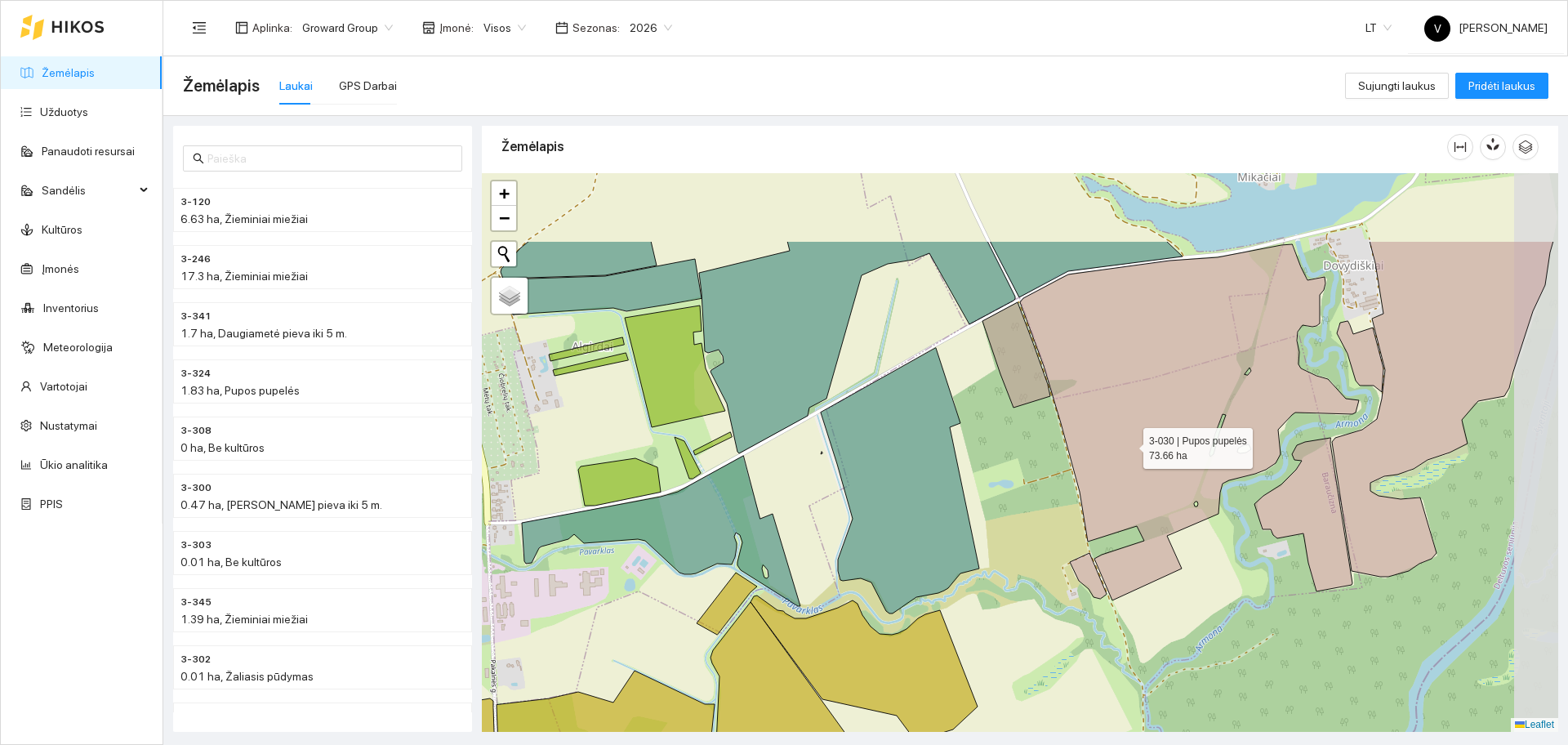
drag, startPoint x: 1223, startPoint y: 320, endPoint x: 1115, endPoint y: 426, distance: 151.3
click at [1129, 445] on icon at bounding box center [1189, 423] width 339 height 357
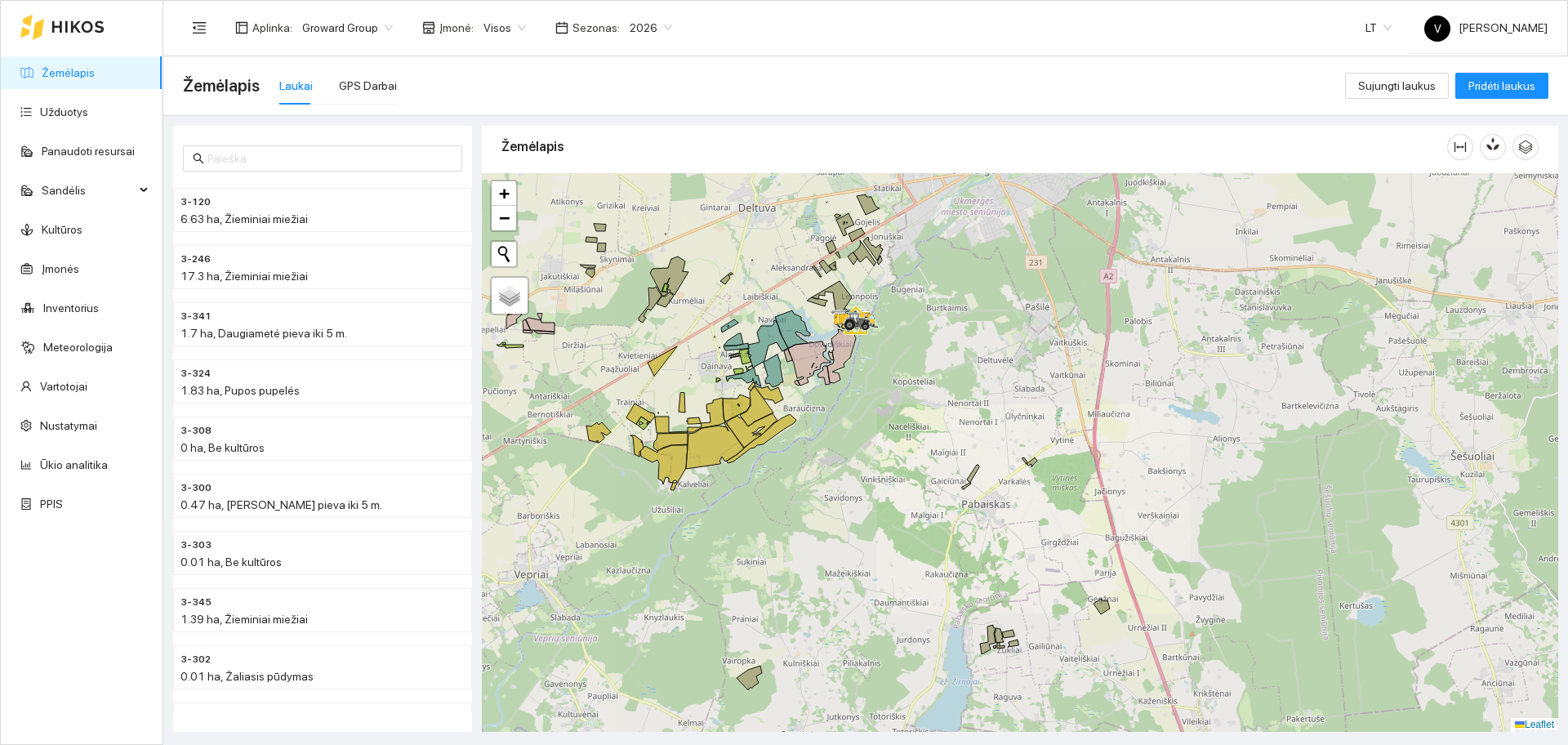
drag, startPoint x: 688, startPoint y: 288, endPoint x: 750, endPoint y: 375, distance: 106.8
click at [750, 375] on div at bounding box center [1020, 452] width 1077 height 559
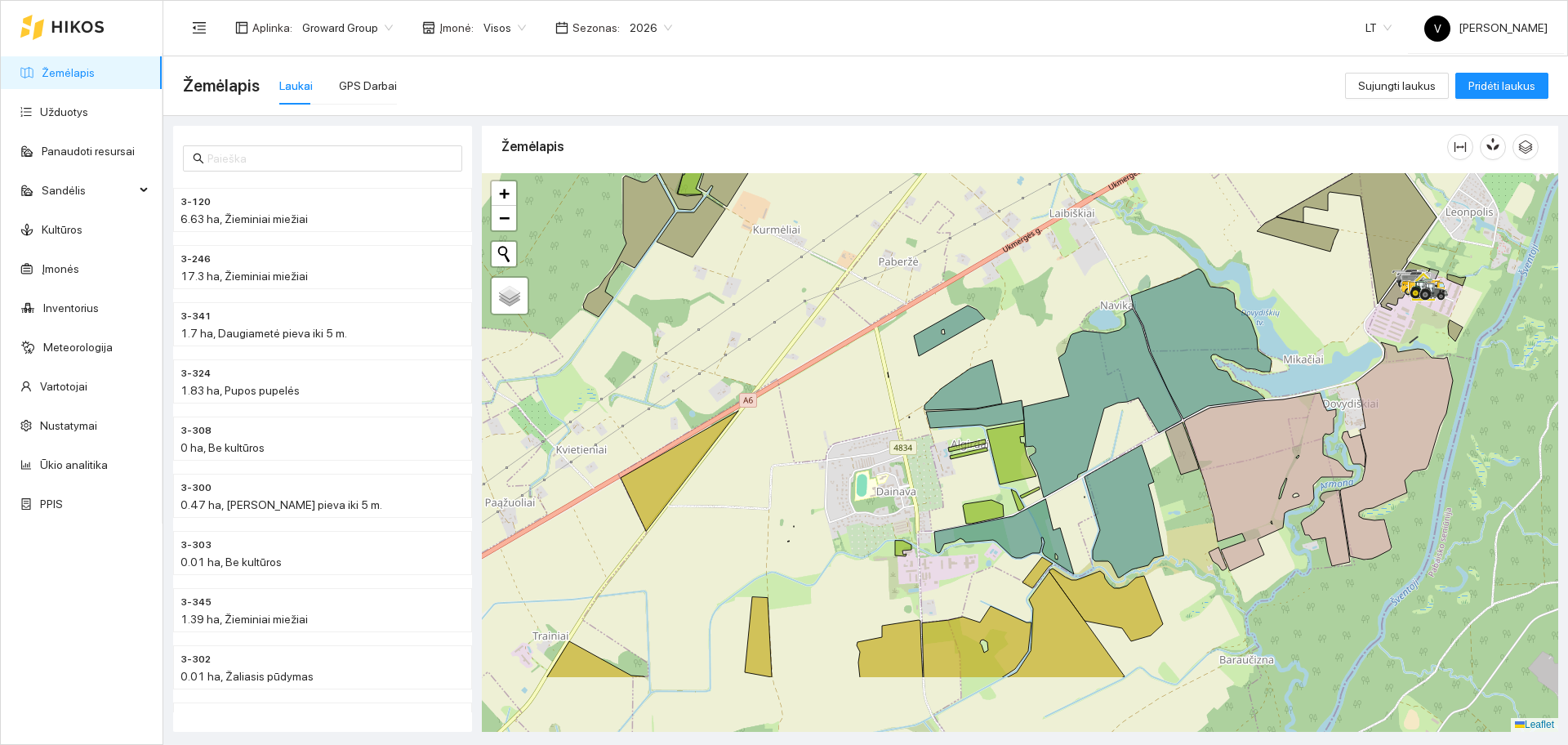
drag, startPoint x: 1002, startPoint y: 466, endPoint x: 1002, endPoint y: 372, distance: 94.0
click at [1002, 372] on div at bounding box center [1020, 452] width 1077 height 559
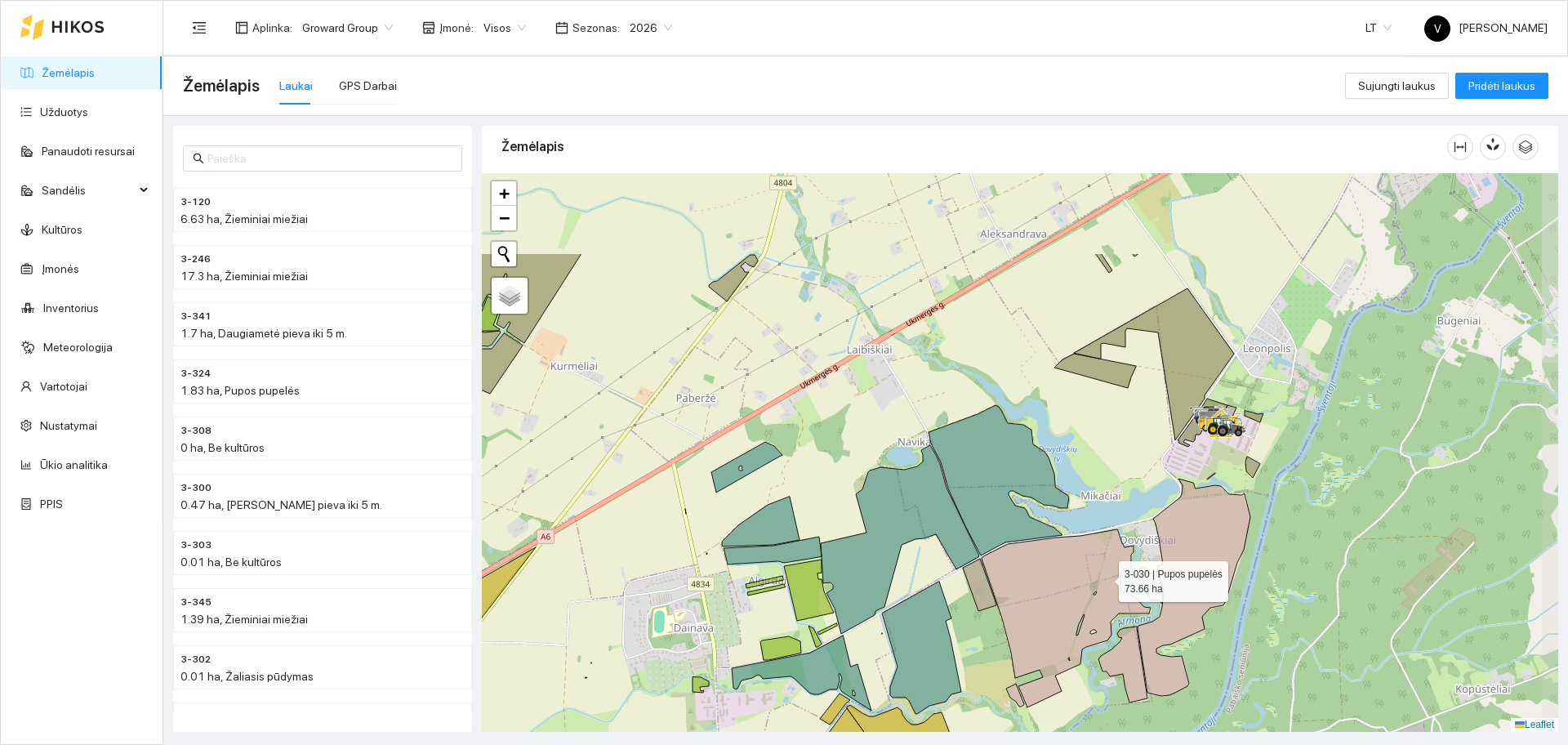
drag, startPoint x: 1241, startPoint y: 484, endPoint x: 1104, endPoint y: 576, distance: 165.0
click at [1104, 576] on icon at bounding box center [1067, 619] width 169 height 178
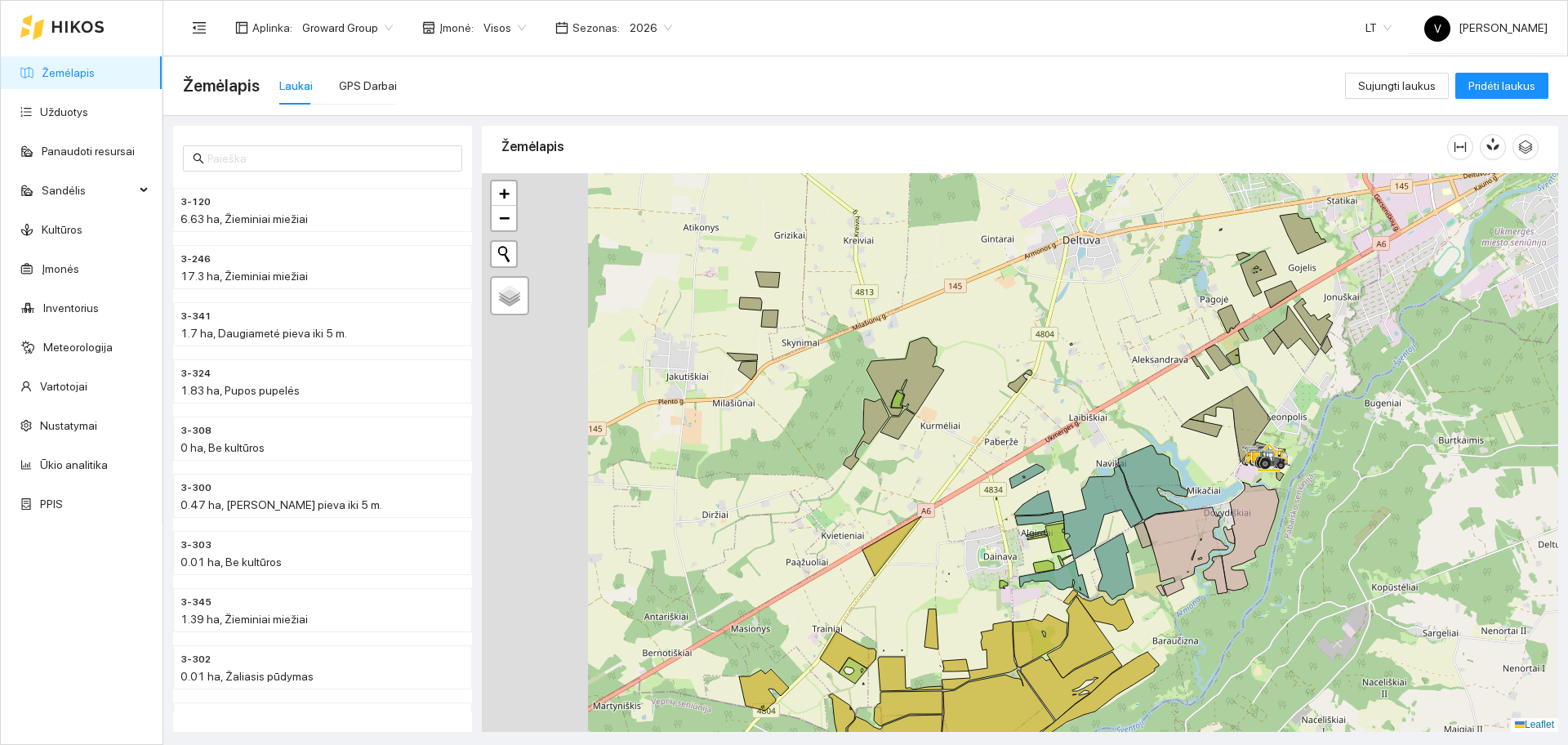
drag, startPoint x: 744, startPoint y: 346, endPoint x: 1150, endPoint y: 410, distance: 411.0
click at [1150, 410] on div at bounding box center [1020, 452] width 1077 height 559
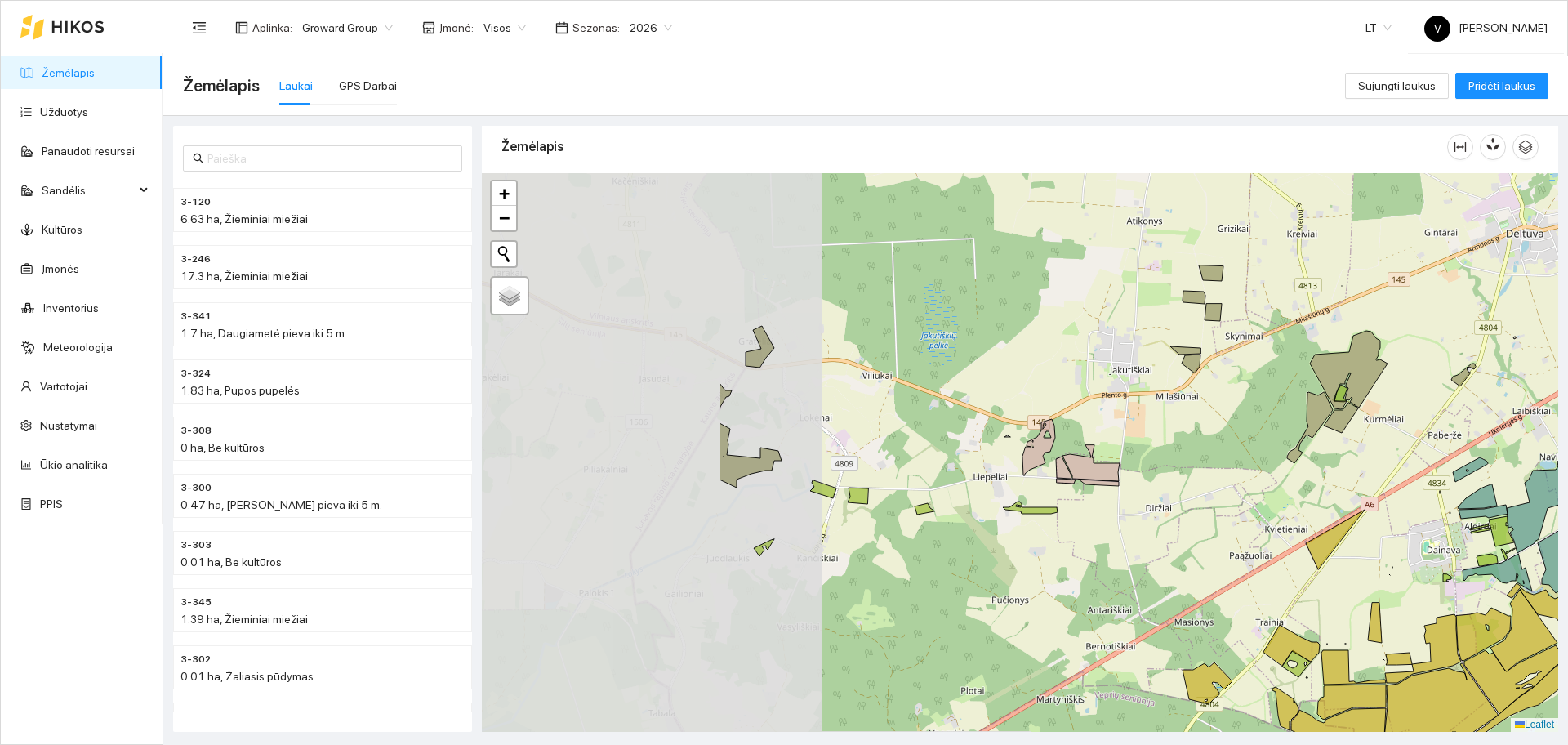
drag, startPoint x: 717, startPoint y: 496, endPoint x: 1063, endPoint y: 462, distance: 347.7
click at [1063, 462] on icon at bounding box center [1064, 467] width 16 height 22
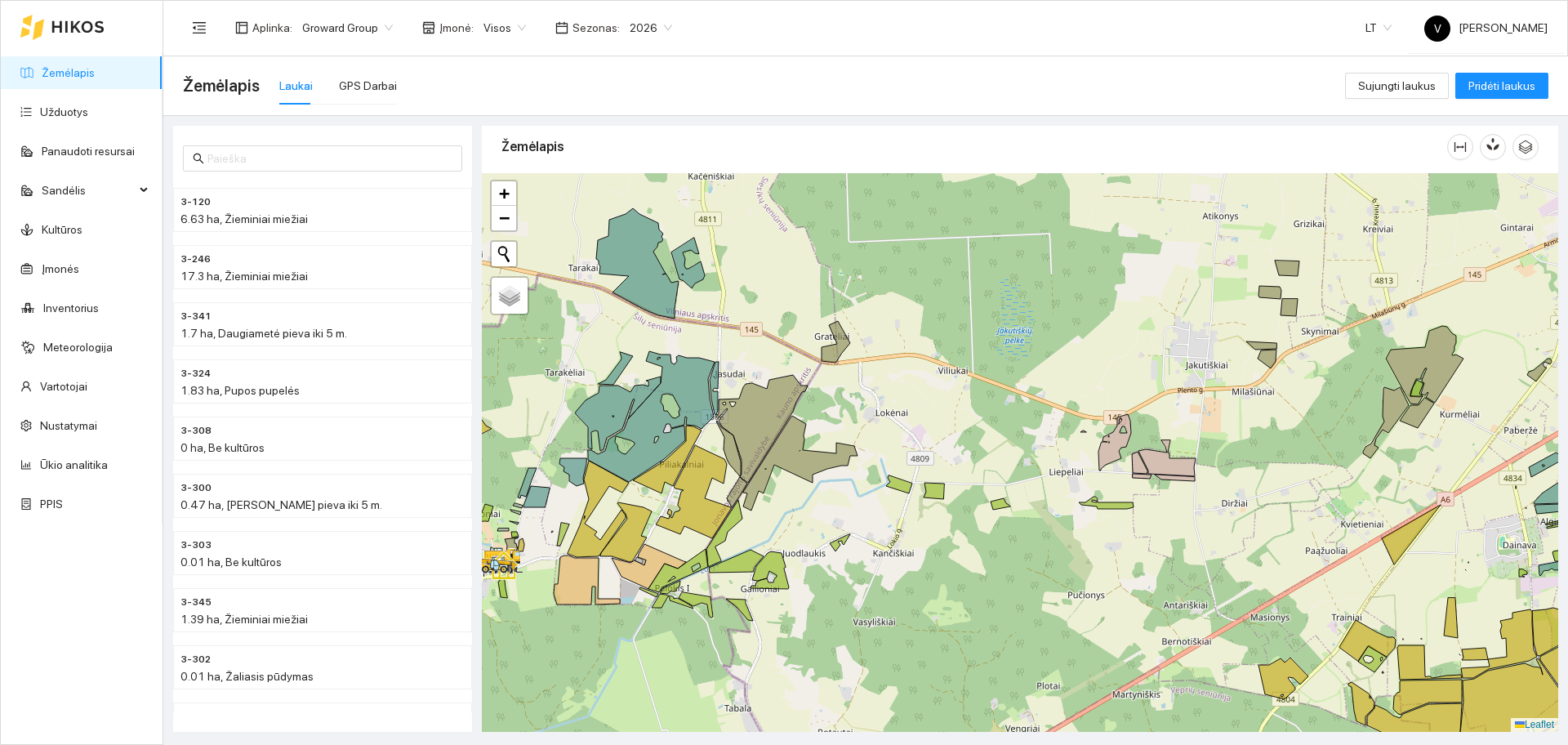
drag, startPoint x: 724, startPoint y: 478, endPoint x: 796, endPoint y: 477, distance: 72.0
click at [794, 477] on div at bounding box center [1020, 452] width 1077 height 559
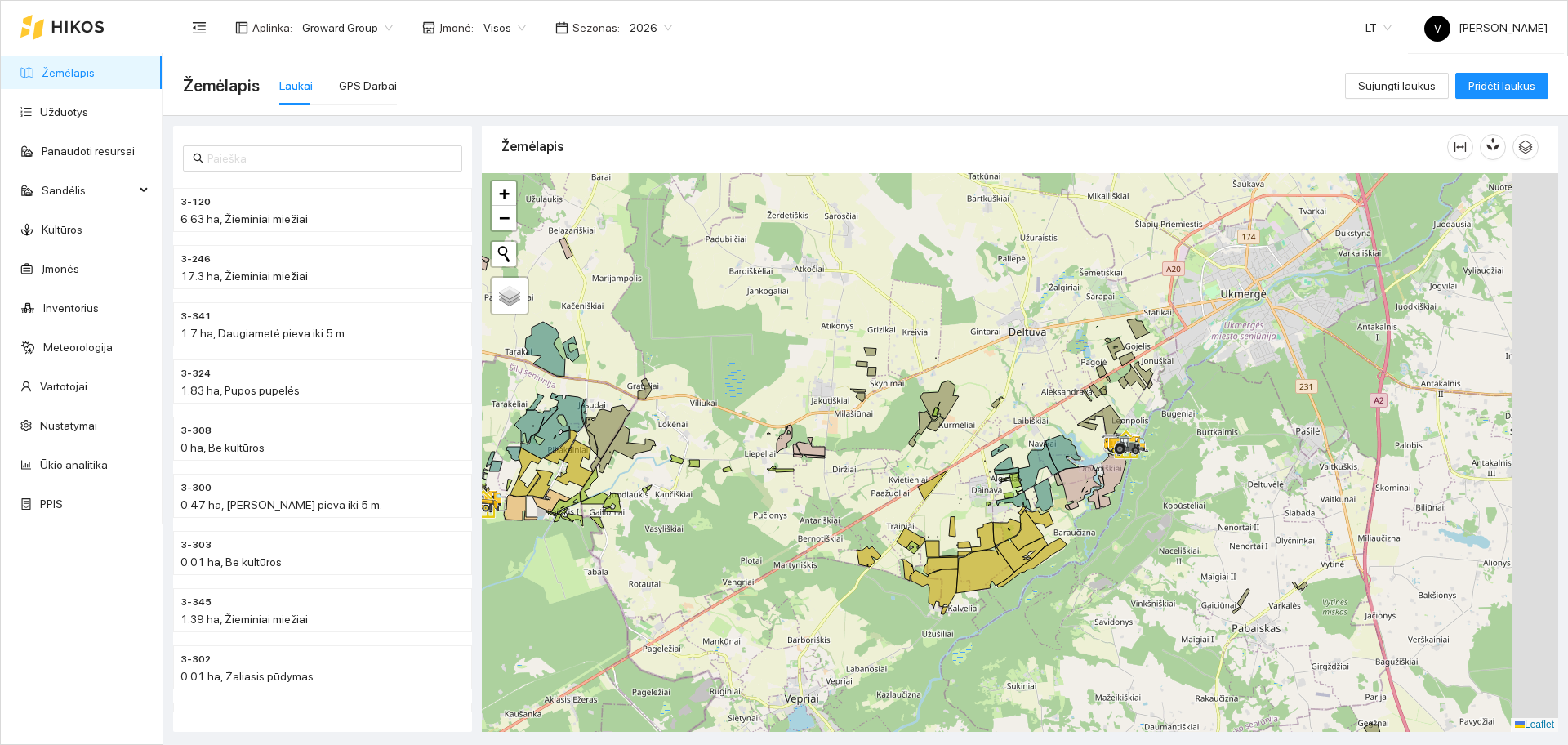
drag, startPoint x: 1107, startPoint y: 482, endPoint x: 881, endPoint y: 457, distance: 227.4
click at [1018, 486] on icon at bounding box center [1038, 469] width 40 height 48
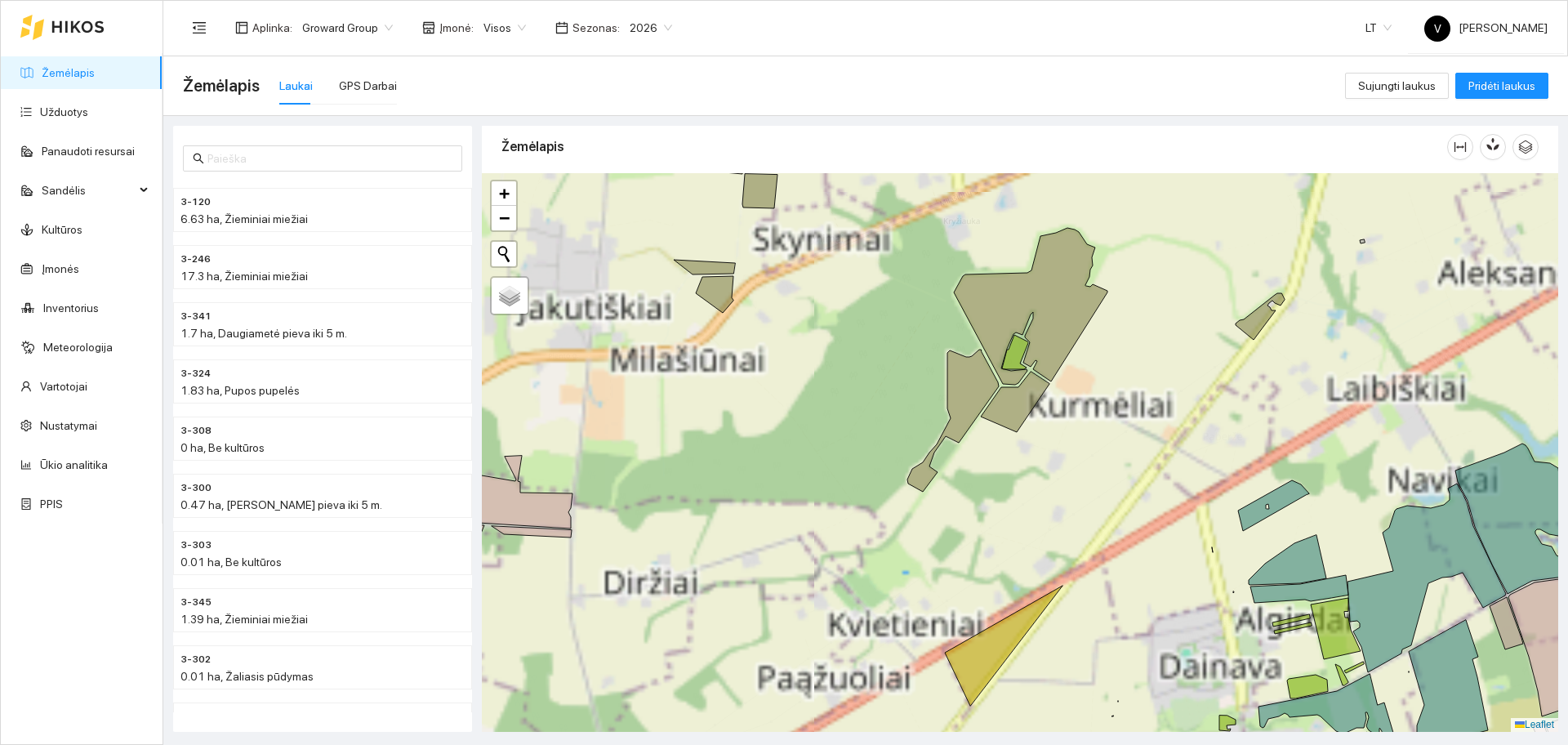
drag, startPoint x: 796, startPoint y: 409, endPoint x: 797, endPoint y: 433, distance: 24.0
click at [797, 433] on div at bounding box center [1020, 452] width 1077 height 559
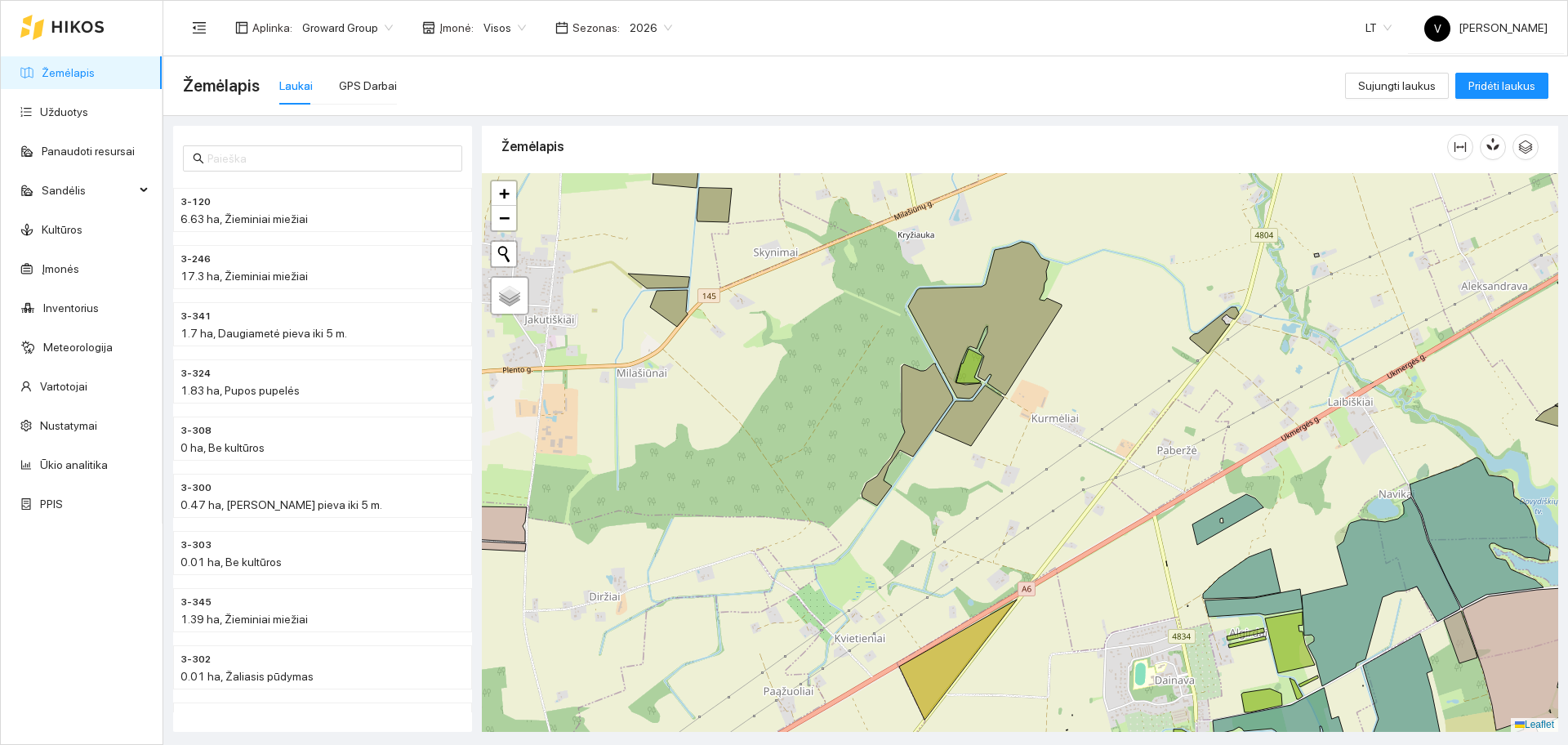
drag, startPoint x: 1226, startPoint y: 433, endPoint x: 1150, endPoint y: 440, distance: 76.3
click at [1150, 439] on div at bounding box center [1020, 452] width 1077 height 559
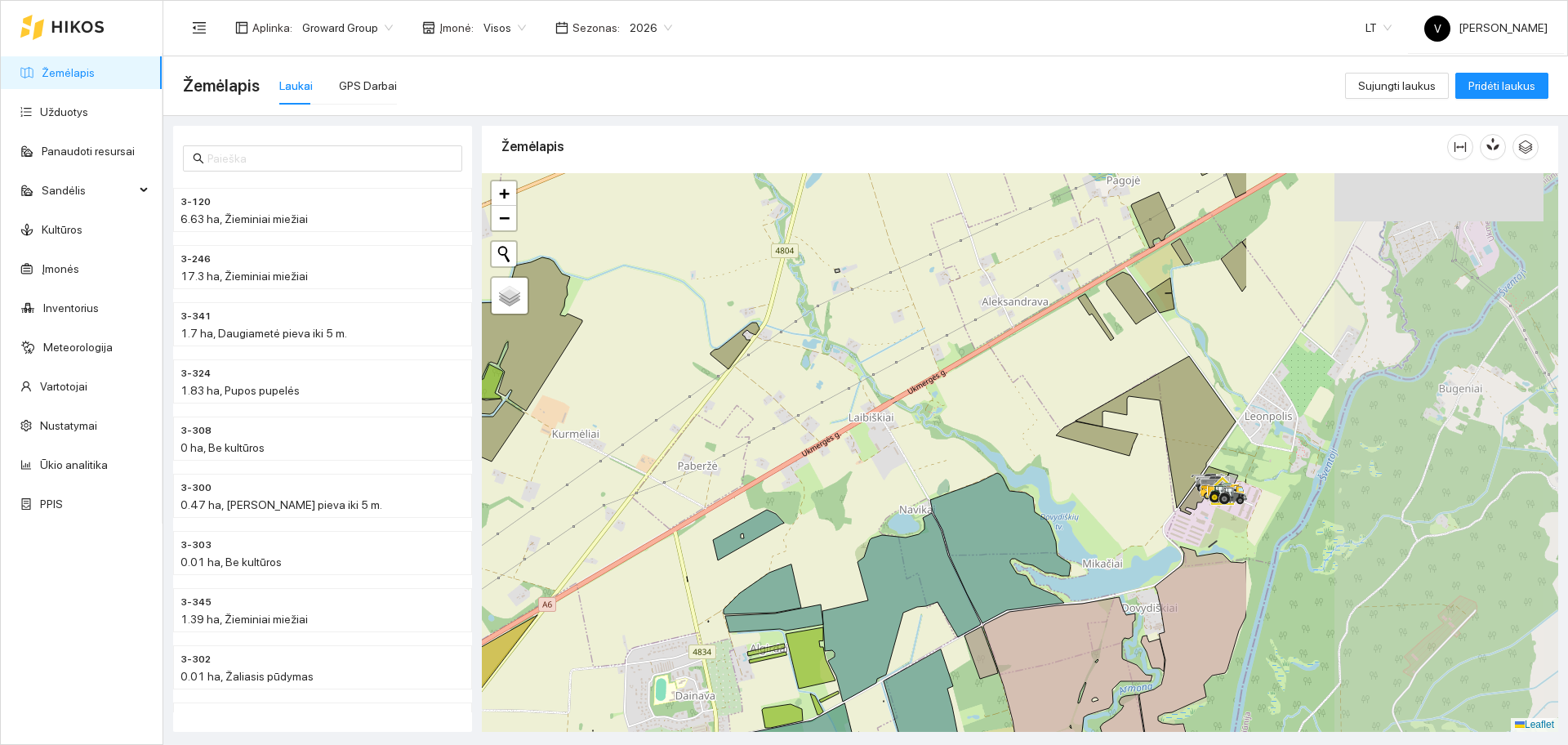
drag, startPoint x: 1327, startPoint y: 391, endPoint x: 907, endPoint y: 396, distance: 420.0
click at [907, 396] on div at bounding box center [1020, 452] width 1077 height 559
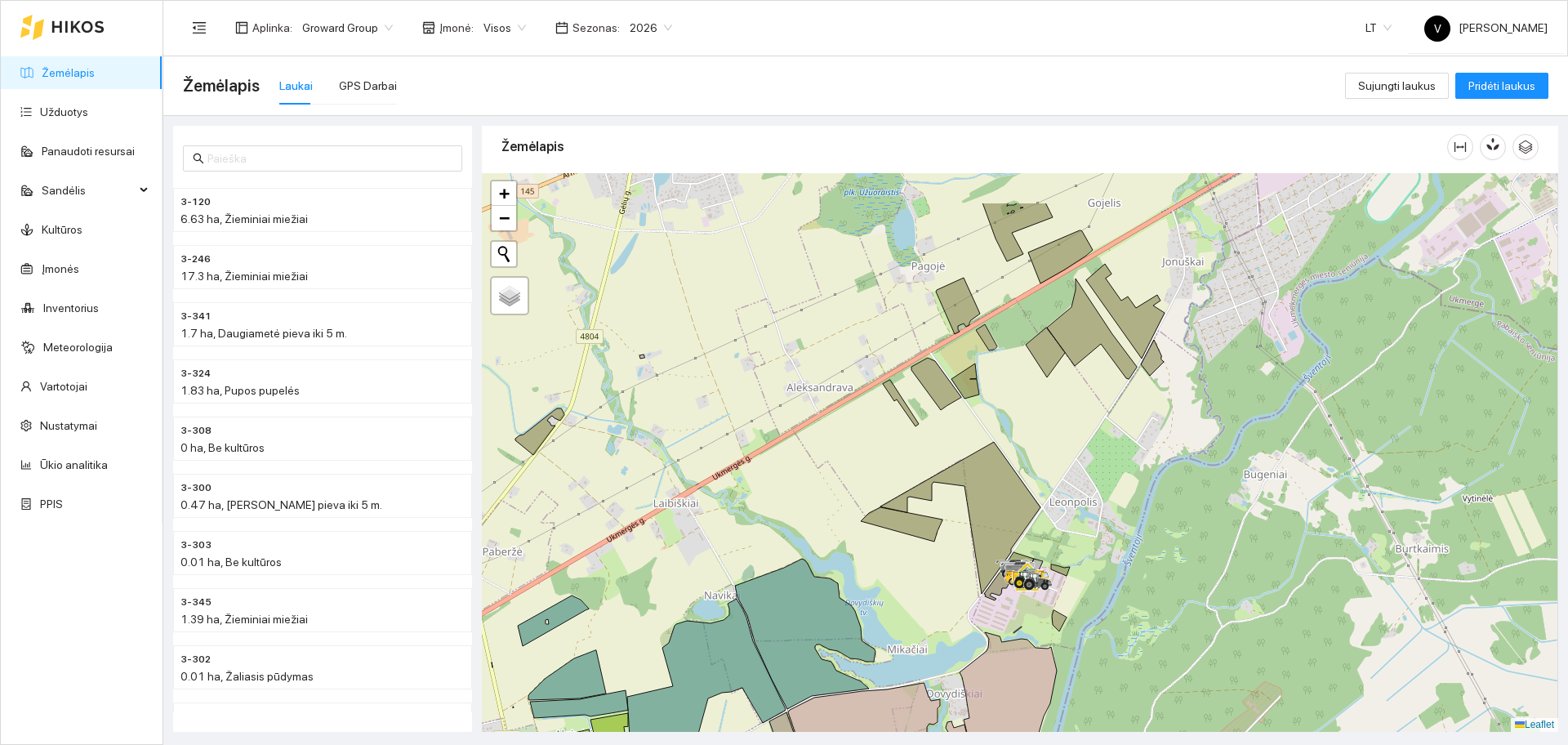
drag, startPoint x: 1035, startPoint y: 372, endPoint x: 1018, endPoint y: 417, distance: 48.1
click at [1018, 417] on div at bounding box center [1020, 452] width 1077 height 559
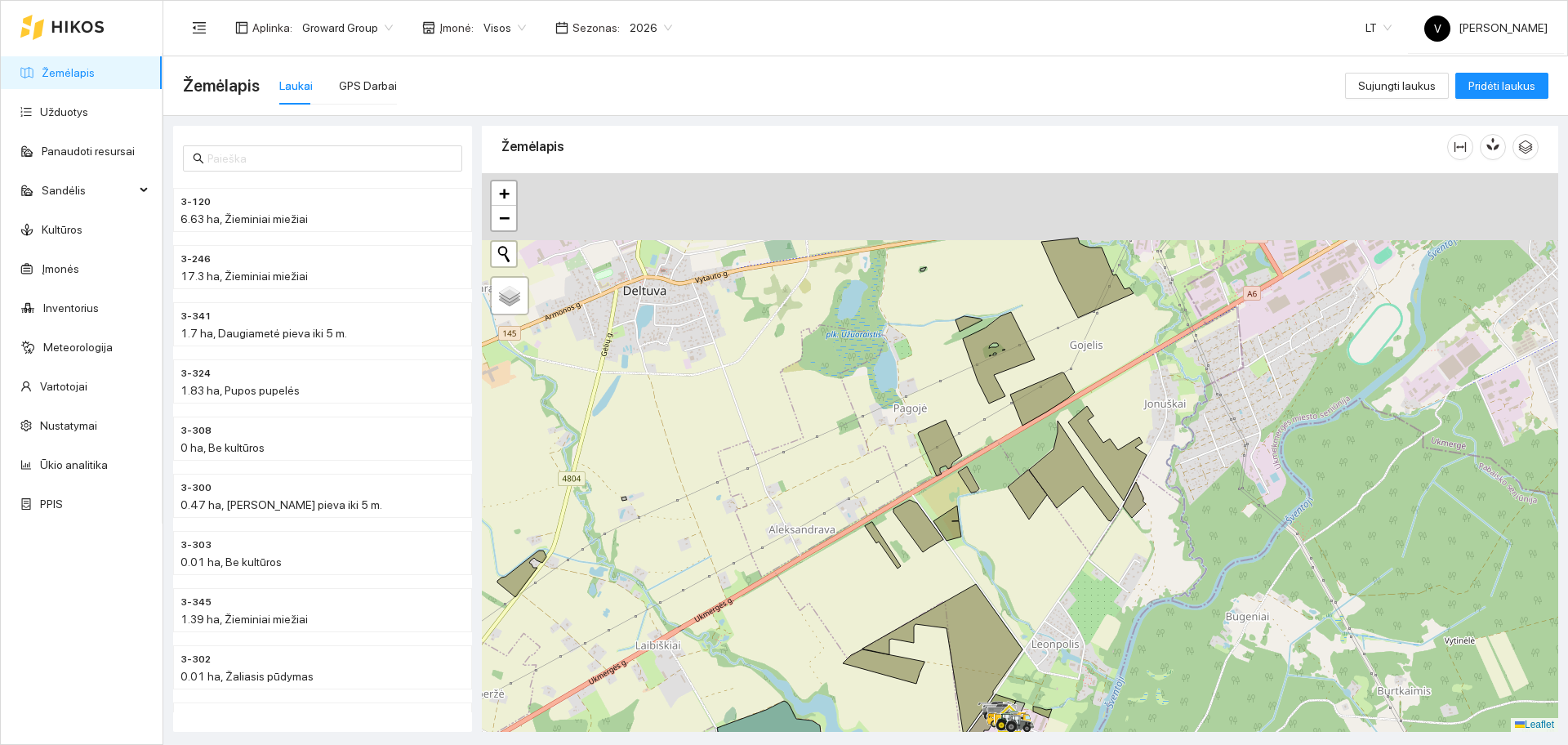
drag, startPoint x: 1034, startPoint y: 258, endPoint x: 1024, endPoint y: 372, distance: 114.4
click at [1024, 372] on div at bounding box center [1020, 452] width 1077 height 559
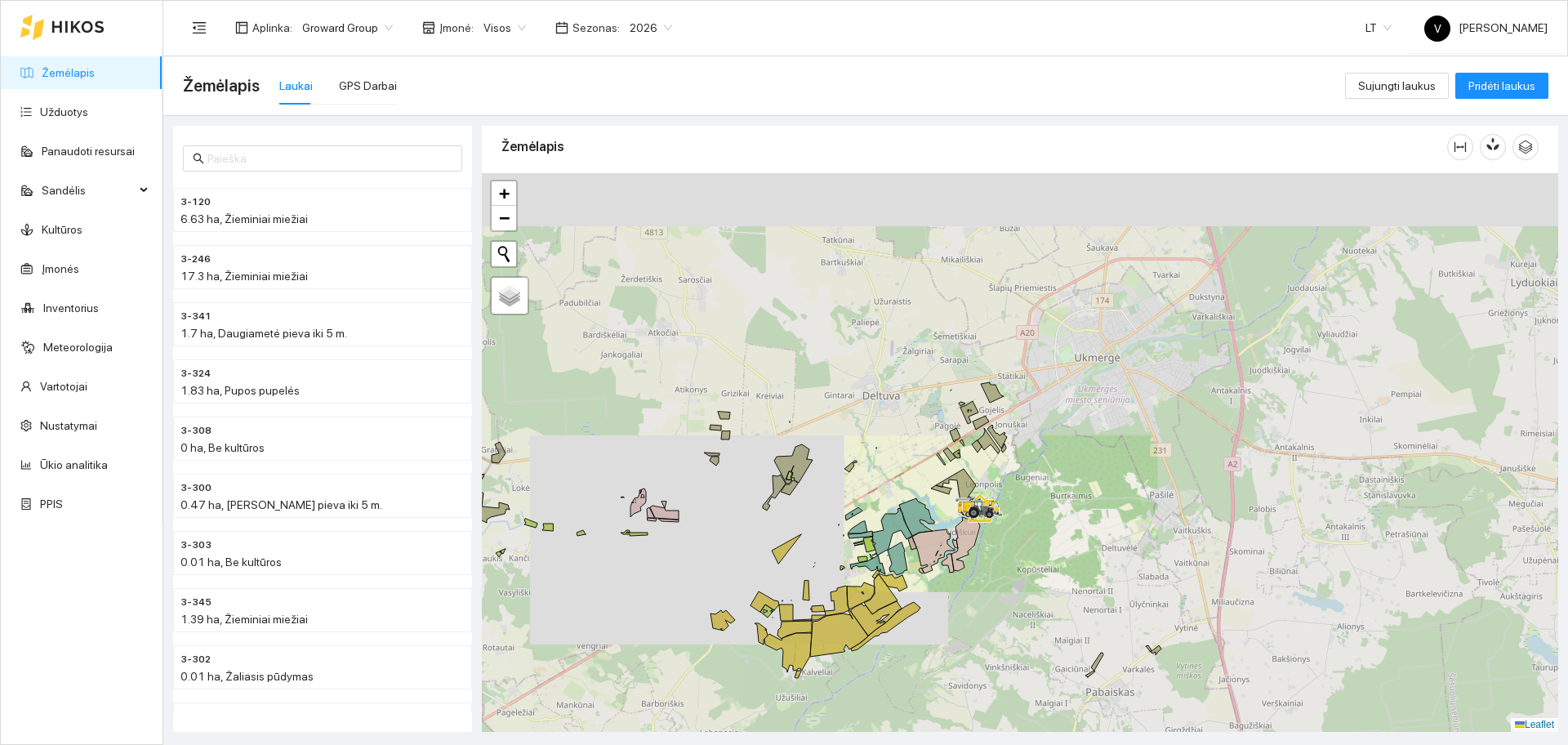
drag, startPoint x: 928, startPoint y: 376, endPoint x: 949, endPoint y: 460, distance: 86.6
click at [949, 460] on div at bounding box center [1020, 452] width 1077 height 559
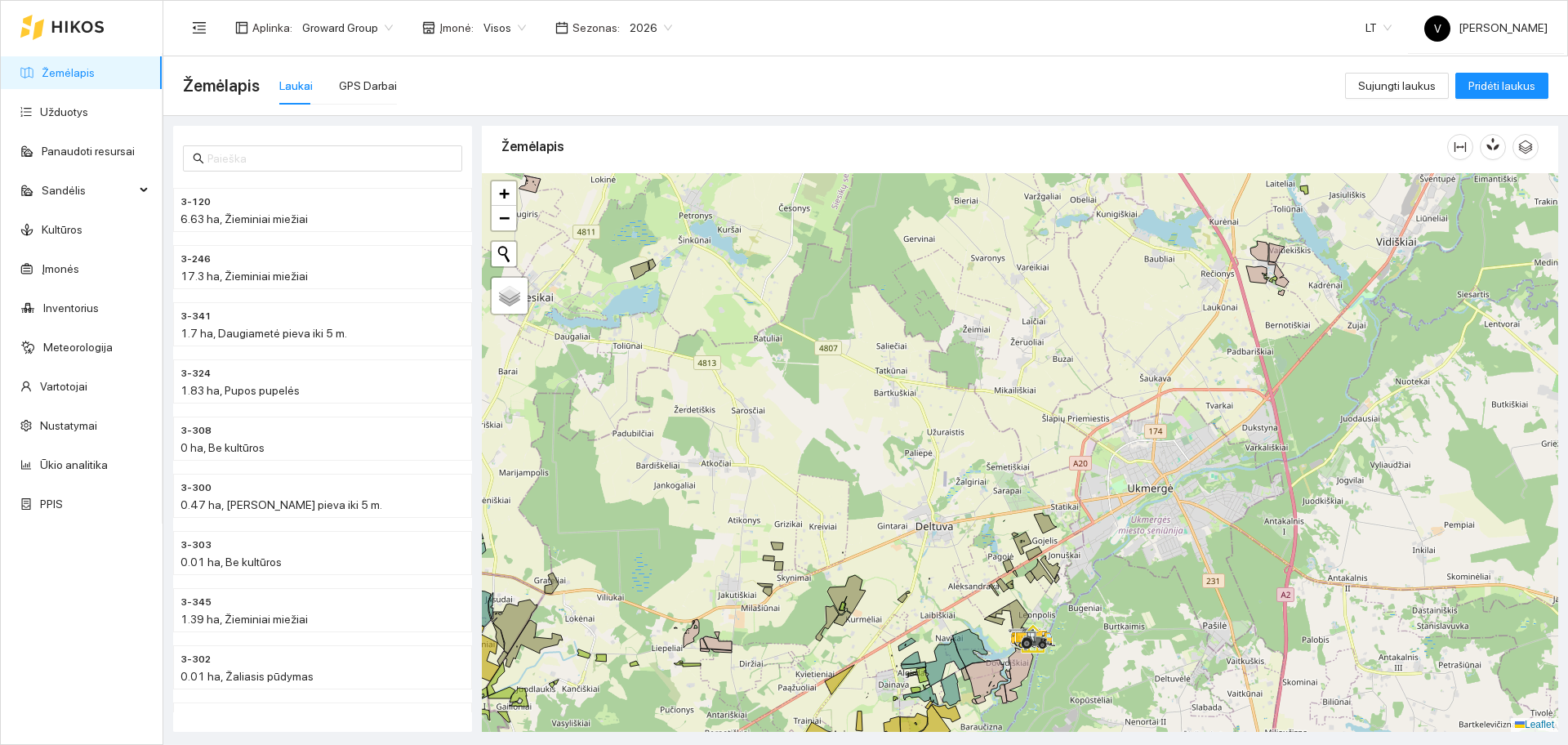
drag, startPoint x: 901, startPoint y: 366, endPoint x: 929, endPoint y: 417, distance: 58.2
click at [929, 417] on div at bounding box center [1020, 452] width 1077 height 559
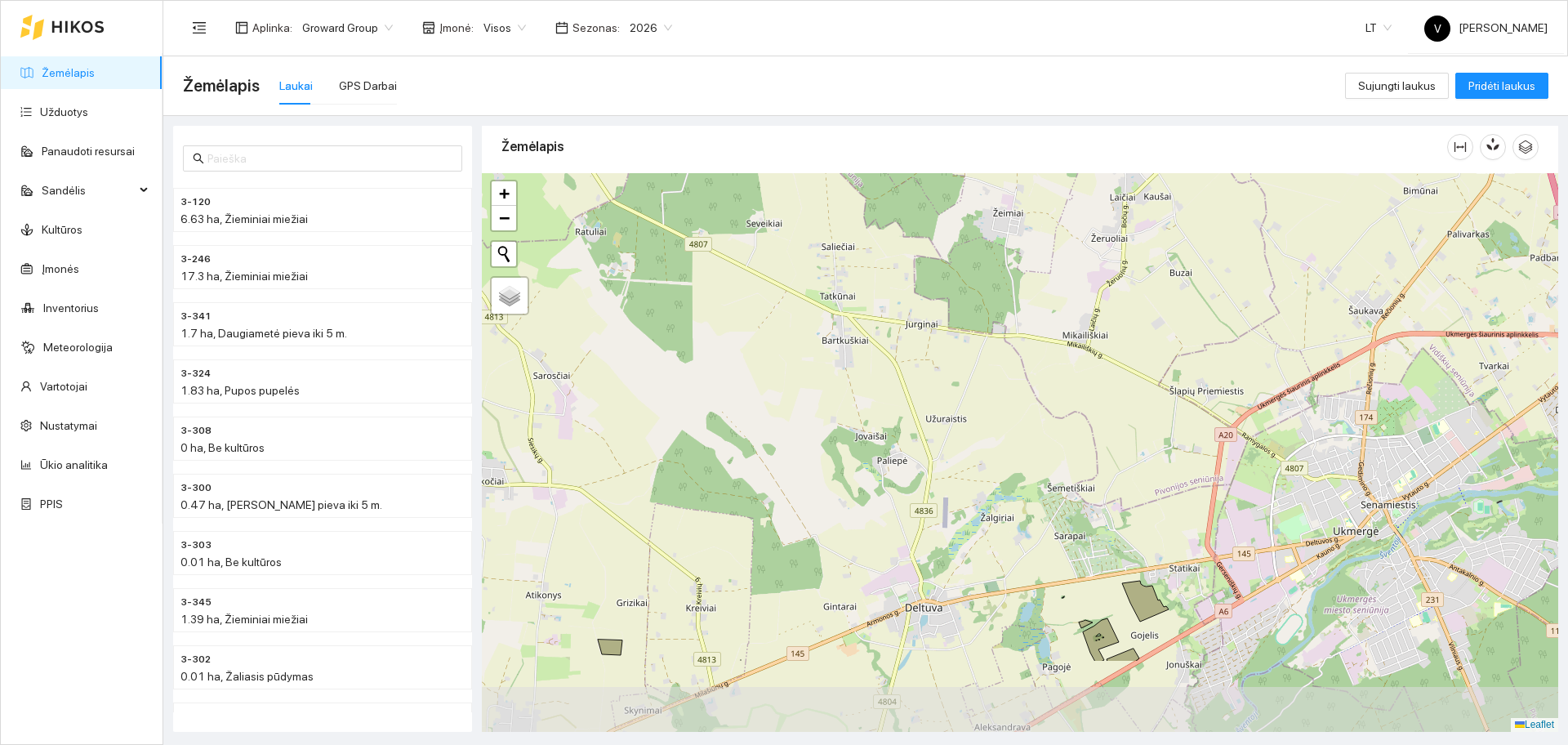
drag, startPoint x: 962, startPoint y: 383, endPoint x: 942, endPoint y: 321, distance: 65.1
click at [942, 321] on div at bounding box center [1020, 452] width 1077 height 559
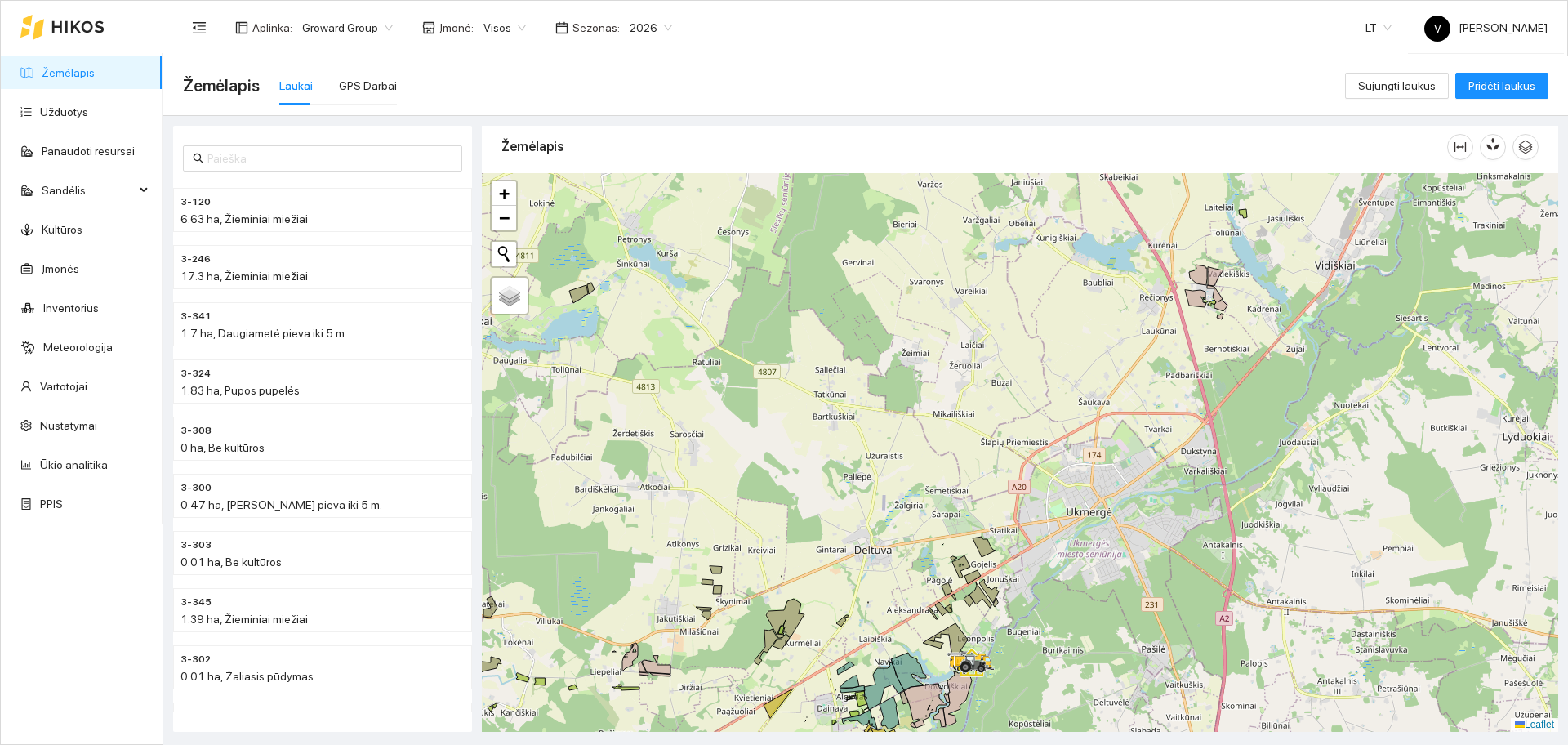
drag, startPoint x: 1257, startPoint y: 371, endPoint x: 1007, endPoint y: 419, distance: 254.6
click at [1012, 421] on div at bounding box center [1020, 452] width 1077 height 559
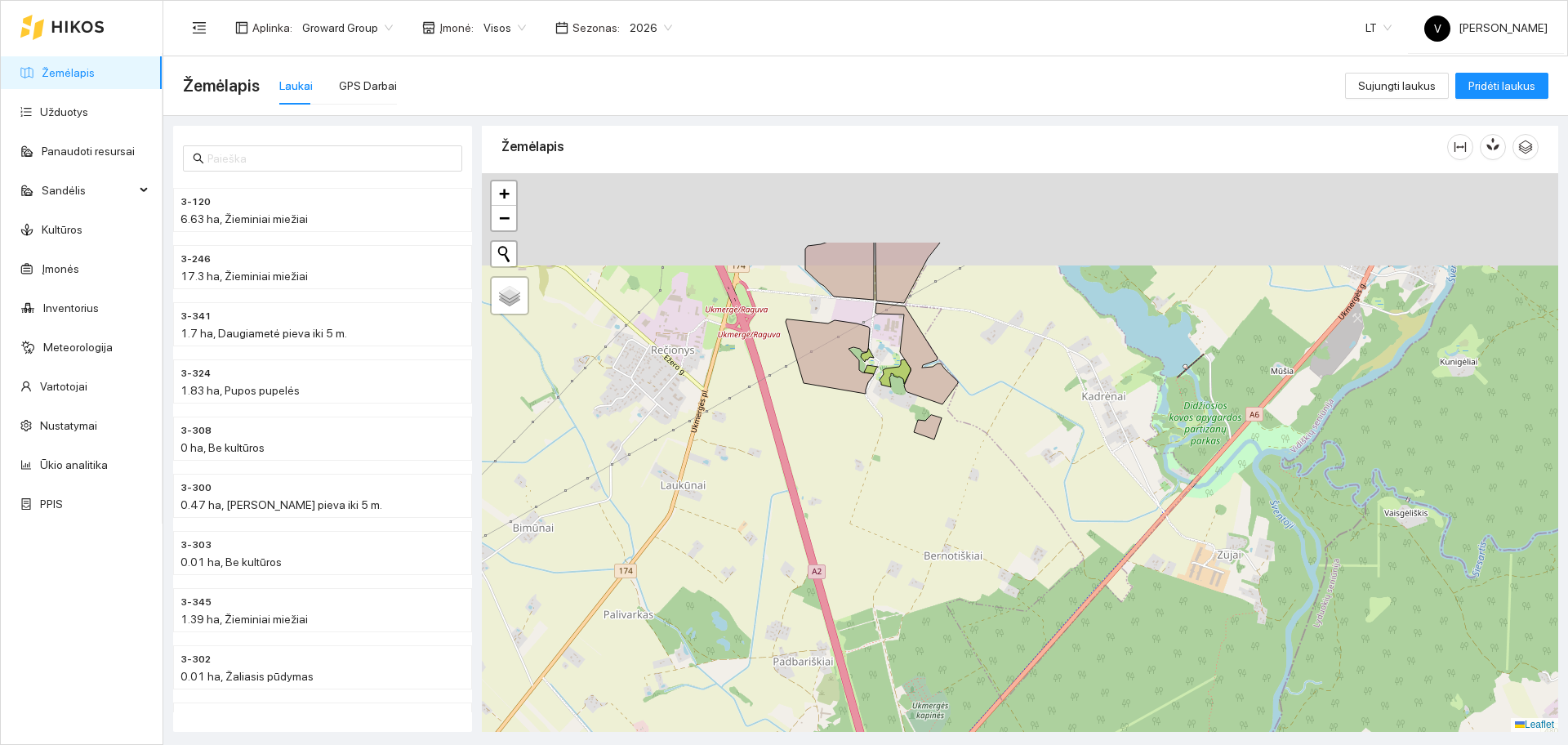
drag, startPoint x: 1085, startPoint y: 352, endPoint x: 1100, endPoint y: 455, distance: 104.1
click at [1103, 454] on div at bounding box center [1020, 452] width 1077 height 559
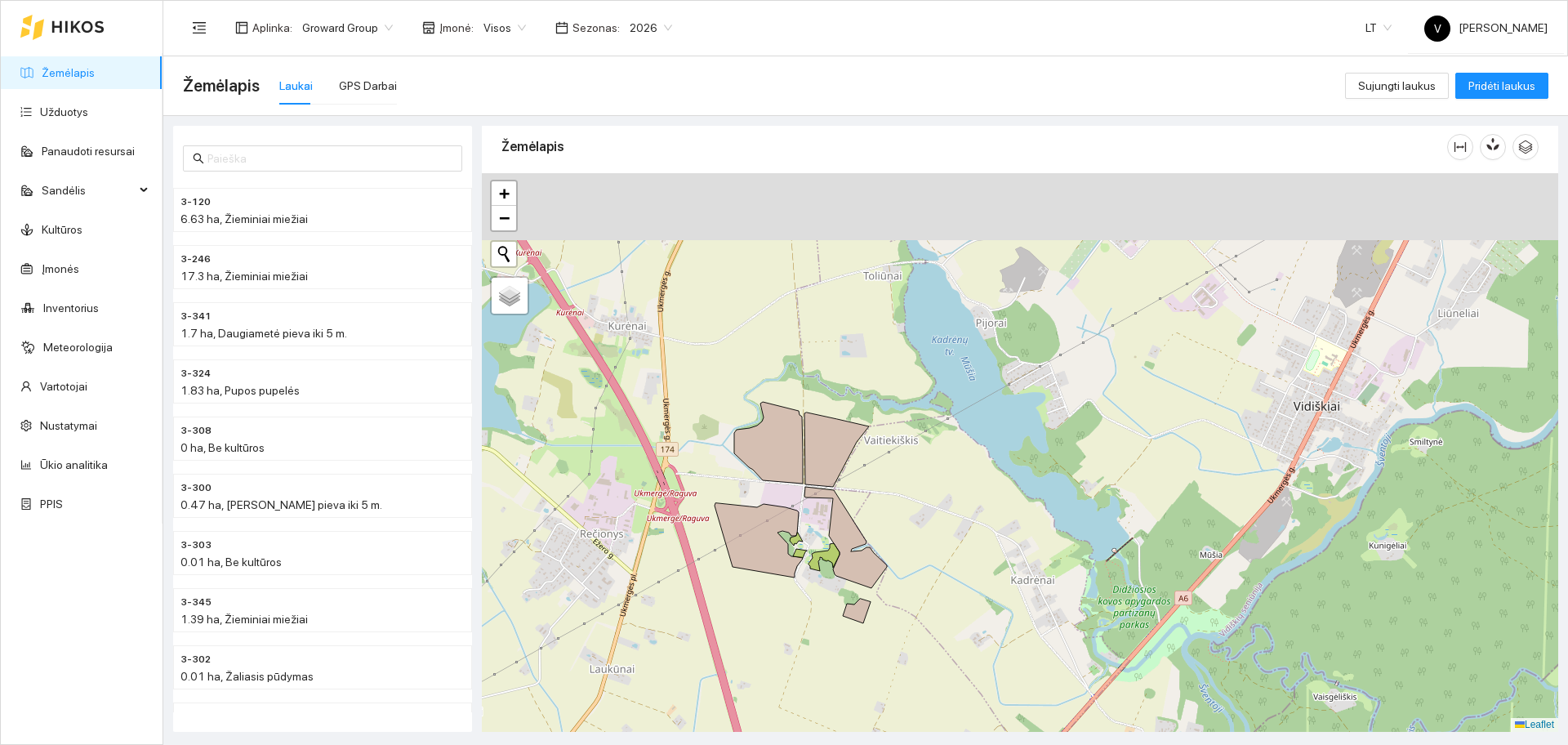
drag, startPoint x: 882, startPoint y: 510, endPoint x: 790, endPoint y: 599, distance: 128.0
click at [790, 599] on div at bounding box center [1020, 452] width 1077 height 559
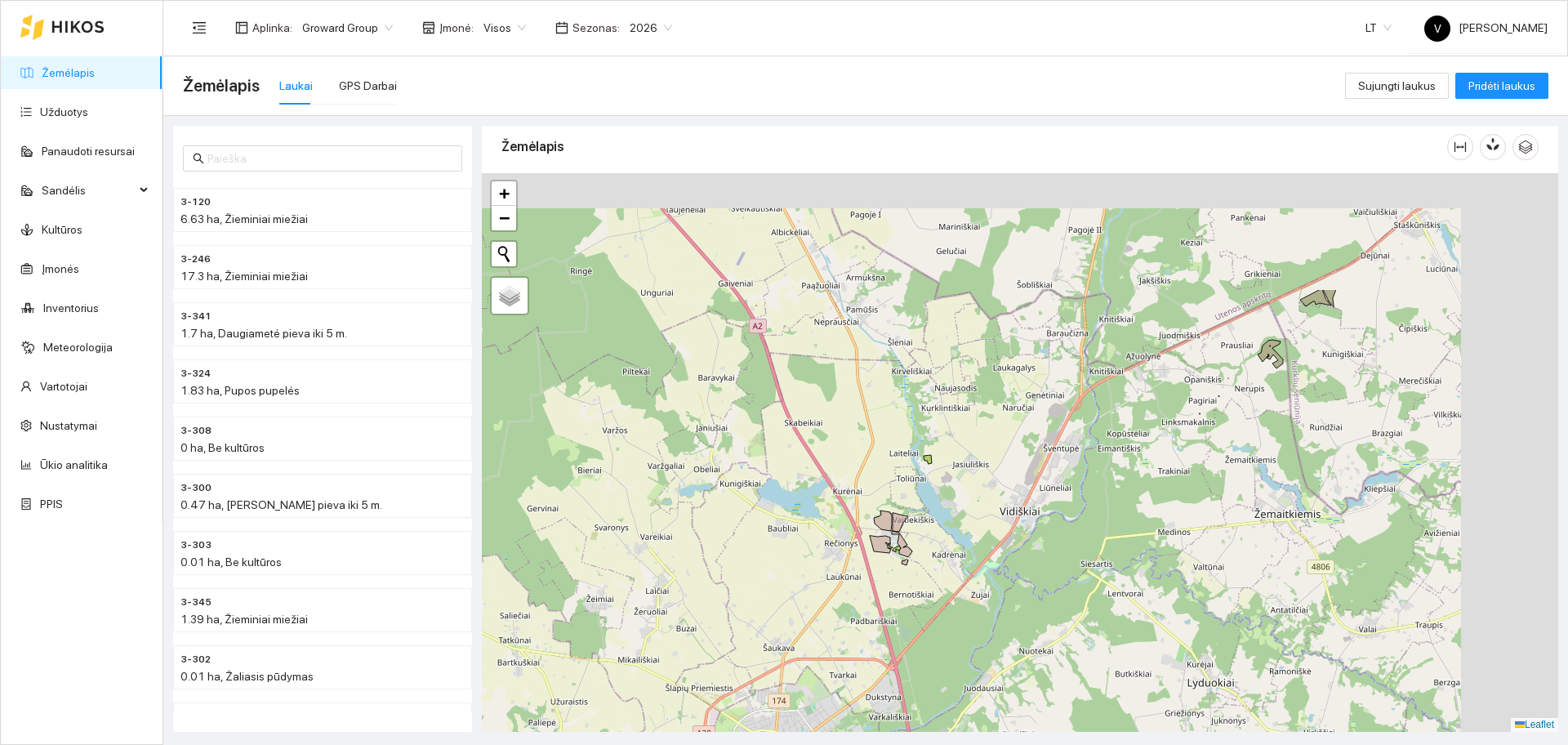
drag, startPoint x: 1151, startPoint y: 364, endPoint x: 1068, endPoint y: 464, distance: 130.0
click at [1069, 463] on div at bounding box center [1020, 452] width 1077 height 559
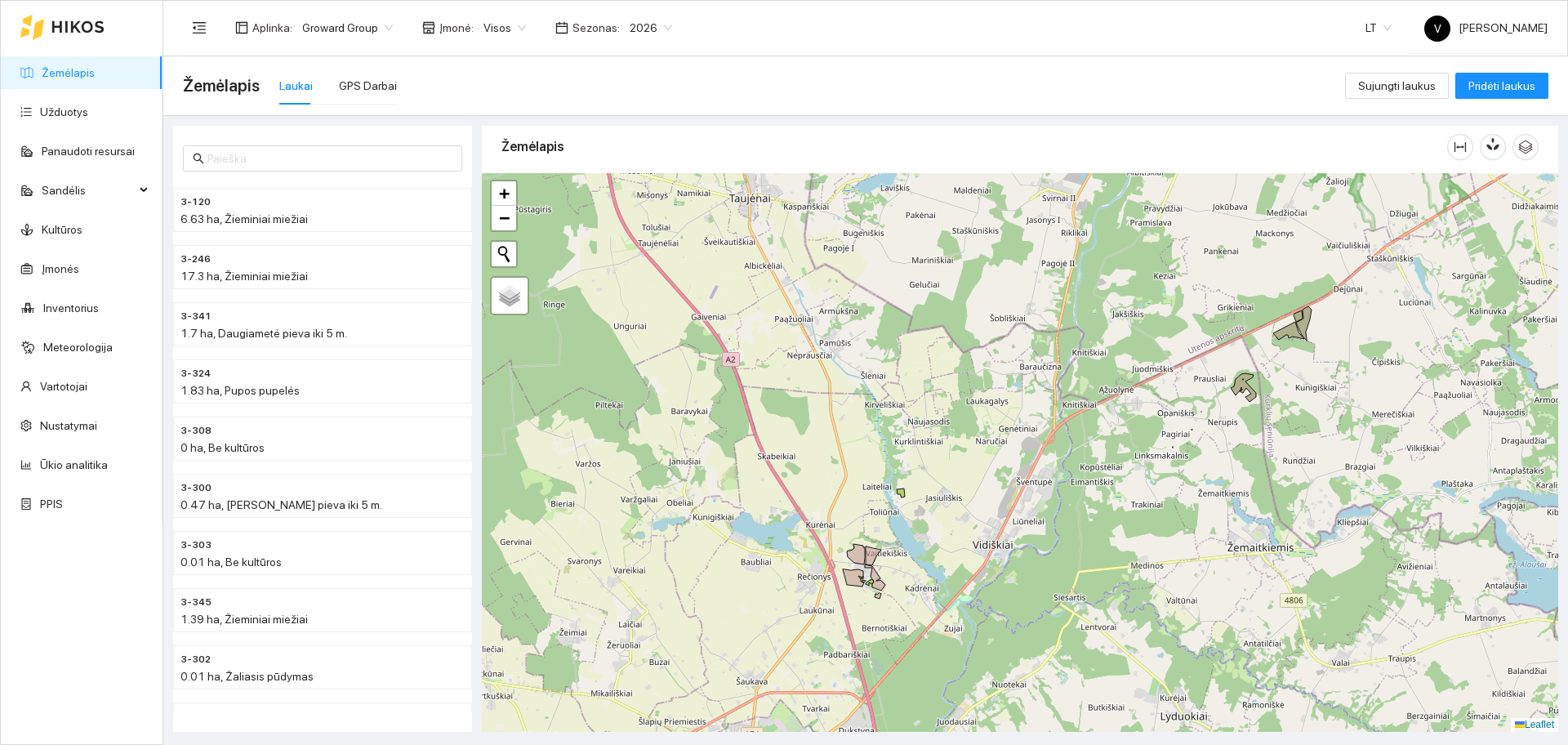
drag, startPoint x: 1192, startPoint y: 375, endPoint x: 1183, endPoint y: 375, distance: 9.0
click at [1185, 375] on div at bounding box center [1020, 452] width 1077 height 559
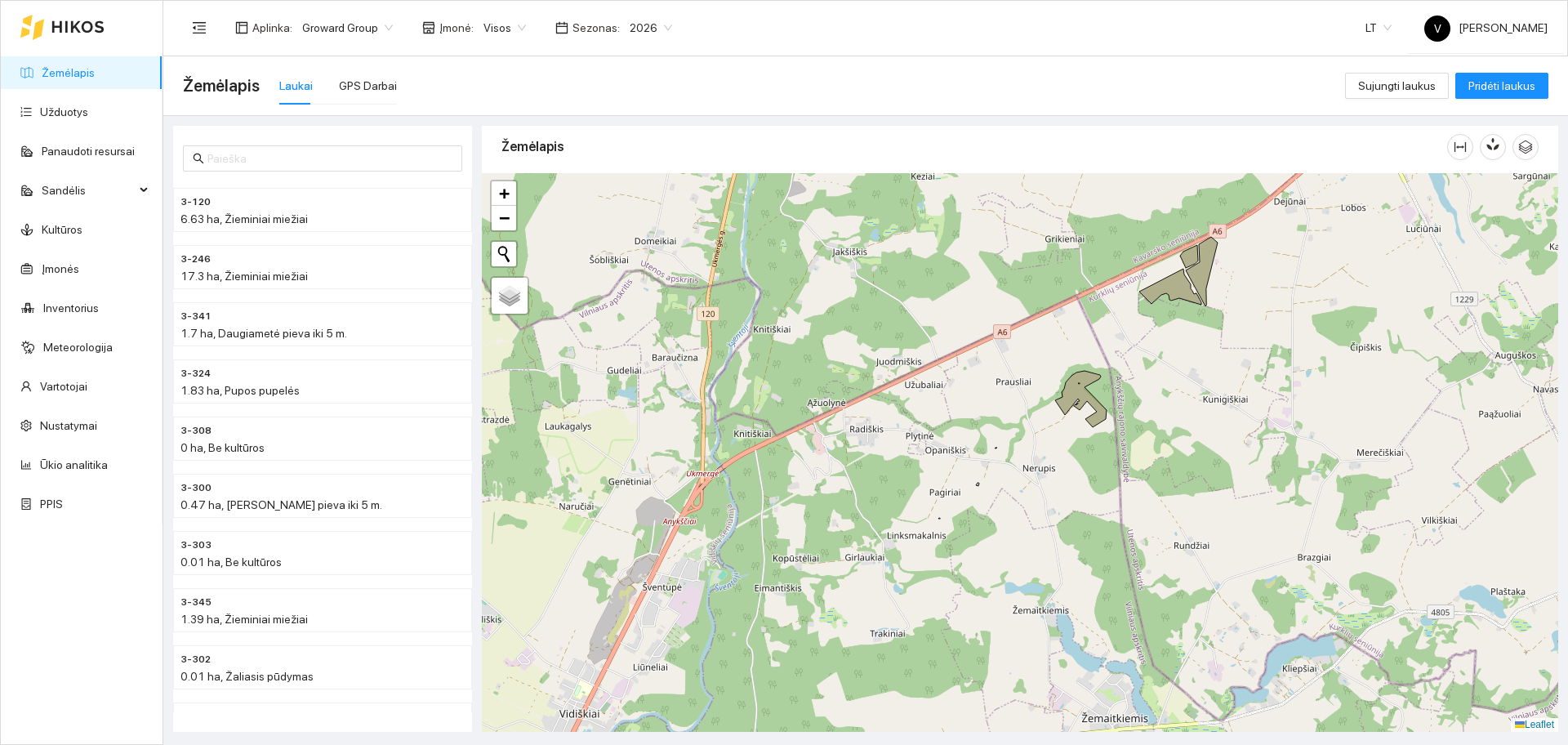
drag, startPoint x: 1251, startPoint y: 401, endPoint x: 1120, endPoint y: 400, distance: 131.0
click at [1167, 400] on div at bounding box center [1020, 452] width 1077 height 559
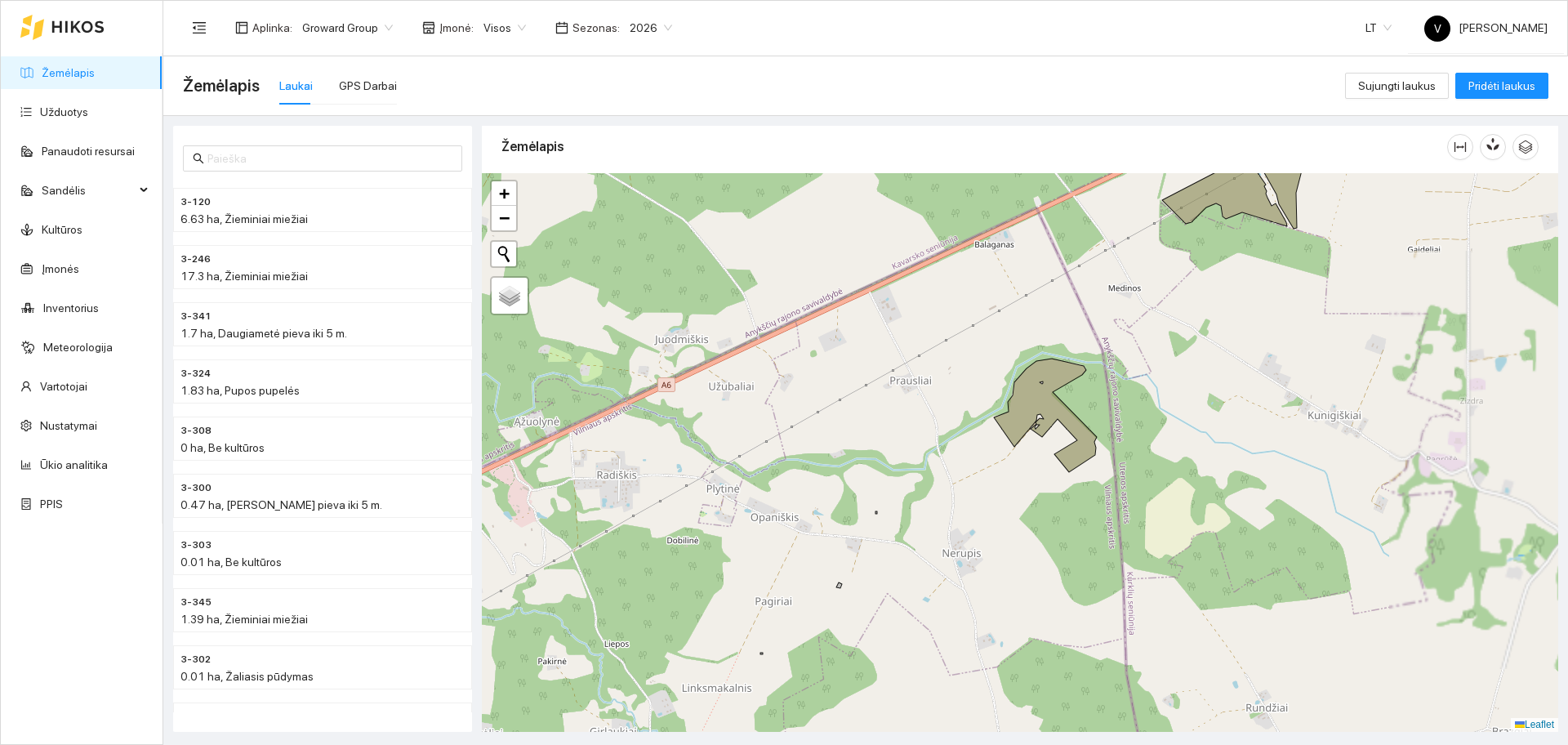
drag, startPoint x: 1125, startPoint y: 389, endPoint x: 1079, endPoint y: 369, distance: 50.2
click at [1087, 395] on div at bounding box center [1020, 452] width 1077 height 559
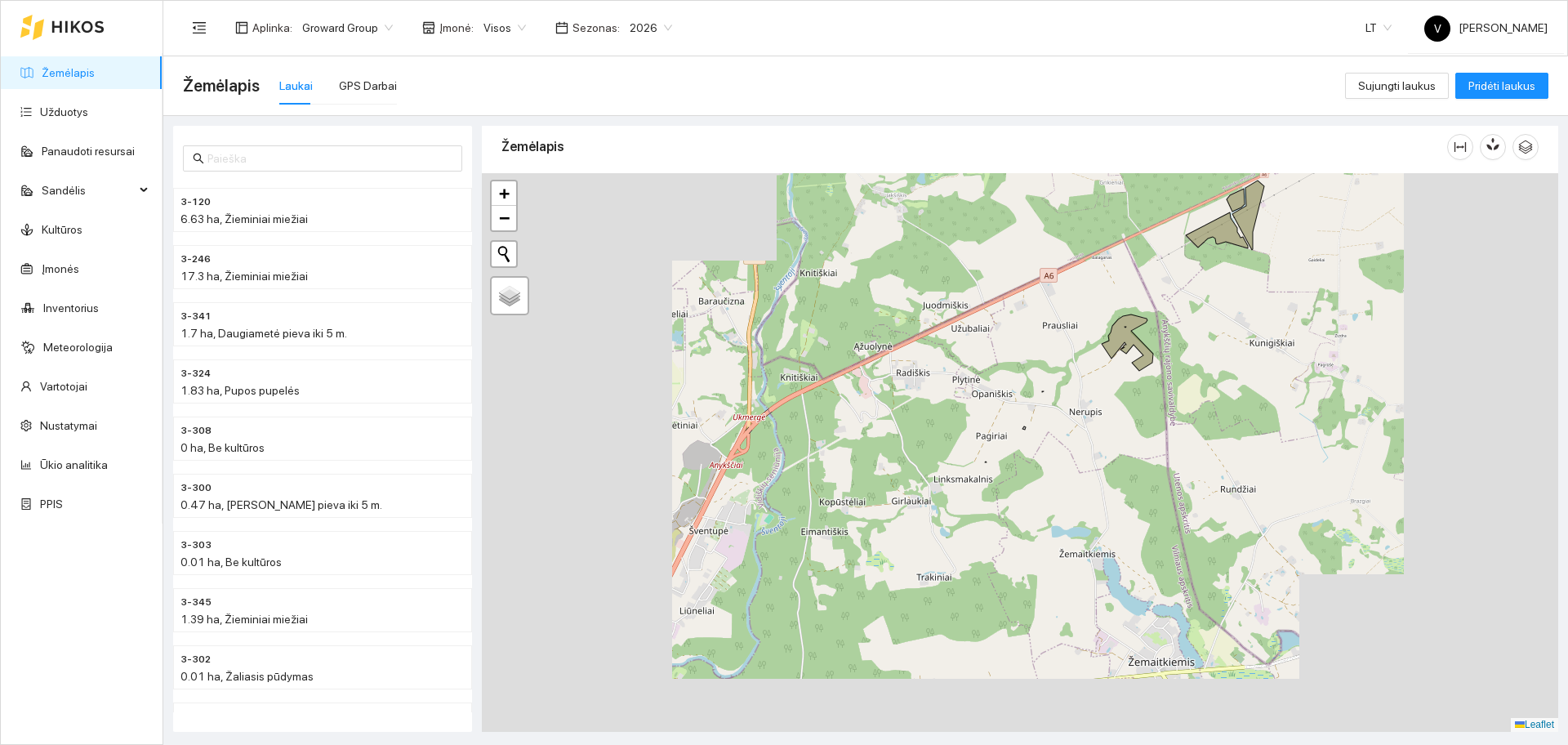
drag, startPoint x: 1198, startPoint y: 354, endPoint x: 1181, endPoint y: 372, distance: 24.8
click at [1181, 372] on div at bounding box center [1020, 452] width 1077 height 559
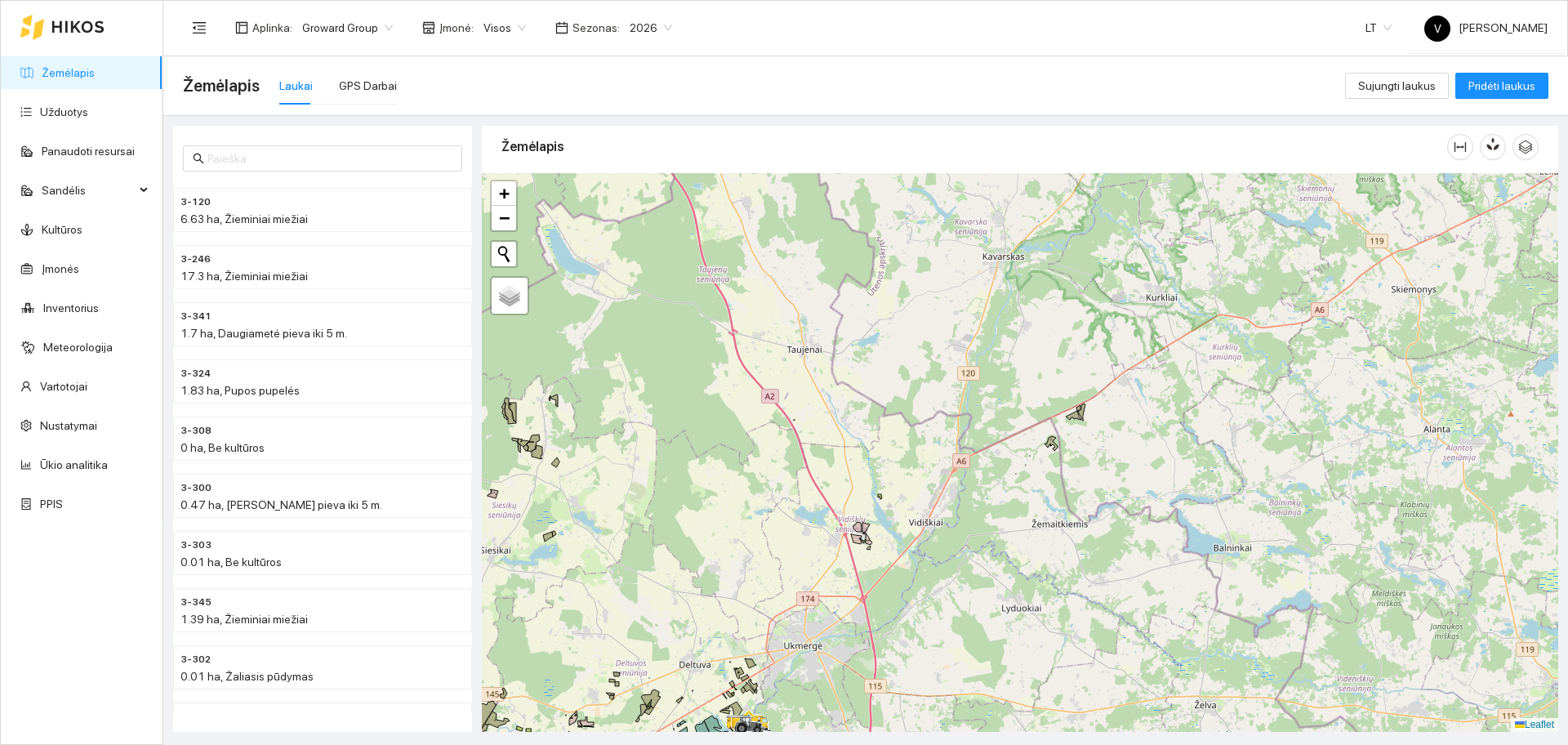
drag, startPoint x: 977, startPoint y: 493, endPoint x: 1057, endPoint y: 401, distance: 121.9
click at [1056, 411] on div at bounding box center [1020, 452] width 1077 height 559
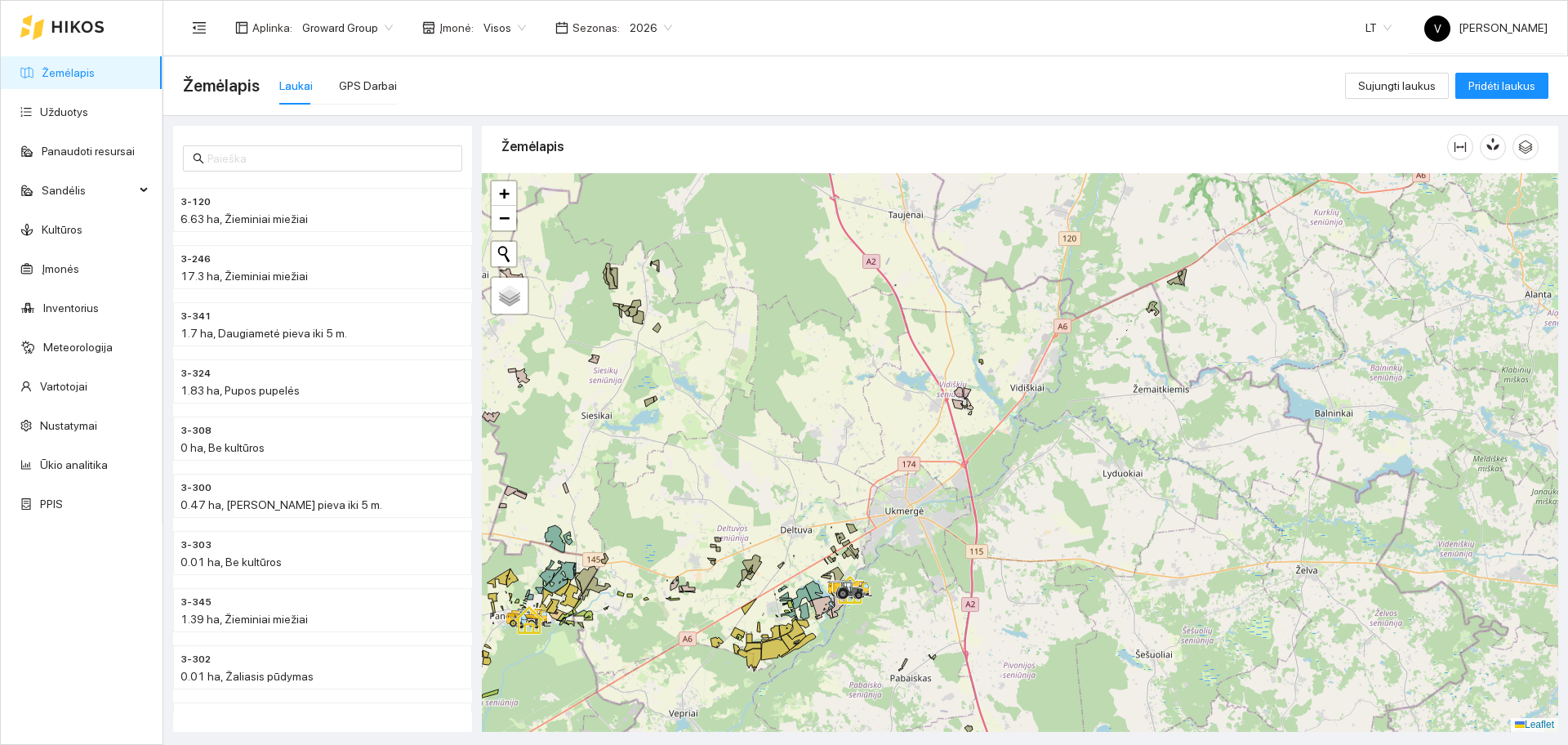
drag, startPoint x: 962, startPoint y: 547, endPoint x: 1115, endPoint y: 350, distance: 249.4
click at [1114, 352] on div at bounding box center [1020, 452] width 1077 height 559
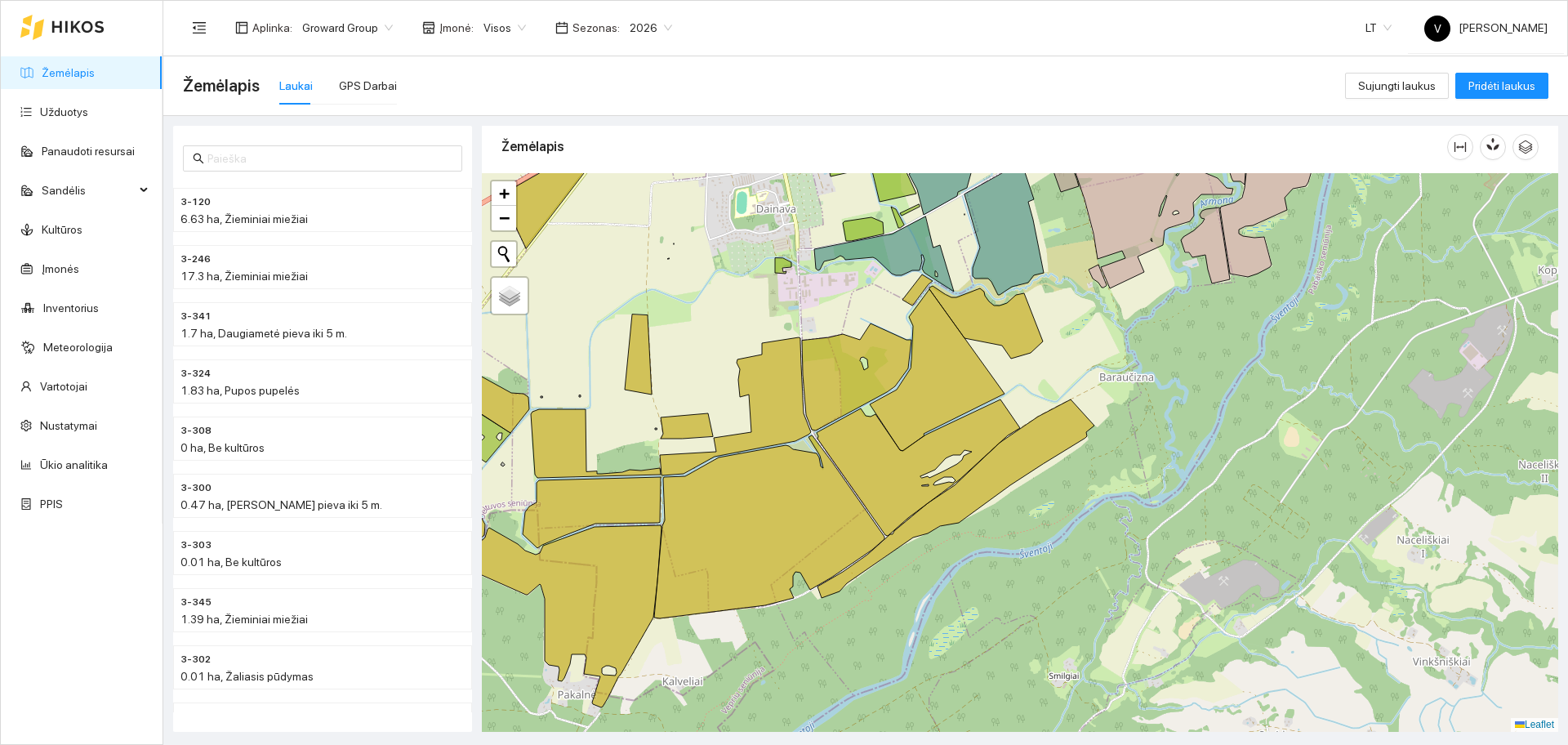
drag, startPoint x: 1084, startPoint y: 364, endPoint x: 1024, endPoint y: 400, distance: 70.0
click at [1024, 400] on div at bounding box center [1020, 452] width 1077 height 559
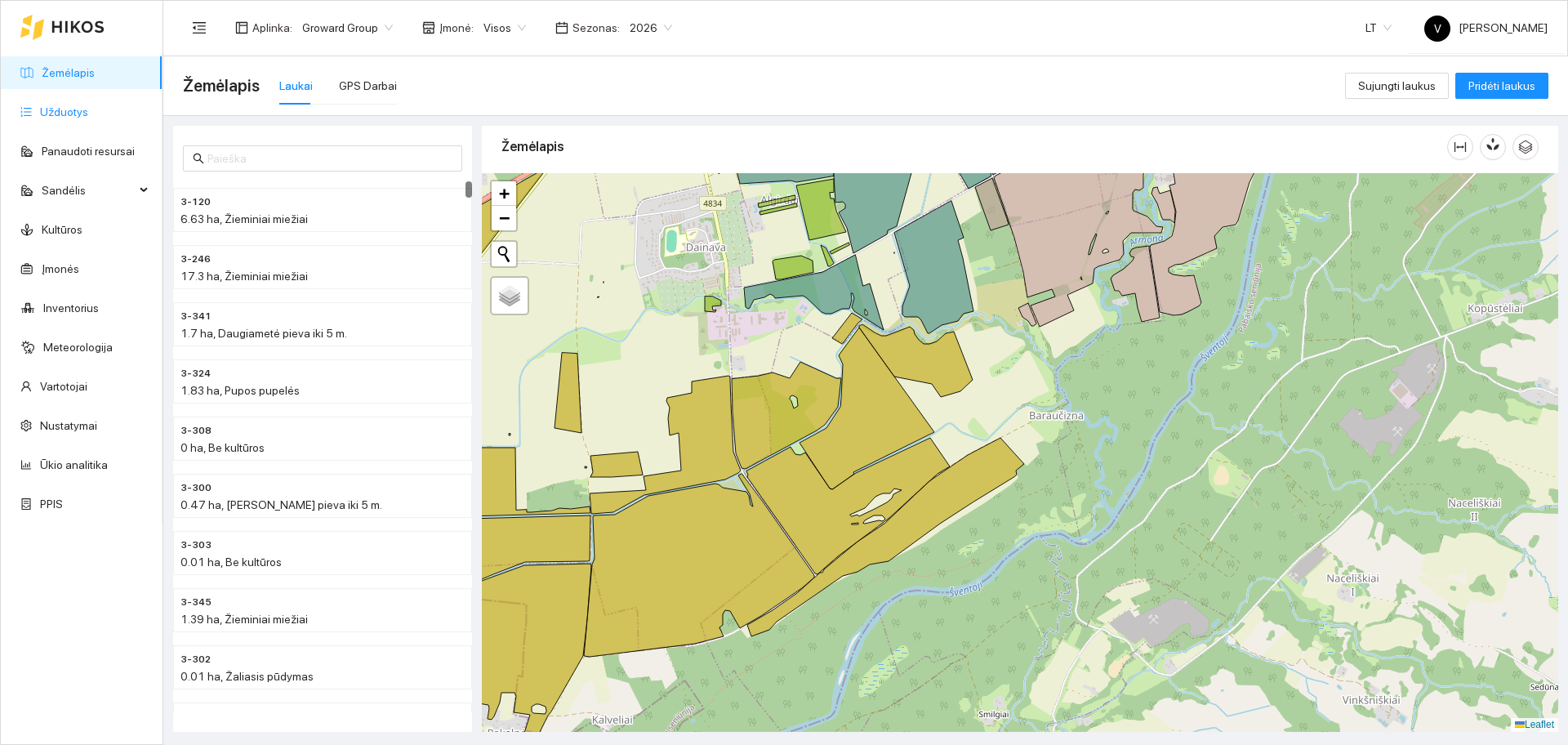
click at [63, 116] on link "Užduotys" at bounding box center [64, 111] width 49 height 13
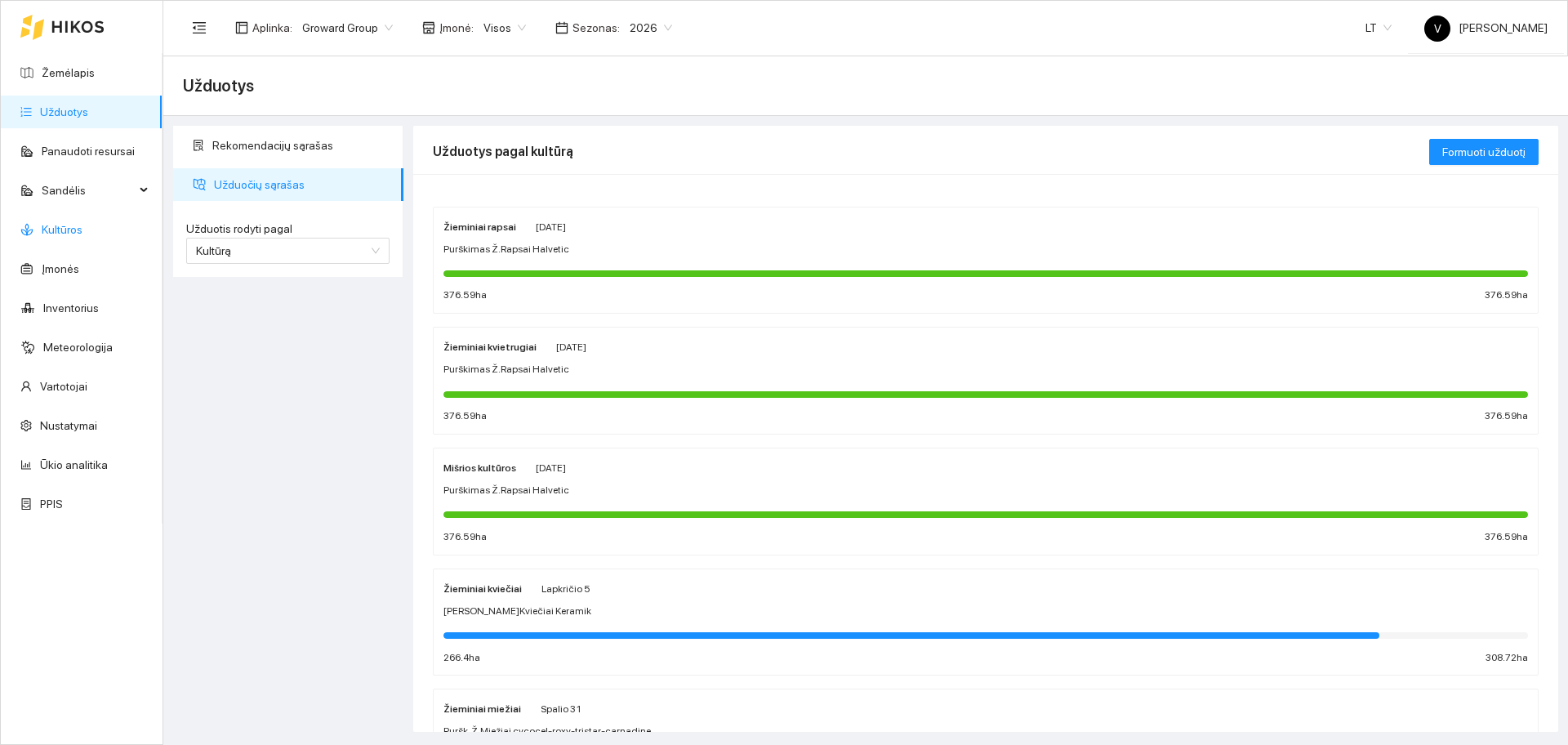
click at [53, 234] on link "Kultūros" at bounding box center [62, 230] width 41 height 13
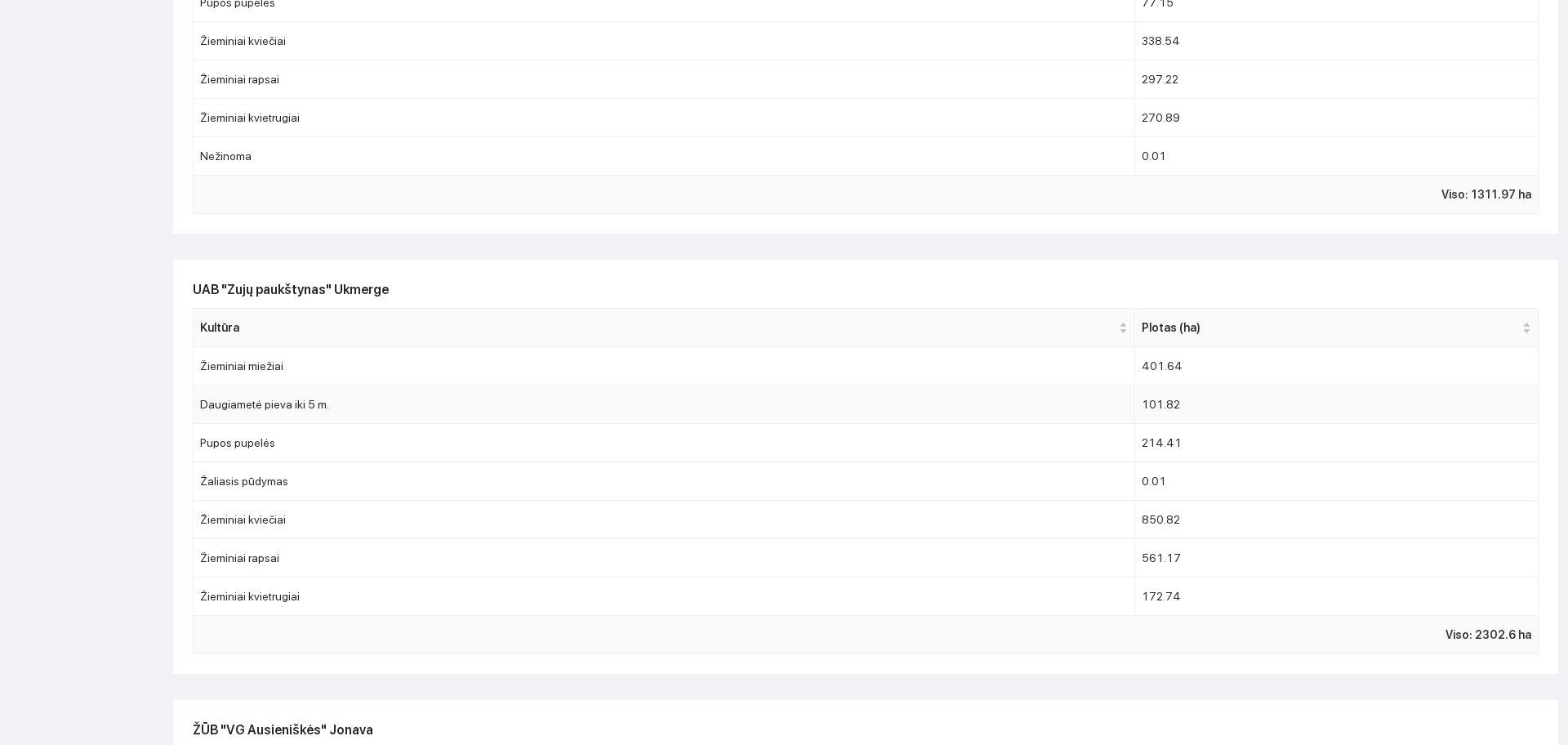
scroll to position [983, 0]
